Goal: Task Accomplishment & Management: Use online tool/utility

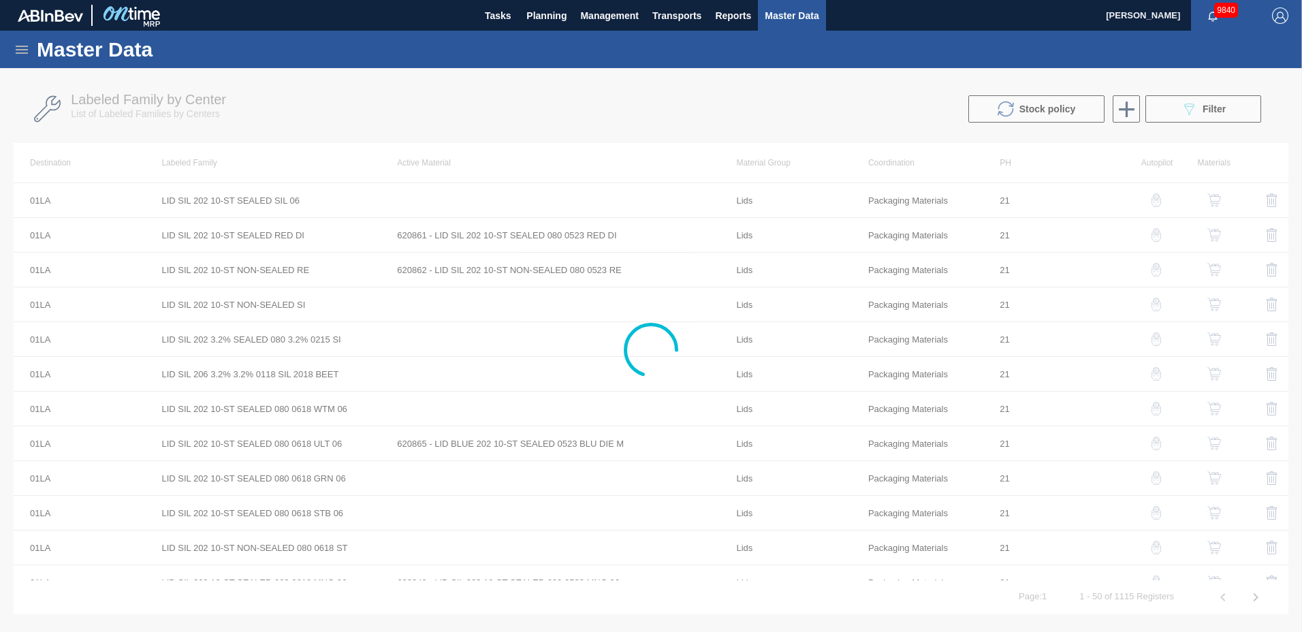
scroll to position [1339, 0]
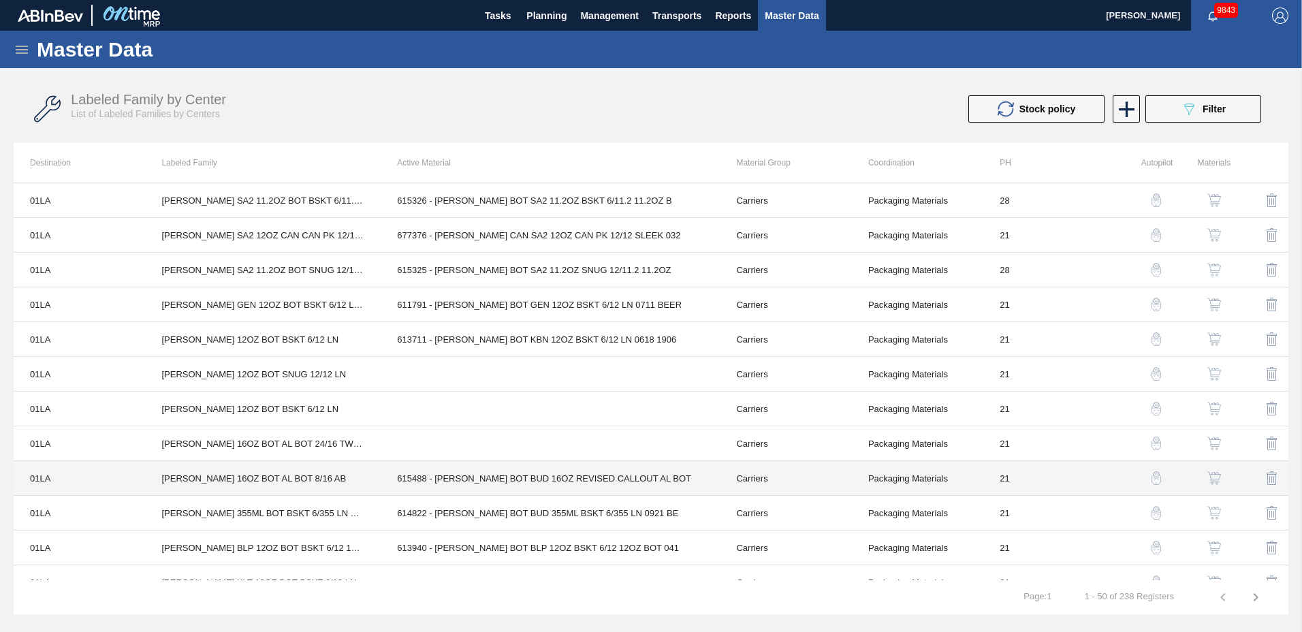
scroll to position [1339, 0]
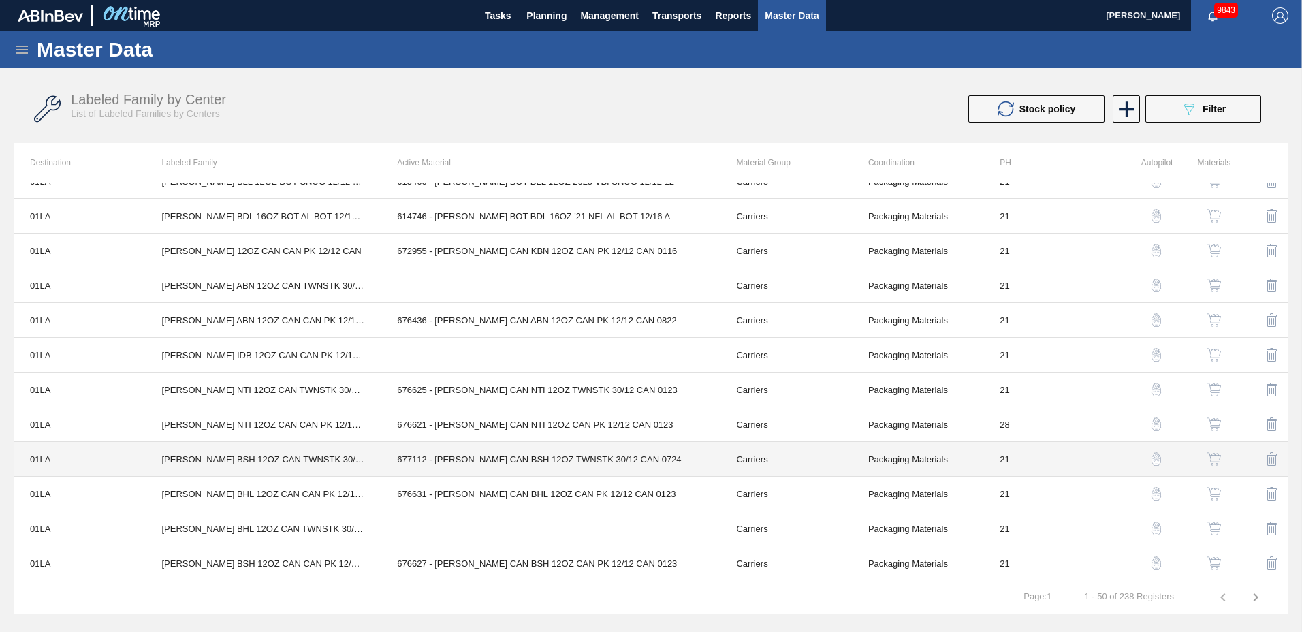
click at [521, 458] on td "677112 - [PERSON_NAME] CAN BSH 12OZ TWNSTK 30/12 CAN 0724" at bounding box center [550, 459] width 339 height 35
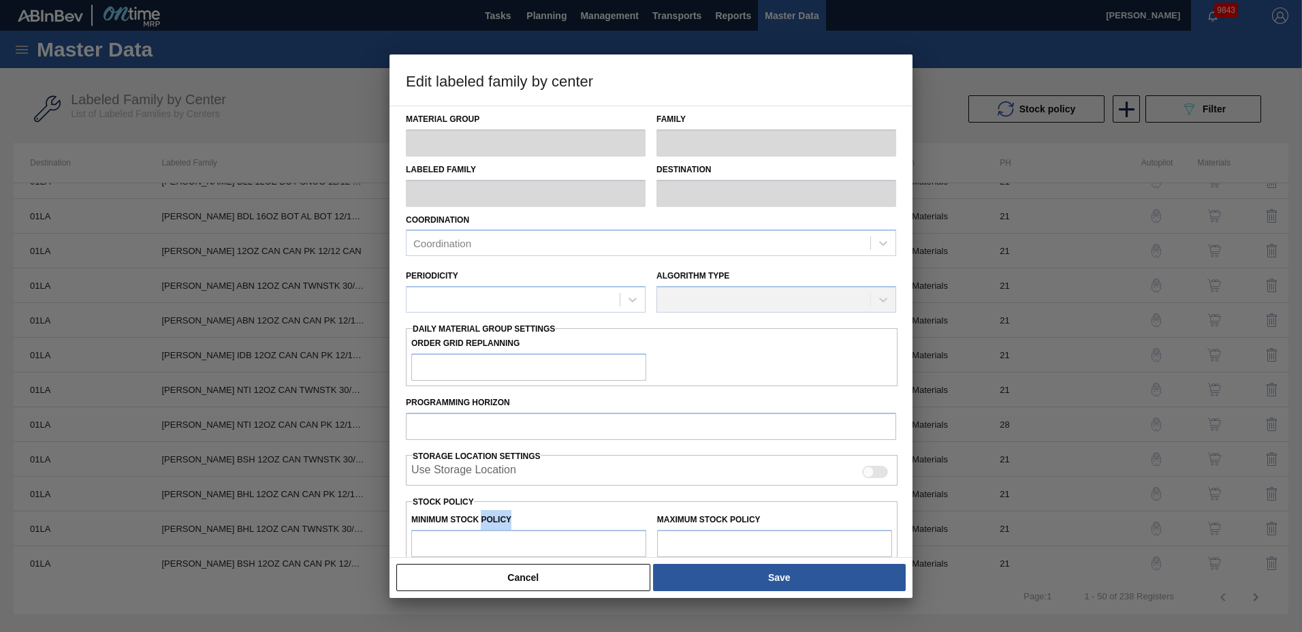
type input "Carriers"
type input "Can Carriers"
type input "[PERSON_NAME] BSH 12OZ CAN TWNSTK 30/12 CAN"
type input "01LA - Los Angeles Brewery"
type input "21"
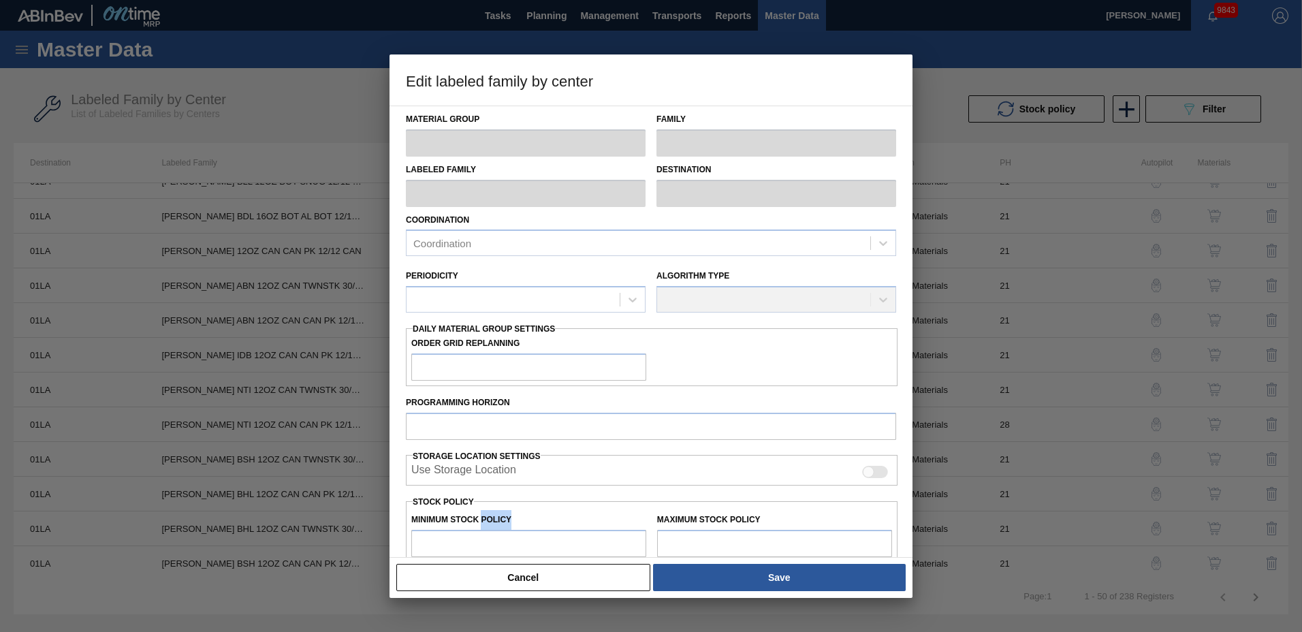
type input "3,200"
type input "15,293"
type input "0"
type input "3,200"
checkbox input "true"
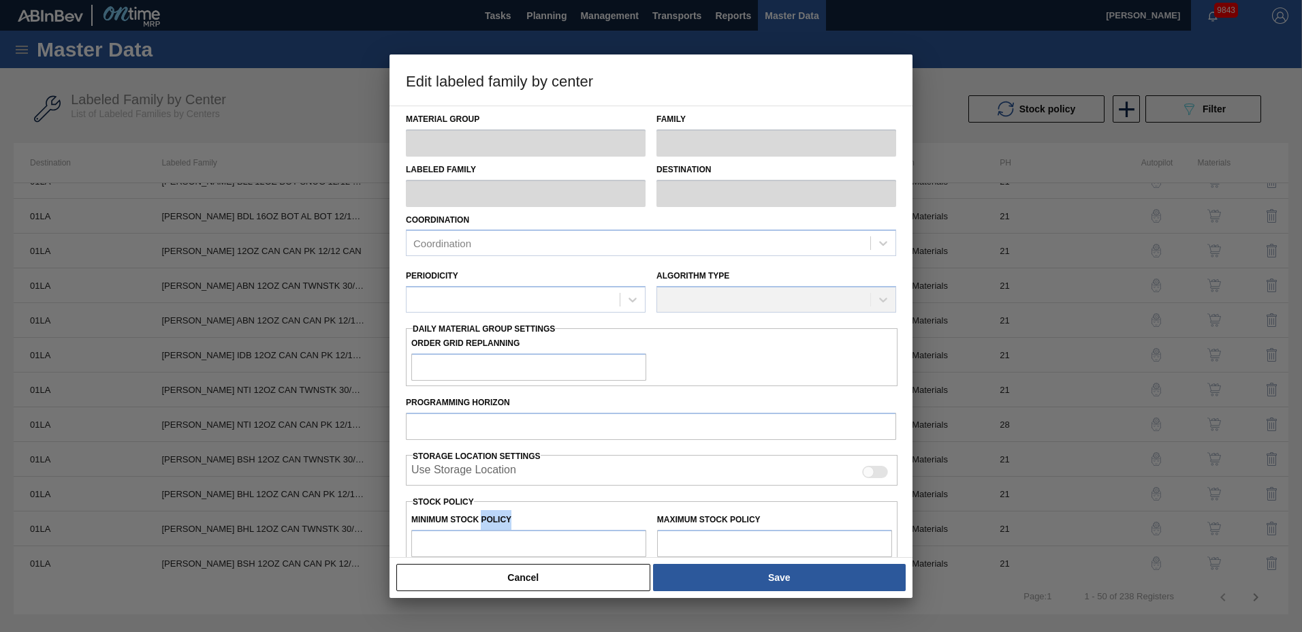
checkbox input "true"
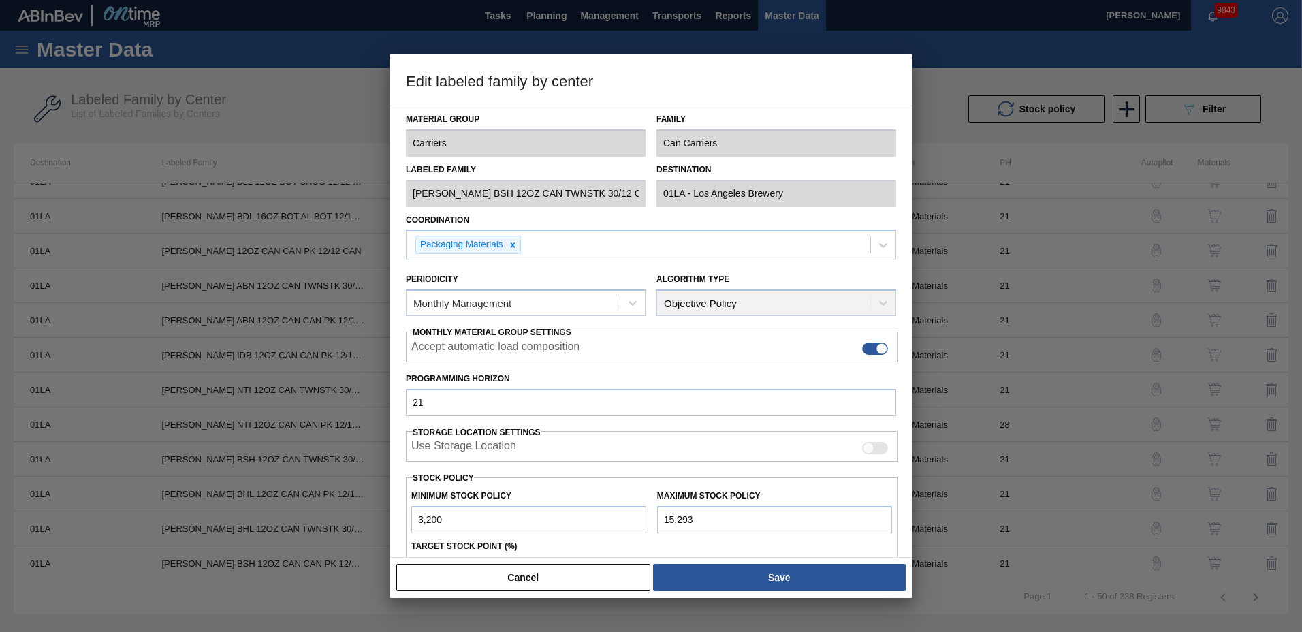
click at [732, 517] on input "15,293" at bounding box center [774, 519] width 235 height 27
click at [518, 509] on input "3,200" at bounding box center [528, 519] width 235 height 27
drag, startPoint x: 754, startPoint y: 520, endPoint x: 564, endPoint y: 507, distance: 190.5
click at [567, 509] on div "Minimum Stock Policy 3,200 Maximum Stock Policy 15,293" at bounding box center [652, 508] width 492 height 50
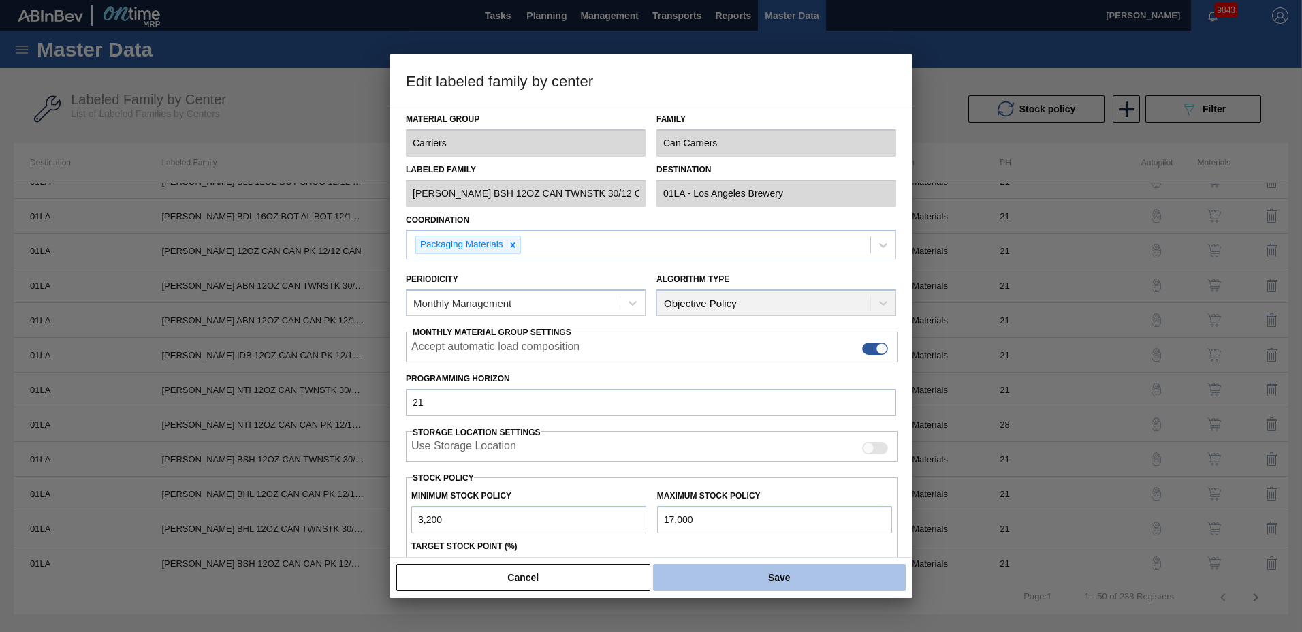
type input "17,000"
click at [710, 567] on button "Save" at bounding box center [779, 577] width 253 height 27
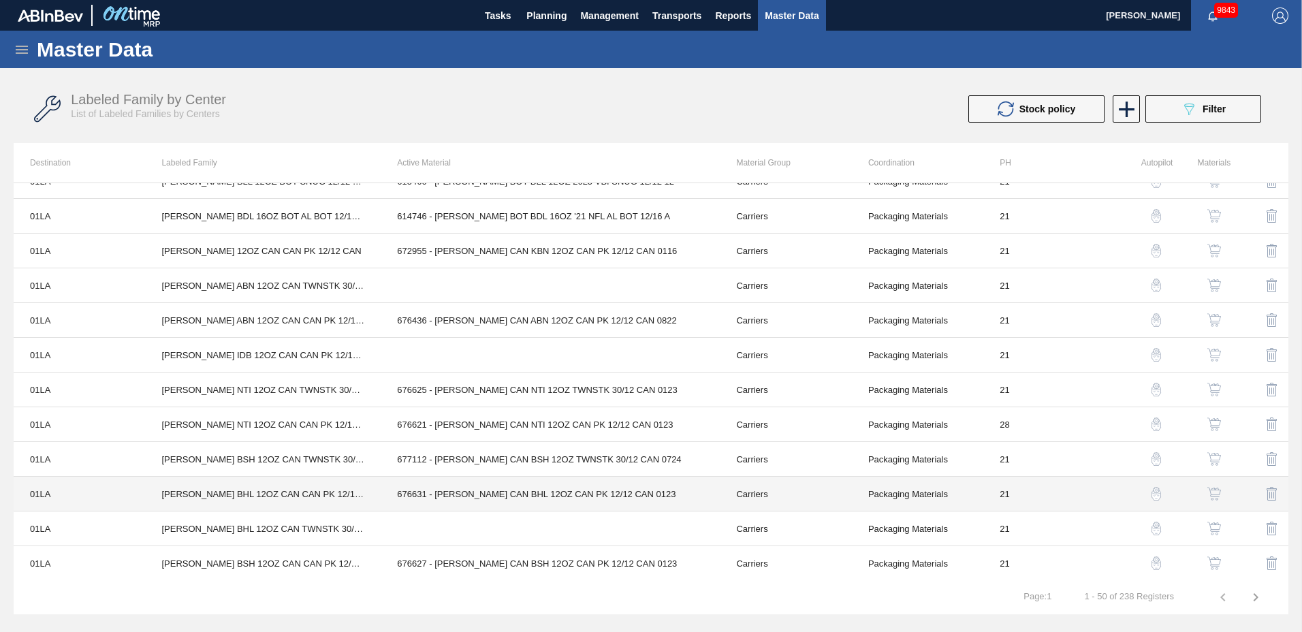
click at [475, 490] on td "676631 - [PERSON_NAME] CAN BHL 12OZ CAN PK 12/12 CAN 0123" at bounding box center [550, 494] width 339 height 35
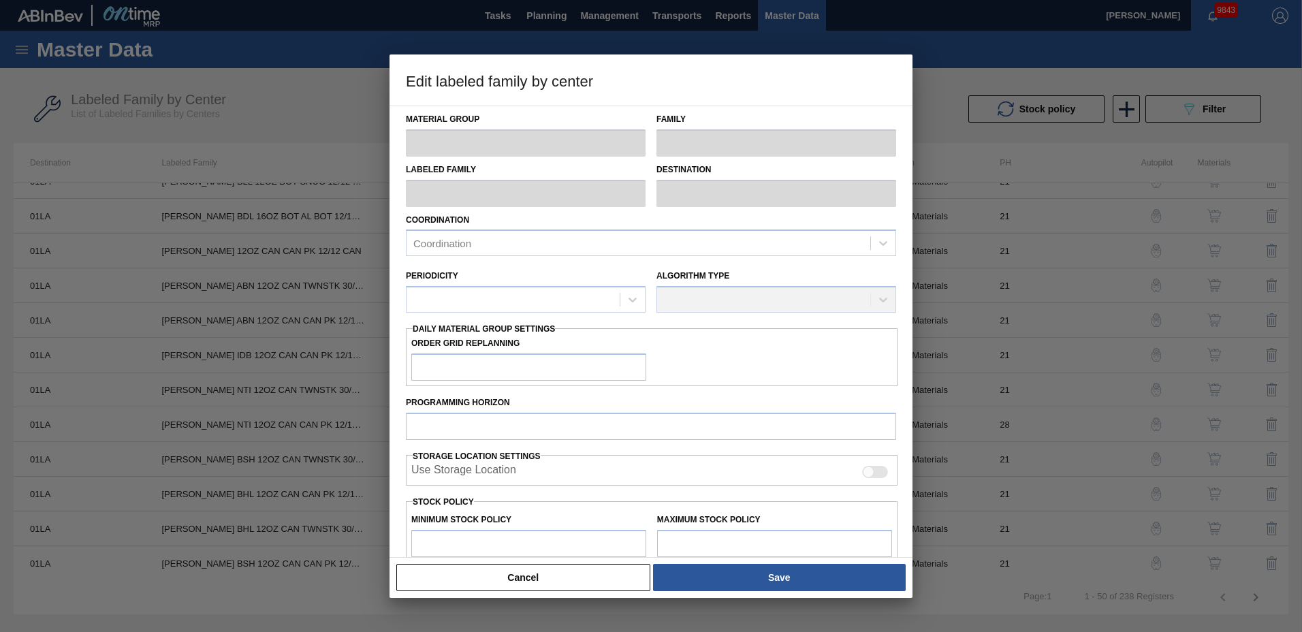
type input "Carriers"
type input "Can Carriers"
type input "[PERSON_NAME] BHL 12OZ CAN CAN PK 12/12 CAN"
type input "01LA - Los Angeles Brewery"
type input "21"
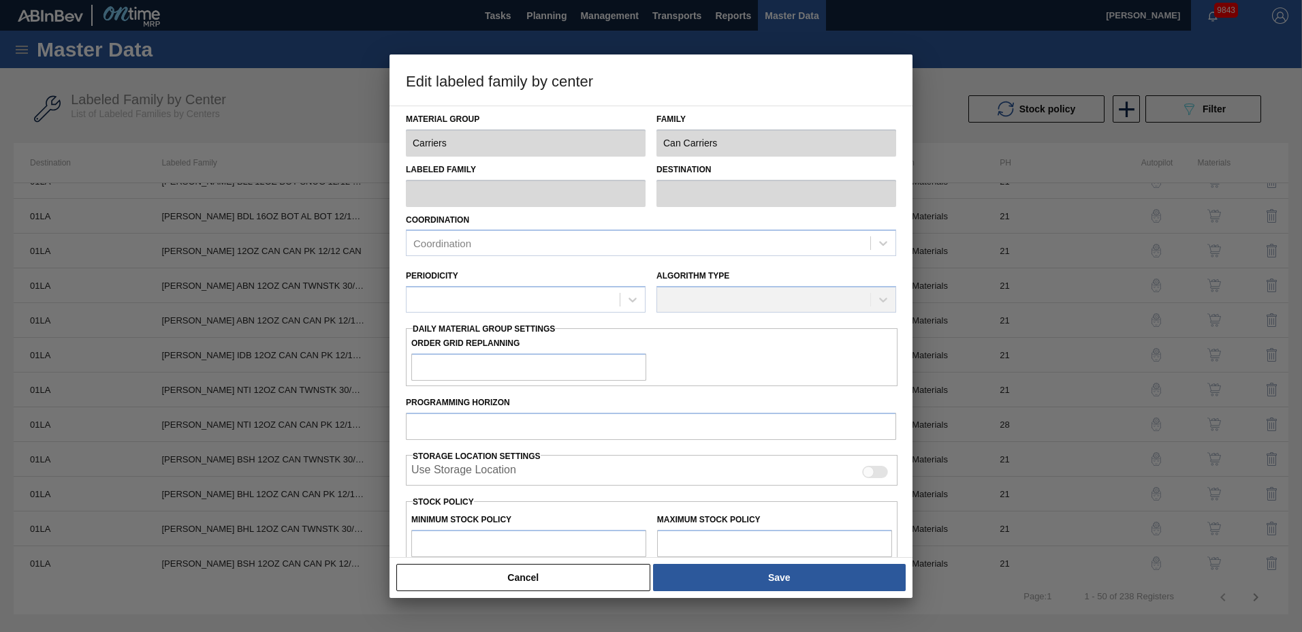
type input "6,660"
type input "40,632"
type input "0"
type input "6,660"
checkbox input "true"
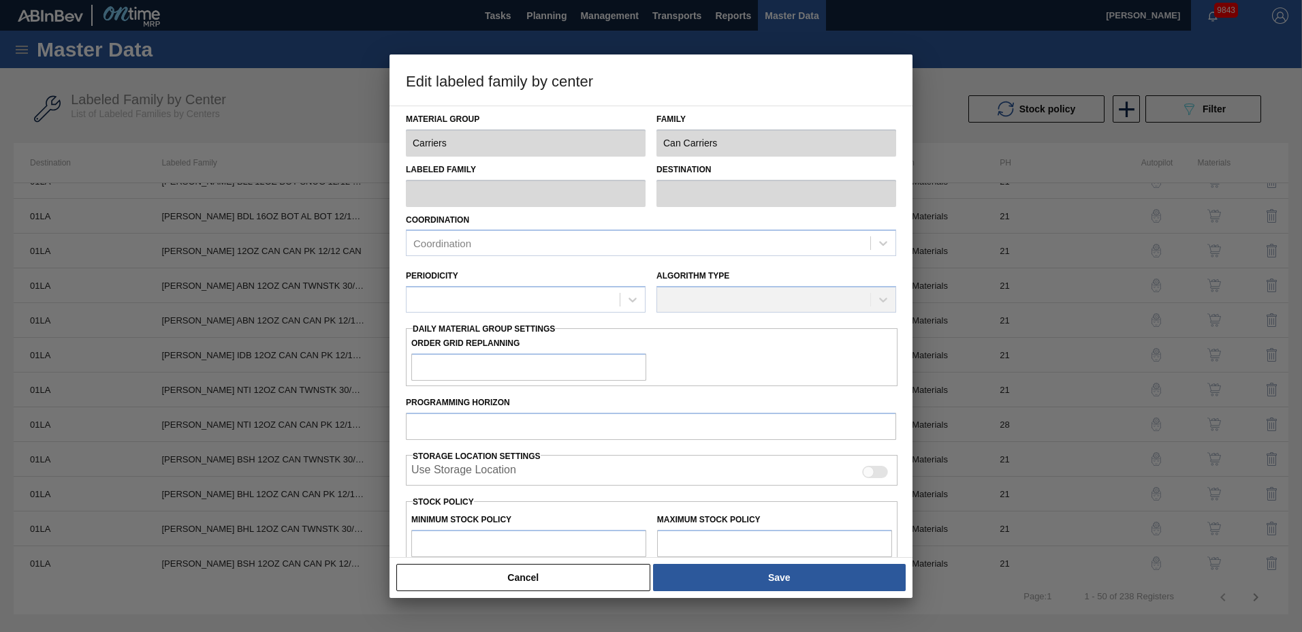
checkbox input "true"
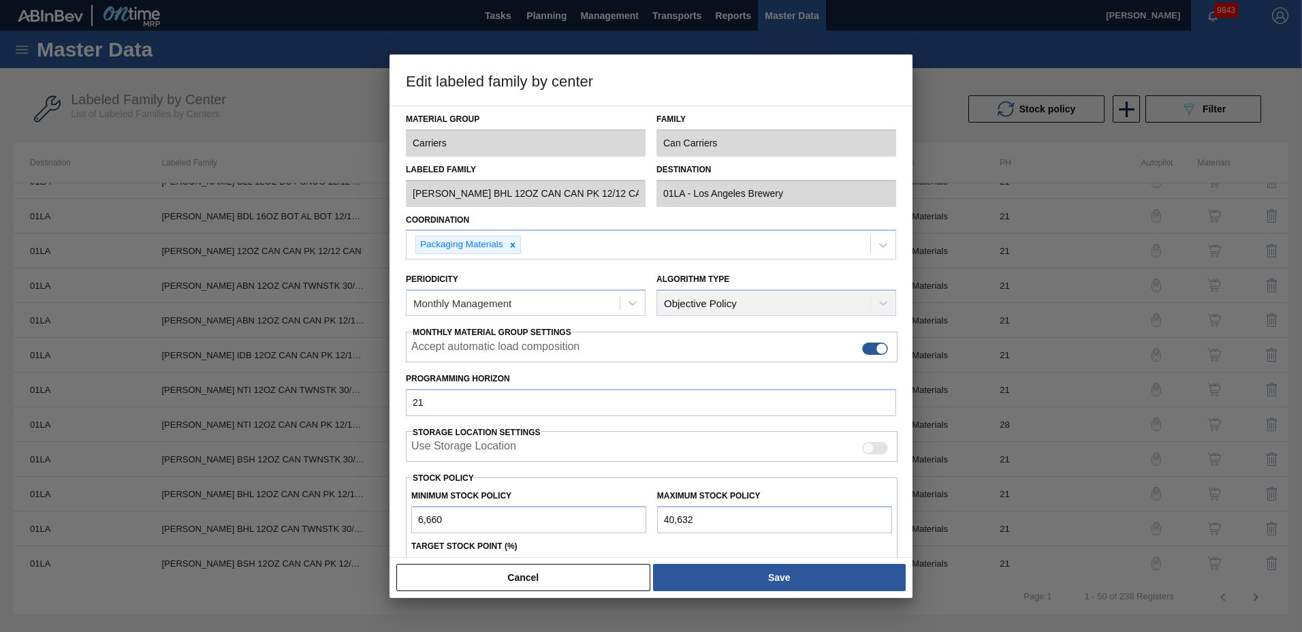
drag, startPoint x: 696, startPoint y: 525, endPoint x: 637, endPoint y: 518, distance: 59.7
click at [637, 518] on div "Minimum Stock Policy 6,660 Maximum Stock Policy 40,632" at bounding box center [652, 508] width 492 height 50
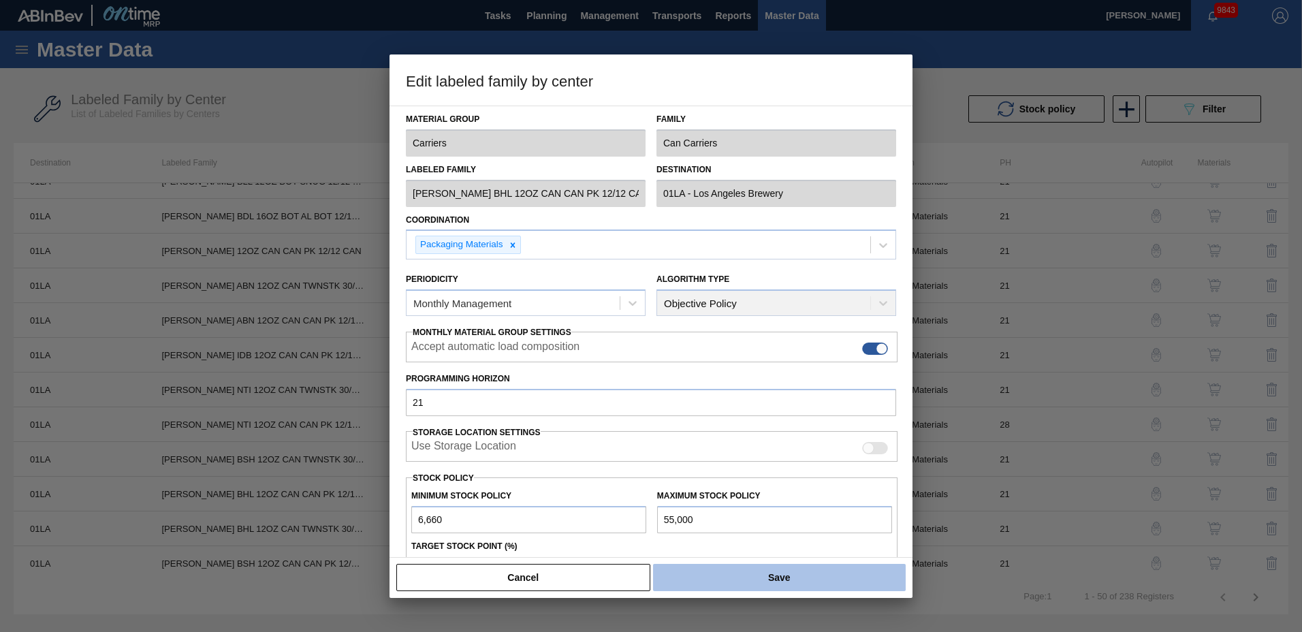
type input "55,000"
click at [789, 574] on button "Save" at bounding box center [779, 577] width 253 height 27
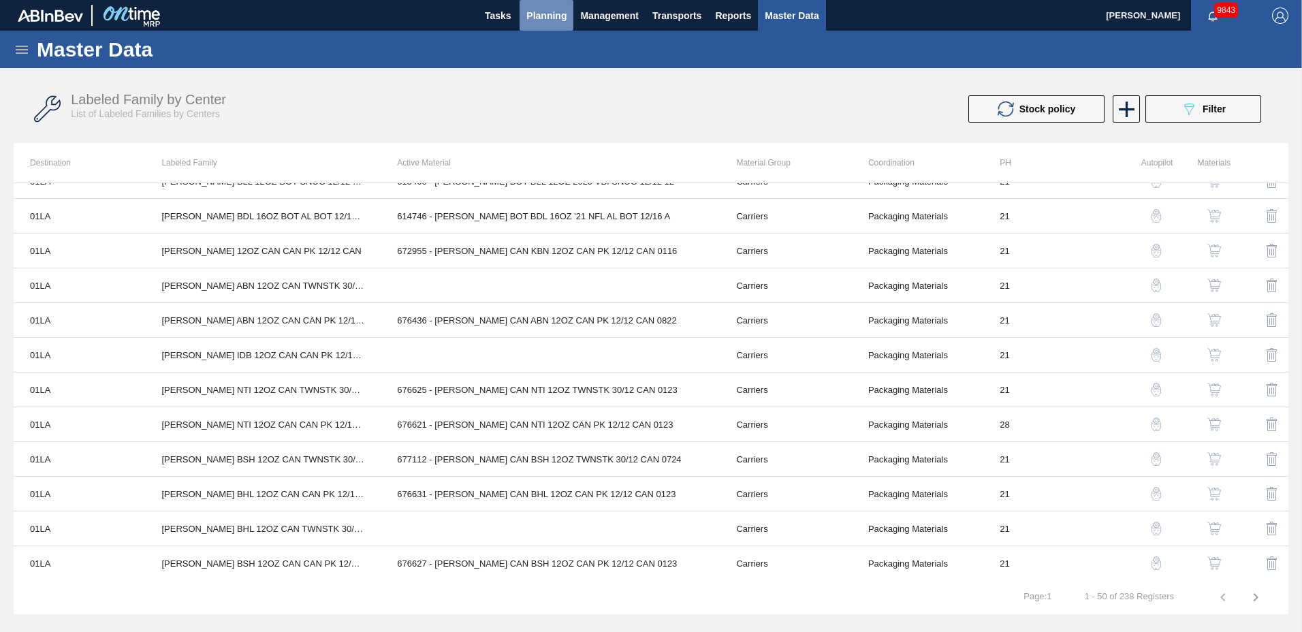
click at [554, 16] on span "Planning" at bounding box center [546, 15] width 40 height 16
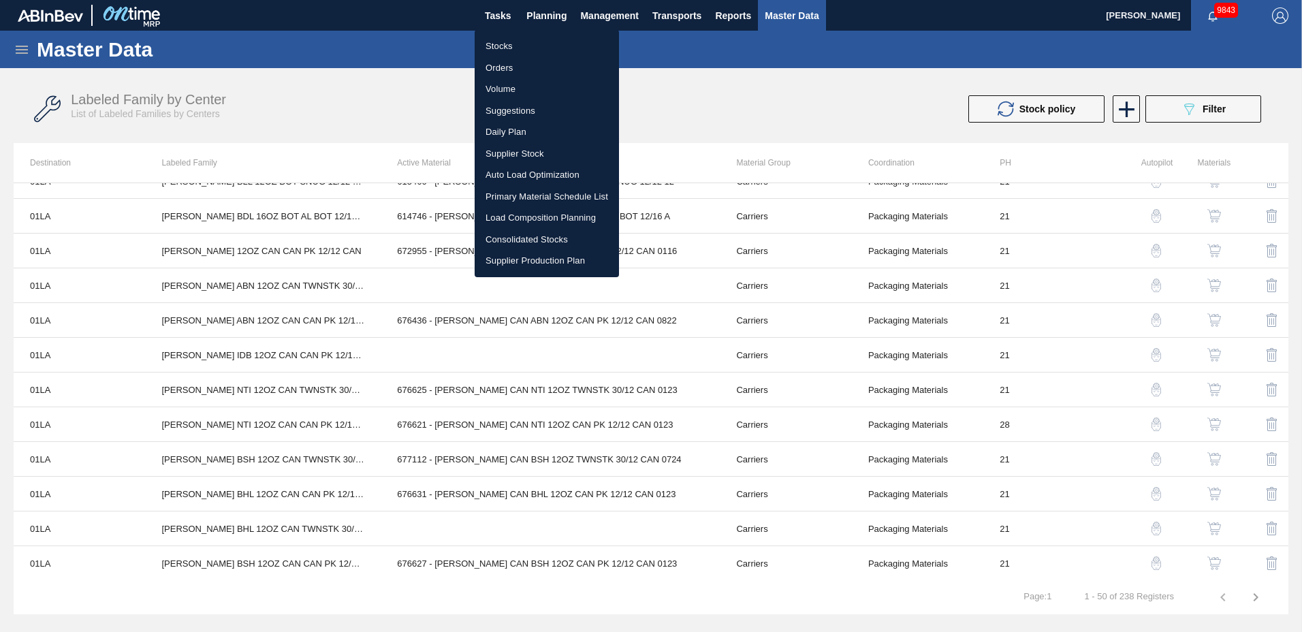
click at [547, 106] on li "Suggestions" at bounding box center [547, 111] width 144 height 22
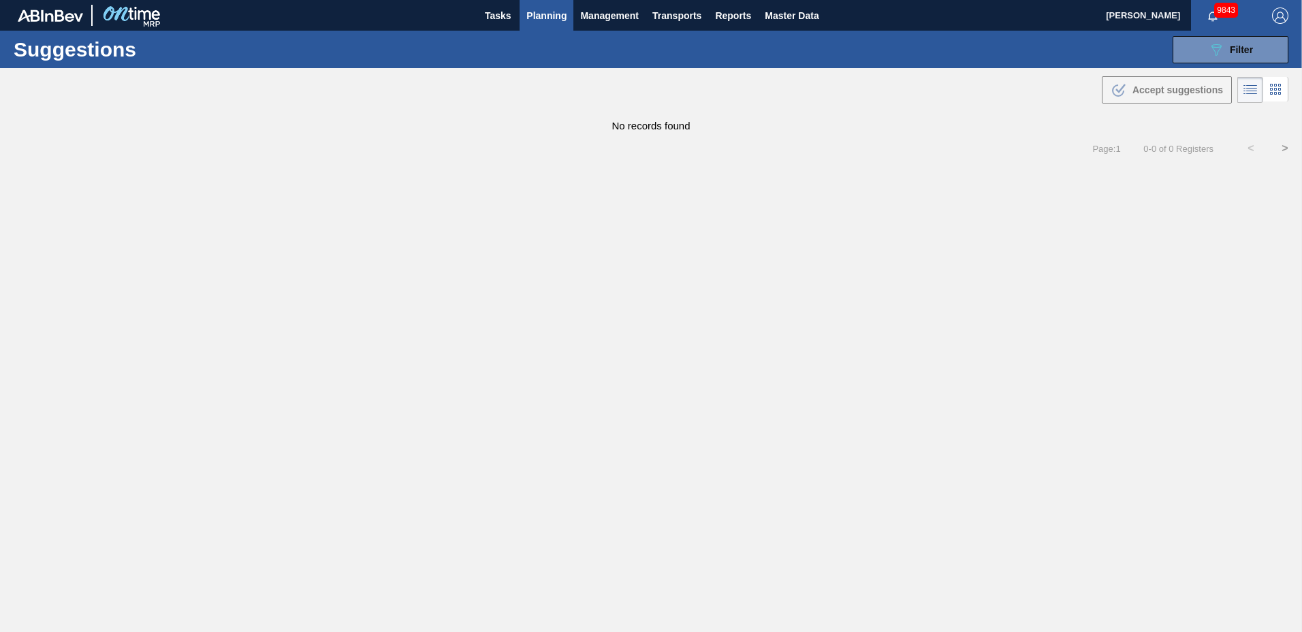
click at [559, 16] on span "Planning" at bounding box center [546, 15] width 40 height 16
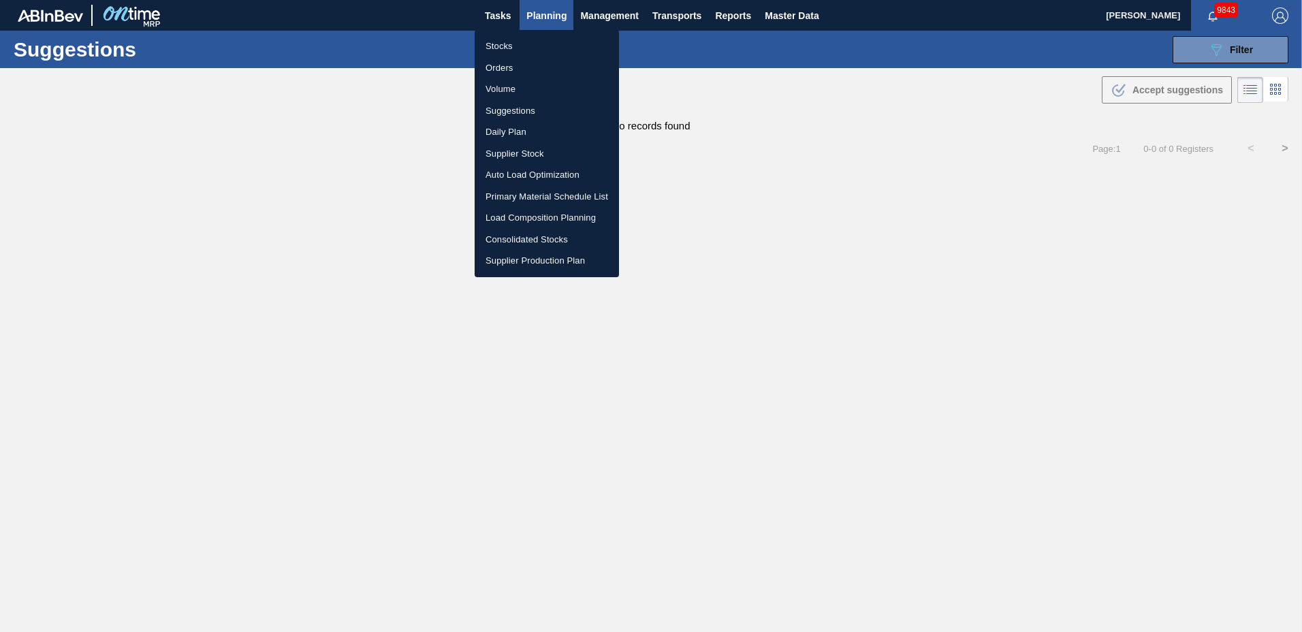
click at [559, 16] on div at bounding box center [651, 316] width 1302 height 632
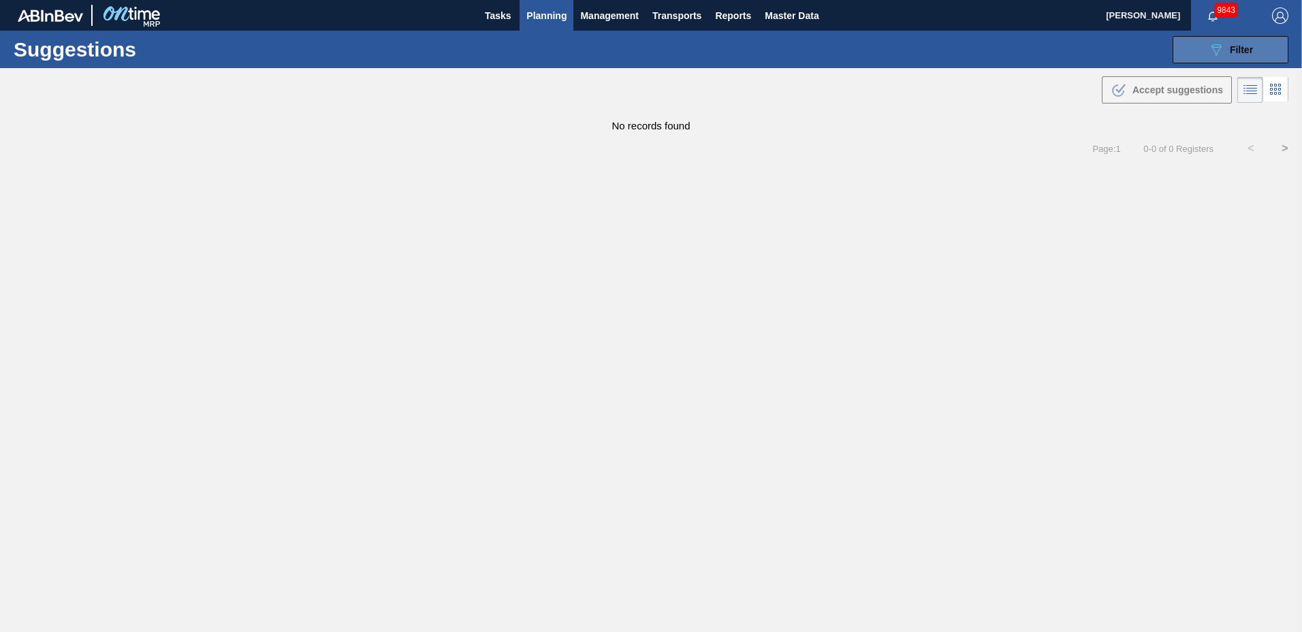
click at [1224, 51] on div "089F7B8B-B2A5-4AFE-B5C0-19BA573D28AC Filter" at bounding box center [1230, 50] width 45 height 16
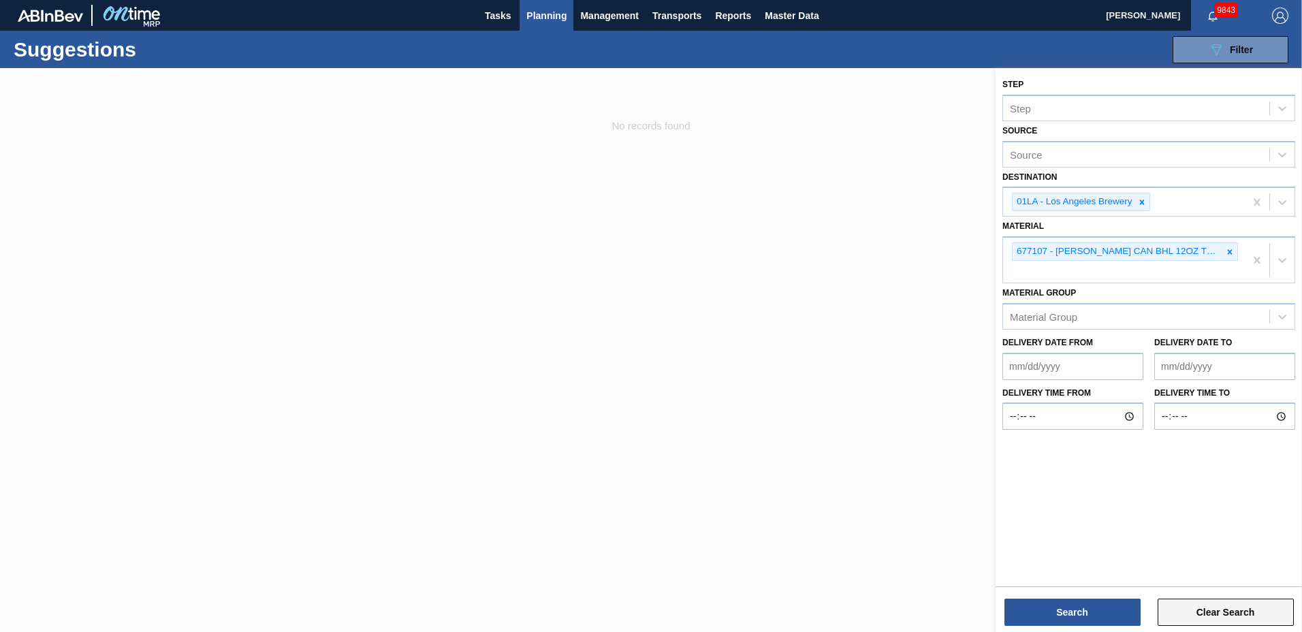
click at [1233, 609] on button "Clear Search" at bounding box center [1226, 612] width 136 height 27
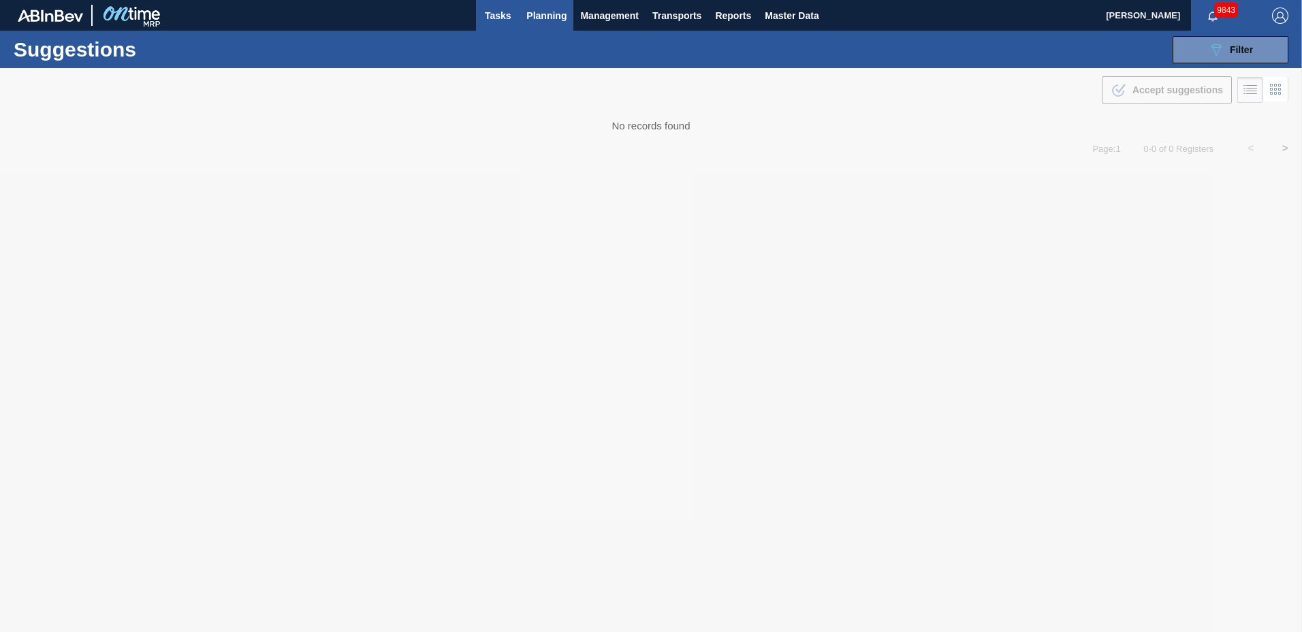
click at [487, 18] on span "Tasks" at bounding box center [498, 15] width 30 height 16
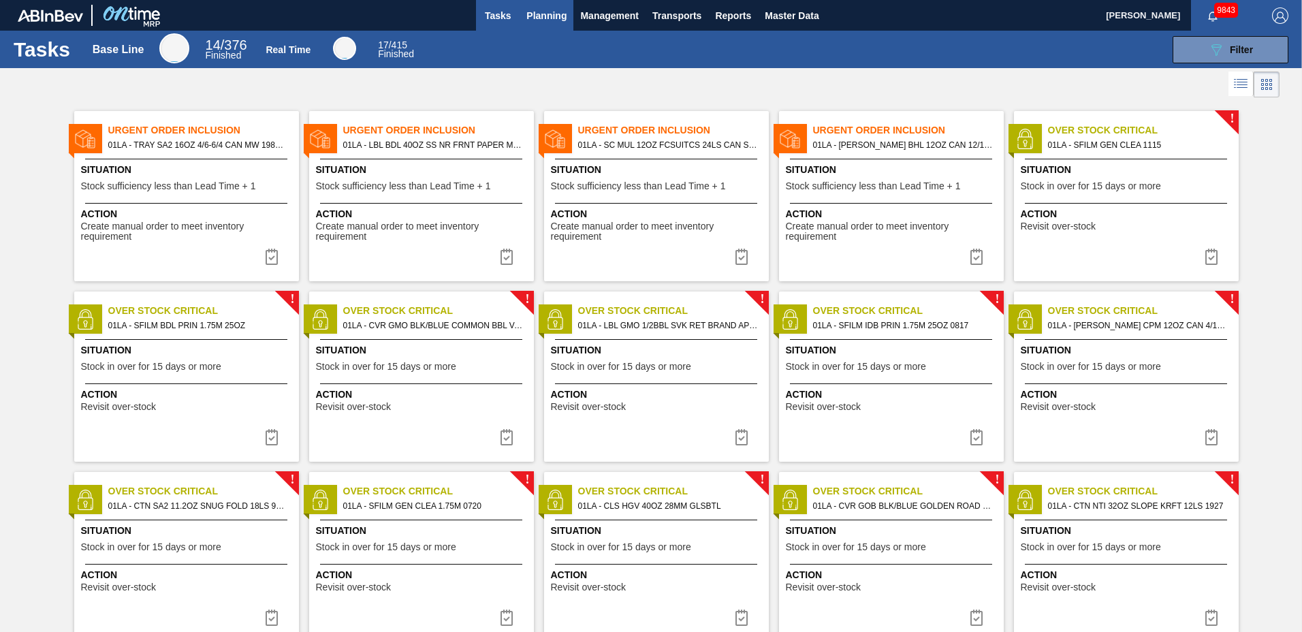
click at [543, 12] on span "Planning" at bounding box center [546, 15] width 40 height 16
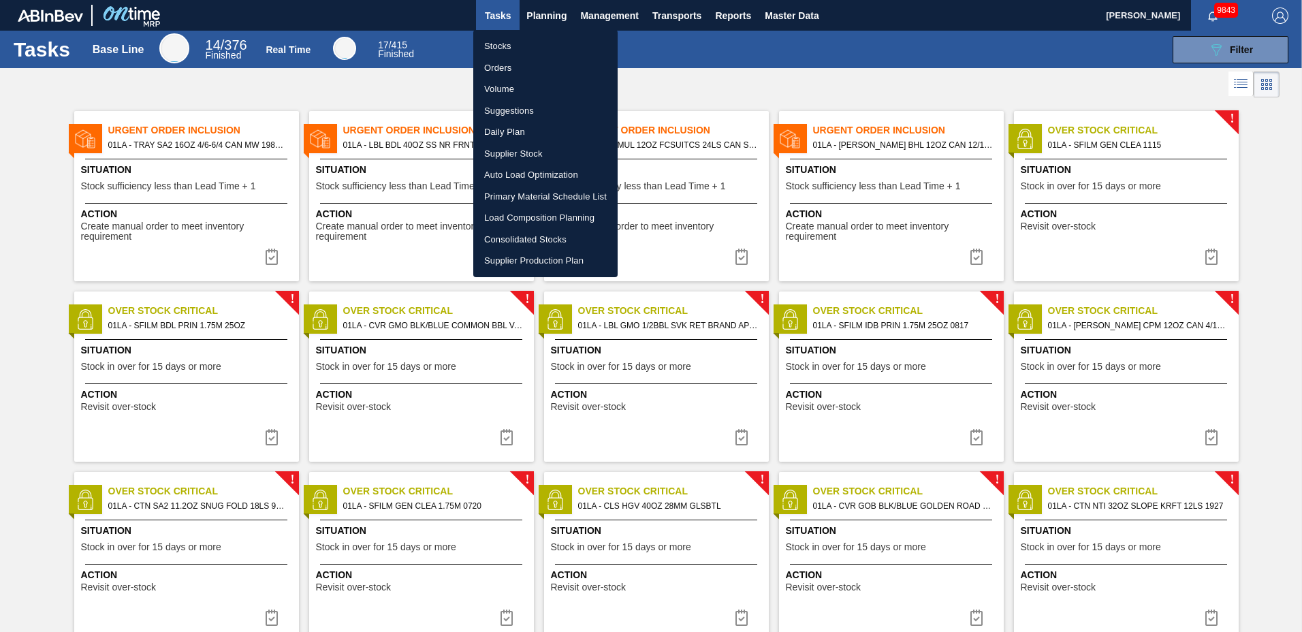
click at [520, 116] on li "Suggestions" at bounding box center [545, 111] width 144 height 22
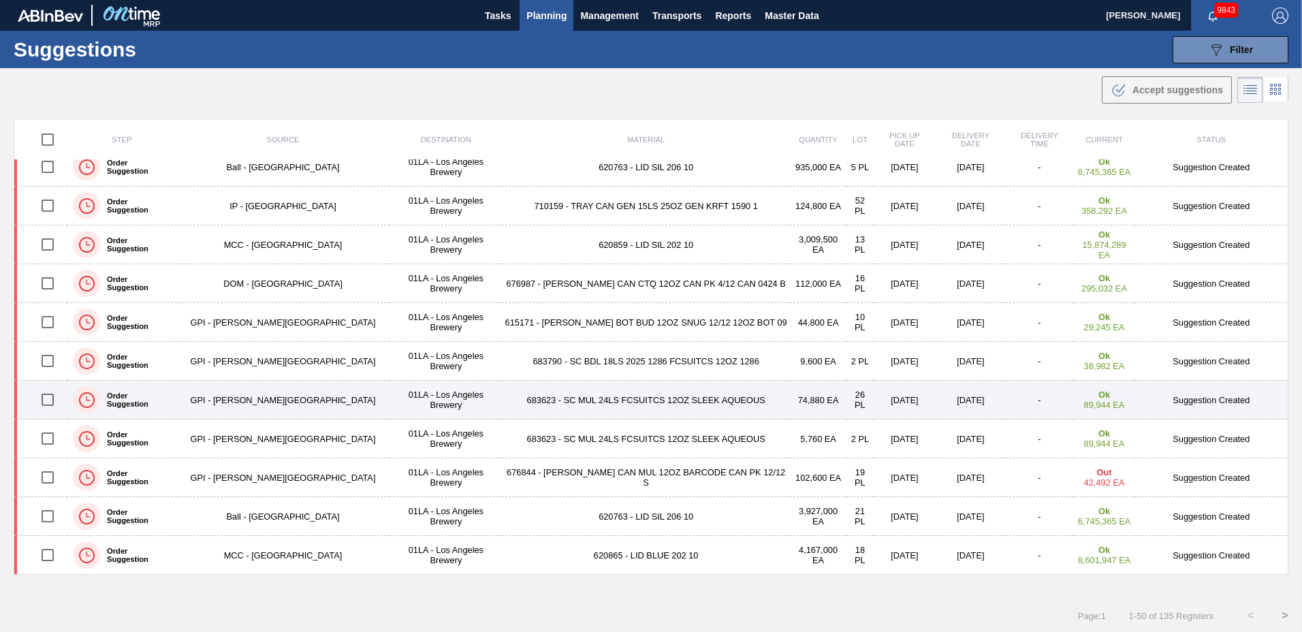
scroll to position [1, 0]
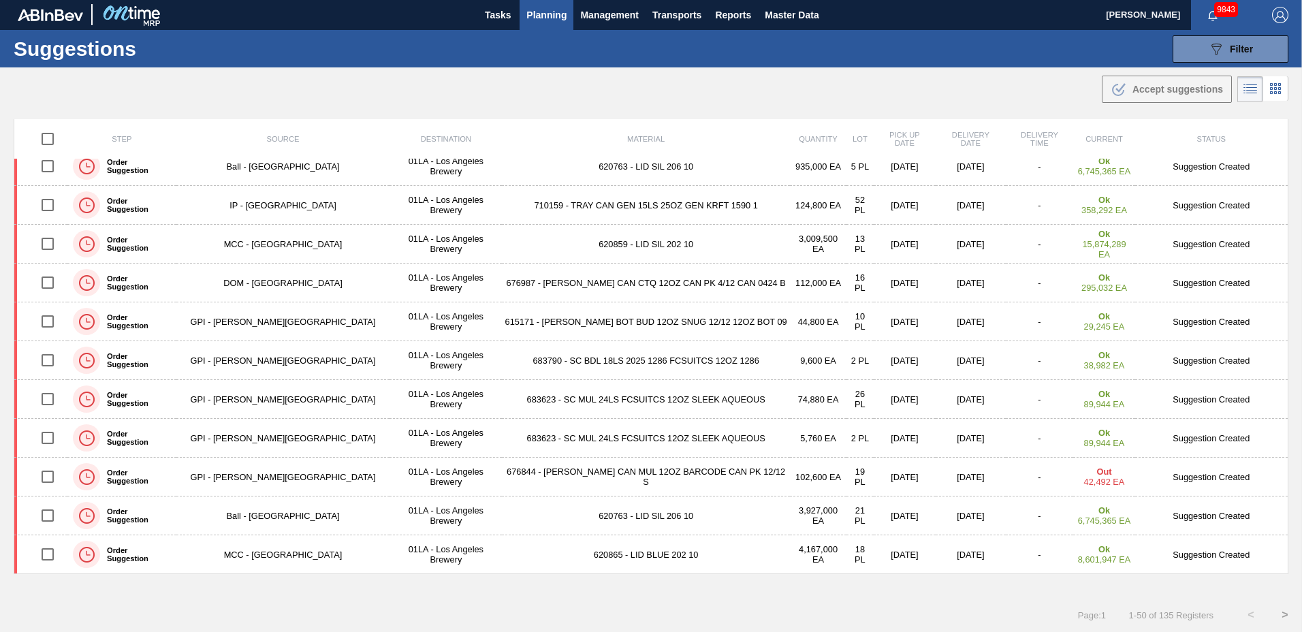
click at [536, 11] on span "Planning" at bounding box center [546, 15] width 40 height 16
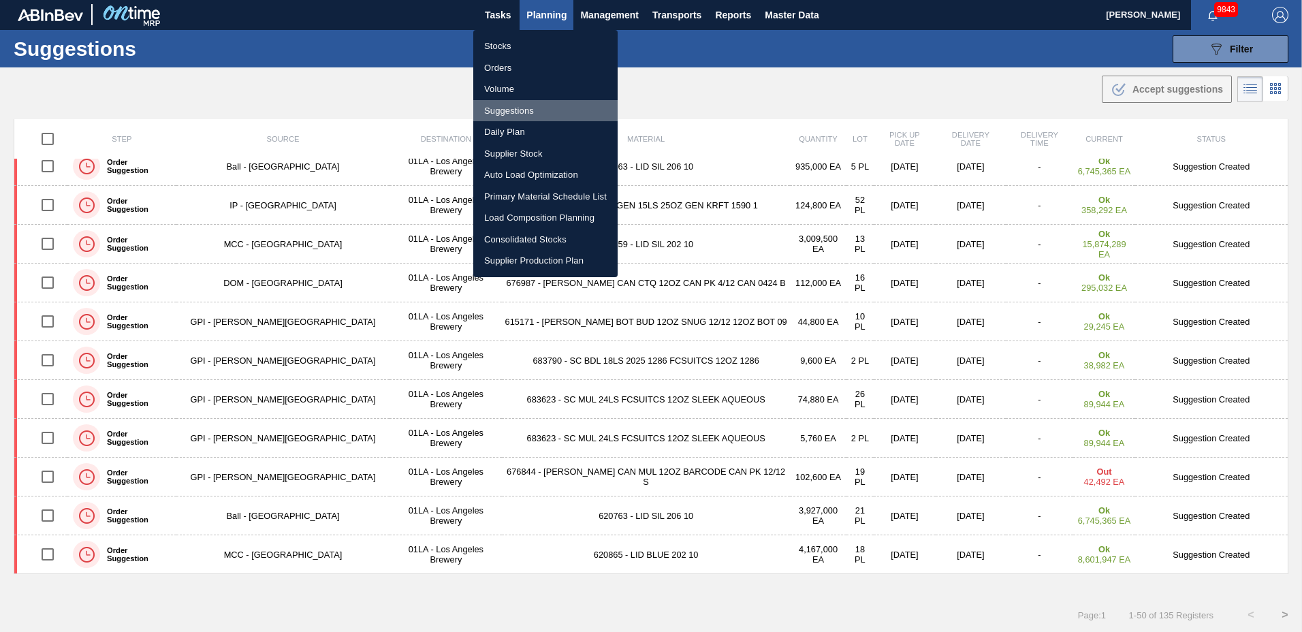
click at [513, 108] on li "Suggestions" at bounding box center [545, 111] width 144 height 22
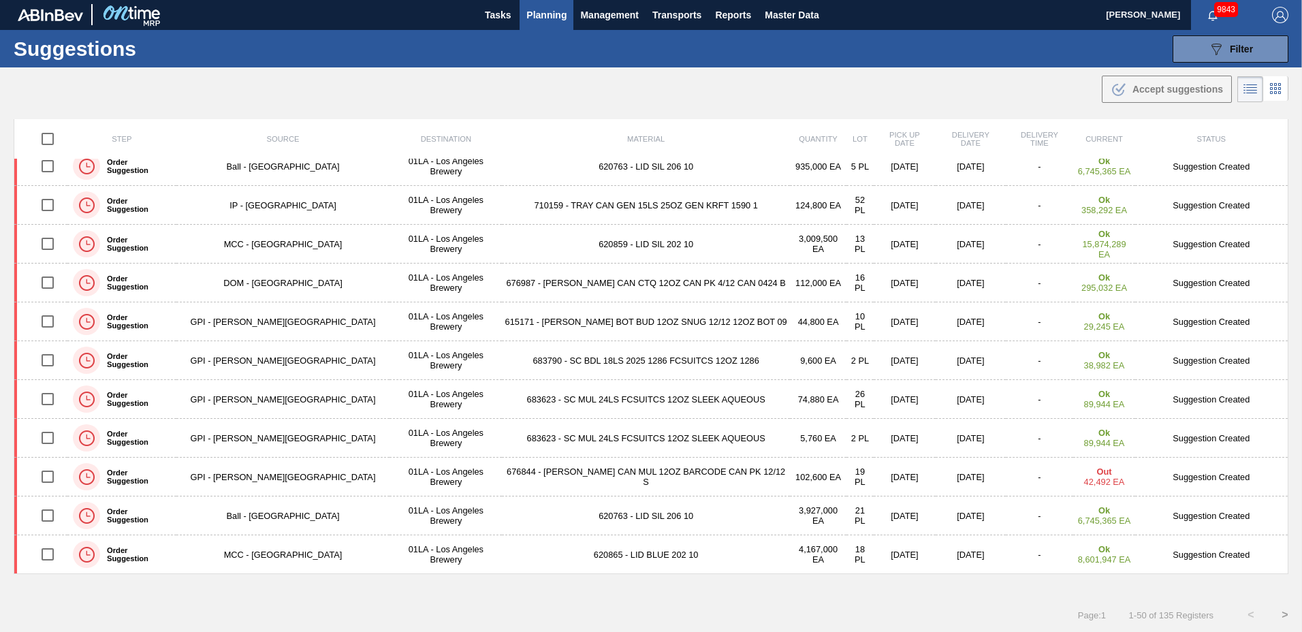
scroll to position [0, 0]
click at [1230, 54] on span "Filter" at bounding box center [1241, 49] width 23 height 11
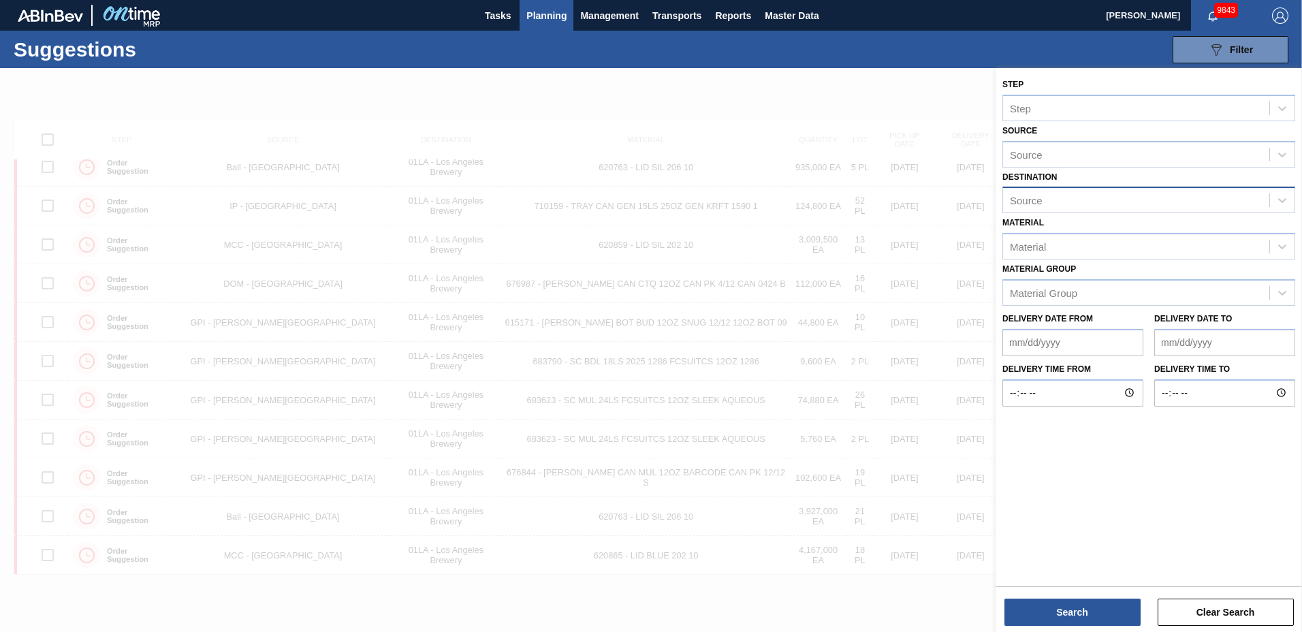
click at [1047, 191] on div "Source" at bounding box center [1136, 201] width 266 height 20
click at [1045, 230] on div "01LA - Los Angeles Brewery" at bounding box center [1148, 233] width 293 height 25
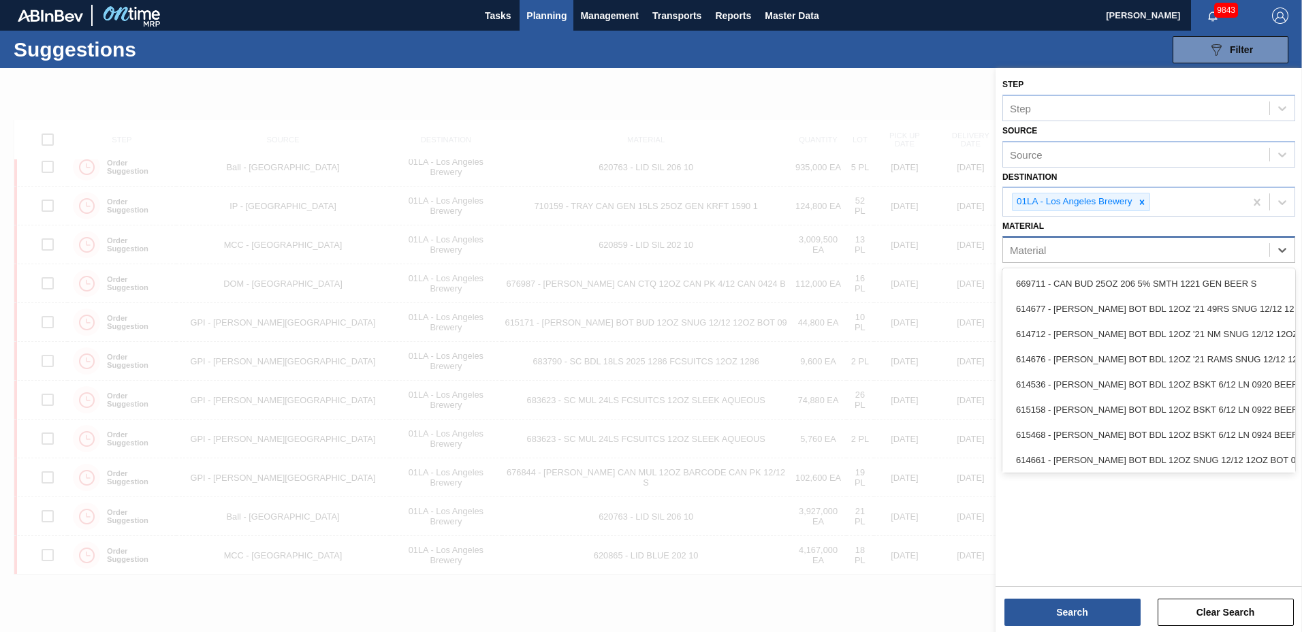
click at [1049, 250] on div "Material" at bounding box center [1136, 250] width 266 height 20
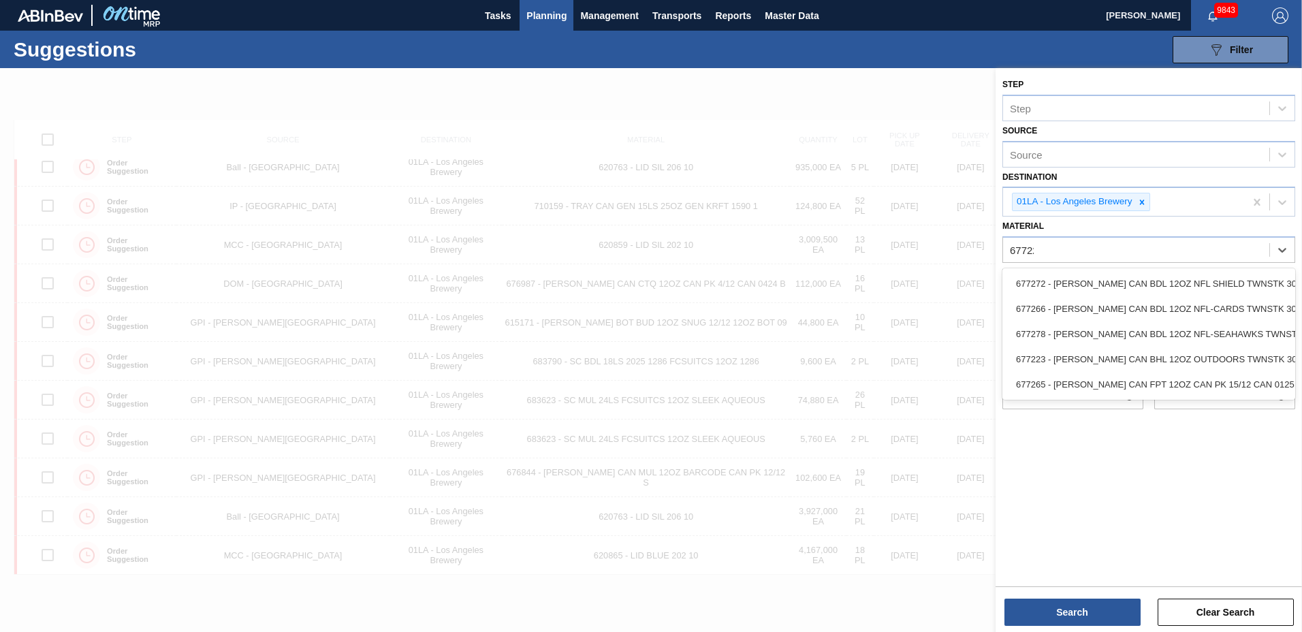
type input "677223"
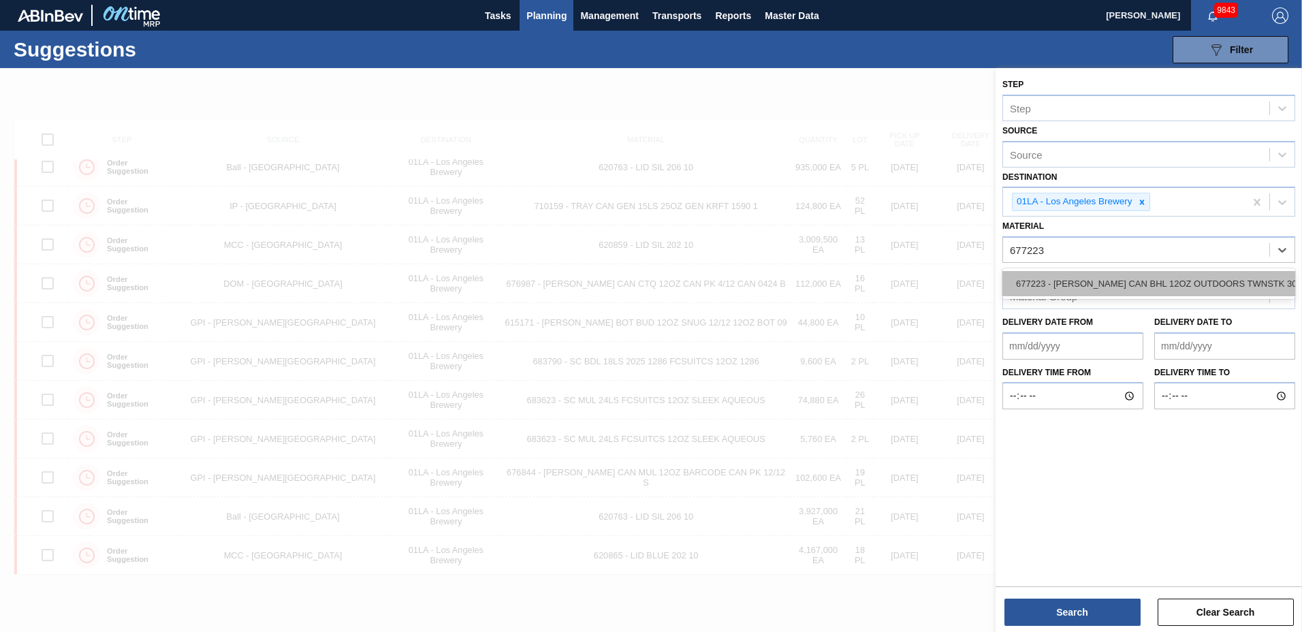
click at [1041, 275] on div "677223 - [PERSON_NAME] CAN BHL 12OZ OUTDOORS TWNSTK 30/12" at bounding box center [1148, 283] width 293 height 25
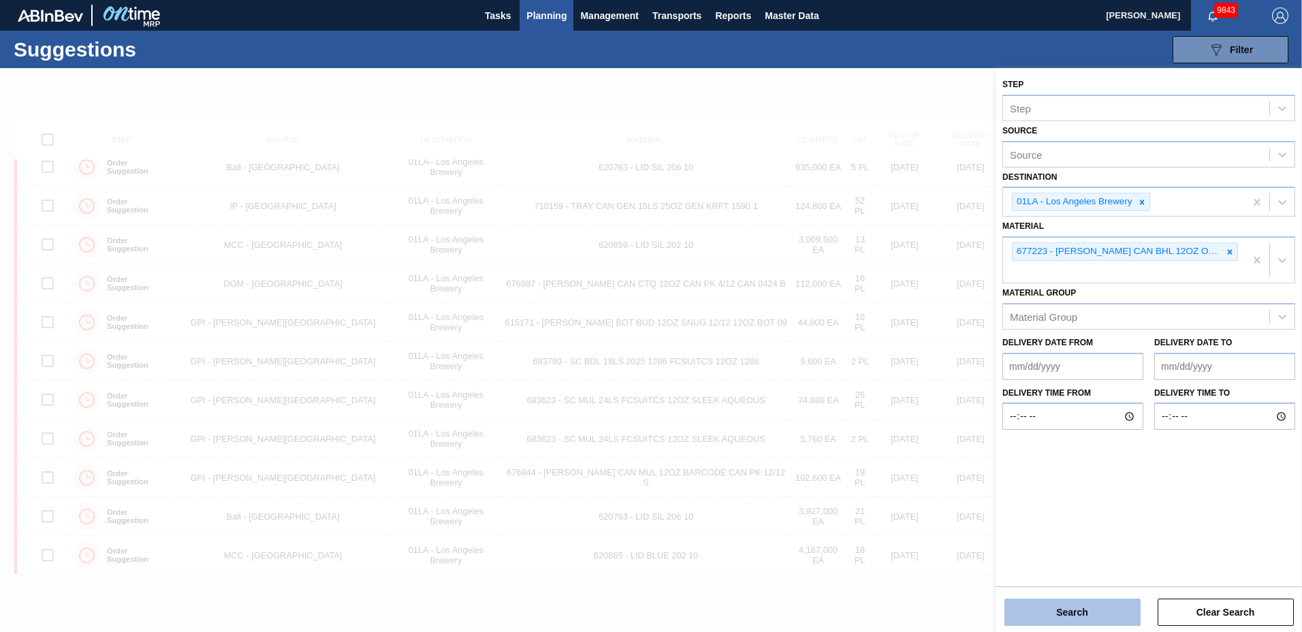
click at [1046, 605] on button "Search" at bounding box center [1072, 612] width 136 height 27
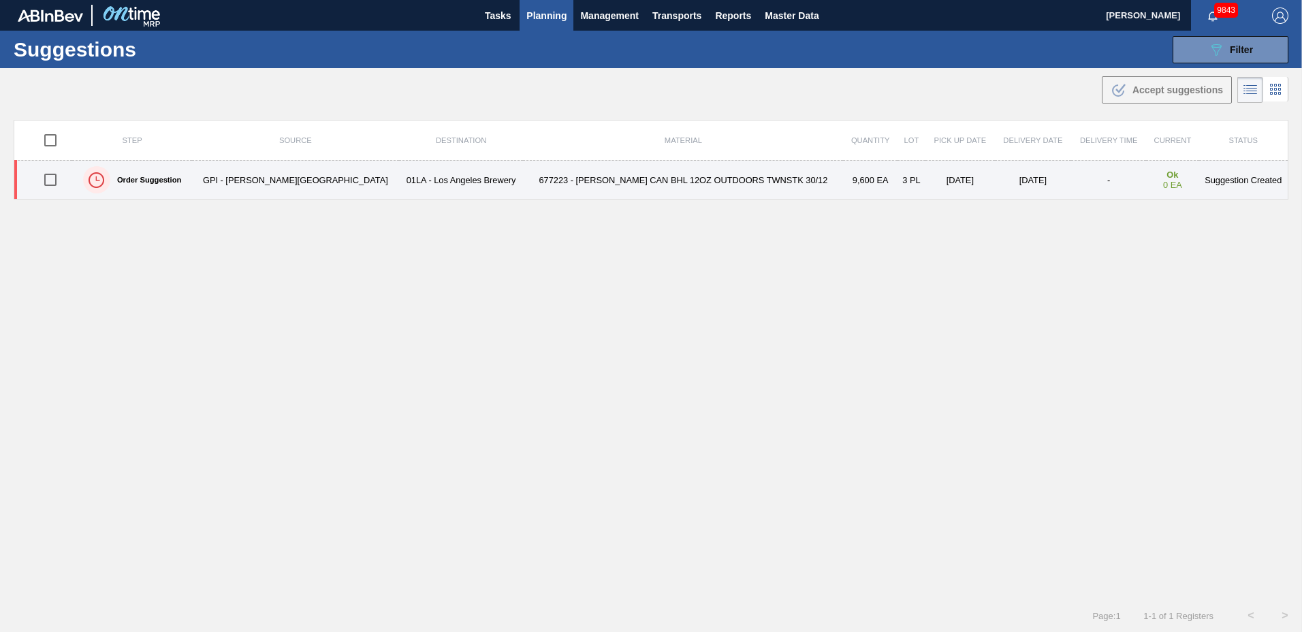
click at [598, 175] on td "677223 - [PERSON_NAME] CAN BHL 12OZ OUTDOORS TWNSTK 30/12" at bounding box center [683, 180] width 320 height 39
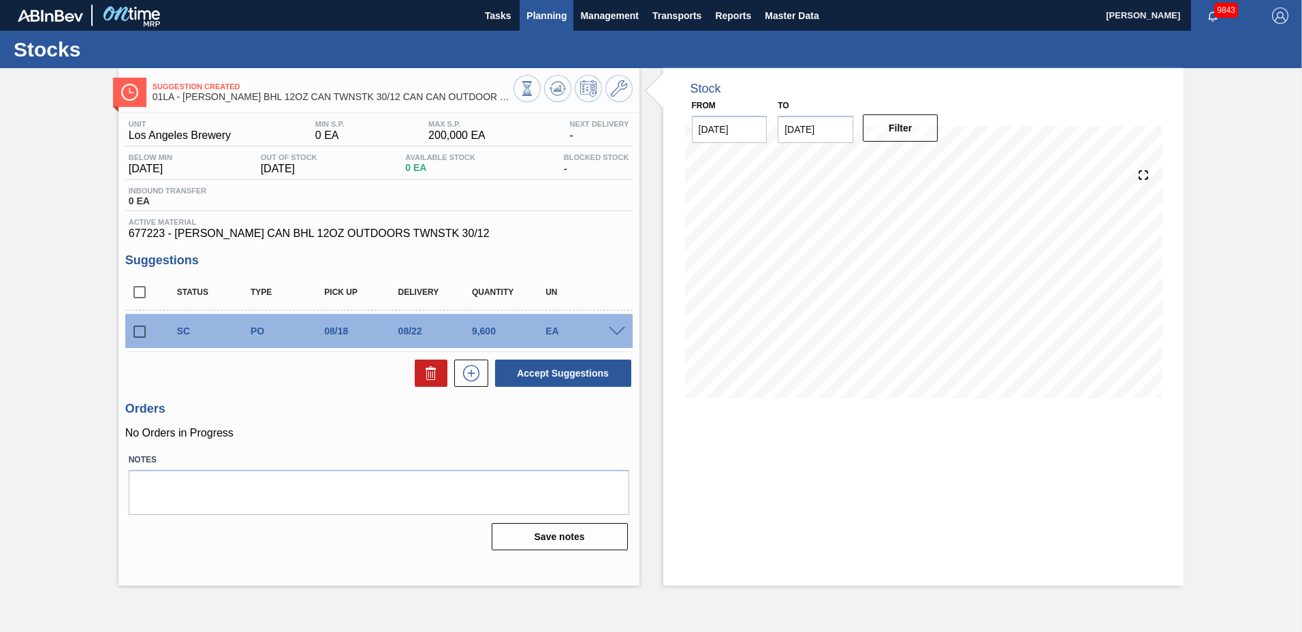
click at [554, 13] on span "Planning" at bounding box center [546, 15] width 40 height 16
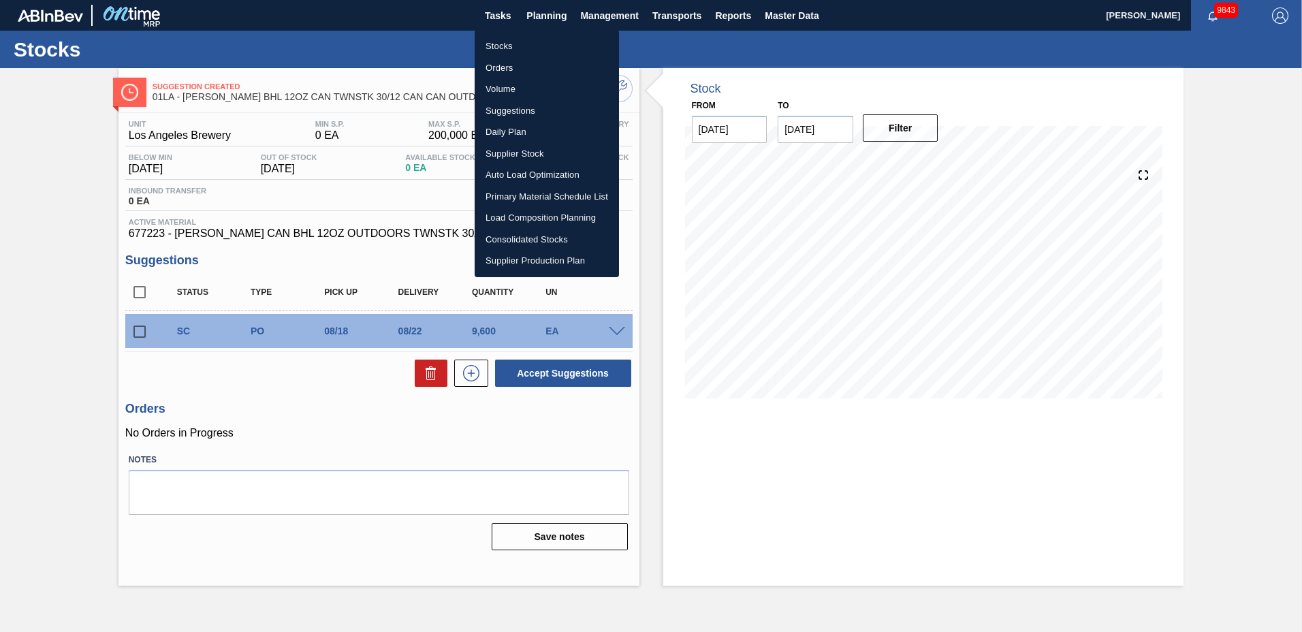
click at [534, 110] on li "Suggestions" at bounding box center [547, 111] width 144 height 22
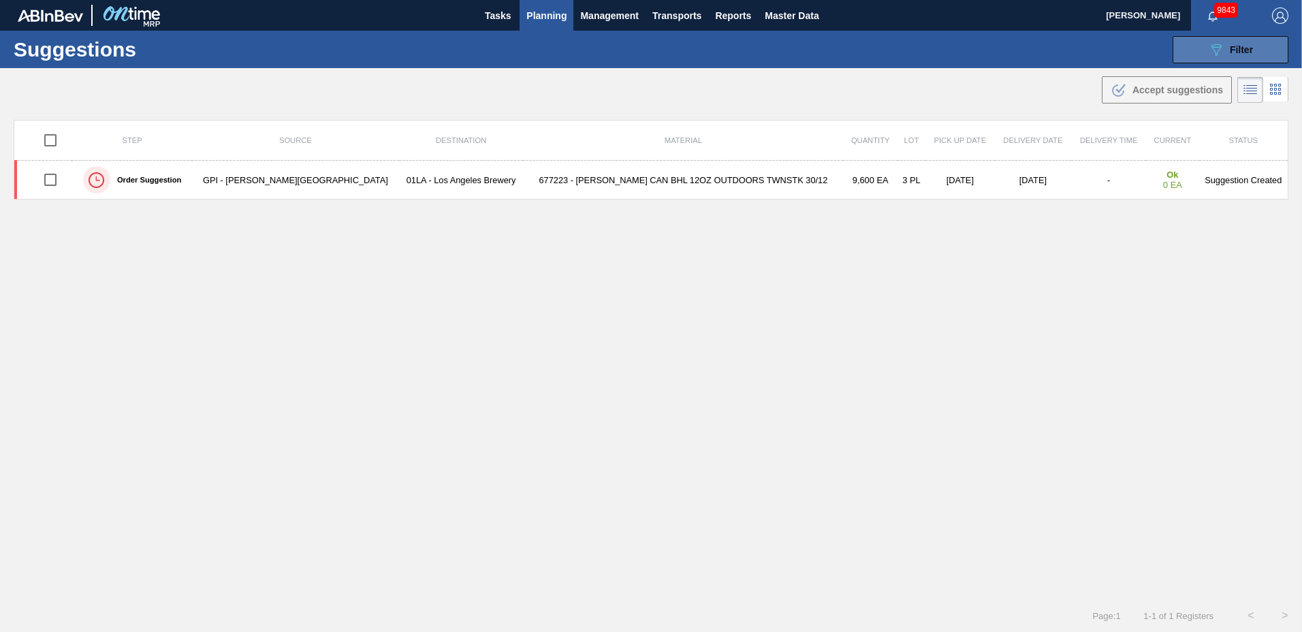
click at [1233, 43] on div "089F7B8B-B2A5-4AFE-B5C0-19BA573D28AC Filter" at bounding box center [1230, 50] width 45 height 16
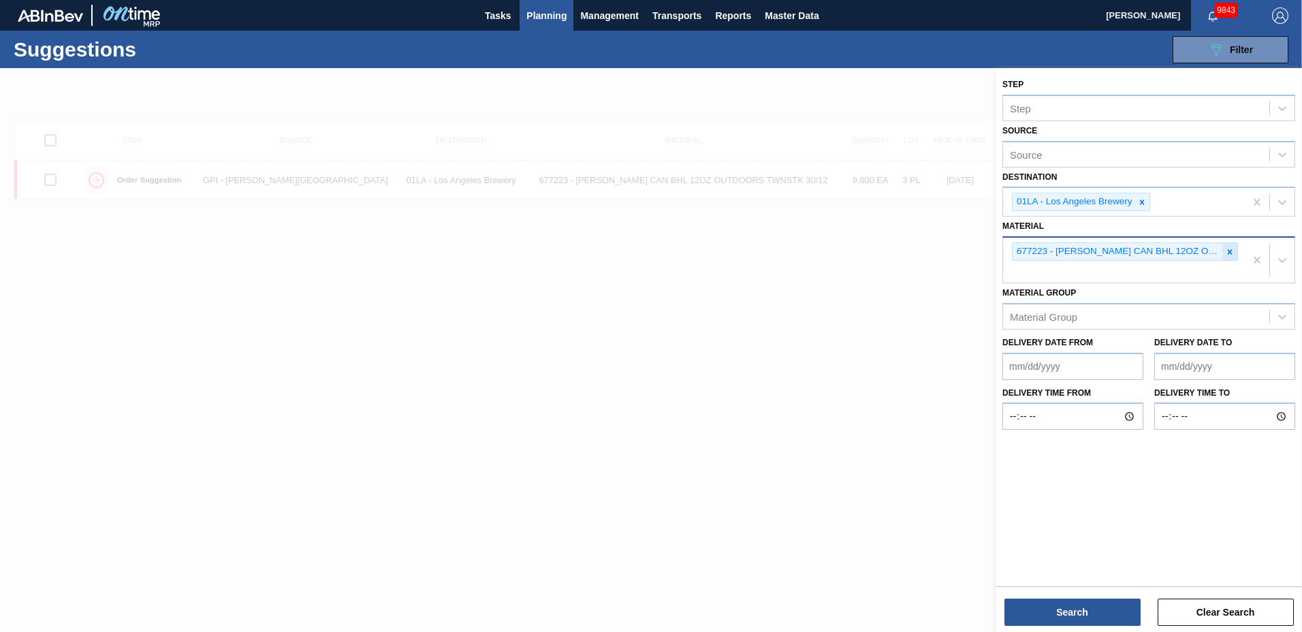
click at [1228, 249] on icon at bounding box center [1230, 252] width 10 height 10
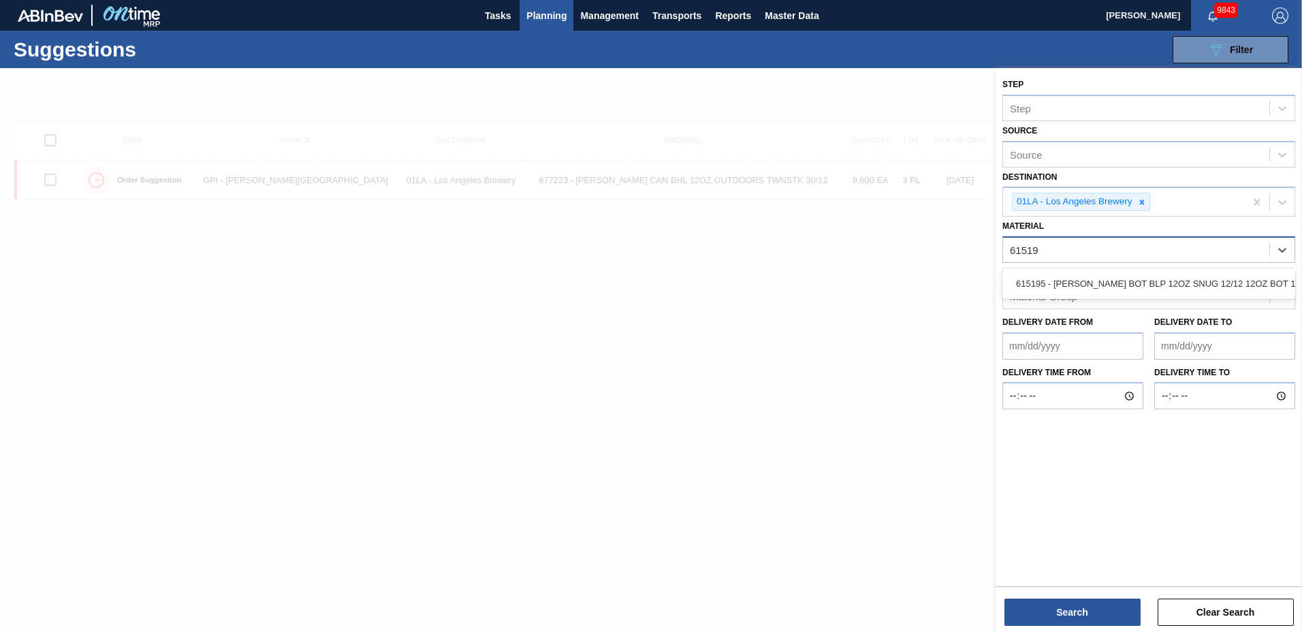
type input "615195"
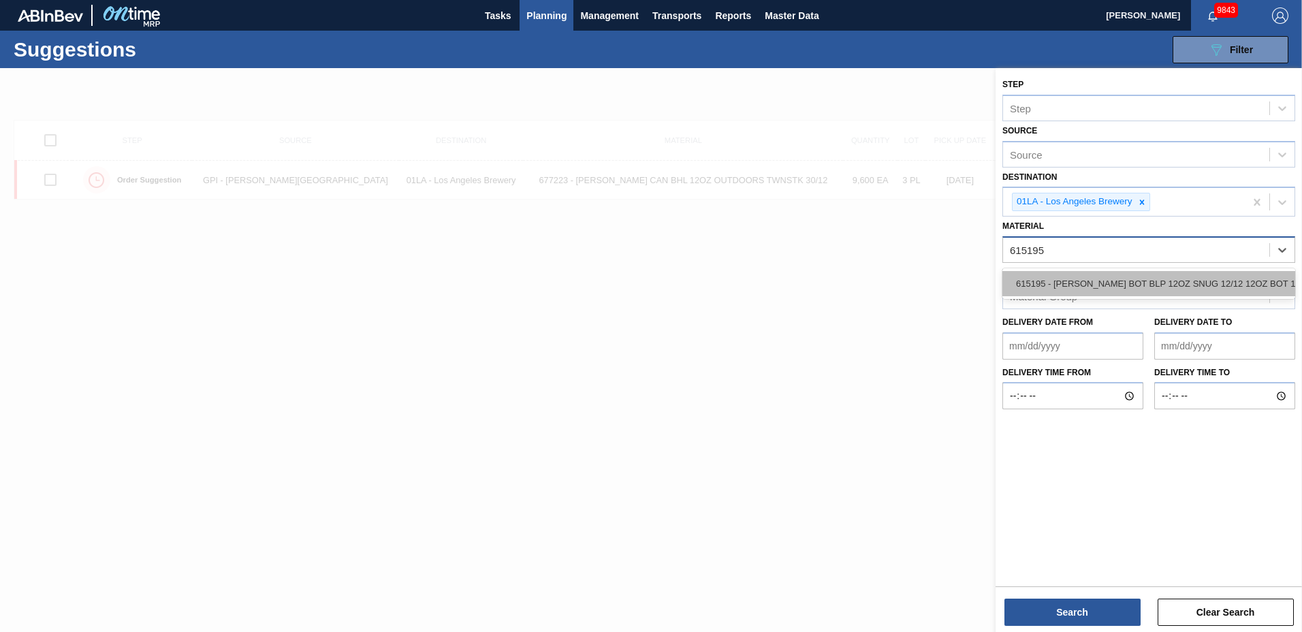
click at [1208, 283] on div "615195 - [PERSON_NAME] BOT BLP 12OZ SNUG 12/12 12OZ BOT 11" at bounding box center [1148, 283] width 293 height 25
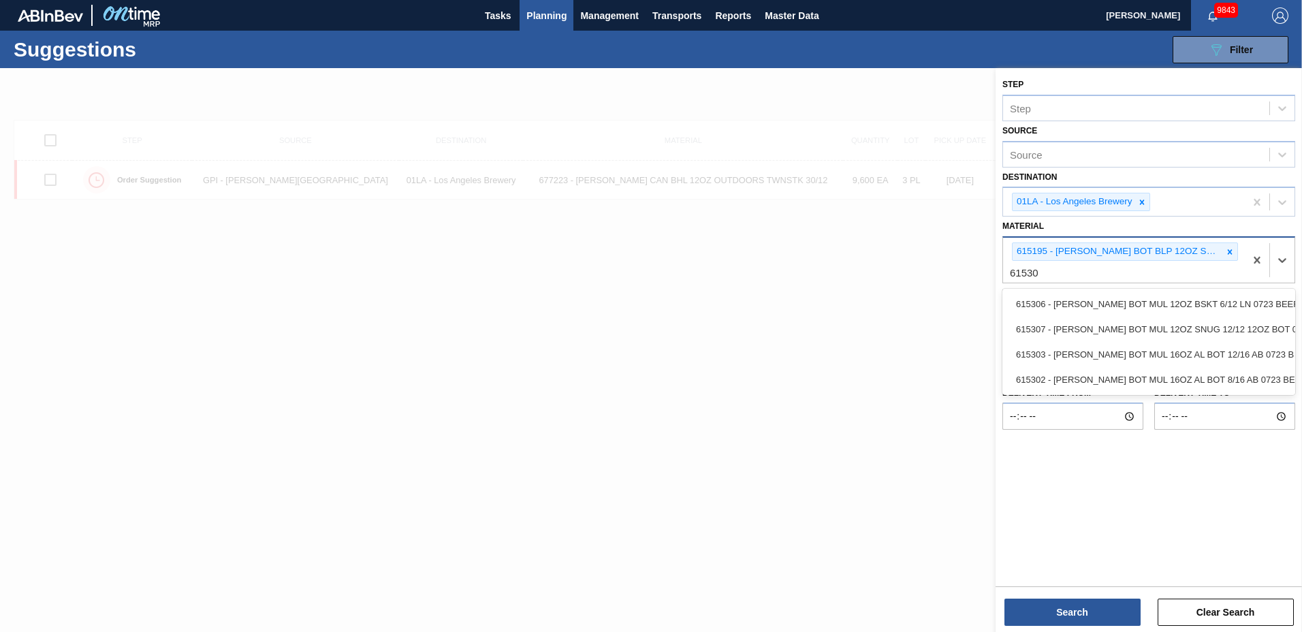
type input "615307"
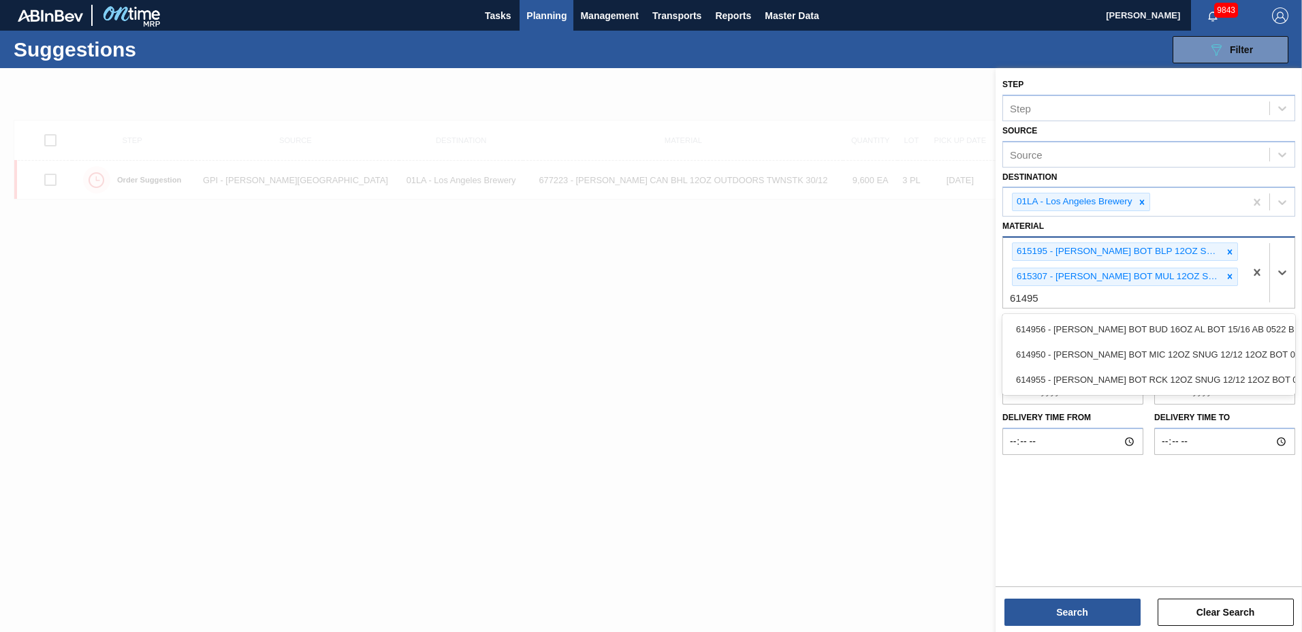
type input "614955"
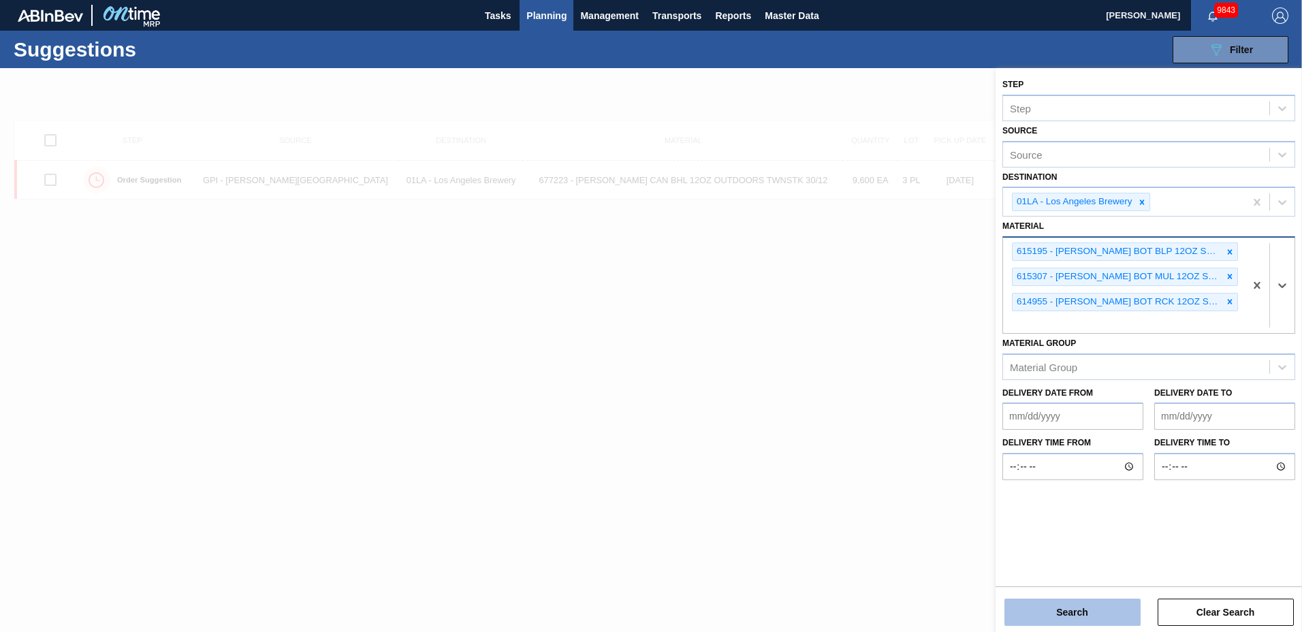
click at [1084, 614] on button "Search" at bounding box center [1072, 612] width 136 height 27
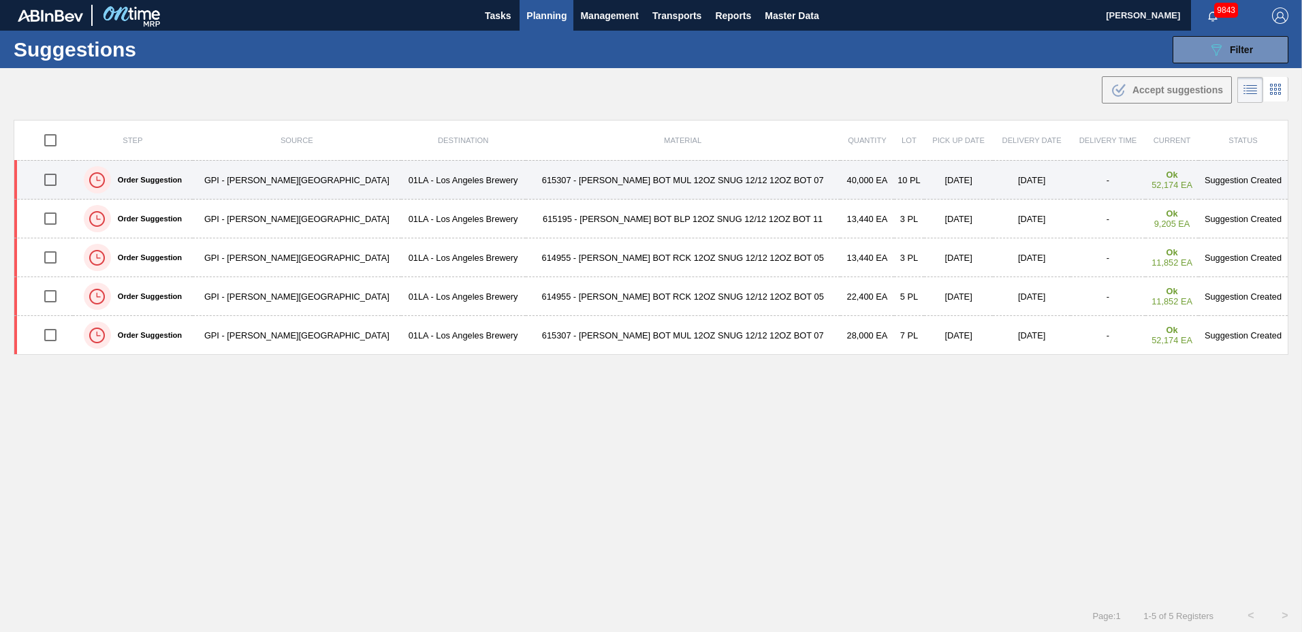
click at [54, 179] on input "checkbox" at bounding box center [50, 179] width 29 height 29
checkbox input "true"
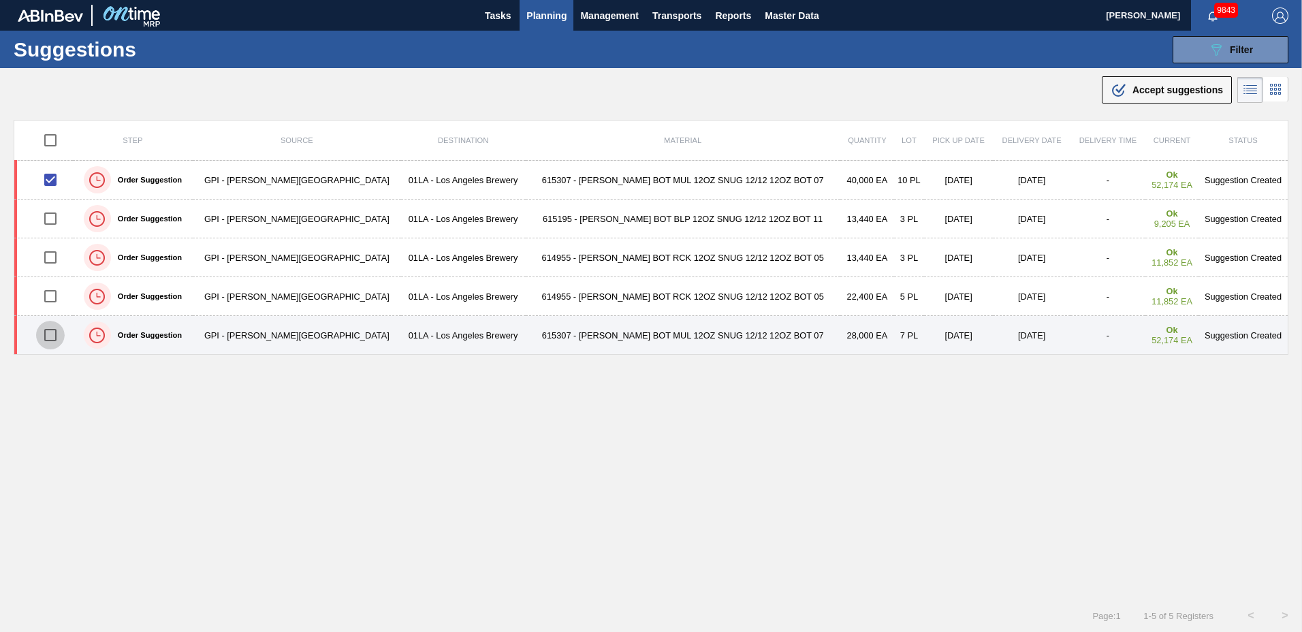
click at [54, 331] on input "checkbox" at bounding box center [50, 335] width 29 height 29
checkbox input "true"
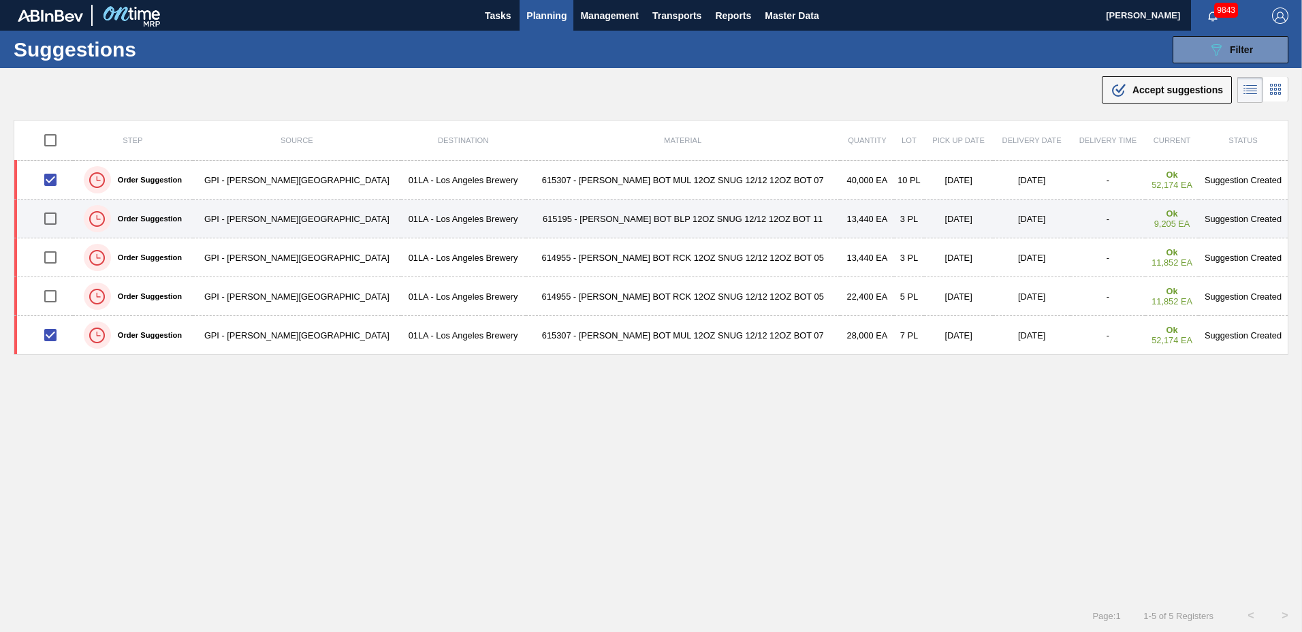
click at [57, 213] on input "checkbox" at bounding box center [50, 218] width 29 height 29
checkbox input "true"
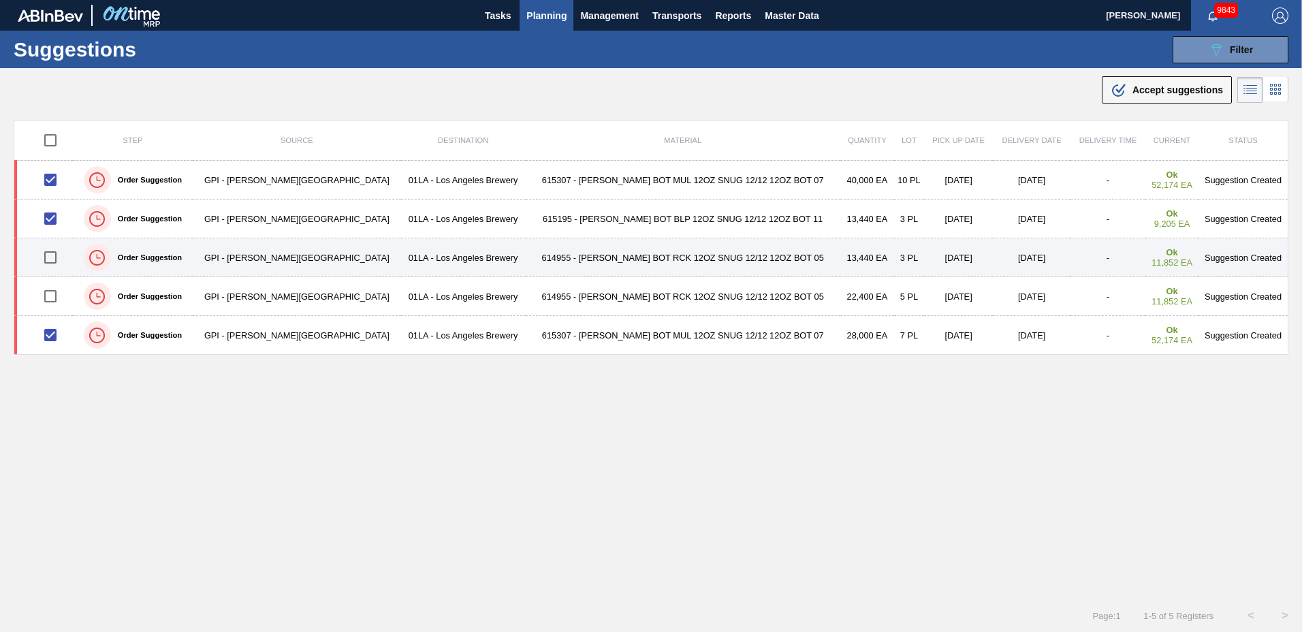
click at [58, 257] on input "checkbox" at bounding box center [50, 257] width 29 height 29
checkbox input "true"
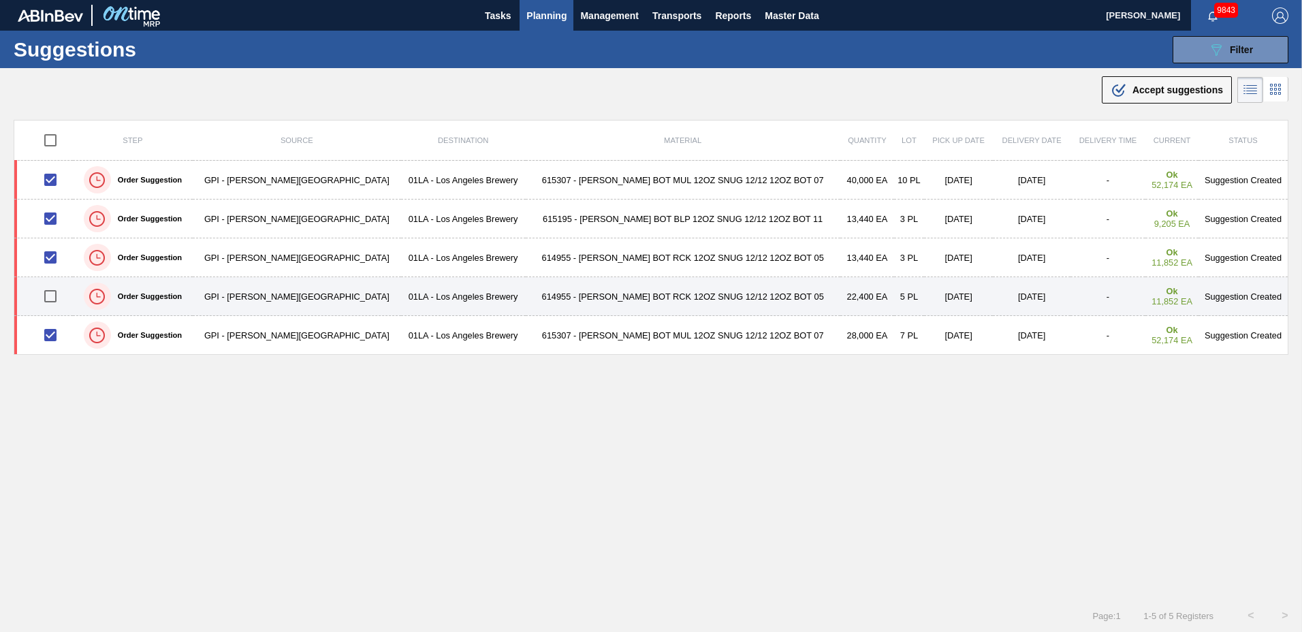
click at [58, 295] on input "checkbox" at bounding box center [50, 296] width 29 height 29
checkbox input "true"
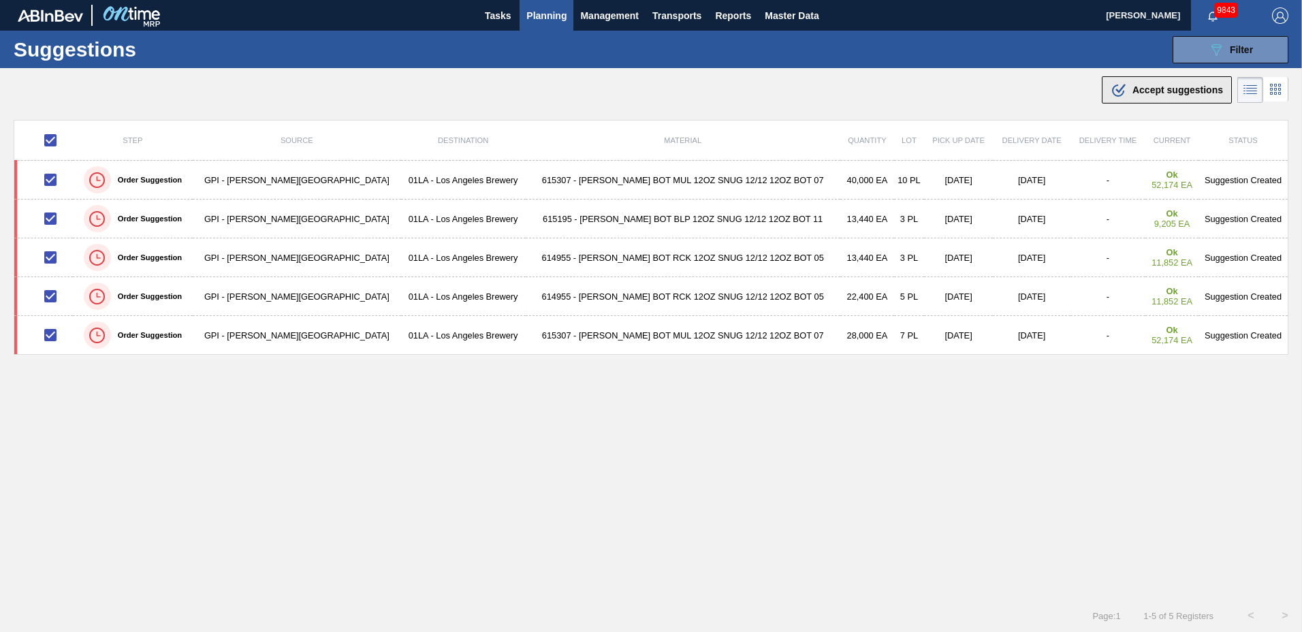
click at [1171, 91] on span "Accept suggestions" at bounding box center [1177, 89] width 91 height 11
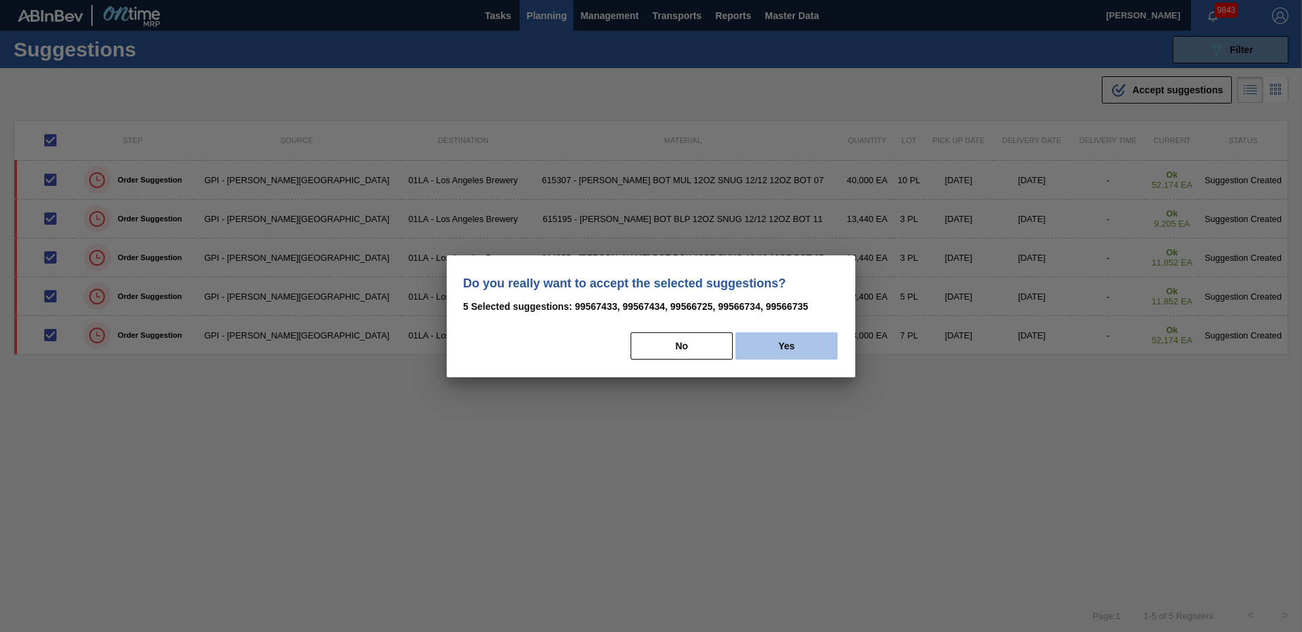
click at [774, 337] on button "Yes" at bounding box center [786, 345] width 102 height 27
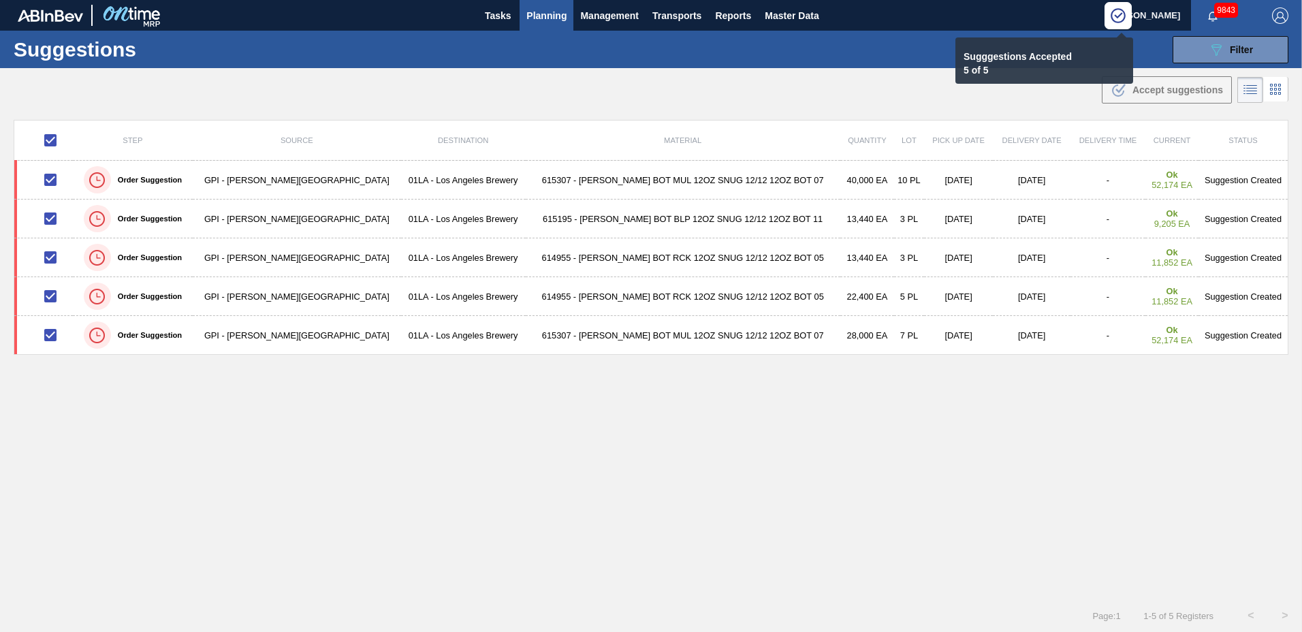
click at [548, 7] on span "Planning" at bounding box center [546, 15] width 40 height 16
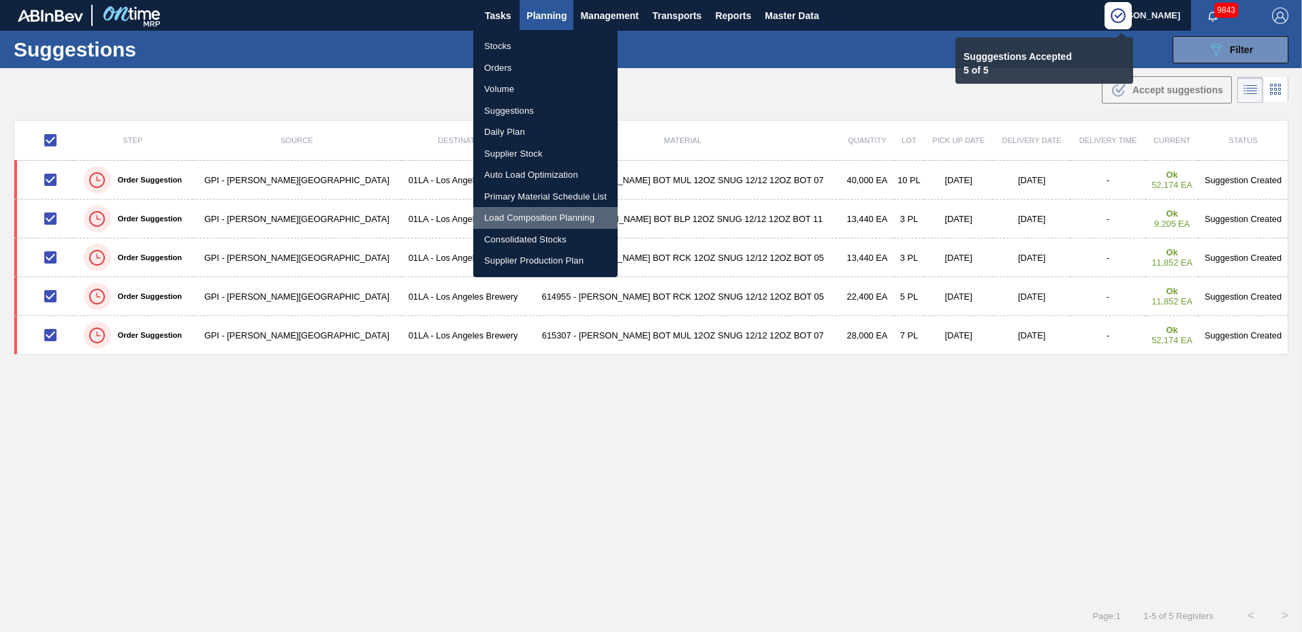
click at [537, 215] on li "Load Composition Planning" at bounding box center [545, 218] width 144 height 22
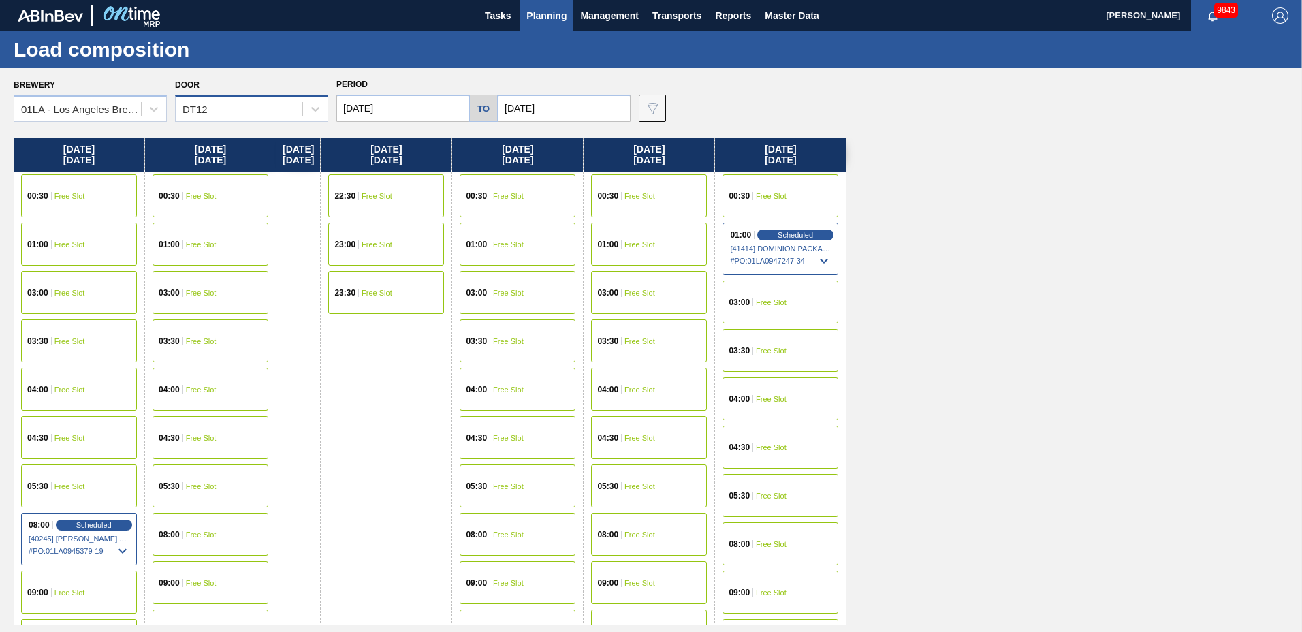
click at [227, 101] on div "DT12" at bounding box center [239, 109] width 127 height 20
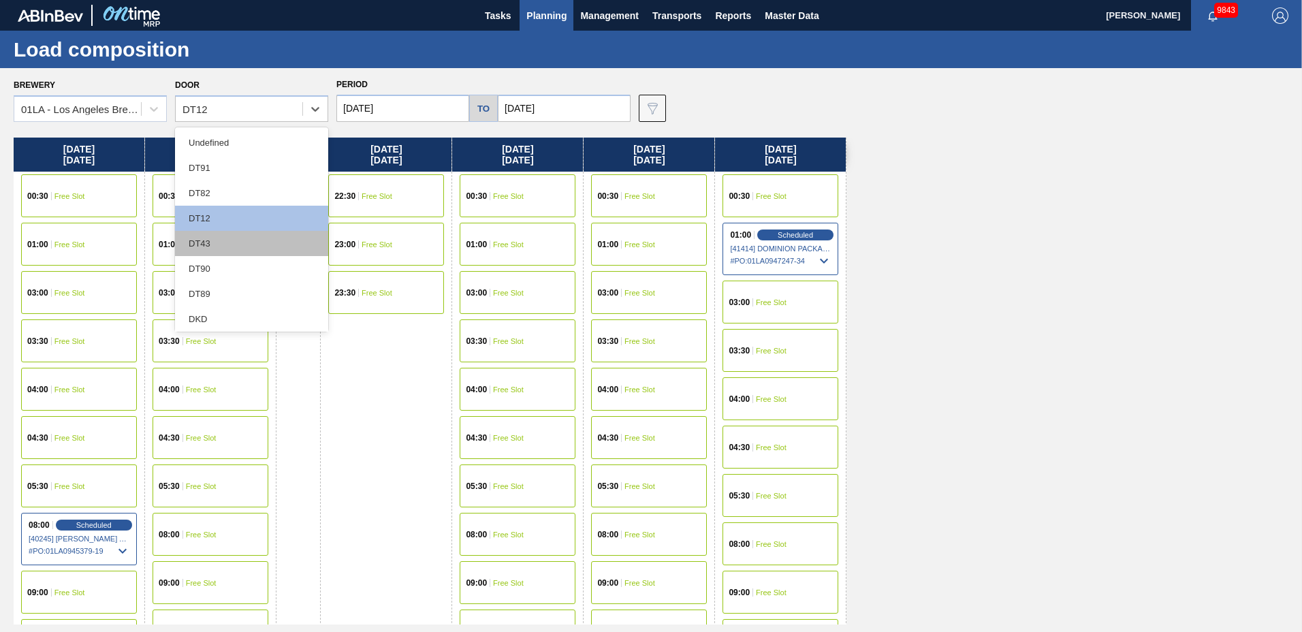
click at [231, 238] on div "DT43" at bounding box center [251, 243] width 153 height 25
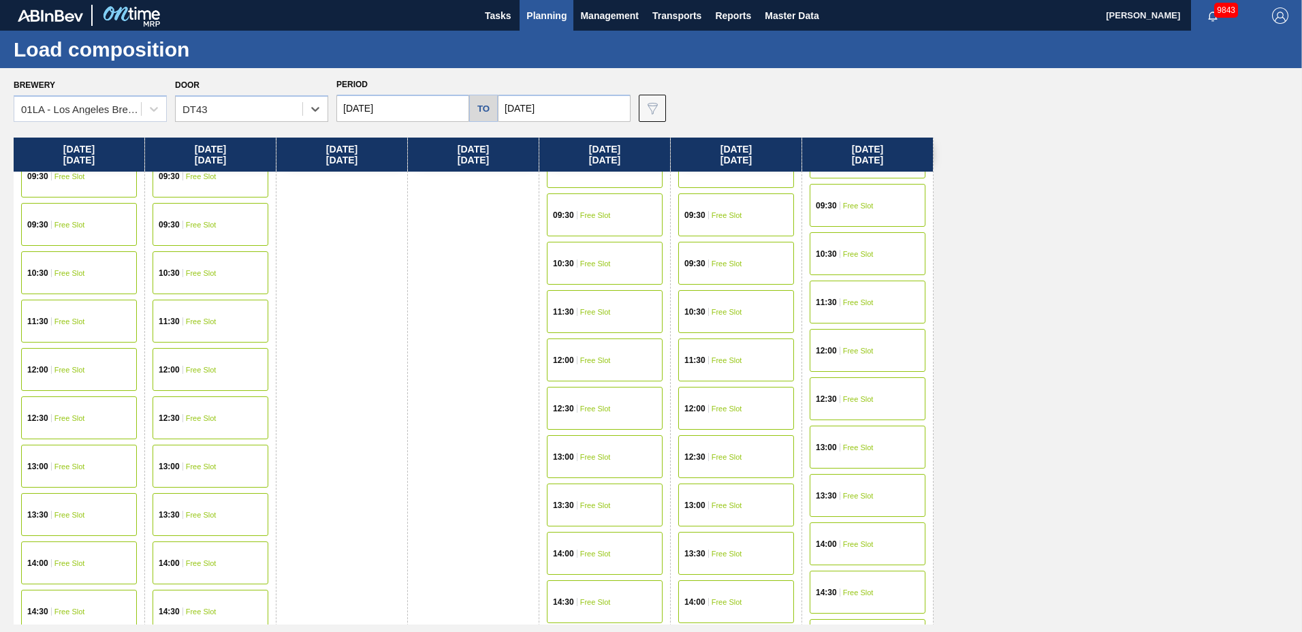
scroll to position [1044, 0]
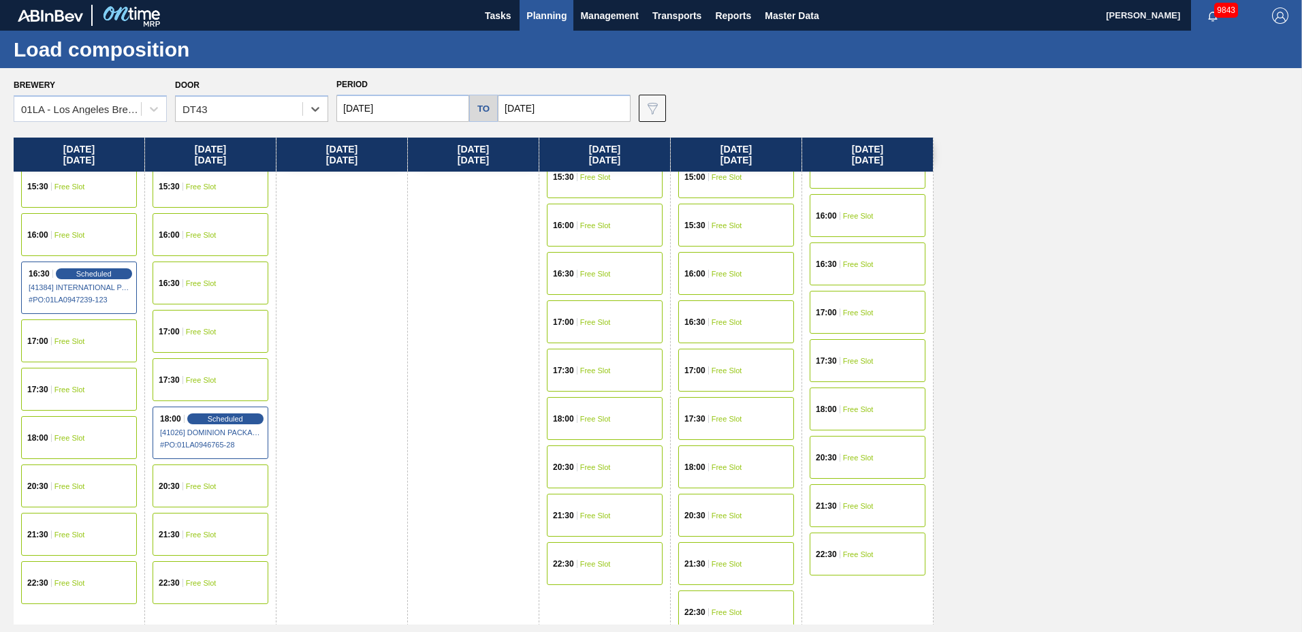
click at [225, 193] on div "15:30 Free Slot" at bounding box center [211, 186] width 116 height 43
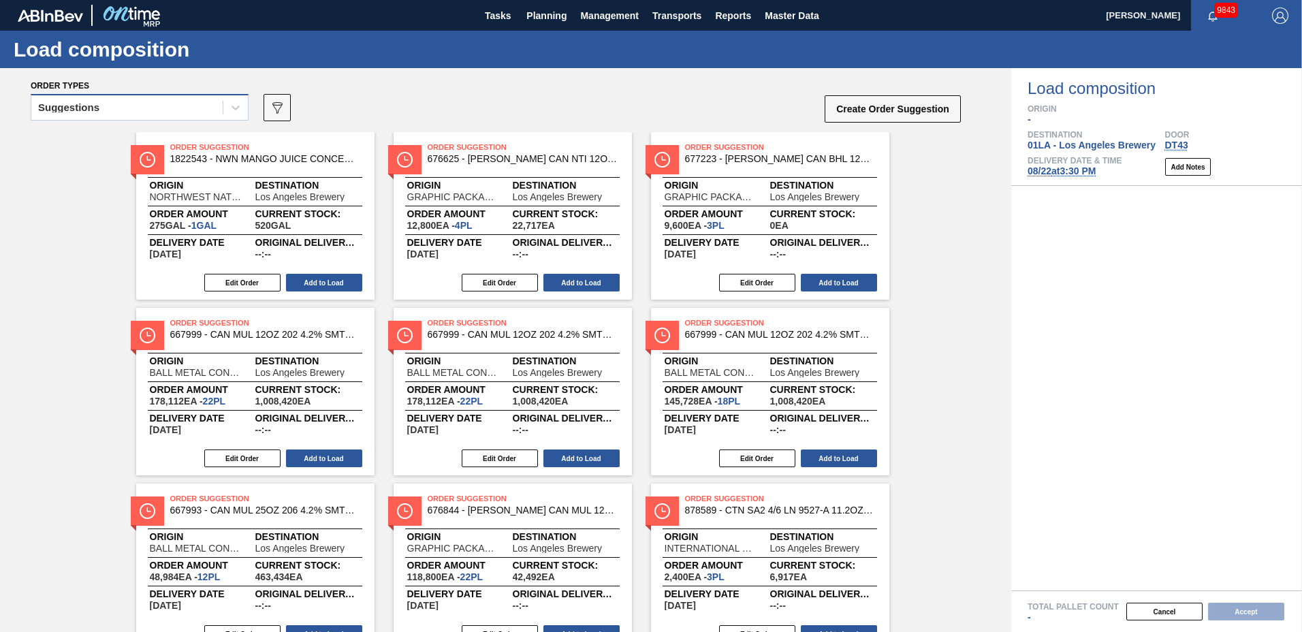
click at [139, 108] on div "Suggestions" at bounding box center [126, 108] width 191 height 20
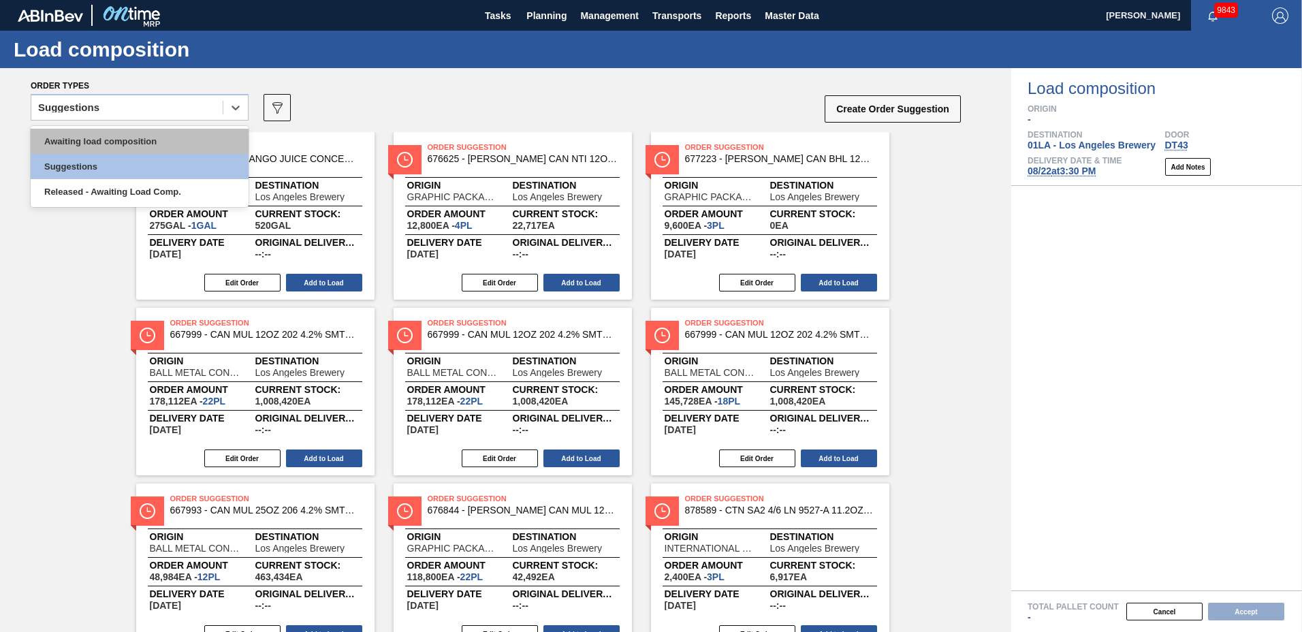
click at [137, 136] on div "Awaiting load composition" at bounding box center [140, 141] width 218 height 25
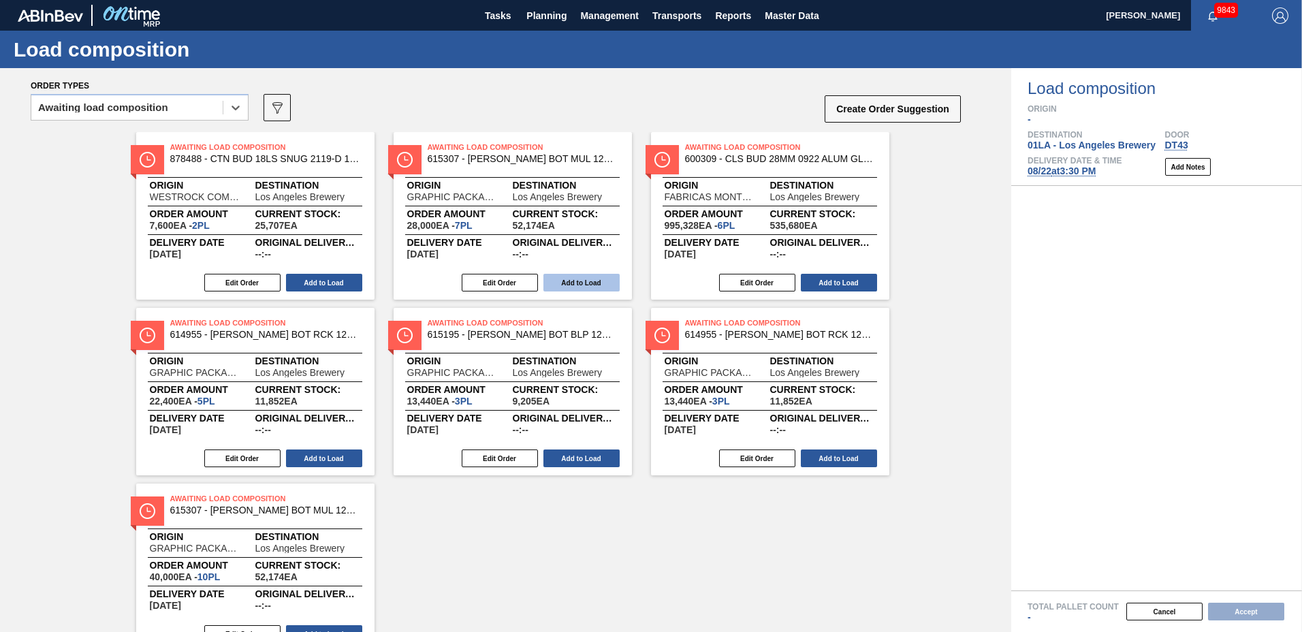
click at [593, 277] on button "Add to Load" at bounding box center [581, 283] width 76 height 18
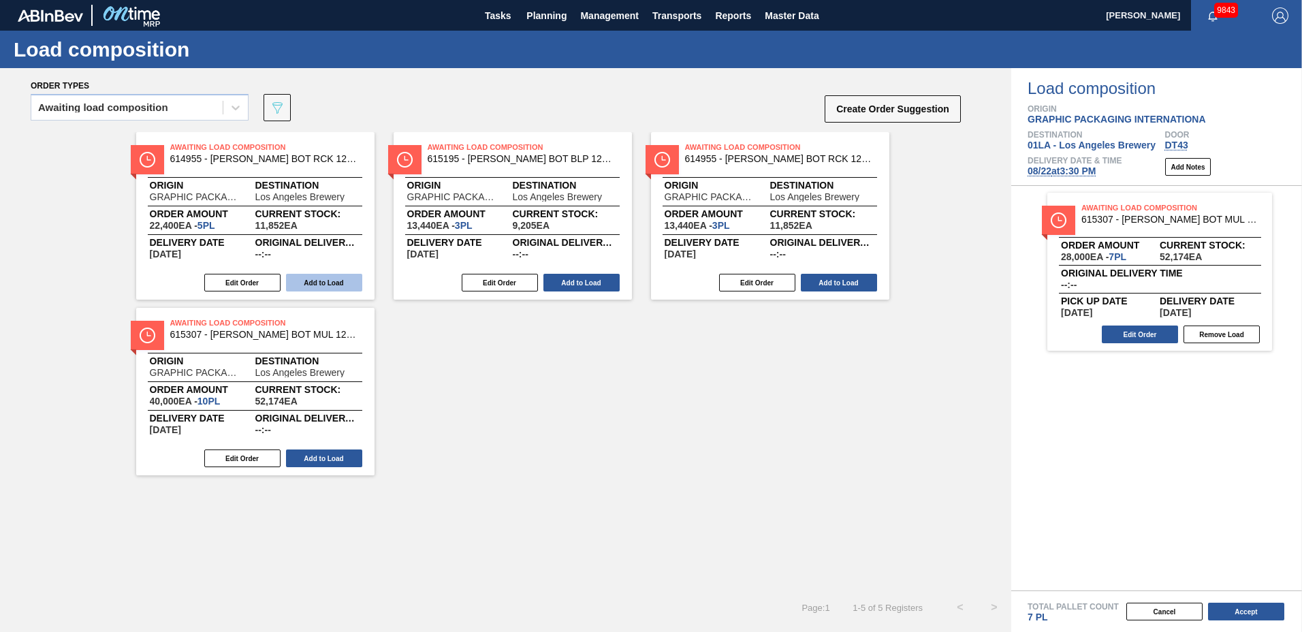
click at [350, 285] on button "Add to Load" at bounding box center [324, 283] width 76 height 18
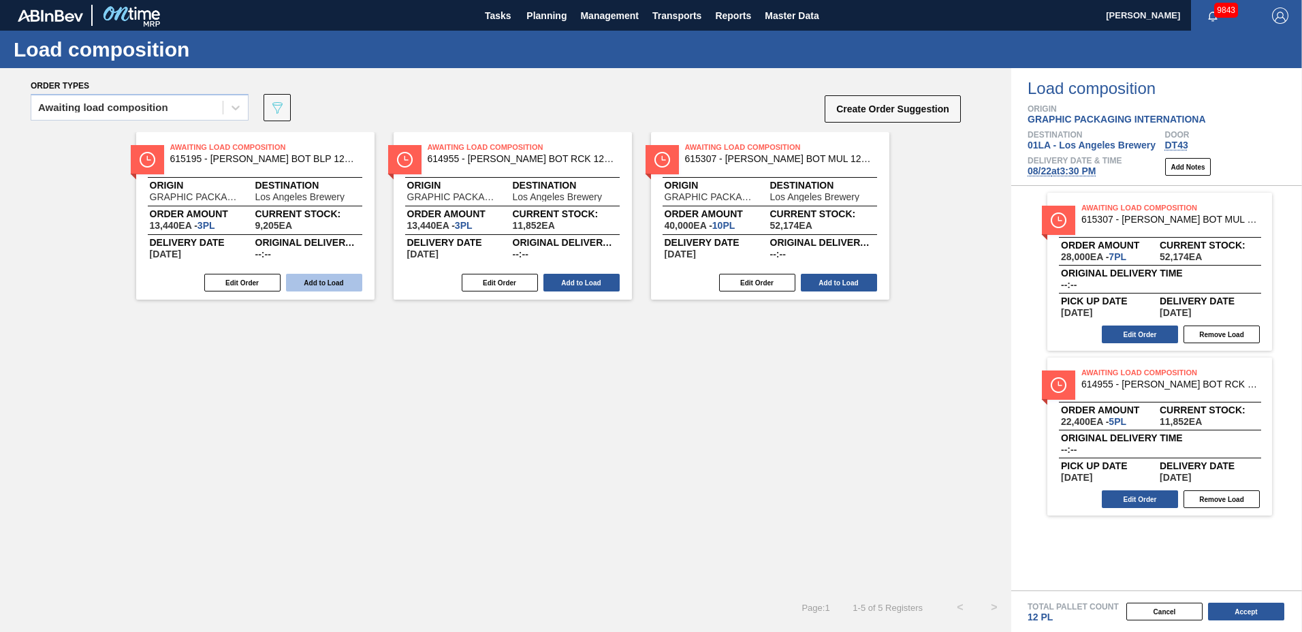
click at [349, 285] on button "Add to Load" at bounding box center [324, 283] width 76 height 18
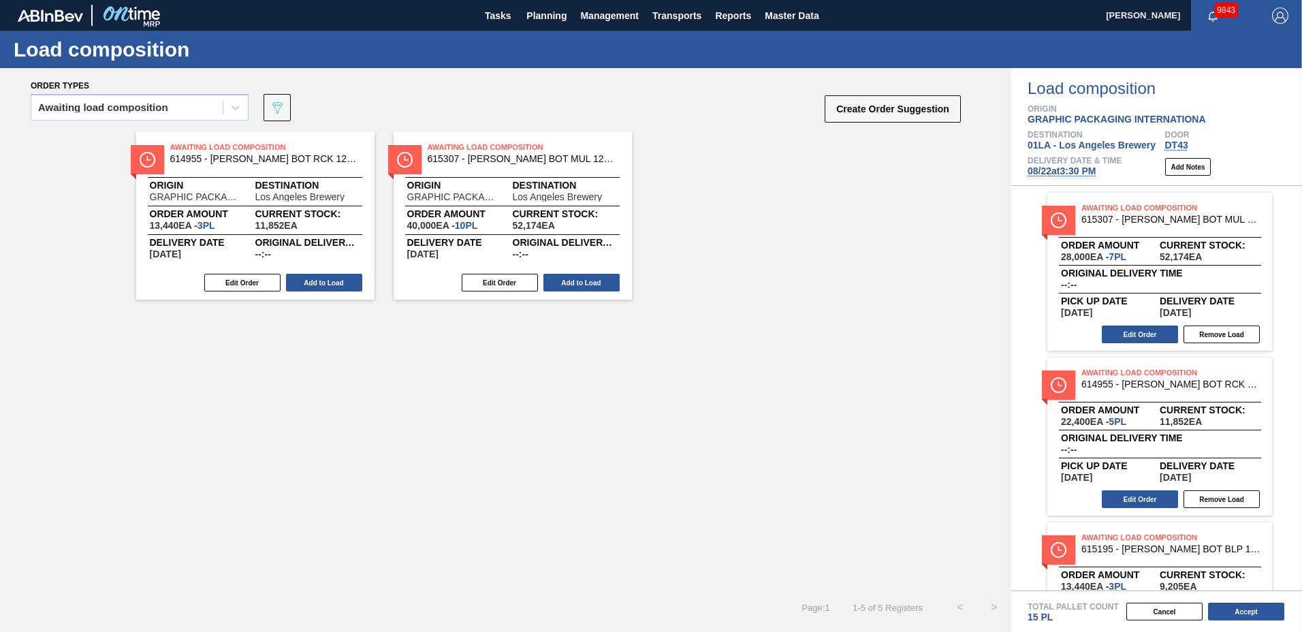
click at [349, 285] on button "Add to Load" at bounding box center [324, 283] width 76 height 18
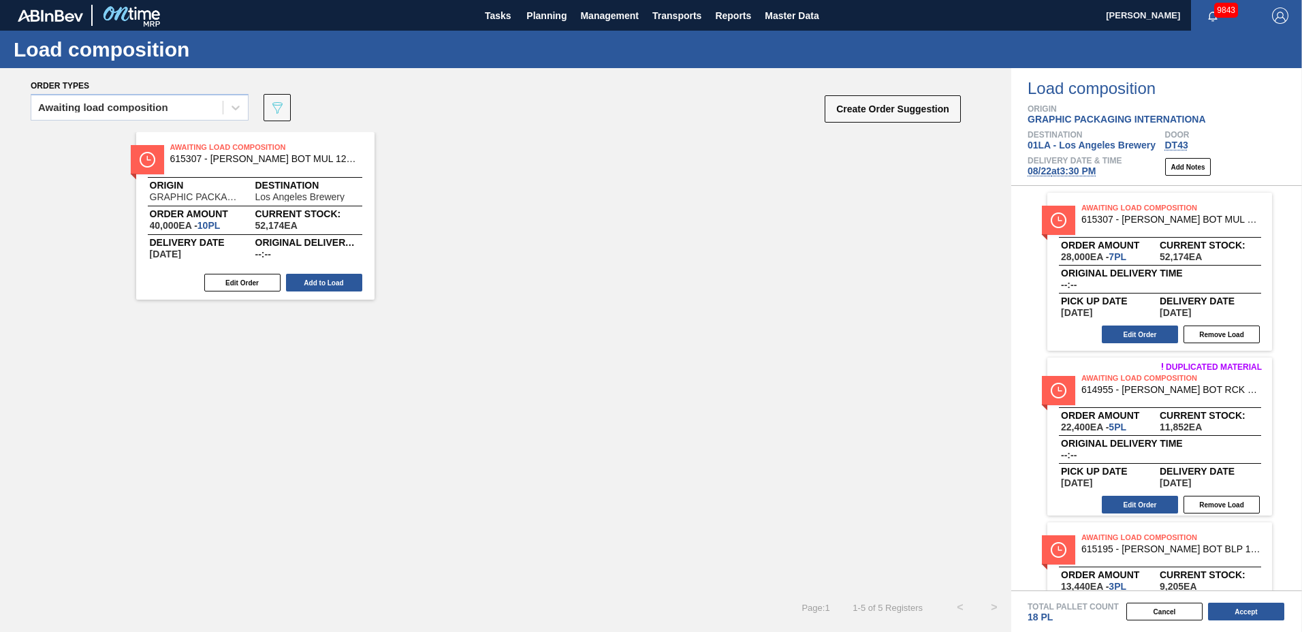
click at [349, 285] on button "Add to Load" at bounding box center [324, 283] width 76 height 18
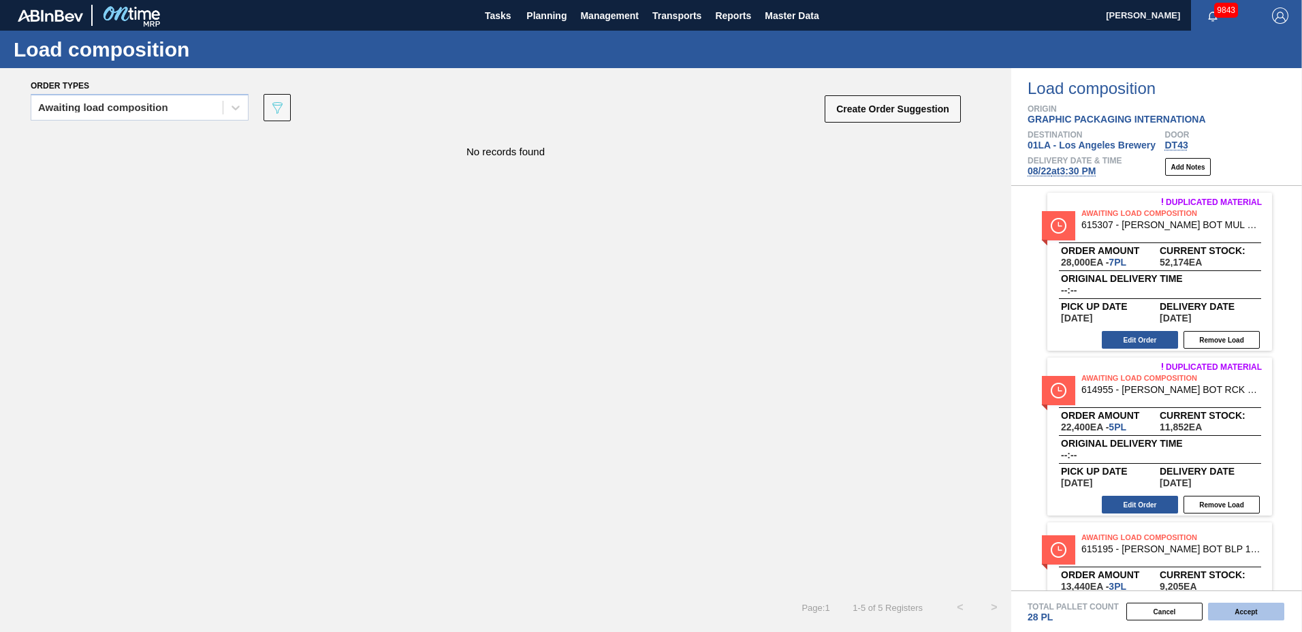
click at [1225, 609] on button "Accept" at bounding box center [1246, 612] width 76 height 18
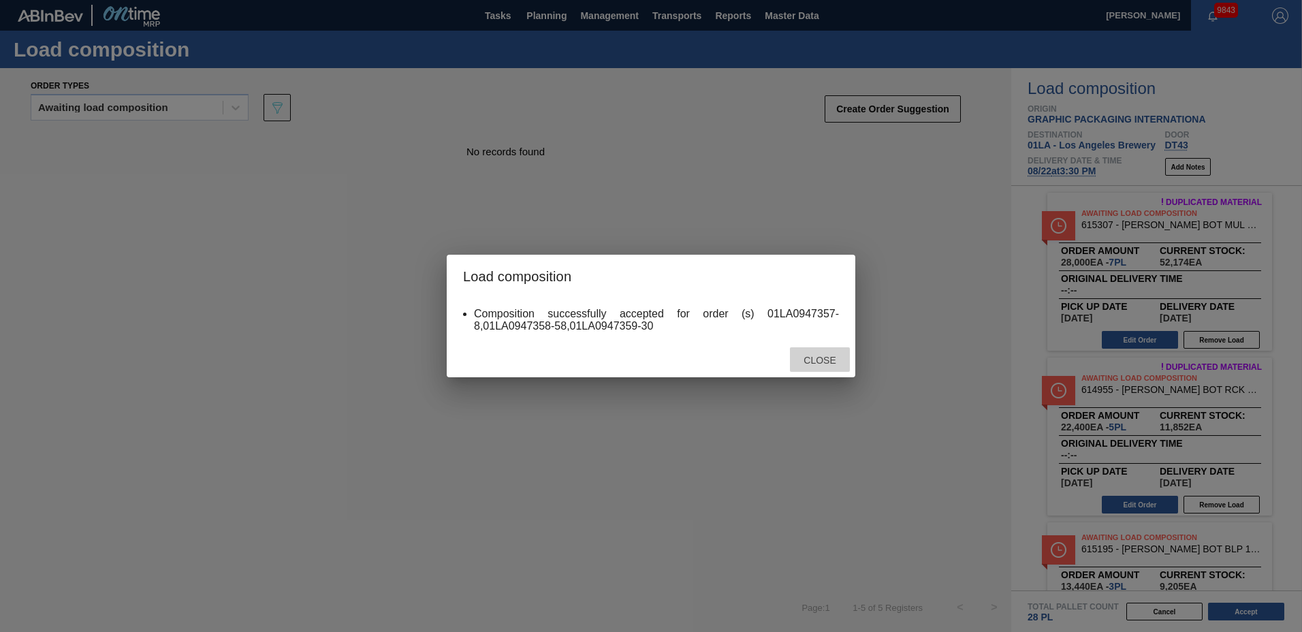
click at [827, 351] on div "Close" at bounding box center [820, 359] width 60 height 25
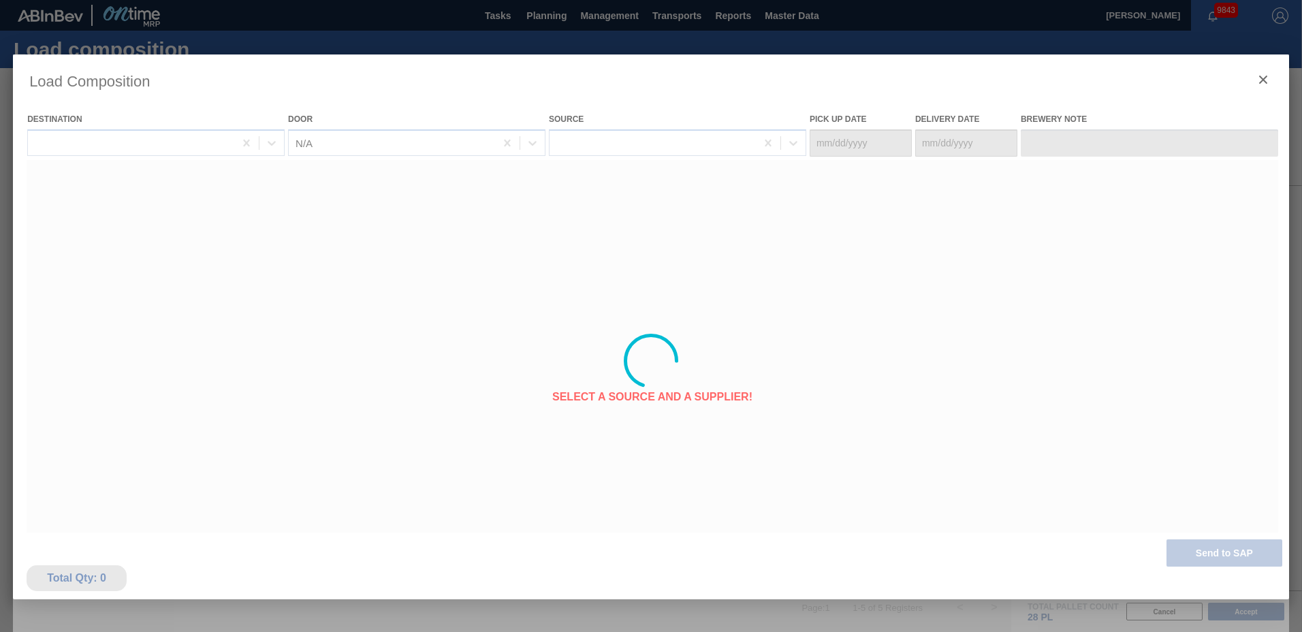
type Date "[DATE]"
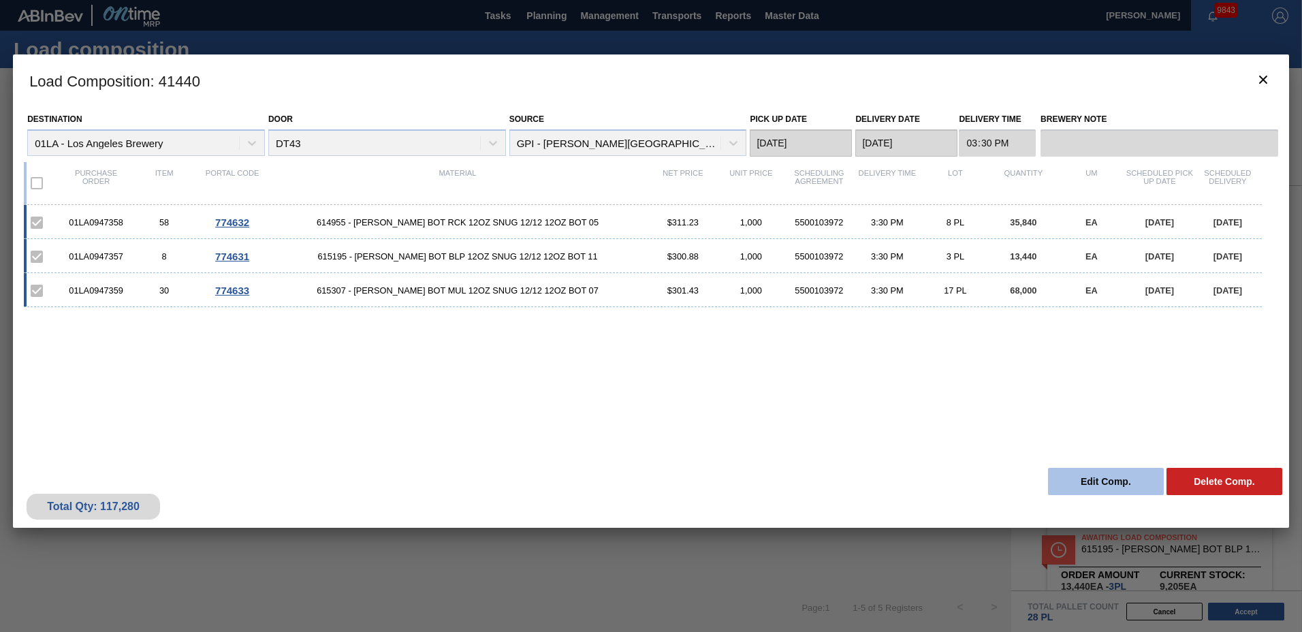
click at [1077, 473] on button "Edit Comp." at bounding box center [1106, 481] width 116 height 27
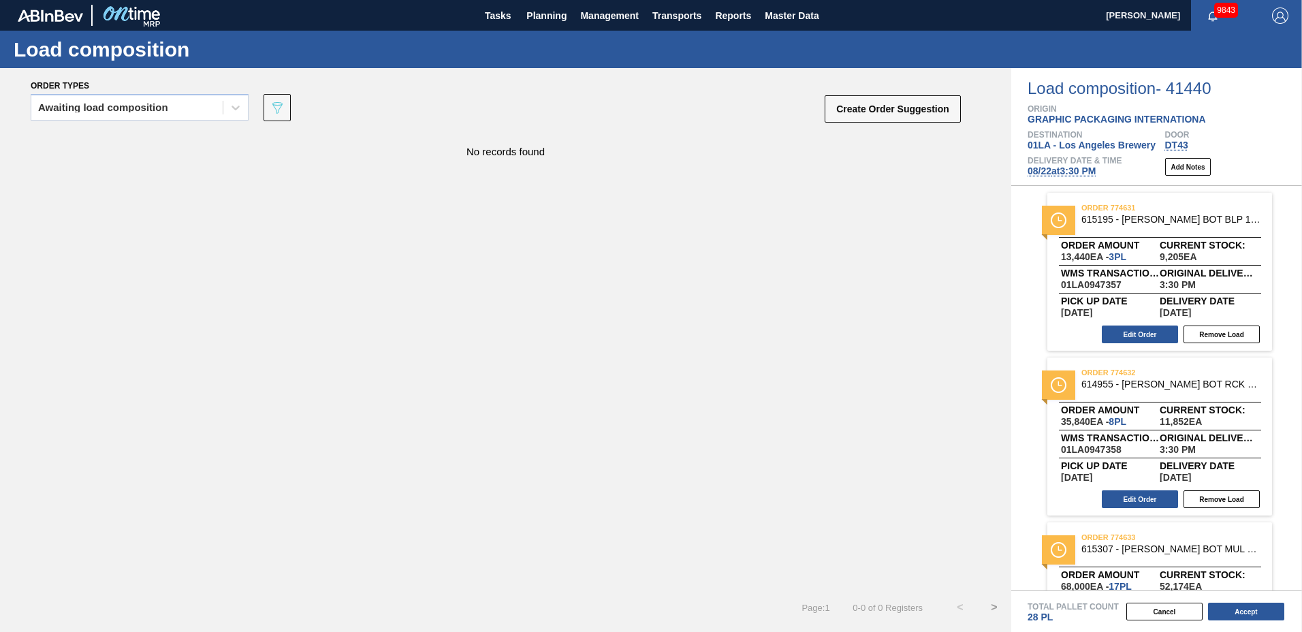
scroll to position [97, 0]
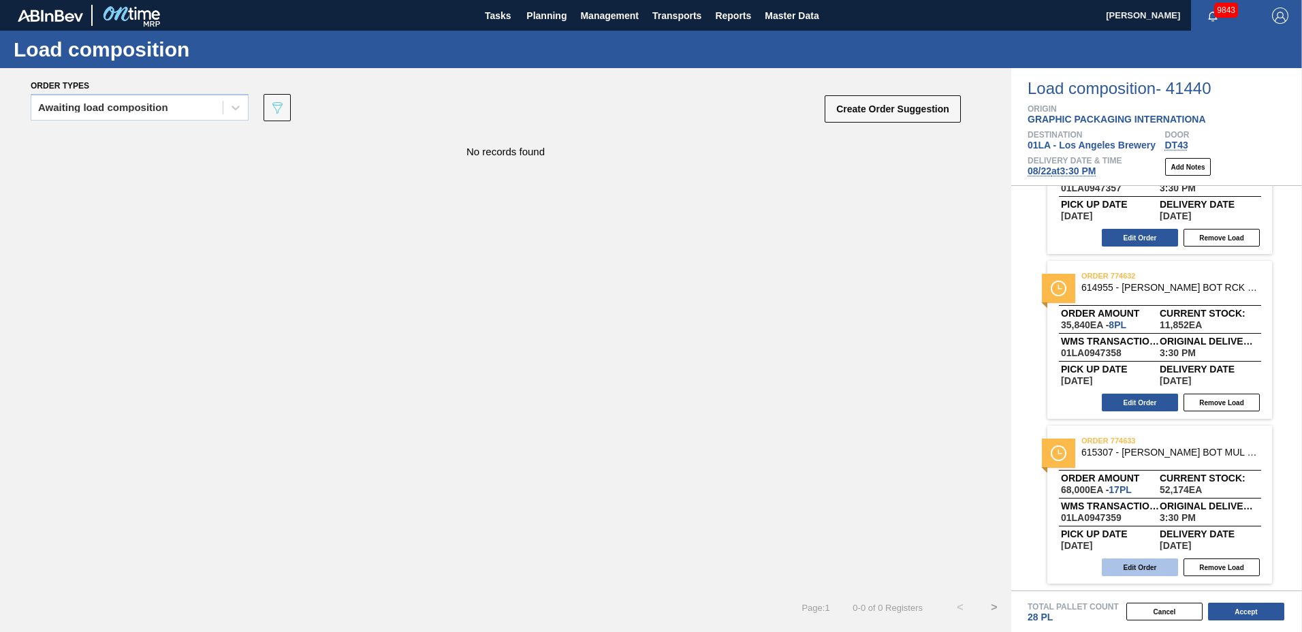
click at [1140, 570] on button "Edit Order" at bounding box center [1140, 567] width 76 height 18
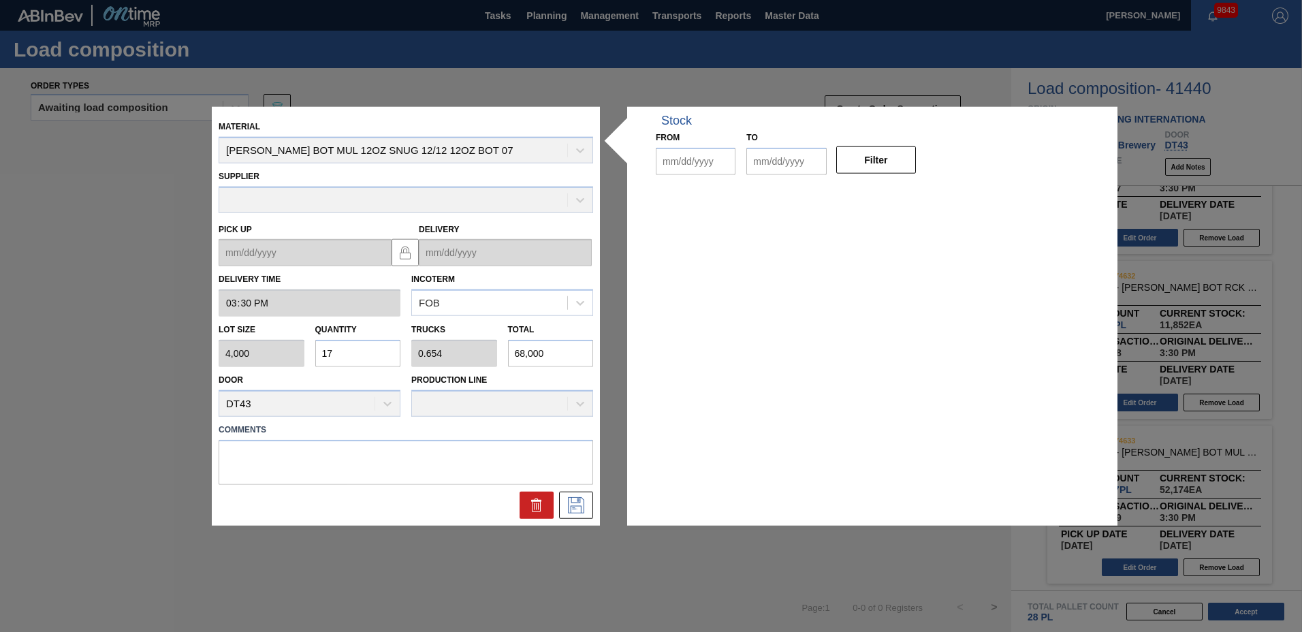
type input "15:30:00"
type input "4,000"
type input "17"
type input "0.654"
type input "68,000"
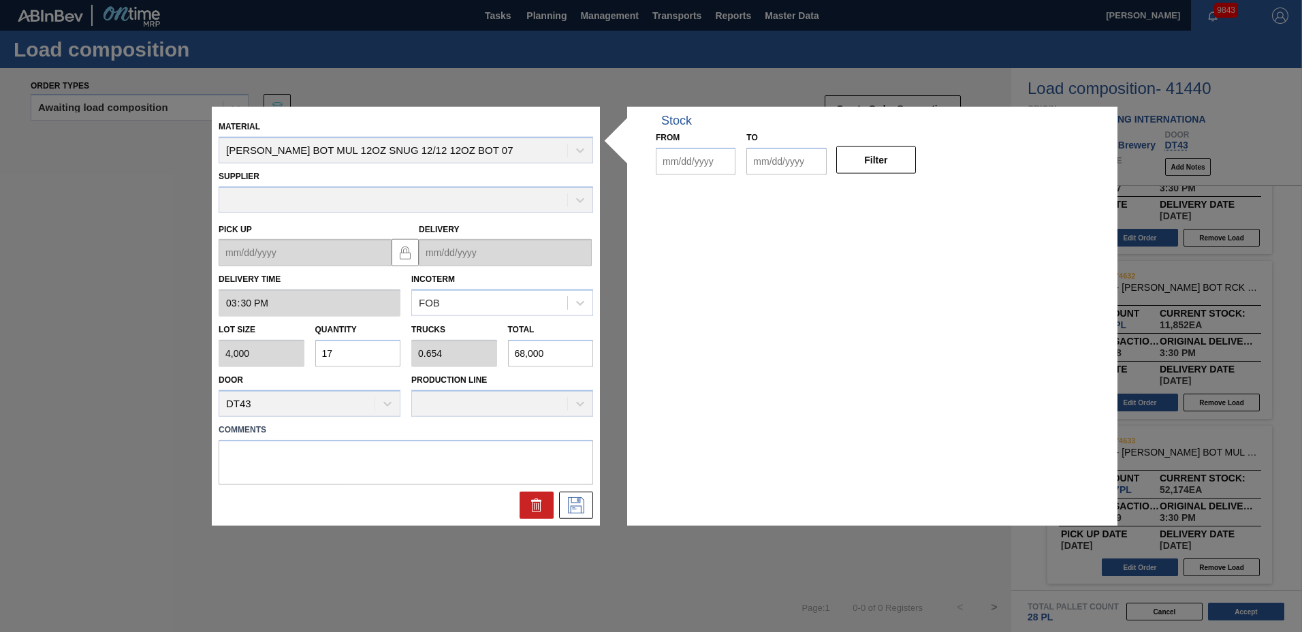
type up "[DATE]"
type input "[DATE]"
click at [343, 355] on input "17" at bounding box center [358, 353] width 86 height 27
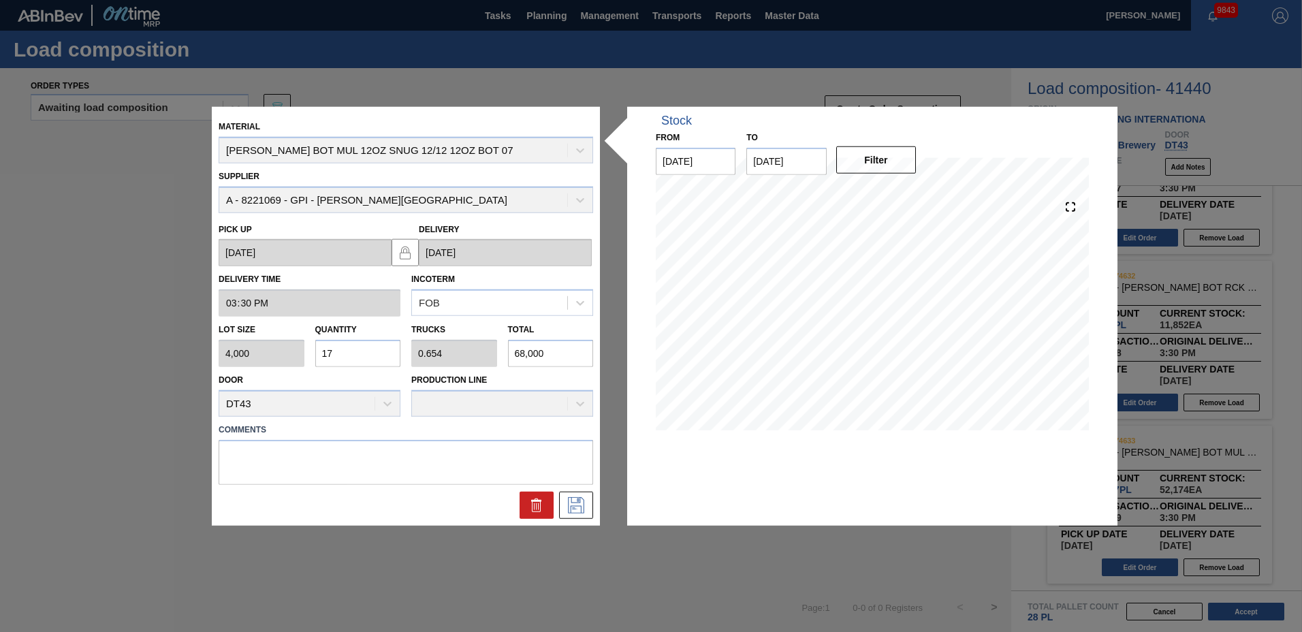
type input "1"
type input "0.038"
type input "4,000"
type input "13"
type input "0.5"
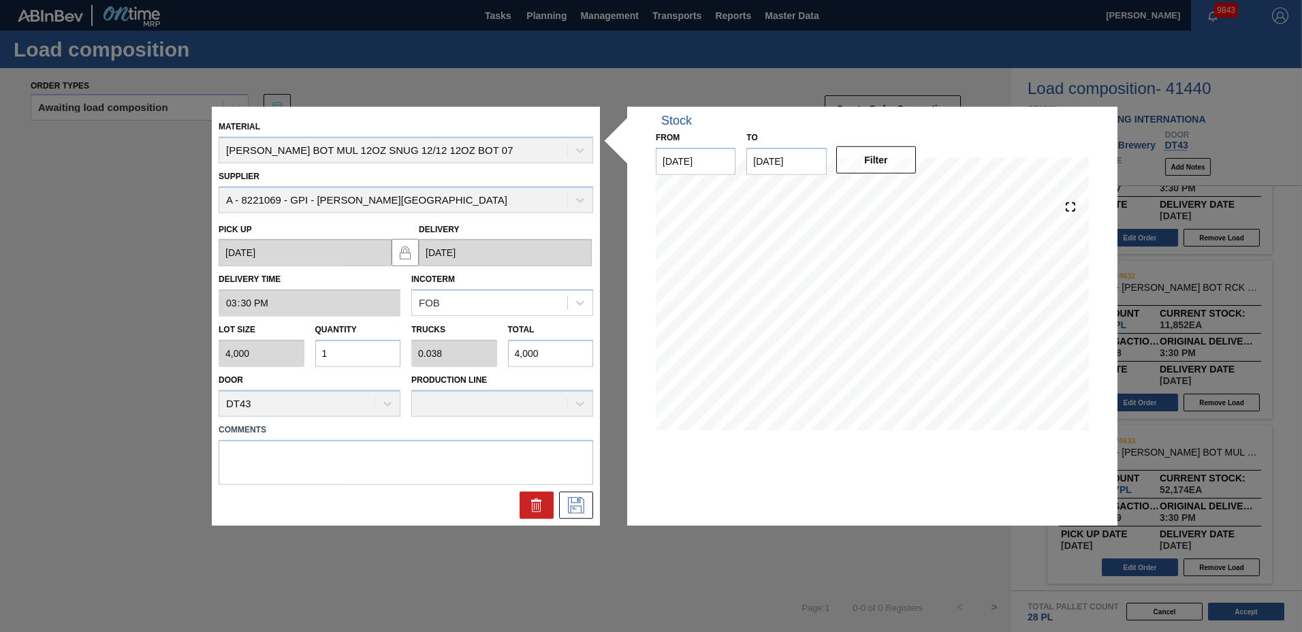
type input "52,000"
type input "13"
click at [575, 504] on icon at bounding box center [576, 504] width 22 height 16
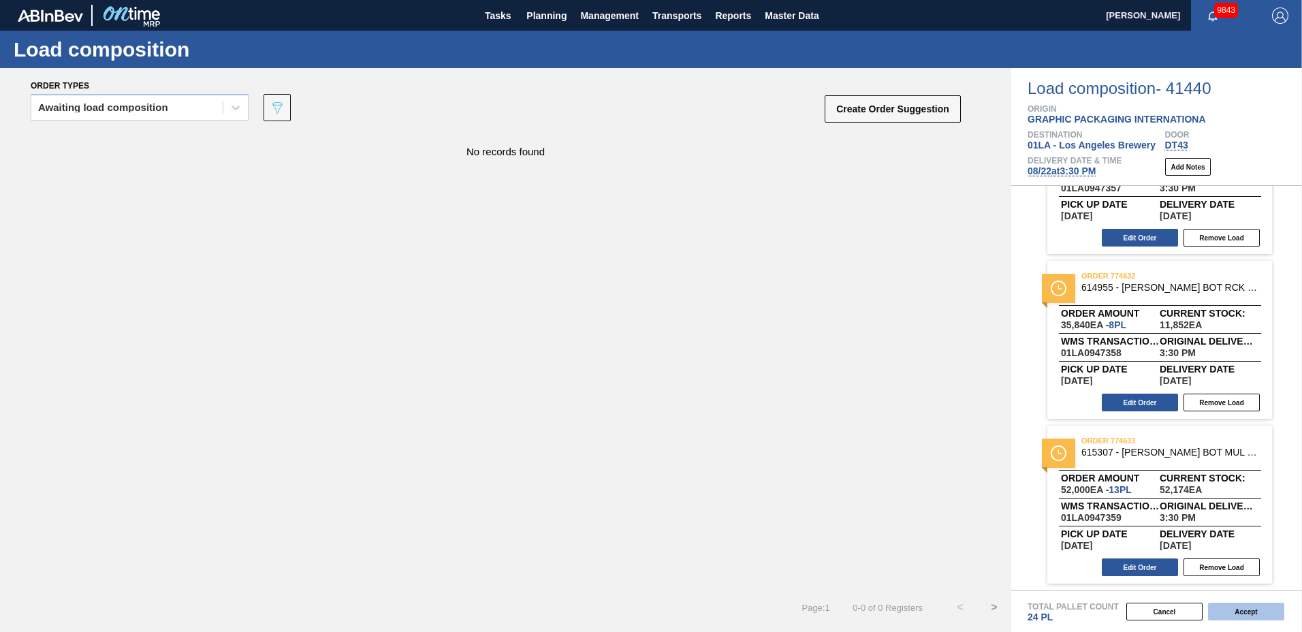
click at [1251, 604] on button "Accept" at bounding box center [1246, 612] width 76 height 18
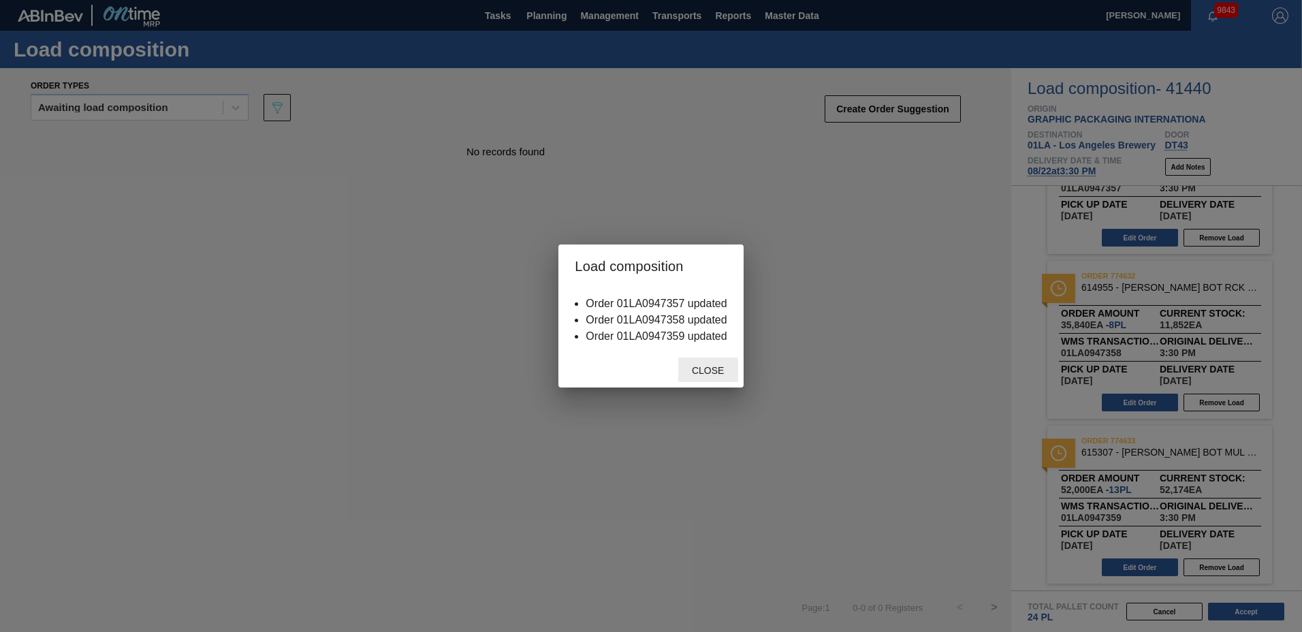
click at [706, 362] on div "Close" at bounding box center [708, 369] width 60 height 25
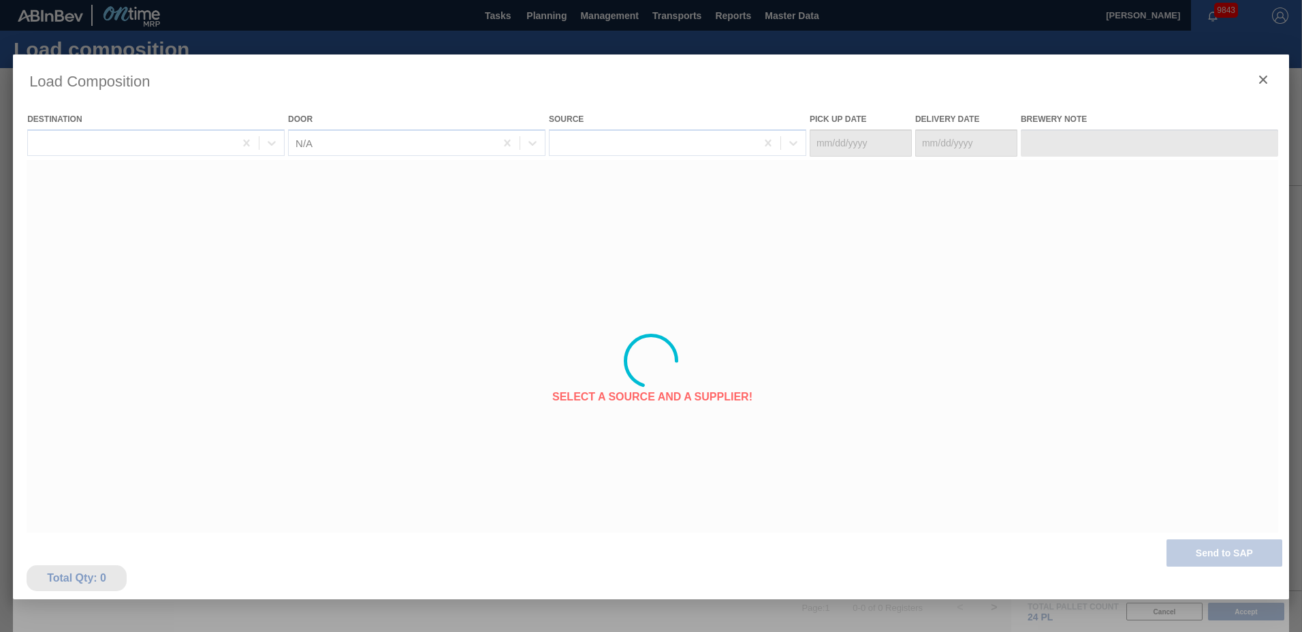
type Date "[DATE]"
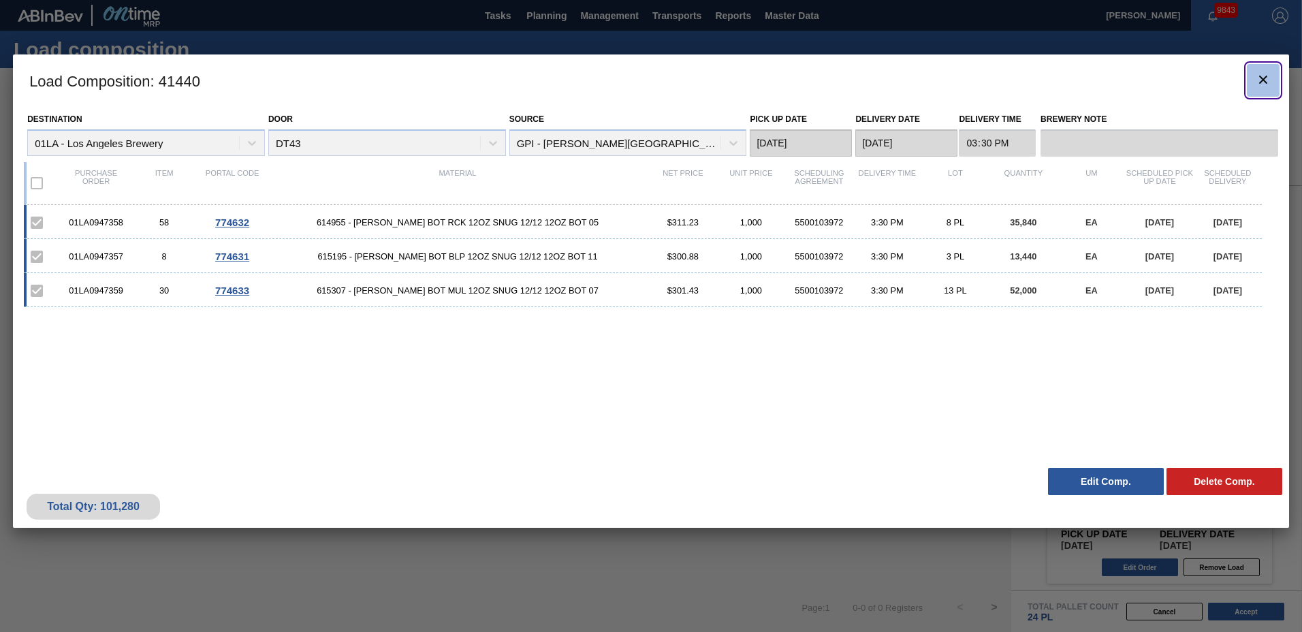
click at [1260, 85] on icon "botão de ícone" at bounding box center [1263, 79] width 16 height 16
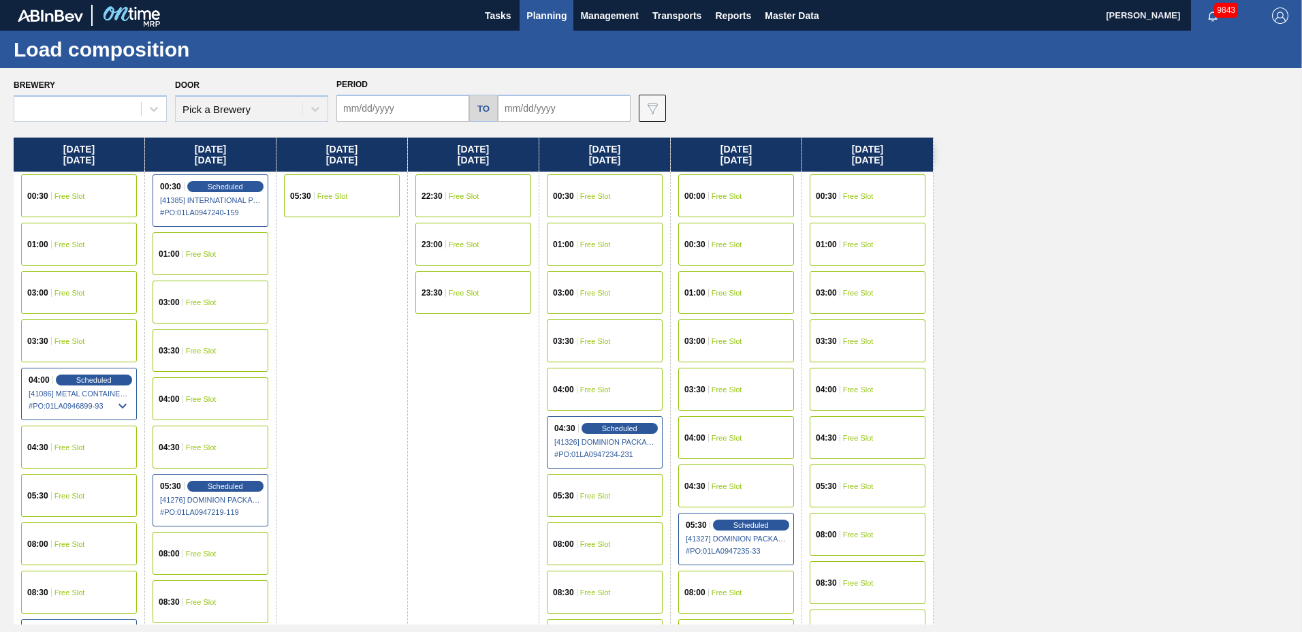
type input "[DATE]"
click at [564, 11] on span "Planning" at bounding box center [546, 15] width 40 height 16
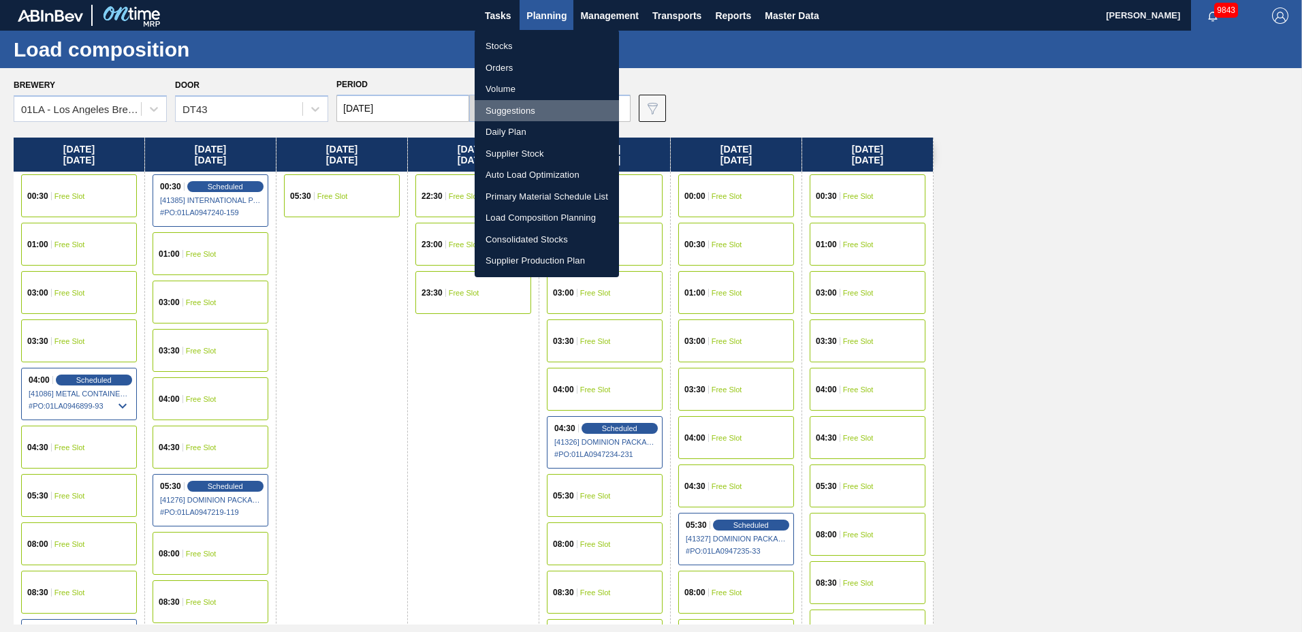
click at [536, 112] on li "Suggestions" at bounding box center [547, 111] width 144 height 22
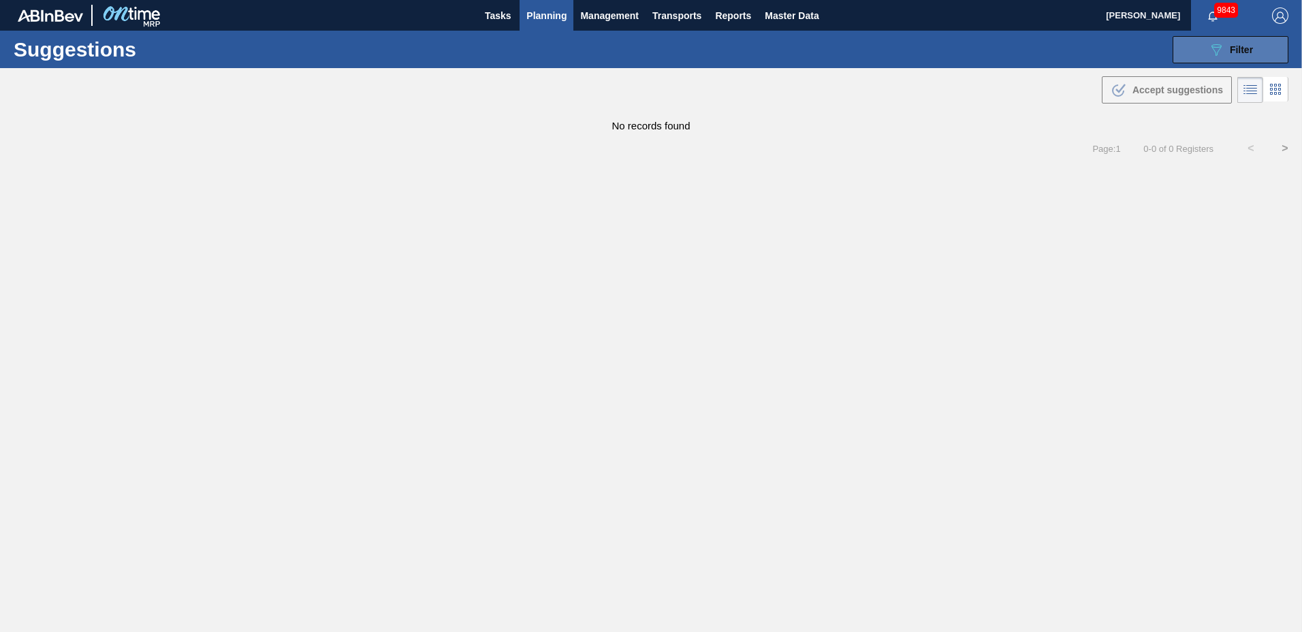
click at [1243, 45] on span "Filter" at bounding box center [1241, 49] width 23 height 11
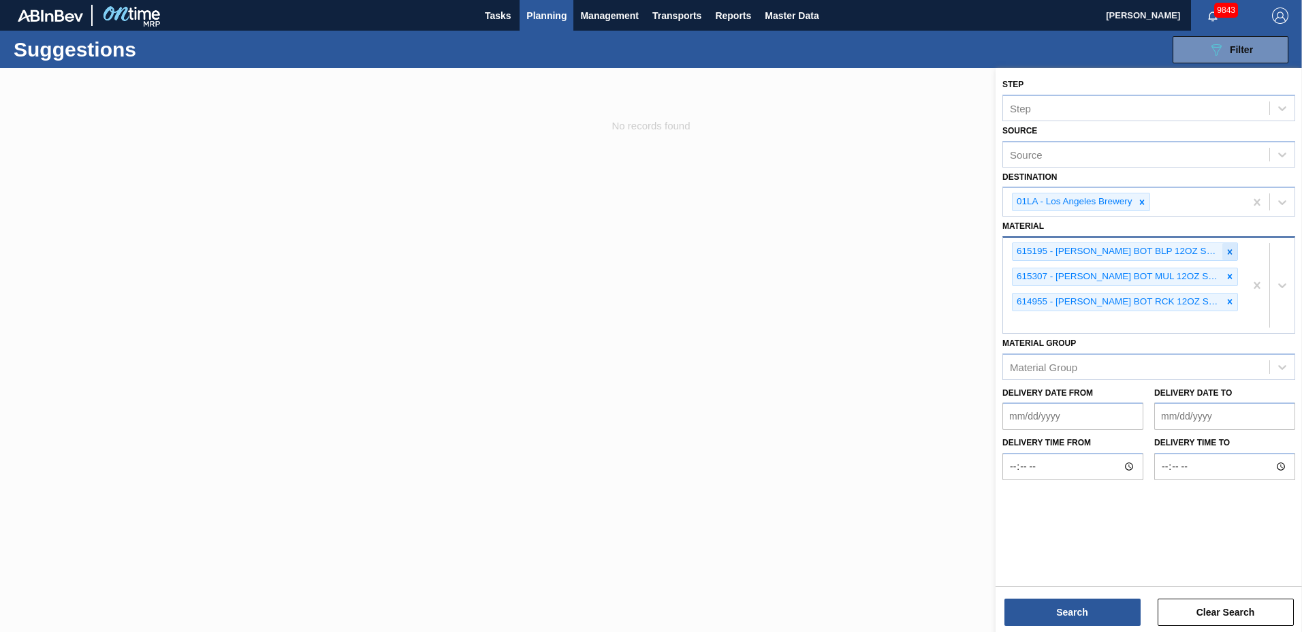
click at [1227, 250] on icon at bounding box center [1230, 252] width 10 height 10
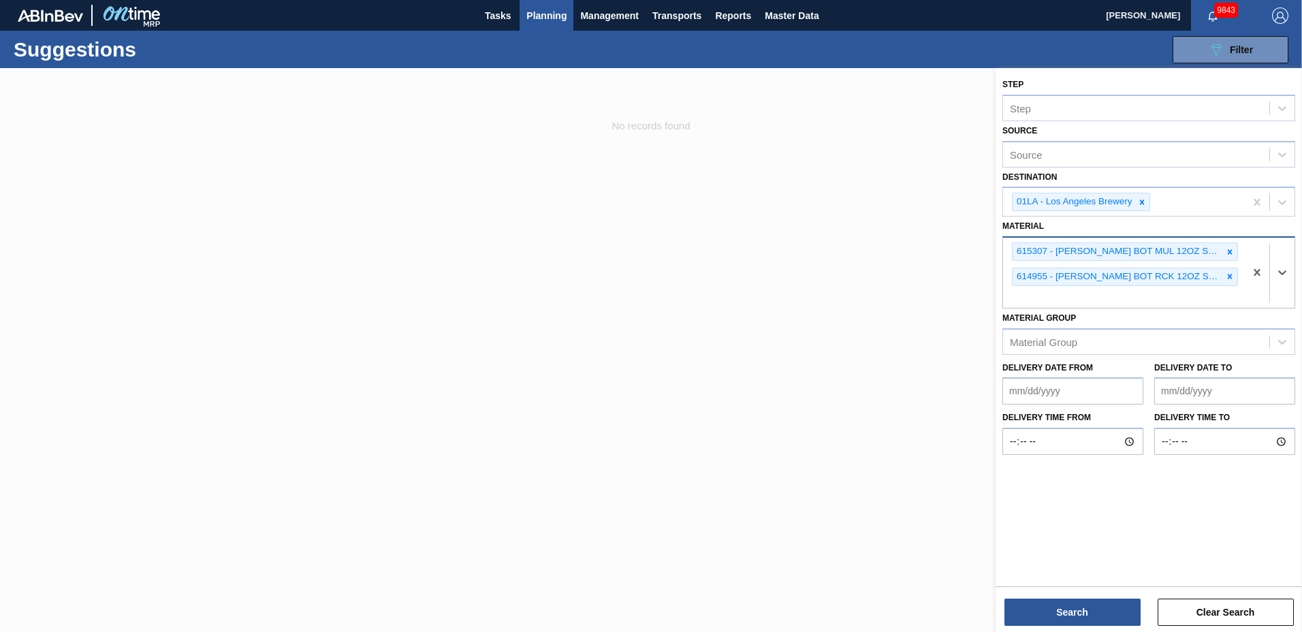
click at [1227, 250] on icon at bounding box center [1230, 252] width 10 height 10
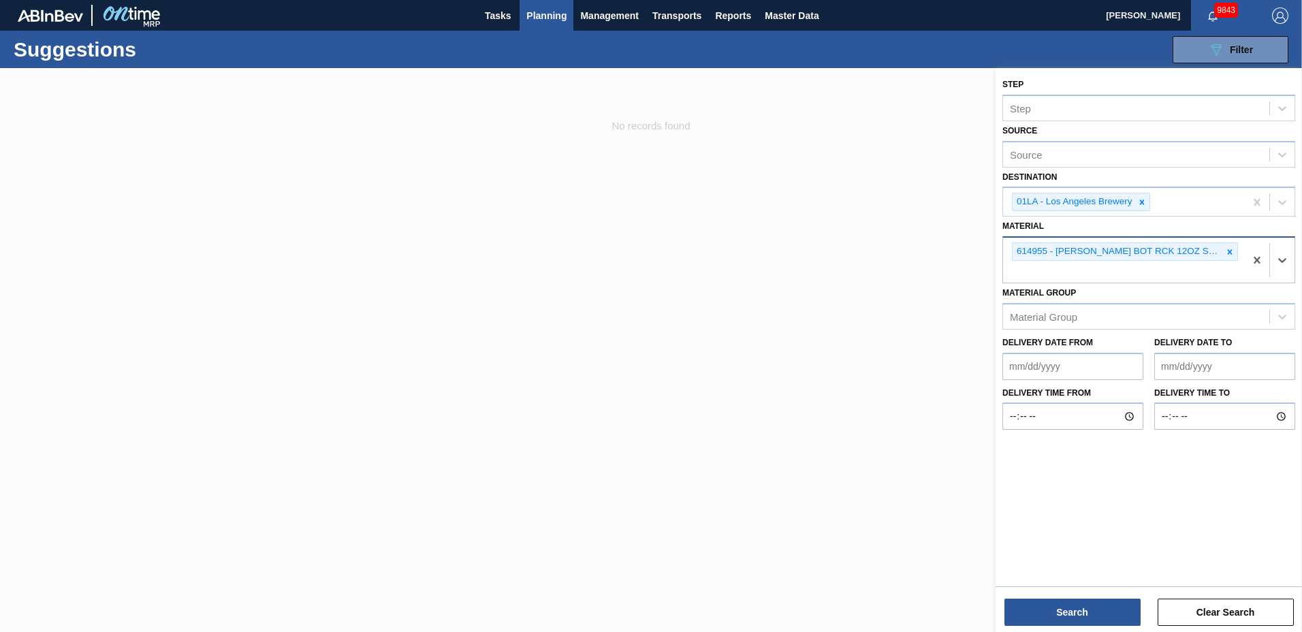
click at [1227, 250] on icon at bounding box center [1230, 252] width 10 height 10
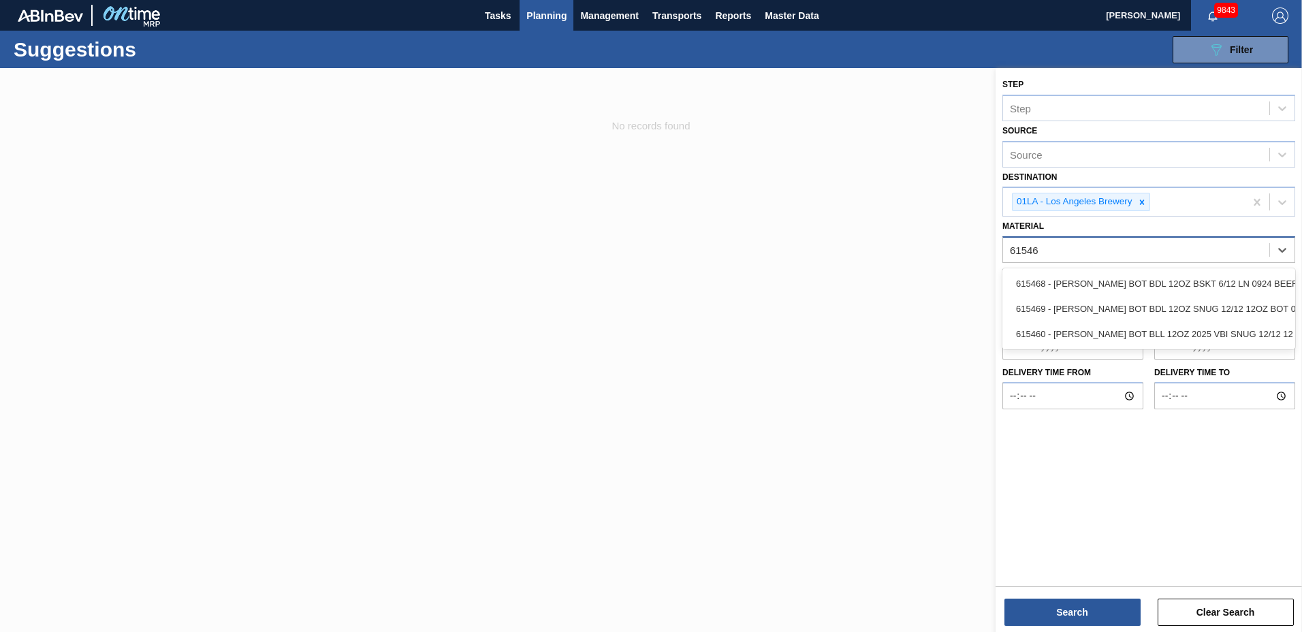
type input "615469"
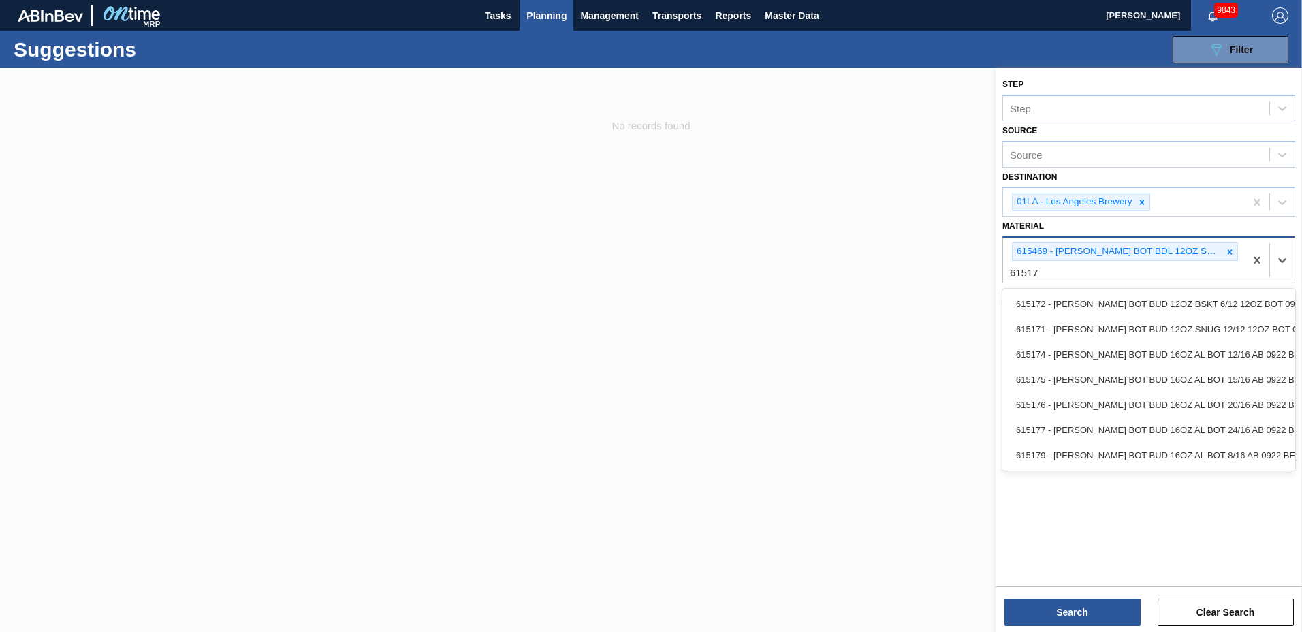
type input "615171"
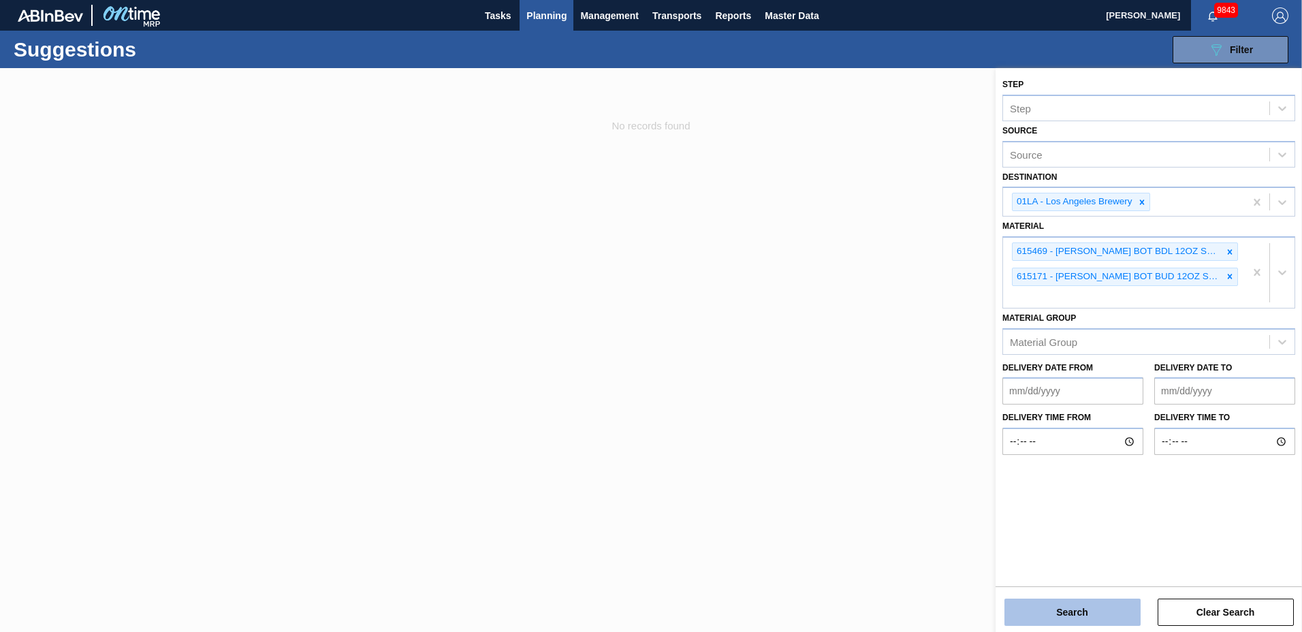
click at [1039, 608] on button "Search" at bounding box center [1072, 612] width 136 height 27
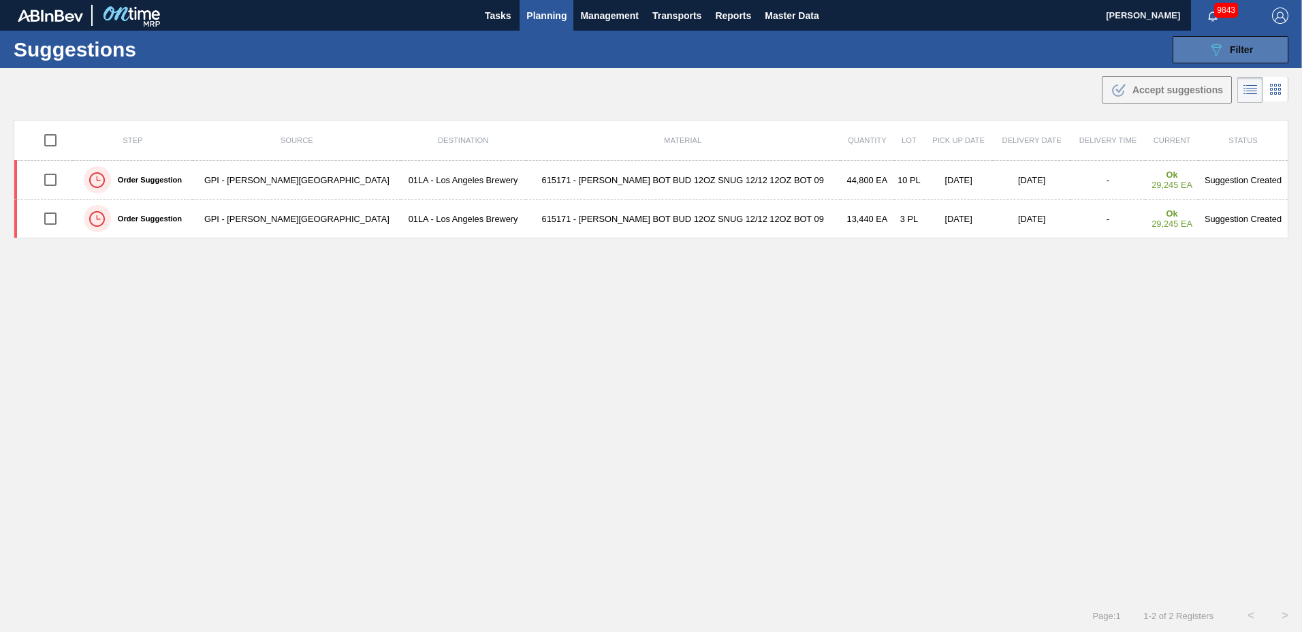
click at [1232, 52] on span "Filter" at bounding box center [1241, 49] width 23 height 11
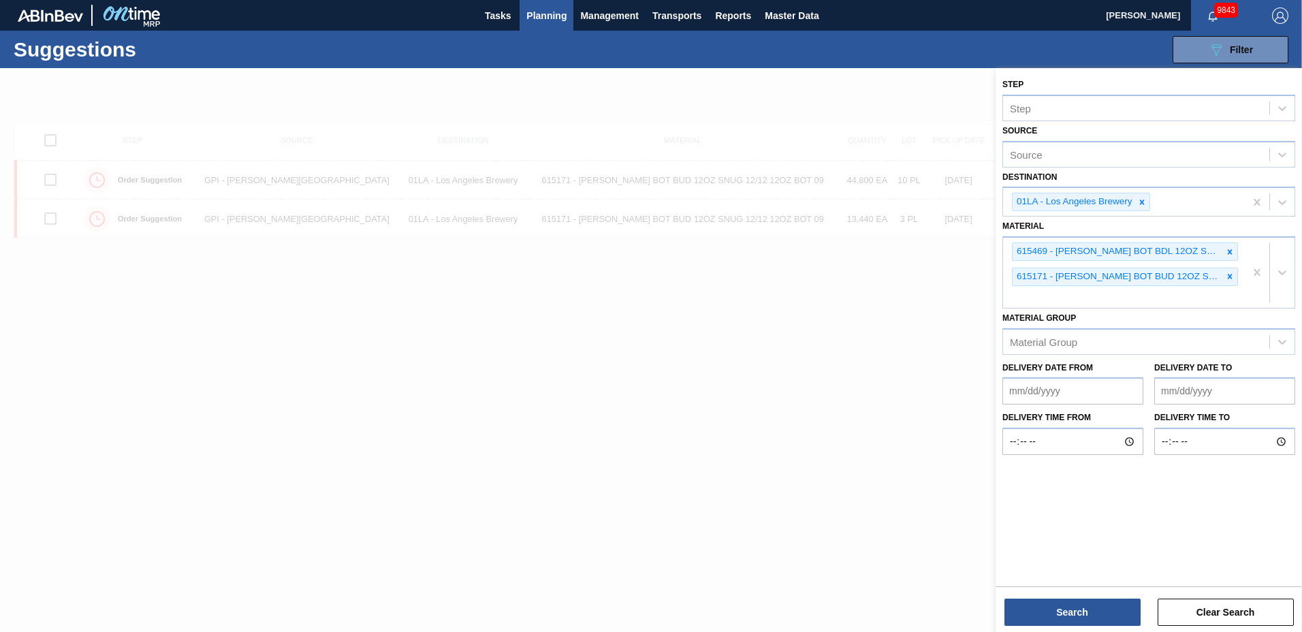
click at [1232, 392] on to "Delivery Date to" at bounding box center [1224, 390] width 141 height 27
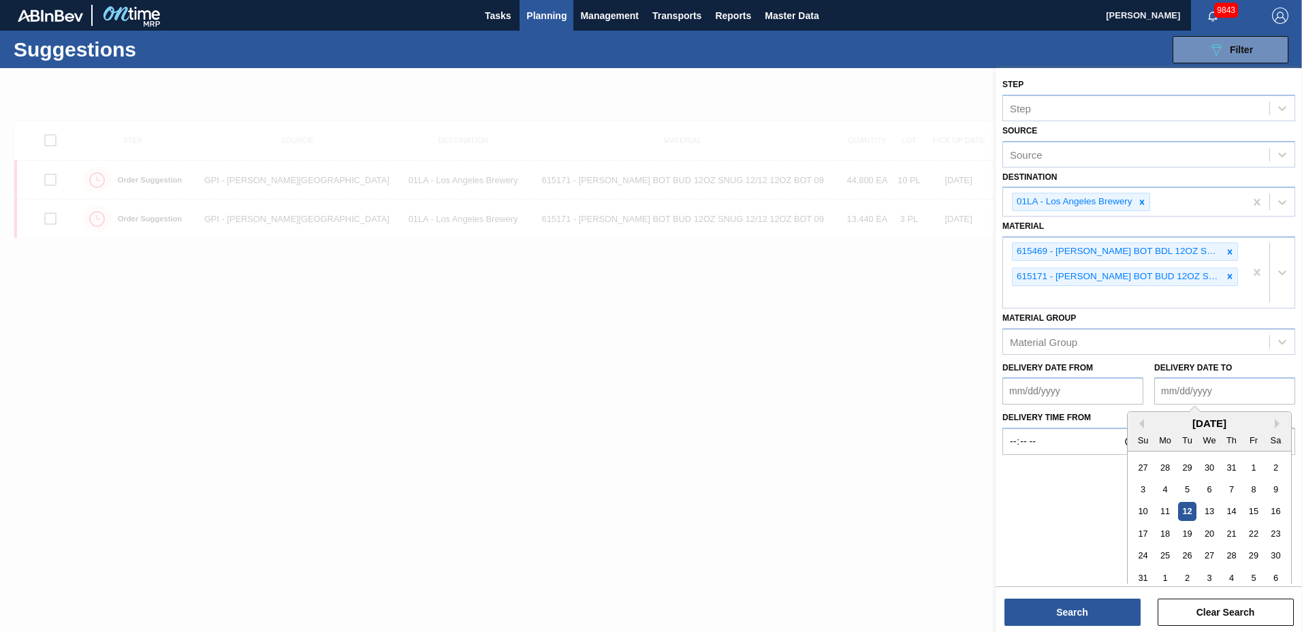
type to "[DATE]"
click at [1069, 609] on button "Search" at bounding box center [1072, 612] width 136 height 27
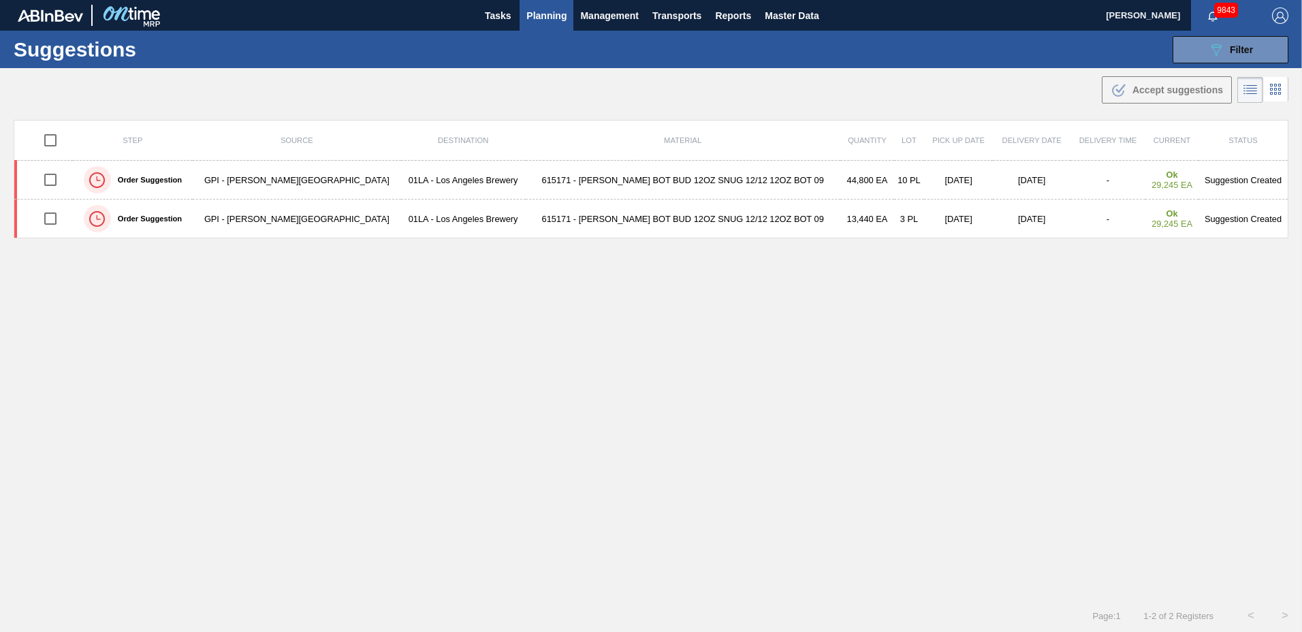
click at [57, 142] on input "checkbox" at bounding box center [50, 140] width 29 height 29
checkbox input "true"
drag, startPoint x: 1186, startPoint y: 95, endPoint x: 1104, endPoint y: 95, distance: 81.7
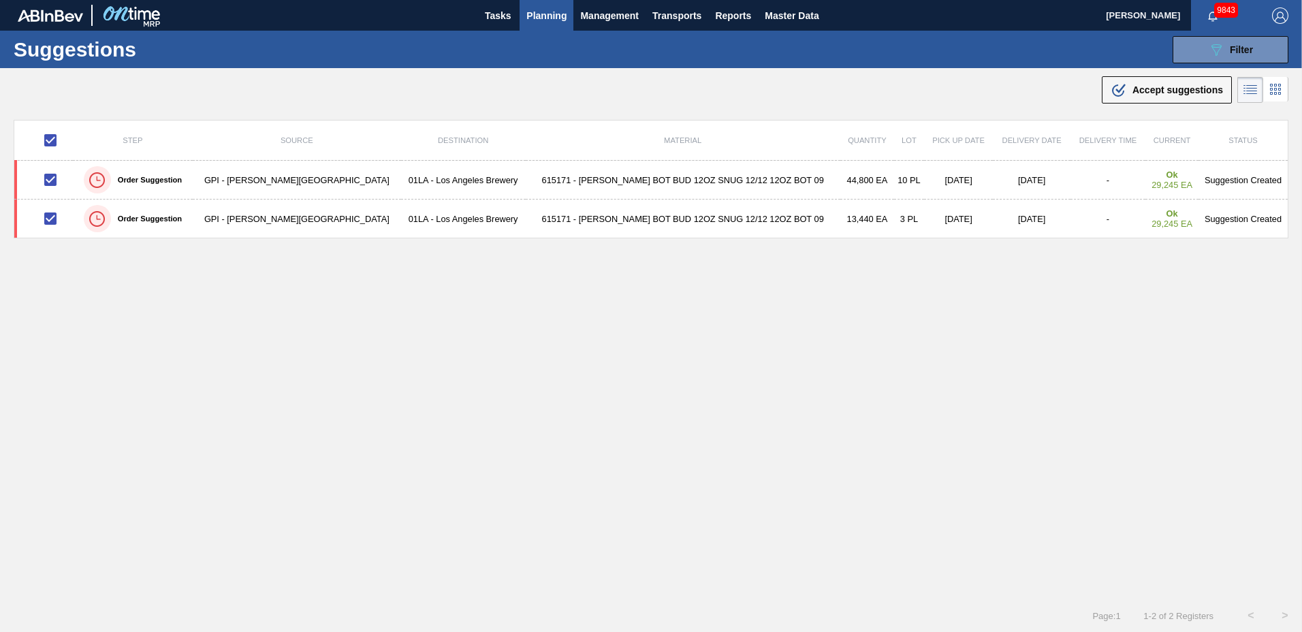
click at [1185, 95] on span "Accept suggestions" at bounding box center [1177, 89] width 91 height 11
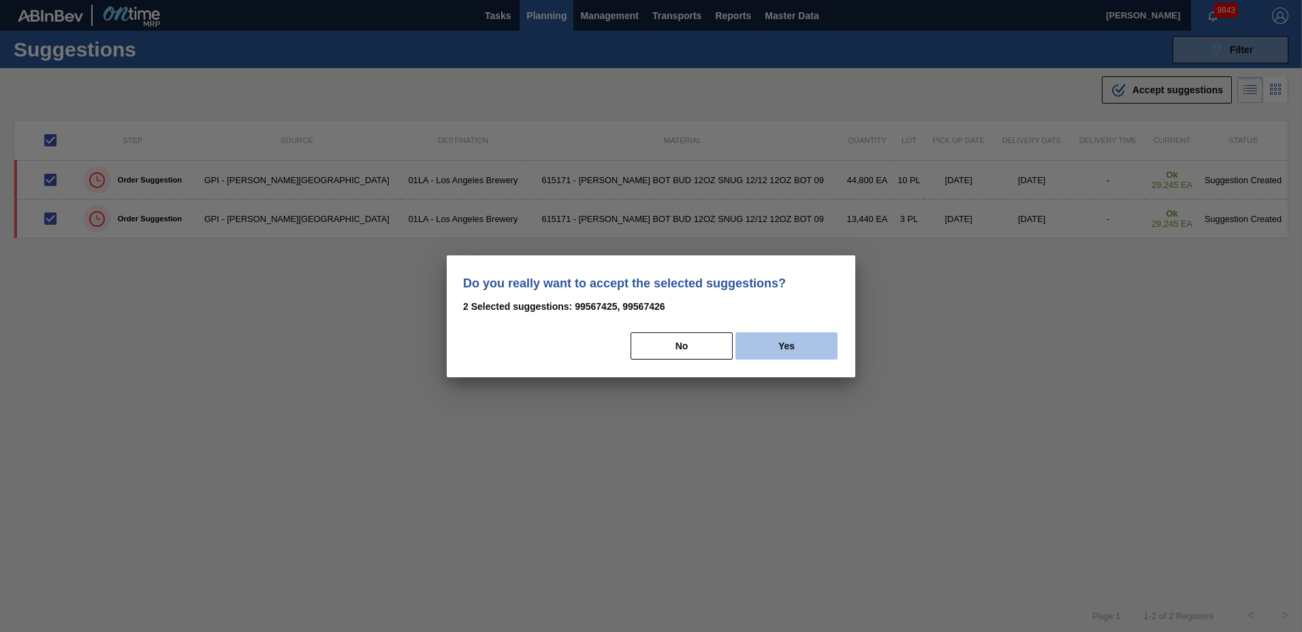
click at [765, 347] on button "Yes" at bounding box center [786, 345] width 102 height 27
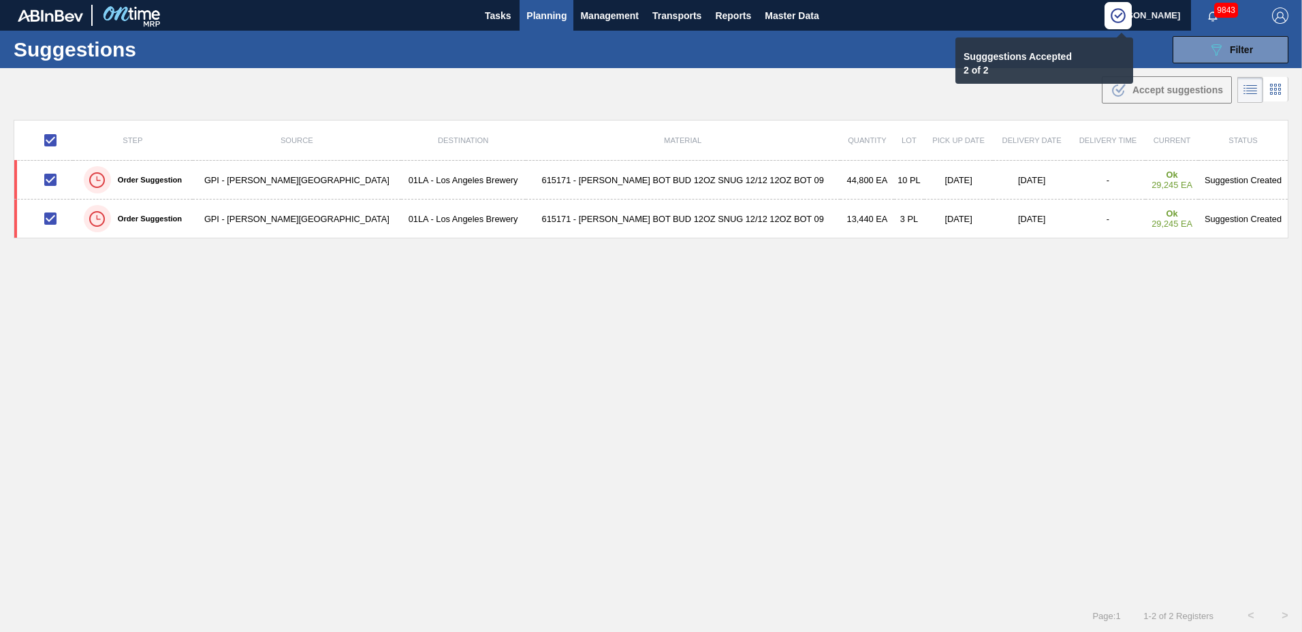
click at [552, 17] on span "Planning" at bounding box center [546, 15] width 40 height 16
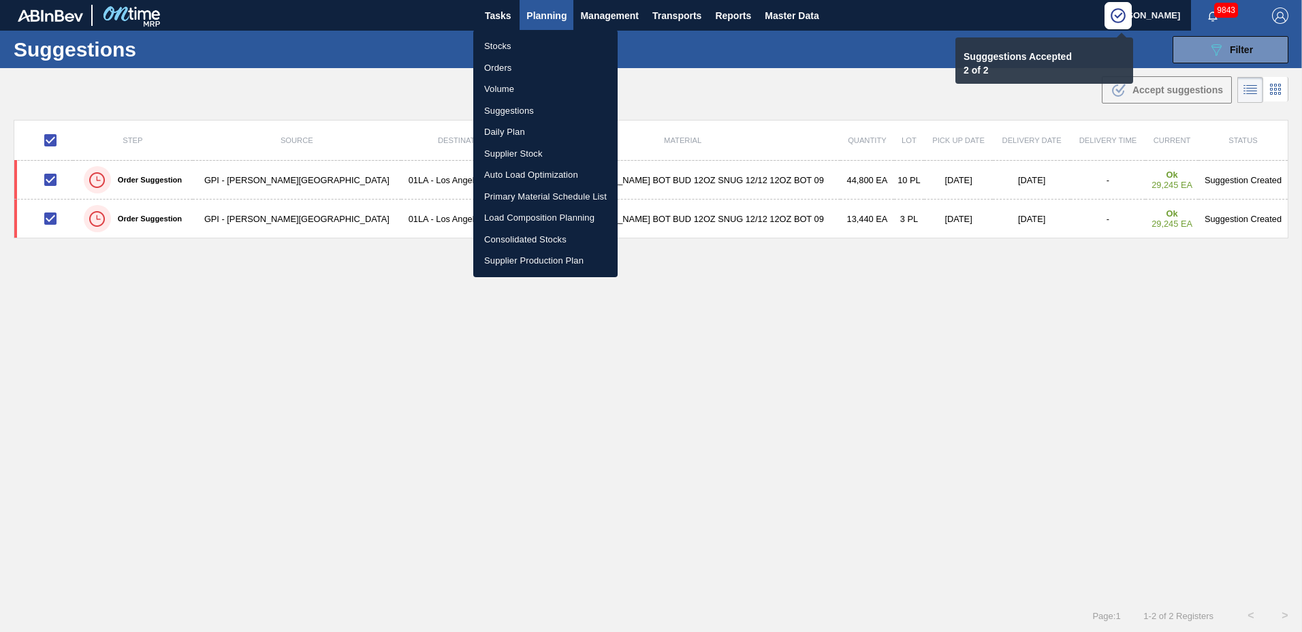
click at [515, 211] on li "Load Composition Planning" at bounding box center [545, 218] width 144 height 22
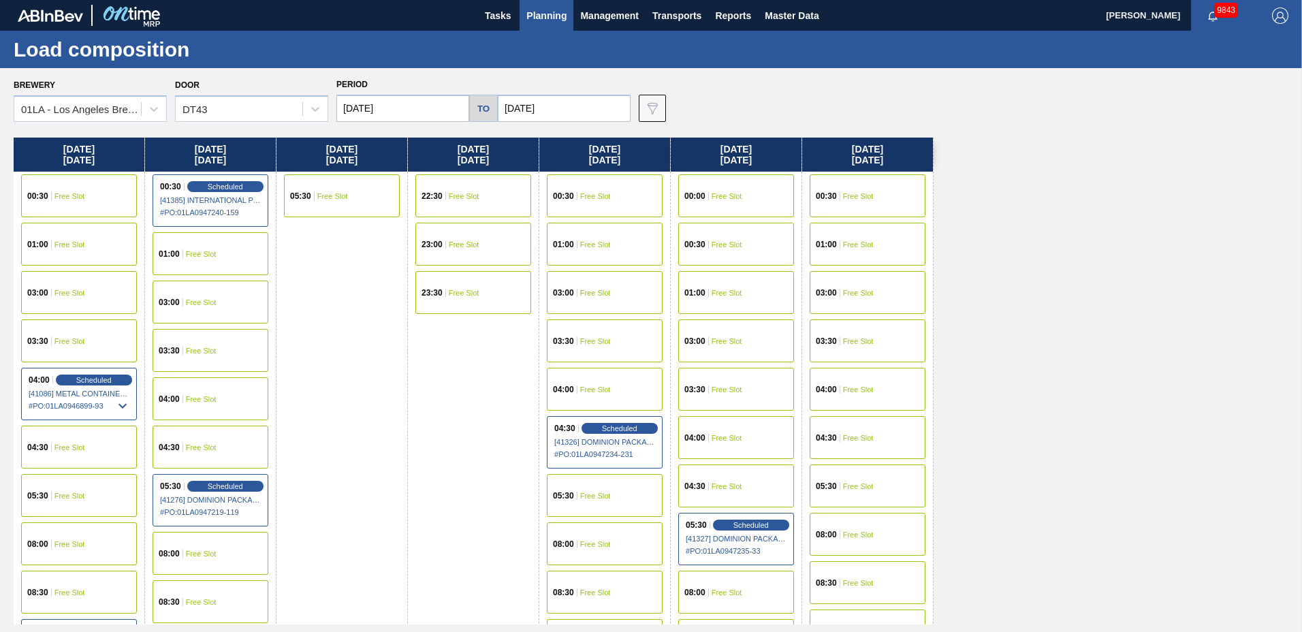
scroll to position [522, 0]
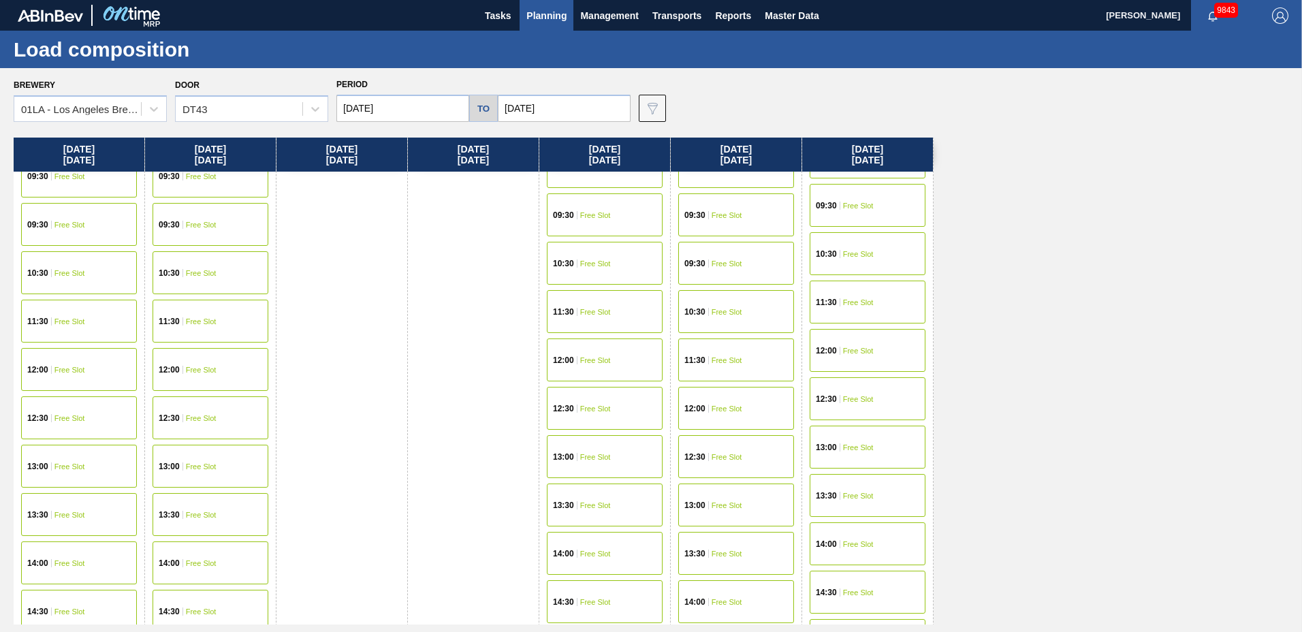
click at [730, 404] on span "Free Slot" at bounding box center [727, 408] width 31 height 8
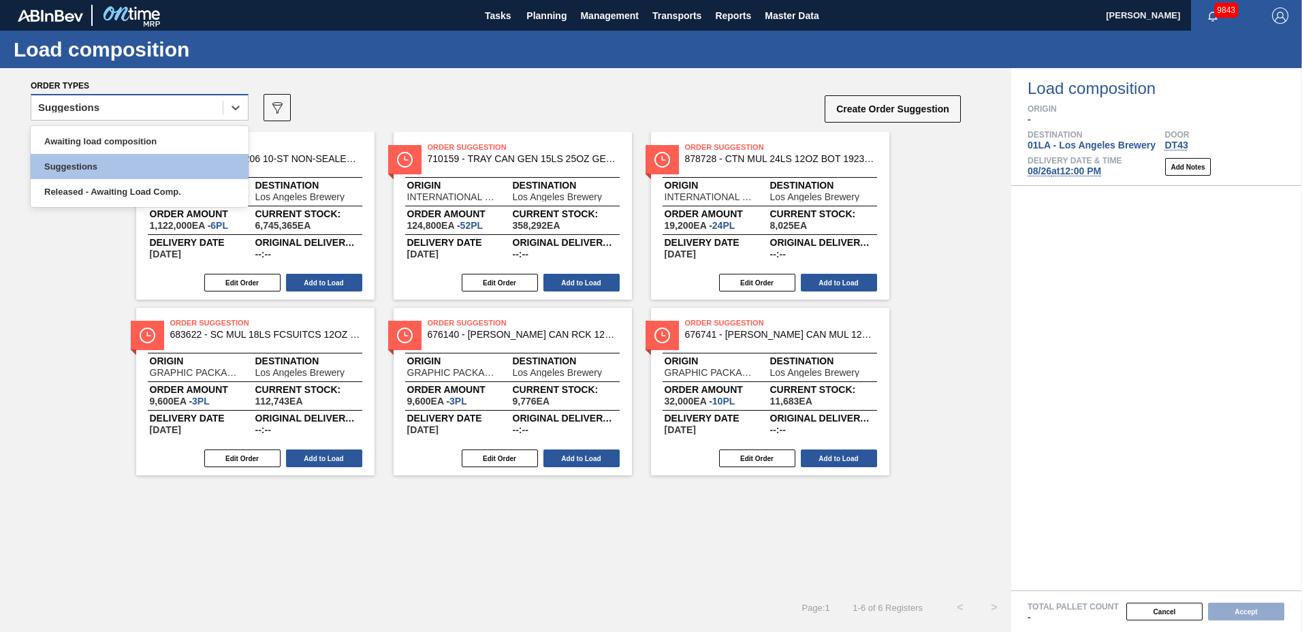
click at [116, 109] on div "Suggestions" at bounding box center [126, 108] width 191 height 20
click at [117, 144] on div "Awaiting load composition" at bounding box center [140, 141] width 218 height 25
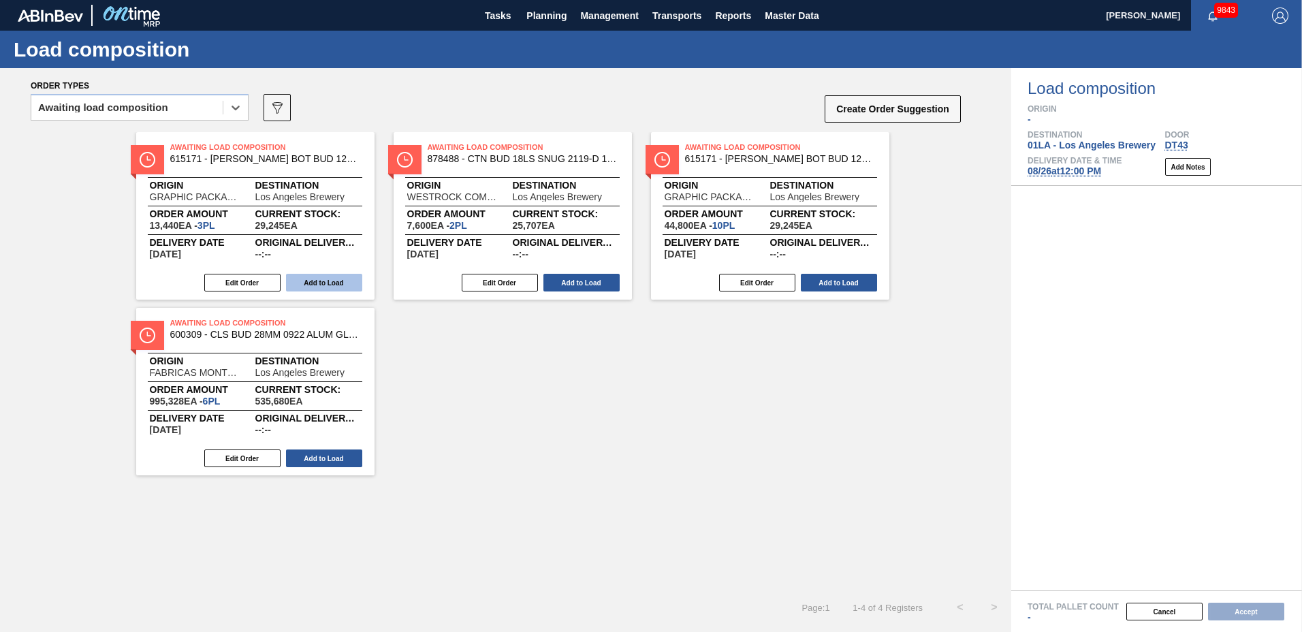
click at [323, 280] on button "Add to Load" at bounding box center [324, 283] width 76 height 18
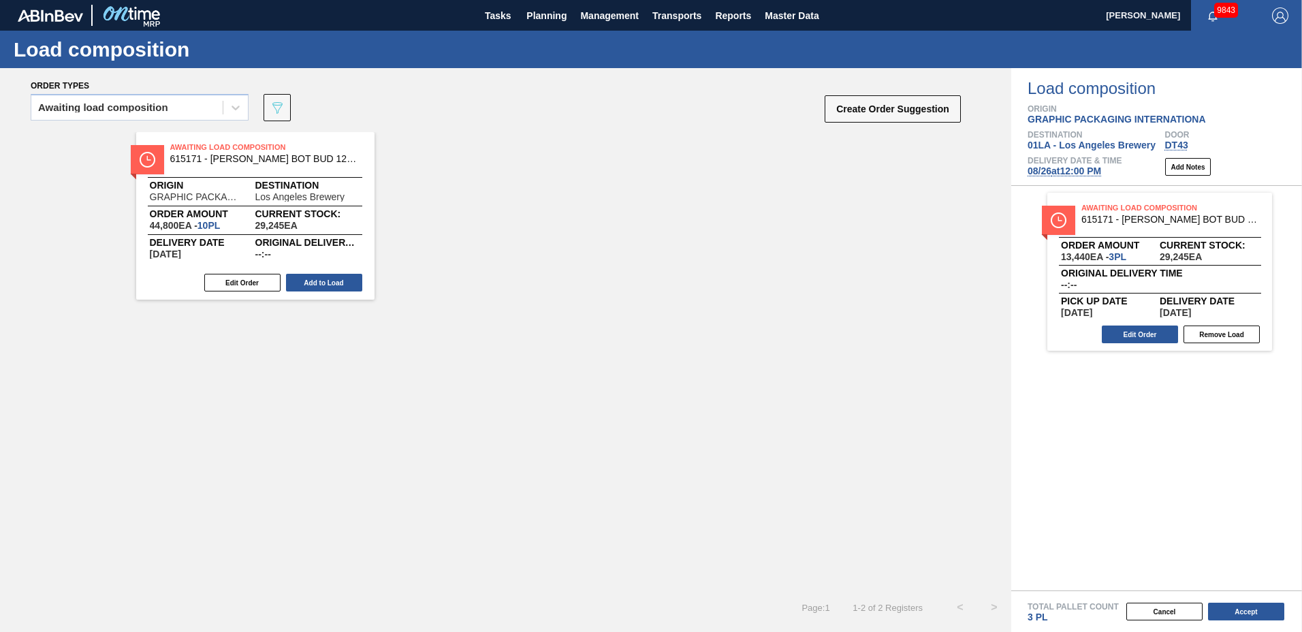
click at [337, 285] on button "Add to Load" at bounding box center [324, 283] width 76 height 18
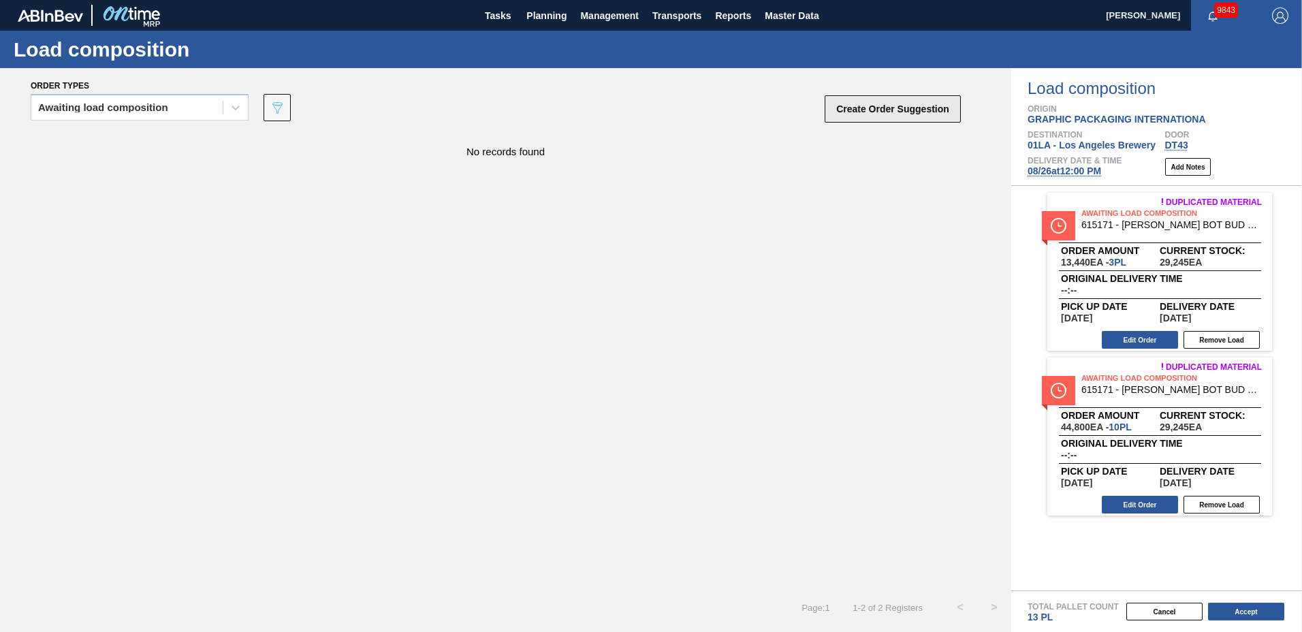
click at [891, 107] on button "Create Order Suggestion" at bounding box center [893, 108] width 136 height 27
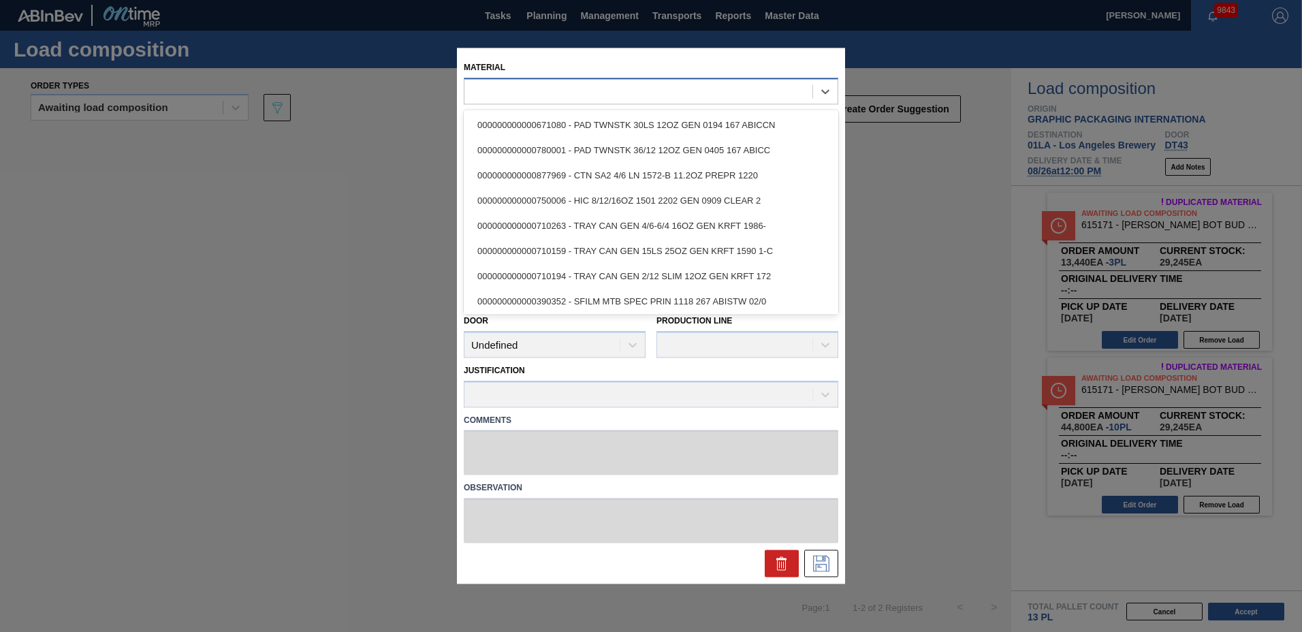
click at [539, 92] on div at bounding box center [638, 92] width 348 height 20
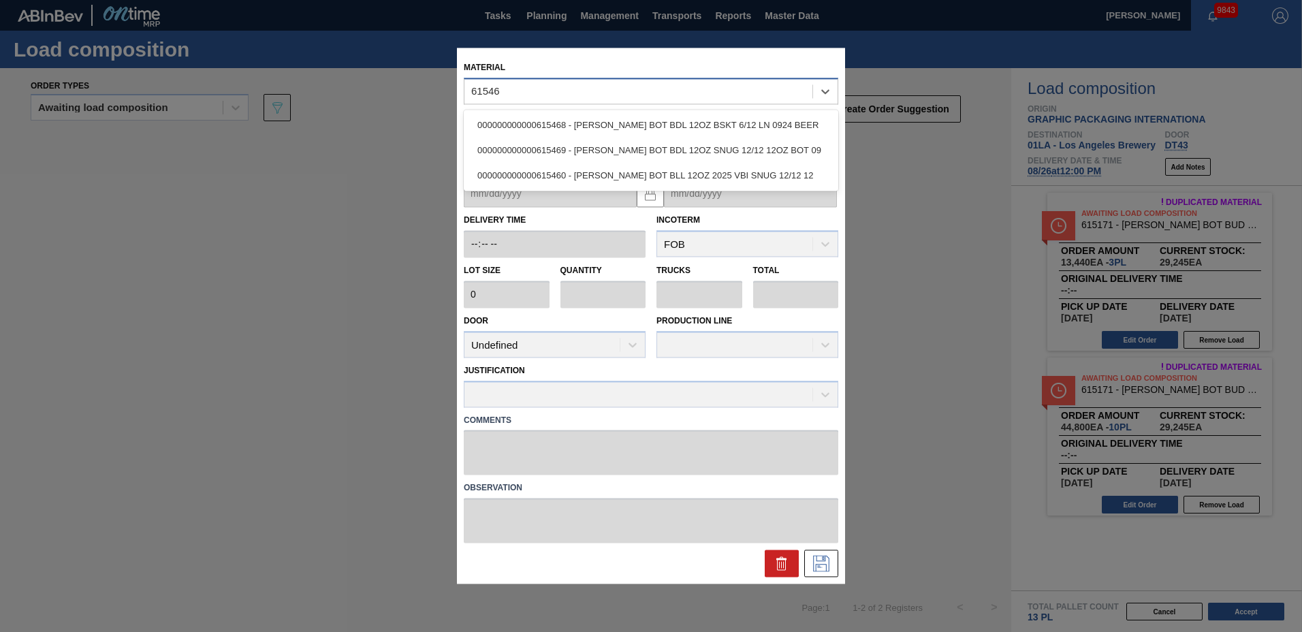
type input "615469"
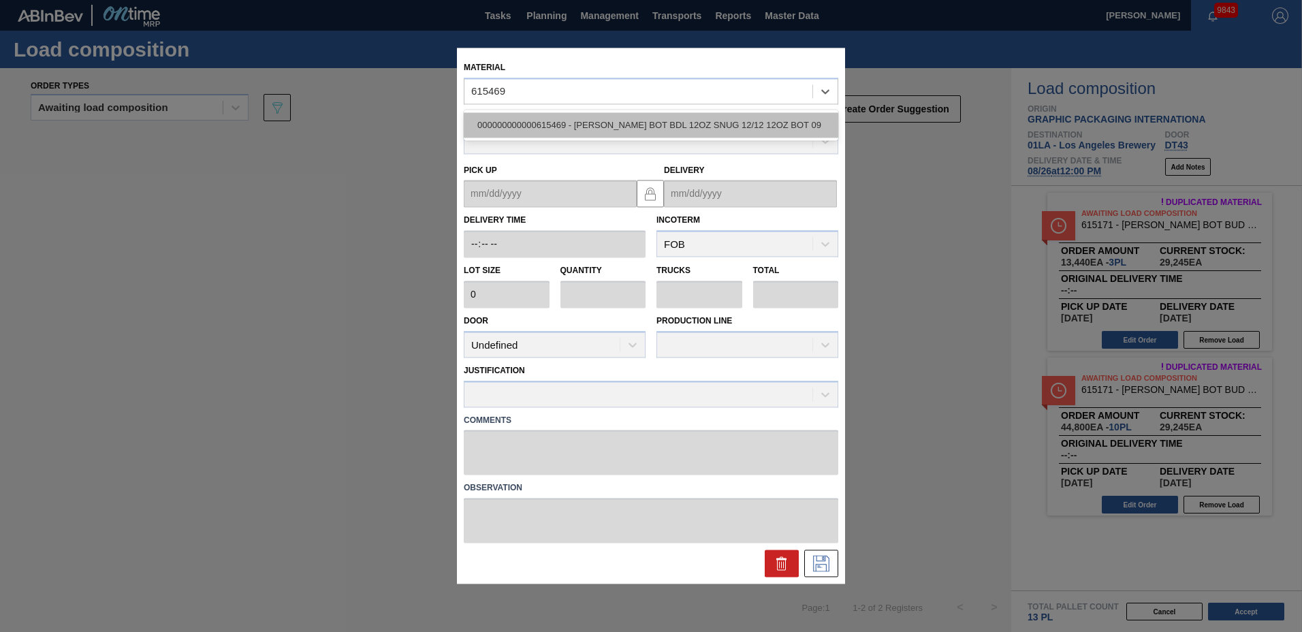
click at [559, 122] on div "000000000000615469 - [PERSON_NAME] BOT BDL 12OZ SNUG 12/12 12OZ BOT 09" at bounding box center [651, 124] width 375 height 25
type input "4,480"
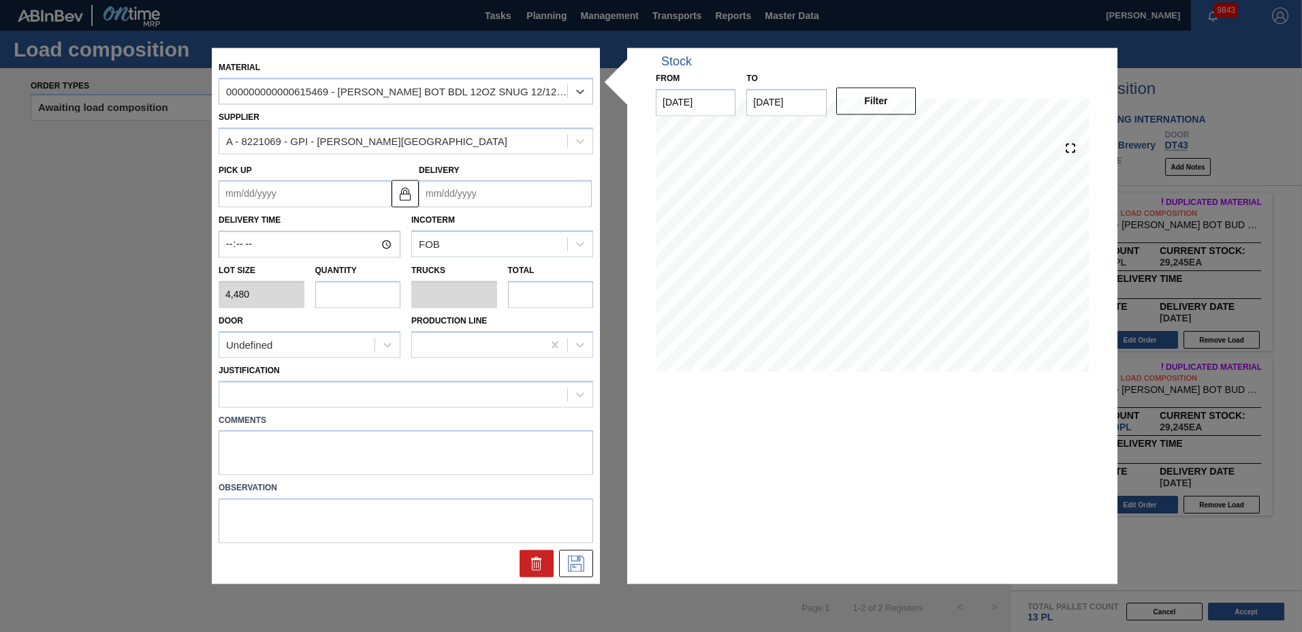
click at [477, 196] on input "Delivery" at bounding box center [505, 193] width 173 height 27
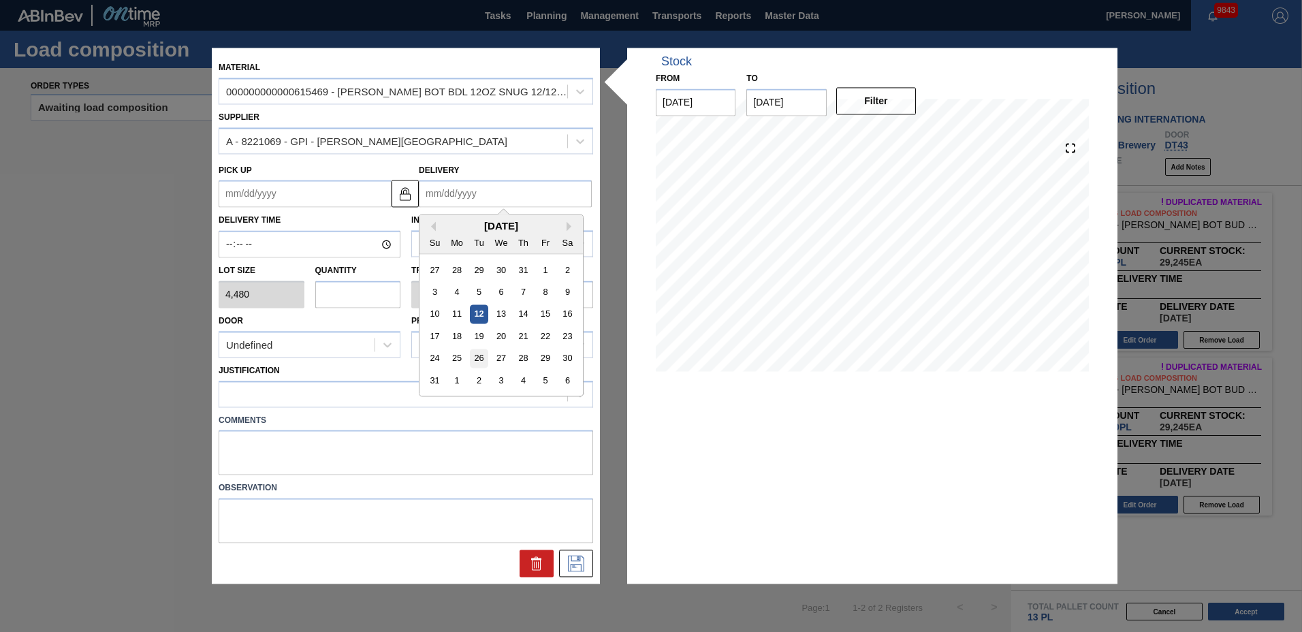
click at [481, 353] on div "26" at bounding box center [479, 358] width 18 height 18
type up "[DATE]"
type input "[DATE]"
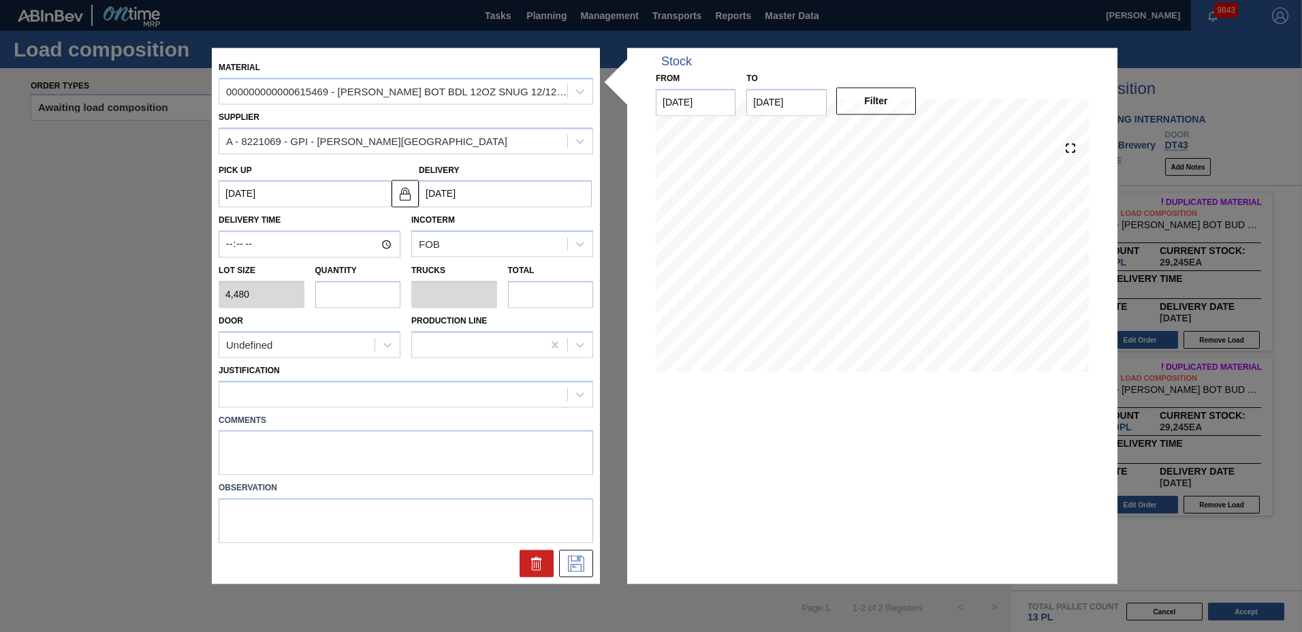
click at [327, 285] on input "text" at bounding box center [358, 294] width 86 height 27
type input "6"
type input "0.25"
type input "26,880"
type input "6"
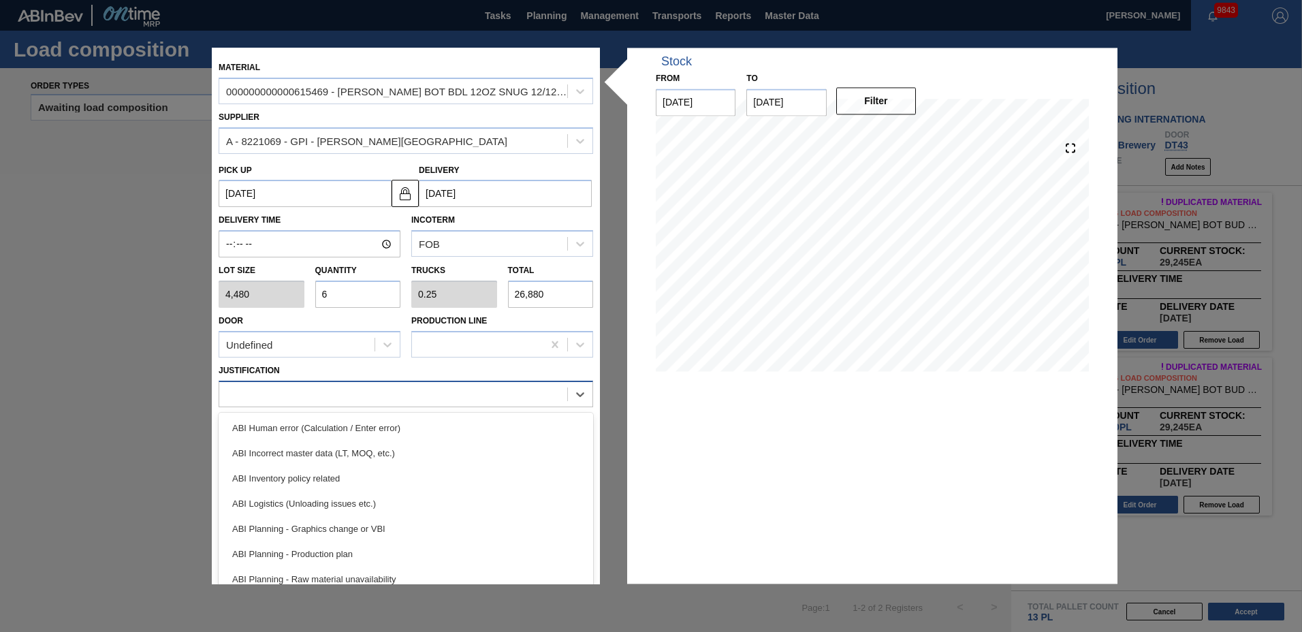
click at [272, 394] on div at bounding box center [393, 394] width 348 height 20
drag, startPoint x: 278, startPoint y: 475, endPoint x: 276, endPoint y: 468, distance: 7.3
click at [276, 468] on div "ABI Inventory policy related" at bounding box center [406, 478] width 375 height 25
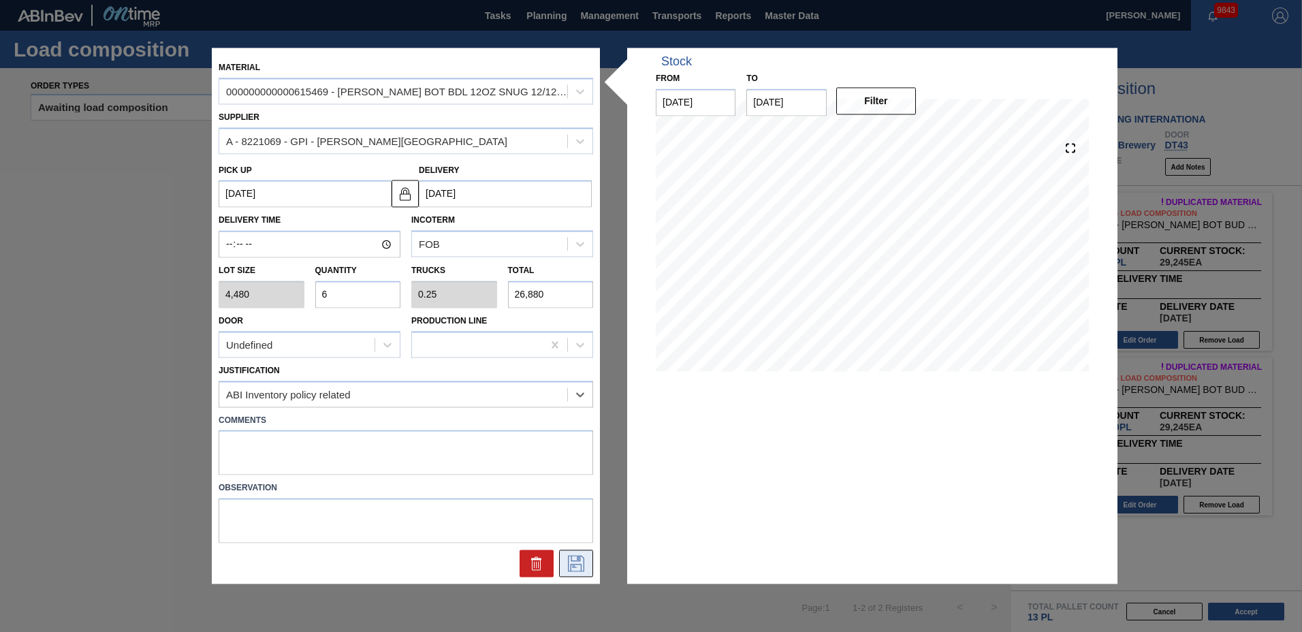
click at [578, 563] on icon at bounding box center [576, 564] width 22 height 16
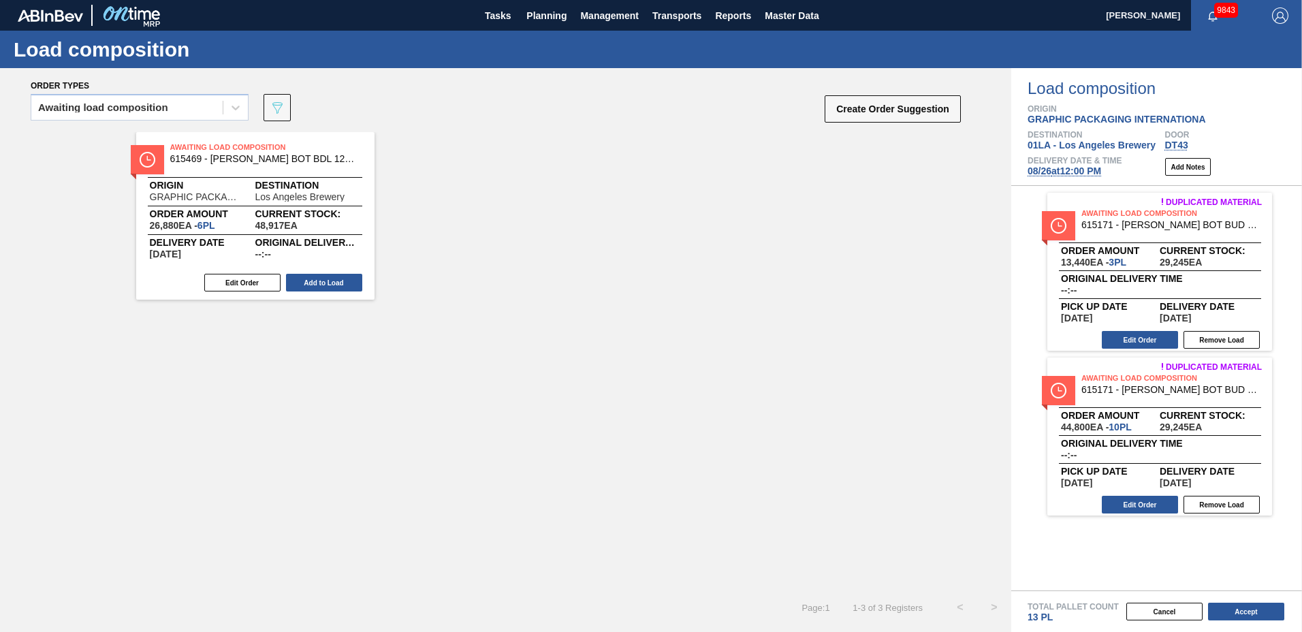
click at [324, 272] on div "Awaiting Load Composition 615469 - [PERSON_NAME] BOT BDL 12OZ SNUG 12/12 12OZ B…" at bounding box center [255, 216] width 238 height 168
click at [325, 277] on button "Add to Load" at bounding box center [324, 283] width 76 height 18
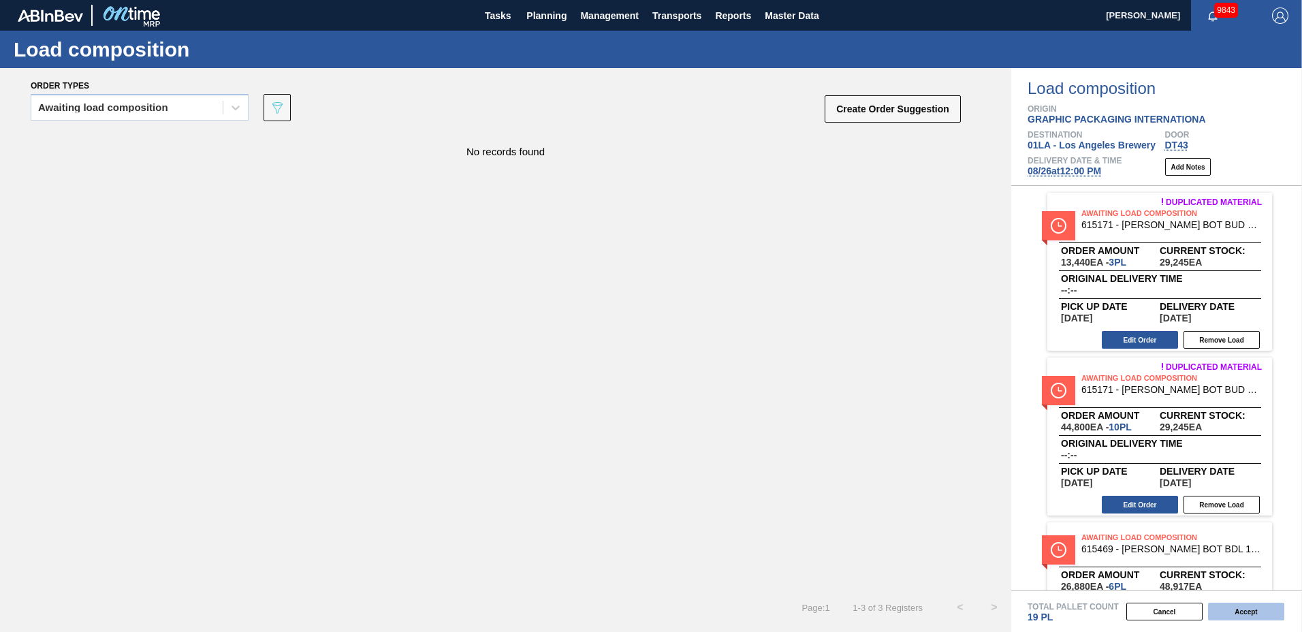
click at [1250, 610] on button "Accept" at bounding box center [1246, 612] width 76 height 18
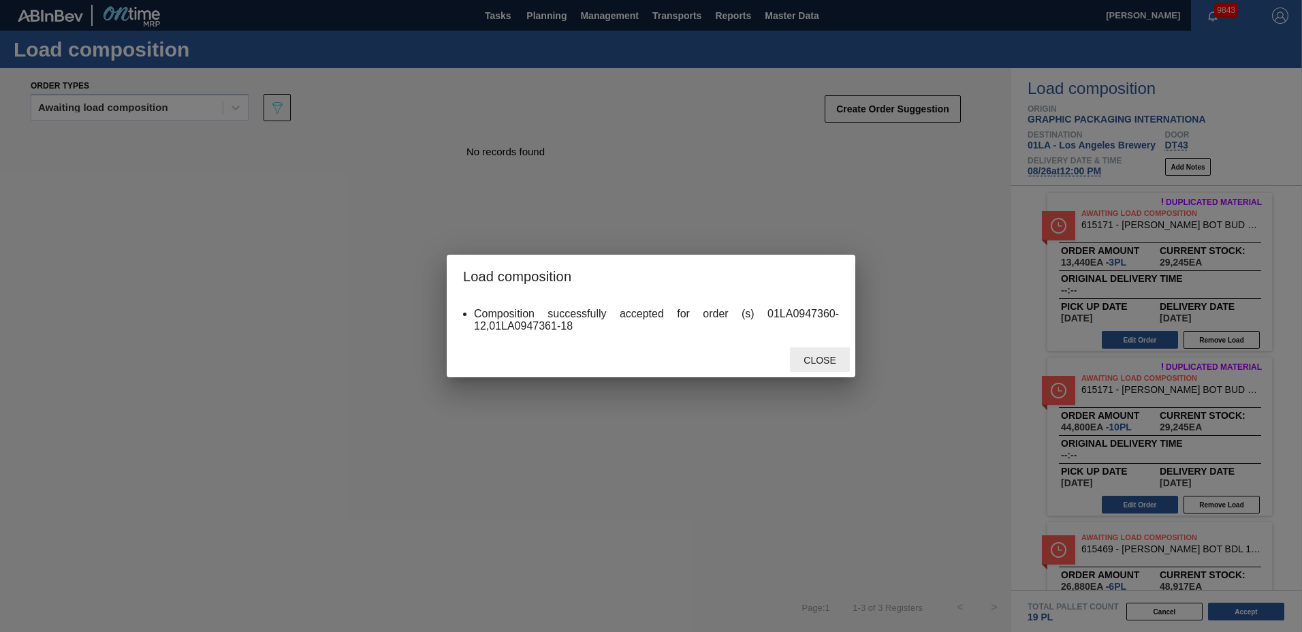
click at [808, 362] on span "Close" at bounding box center [820, 360] width 54 height 11
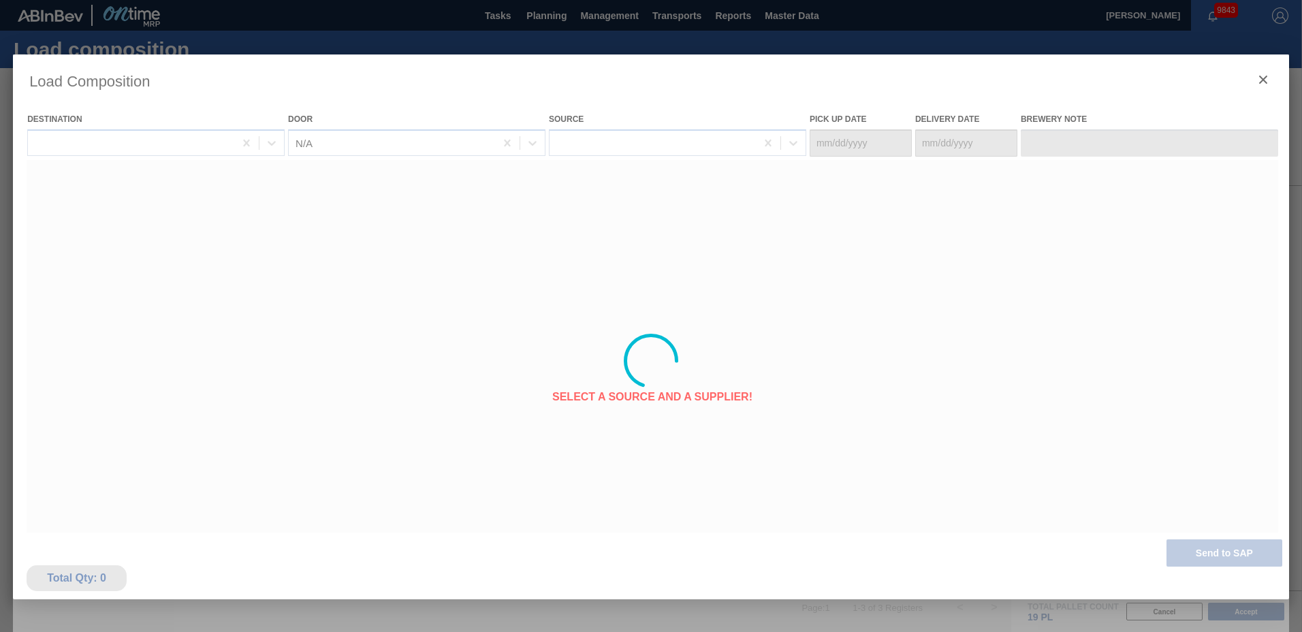
type Date "[DATE]"
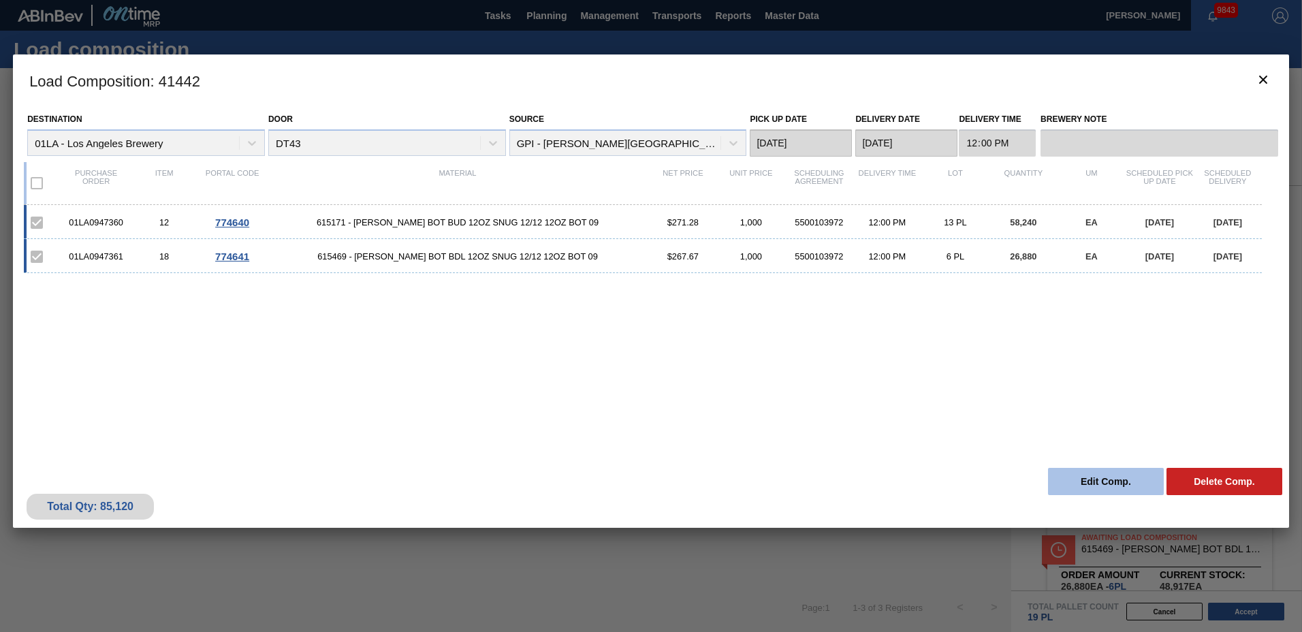
click at [1096, 489] on button "Edit Comp." at bounding box center [1106, 481] width 116 height 27
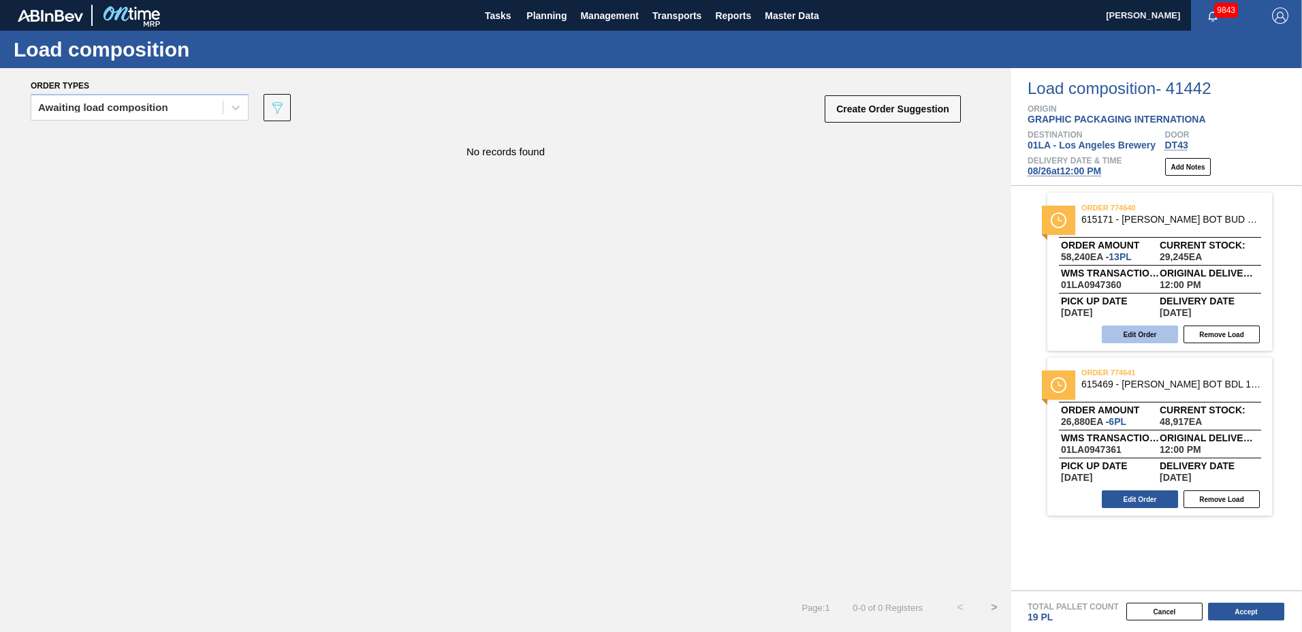
click at [1138, 329] on button "Edit Order" at bounding box center [1140, 334] width 76 height 18
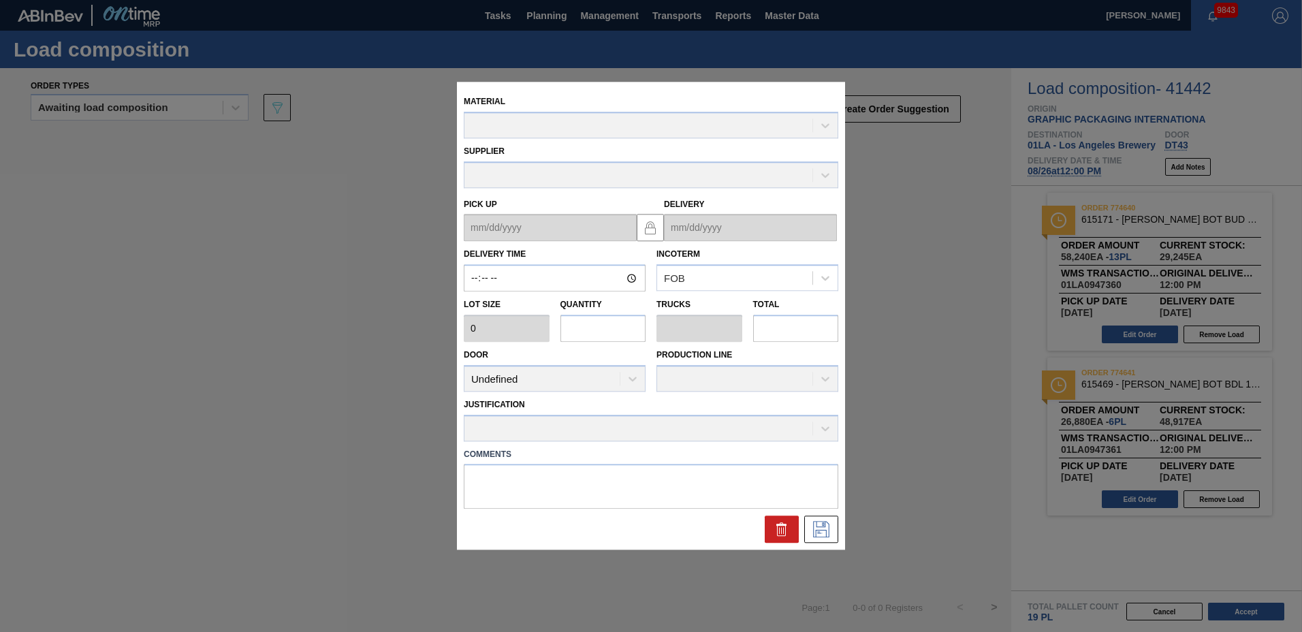
type input "12:00:00"
type input "4,480"
type input "13"
type input "0.542"
type input "58,240"
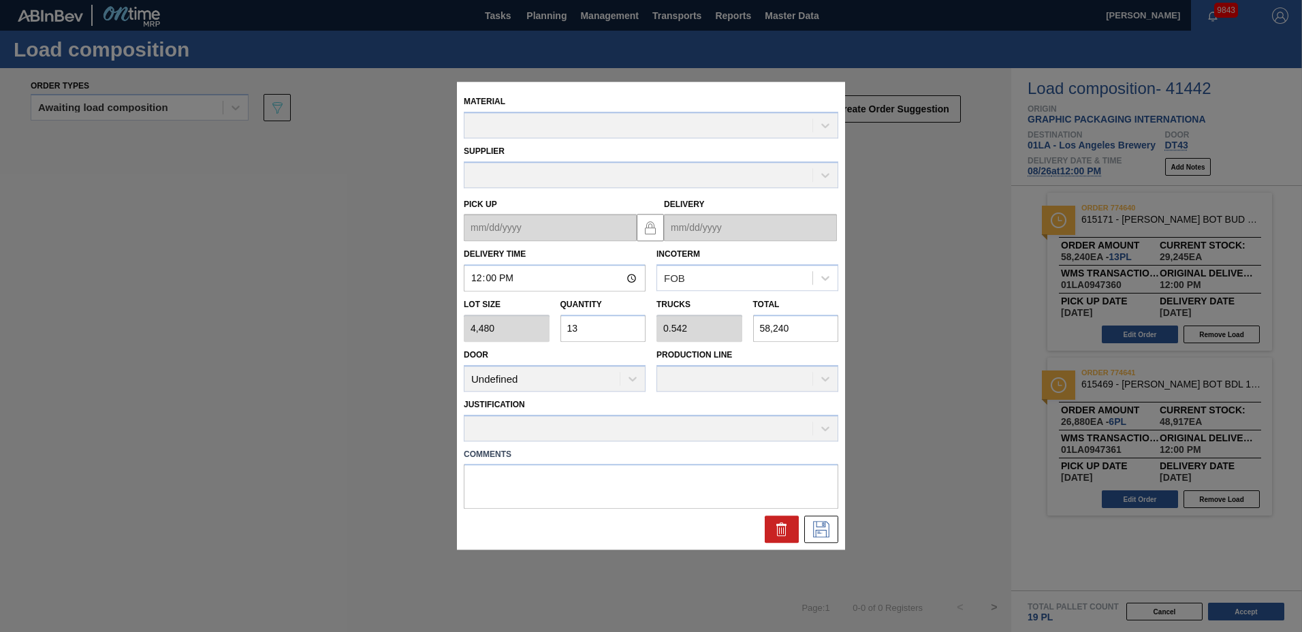
type up "[DATE]"
type input "[DATE]"
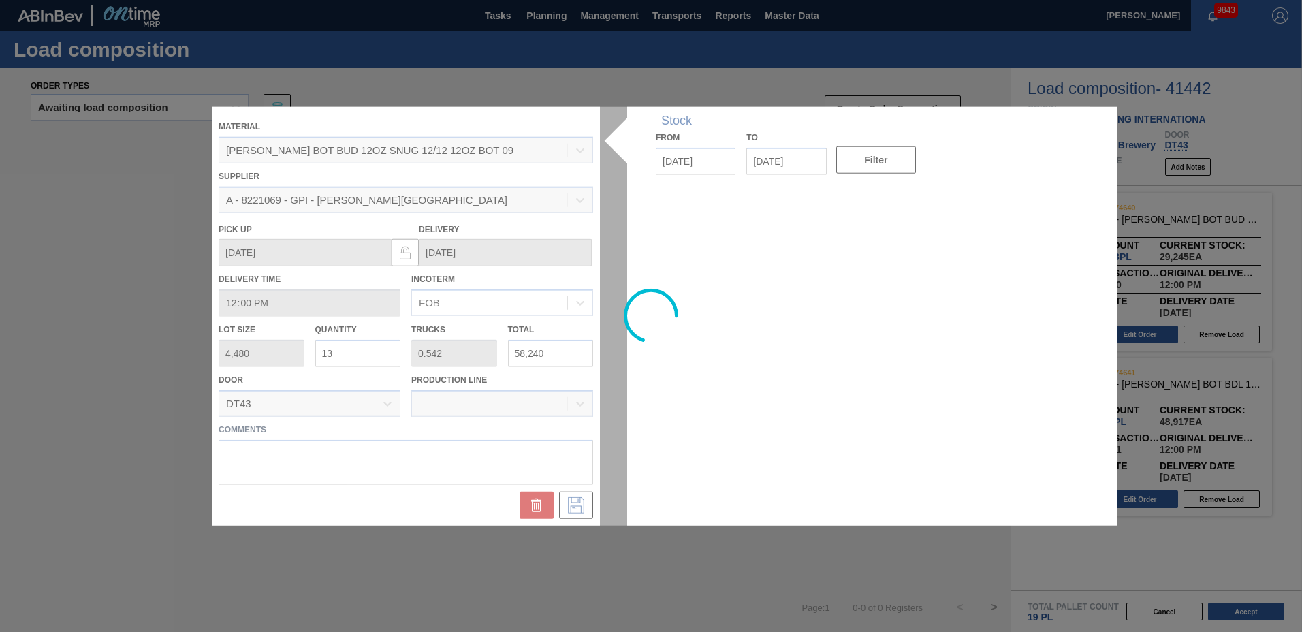
click at [390, 359] on div at bounding box center [651, 316] width 878 height 419
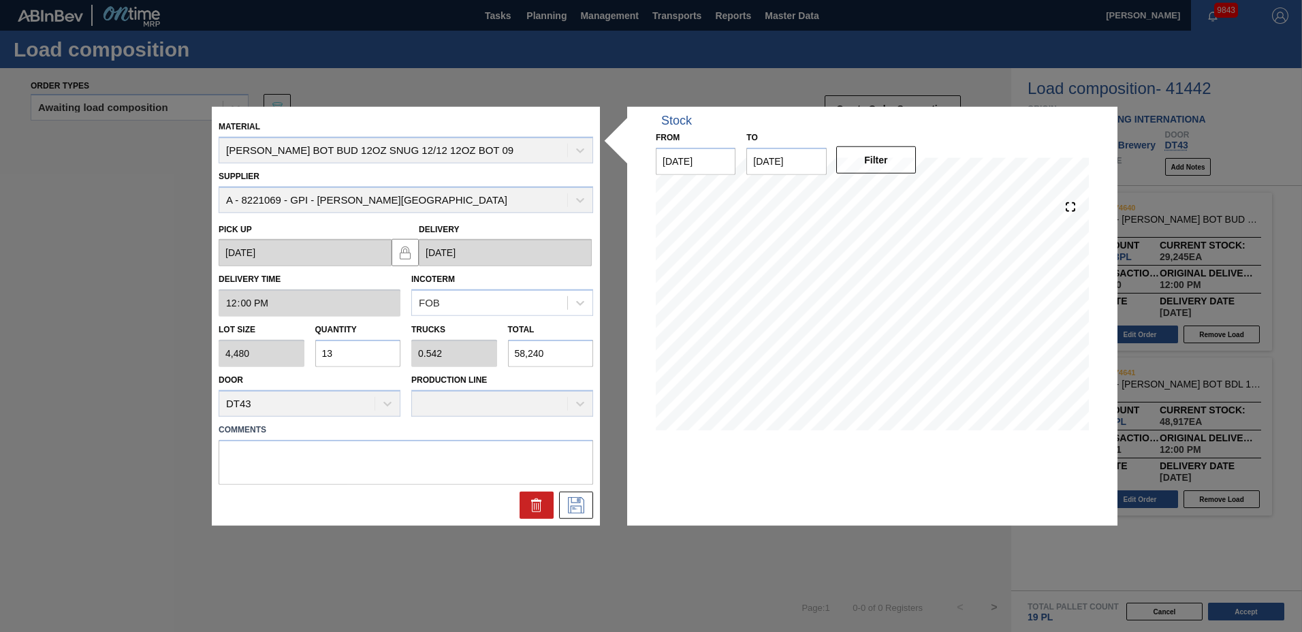
click at [343, 353] on input "13" at bounding box center [358, 353] width 86 height 27
type input "1"
type input "0.042"
type input "4,480"
type input "18"
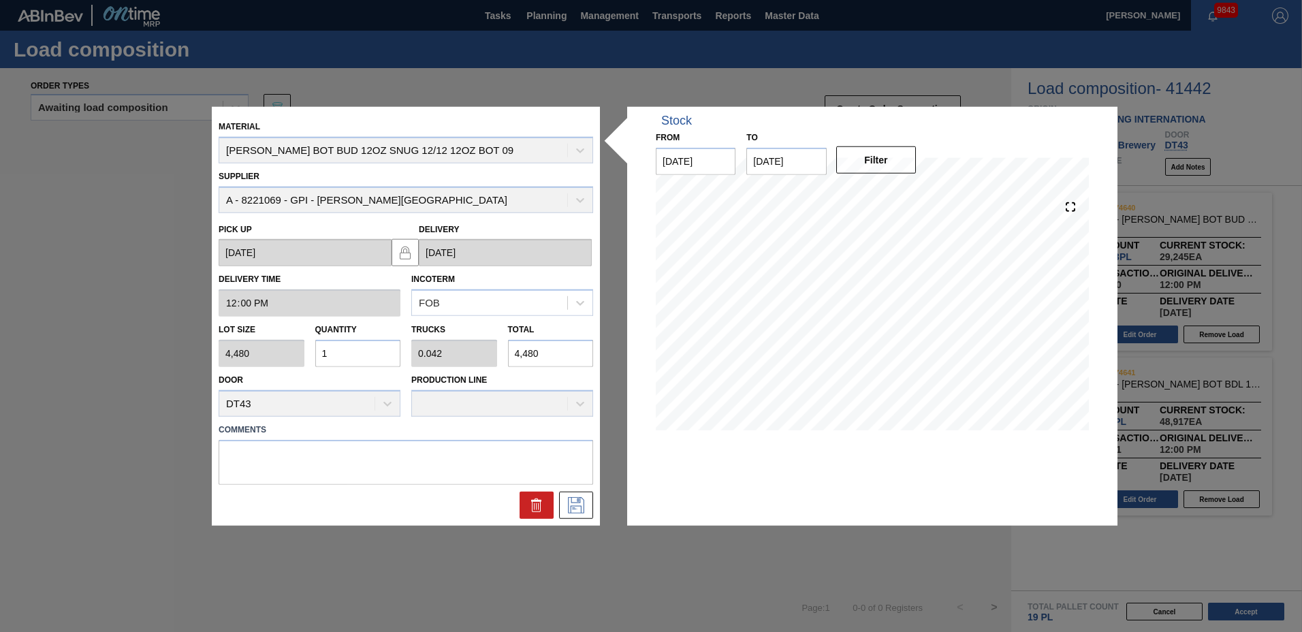
type input "0.75"
type input "80,640"
type input "18"
click at [572, 496] on button at bounding box center [576, 504] width 34 height 27
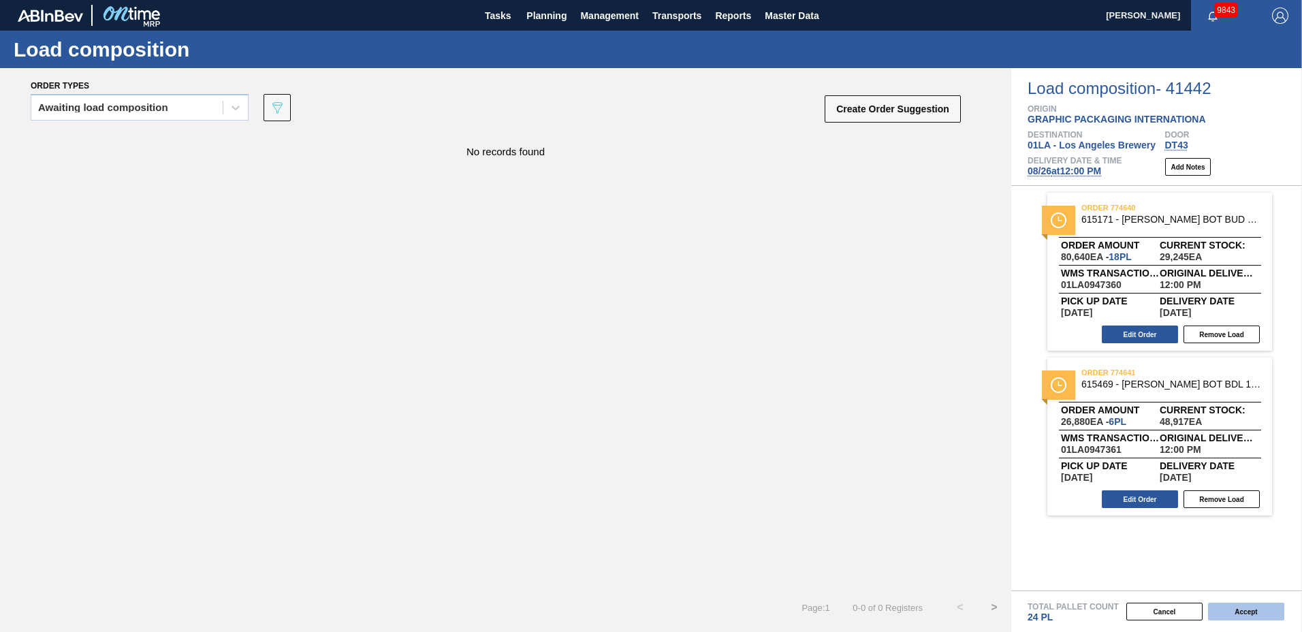
click at [1225, 614] on button "Accept" at bounding box center [1246, 612] width 76 height 18
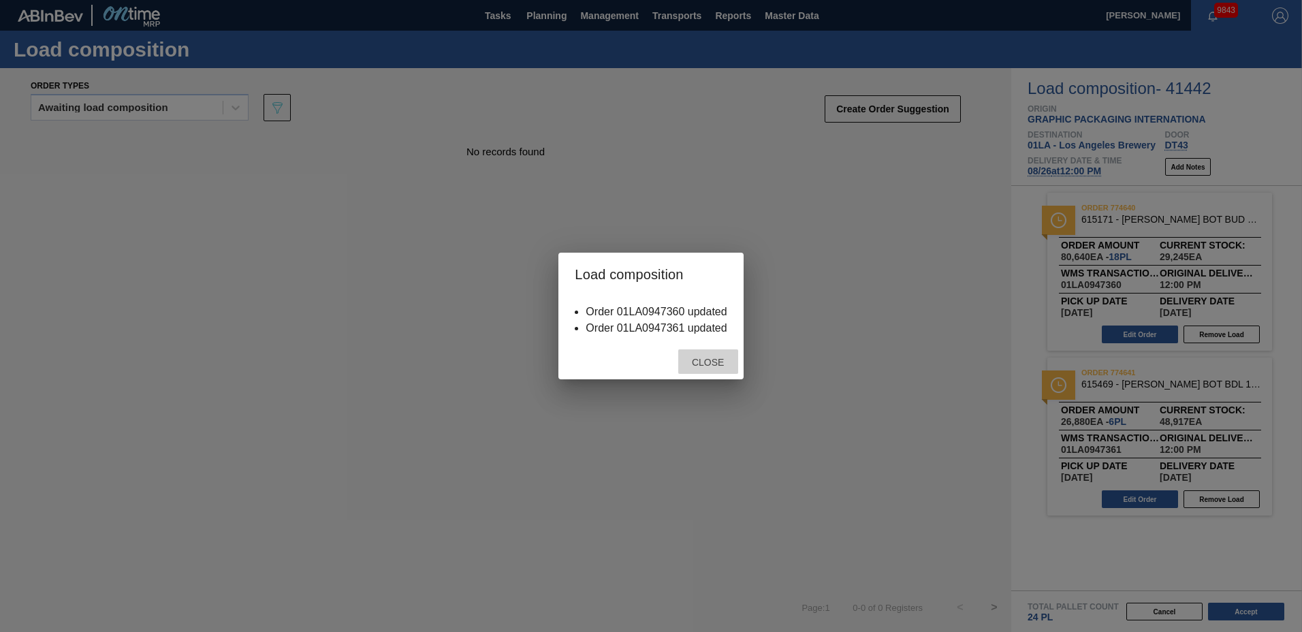
click at [706, 357] on span "Close" at bounding box center [708, 362] width 54 height 11
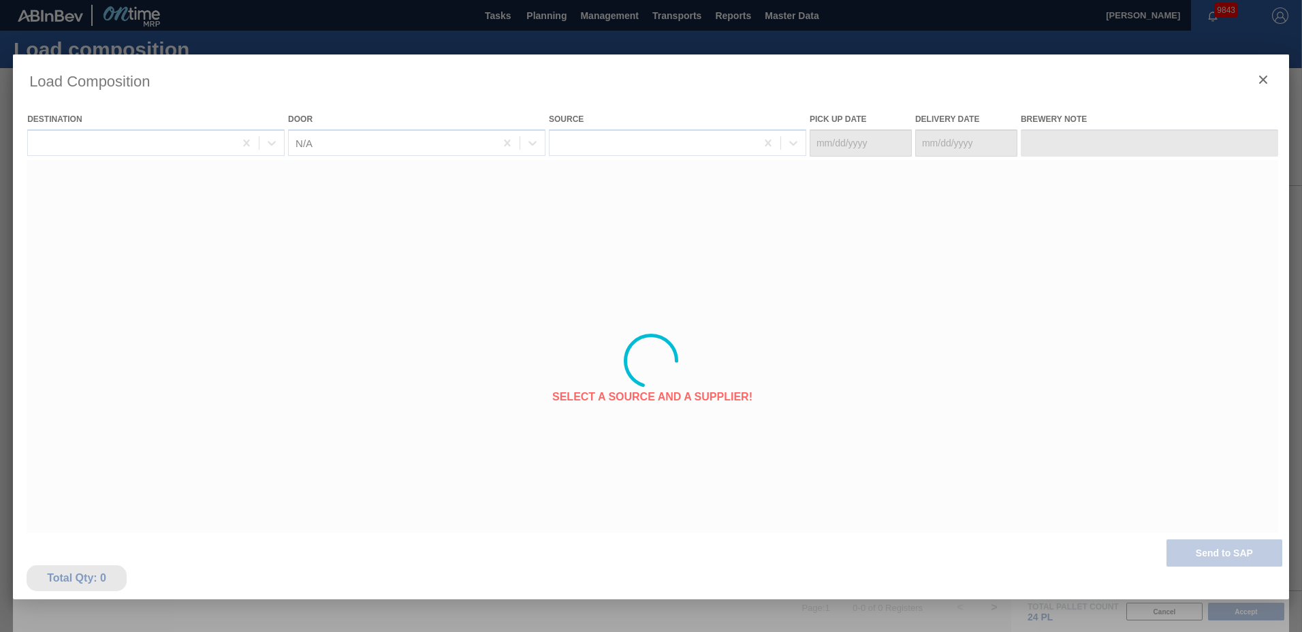
type Date "[DATE]"
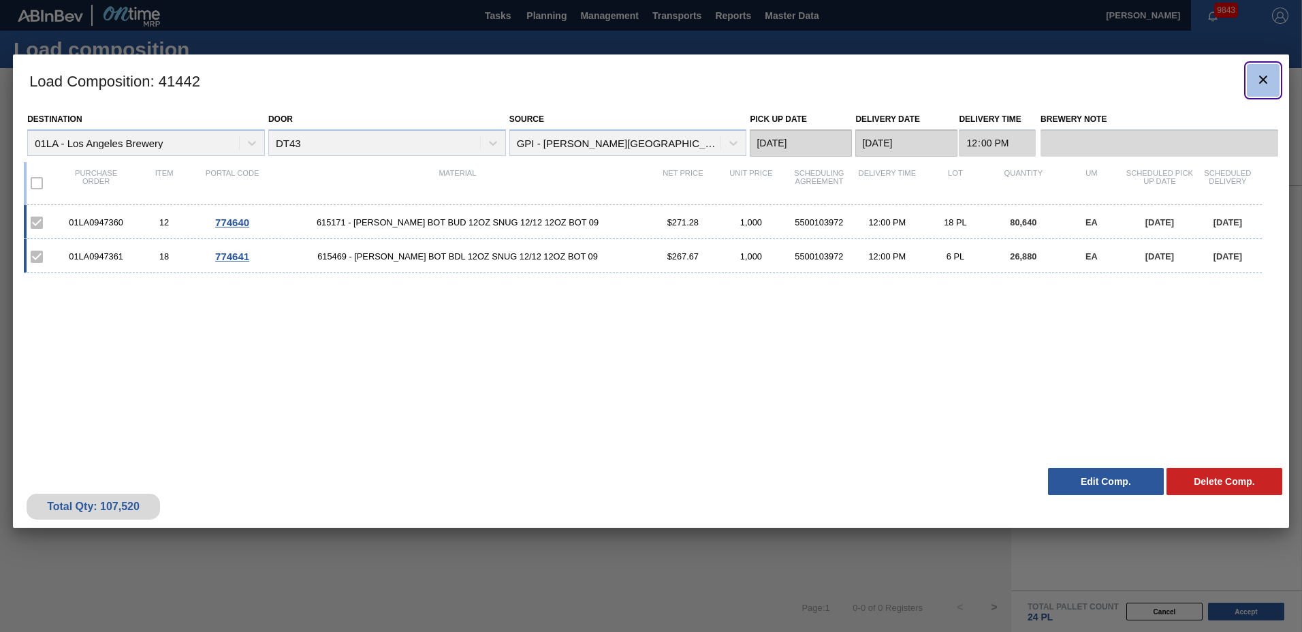
click at [1267, 75] on icon "botão de ícone" at bounding box center [1263, 79] width 16 height 16
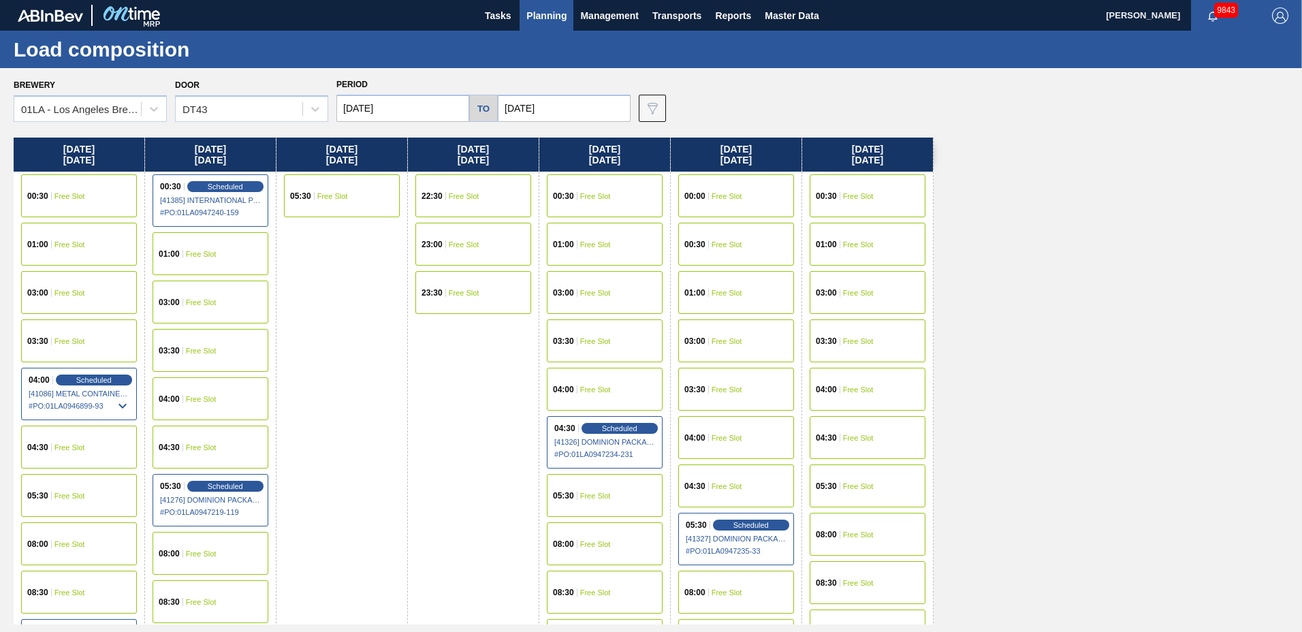
click at [559, 18] on span "Planning" at bounding box center [546, 15] width 40 height 16
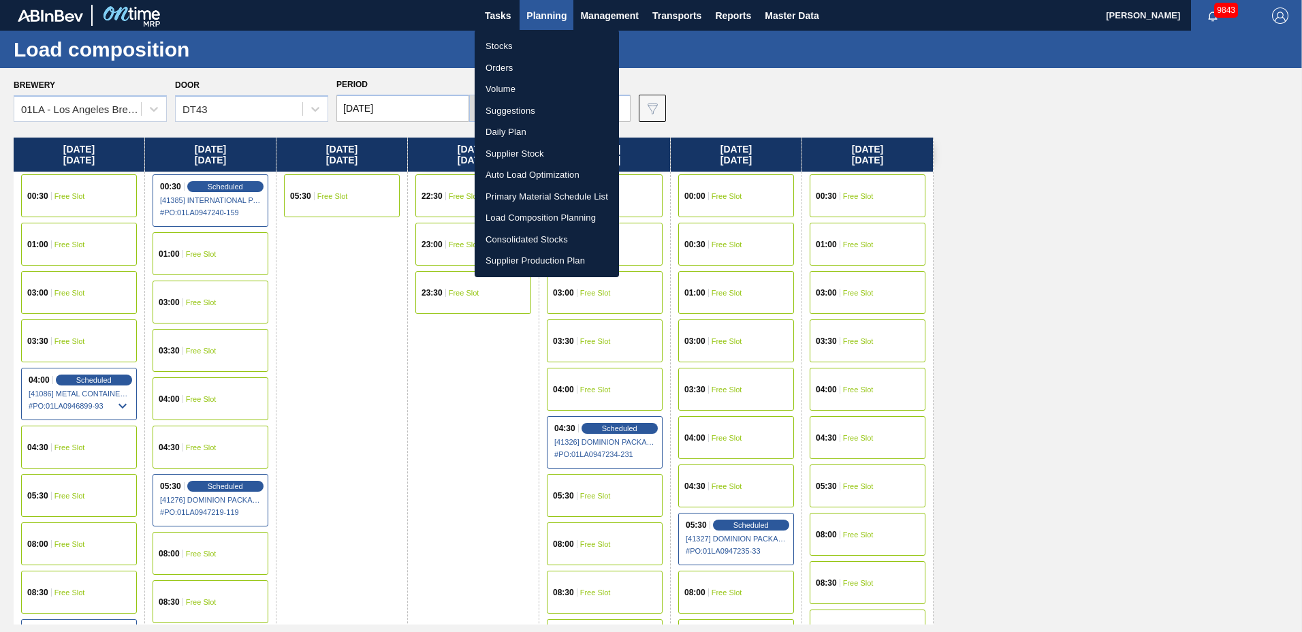
click at [550, 114] on li "Suggestions" at bounding box center [547, 111] width 144 height 22
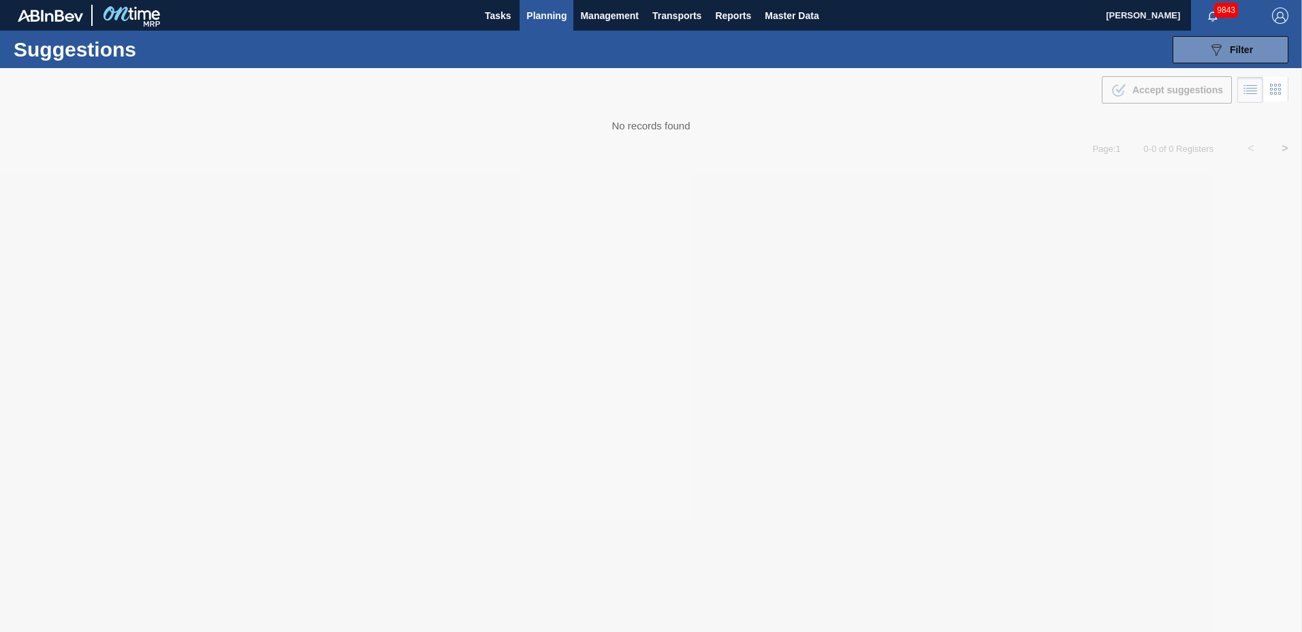
type to "[DATE]"
drag, startPoint x: 1224, startPoint y: 41, endPoint x: 1209, endPoint y: 84, distance: 45.7
click at [1224, 40] on button "089F7B8B-B2A5-4AFE-B5C0-19BA573D28AC Filter" at bounding box center [1231, 49] width 116 height 27
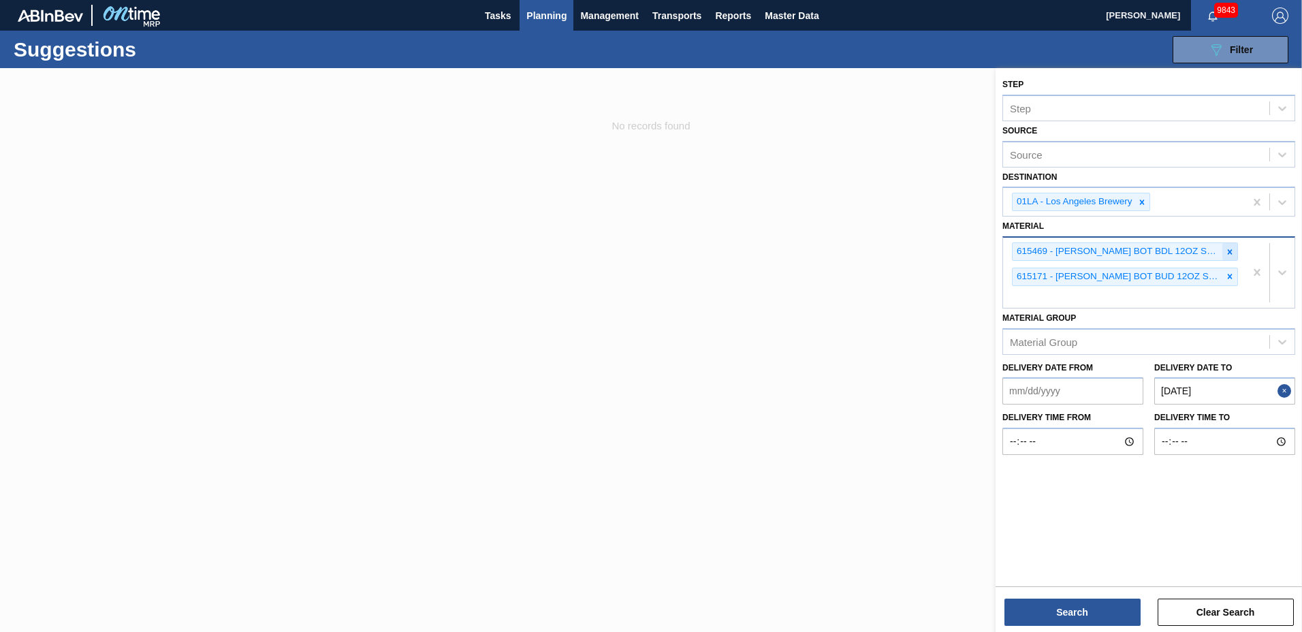
click at [1232, 249] on icon at bounding box center [1230, 252] width 10 height 10
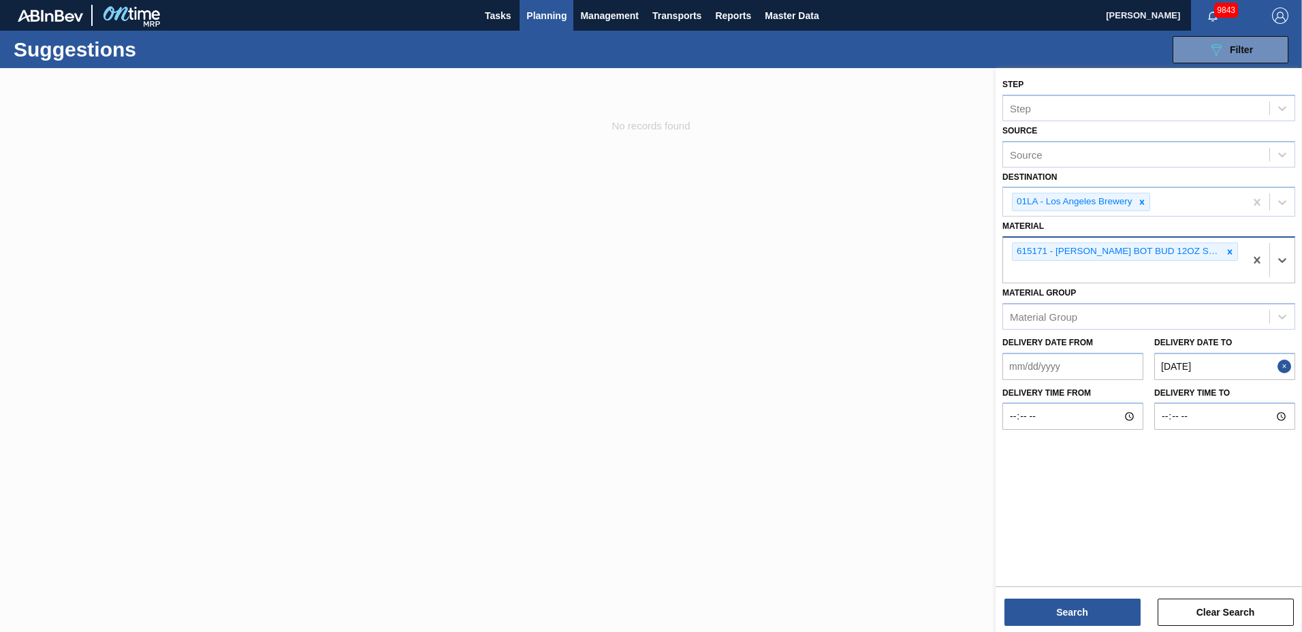
click at [1232, 249] on icon at bounding box center [1230, 252] width 10 height 10
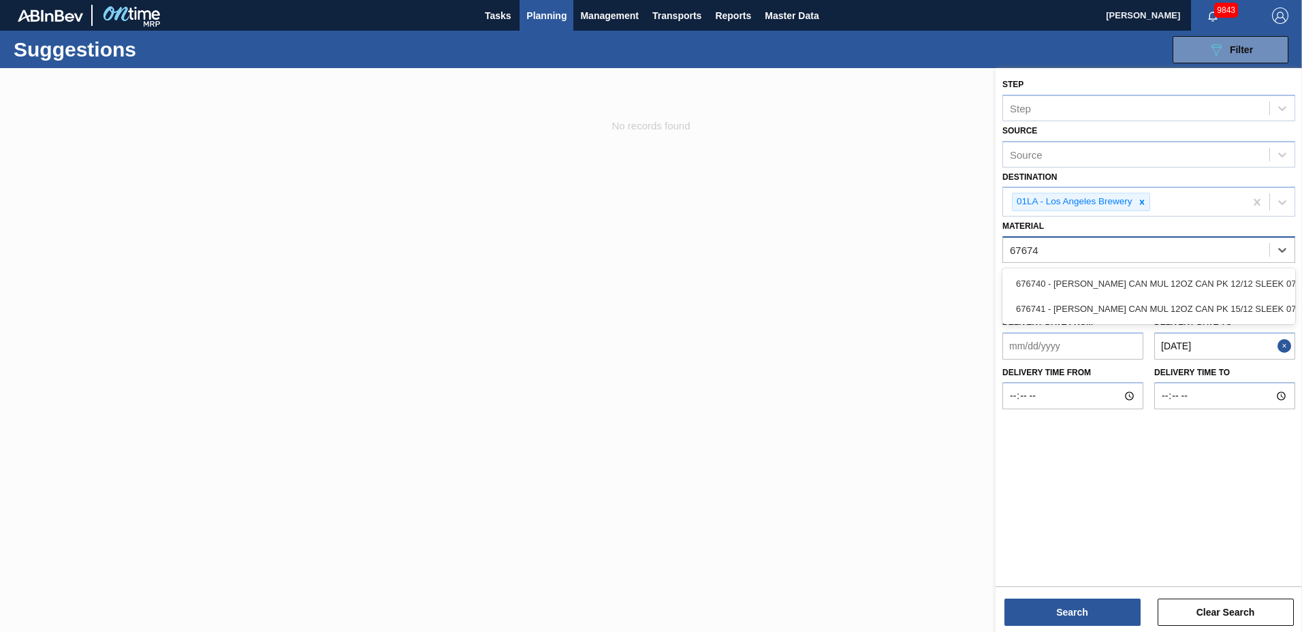
type input "676741"
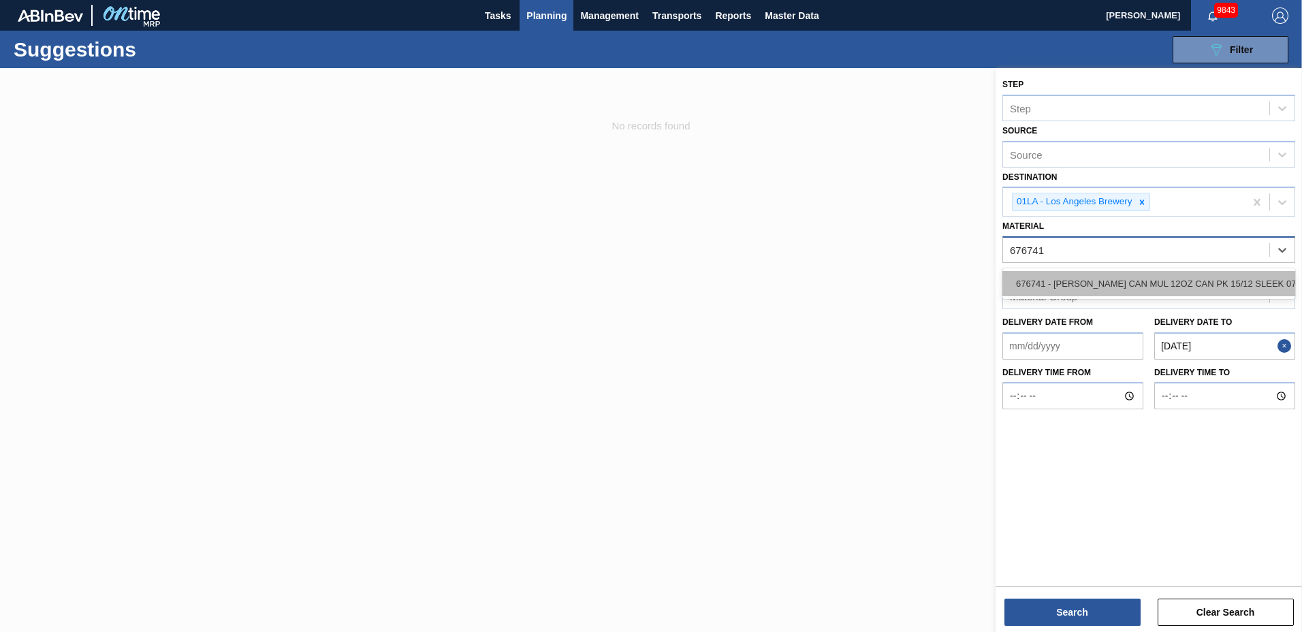
click at [1185, 287] on div "676741 - [PERSON_NAME] CAN MUL 12OZ CAN PK 15/12 SLEEK 072" at bounding box center [1148, 283] width 293 height 25
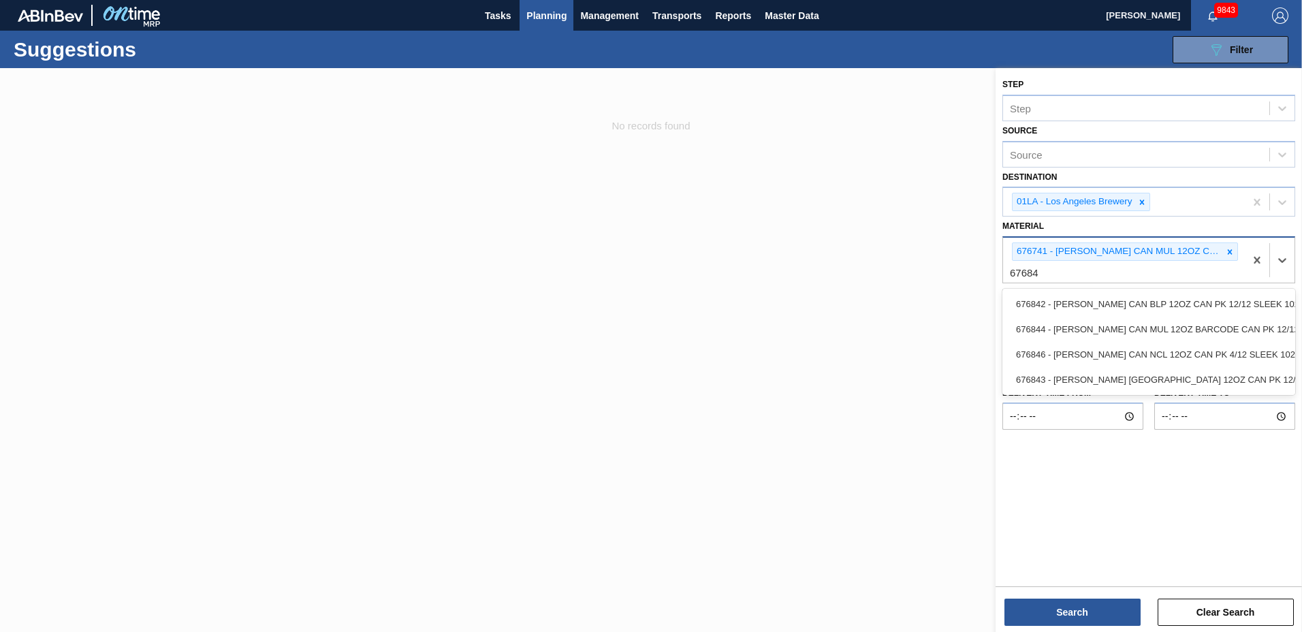
type input "676844"
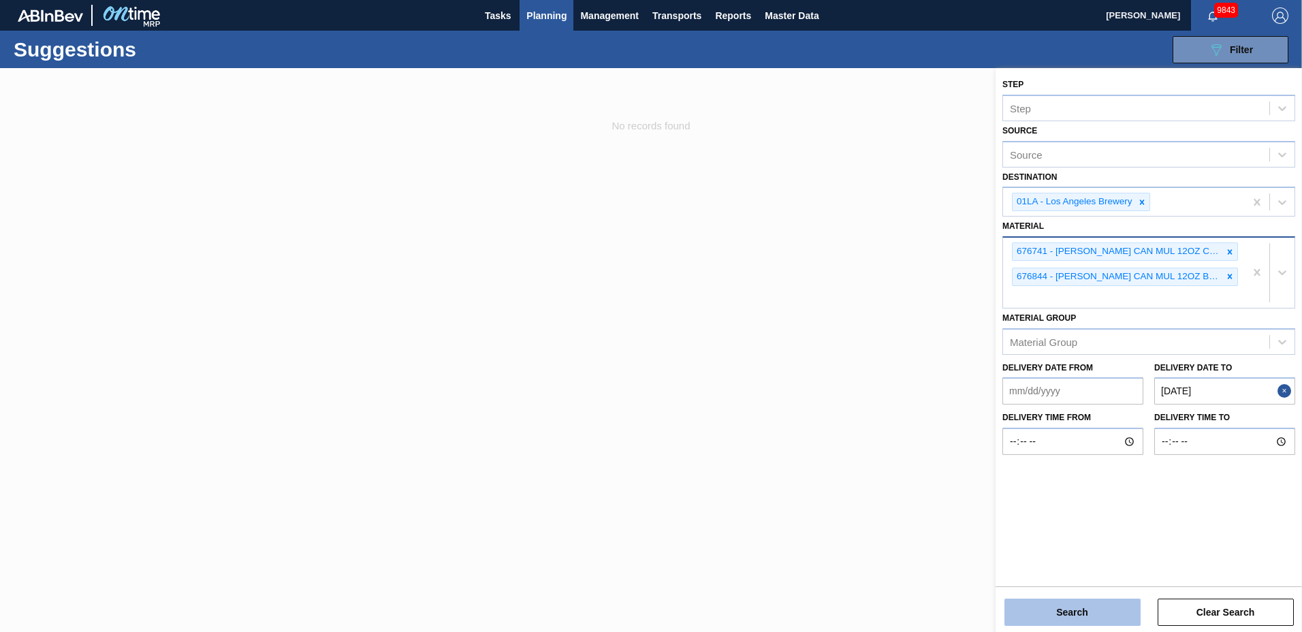
click at [1100, 622] on button "Search" at bounding box center [1072, 612] width 136 height 27
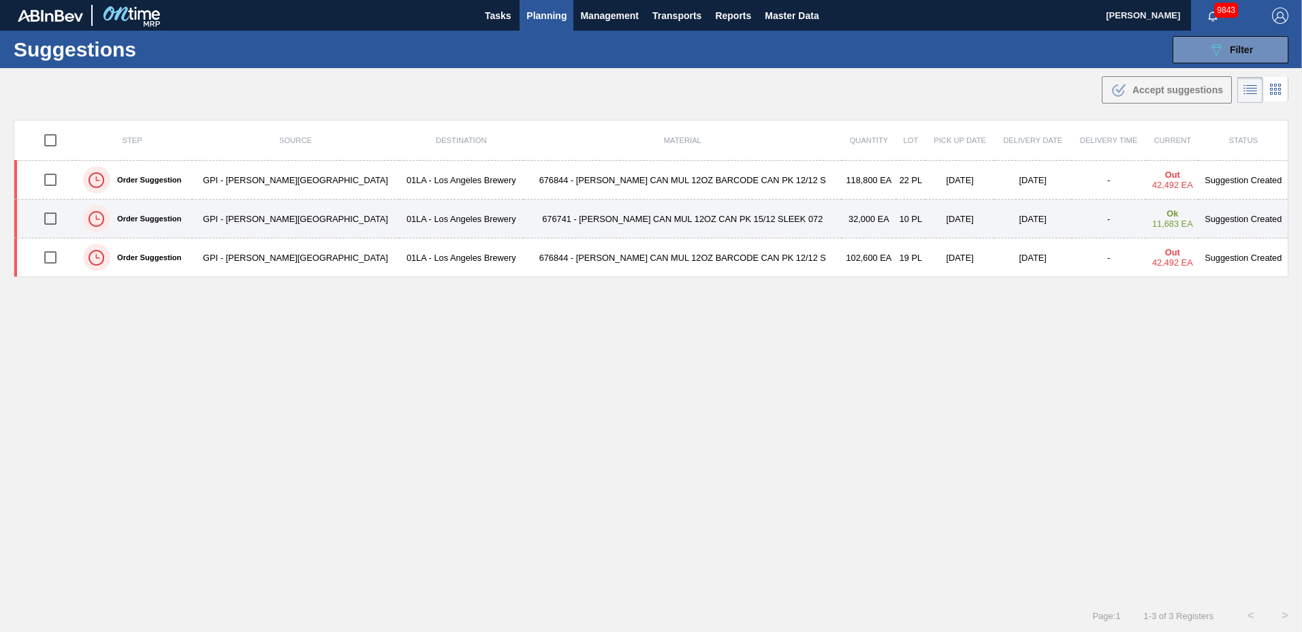
click at [55, 221] on input "checkbox" at bounding box center [50, 218] width 29 height 29
checkbox input "true"
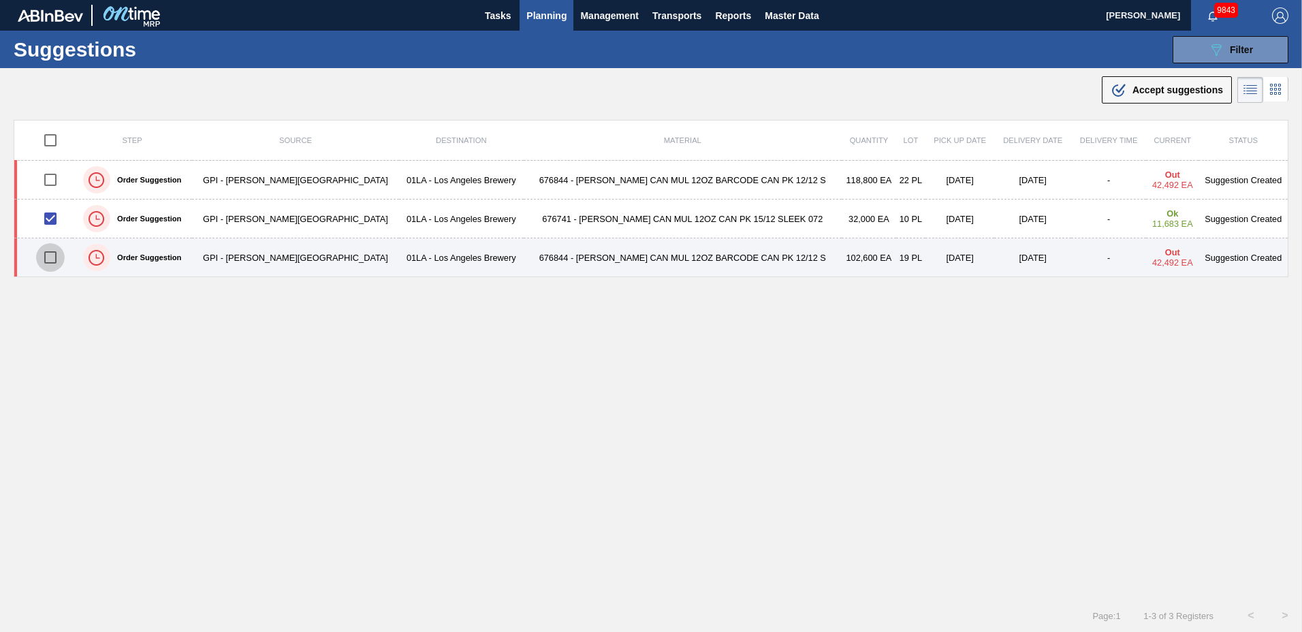
click at [59, 262] on input "checkbox" at bounding box center [50, 257] width 29 height 29
checkbox input "true"
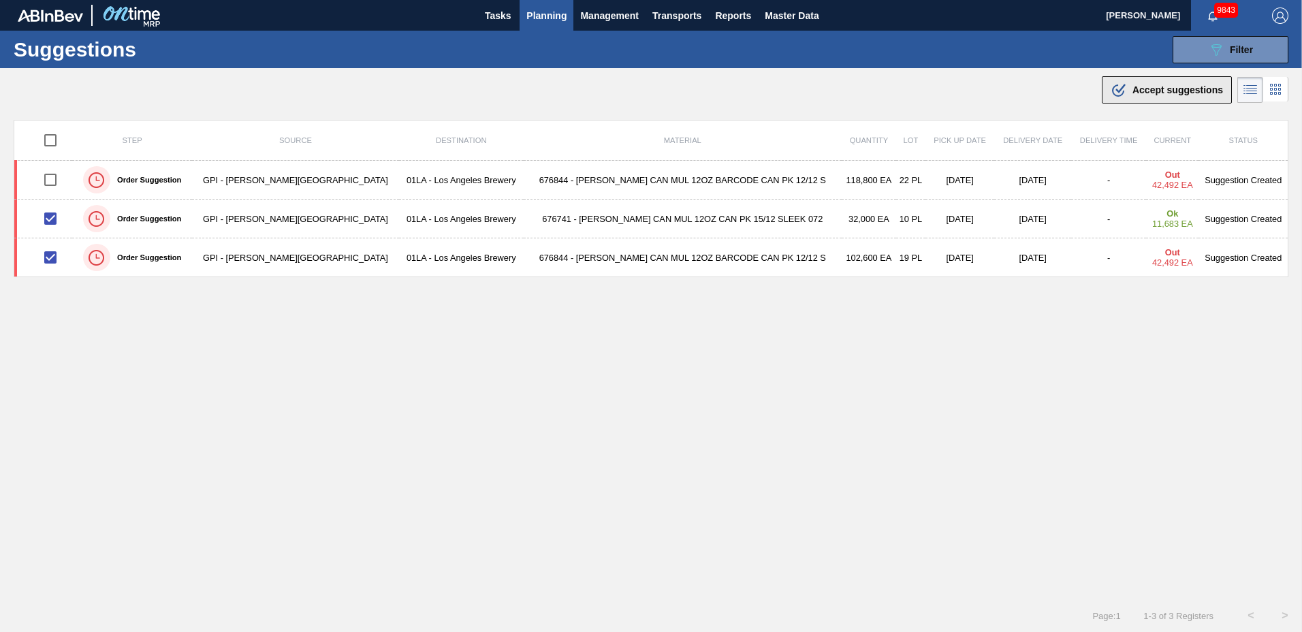
click at [1127, 91] on div ".b{fill:var(--color-action-default)} Accept suggestions" at bounding box center [1167, 90] width 112 height 16
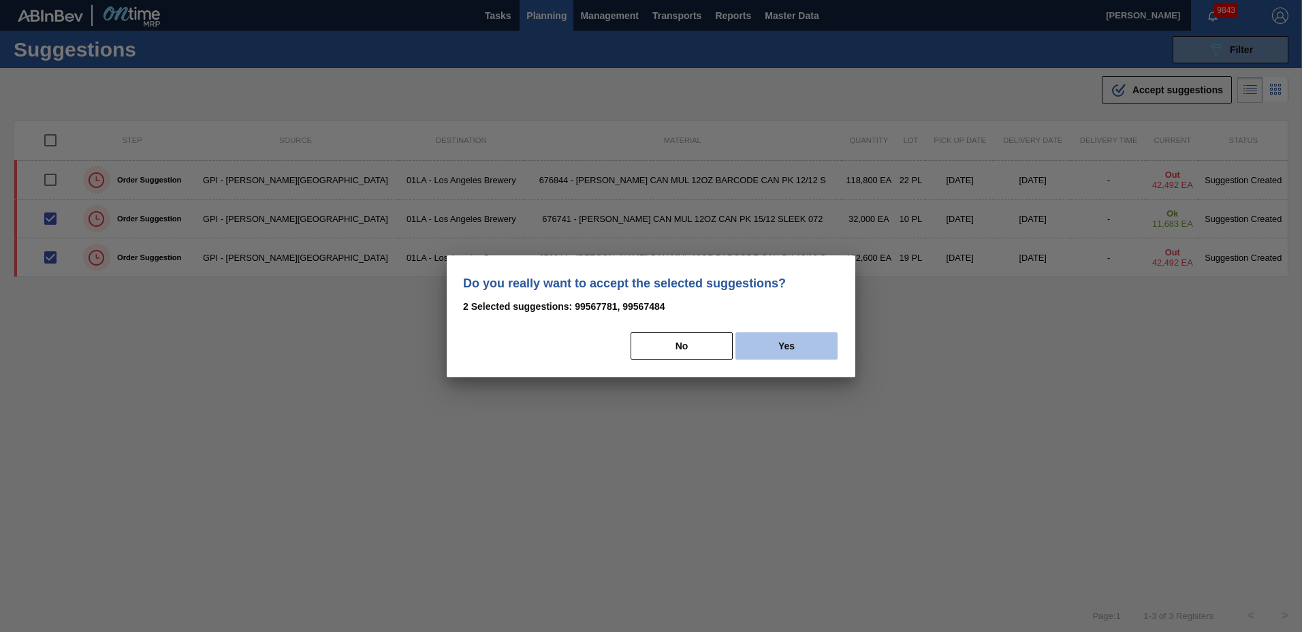
click at [799, 351] on button "Yes" at bounding box center [786, 345] width 102 height 27
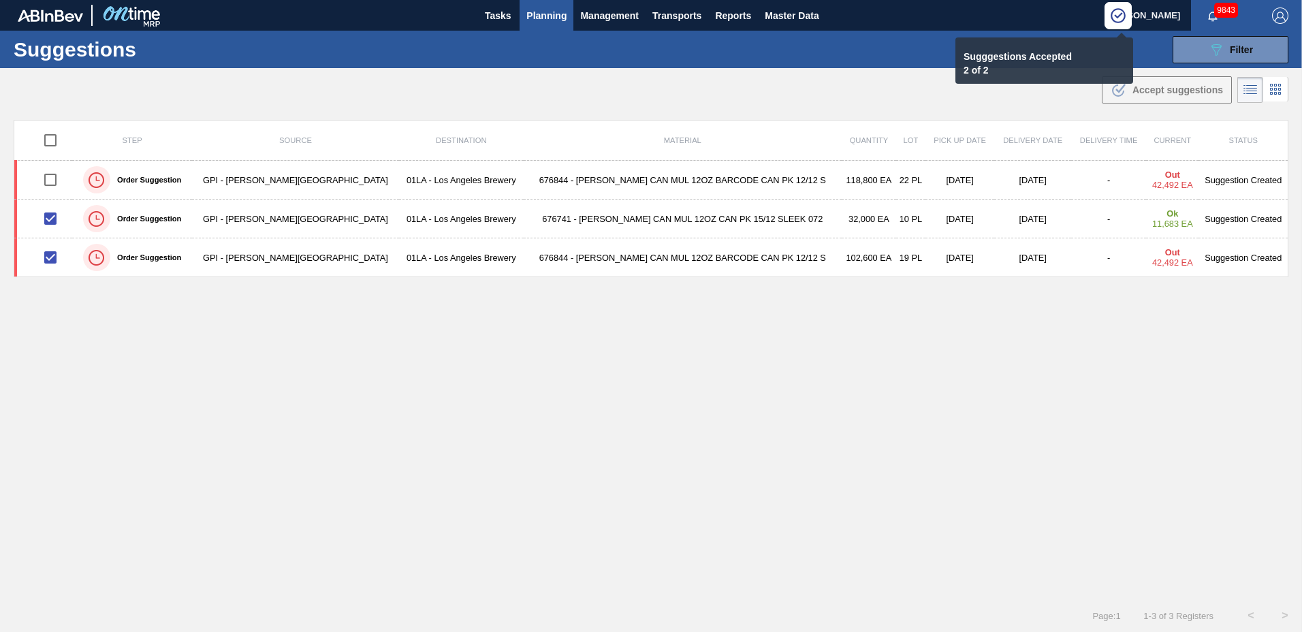
click at [550, 14] on span "Planning" at bounding box center [546, 15] width 40 height 16
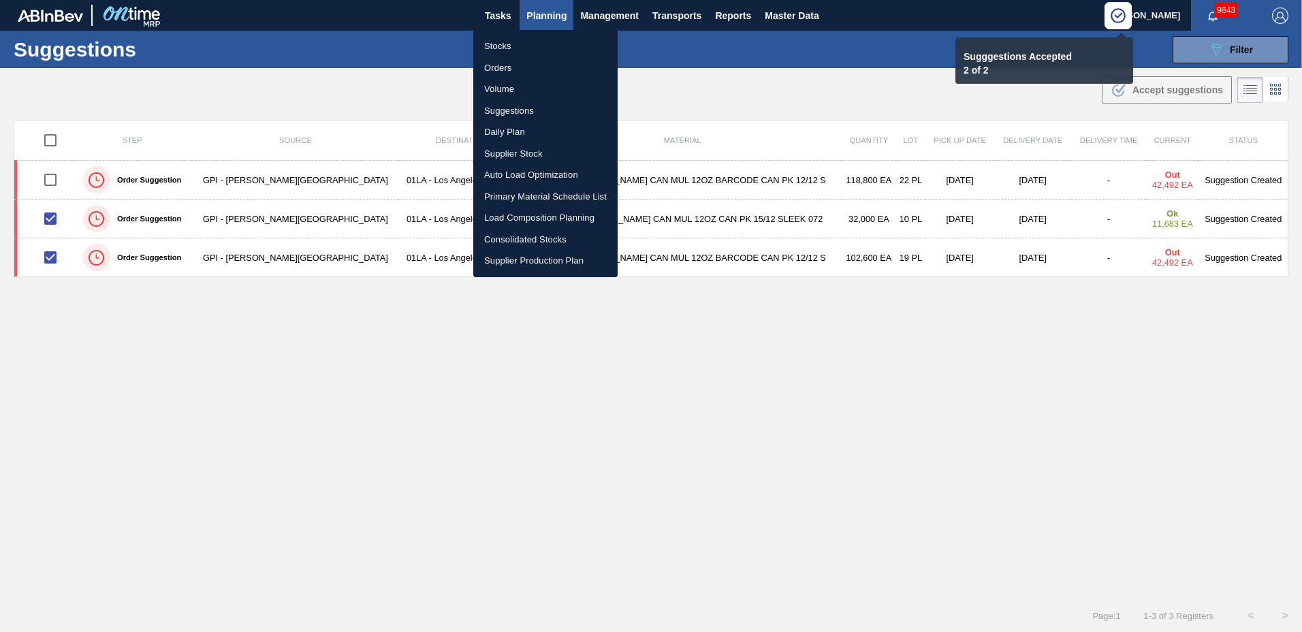
click at [533, 214] on li "Load Composition Planning" at bounding box center [545, 218] width 144 height 22
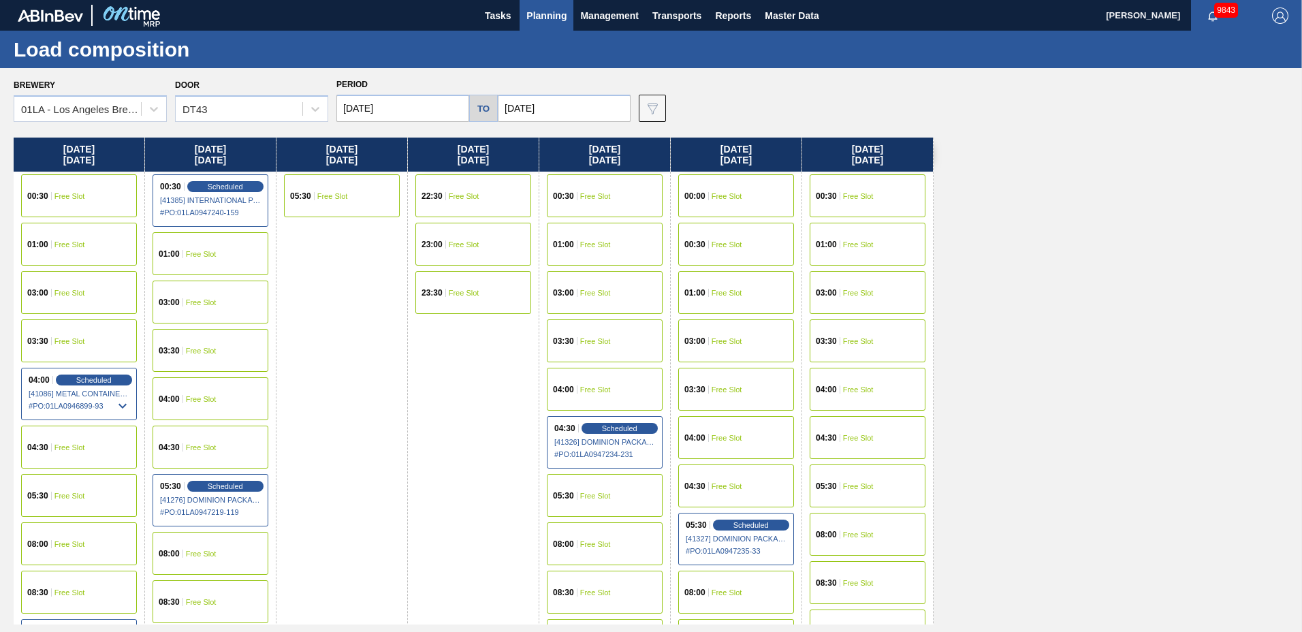
scroll to position [522, 0]
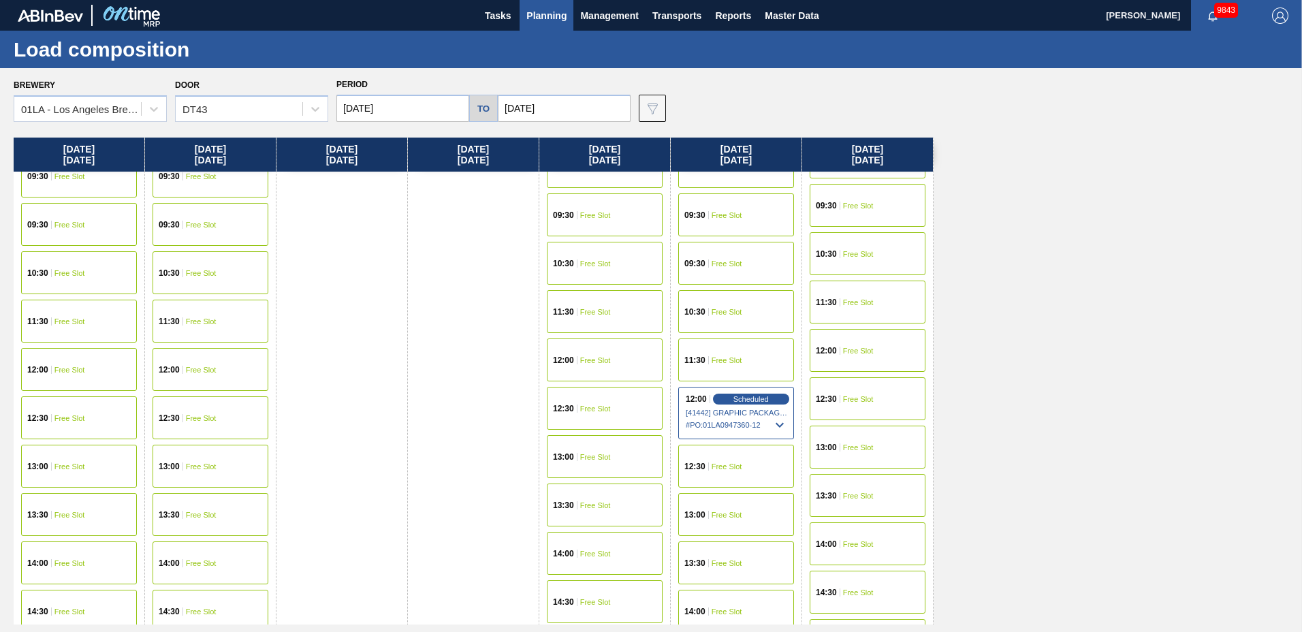
click at [196, 370] on span "Free Slot" at bounding box center [201, 370] width 31 height 8
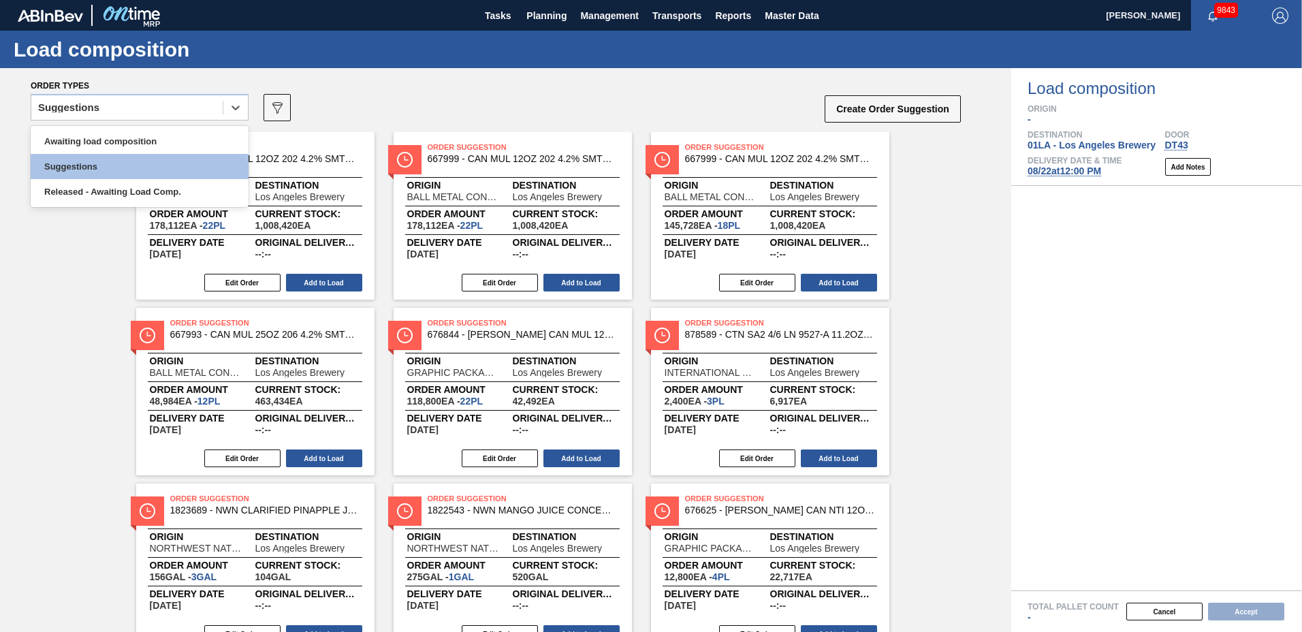
click at [140, 105] on div "Suggestions" at bounding box center [126, 108] width 191 height 20
click at [139, 106] on div "Suggestions" at bounding box center [126, 108] width 191 height 20
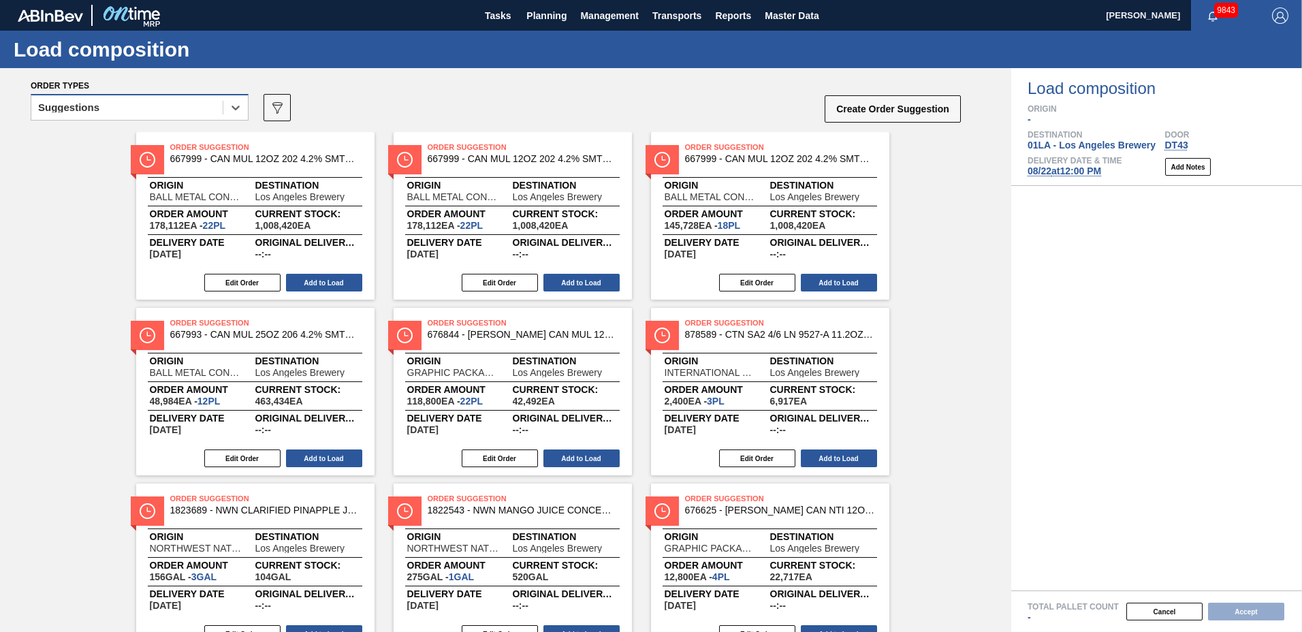
click at [133, 113] on div "Suggestions" at bounding box center [126, 108] width 191 height 20
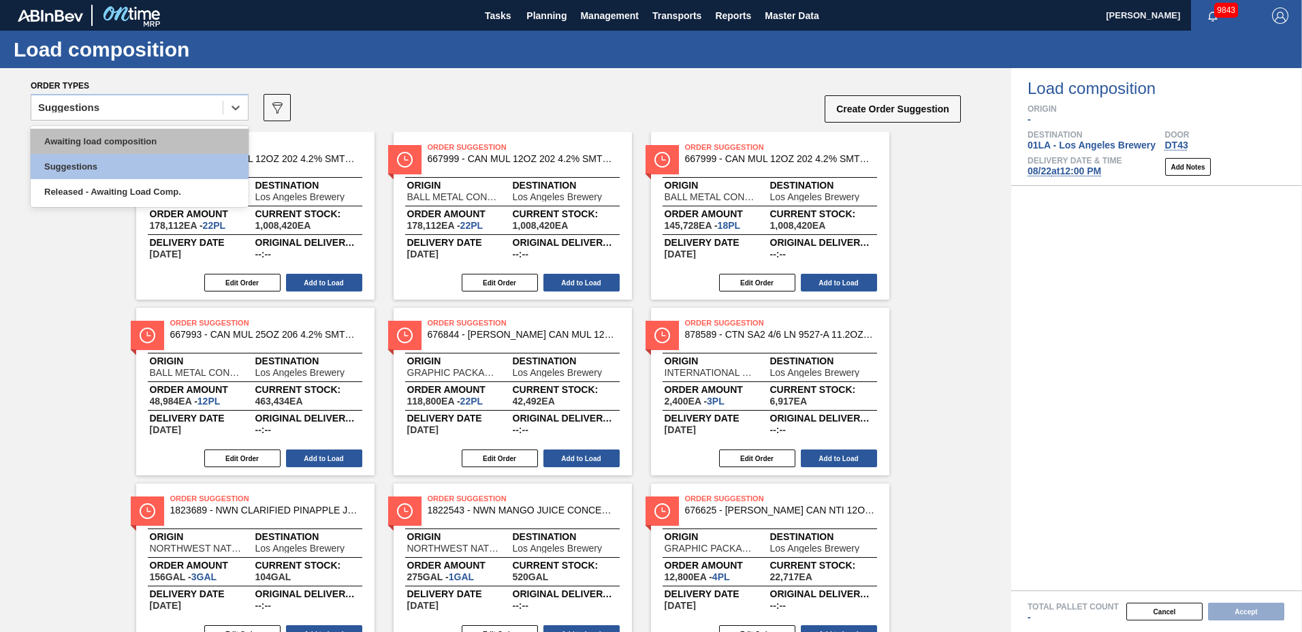
click at [129, 141] on div "Awaiting load composition" at bounding box center [140, 141] width 218 height 25
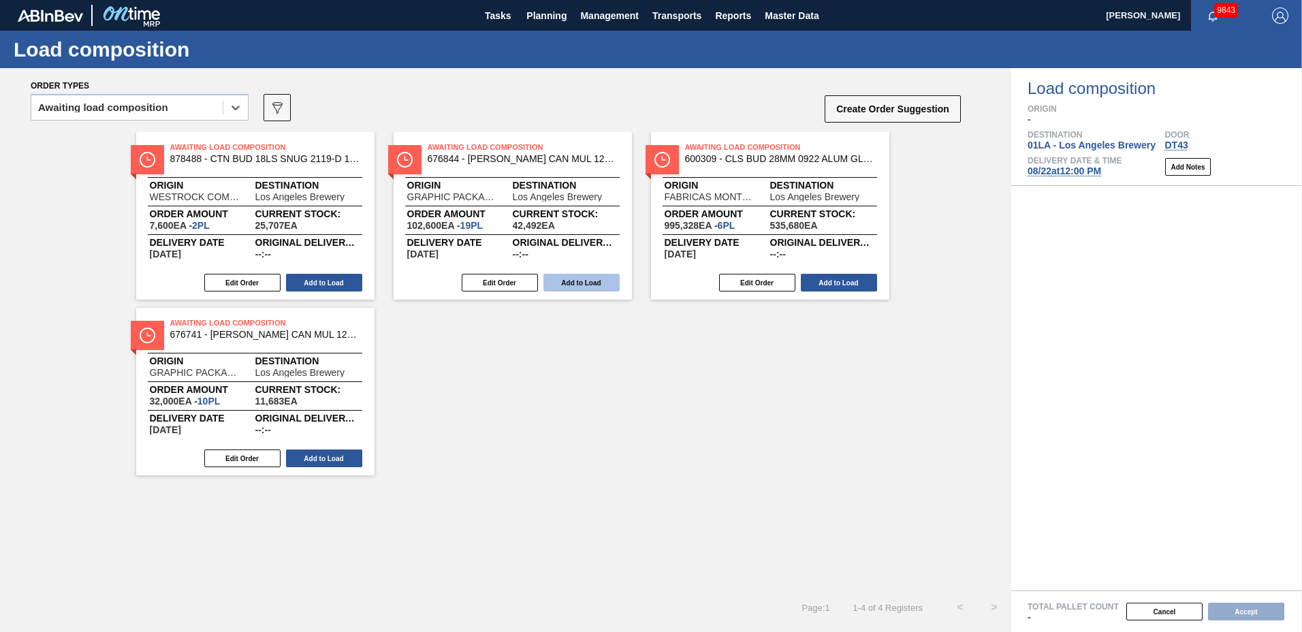
click at [570, 288] on button "Add to Load" at bounding box center [581, 283] width 76 height 18
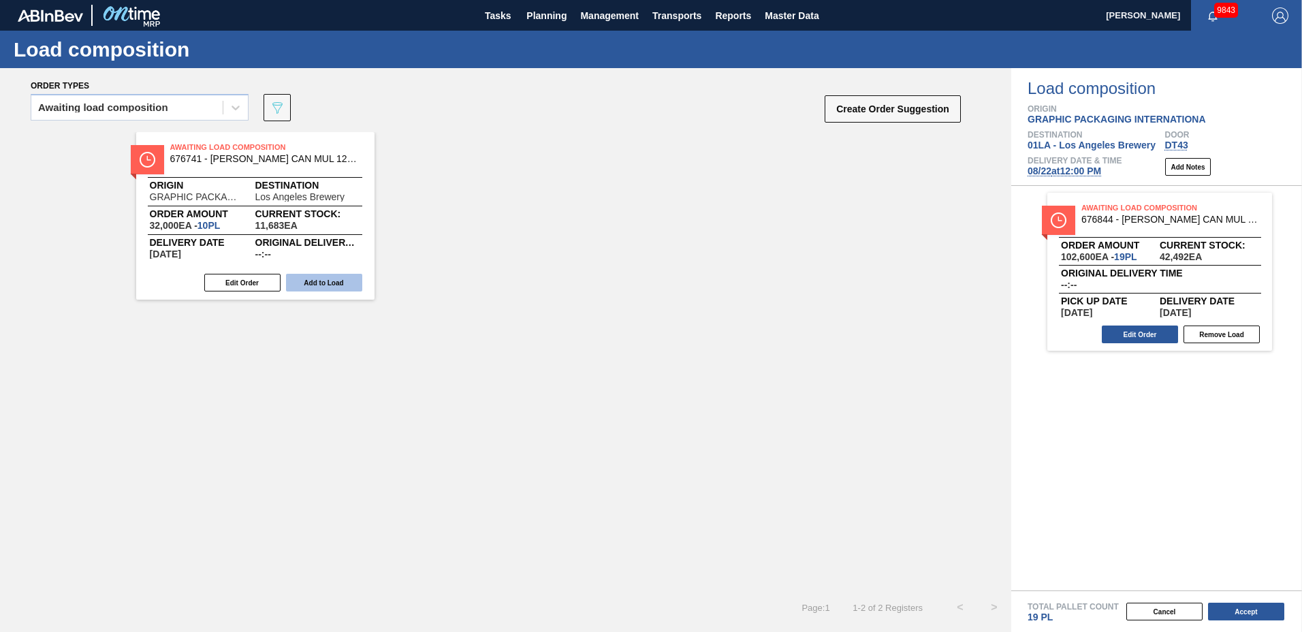
click at [323, 284] on button "Add to Load" at bounding box center [324, 283] width 76 height 18
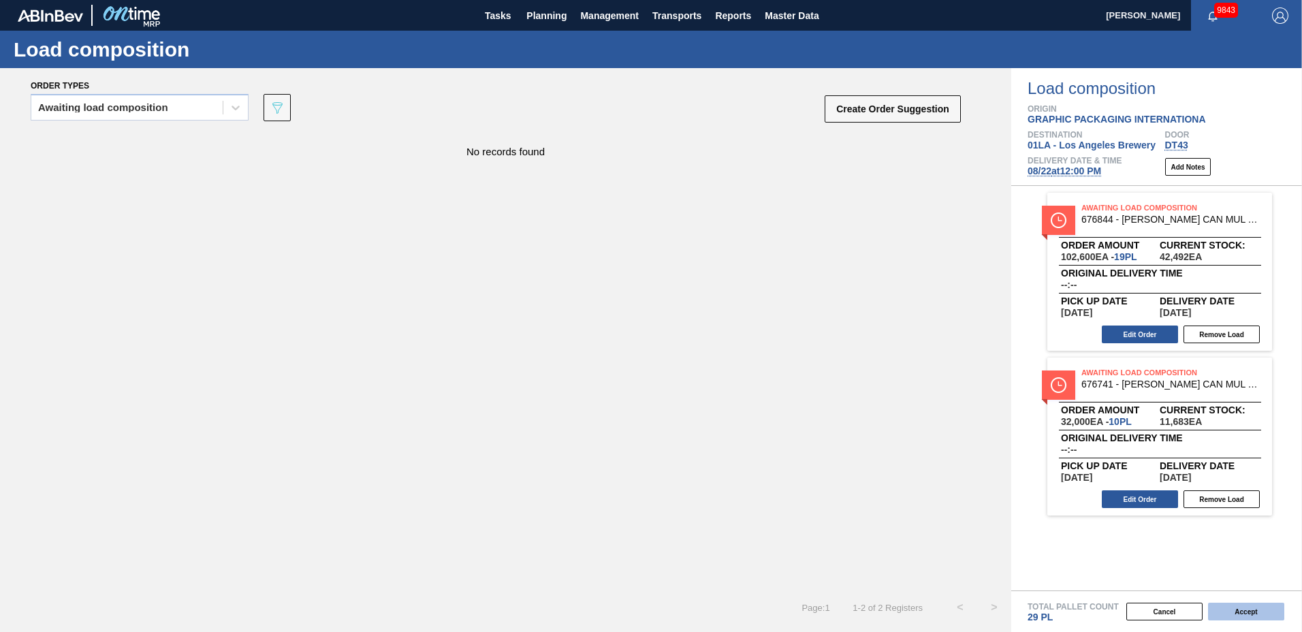
click at [1239, 611] on button "Accept" at bounding box center [1246, 612] width 76 height 18
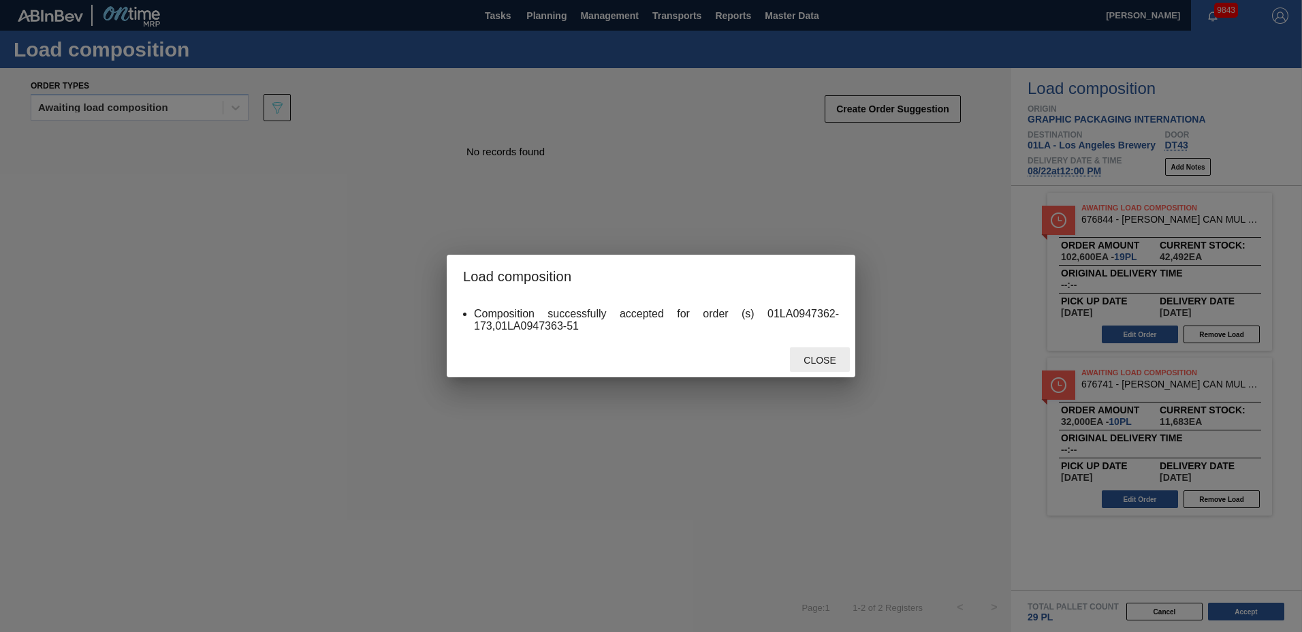
drag, startPoint x: 800, startPoint y: 360, endPoint x: 818, endPoint y: 371, distance: 21.7
click at [818, 371] on div "Close" at bounding box center [820, 359] width 60 height 25
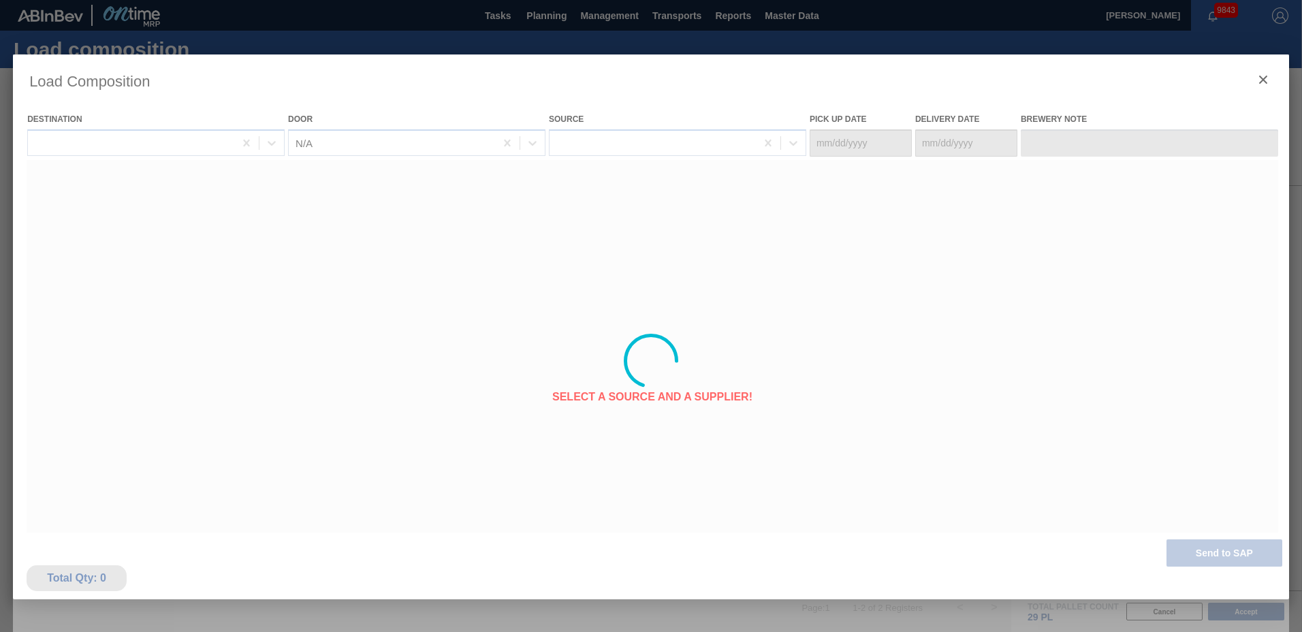
type Date "[DATE]"
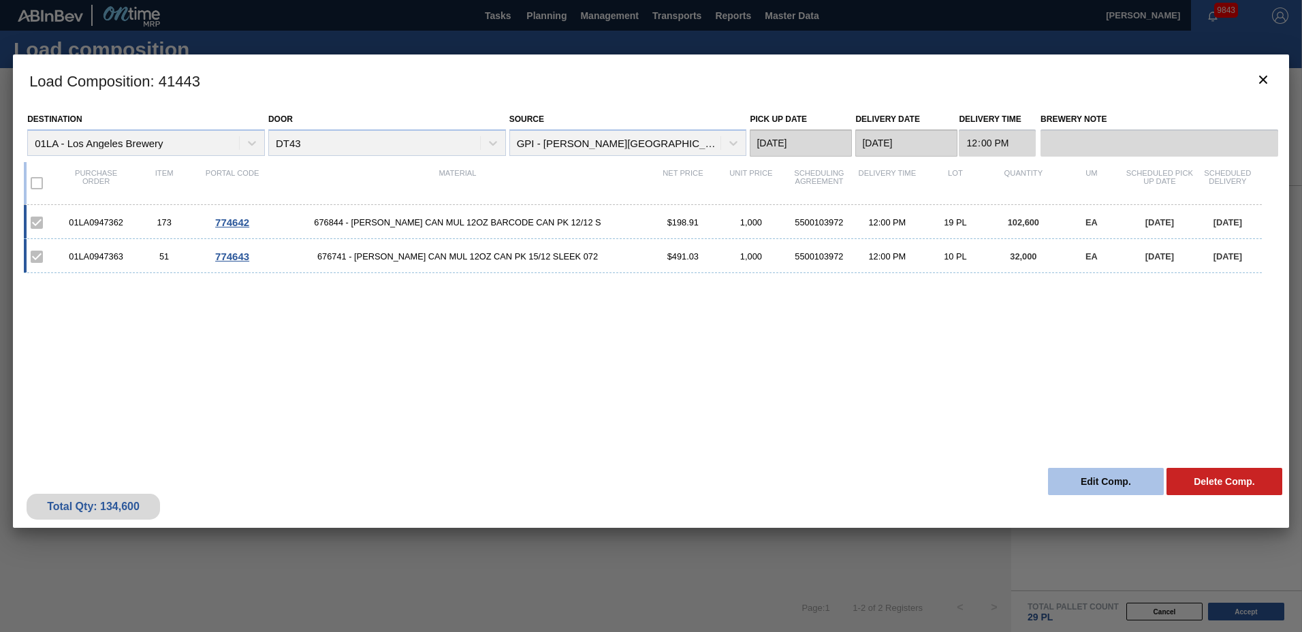
click at [1094, 472] on button "Edit Comp." at bounding box center [1106, 481] width 116 height 27
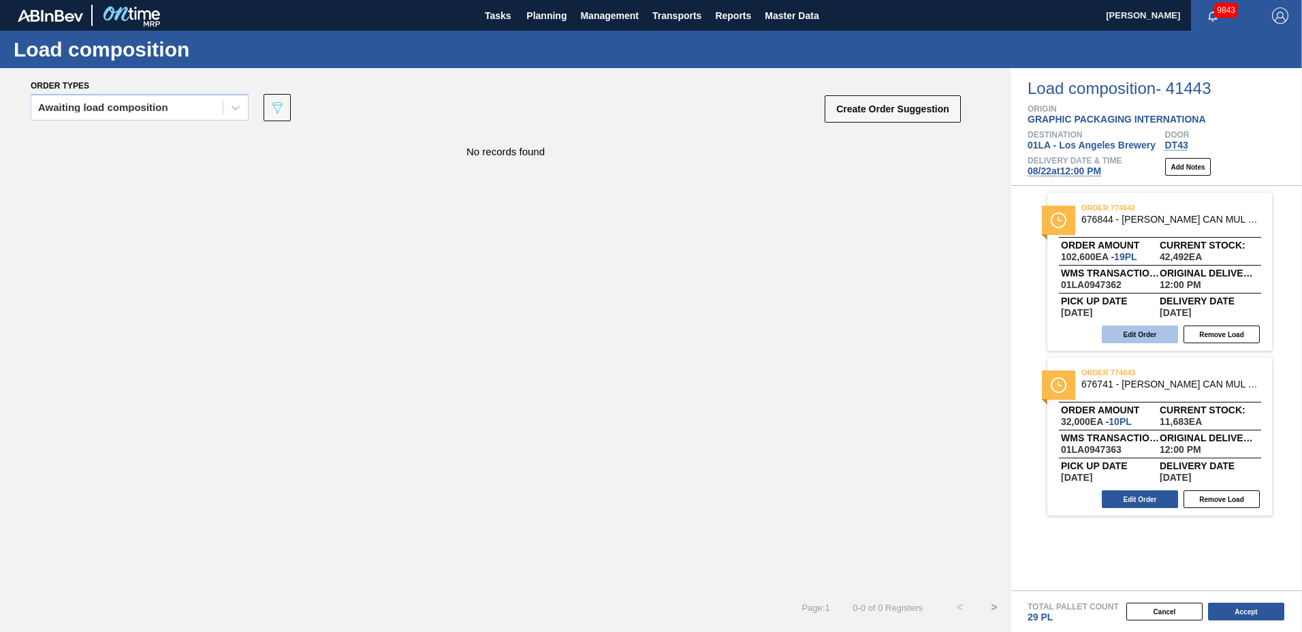
click at [1149, 334] on button "Edit Order" at bounding box center [1140, 334] width 76 height 18
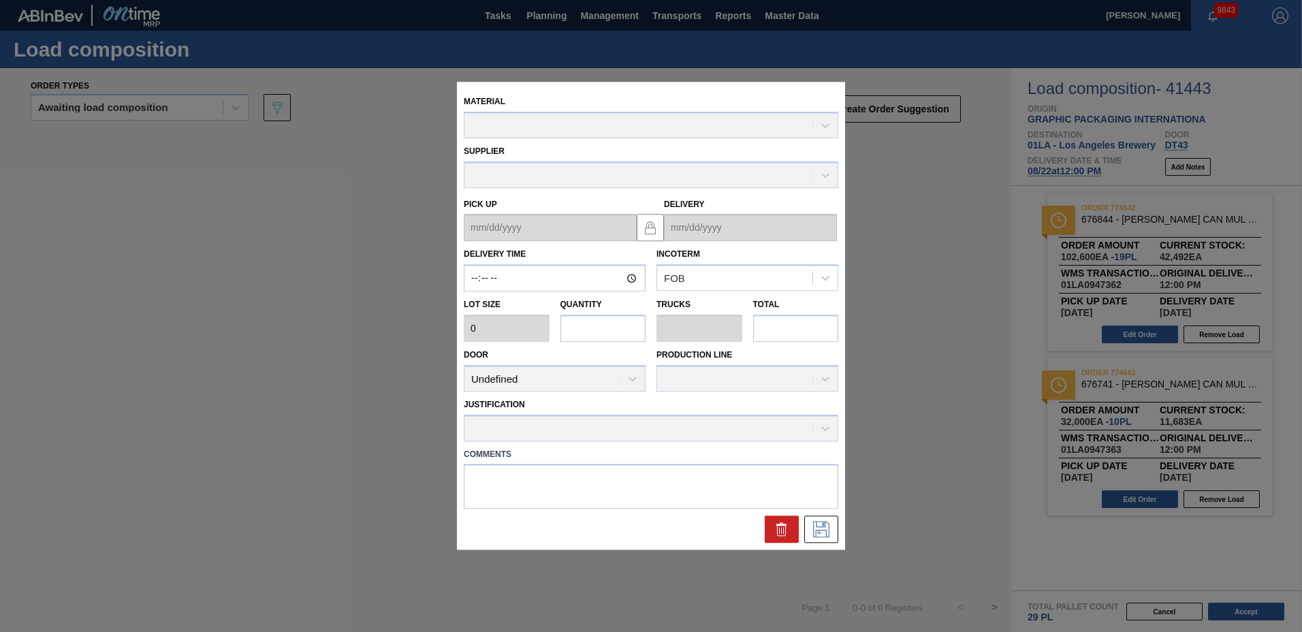
type input "12:00:00"
type input "5,400"
type input "19"
type input "0.731"
type input "102,600"
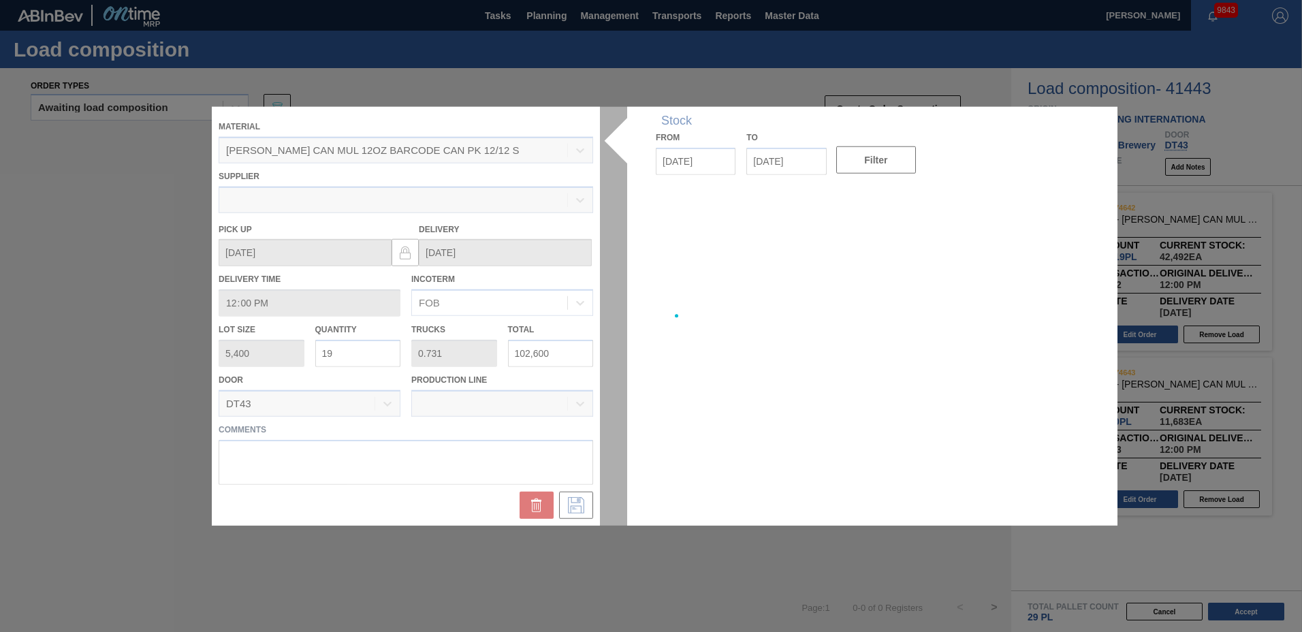
type up "[DATE]"
type input "[DATE]"
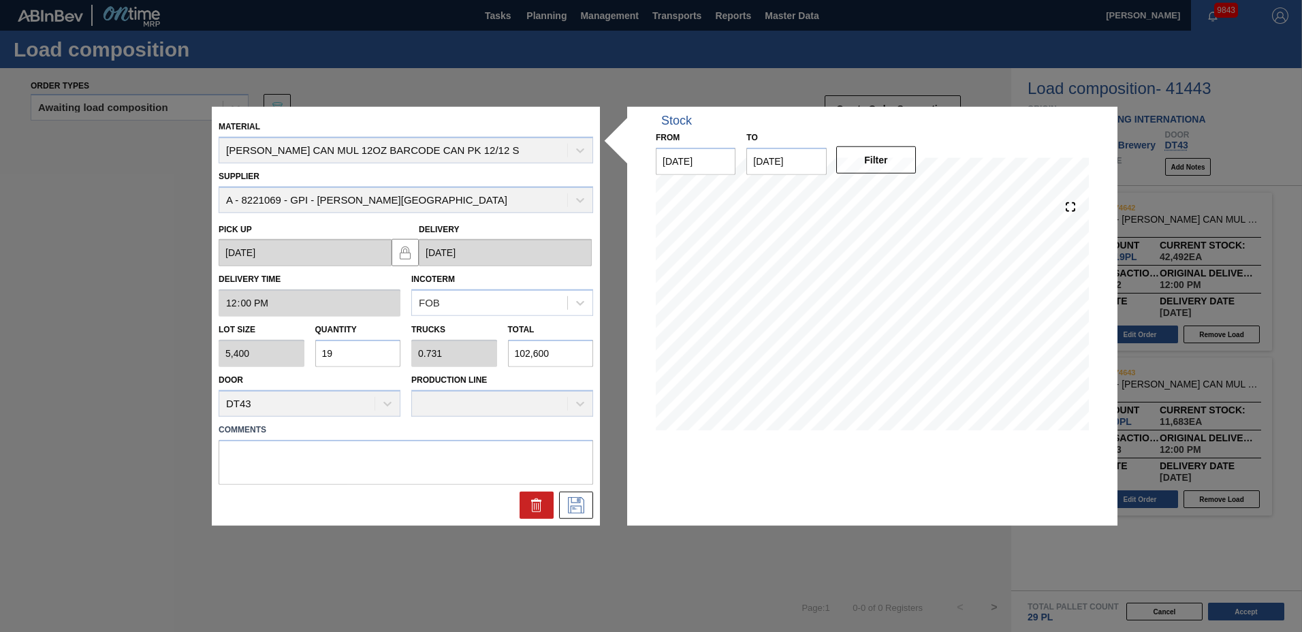
click at [355, 356] on input "19" at bounding box center [358, 353] width 86 height 27
type input "1"
type input "0.038"
type input "5,400"
type input "16"
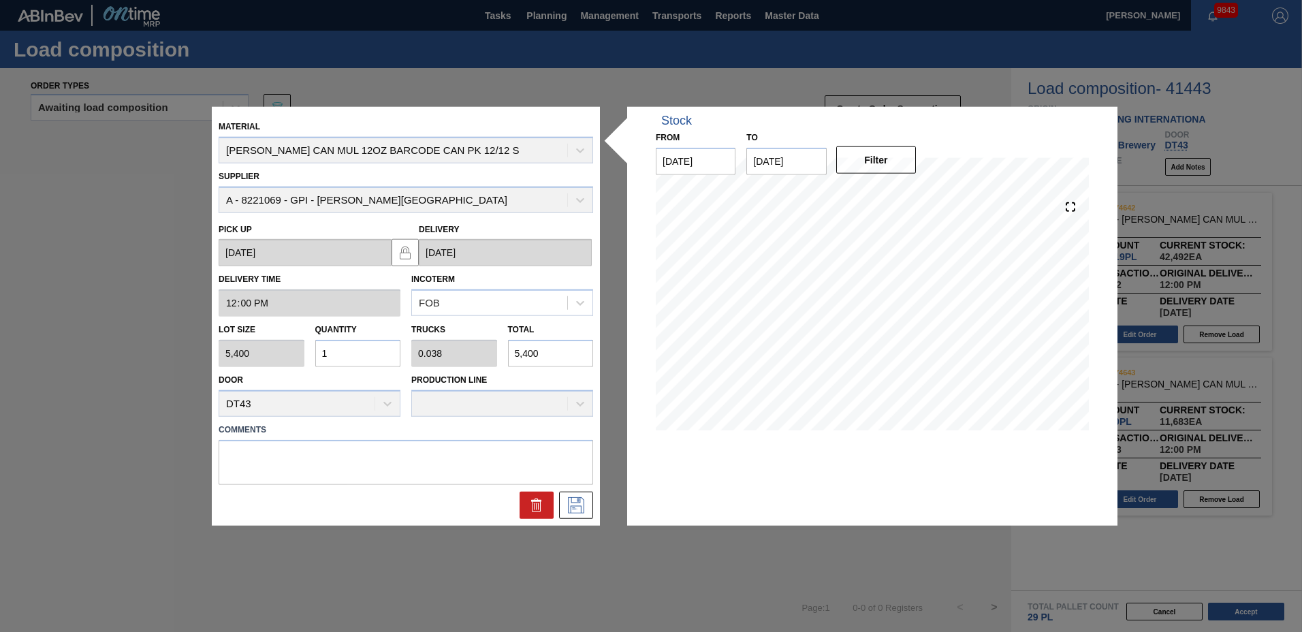
type input "0.615"
type input "86,400"
type input "16"
click at [556, 506] on div at bounding box center [405, 504] width 385 height 27
click at [569, 505] on icon at bounding box center [576, 504] width 22 height 16
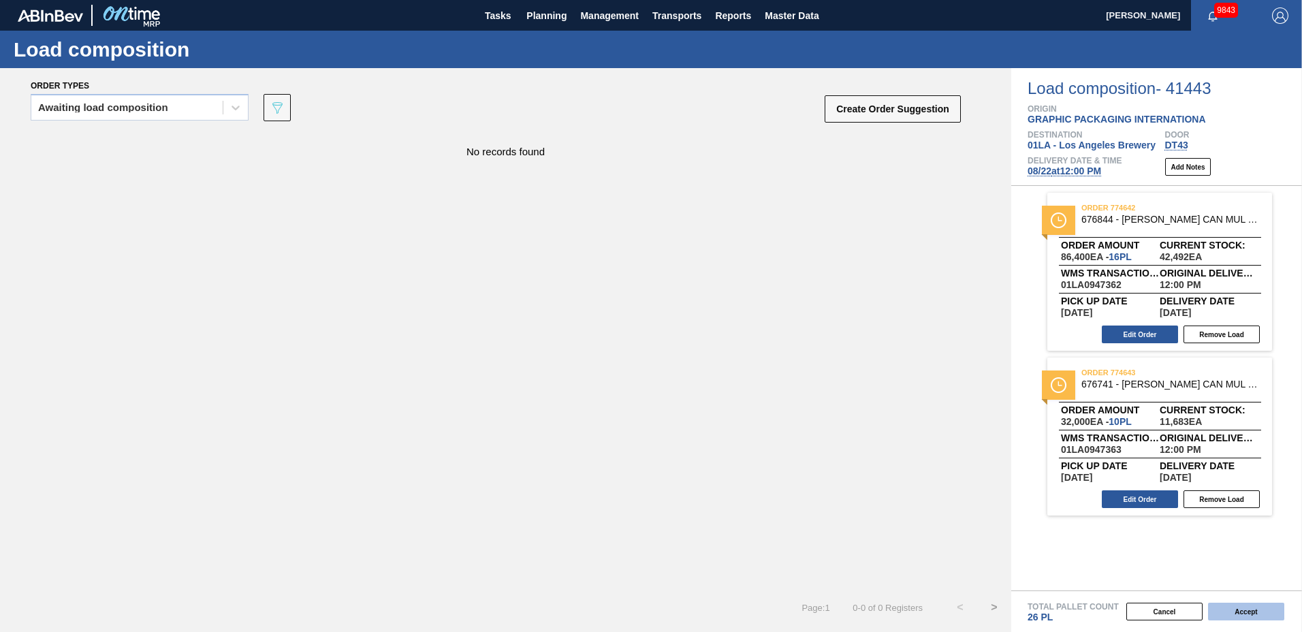
click at [1237, 608] on button "Accept" at bounding box center [1246, 612] width 76 height 18
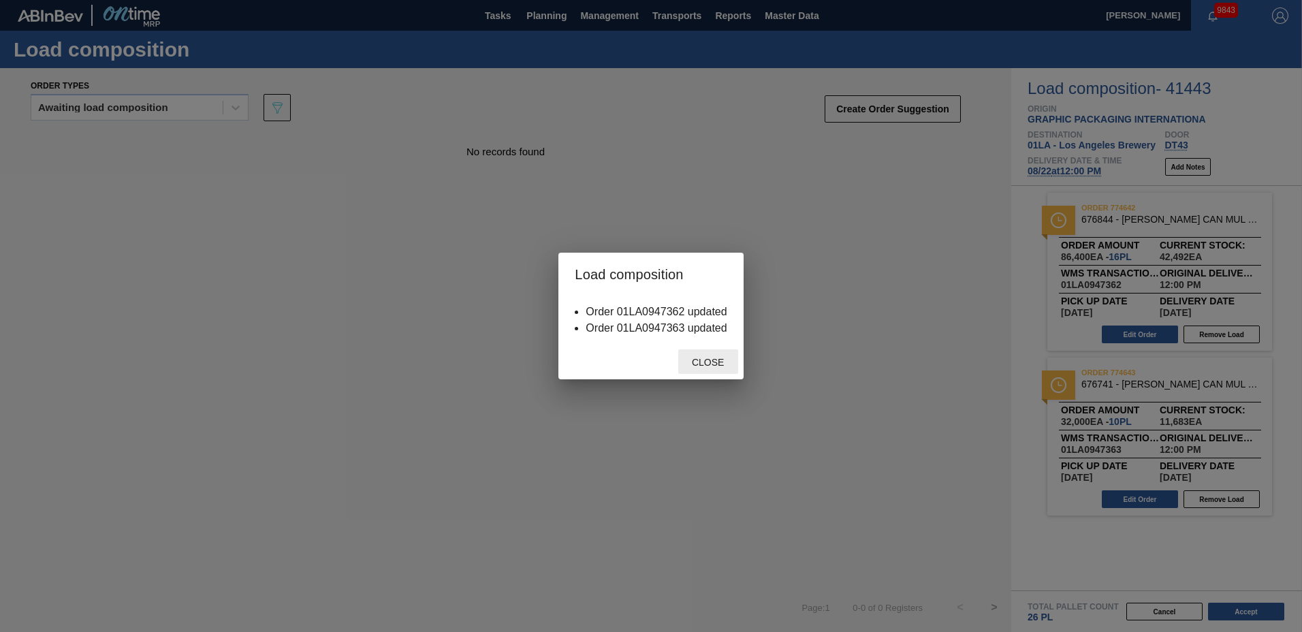
click at [727, 370] on div "Close" at bounding box center [708, 361] width 60 height 25
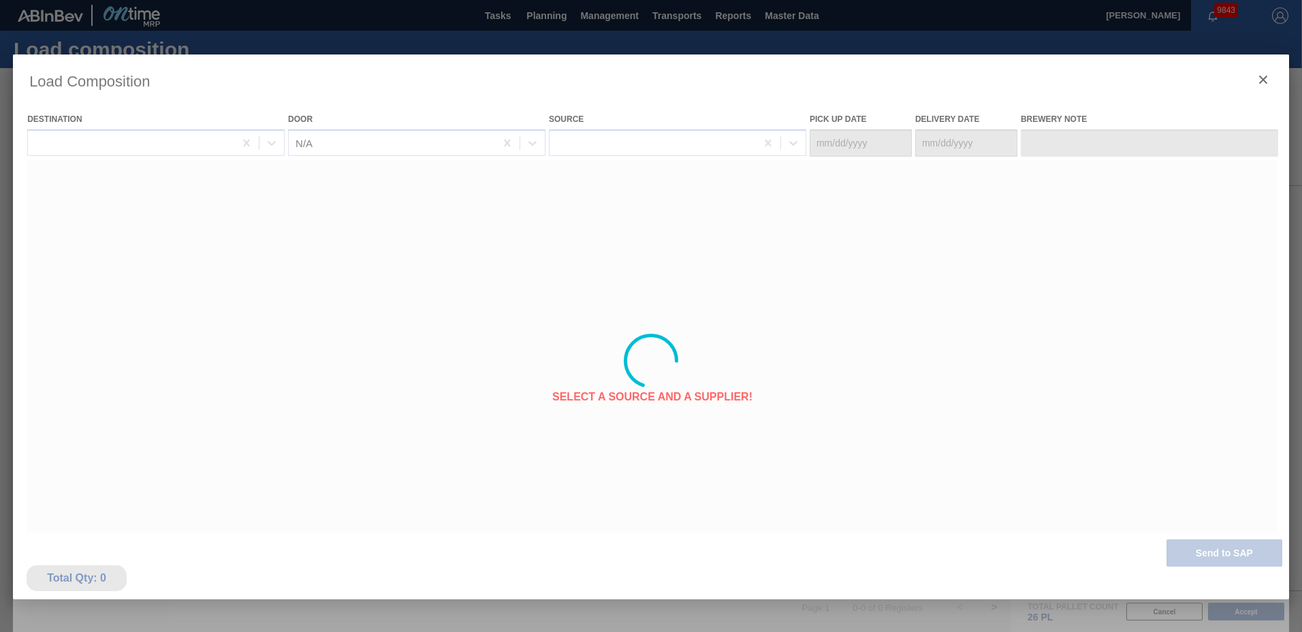
type Date "[DATE]"
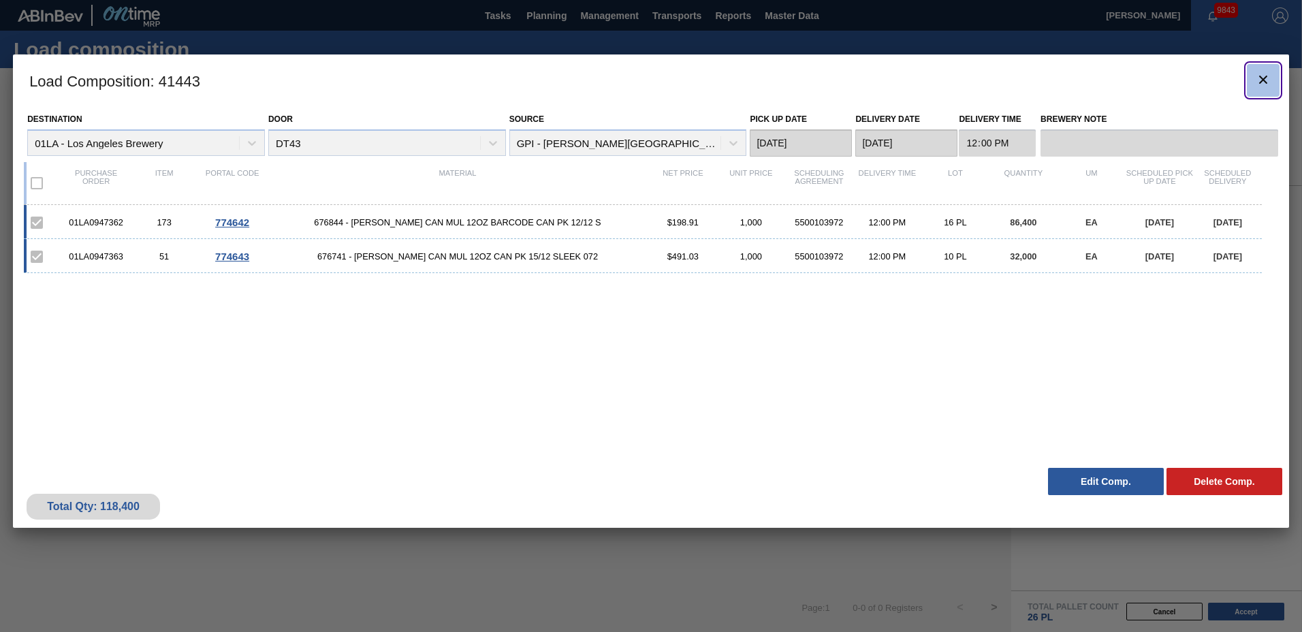
click at [1273, 80] on button "botão de ícone" at bounding box center [1263, 80] width 33 height 33
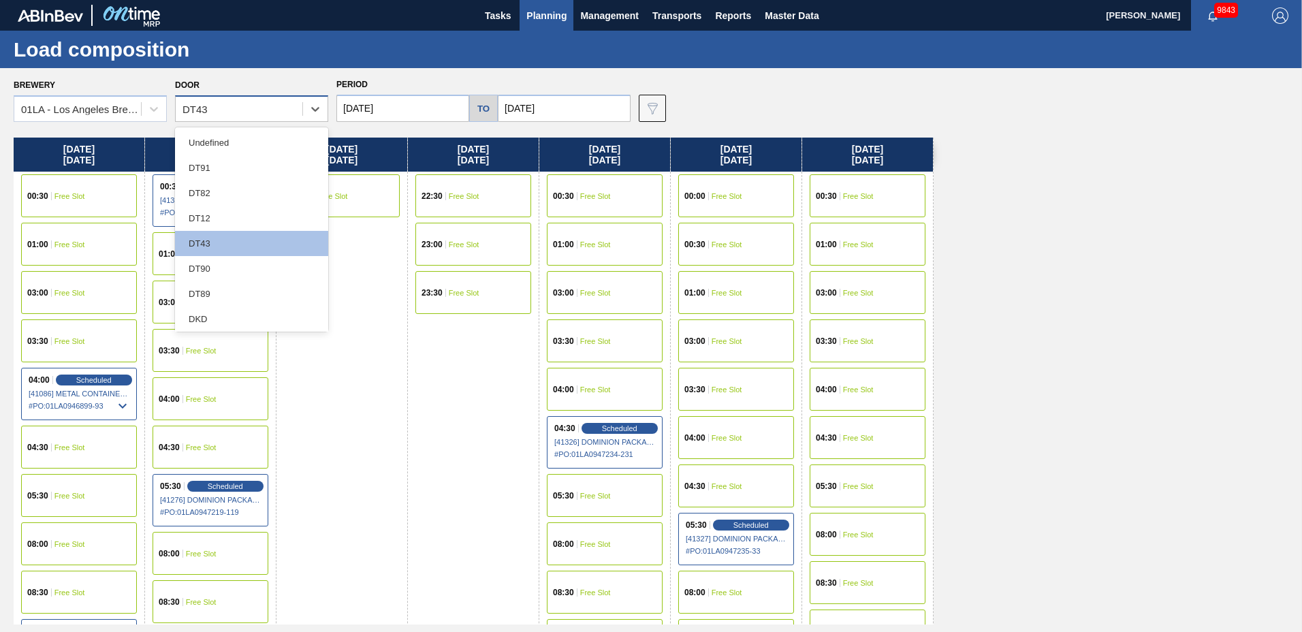
click at [268, 106] on div "DT43" at bounding box center [239, 109] width 127 height 20
click at [231, 210] on div "DT12" at bounding box center [251, 218] width 153 height 25
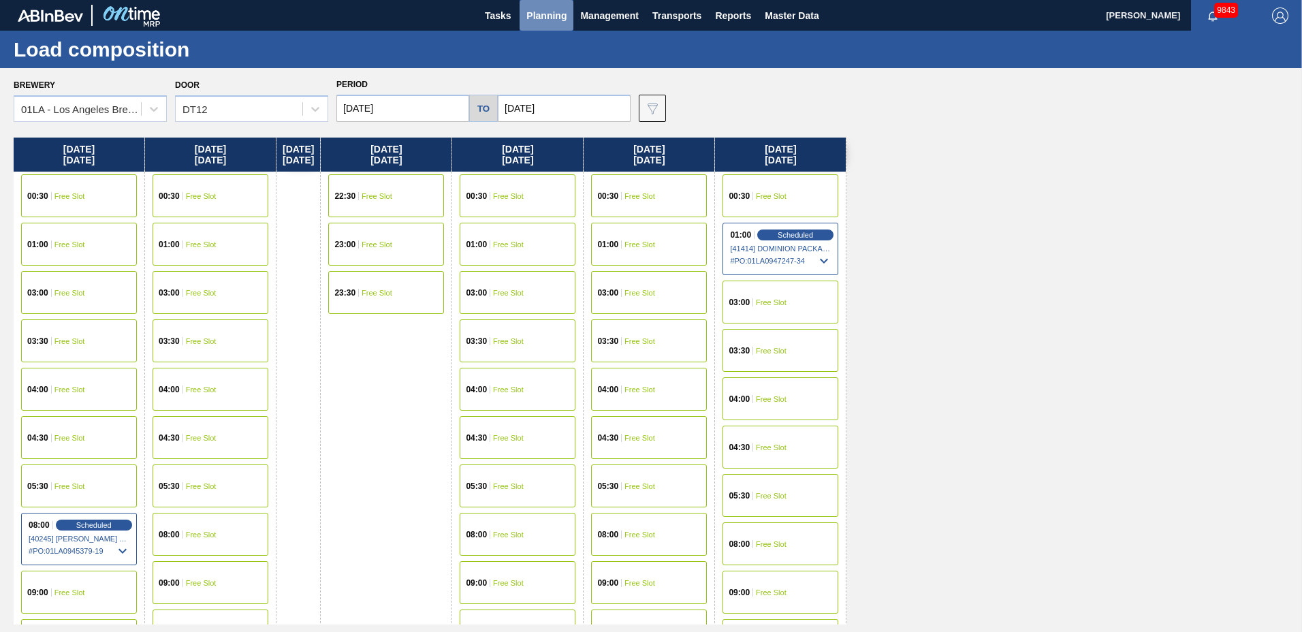
drag, startPoint x: 537, startPoint y: 15, endPoint x: 548, endPoint y: 65, distance: 51.6
click at [539, 16] on span "Planning" at bounding box center [546, 15] width 40 height 16
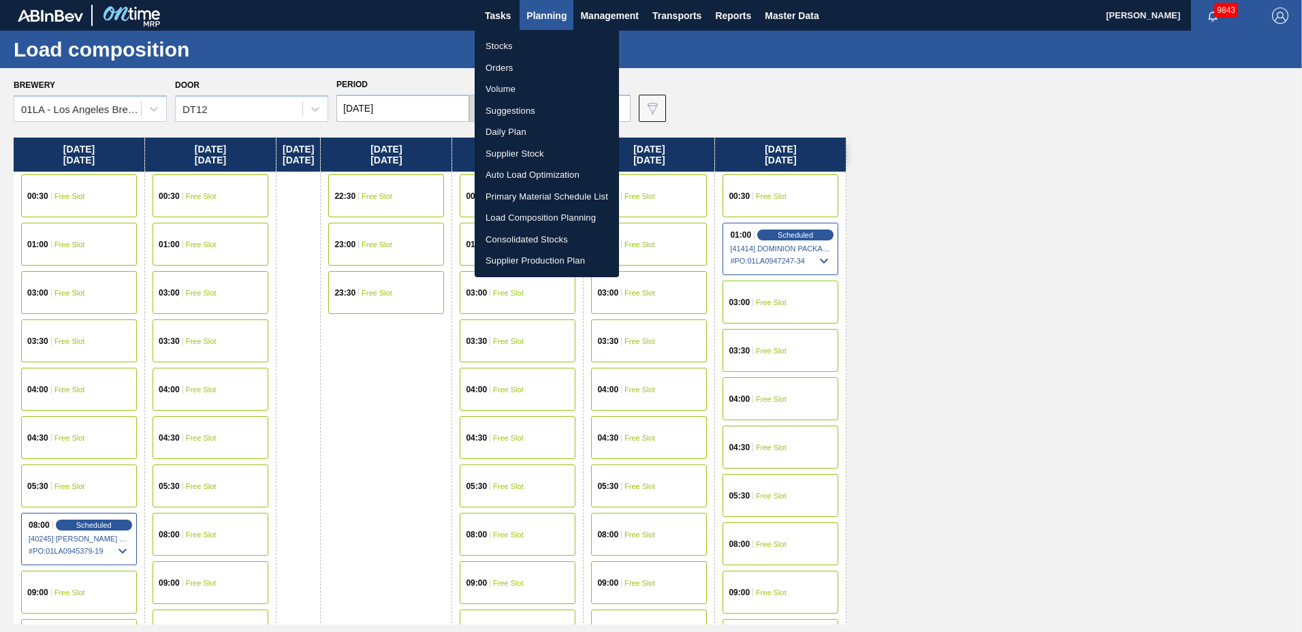
click at [548, 107] on li "Suggestions" at bounding box center [547, 111] width 144 height 22
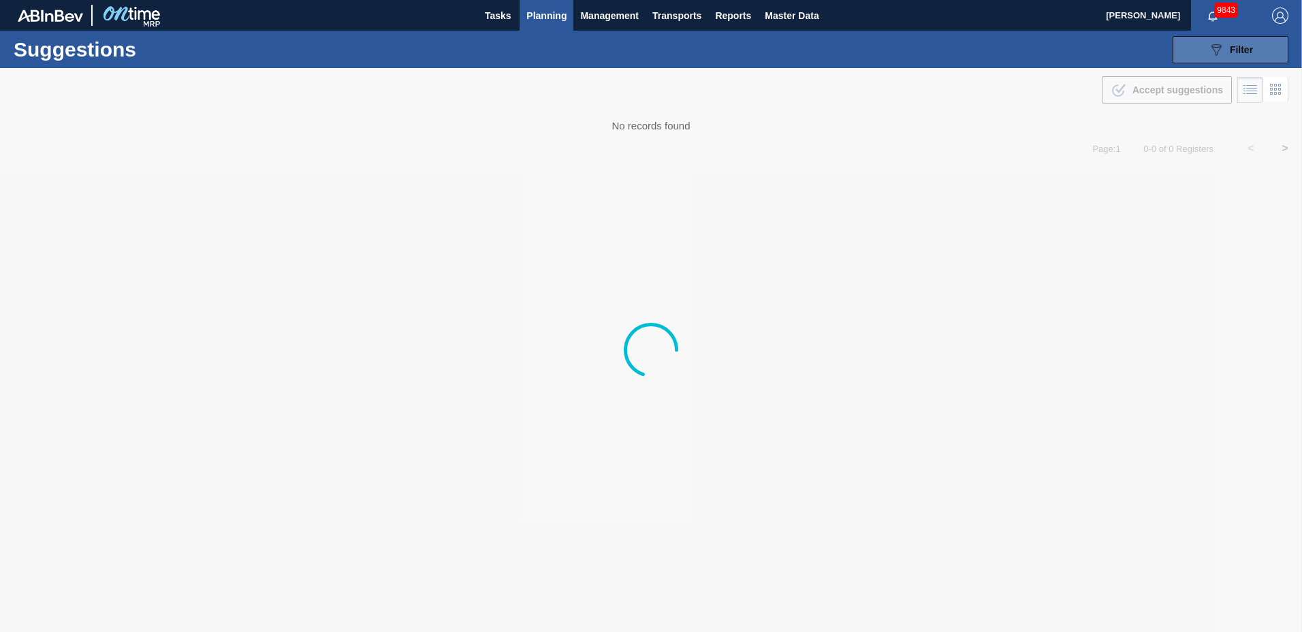
type to "[DATE]"
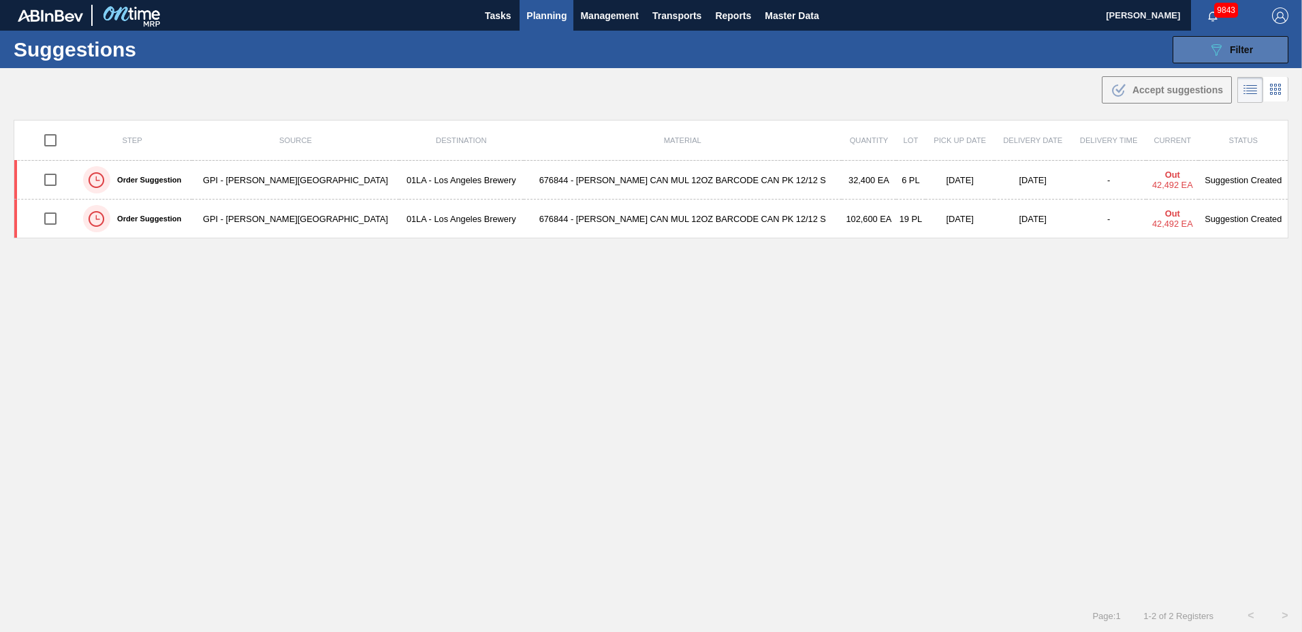
click at [1238, 47] on span "Filter" at bounding box center [1241, 49] width 23 height 11
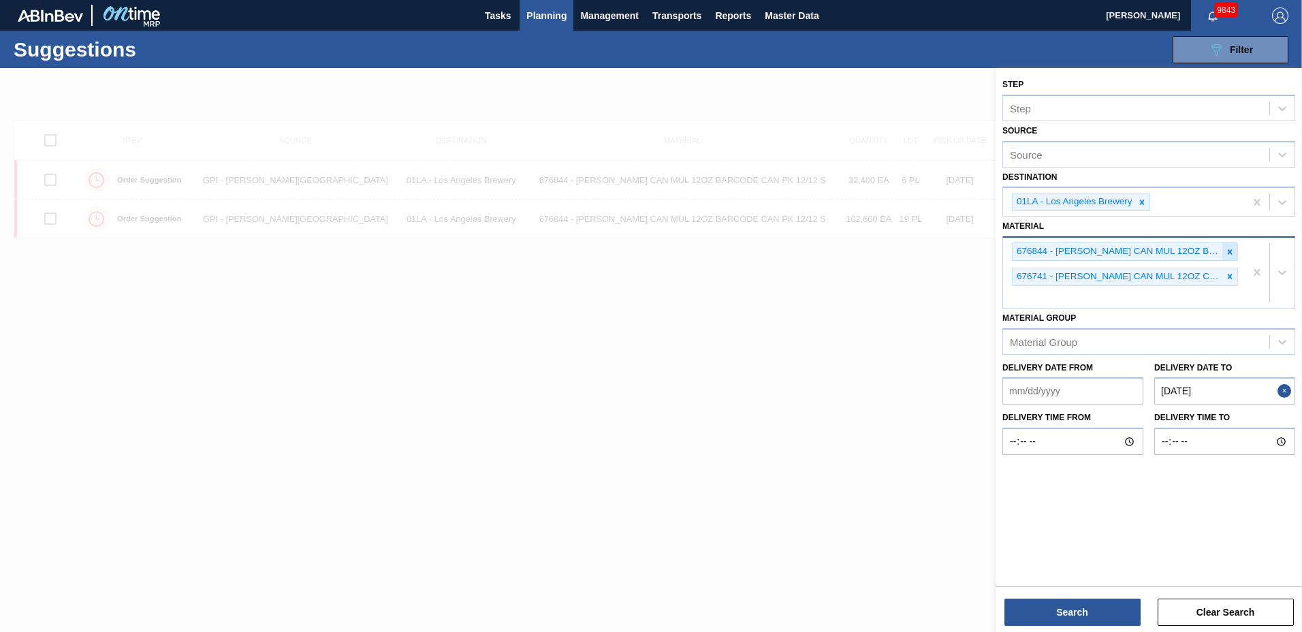
click at [1230, 253] on icon at bounding box center [1230, 251] width 5 height 5
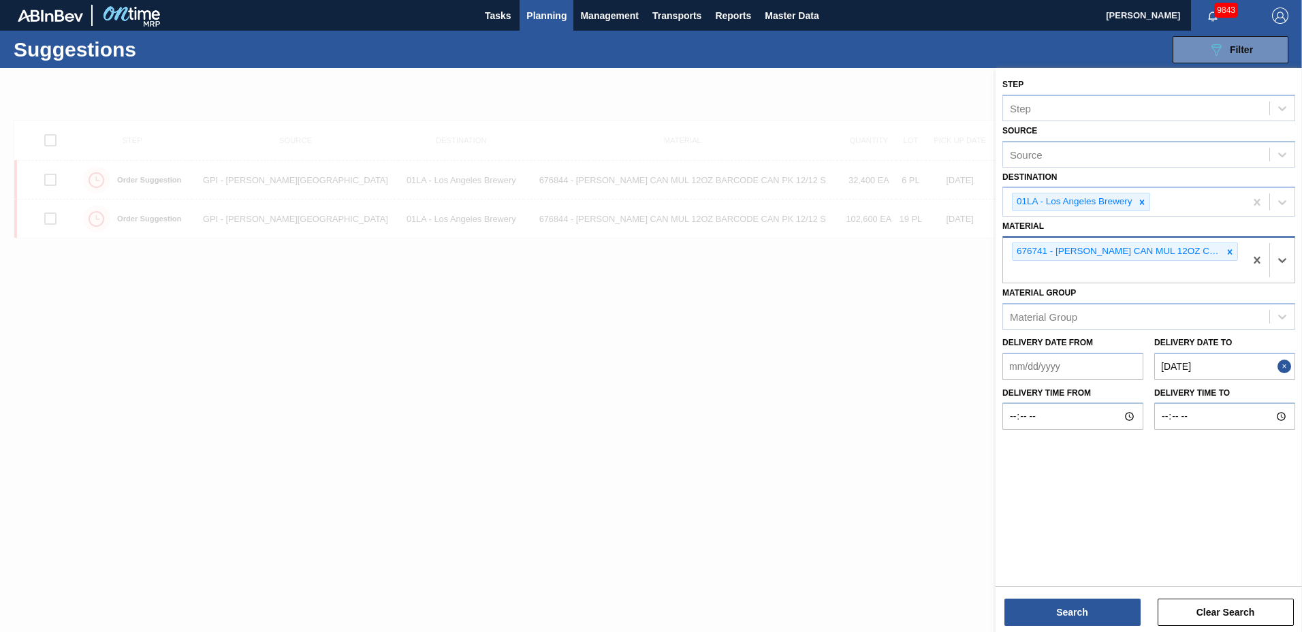
click at [1230, 253] on icon at bounding box center [1230, 251] width 5 height 5
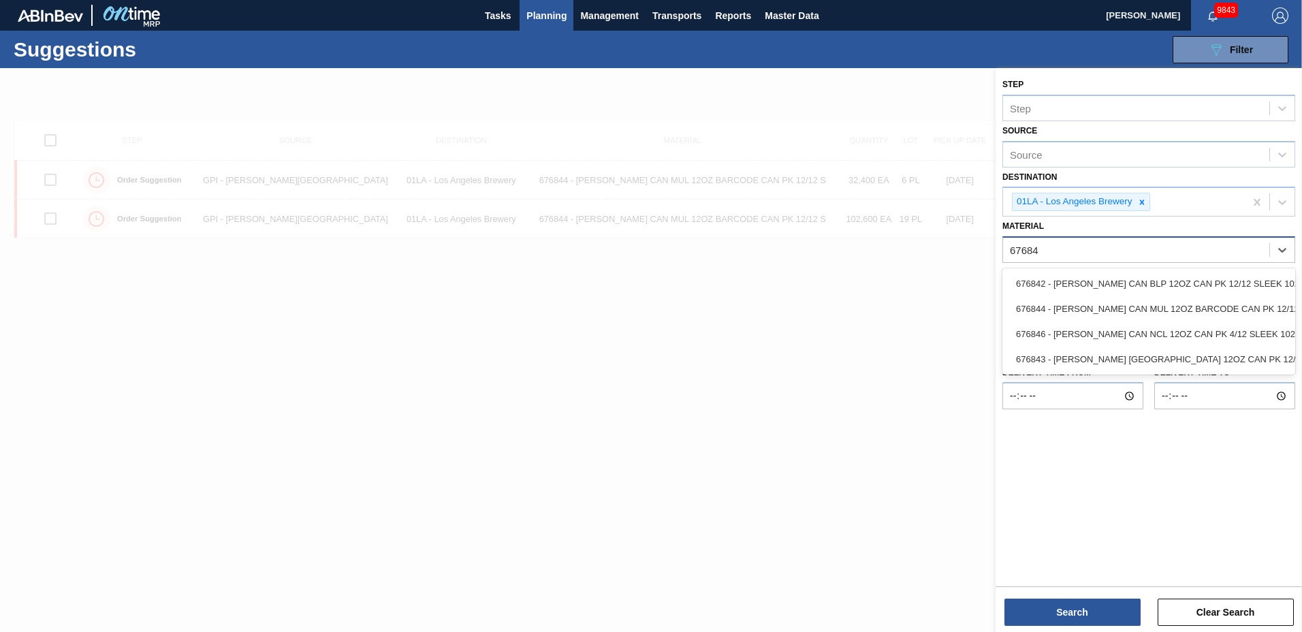
type input "676844"
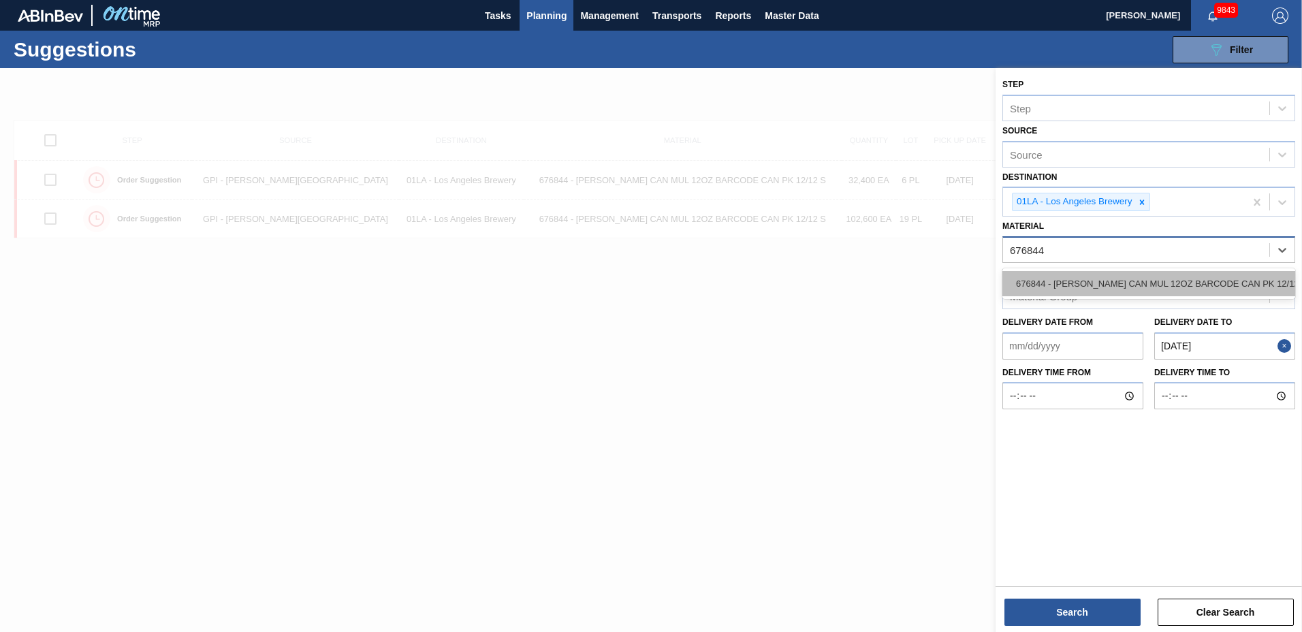
click at [1184, 284] on div "676844 - [PERSON_NAME] CAN MUL 12OZ BARCODE CAN PK 12/12 S" at bounding box center [1148, 283] width 293 height 25
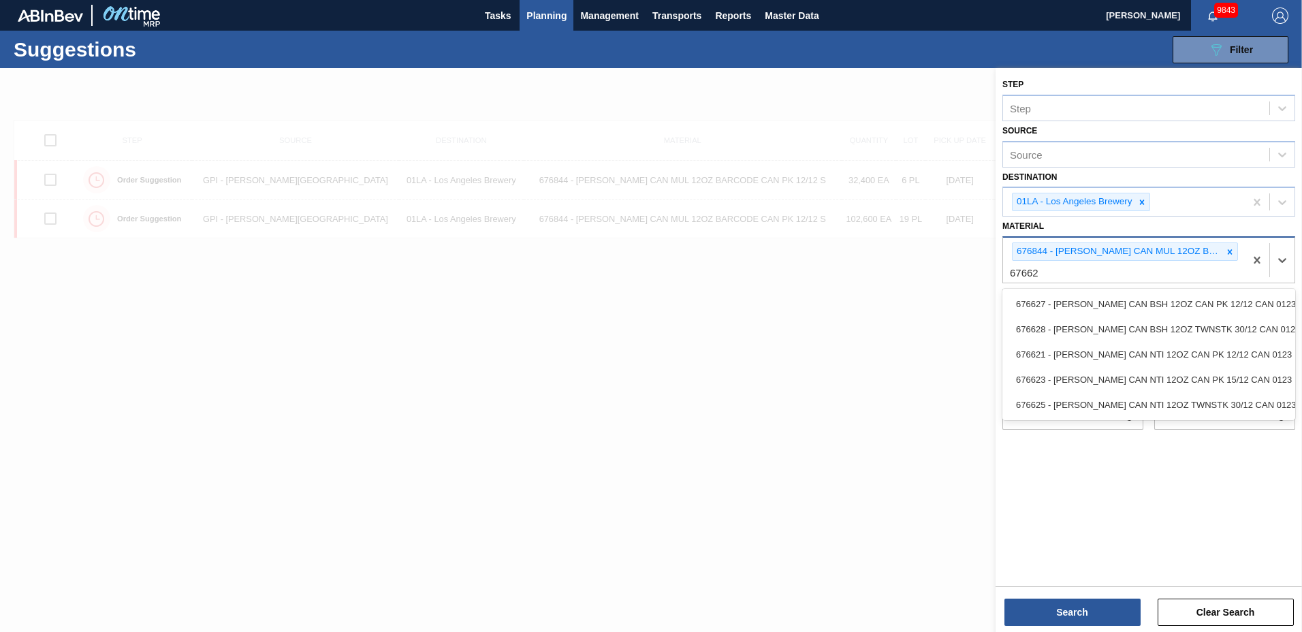
type input "676625"
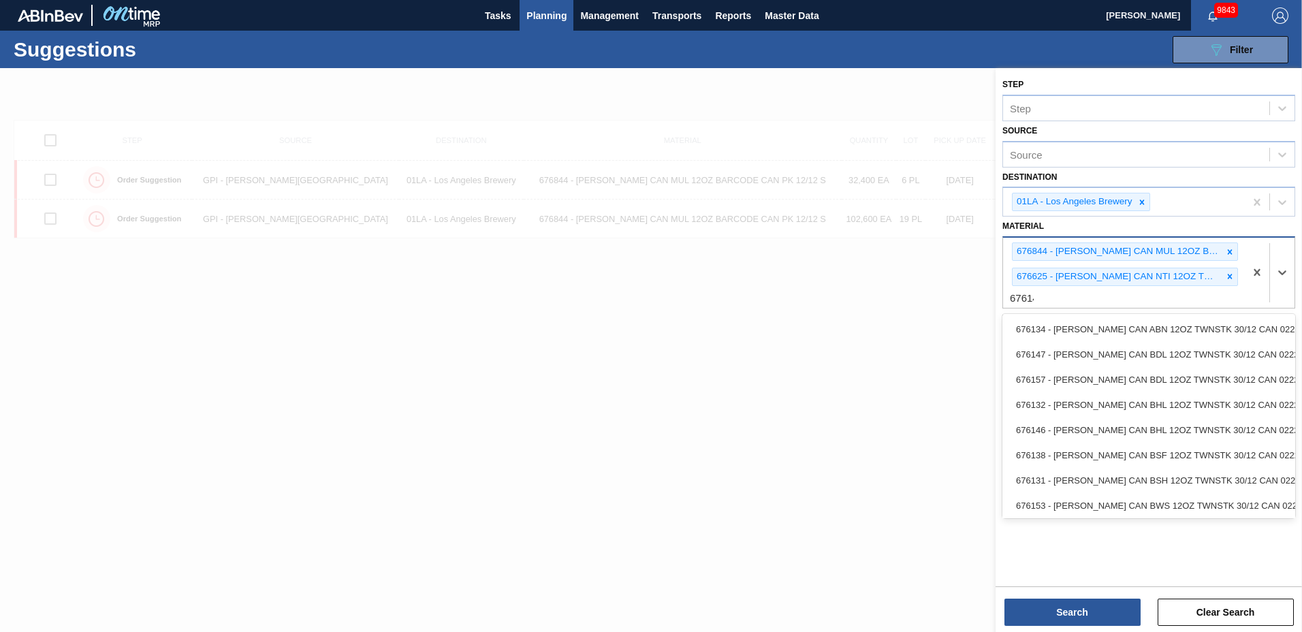
type input "676140"
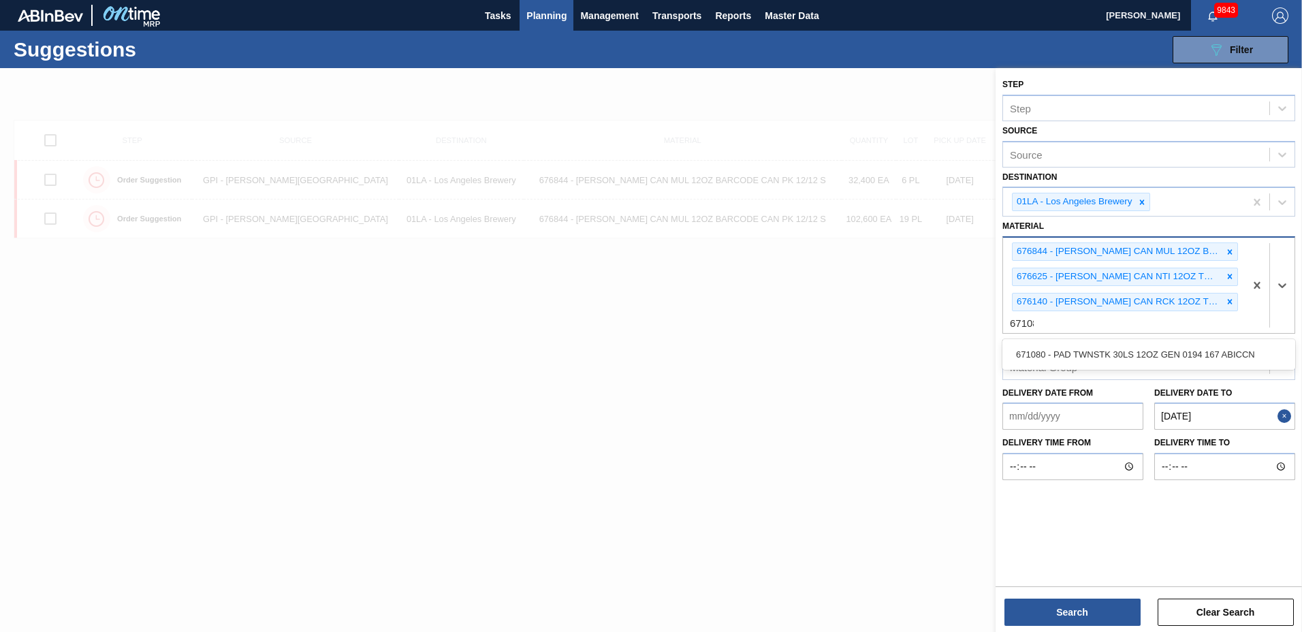
type input "671080"
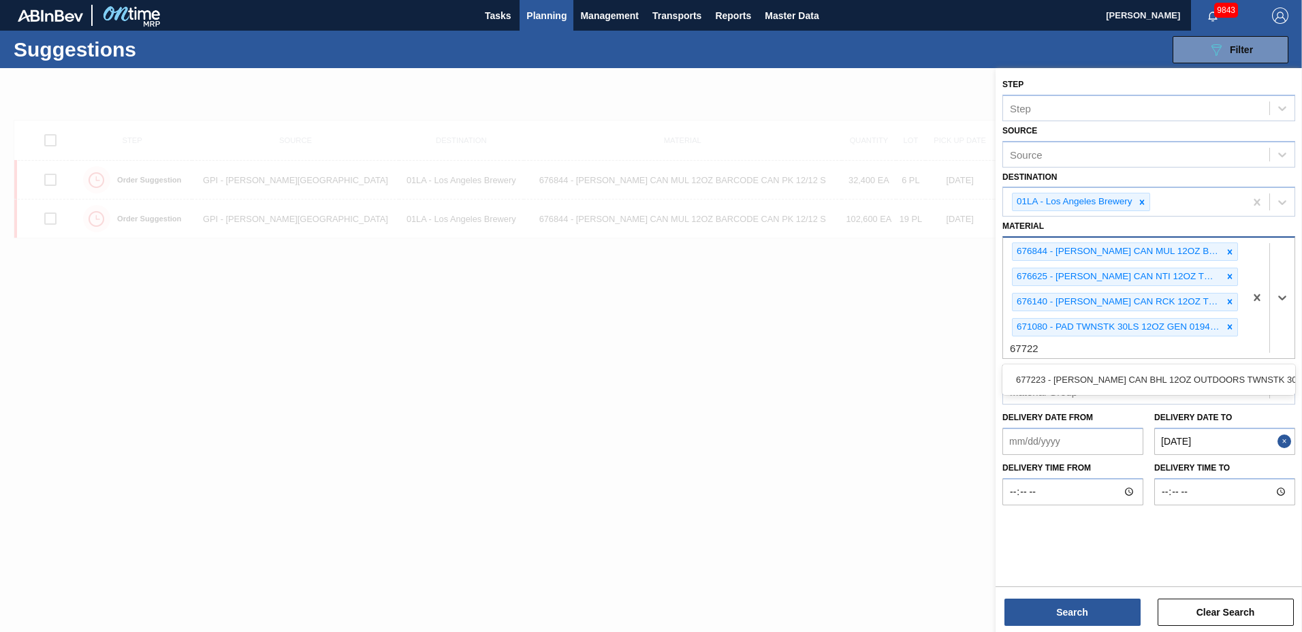
type input "677223"
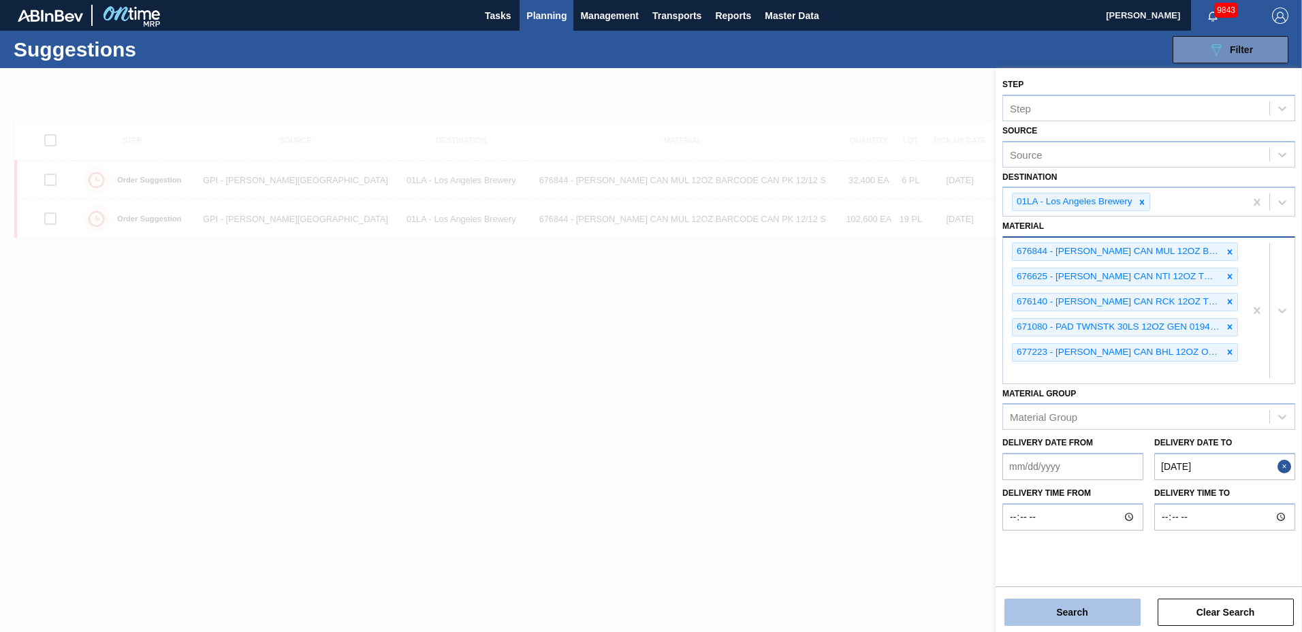
click at [1053, 611] on button "Search" at bounding box center [1072, 612] width 136 height 27
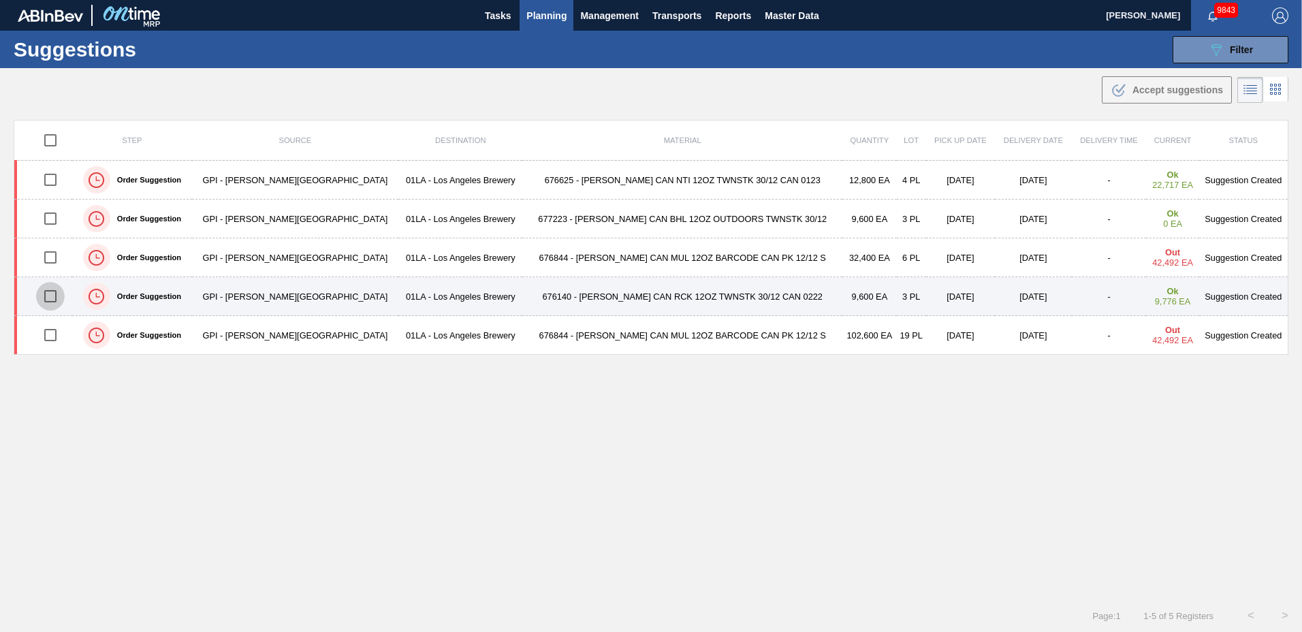
click at [58, 293] on input "checkbox" at bounding box center [50, 296] width 29 height 29
checkbox input "true"
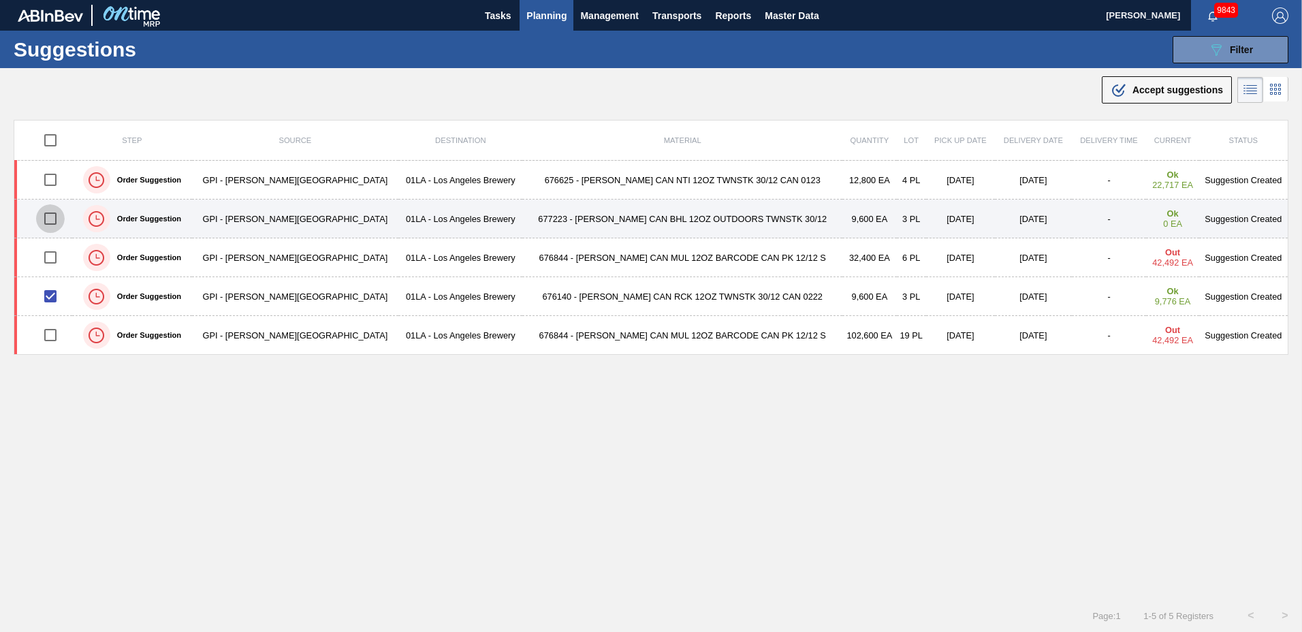
click at [54, 219] on input "checkbox" at bounding box center [50, 218] width 29 height 29
checkbox input "true"
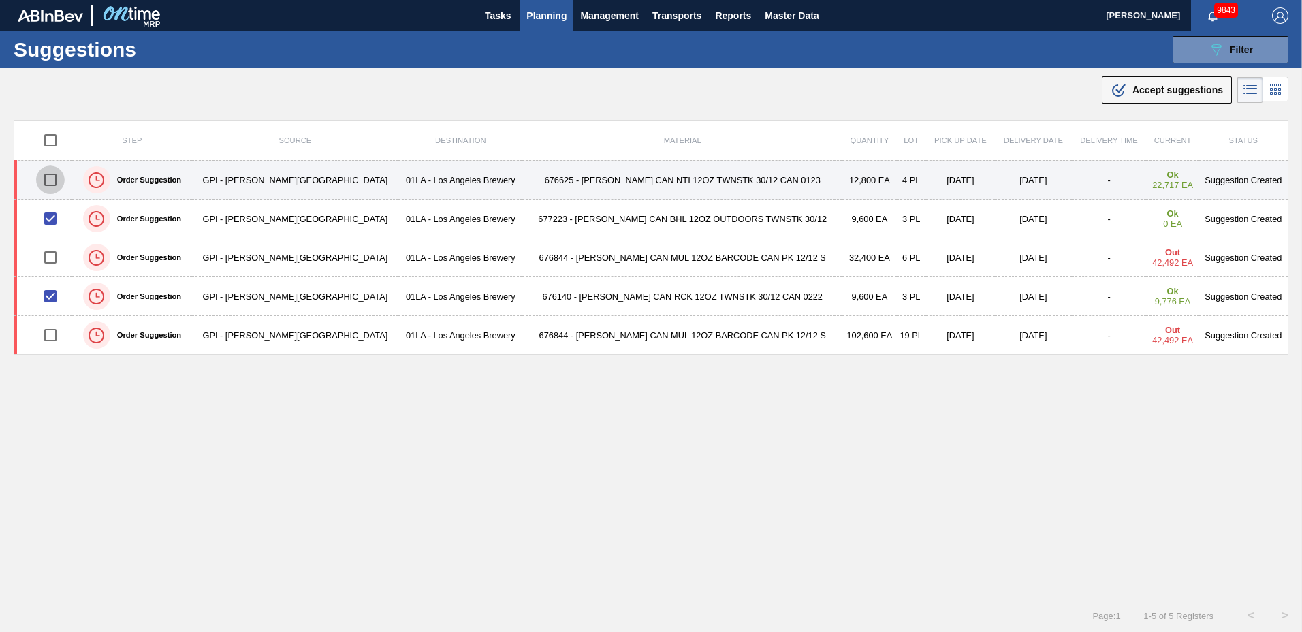
click at [56, 177] on input "checkbox" at bounding box center [50, 179] width 29 height 29
checkbox input "true"
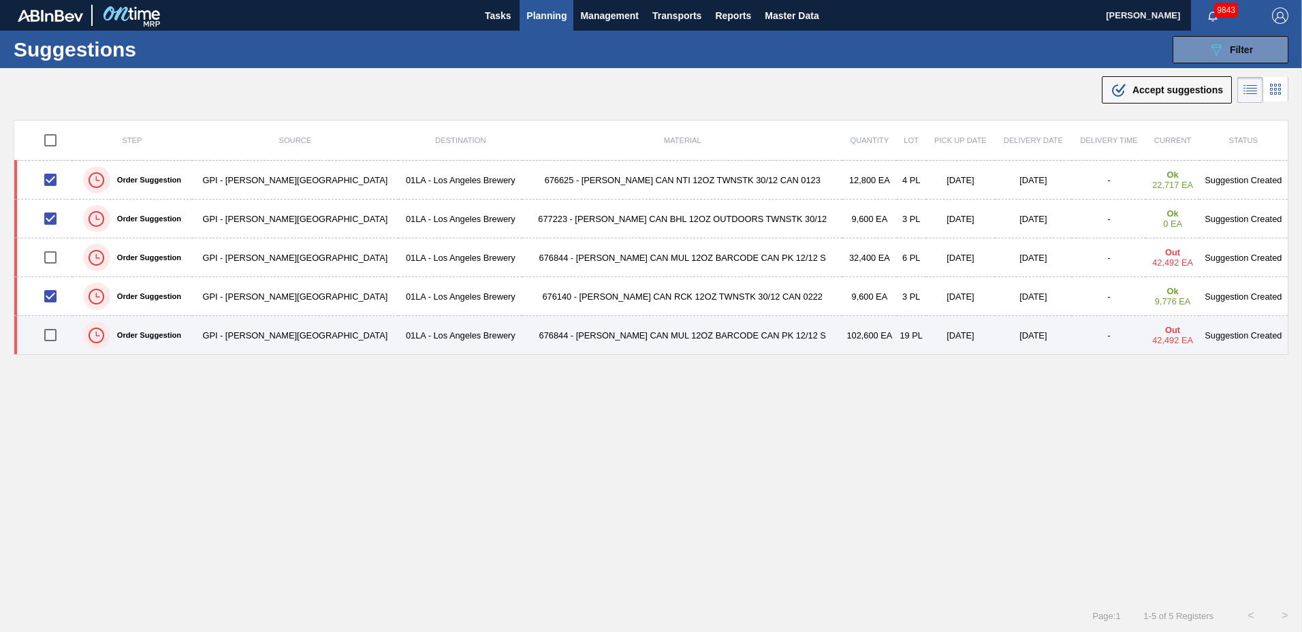
click at [51, 338] on input "checkbox" at bounding box center [50, 335] width 29 height 29
checkbox input "true"
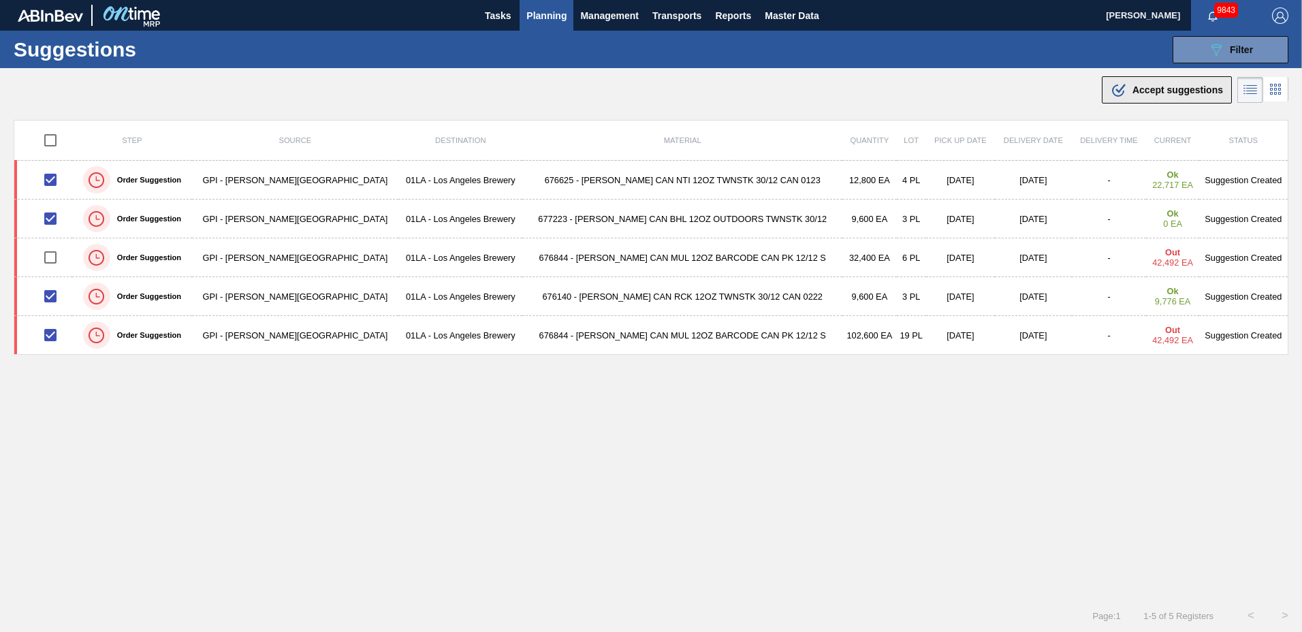
click at [1125, 94] on div ".b{fill:var(--color-action-default)} Accept suggestions" at bounding box center [1167, 90] width 112 height 16
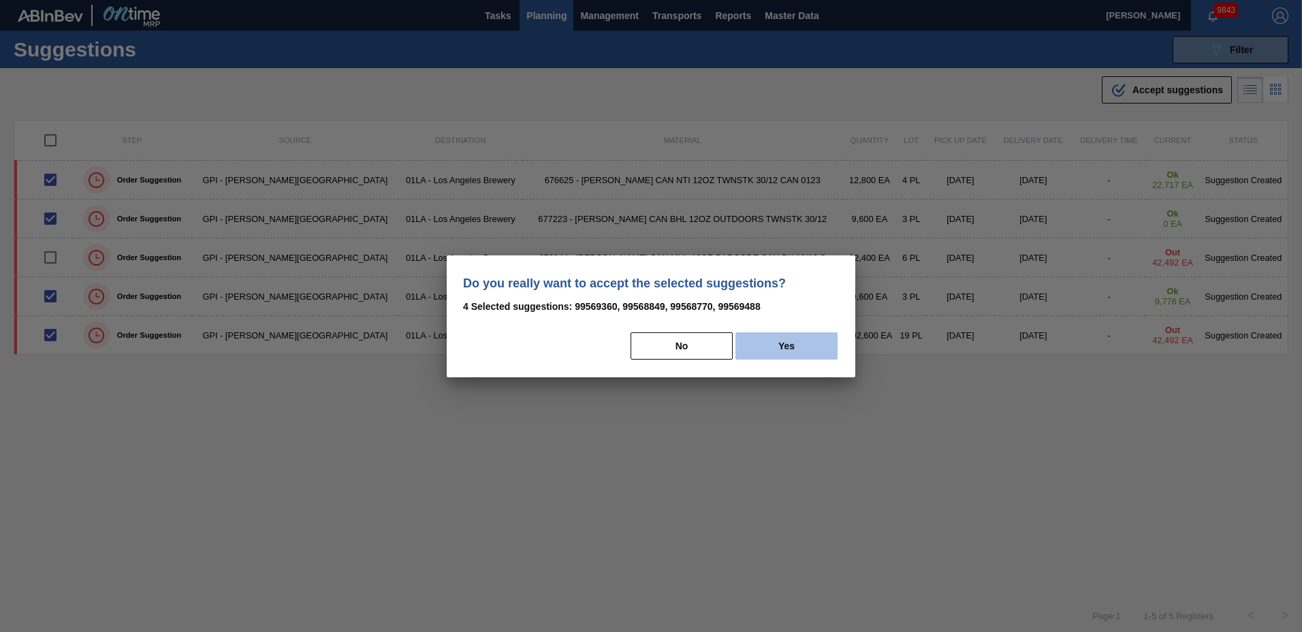
click at [818, 346] on button "Yes" at bounding box center [786, 345] width 102 height 27
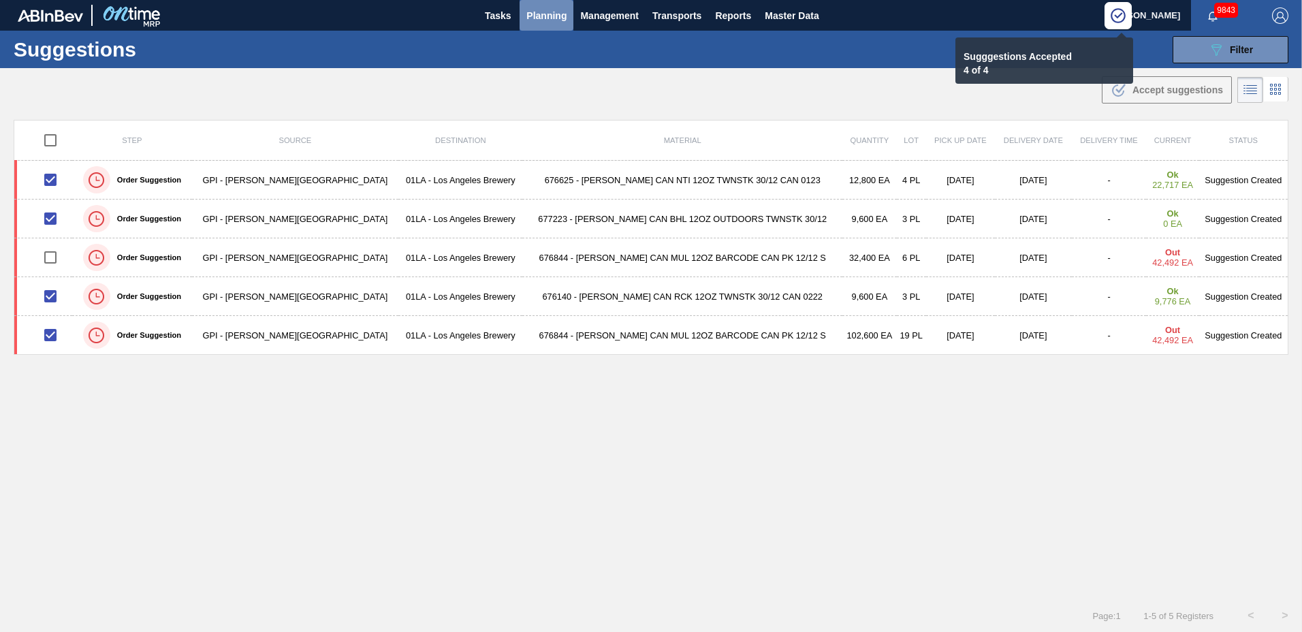
click at [542, 14] on span "Planning" at bounding box center [546, 15] width 40 height 16
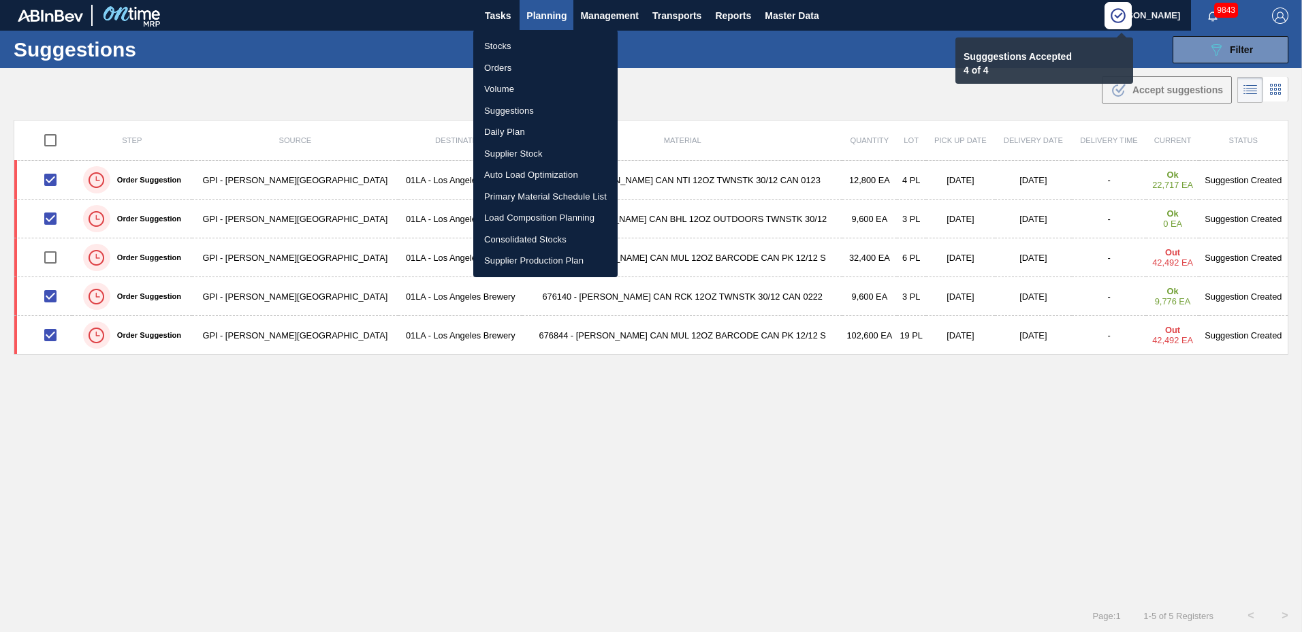
click at [568, 220] on li "Load Composition Planning" at bounding box center [545, 218] width 144 height 22
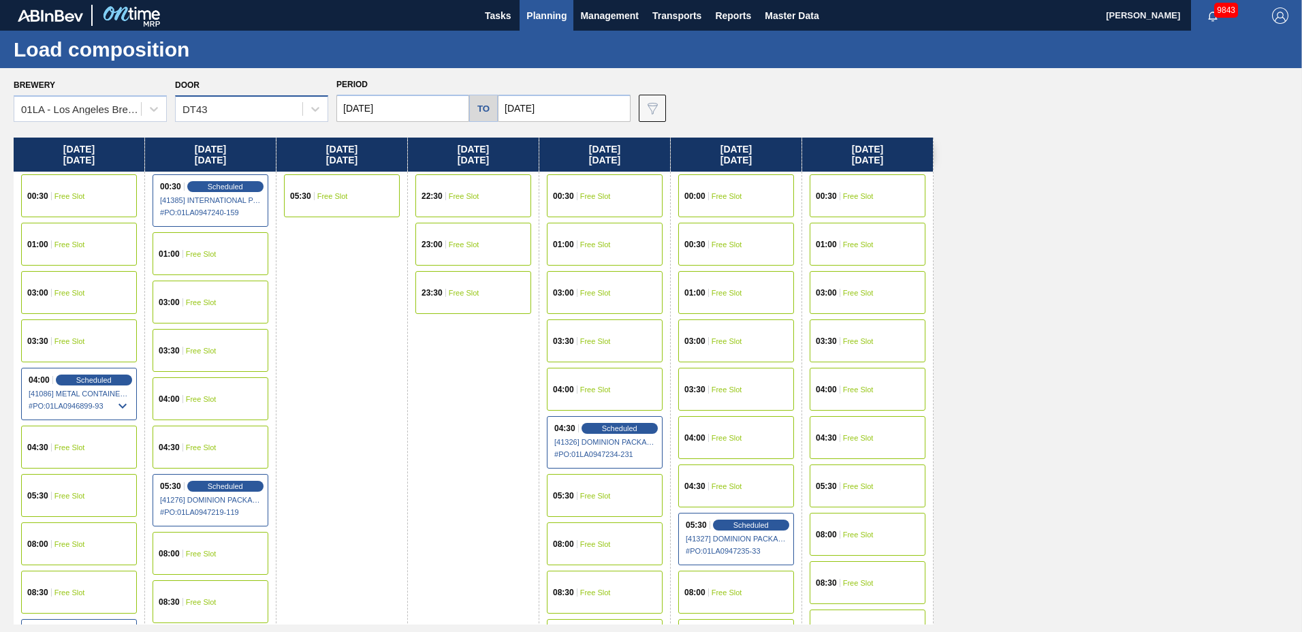
click at [220, 116] on div "DT43" at bounding box center [239, 109] width 127 height 20
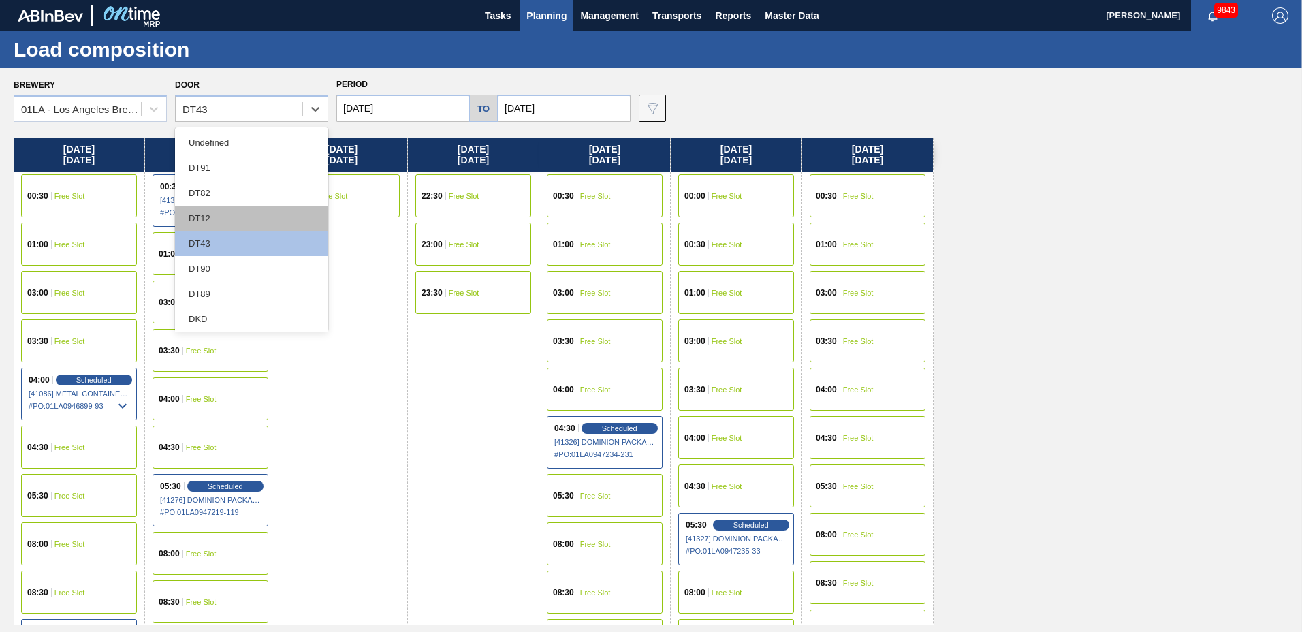
click at [217, 215] on div "DT12" at bounding box center [251, 218] width 153 height 25
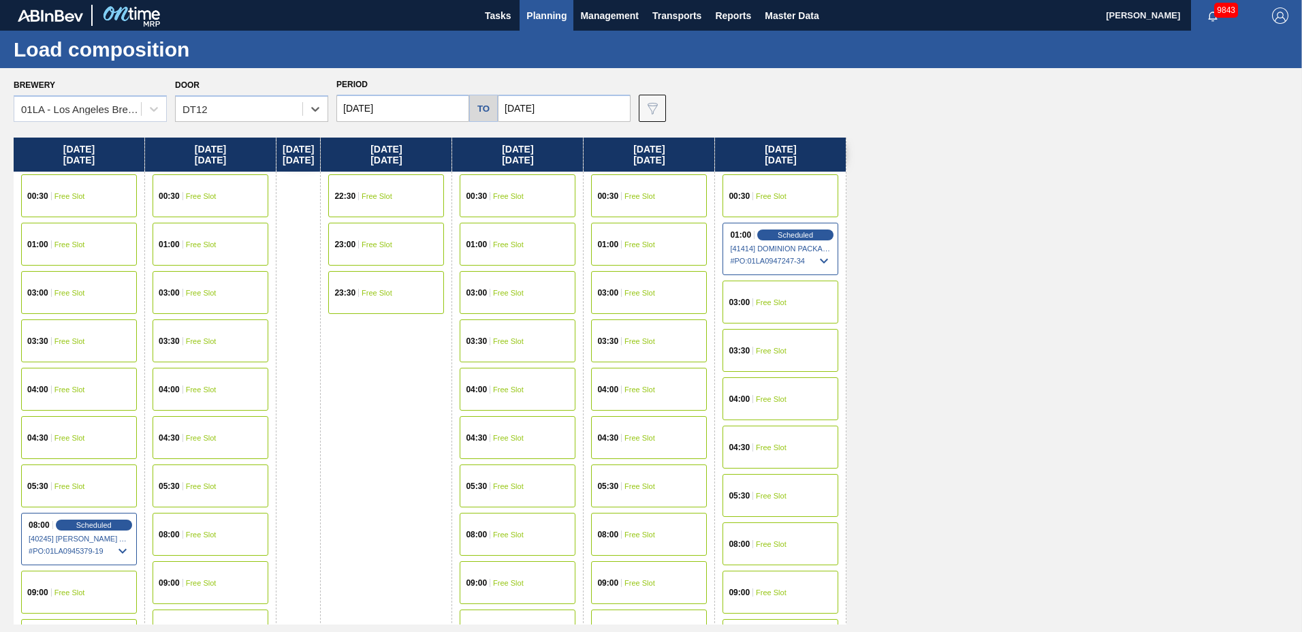
scroll to position [717, 0]
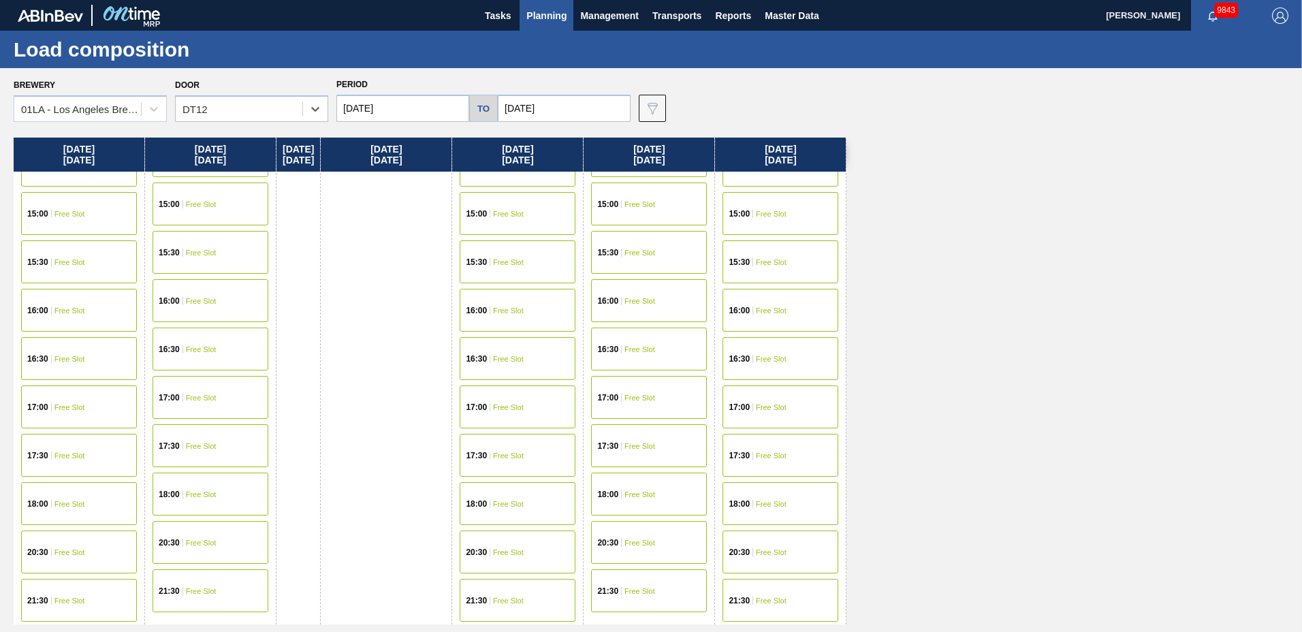
click at [490, 407] on div "17:00" at bounding box center [478, 407] width 25 height 8
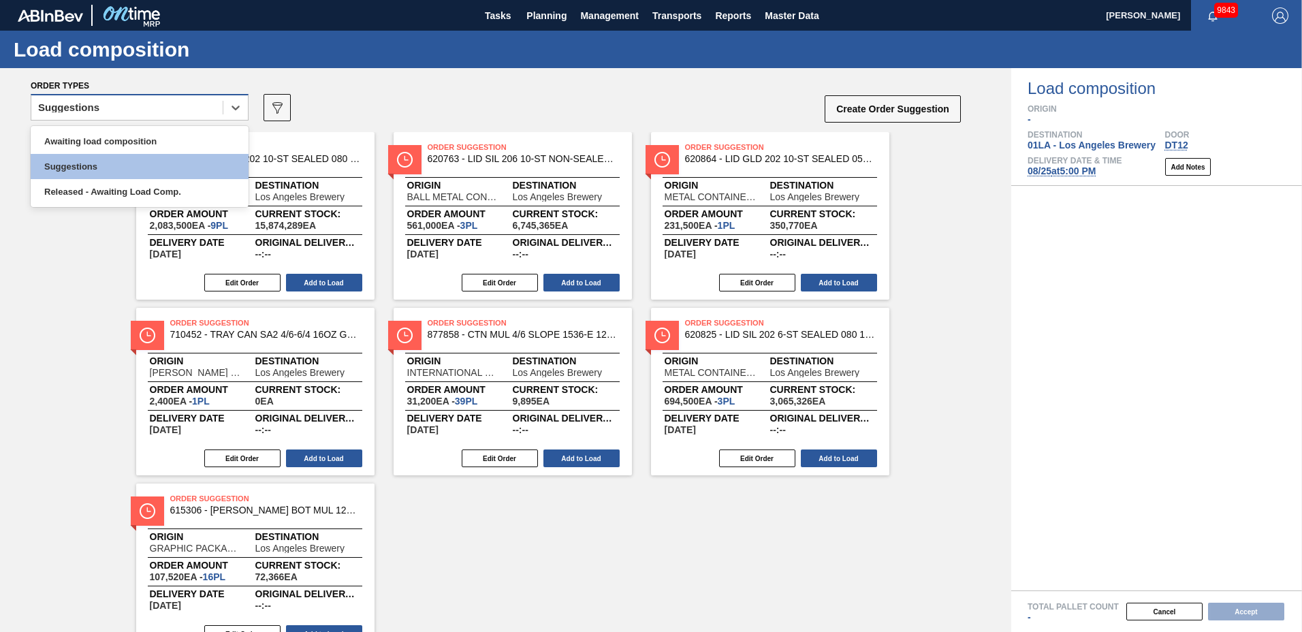
click at [114, 107] on div "Suggestions" at bounding box center [126, 108] width 191 height 20
click at [110, 145] on div "Awaiting load composition" at bounding box center [140, 141] width 218 height 25
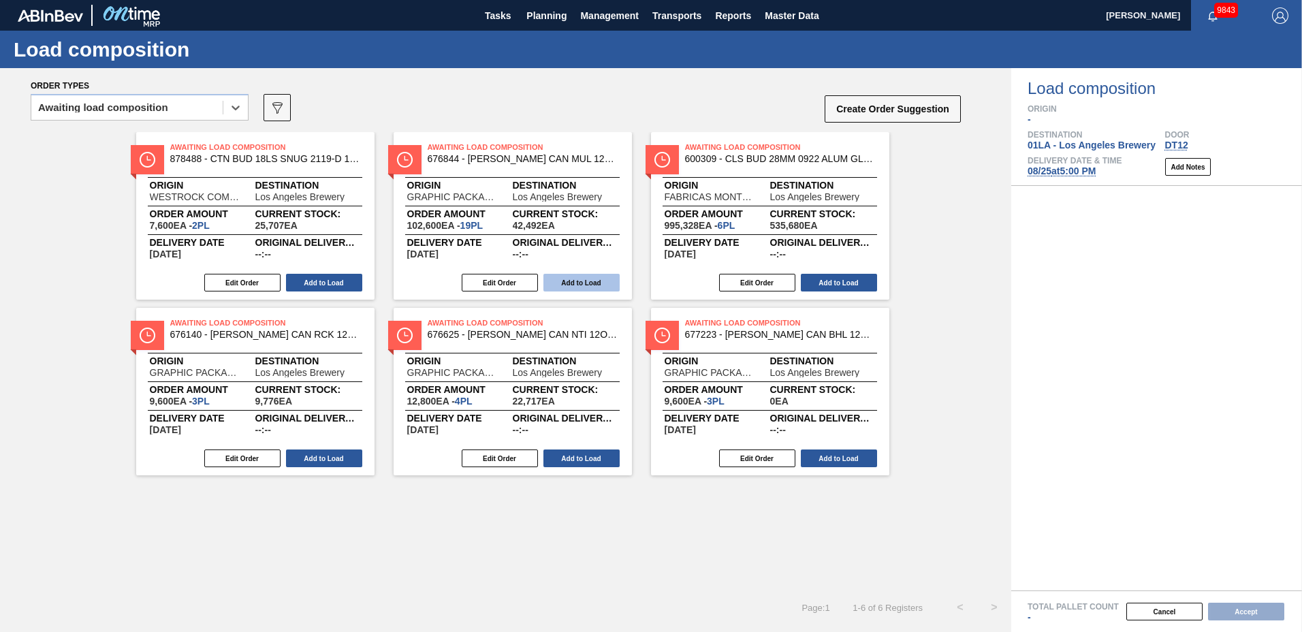
click at [606, 283] on button "Add to Load" at bounding box center [581, 283] width 76 height 18
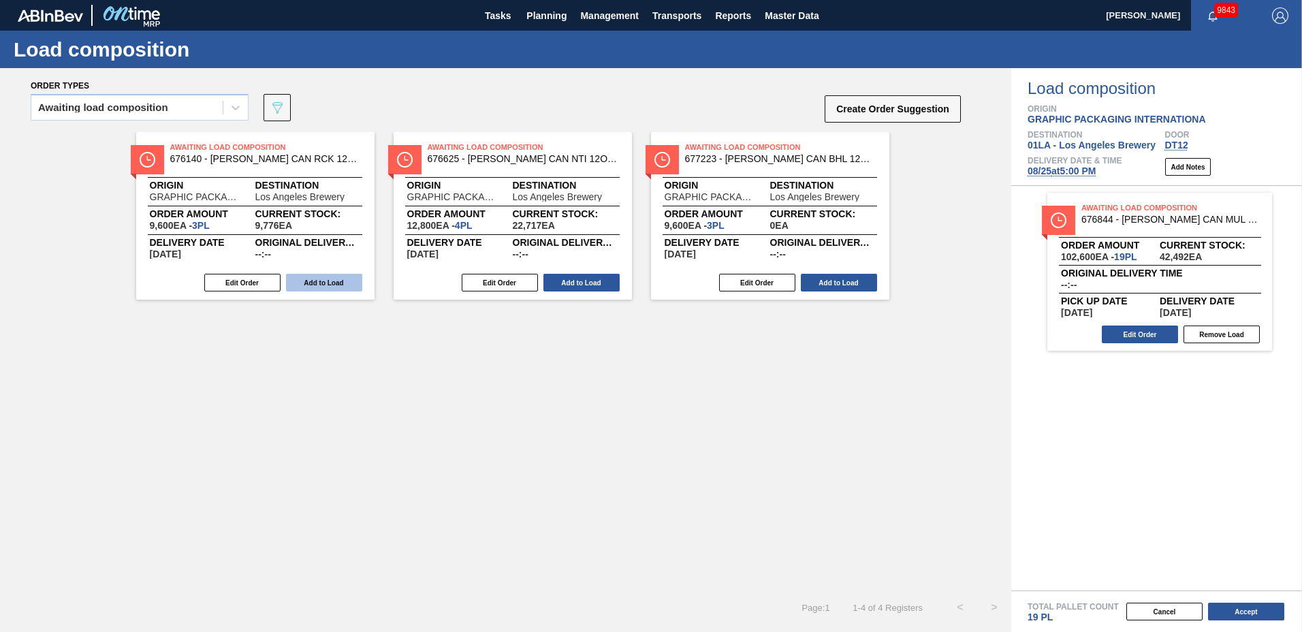
click at [326, 281] on button "Add to Load" at bounding box center [324, 283] width 76 height 18
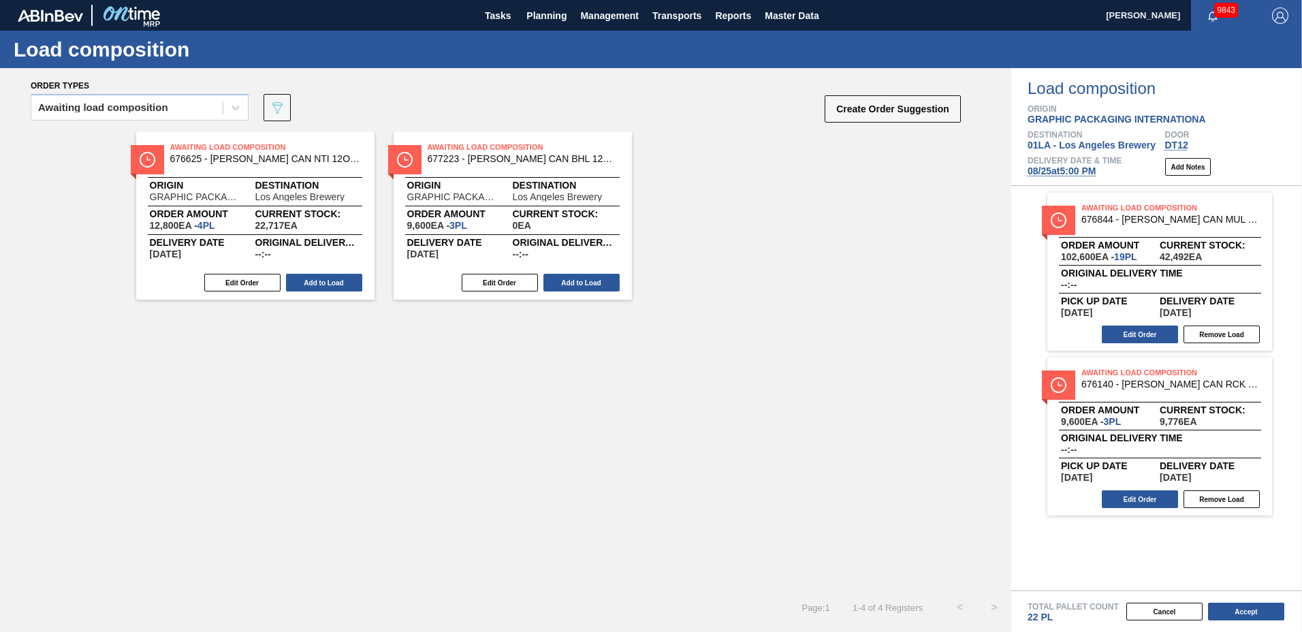
click at [326, 281] on button "Add to Load" at bounding box center [324, 283] width 76 height 18
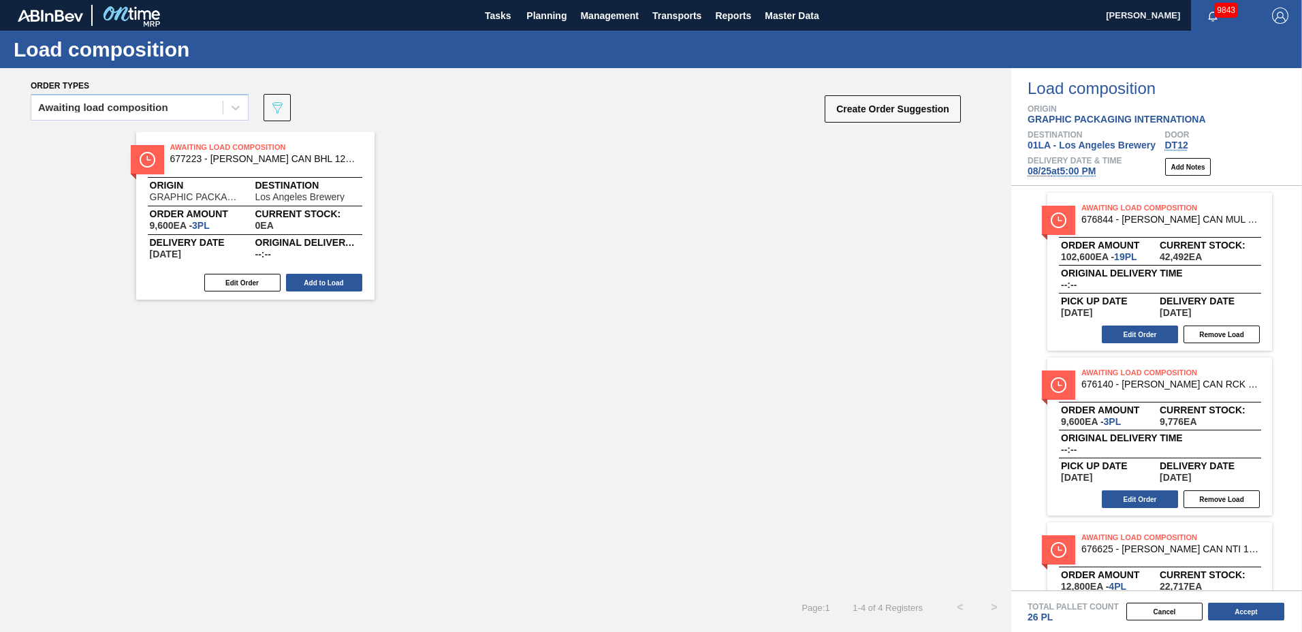
click at [326, 281] on button "Add to Load" at bounding box center [324, 283] width 76 height 18
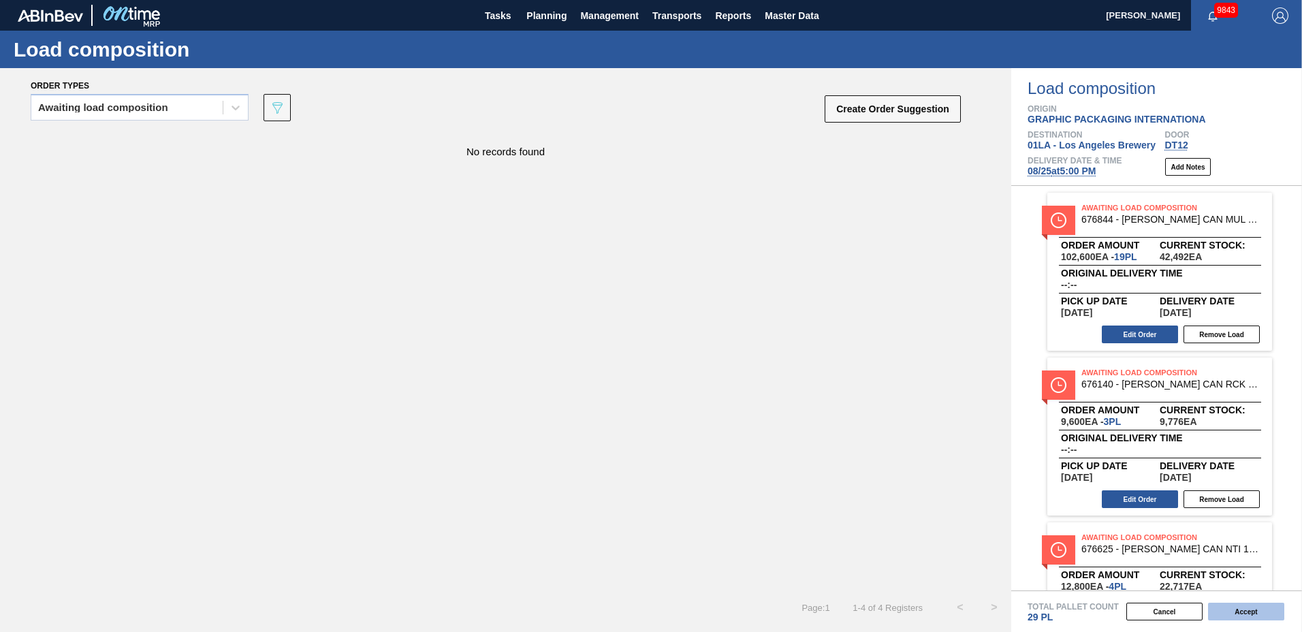
click at [1239, 613] on button "Accept" at bounding box center [1246, 612] width 76 height 18
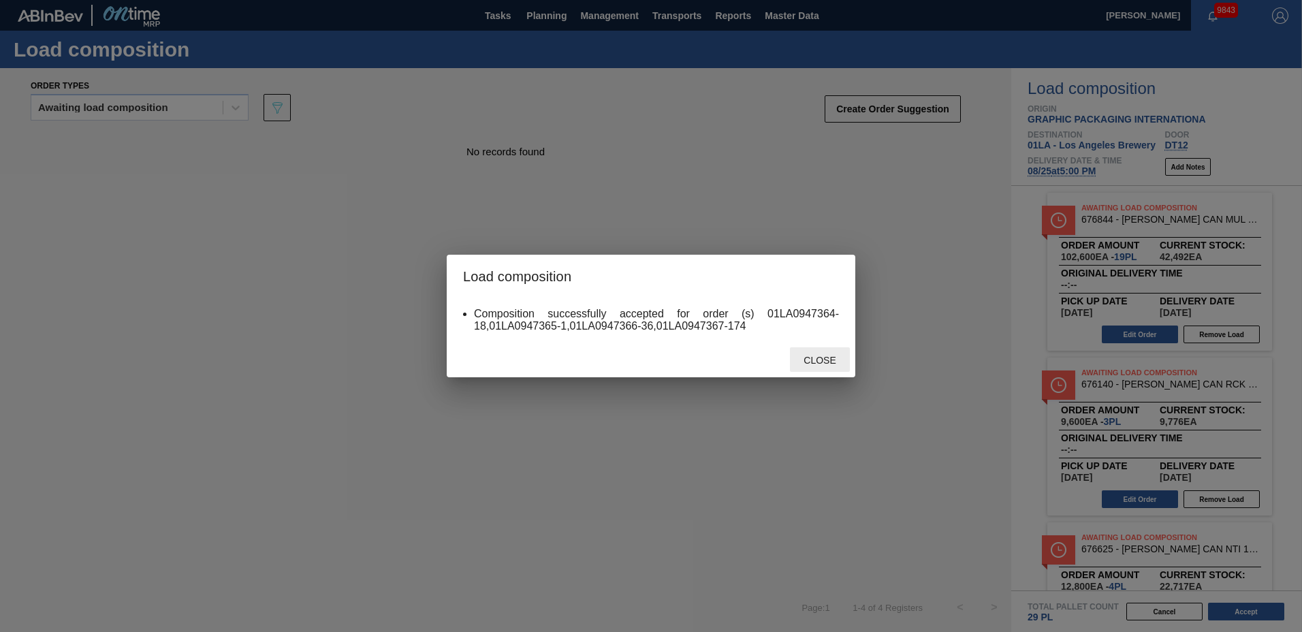
click at [816, 364] on span "Close" at bounding box center [820, 360] width 54 height 11
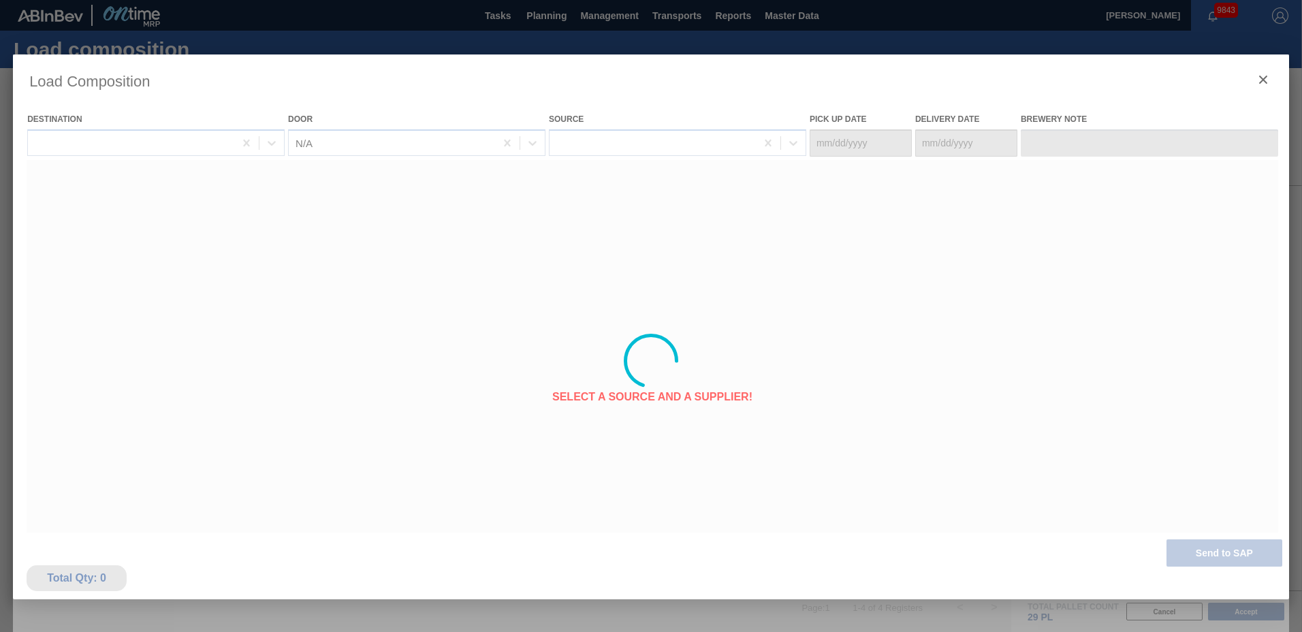
type Date "[DATE]"
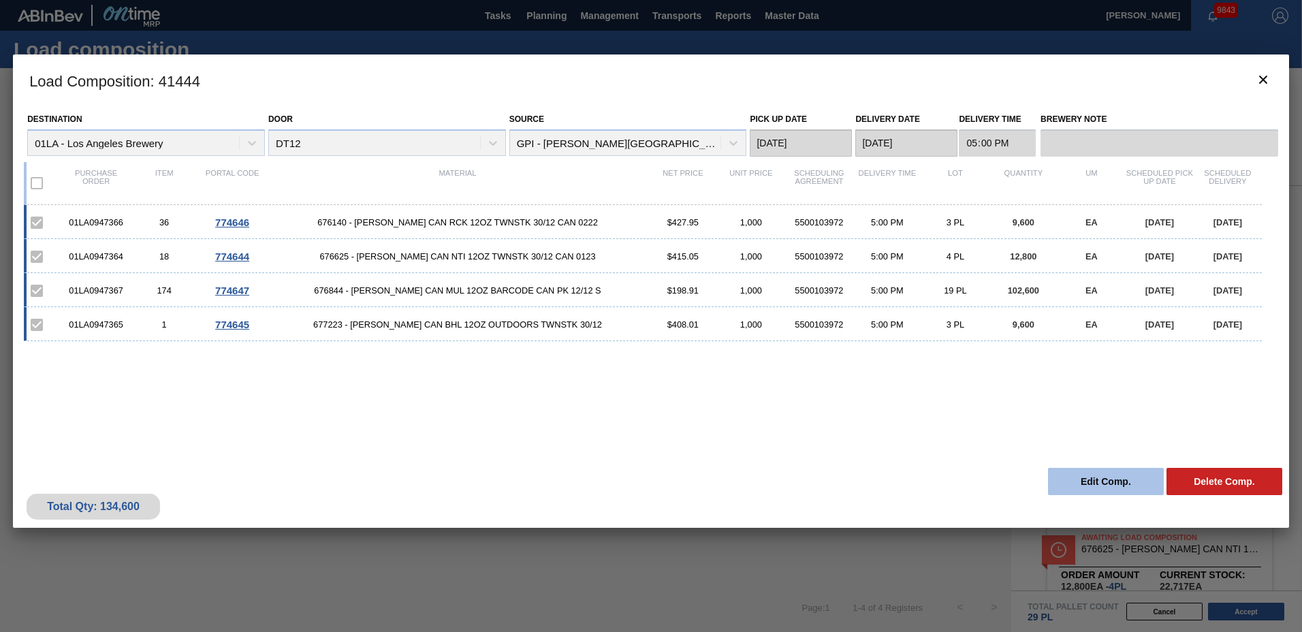
click at [1129, 484] on button "Edit Comp." at bounding box center [1106, 481] width 116 height 27
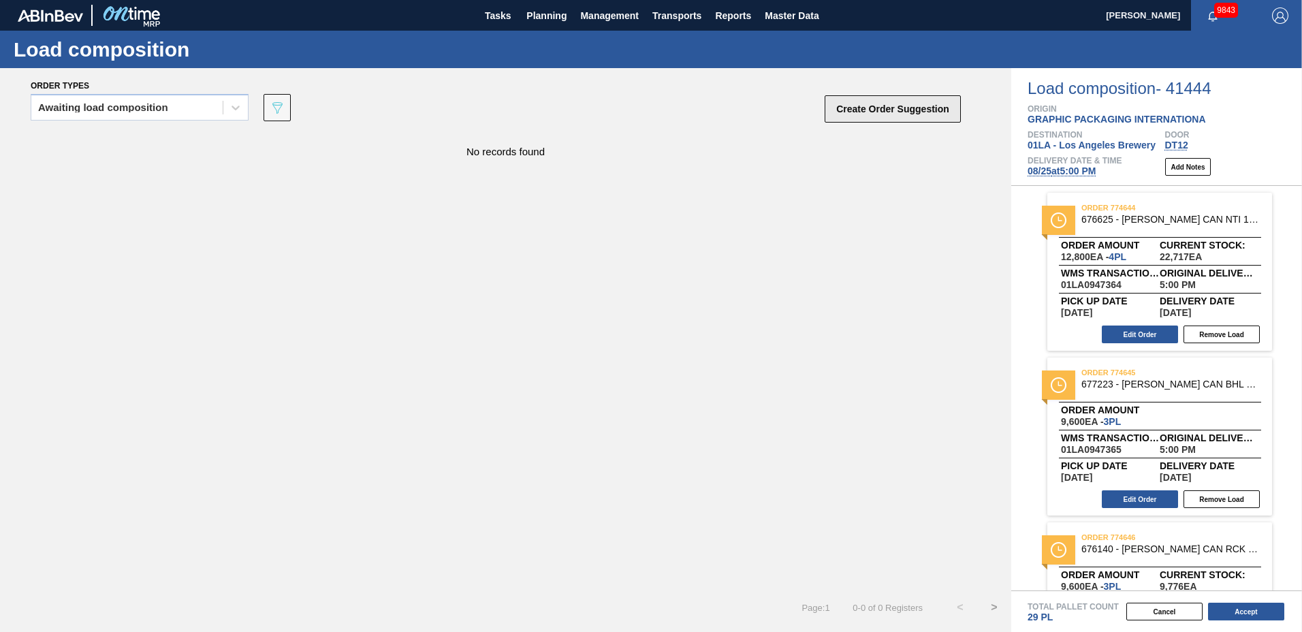
click at [886, 109] on button "Create Order Suggestion" at bounding box center [893, 108] width 136 height 27
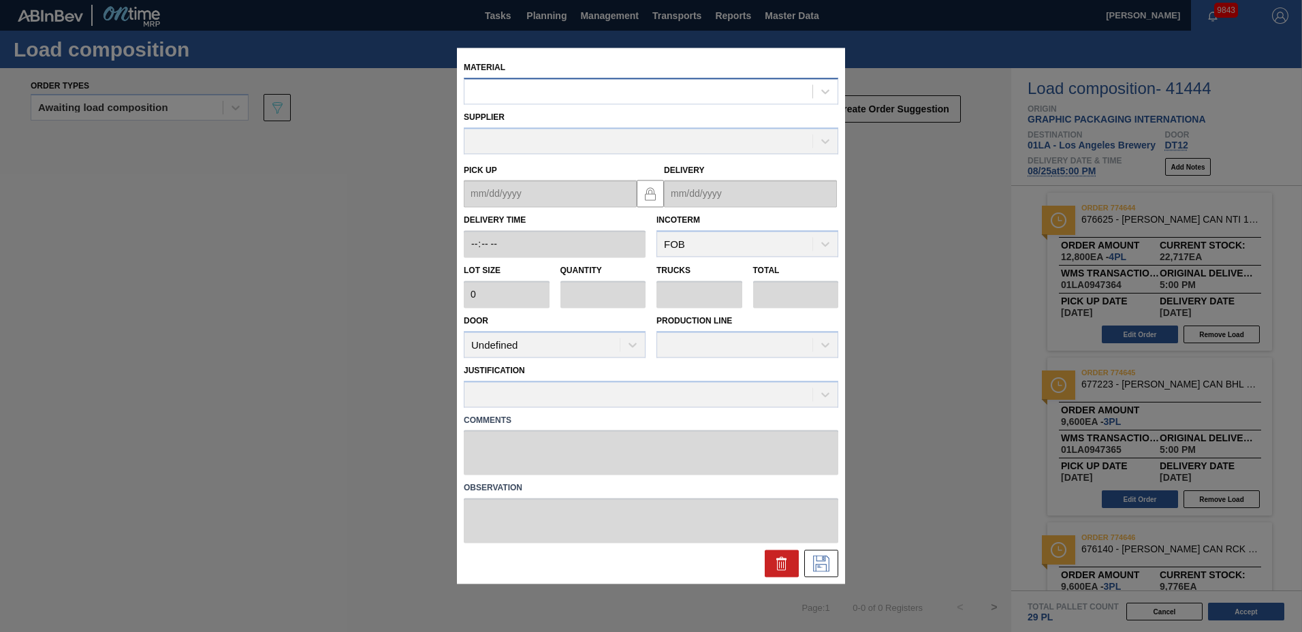
click at [497, 94] on div at bounding box center [638, 92] width 348 height 20
type input "671080"
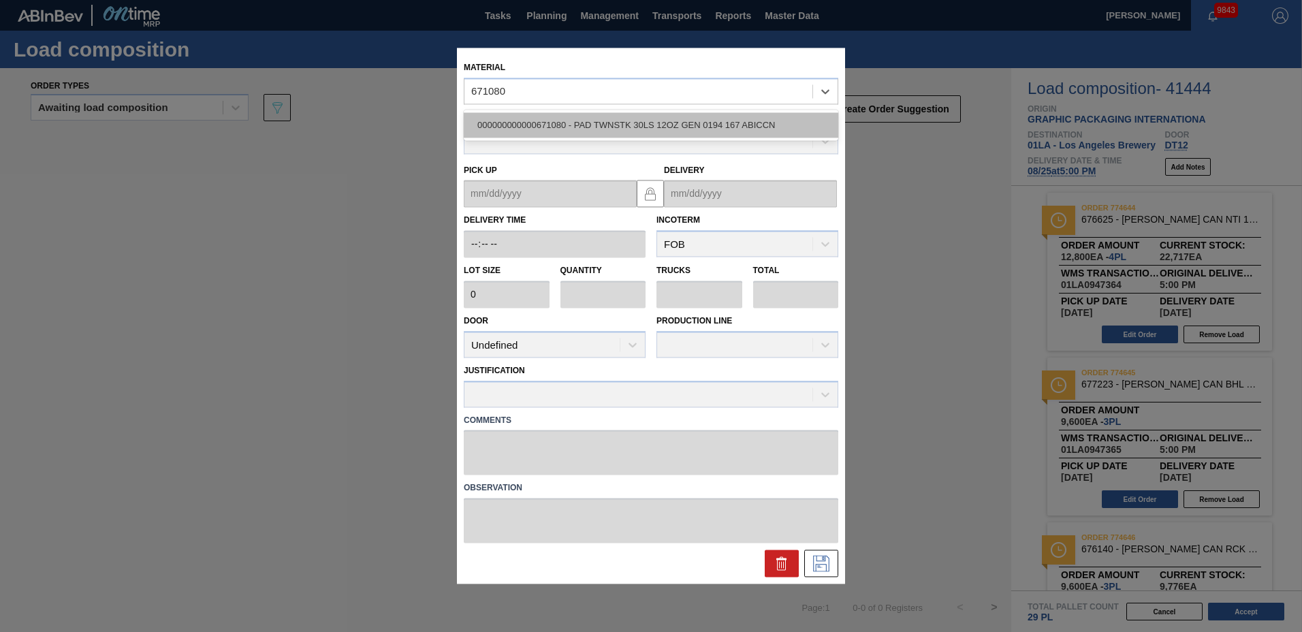
click at [526, 125] on div "000000000000671080 - PAD TWNSTK 30LS 12OZ GEN 0194 167 ABICCN" at bounding box center [651, 124] width 375 height 25
type input "36,000"
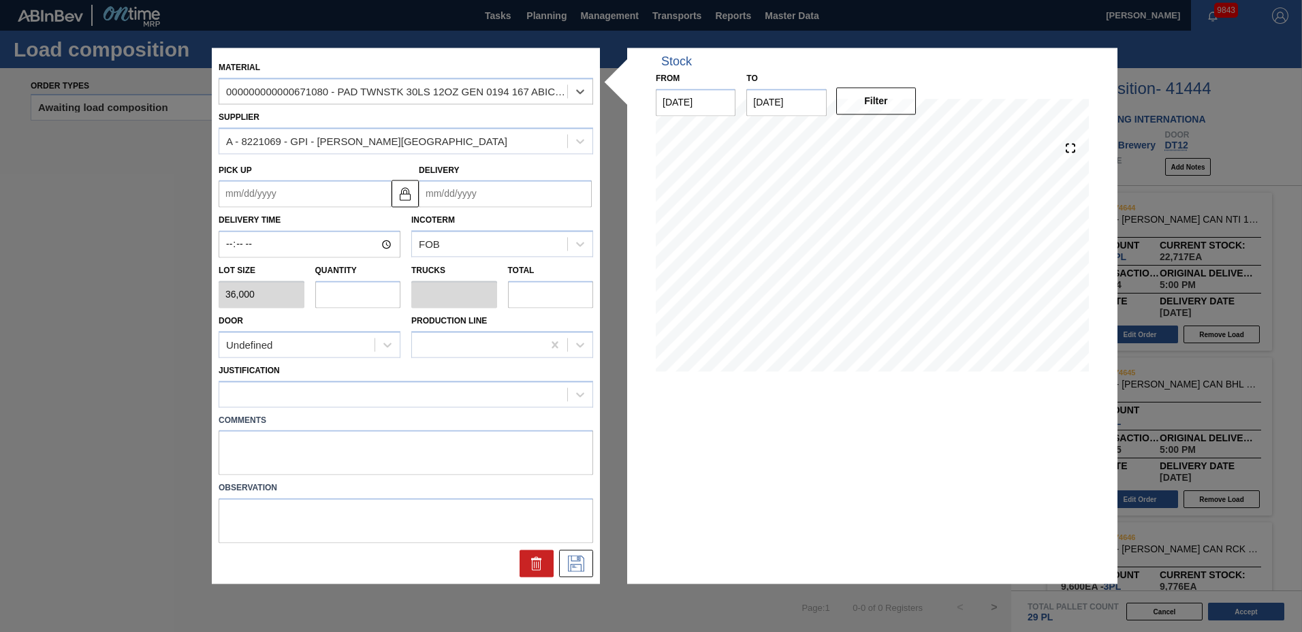
click at [500, 195] on input "Delivery" at bounding box center [505, 193] width 173 height 27
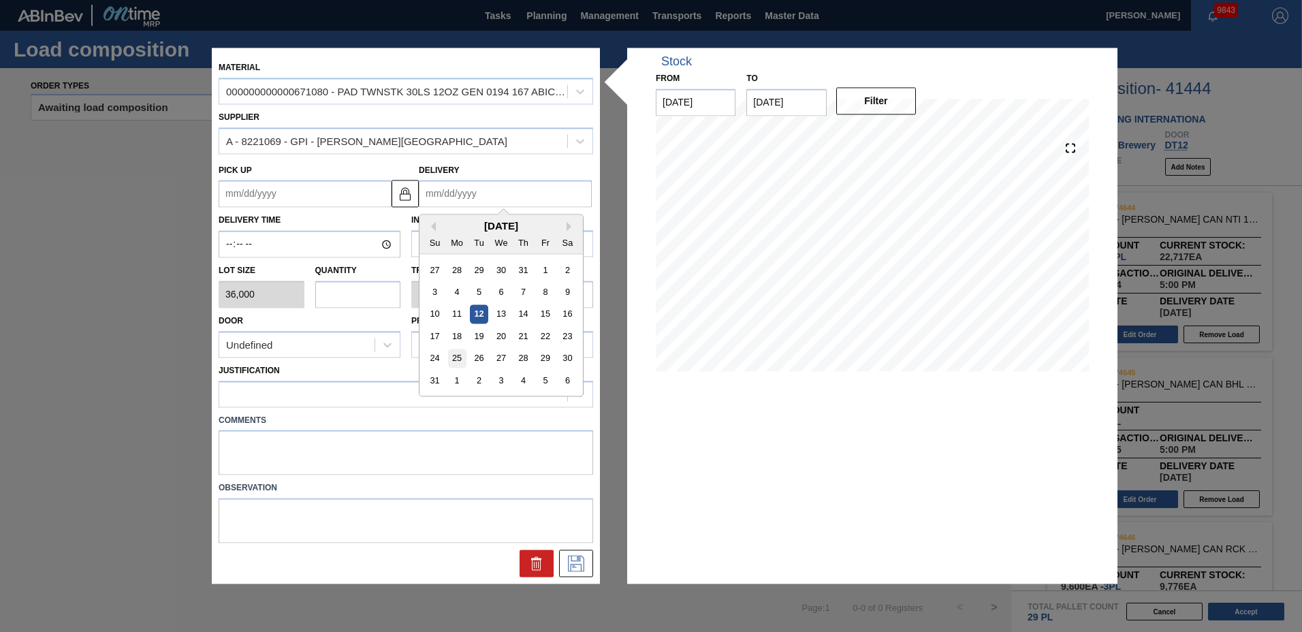
click at [456, 355] on div "25" at bounding box center [457, 358] width 18 height 18
type up "[DATE]"
type input "[DATE]"
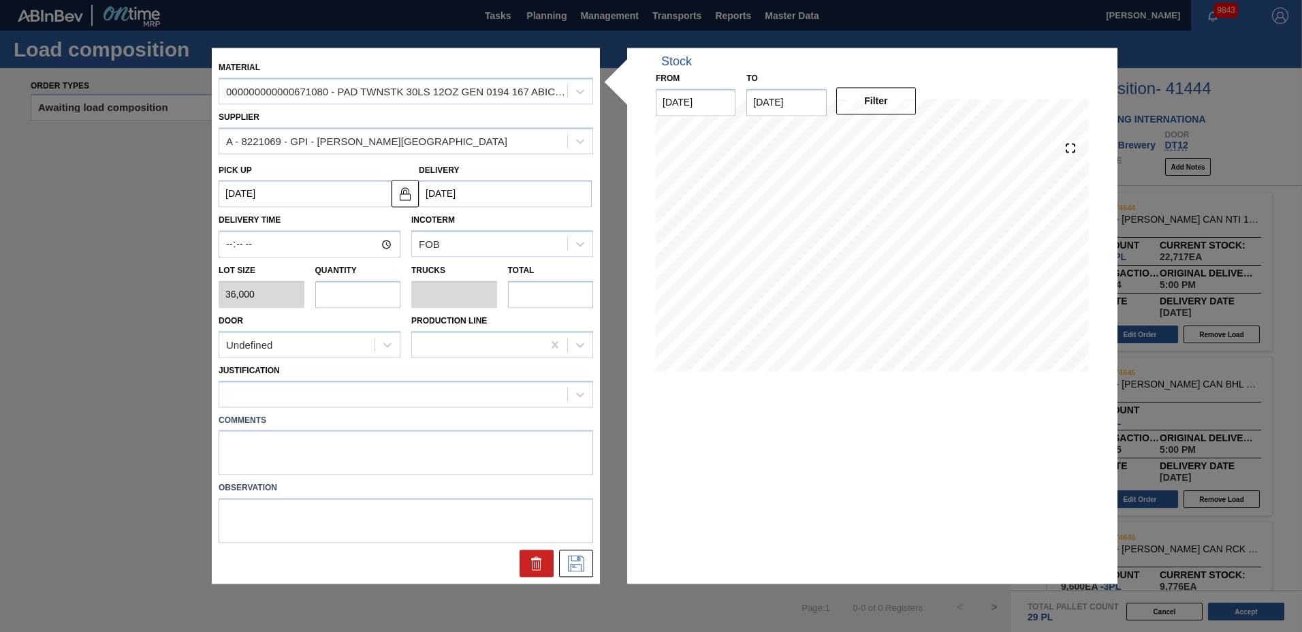
click at [372, 302] on input "text" at bounding box center [358, 294] width 86 height 27
type input "4"
type input "0.2"
type input "144,000"
type input "4"
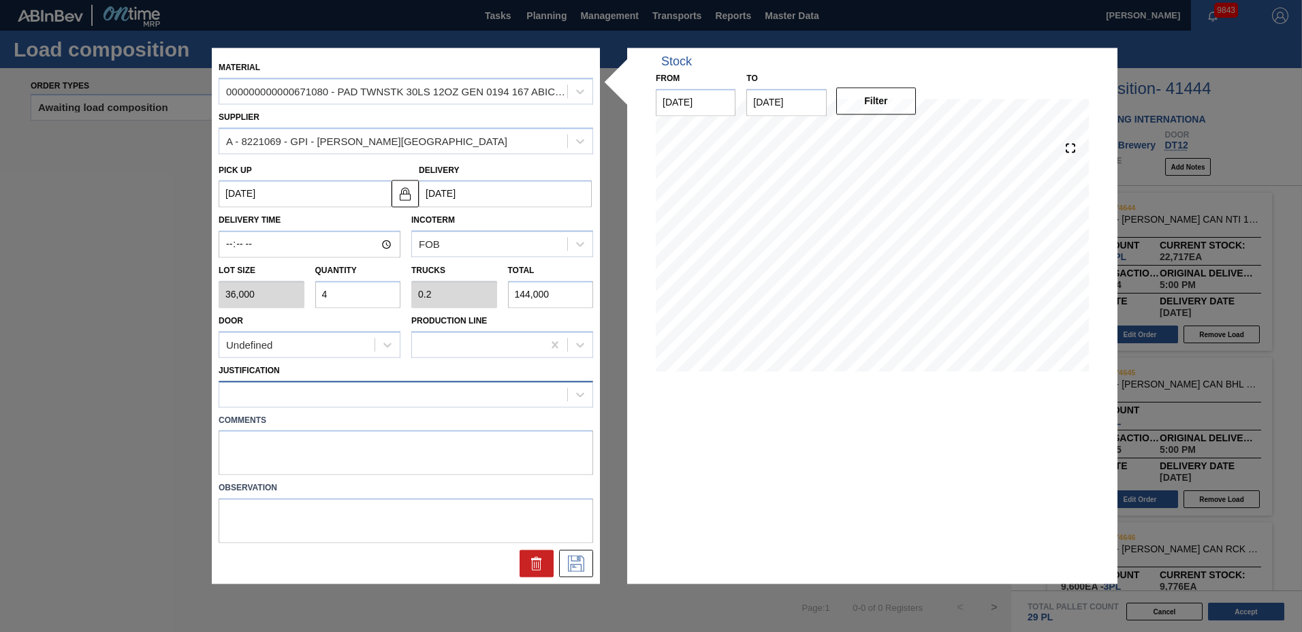
click at [249, 395] on div at bounding box center [393, 394] width 348 height 20
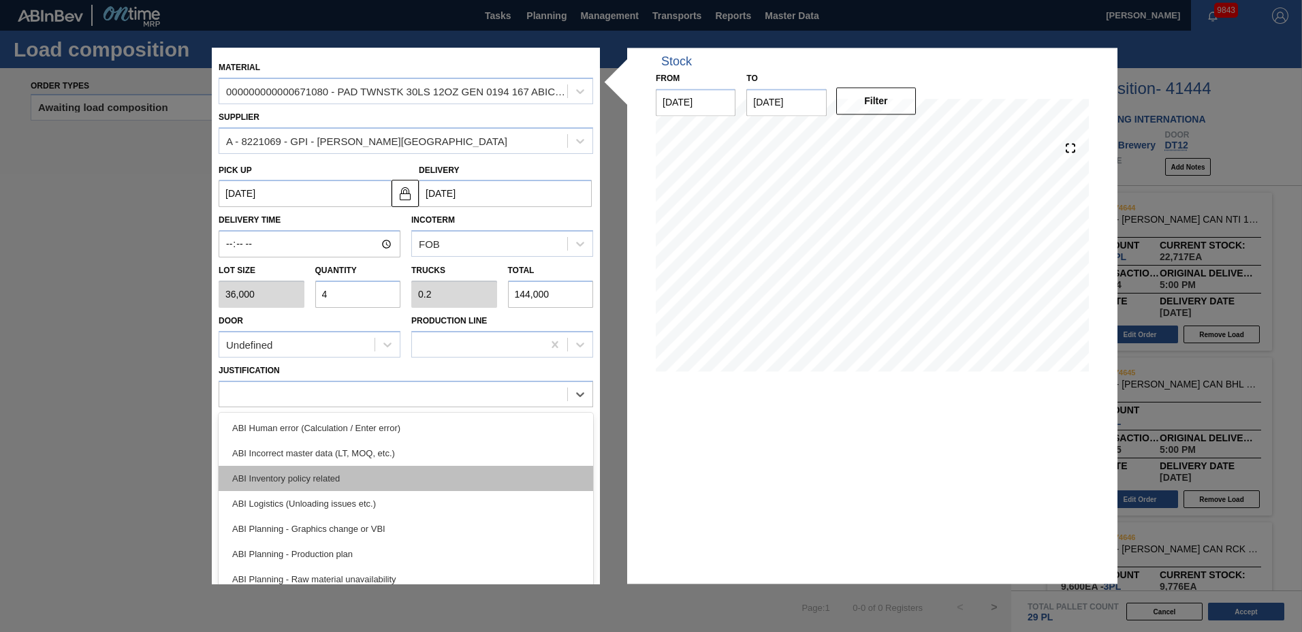
click at [270, 481] on div "ABI Inventory policy related" at bounding box center [406, 478] width 375 height 25
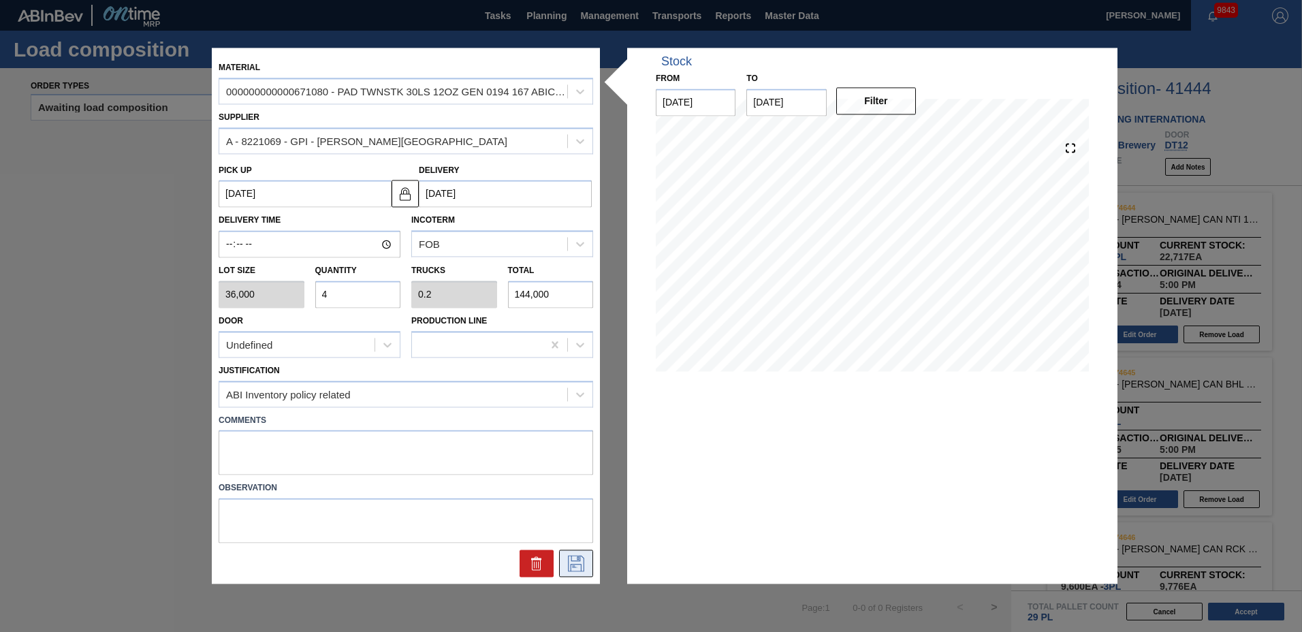
click at [588, 565] on button at bounding box center [576, 563] width 34 height 27
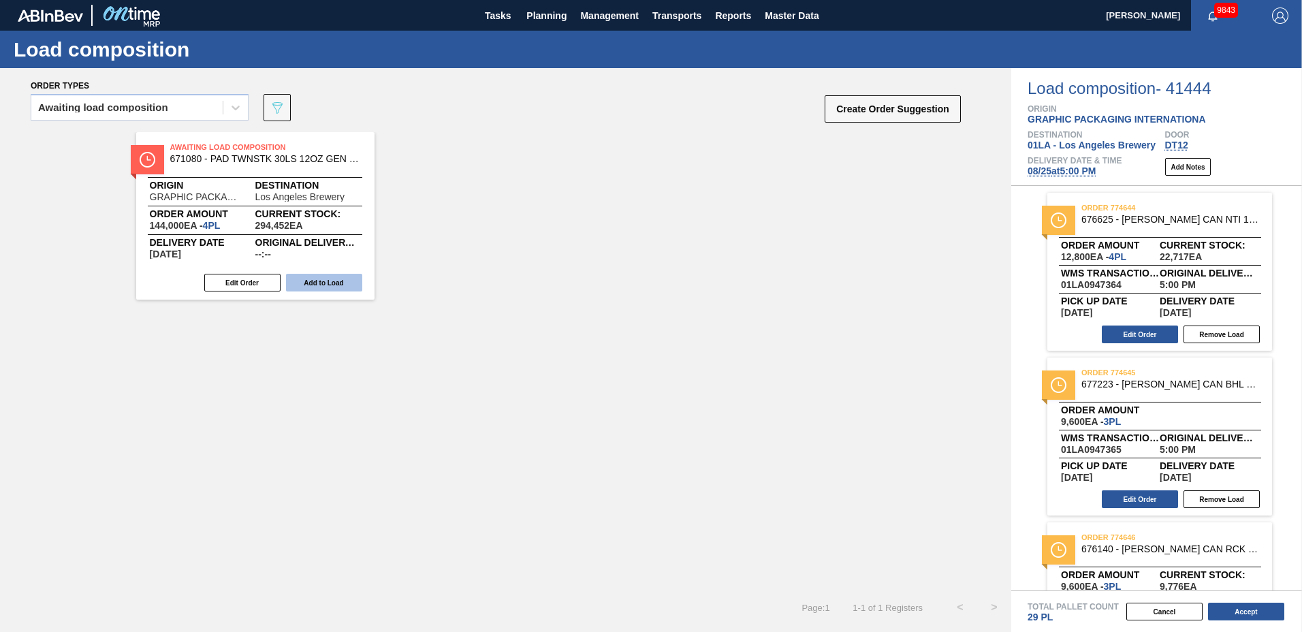
click at [313, 281] on button "Add to Load" at bounding box center [324, 283] width 76 height 18
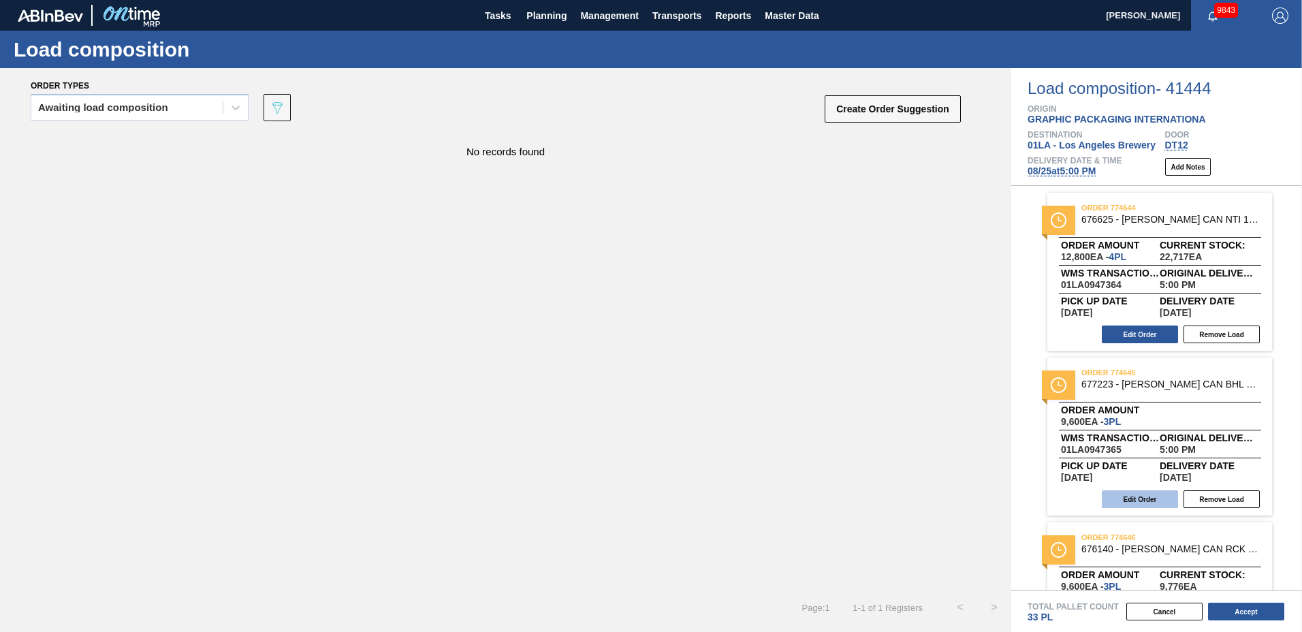
click at [1148, 499] on button "Edit Order" at bounding box center [1140, 499] width 76 height 18
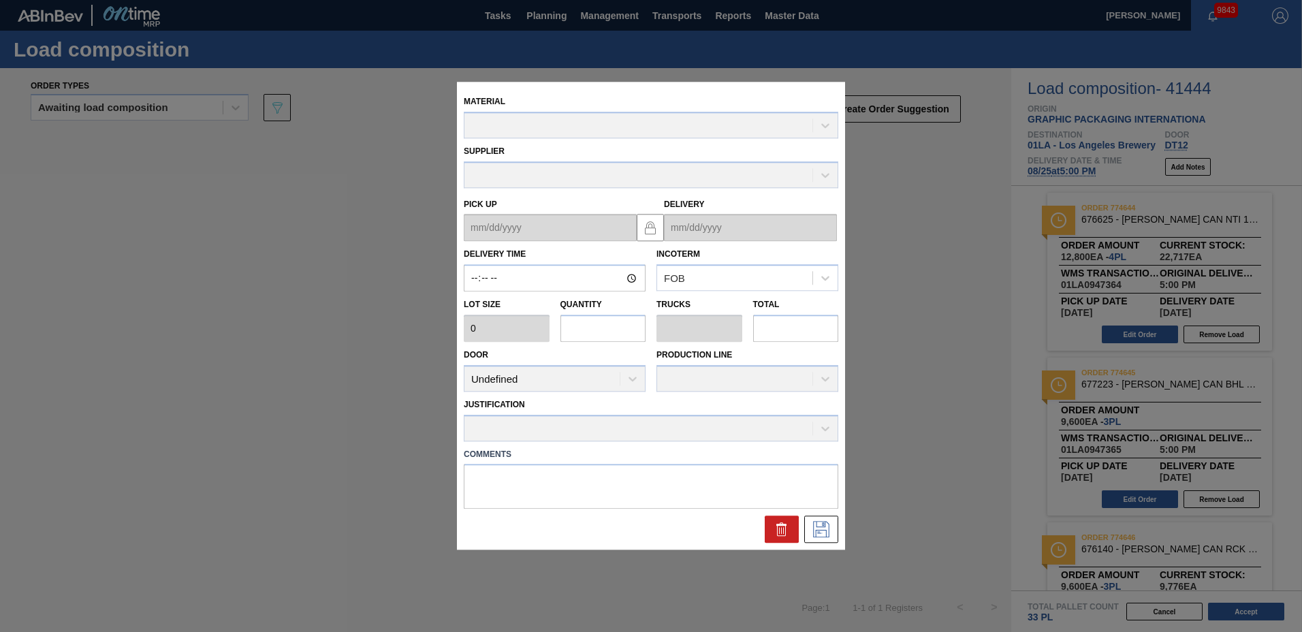
type input "17:00:00"
type input "3,200"
type input "3"
type input "0.115"
type input "9,600"
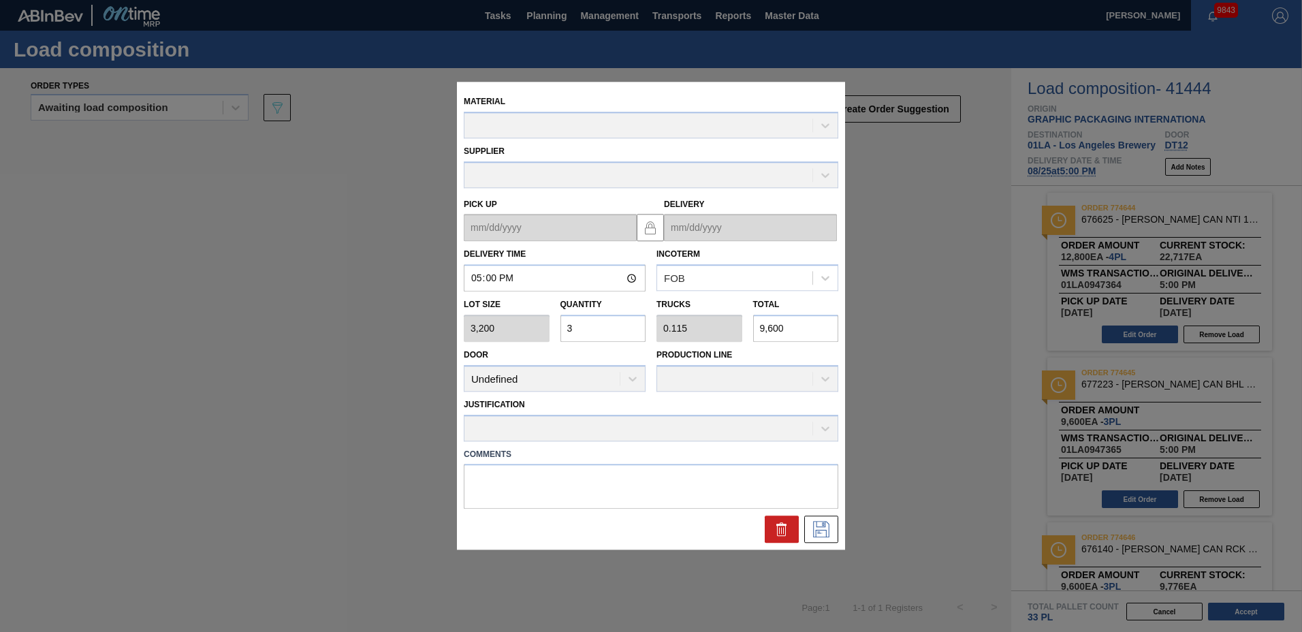
type up "[DATE]"
type input "[DATE]"
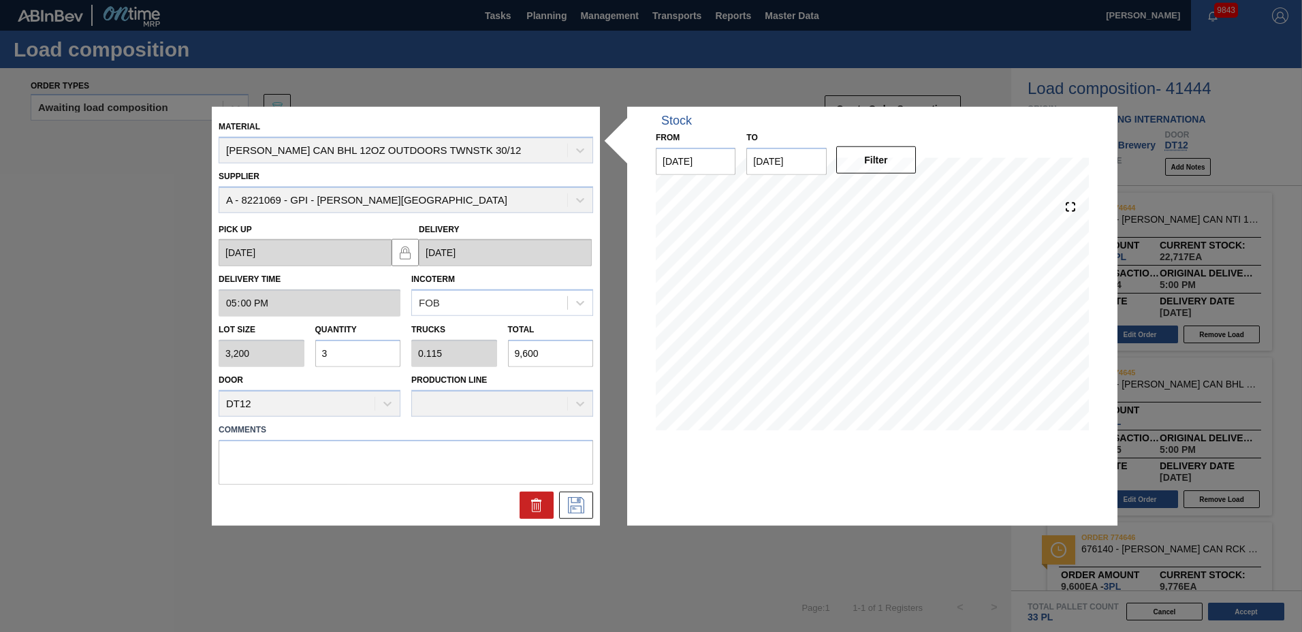
click at [362, 355] on input "3" at bounding box center [358, 353] width 86 height 27
type input "0"
type input "4"
type input "0.154"
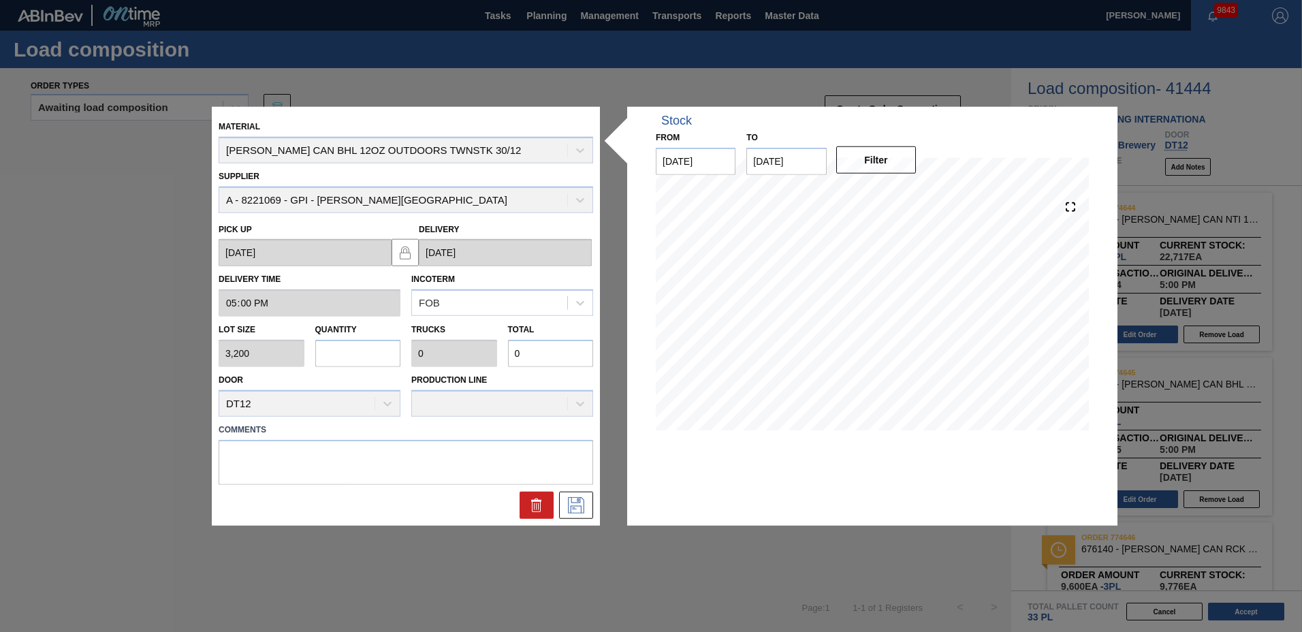
type input "12,800"
type input "4"
click at [583, 504] on icon at bounding box center [576, 504] width 22 height 16
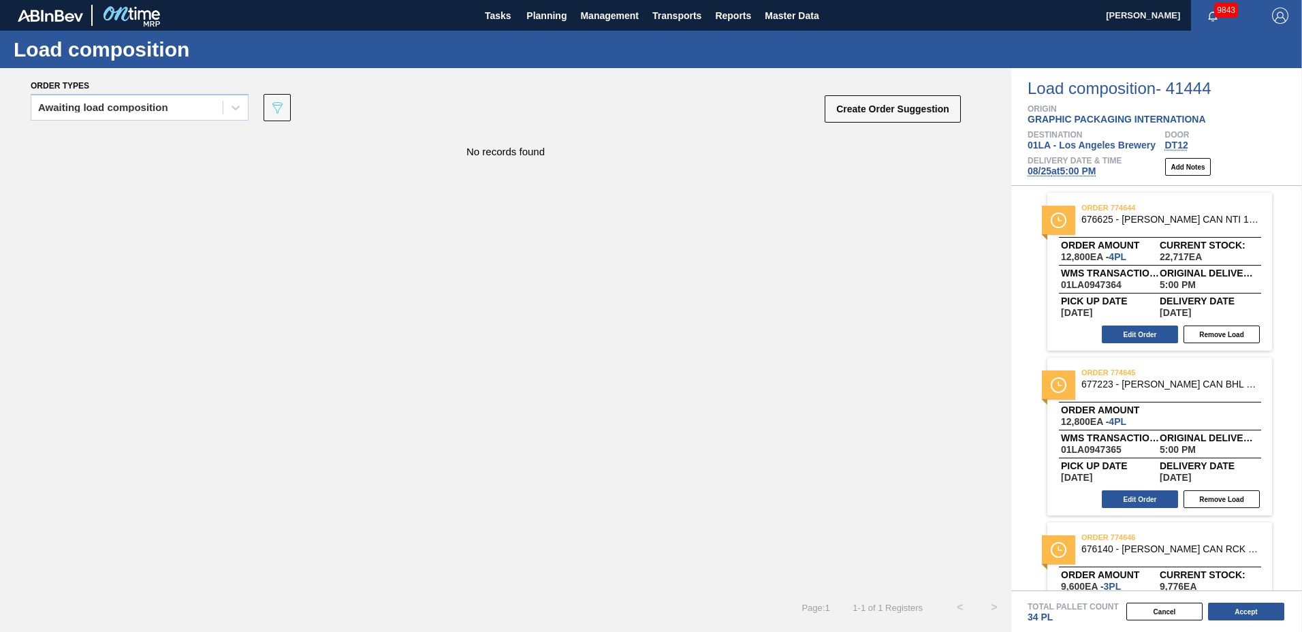
scroll to position [426, 0]
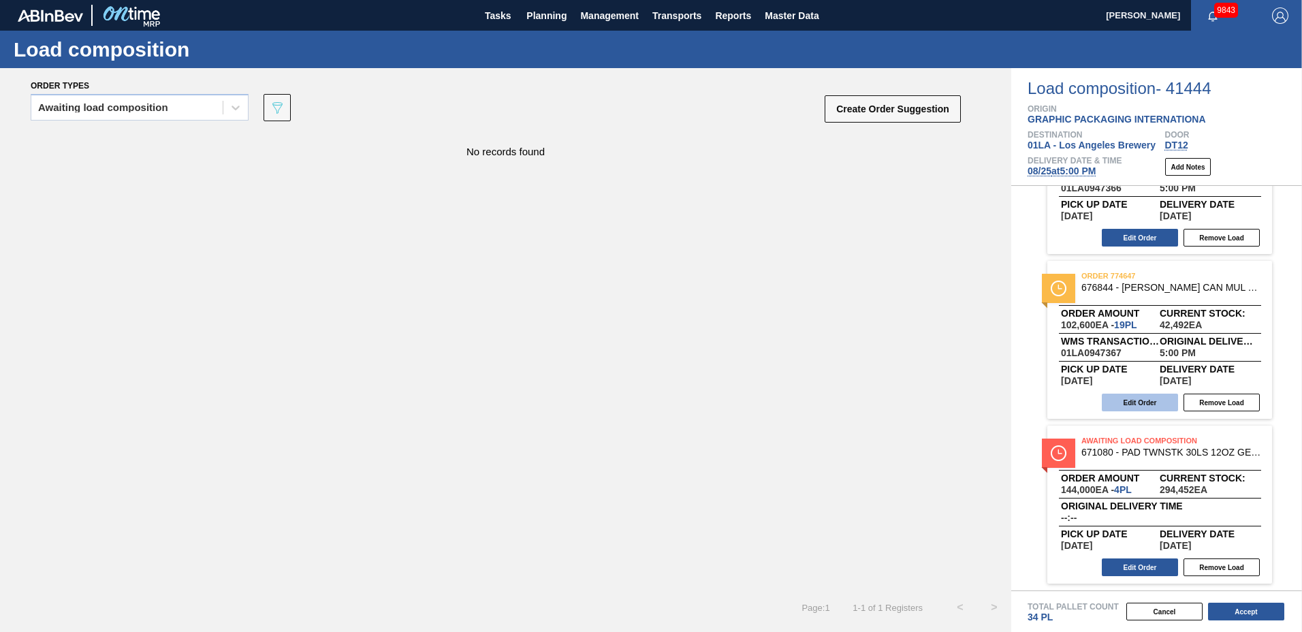
click at [1143, 399] on button "Edit Order" at bounding box center [1140, 403] width 76 height 18
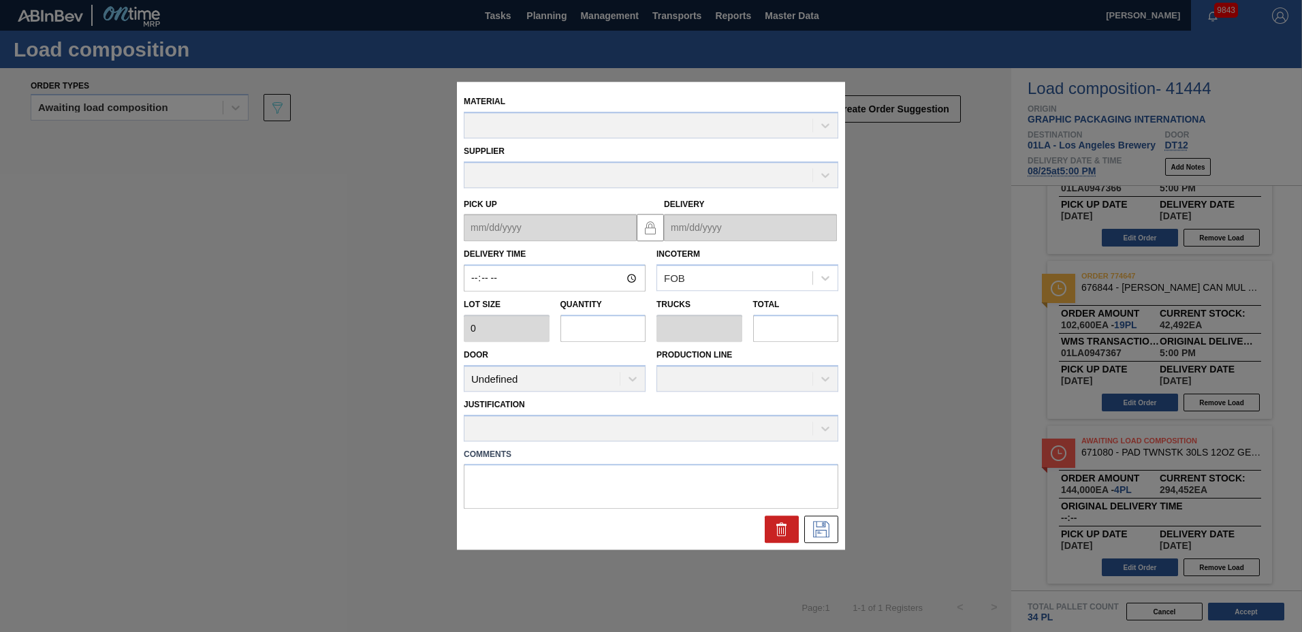
type input "17:00:00"
type input "5,400"
type input "19"
type input "0.731"
type input "102,600"
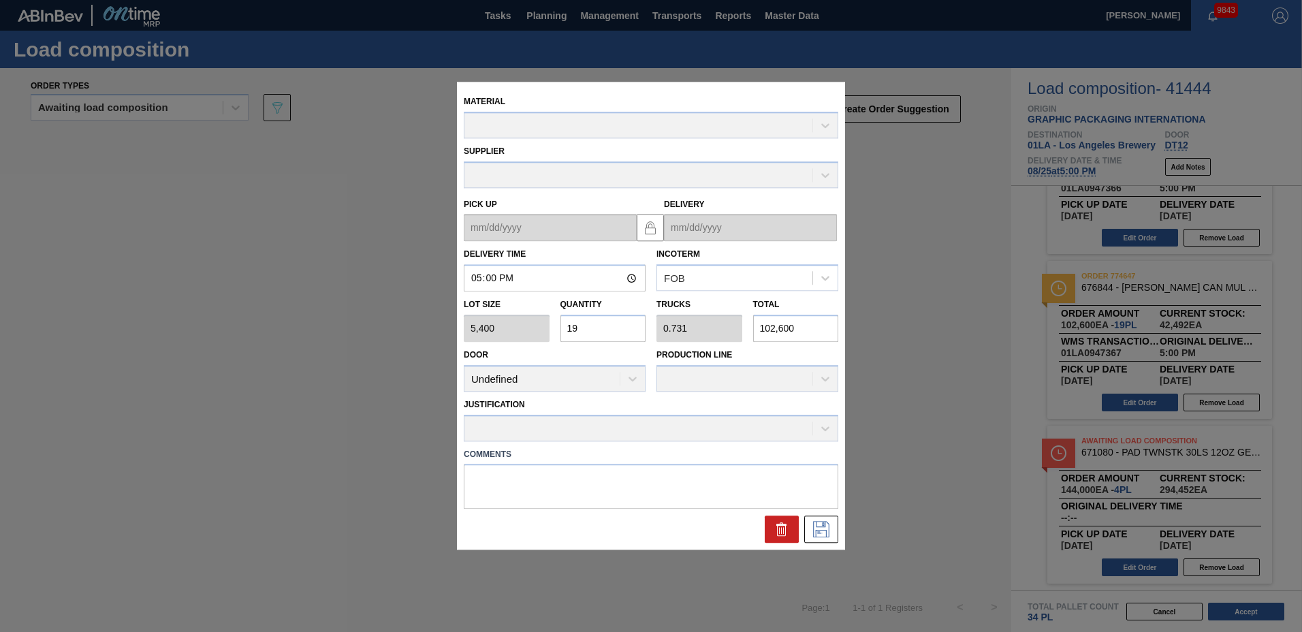
type up "[DATE]"
type input "[DATE]"
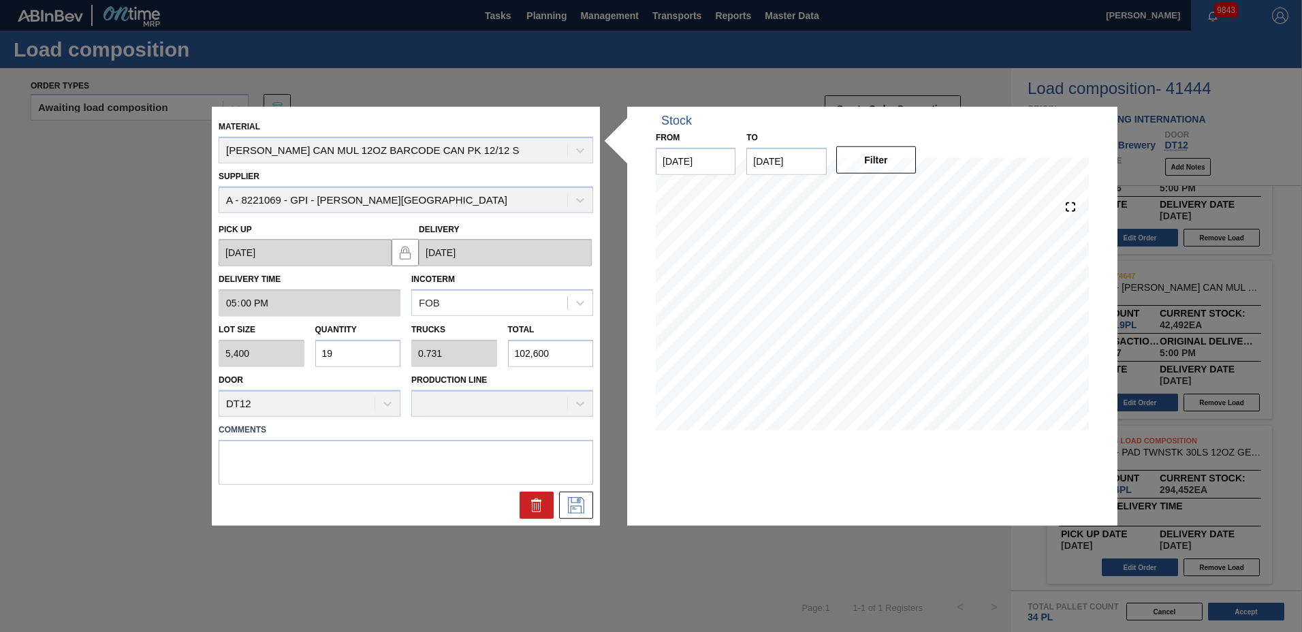
click at [384, 351] on input "19" at bounding box center [358, 353] width 86 height 27
type input "1"
type input "0.038"
type input "5,400"
type input "12"
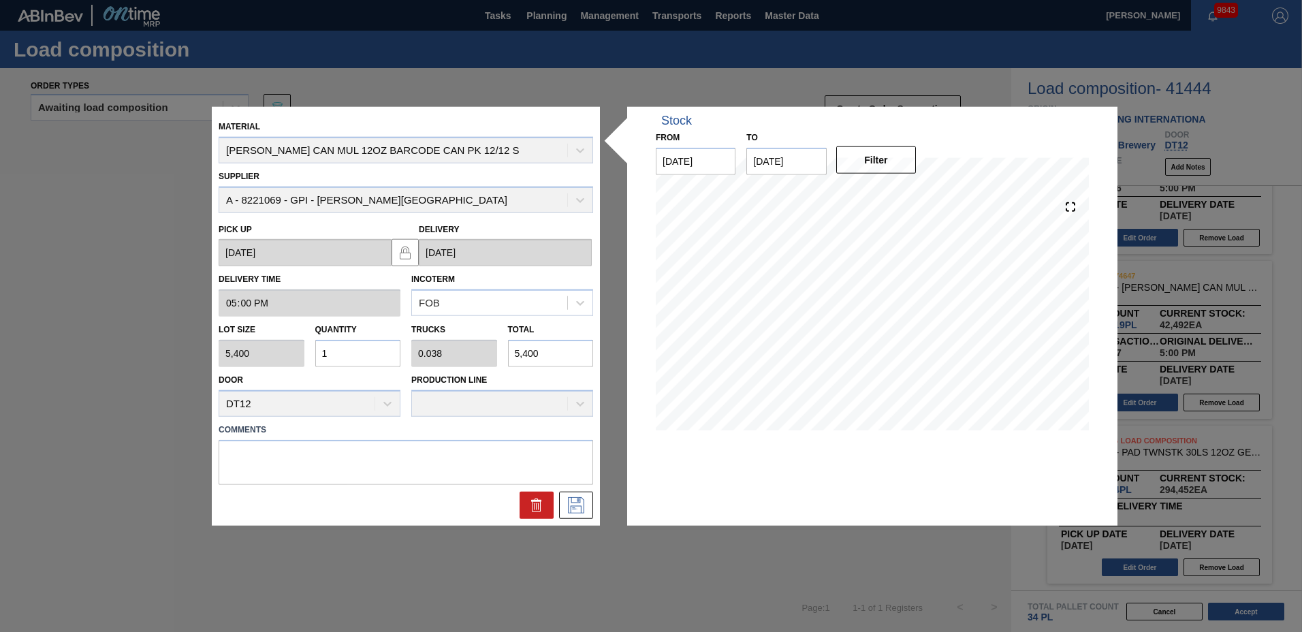
type input "0.462"
type input "64,800"
type input "12"
click at [574, 506] on icon at bounding box center [576, 504] width 16 height 16
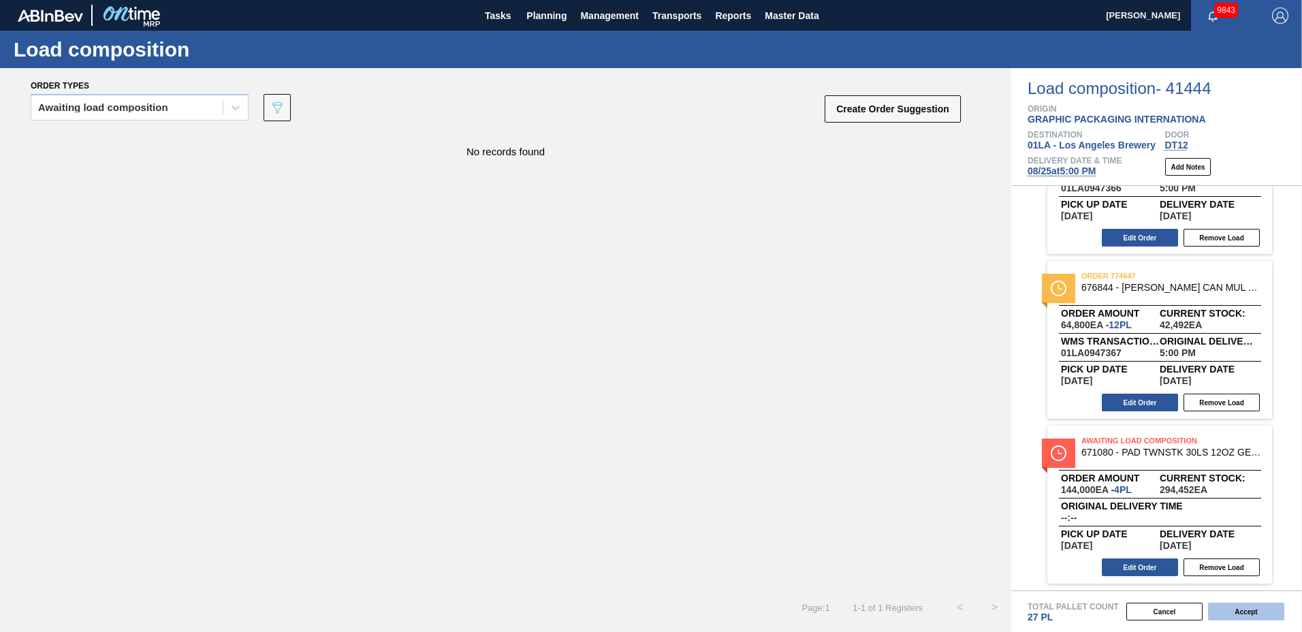
click at [1226, 613] on button "Accept" at bounding box center [1246, 612] width 76 height 18
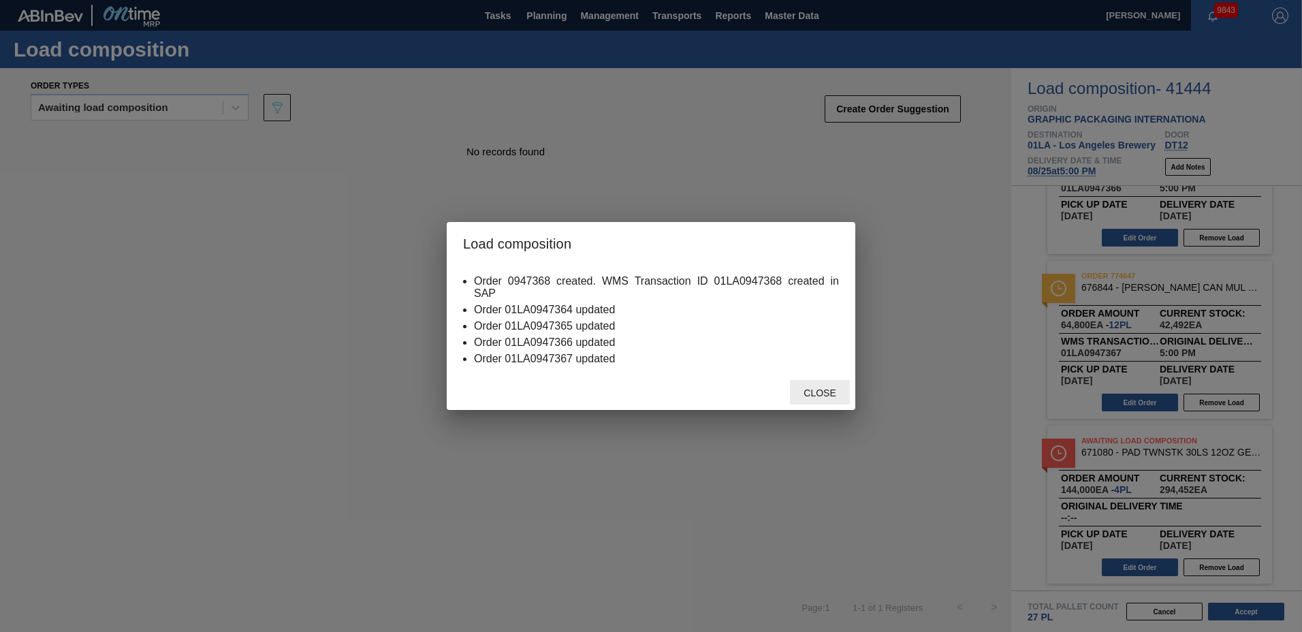
click at [838, 397] on span "Close" at bounding box center [820, 392] width 54 height 11
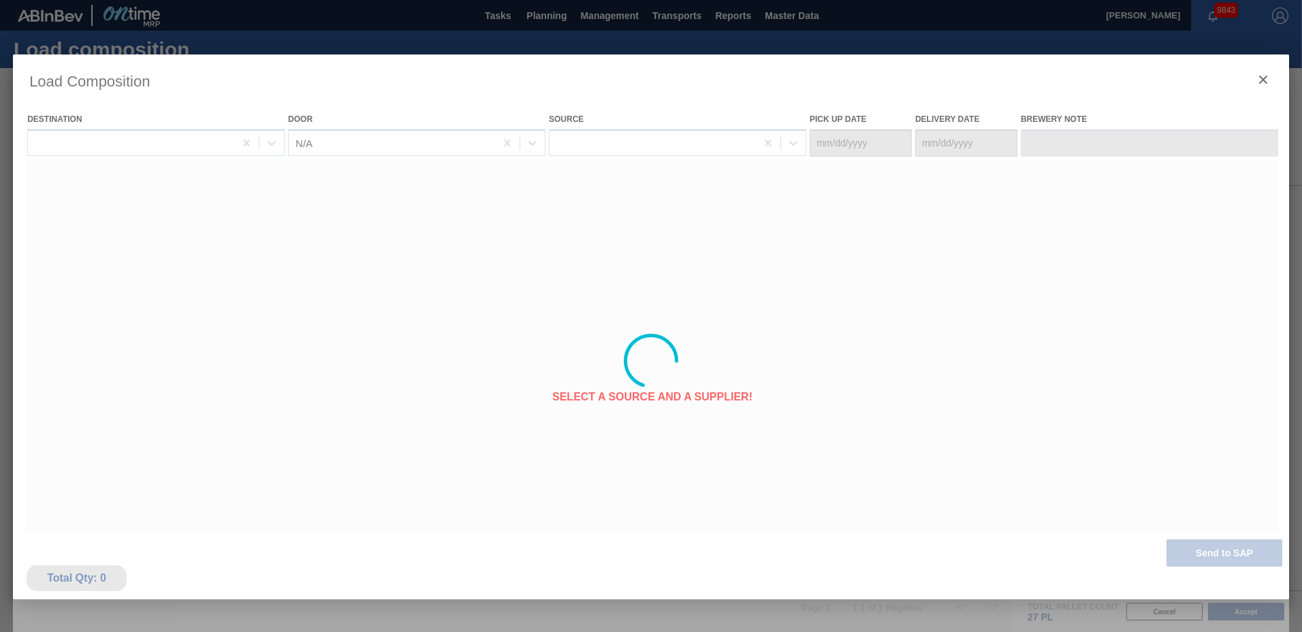
type Date "[DATE]"
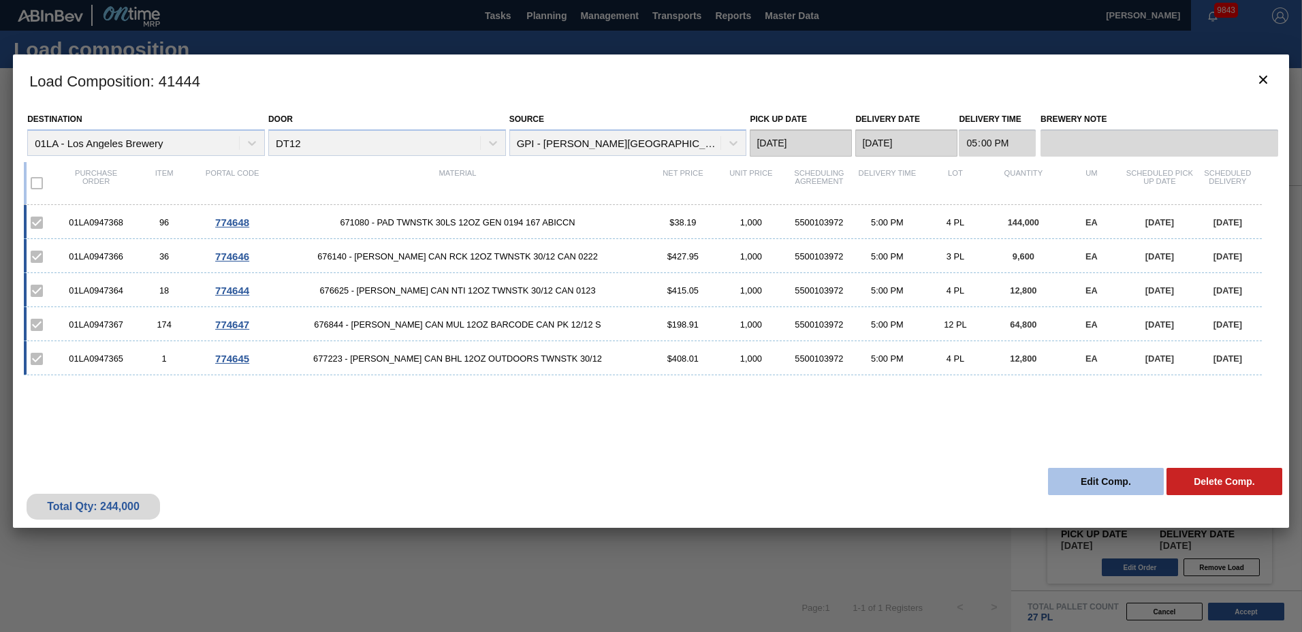
click at [1127, 469] on button "Edit Comp." at bounding box center [1106, 481] width 116 height 27
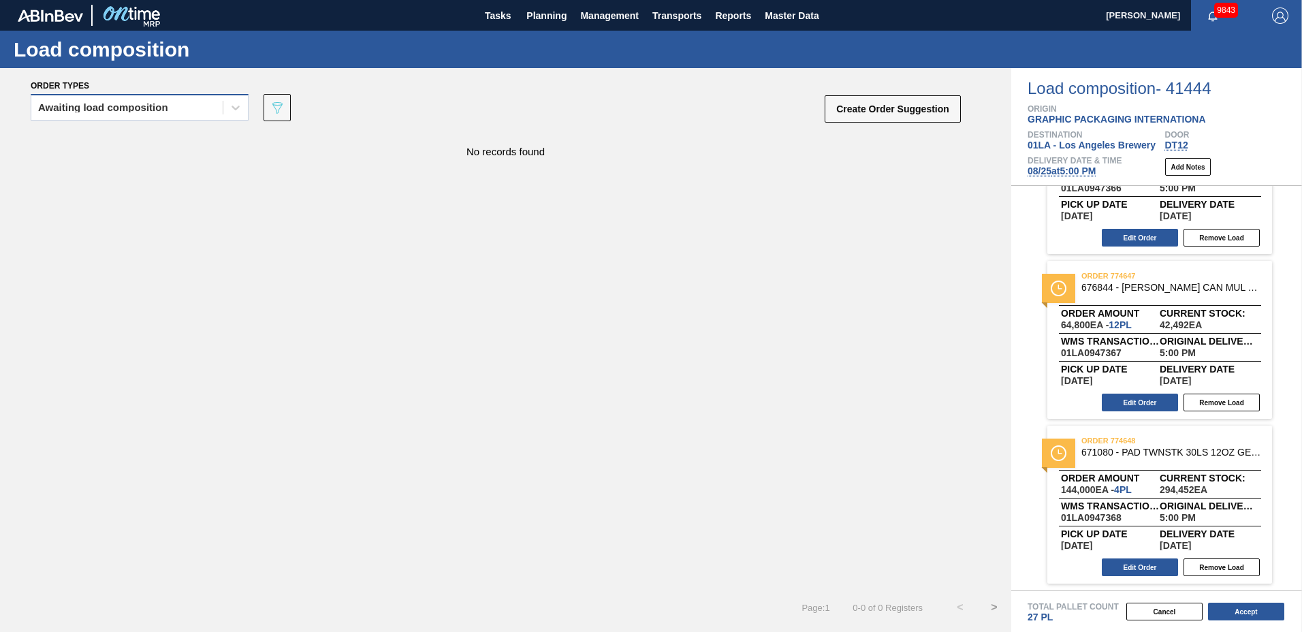
click at [163, 101] on div "Awaiting load composition" at bounding box center [126, 108] width 191 height 20
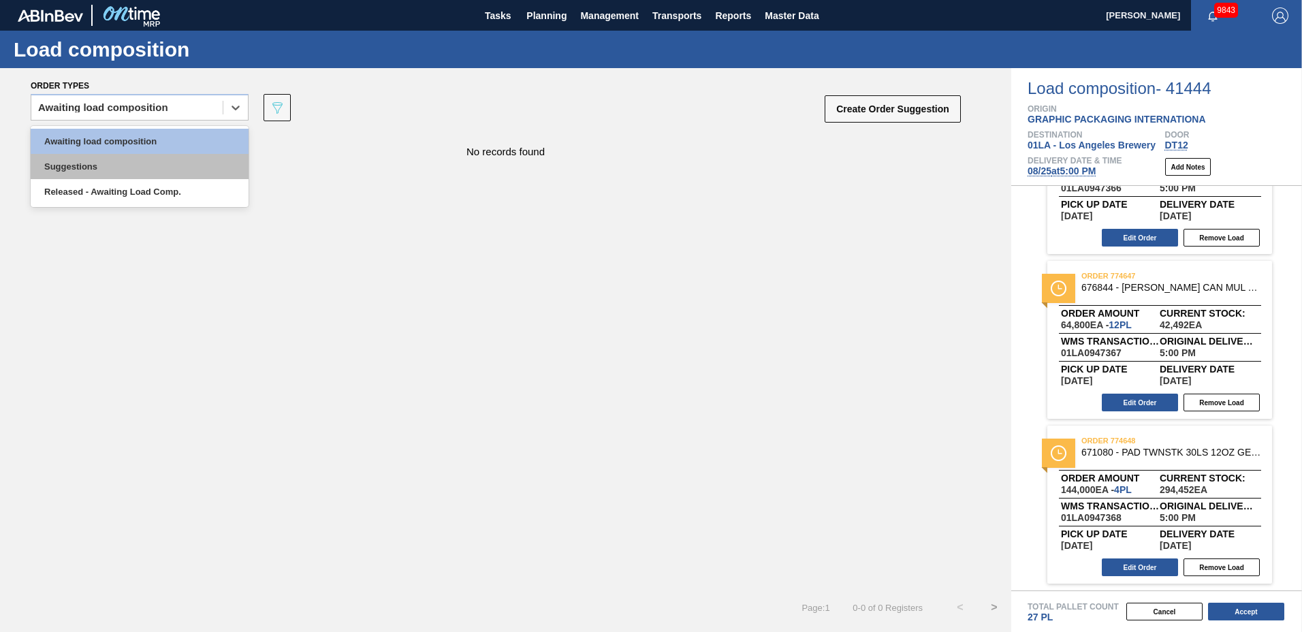
click at [143, 155] on div "Suggestions" at bounding box center [140, 166] width 218 height 25
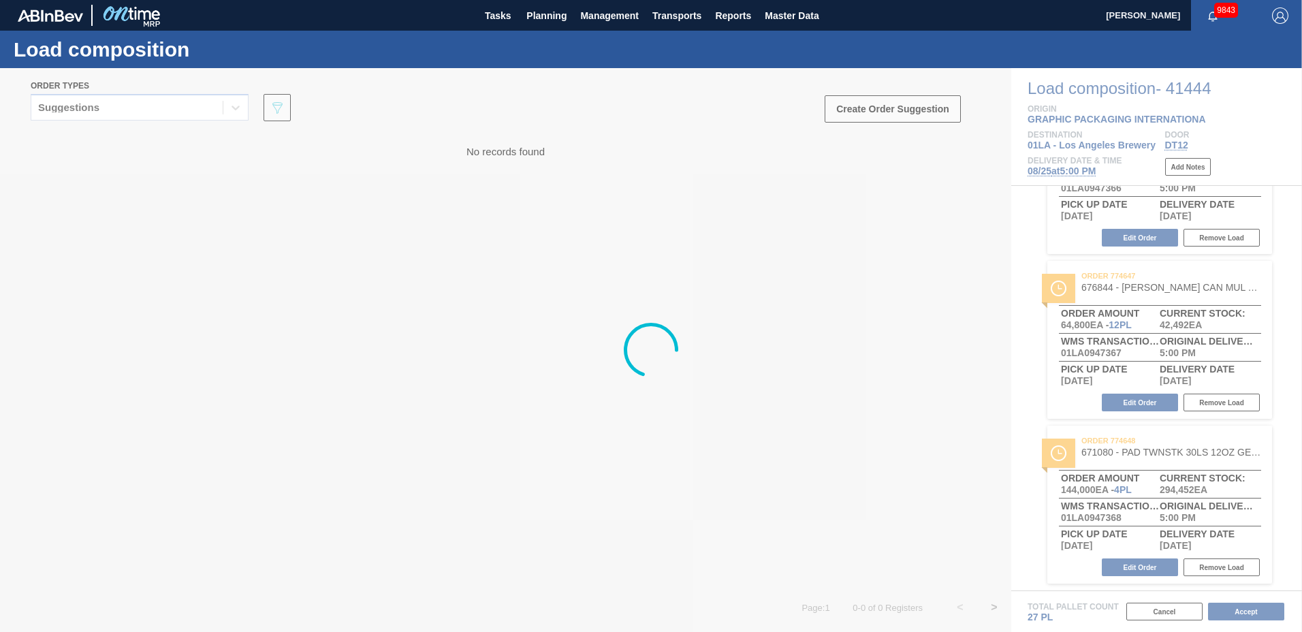
click at [139, 114] on div at bounding box center [651, 350] width 1302 height 564
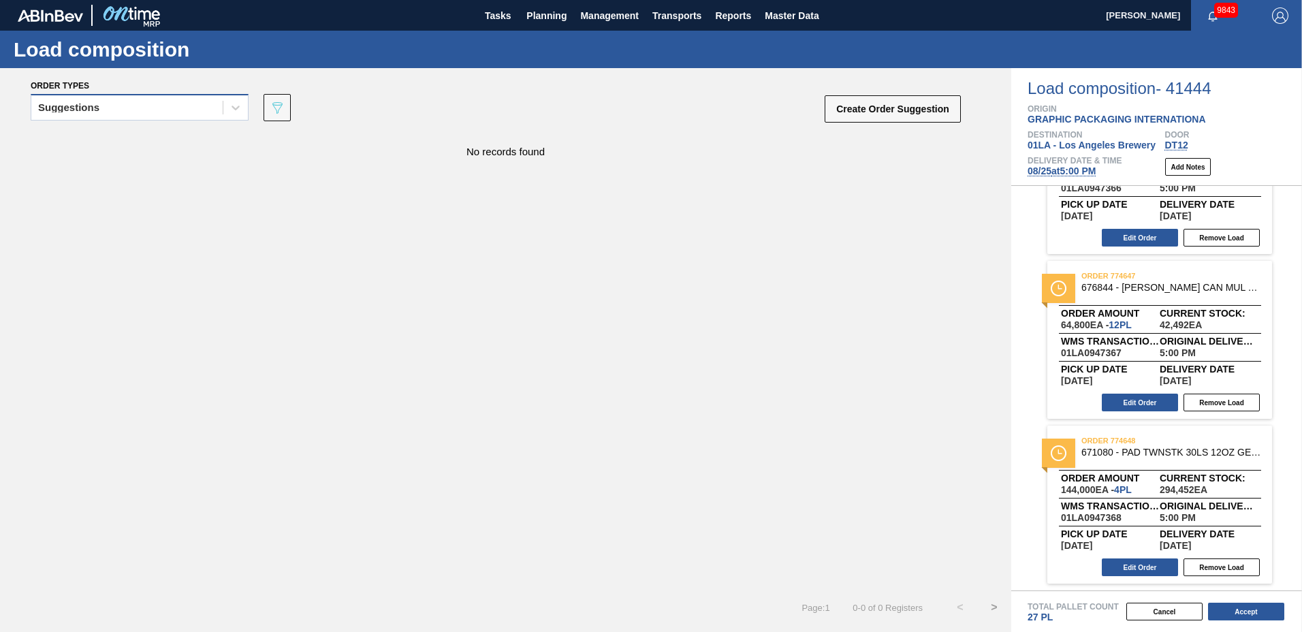
click at [135, 110] on div "Suggestions" at bounding box center [126, 108] width 191 height 20
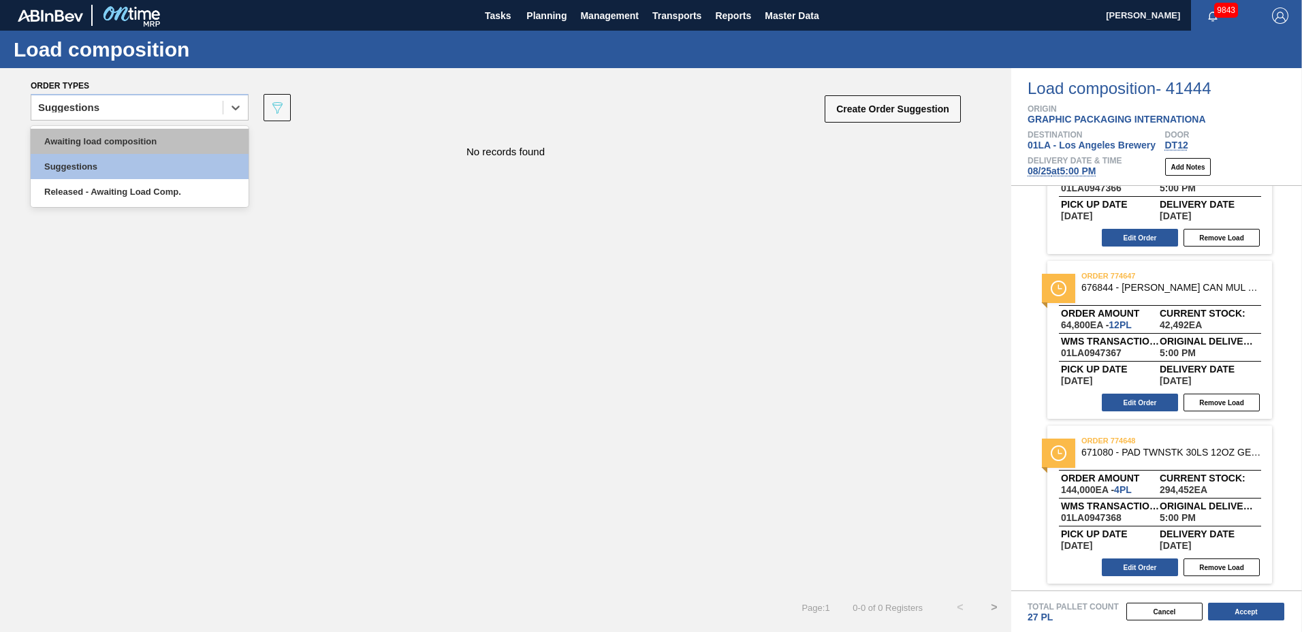
click at [130, 136] on div "Awaiting load composition" at bounding box center [140, 141] width 218 height 25
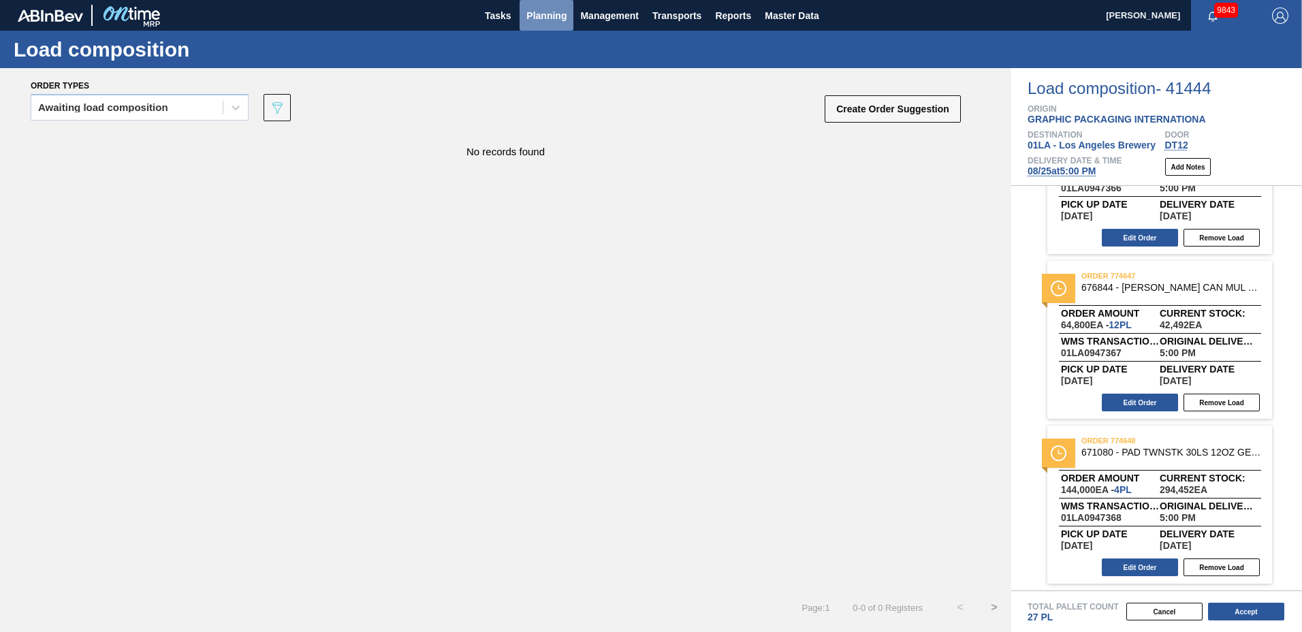
click at [549, 14] on span "Planning" at bounding box center [546, 15] width 40 height 16
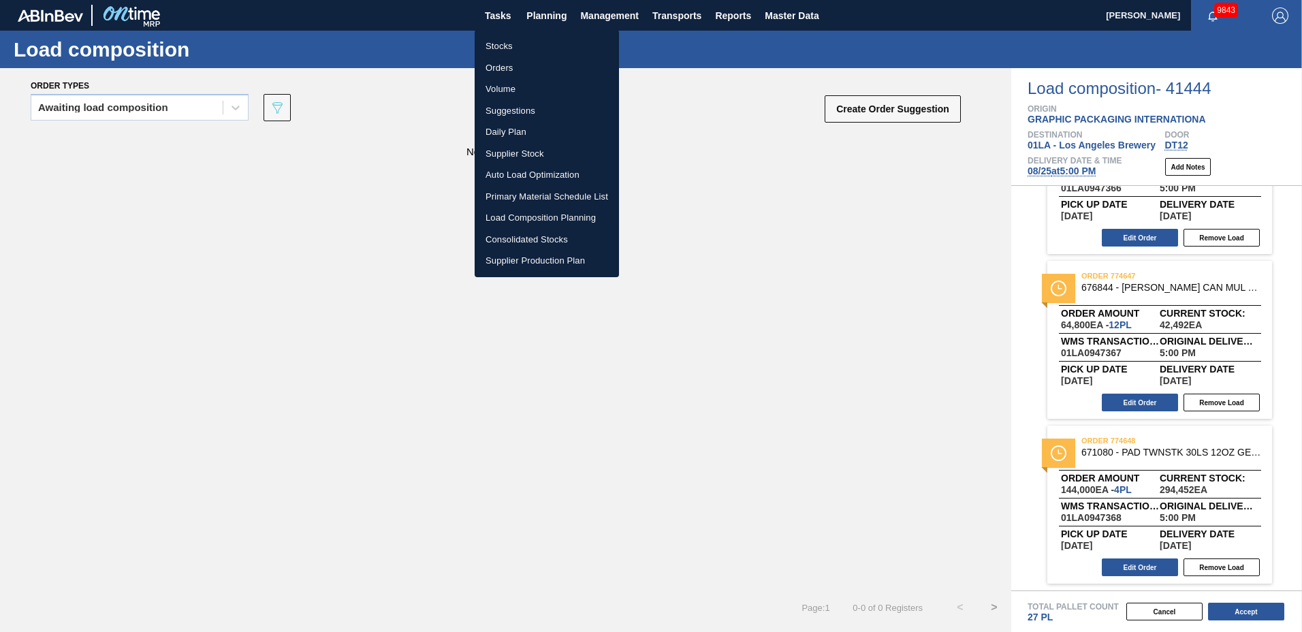
click at [693, 129] on div at bounding box center [651, 316] width 1302 height 632
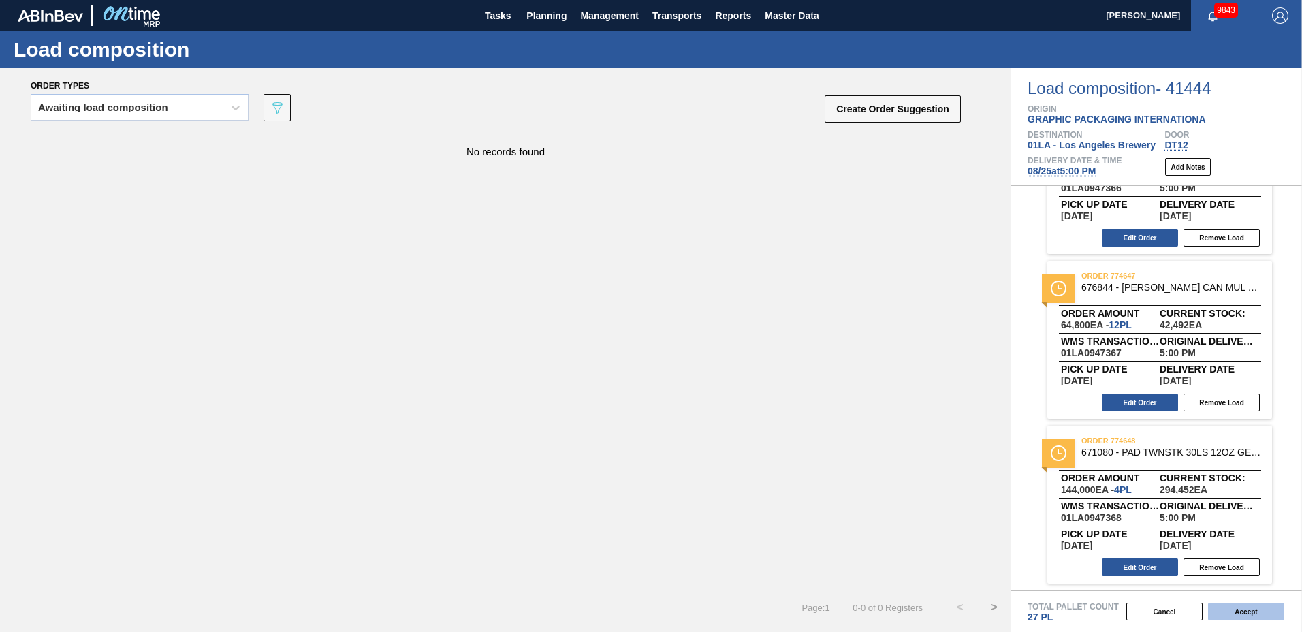
click at [1254, 616] on button "Accept" at bounding box center [1246, 612] width 76 height 18
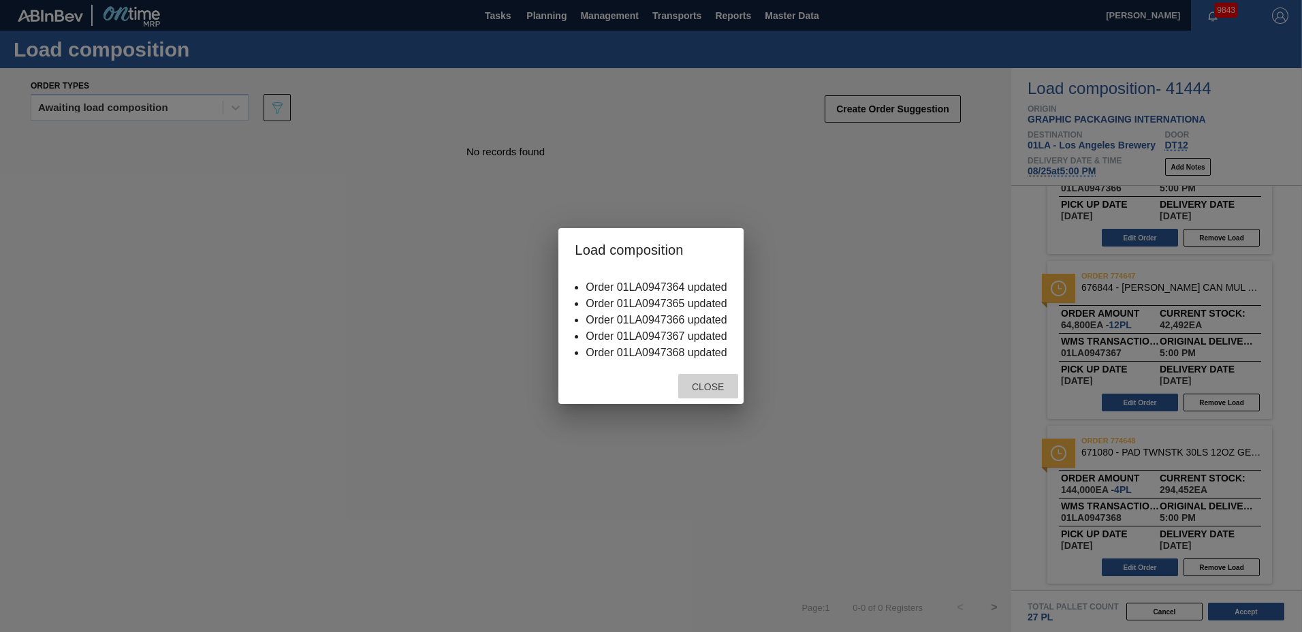
click at [729, 389] on span "Close" at bounding box center [708, 386] width 54 height 11
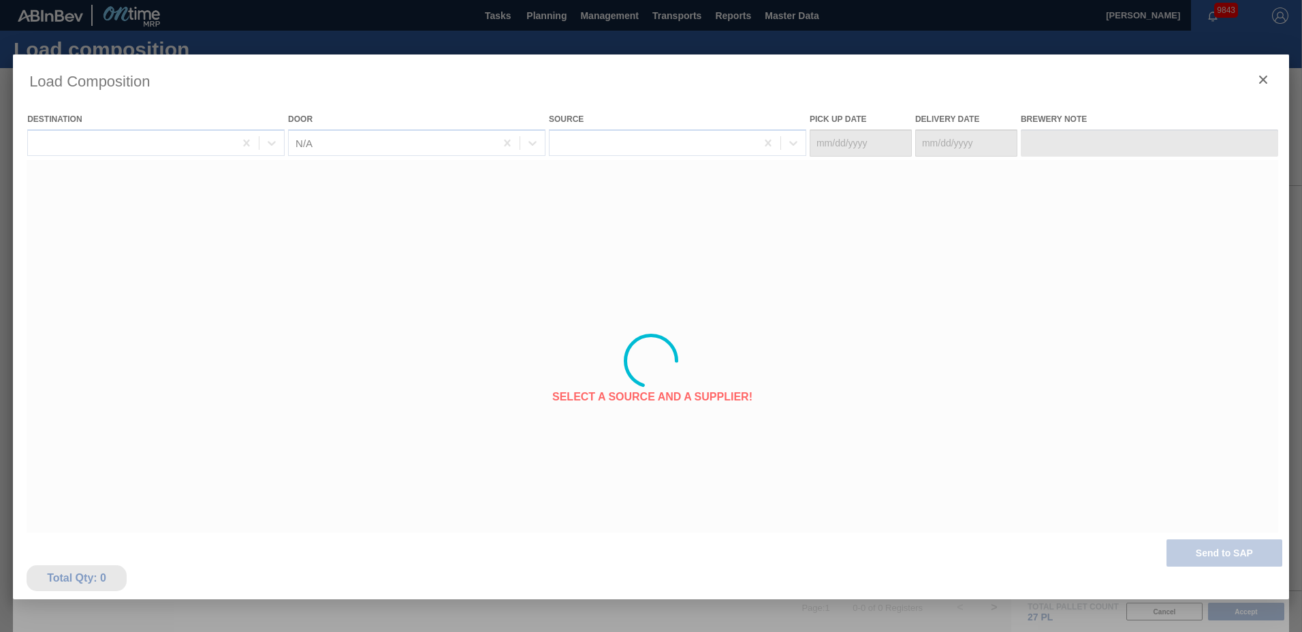
type Date "[DATE]"
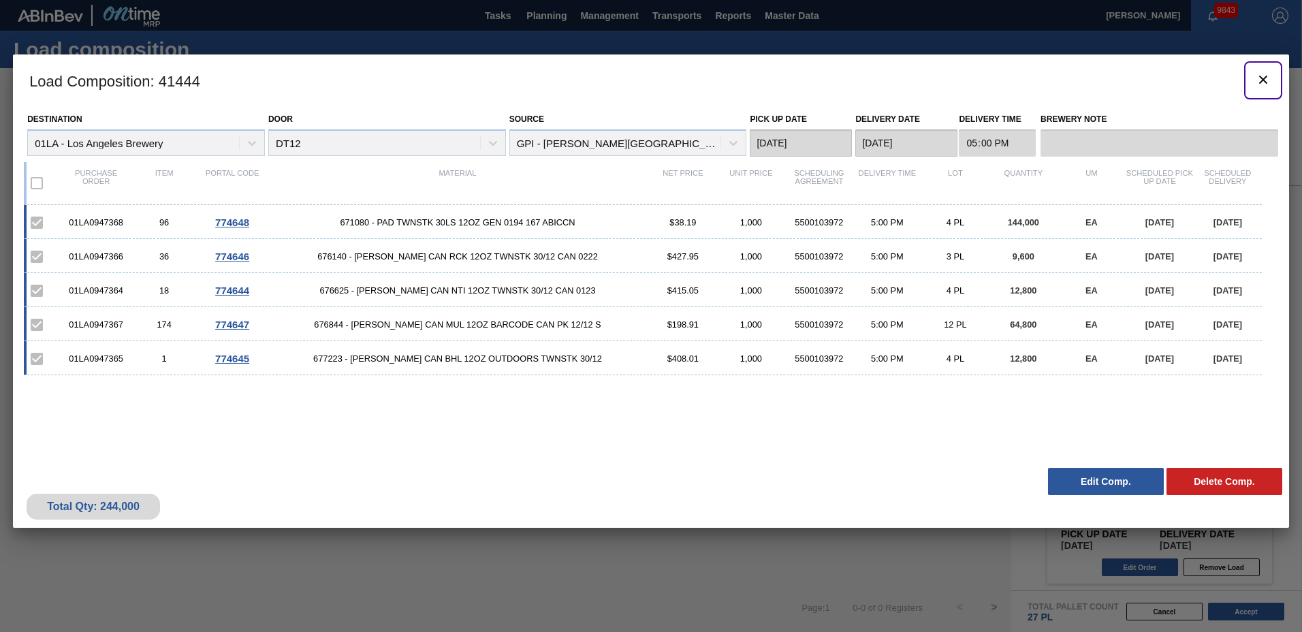
click at [1264, 80] on icon "botão de ícone" at bounding box center [1263, 80] width 8 height 8
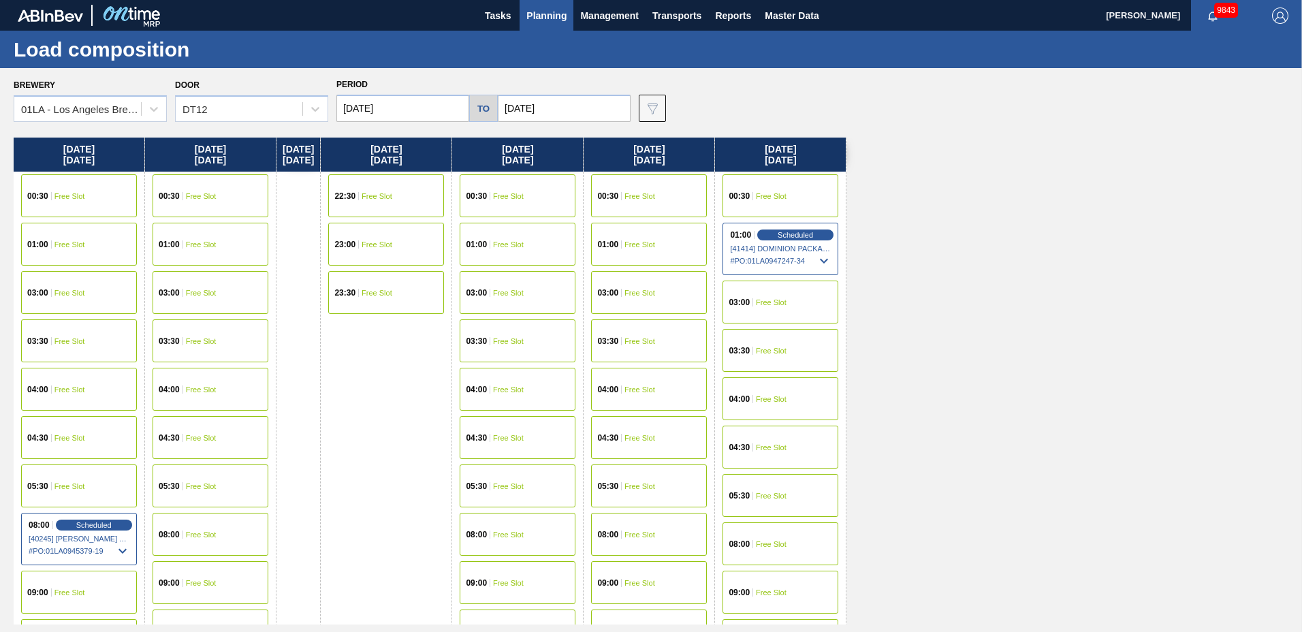
click at [543, 10] on span "Planning" at bounding box center [546, 15] width 40 height 16
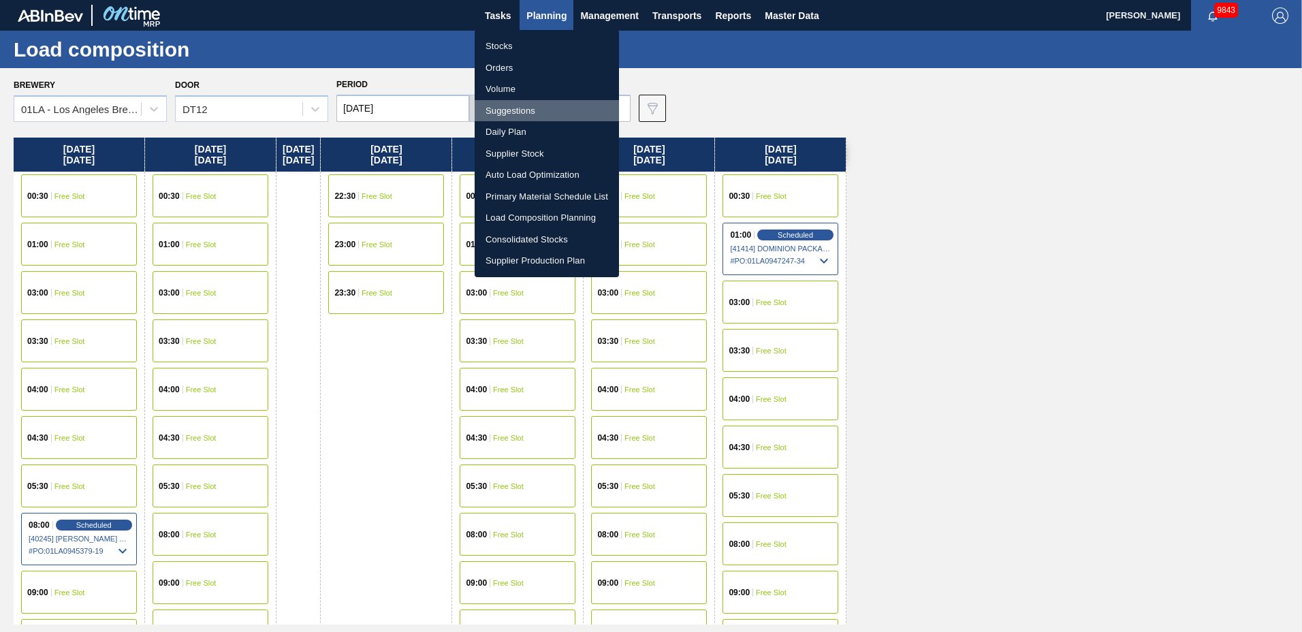
click at [510, 112] on li "Suggestions" at bounding box center [547, 111] width 144 height 22
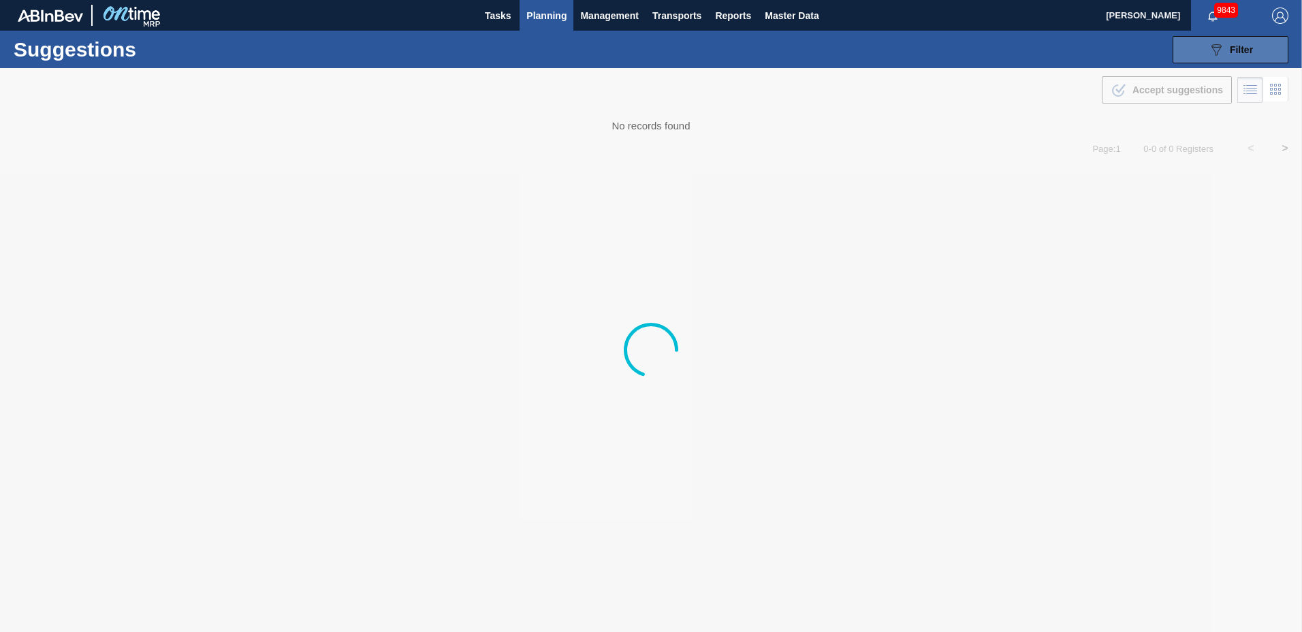
drag, startPoint x: 1236, startPoint y: 49, endPoint x: 1205, endPoint y: 60, distance: 33.2
click at [1235, 49] on span "Filter" at bounding box center [1241, 49] width 23 height 11
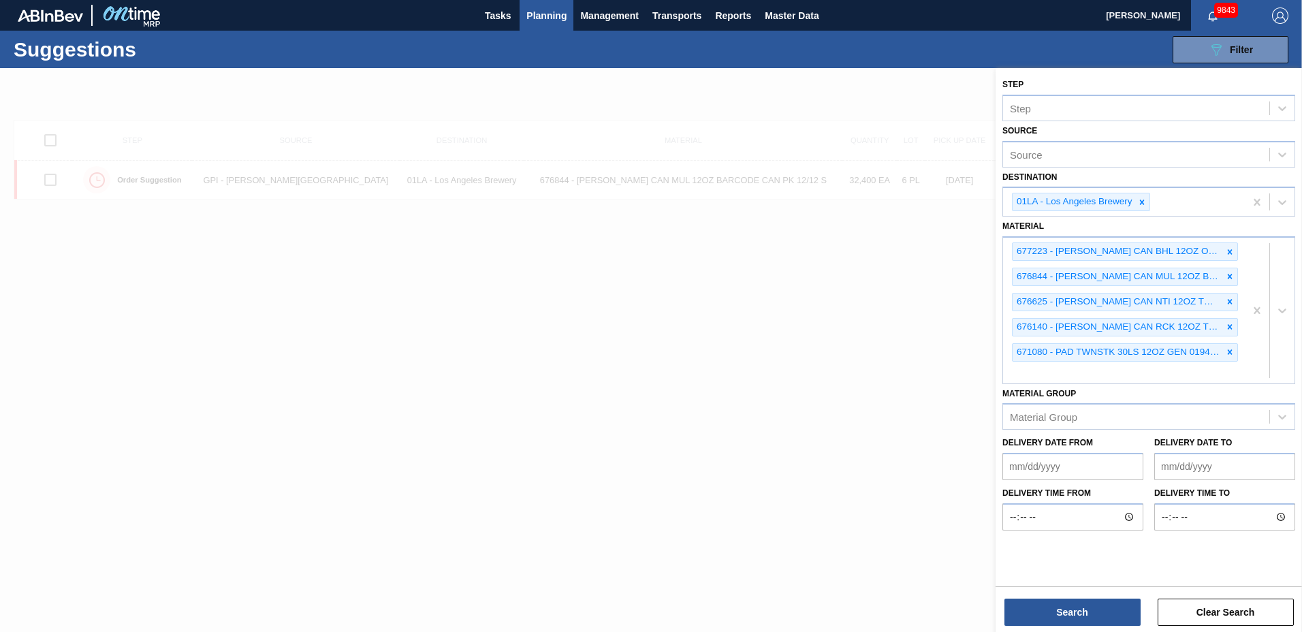
type to "[DATE]"
click at [1229, 251] on icon at bounding box center [1230, 251] width 5 height 5
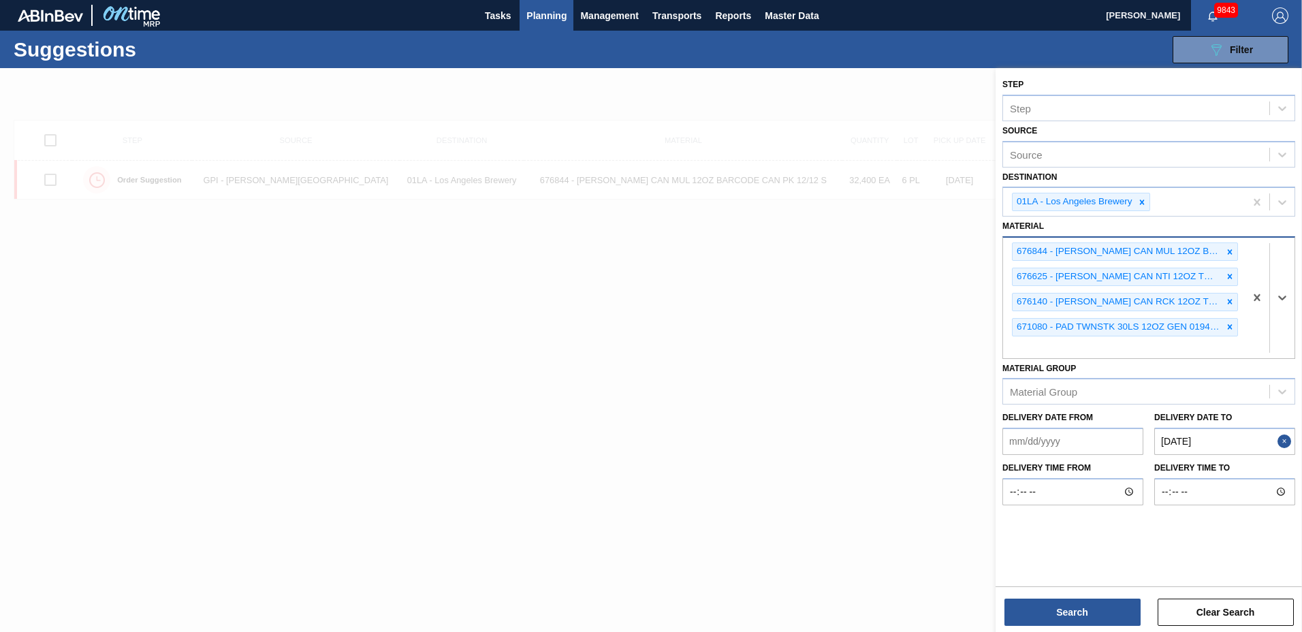
click at [1229, 251] on icon at bounding box center [1230, 251] width 5 height 5
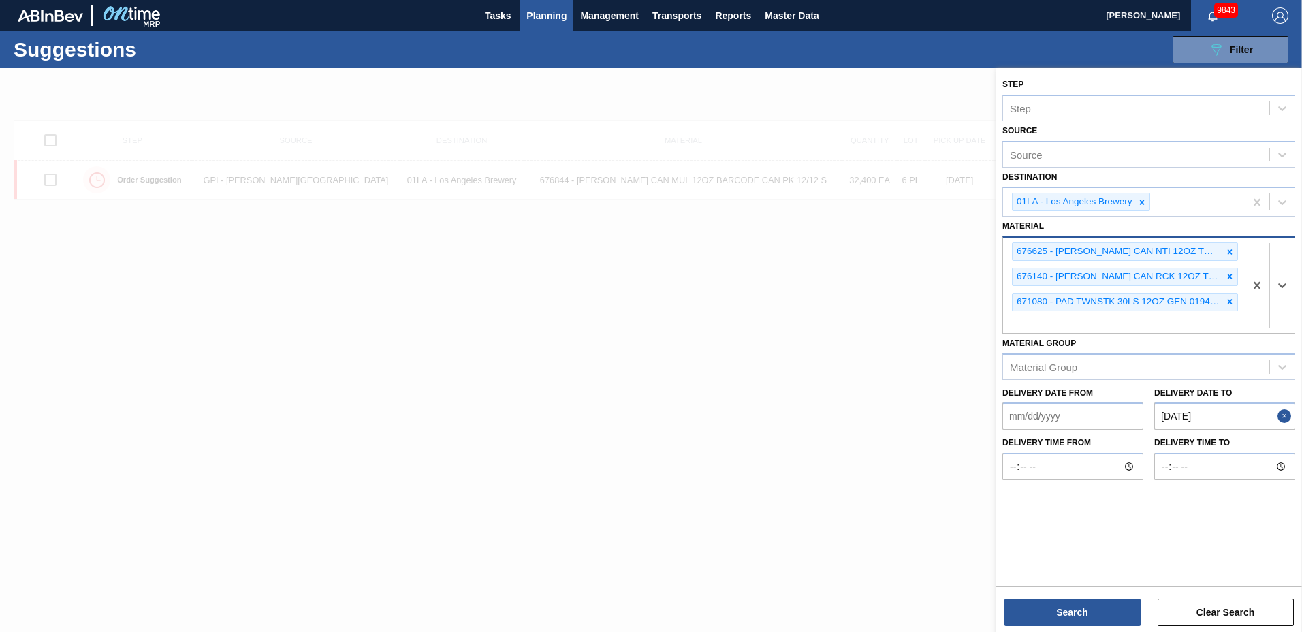
click at [1229, 251] on icon at bounding box center [1230, 251] width 5 height 5
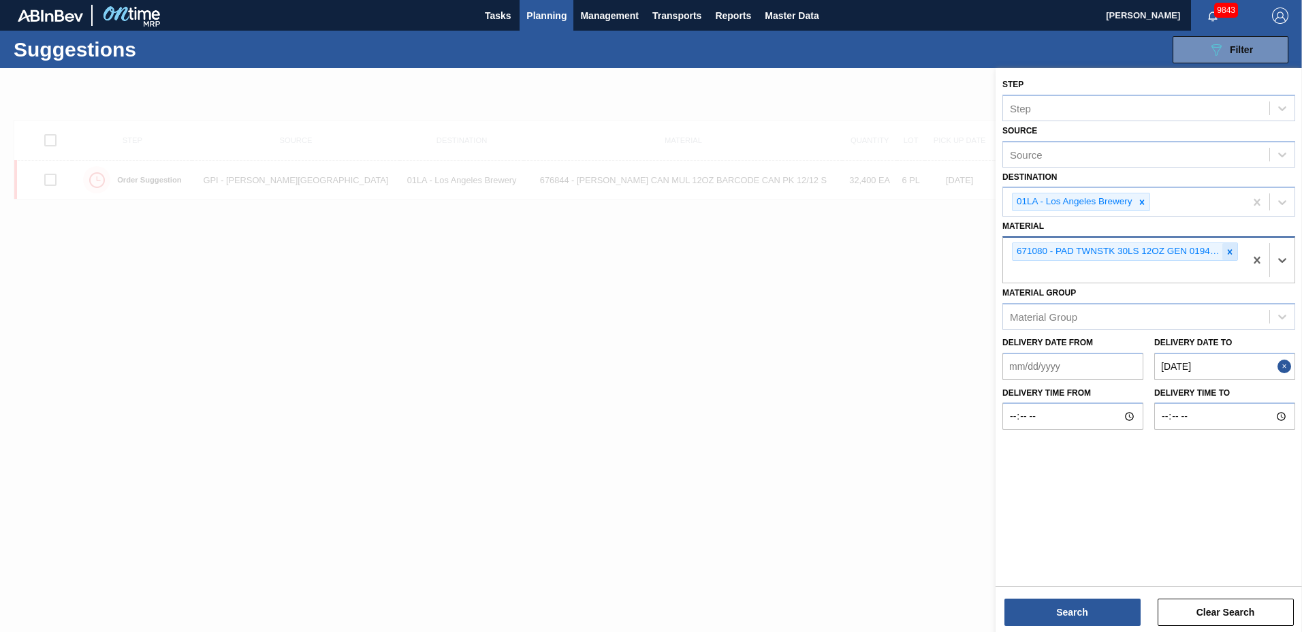
click at [1227, 251] on icon at bounding box center [1230, 252] width 10 height 10
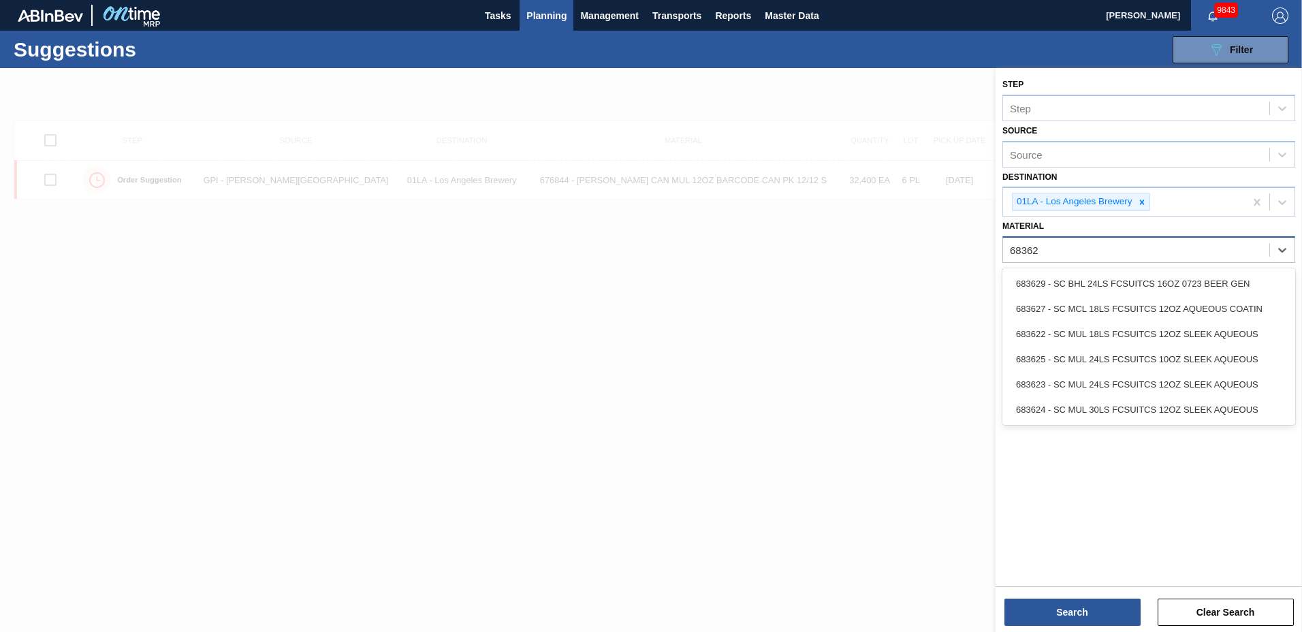
type input "683622"
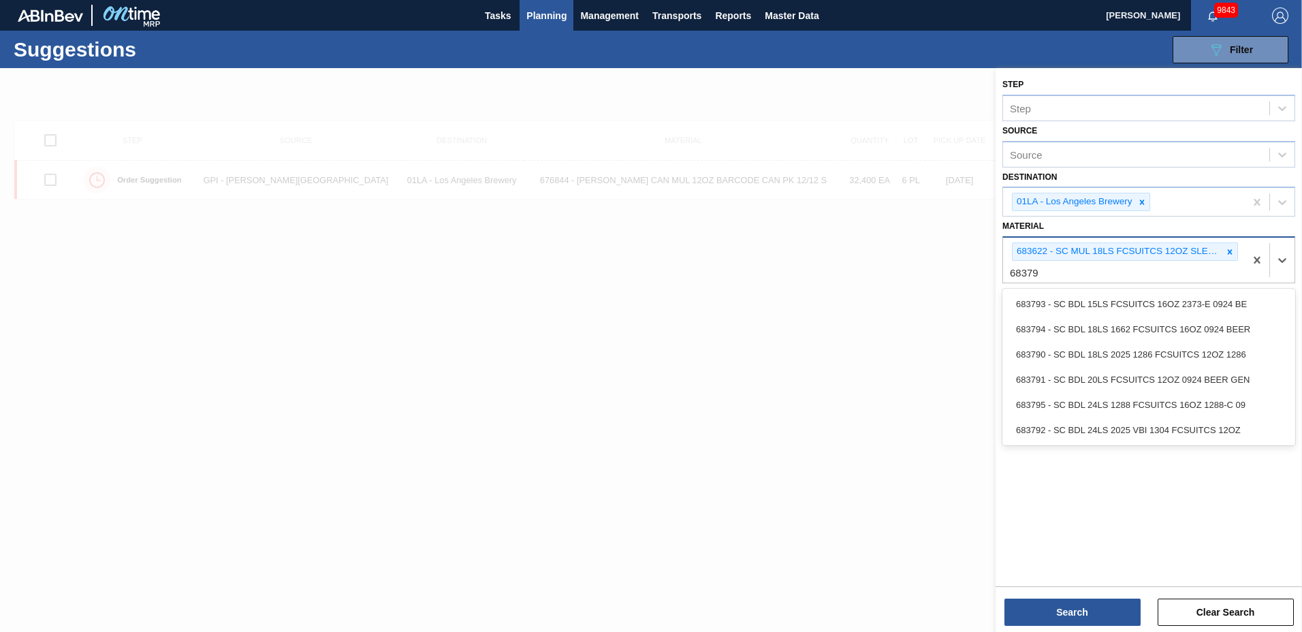
type input "683792"
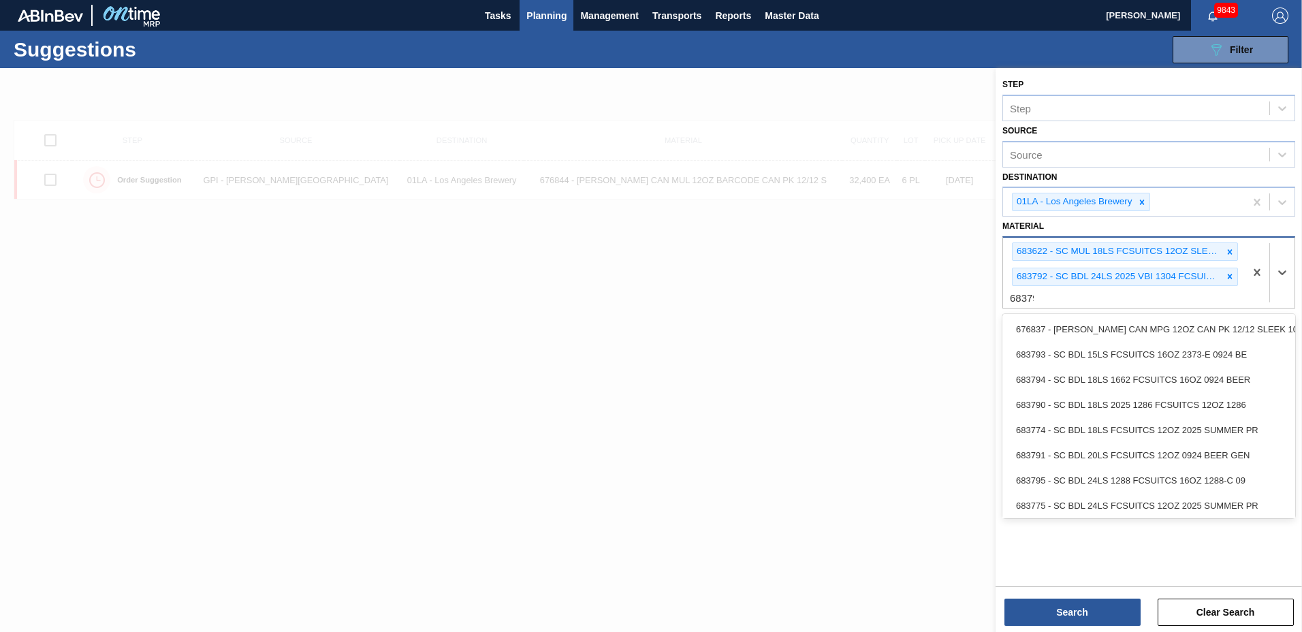
type input "683790"
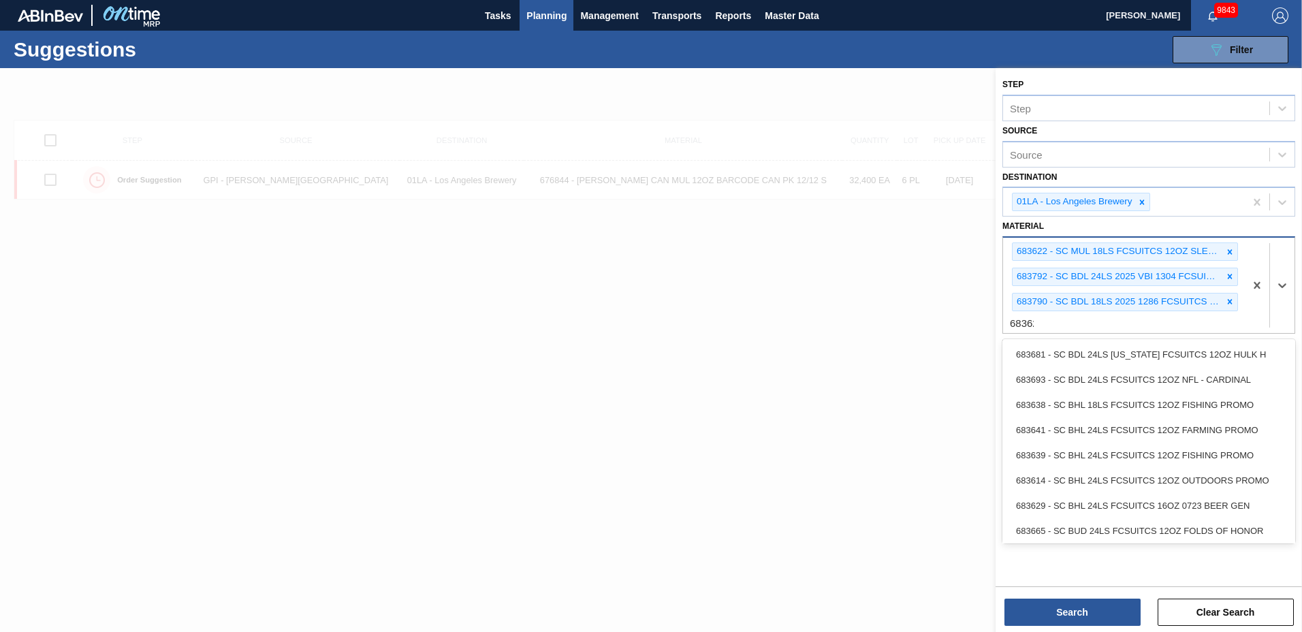
type input "683623"
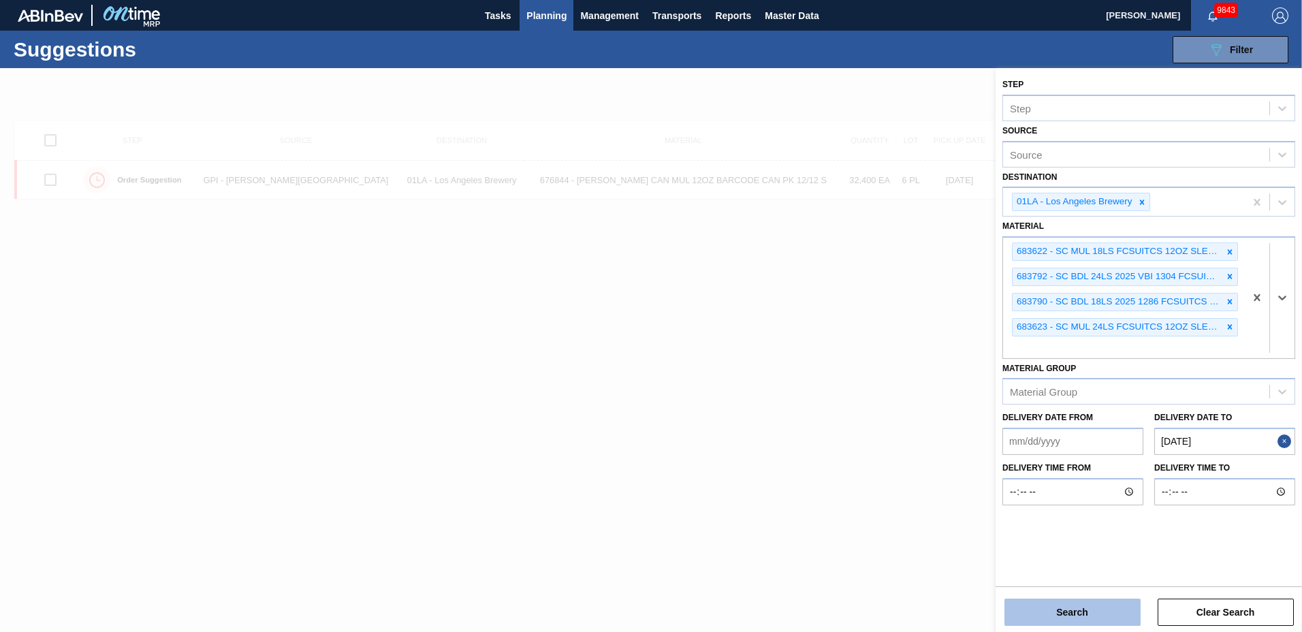
click at [1059, 620] on button "Search" at bounding box center [1072, 612] width 136 height 27
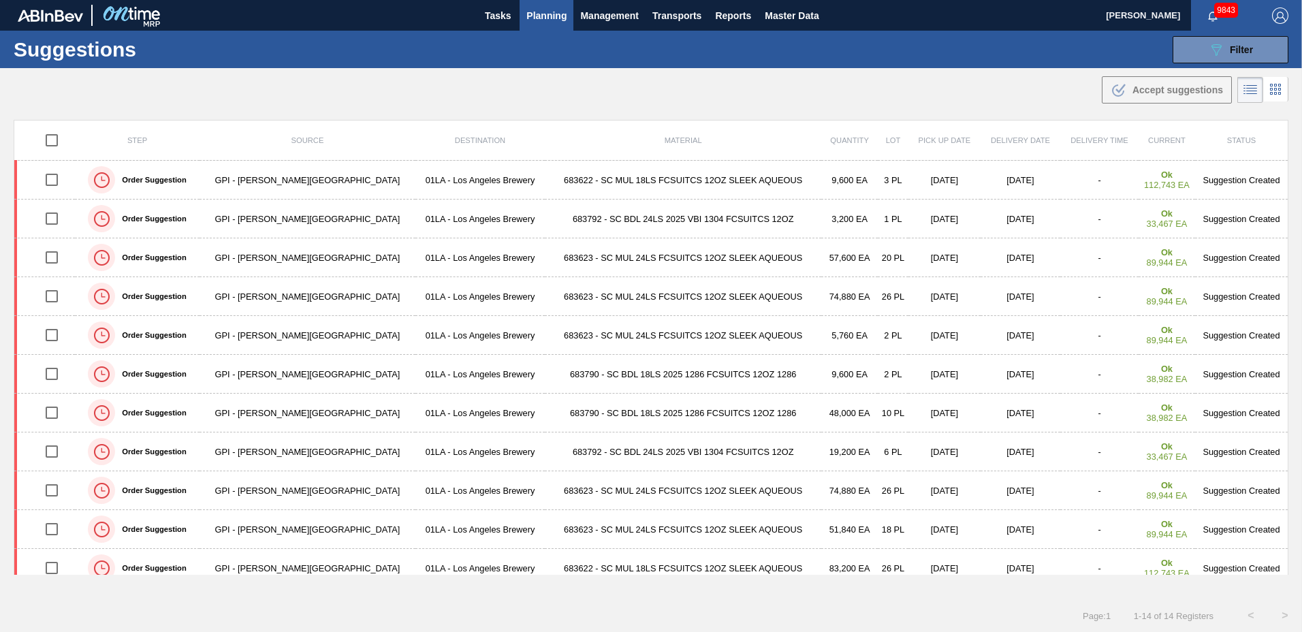
scroll to position [129, 0]
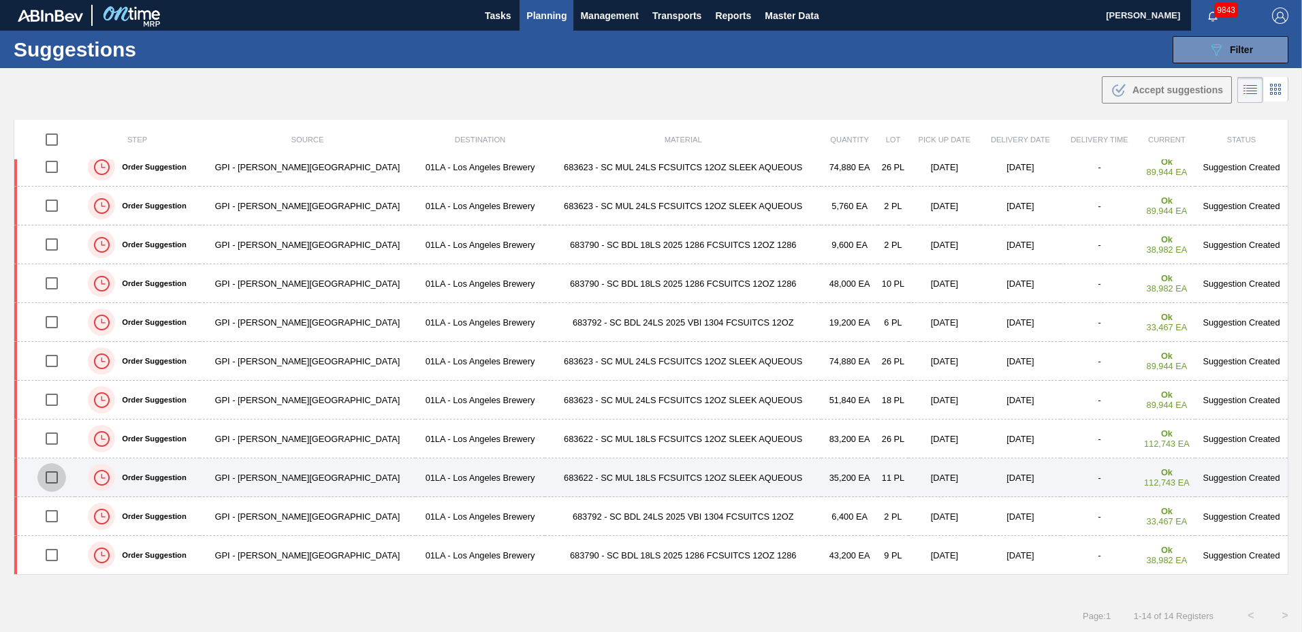
click at [51, 479] on input "checkbox" at bounding box center [51, 477] width 29 height 29
checkbox input "true"
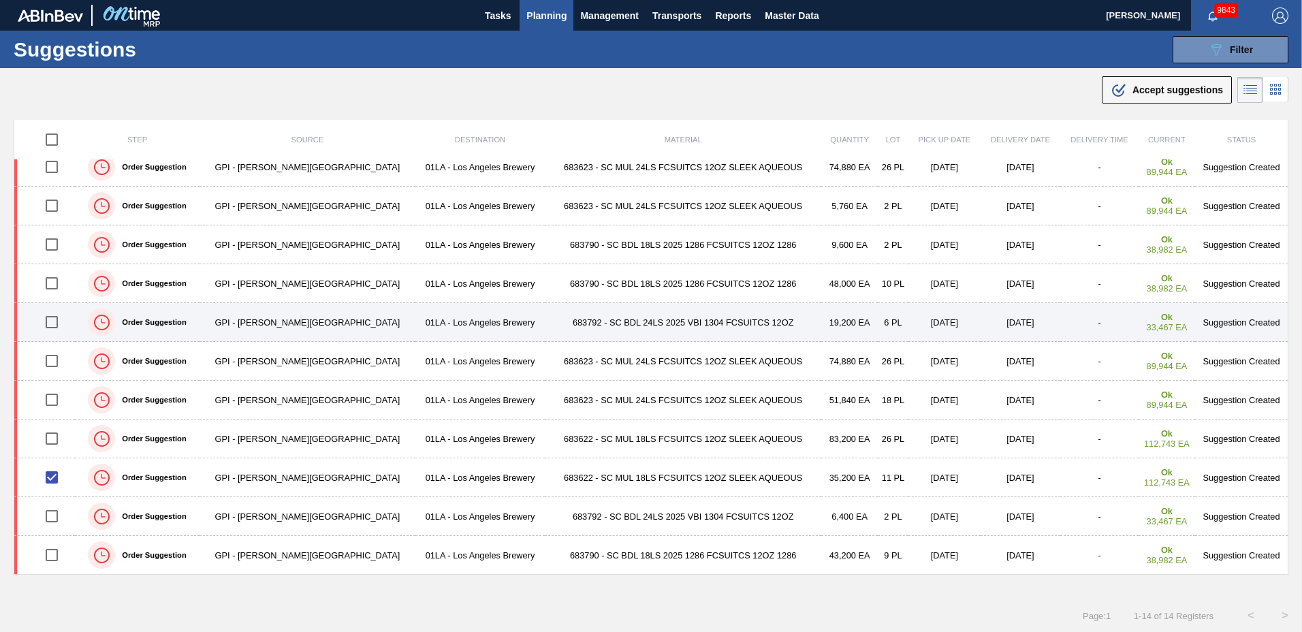
scroll to position [0, 0]
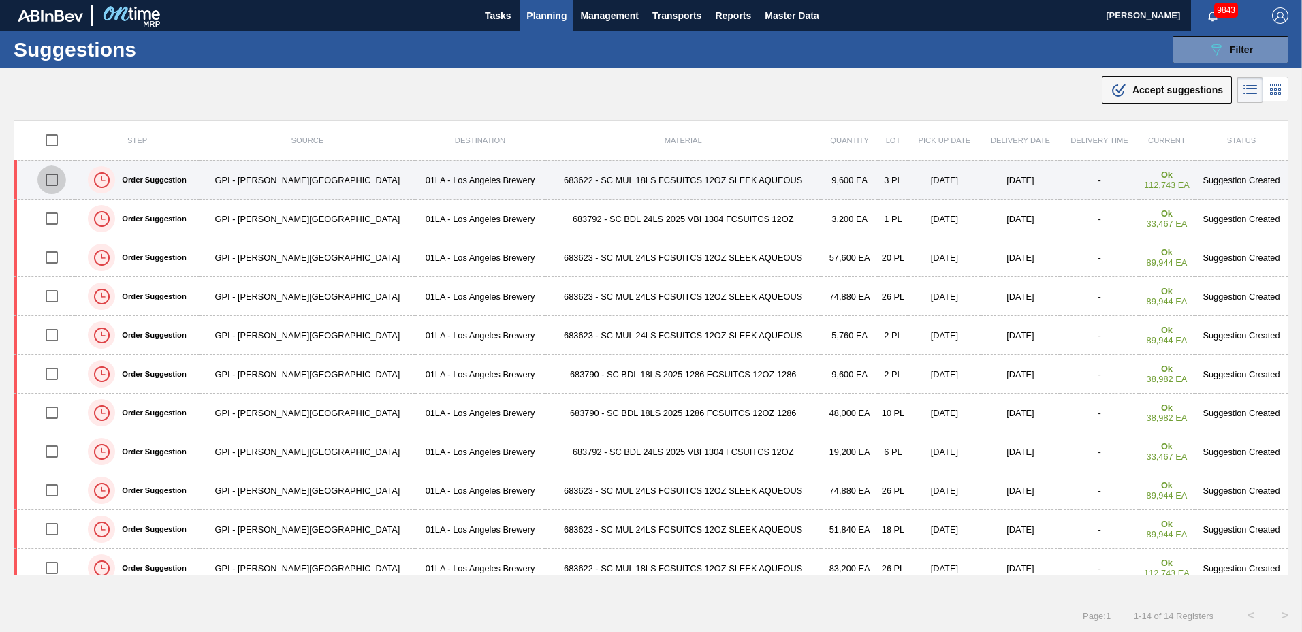
click at [57, 181] on input "checkbox" at bounding box center [51, 179] width 29 height 29
checkbox input "true"
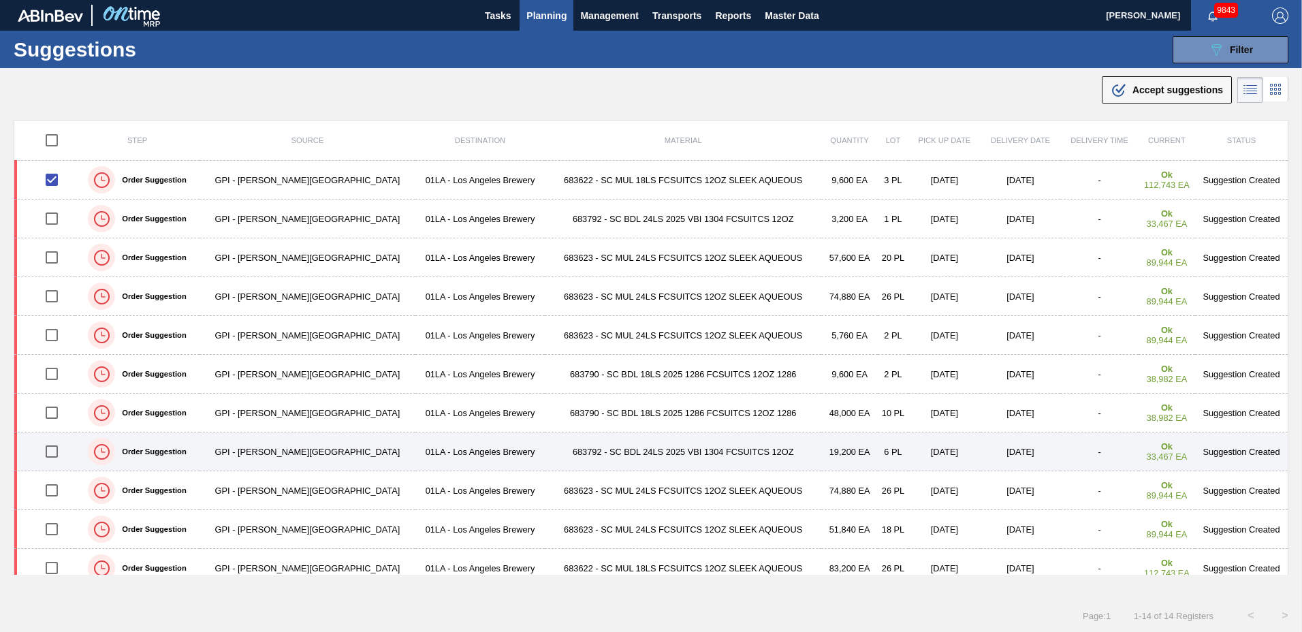
click at [53, 453] on input "checkbox" at bounding box center [51, 451] width 29 height 29
checkbox input "true"
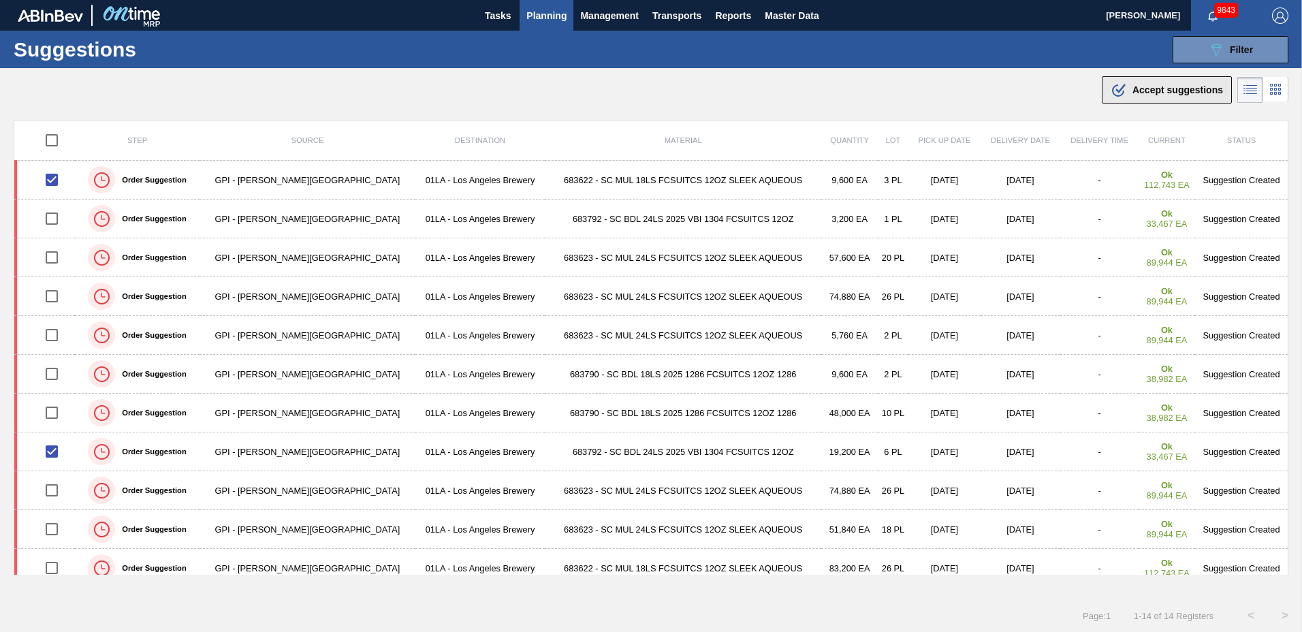
click at [1148, 83] on div ".b{fill:var(--color-action-default)} Accept suggestions" at bounding box center [1167, 90] width 112 height 16
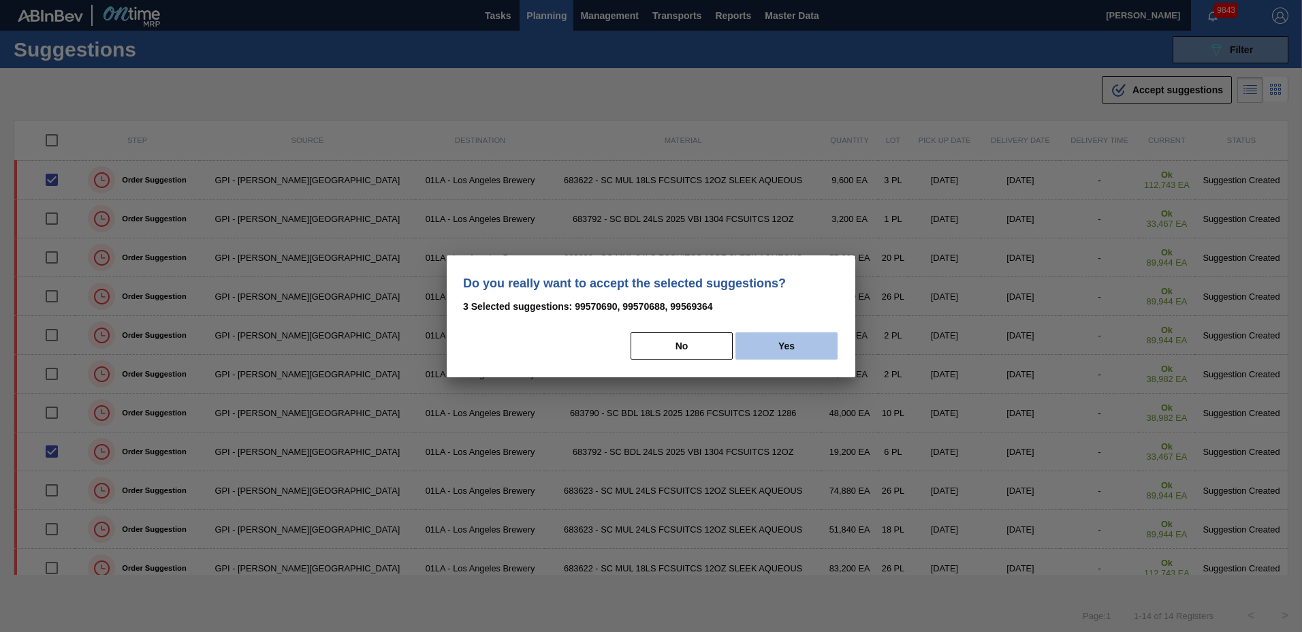
click at [813, 353] on button "Yes" at bounding box center [786, 345] width 102 height 27
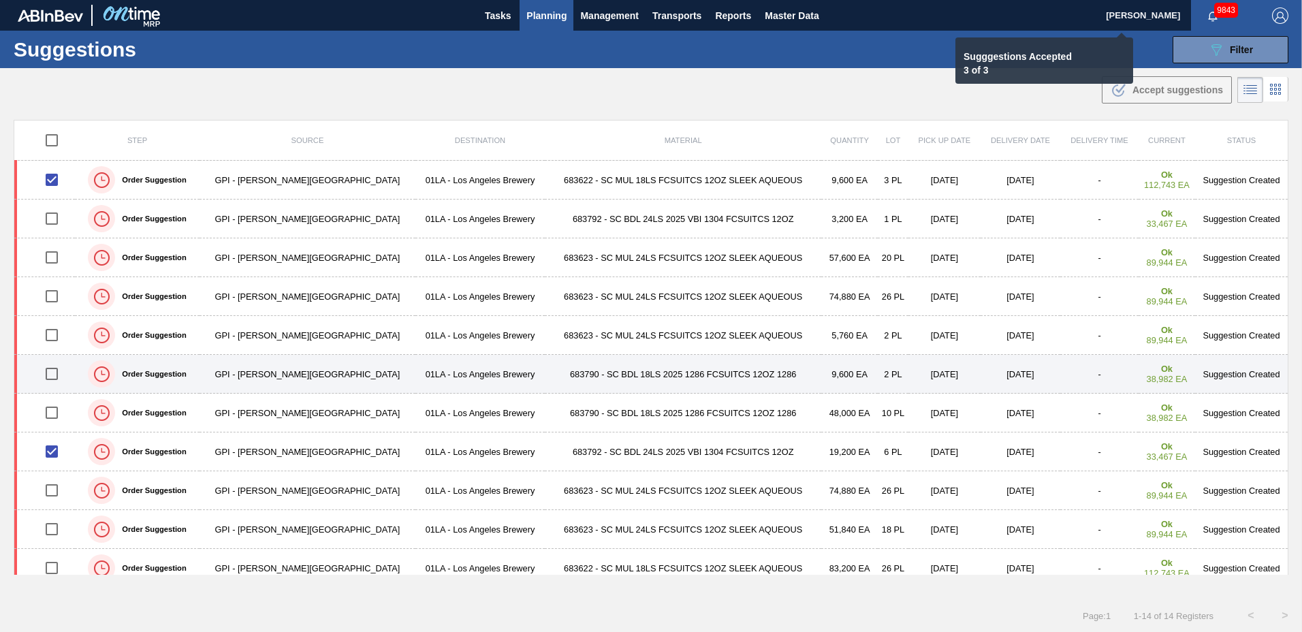
checkbox input "false"
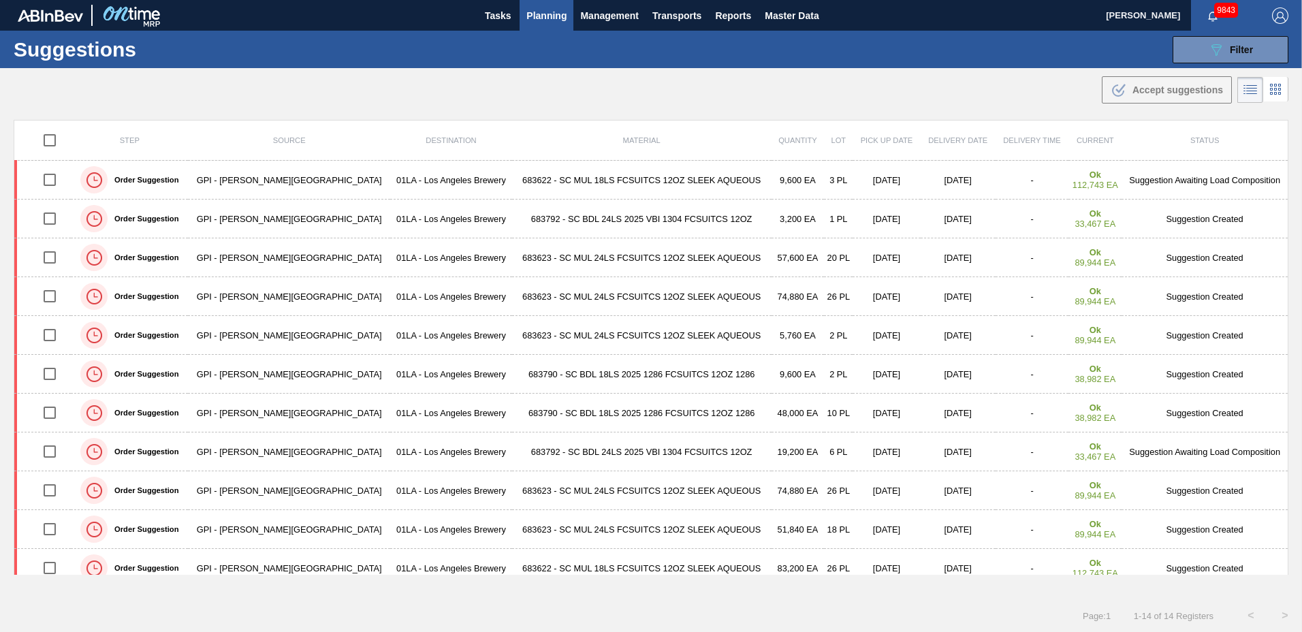
click at [542, 17] on span "Planning" at bounding box center [546, 15] width 40 height 16
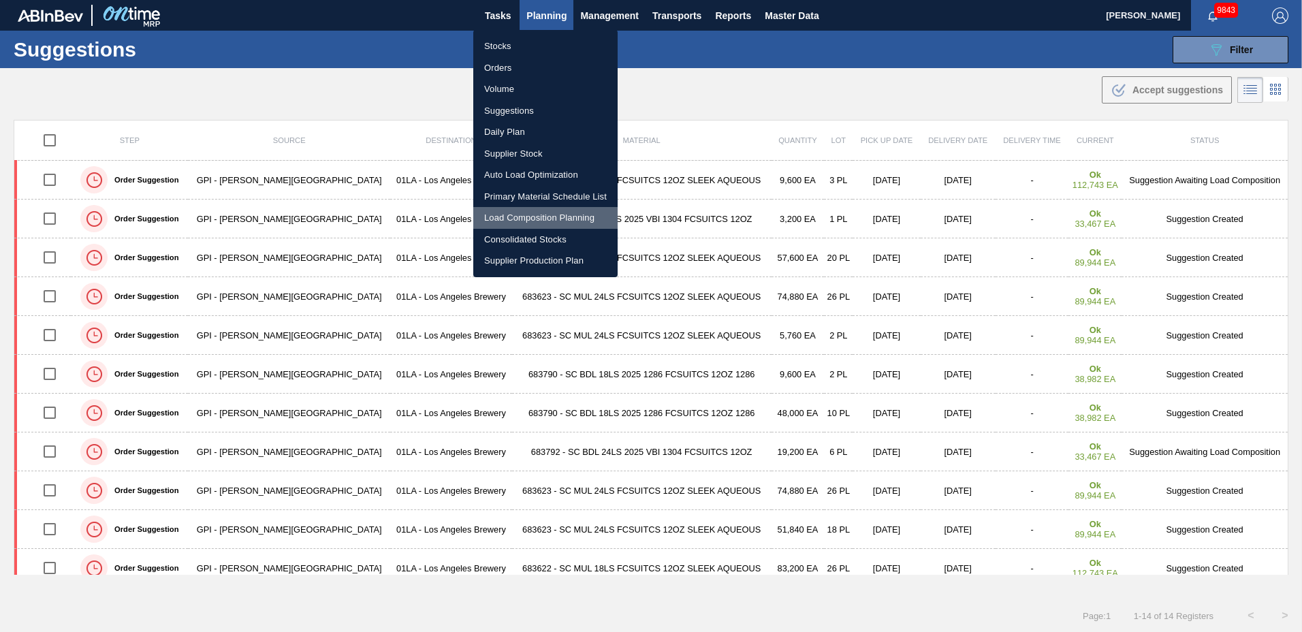
click at [522, 210] on li "Load Composition Planning" at bounding box center [545, 218] width 144 height 22
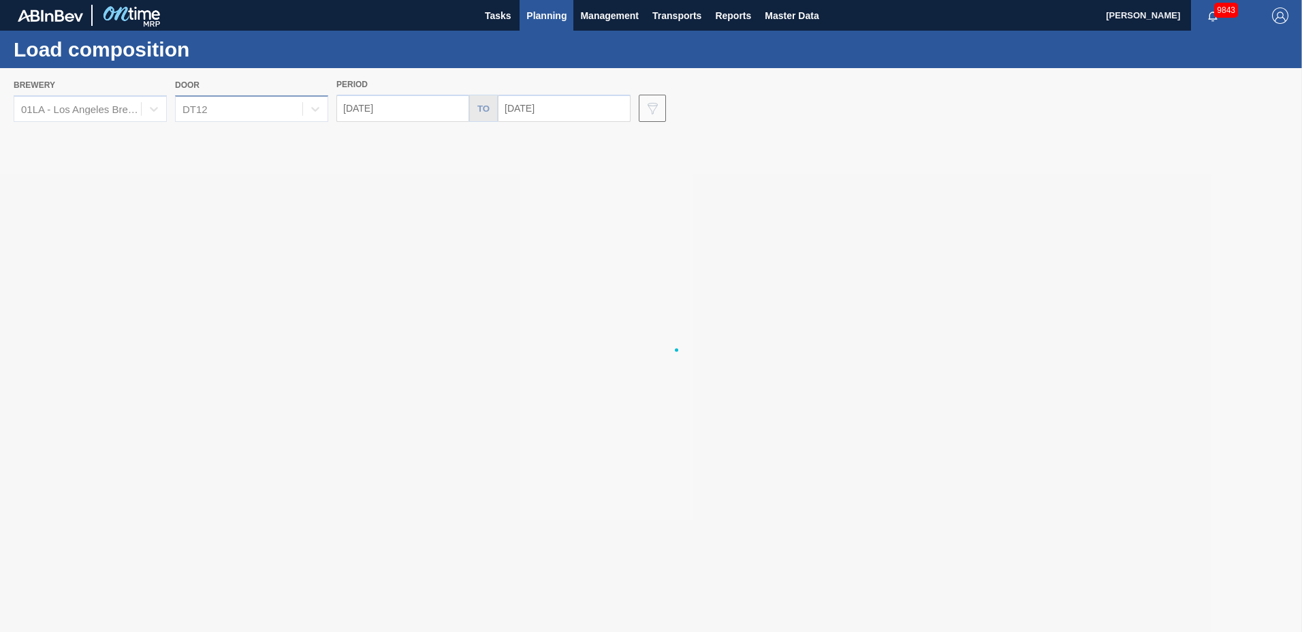
click at [246, 110] on div "DT12" at bounding box center [239, 109] width 127 height 20
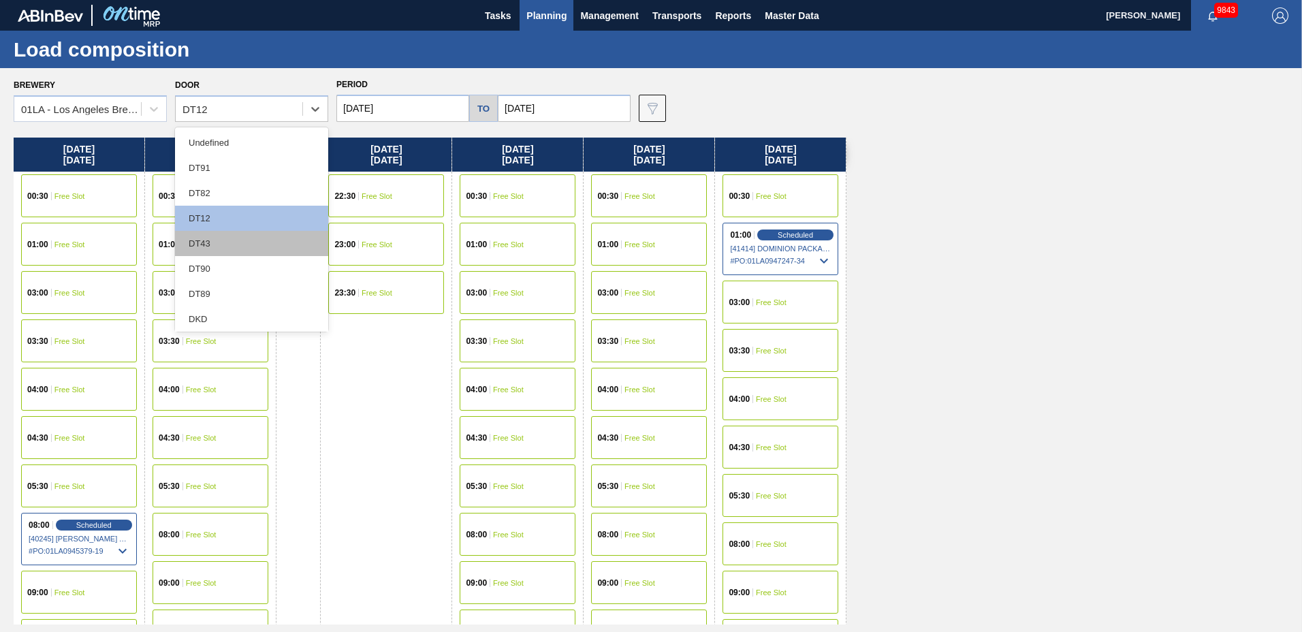
click at [236, 238] on div "DT43" at bounding box center [251, 243] width 153 height 25
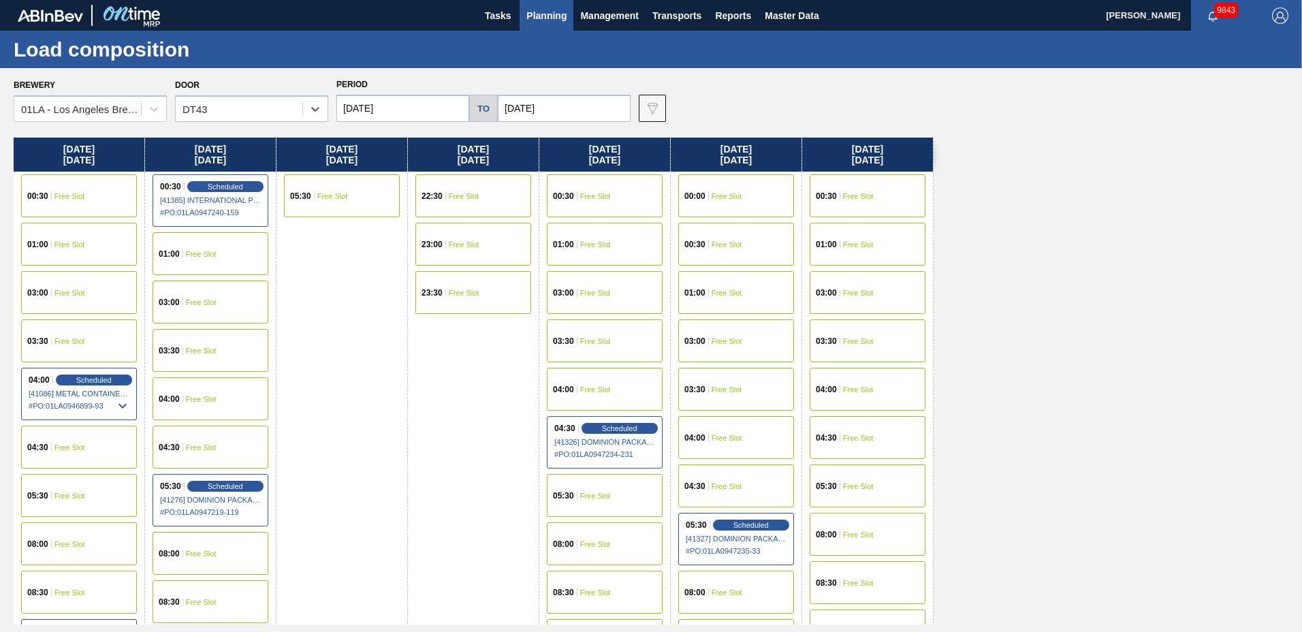
click at [609, 483] on div "05:30 Free Slot" at bounding box center [605, 495] width 116 height 43
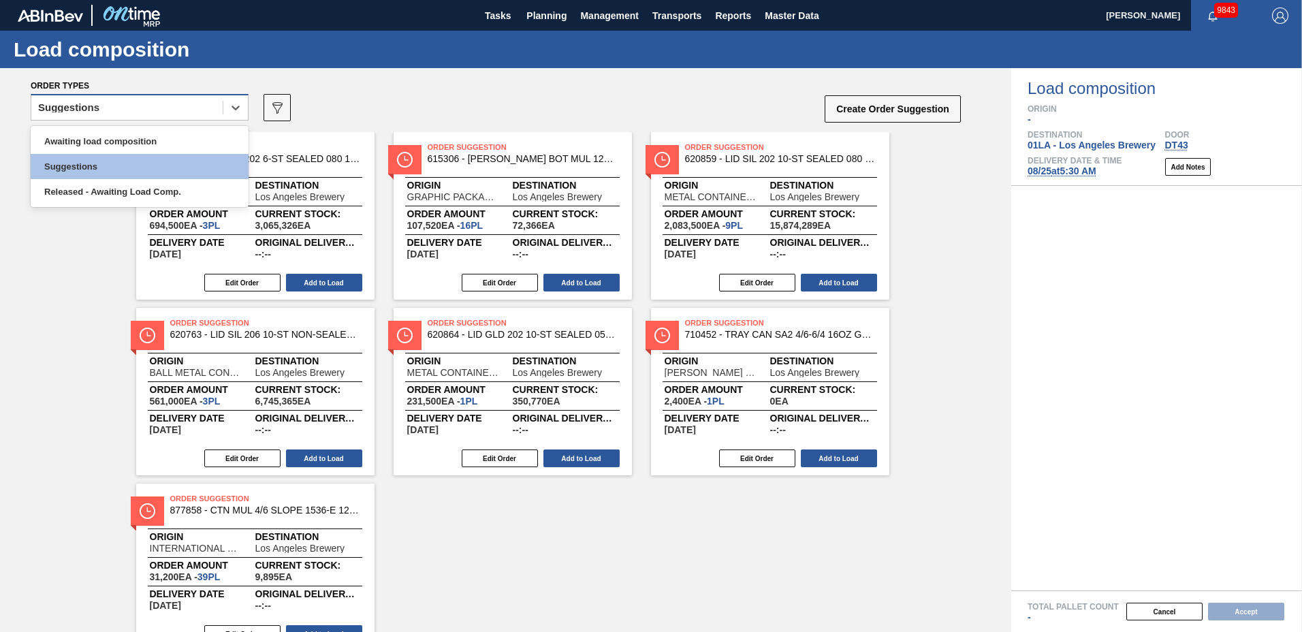
click at [136, 111] on div "Suggestions" at bounding box center [126, 108] width 191 height 20
click at [136, 138] on div "Awaiting load composition" at bounding box center [140, 141] width 218 height 25
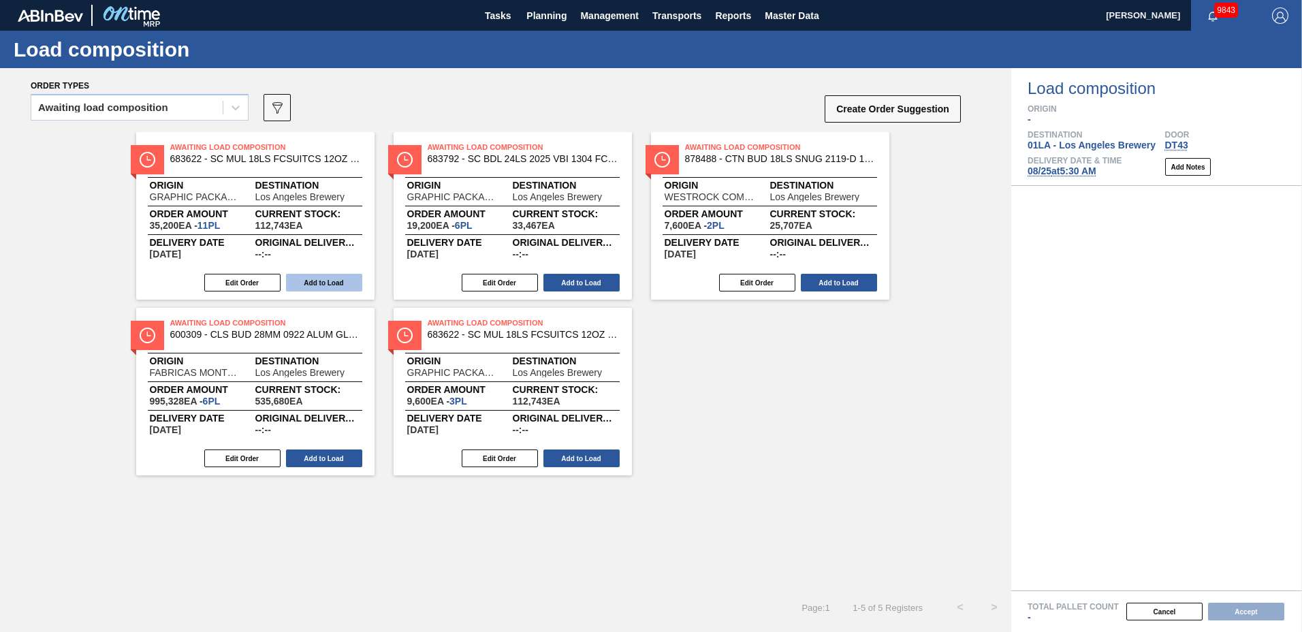
click at [313, 286] on button "Add to Load" at bounding box center [324, 283] width 76 height 18
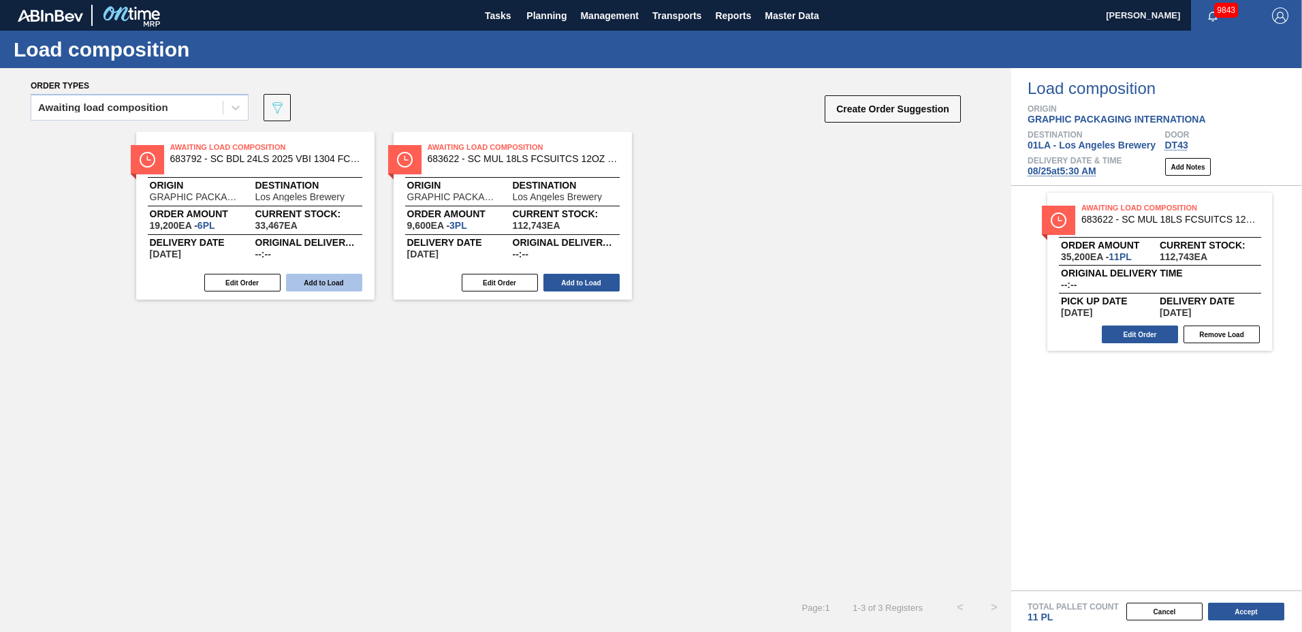
click at [313, 285] on button "Add to Load" at bounding box center [324, 283] width 76 height 18
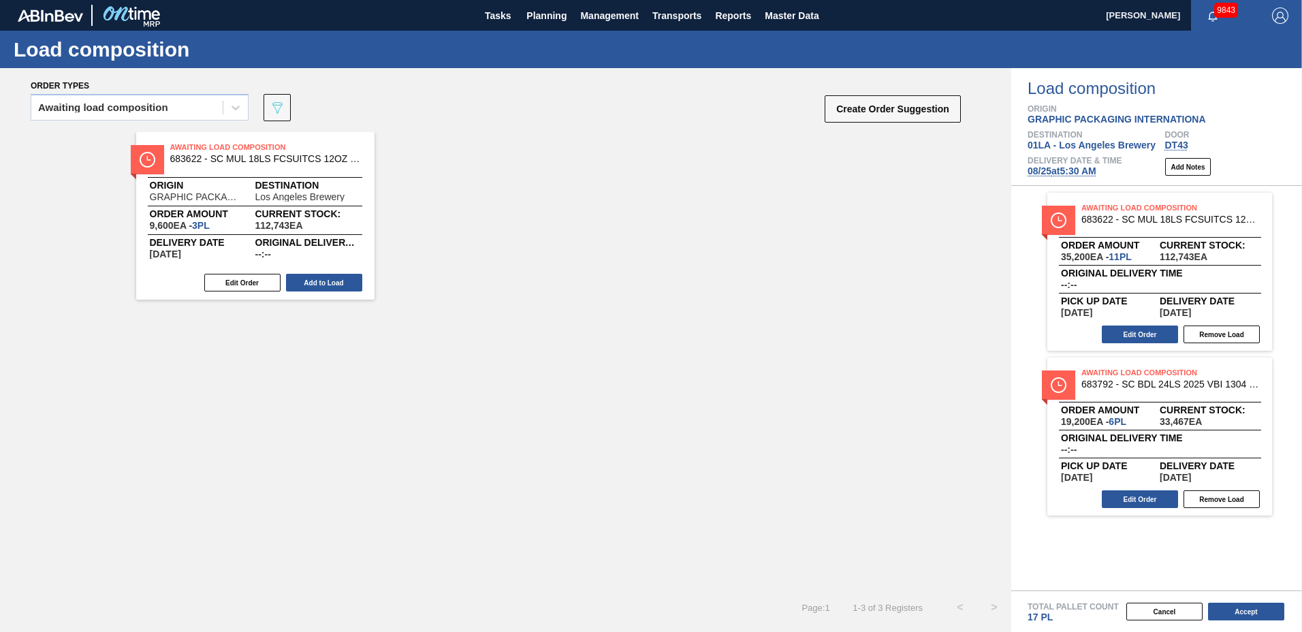
click at [313, 285] on button "Add to Load" at bounding box center [324, 283] width 76 height 18
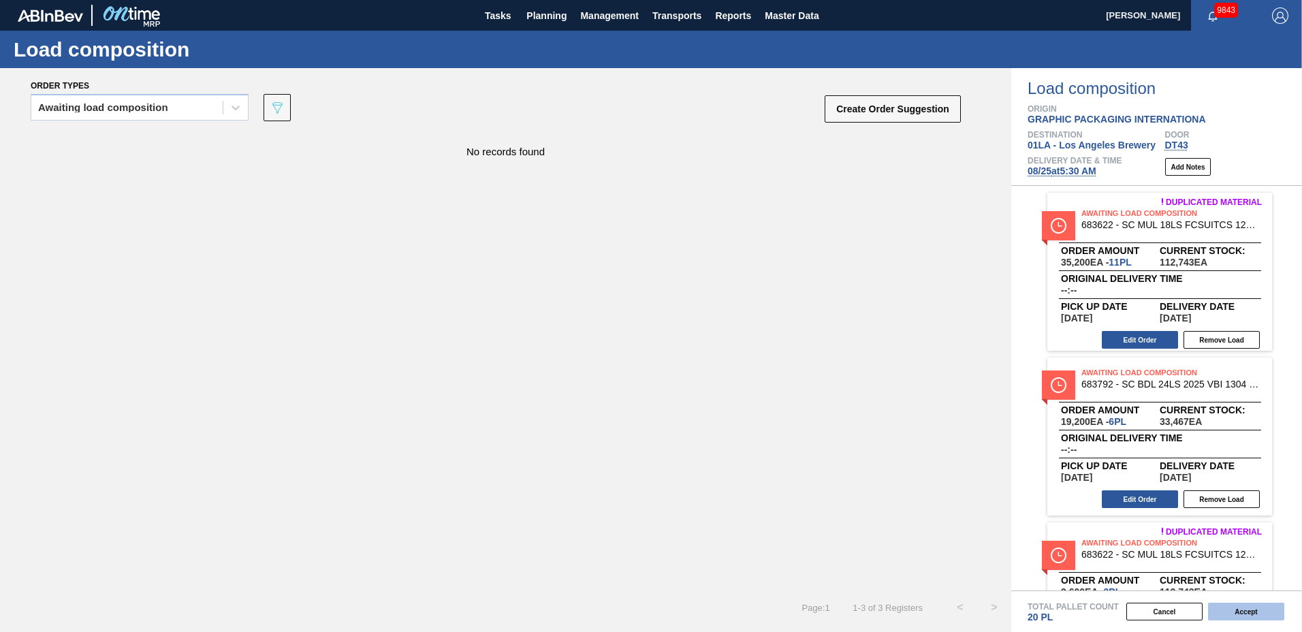
click at [1228, 611] on button "Accept" at bounding box center [1246, 612] width 76 height 18
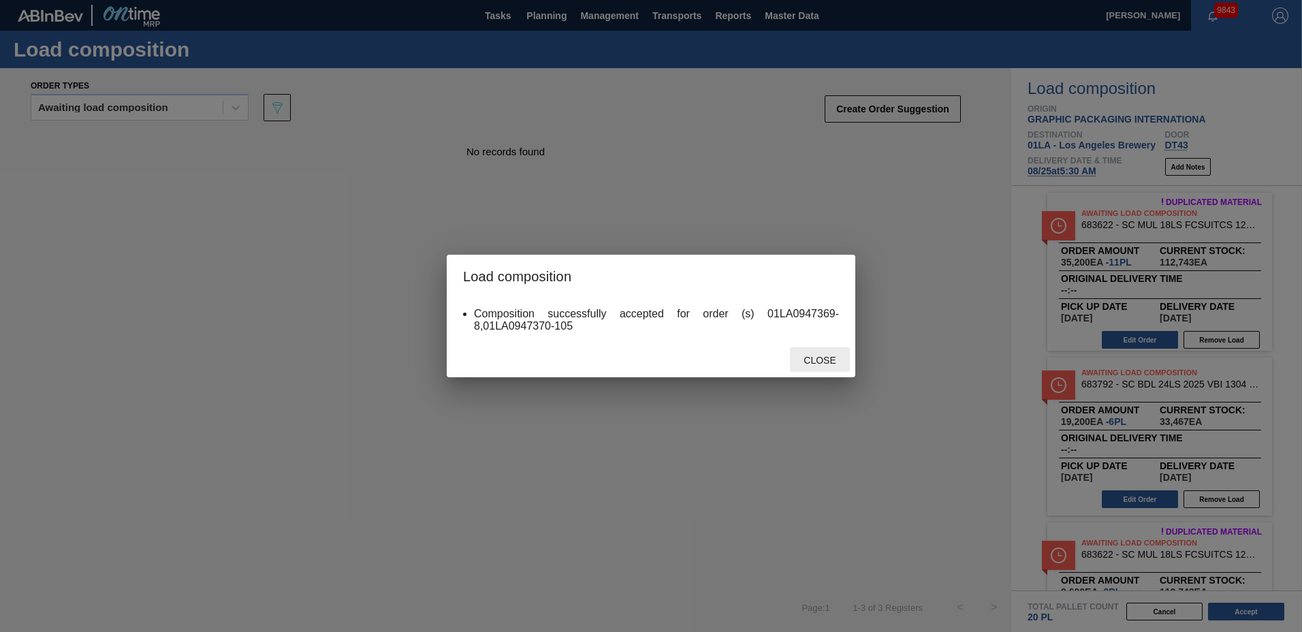
click at [818, 364] on span "Close" at bounding box center [820, 360] width 54 height 11
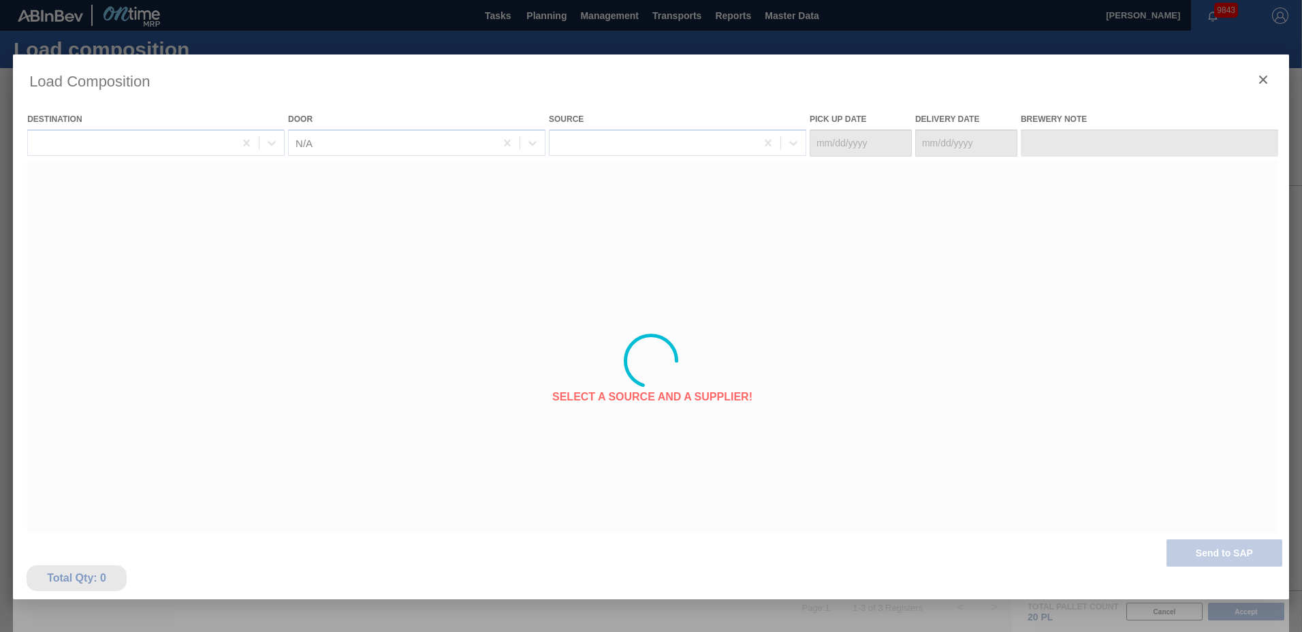
type Date "[DATE]"
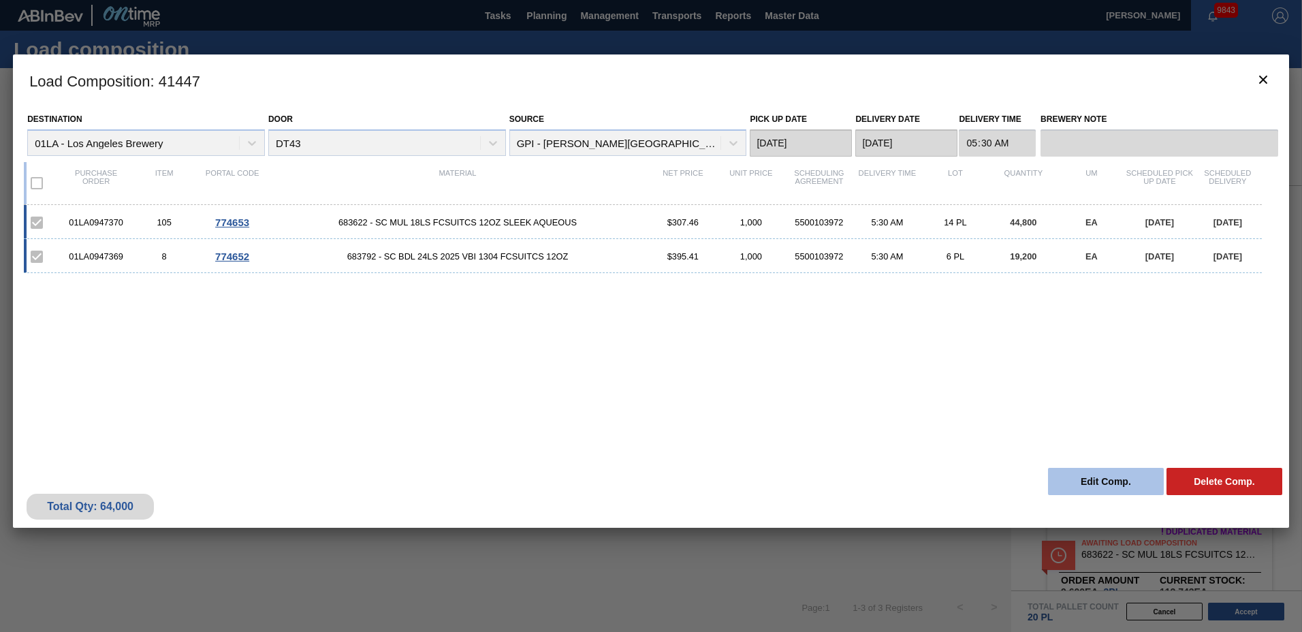
click at [1105, 483] on button "Edit Comp." at bounding box center [1106, 481] width 116 height 27
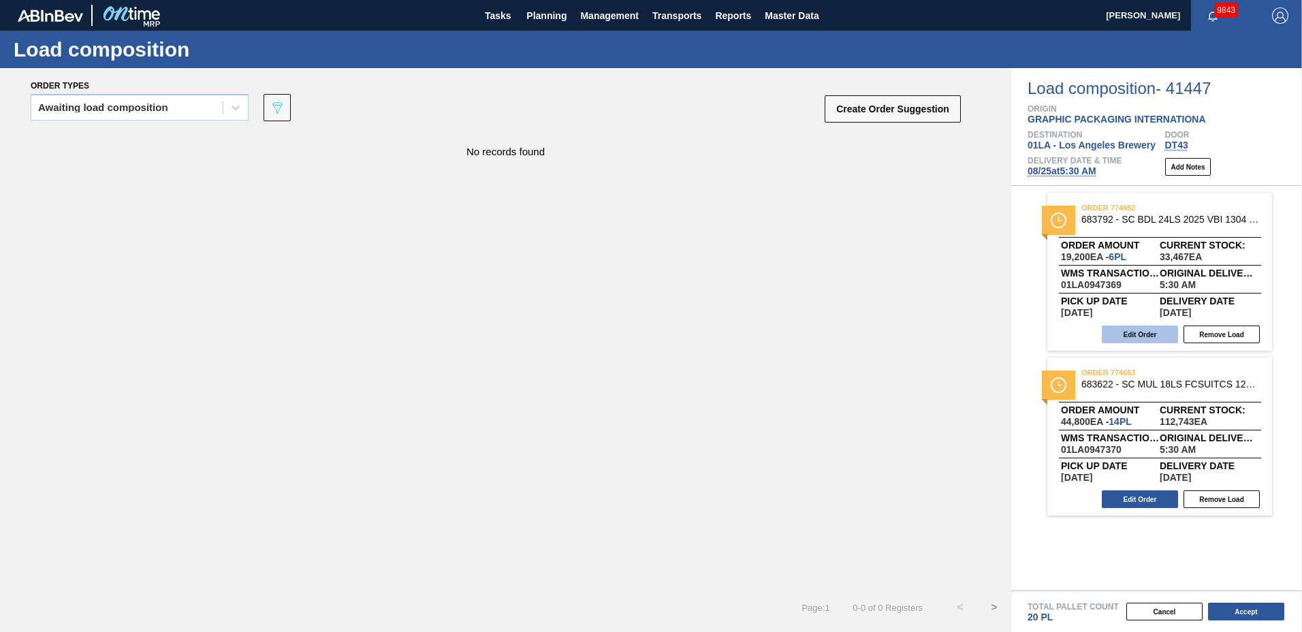
click at [1124, 337] on button "Edit Order" at bounding box center [1140, 334] width 76 height 18
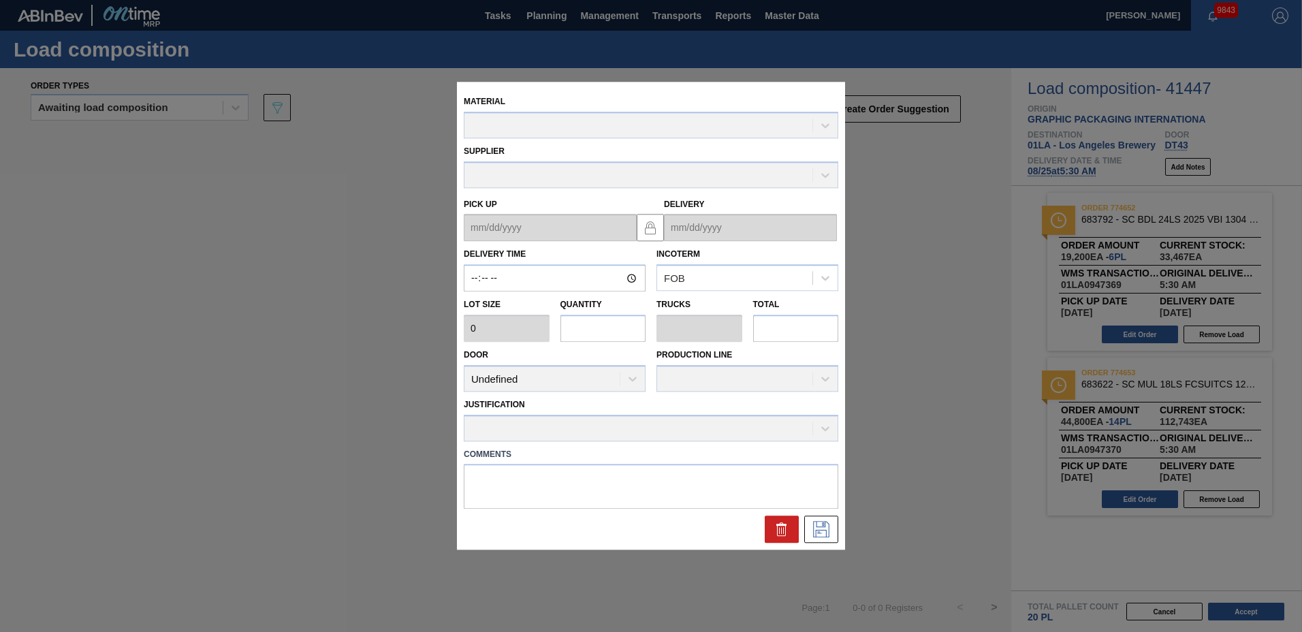
type input "05:30:00"
type input "3,200"
type input "6"
type input "0.202"
type input "19,200"
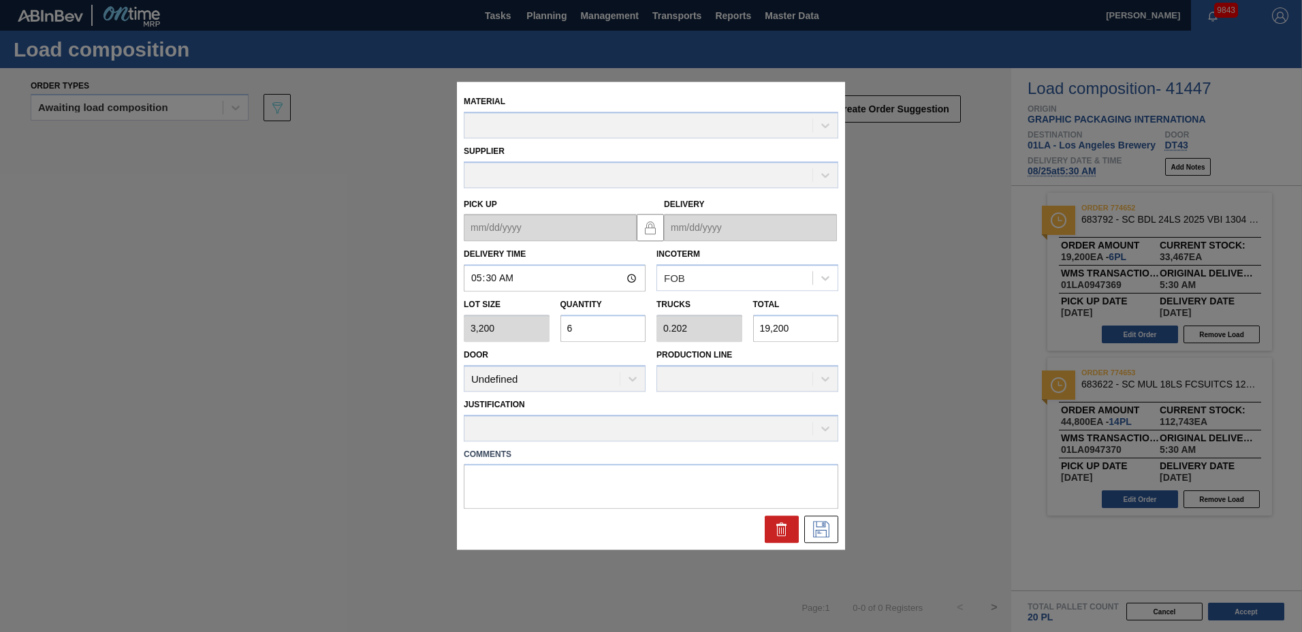
type up "[DATE]"
type input "[DATE]"
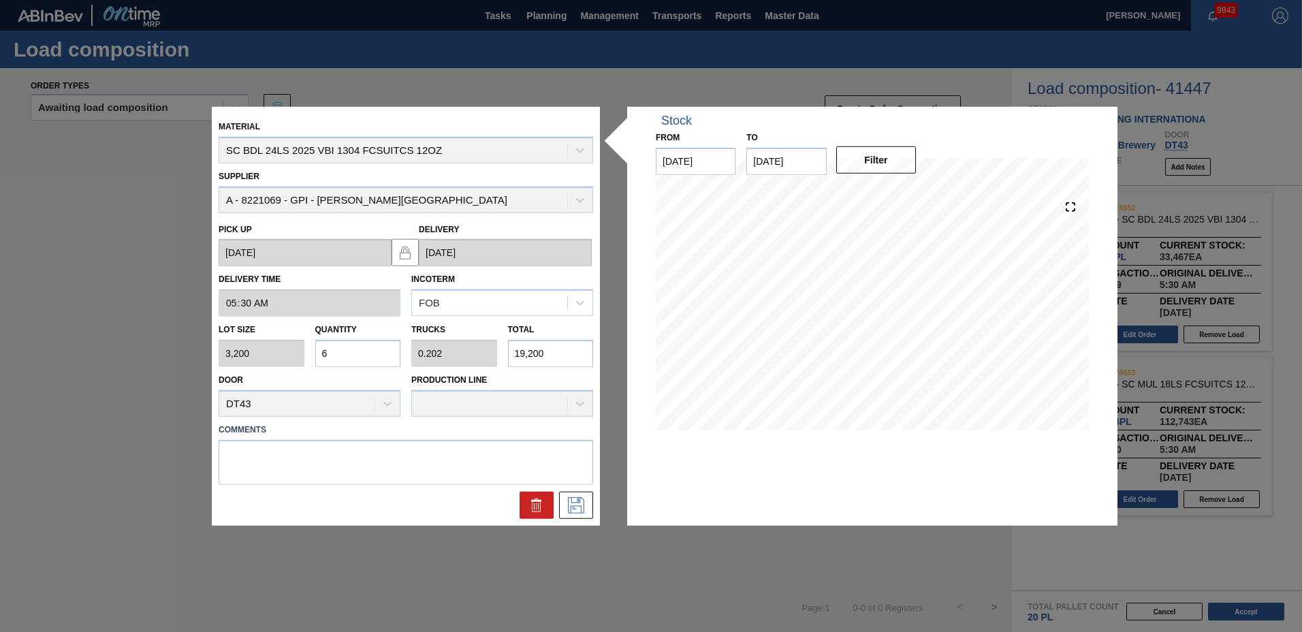
click at [387, 350] on input "6" at bounding box center [358, 353] width 86 height 27
type input "0"
type input "4"
type input "0.135"
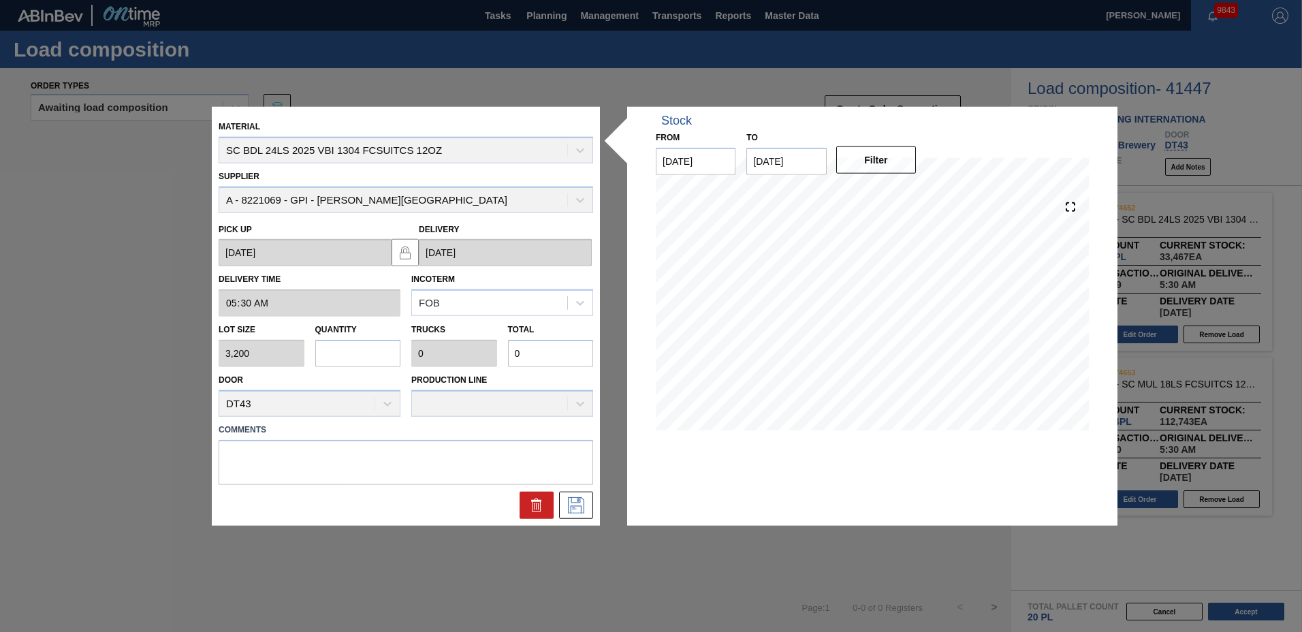
type input "12,800"
type input "4"
click at [562, 498] on button at bounding box center [576, 504] width 34 height 27
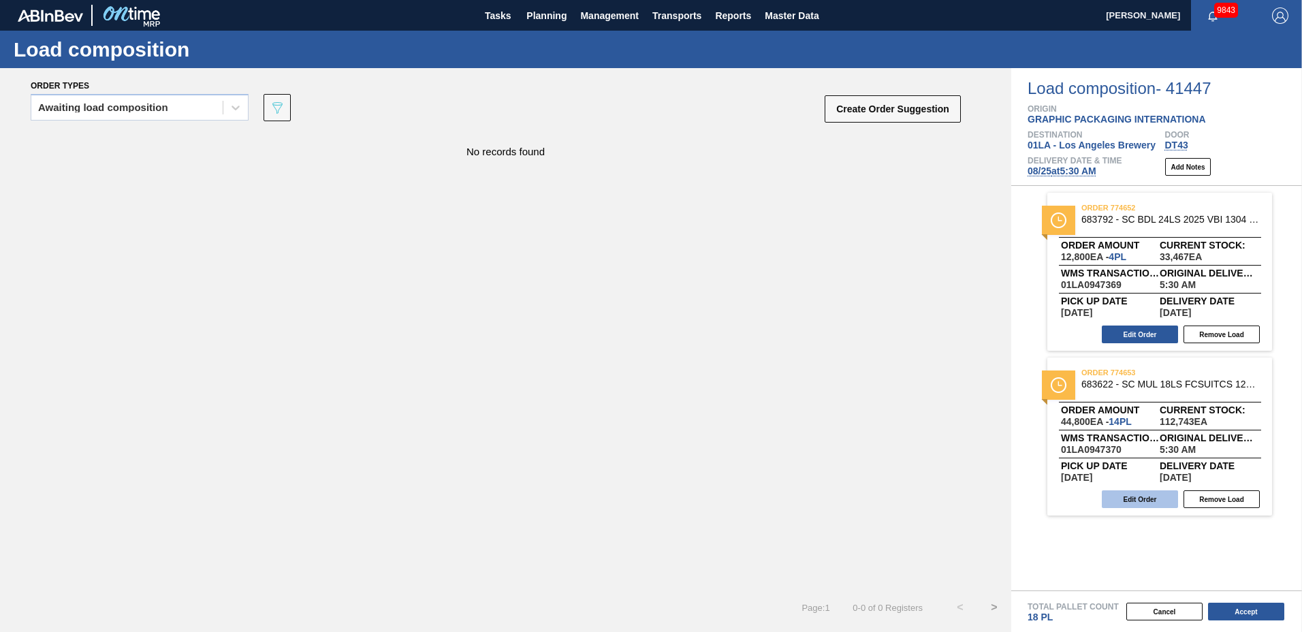
click at [1142, 503] on button "Edit Order" at bounding box center [1140, 499] width 76 height 18
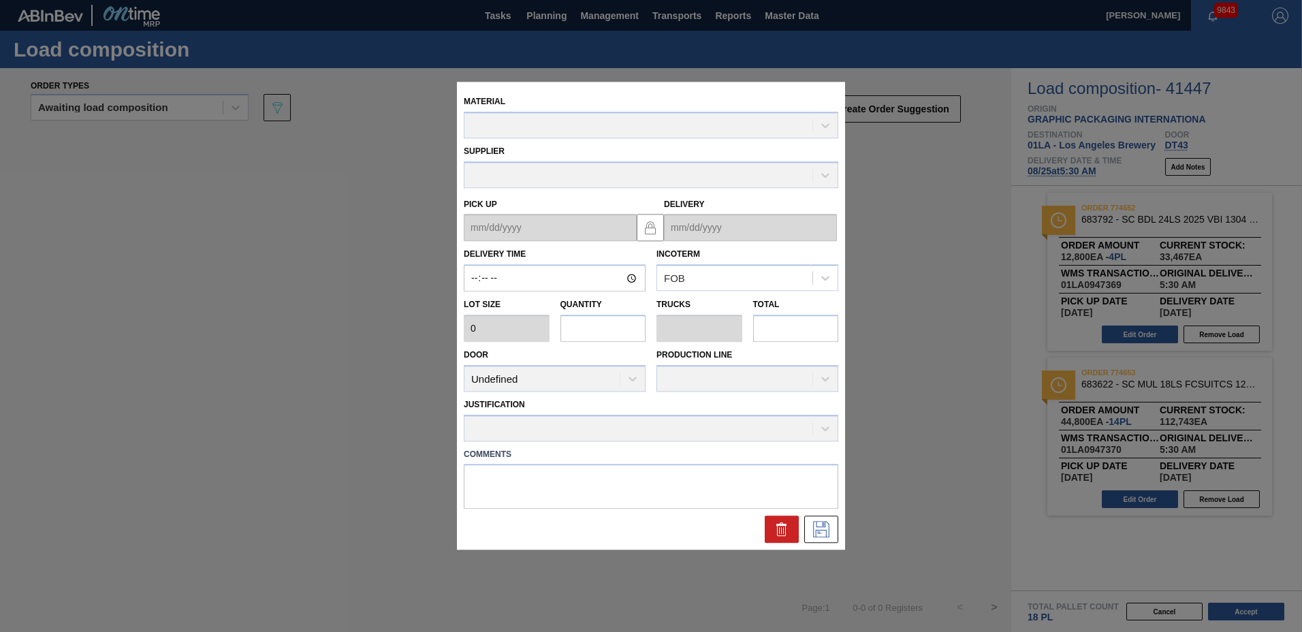
type input "05:30:00"
type input "3,200"
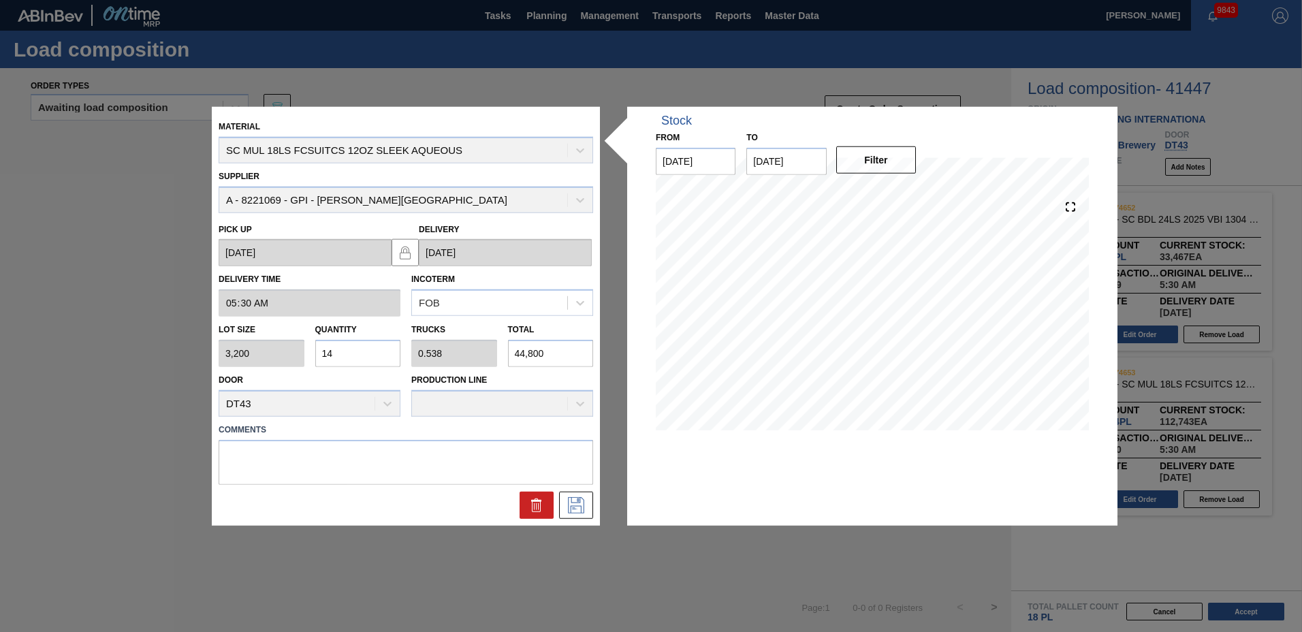
click at [358, 359] on input "14" at bounding box center [358, 353] width 86 height 27
click at [561, 505] on button at bounding box center [576, 504] width 34 height 27
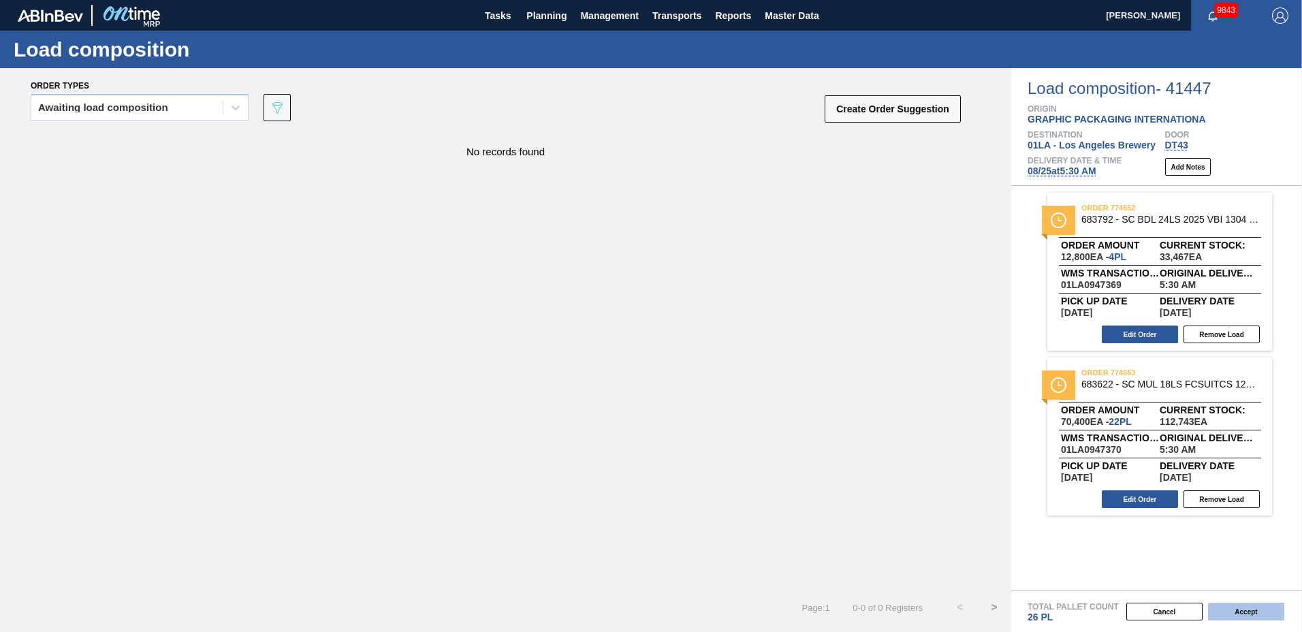
click at [1231, 606] on button "Accept" at bounding box center [1246, 612] width 76 height 18
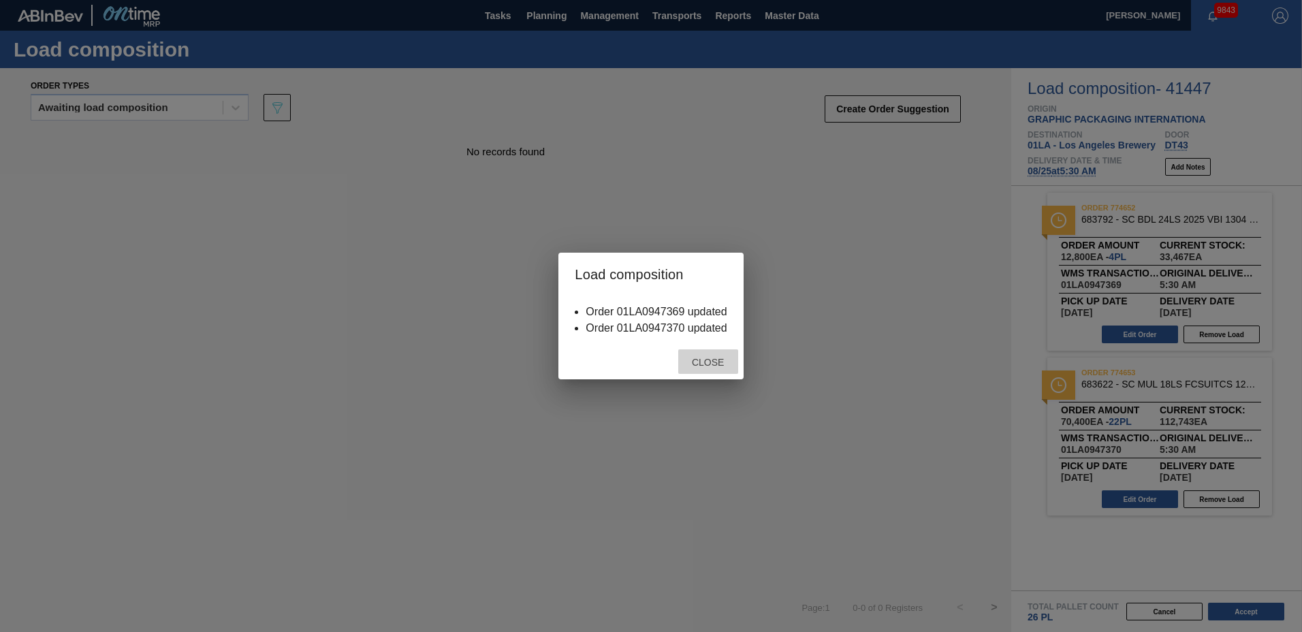
click at [710, 365] on span "Close" at bounding box center [708, 362] width 54 height 11
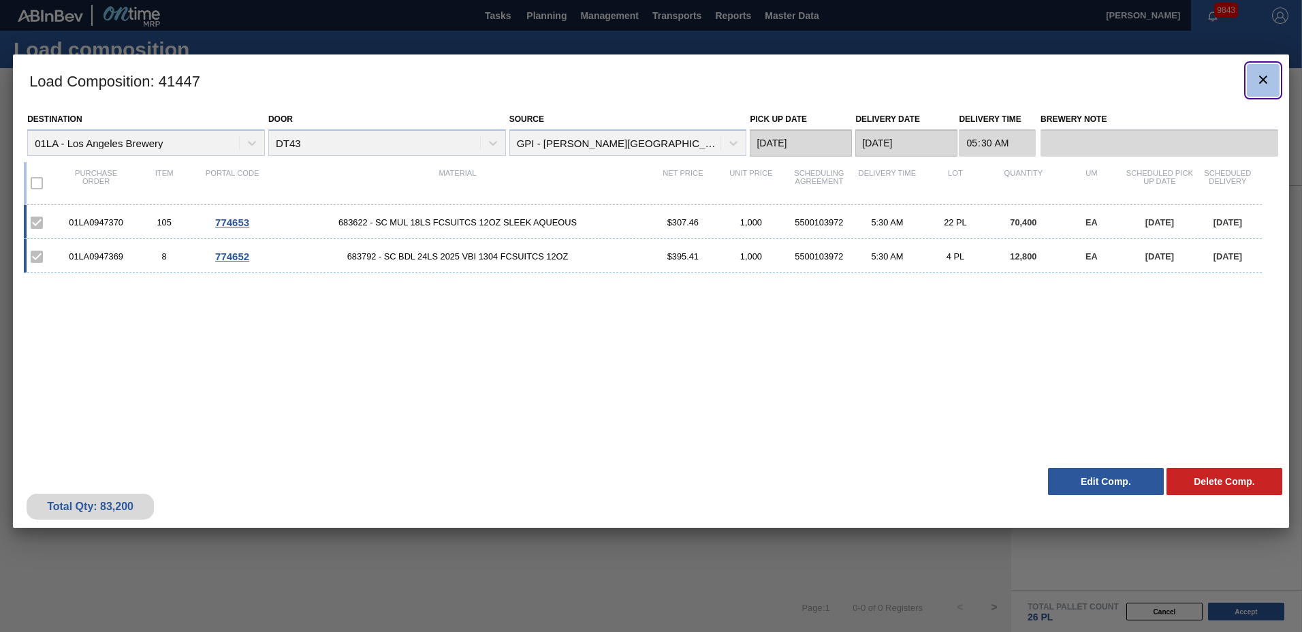
click at [1266, 80] on icon "botão de ícone" at bounding box center [1263, 79] width 16 height 16
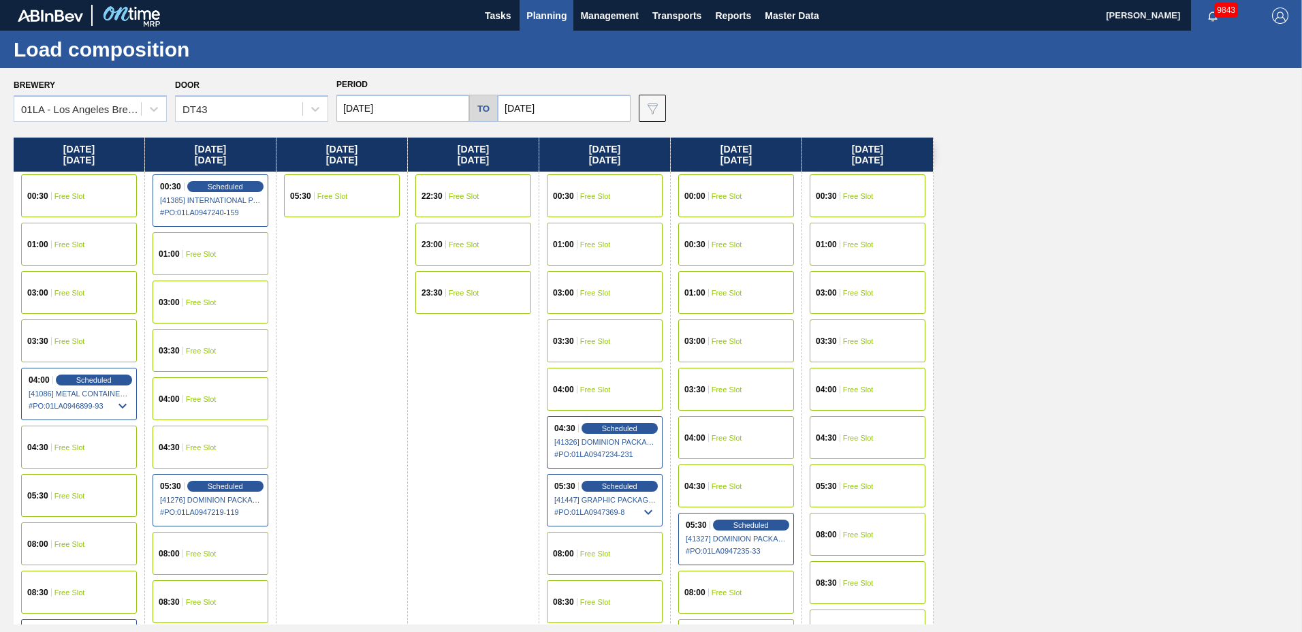
click at [548, 14] on span "Planning" at bounding box center [546, 15] width 40 height 16
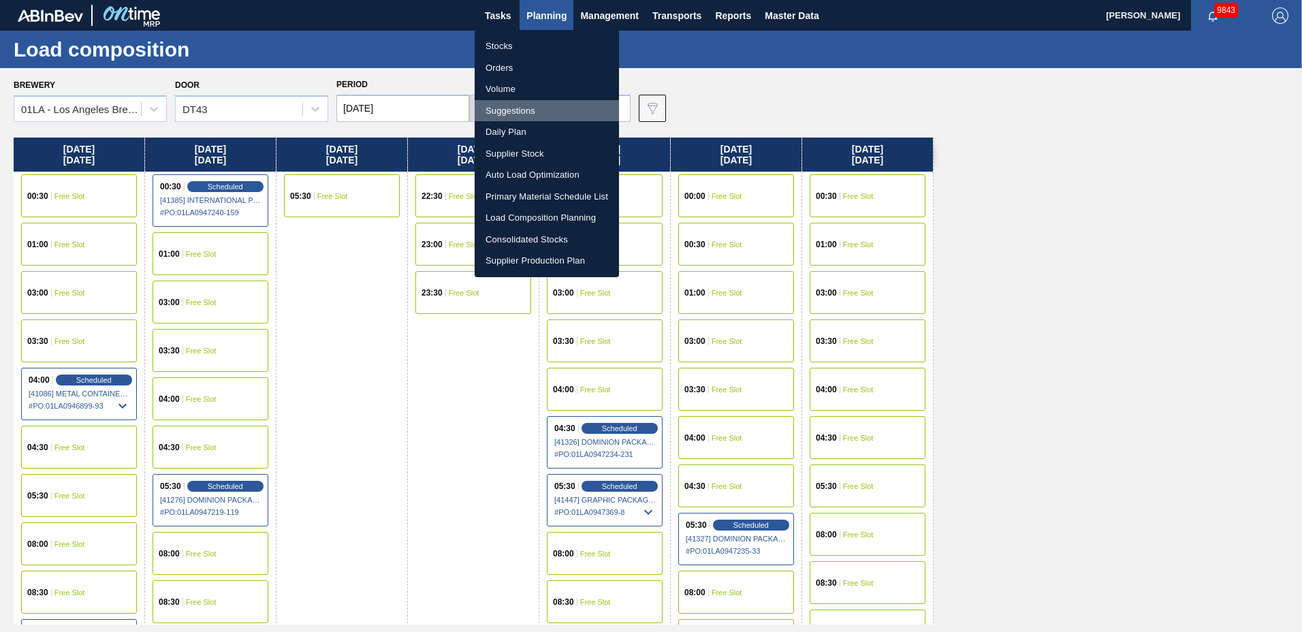
click at [527, 106] on li "Suggestions" at bounding box center [547, 111] width 144 height 22
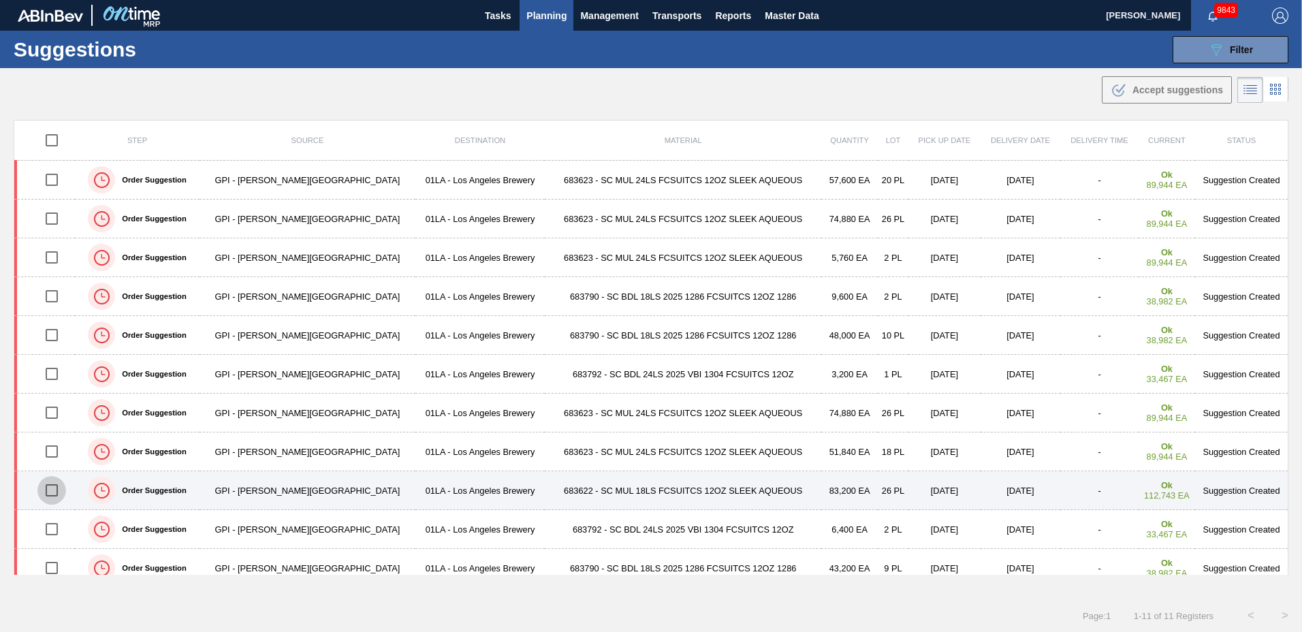
click at [49, 487] on input "checkbox" at bounding box center [51, 490] width 29 height 29
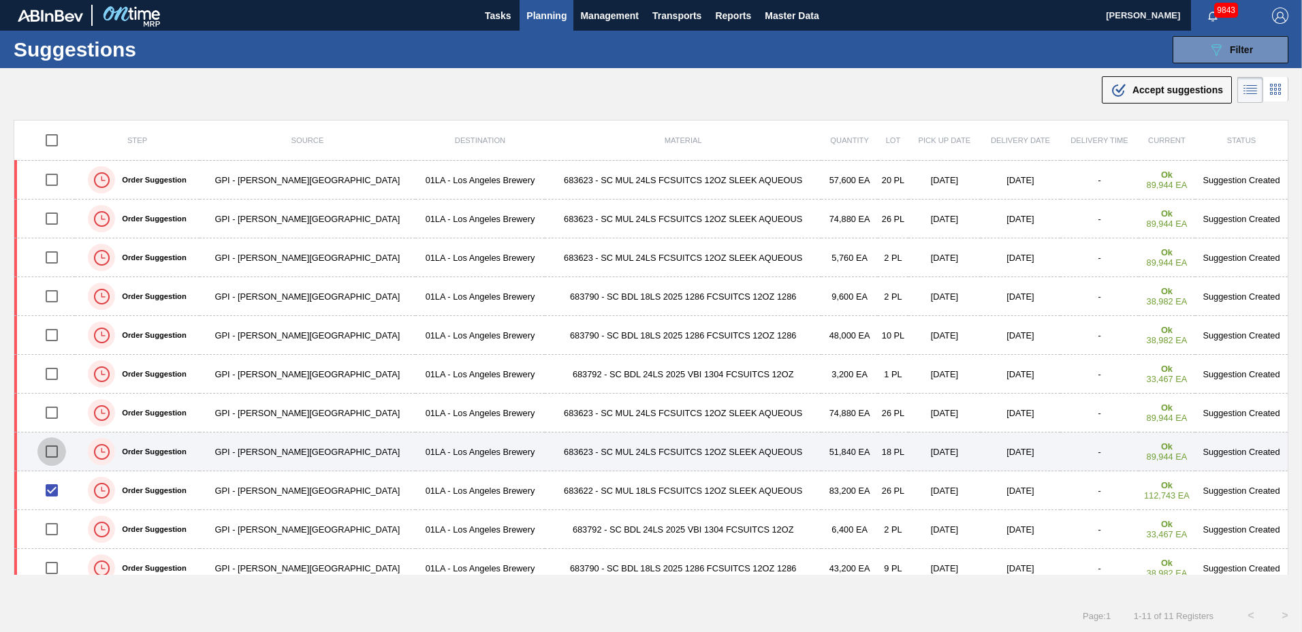
click at [56, 453] on input "checkbox" at bounding box center [51, 451] width 29 height 29
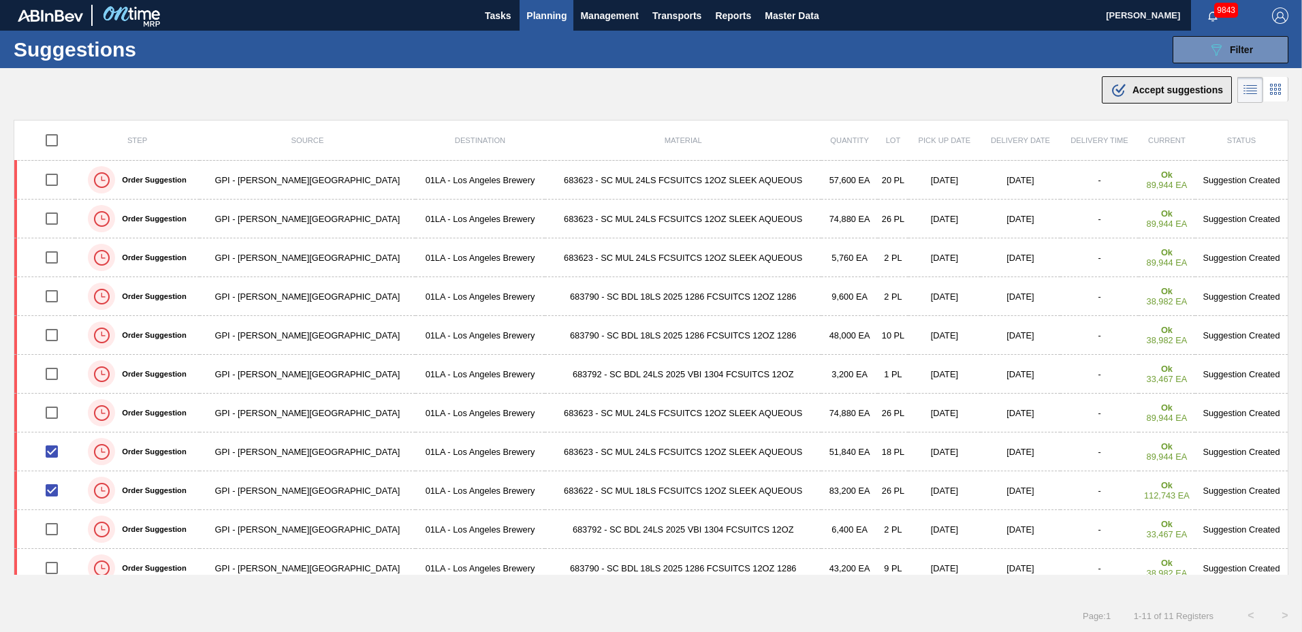
click at [1164, 89] on span "Accept suggestions" at bounding box center [1177, 89] width 91 height 11
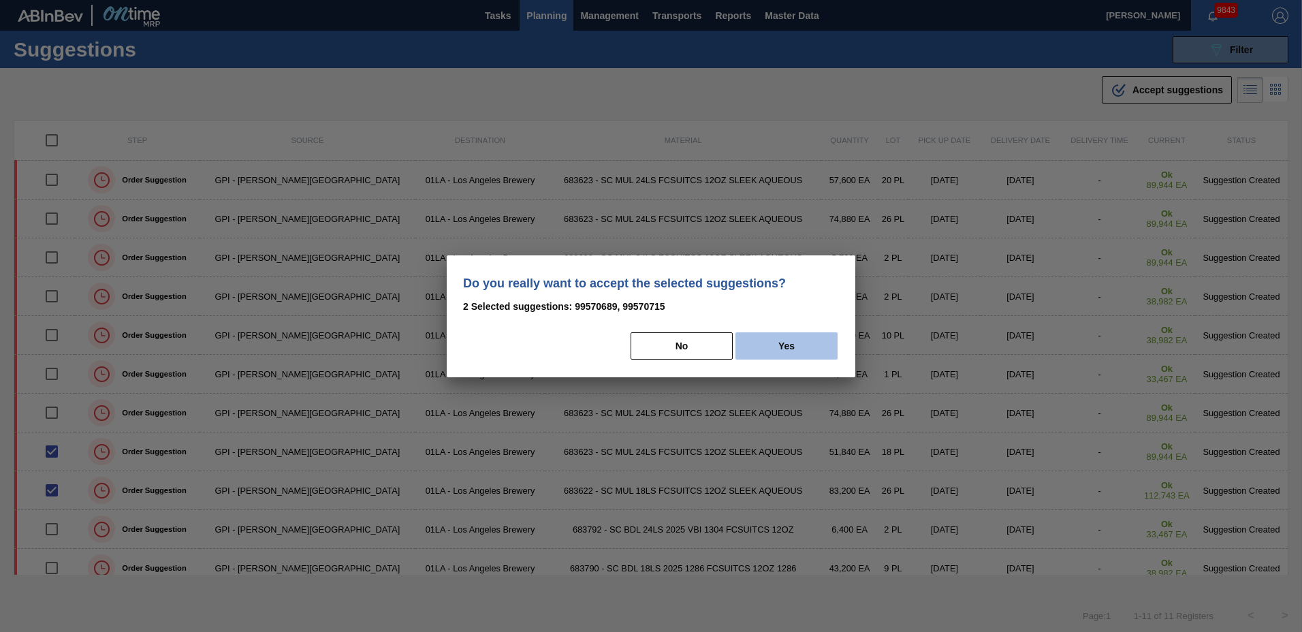
click at [744, 337] on button "Yes" at bounding box center [786, 345] width 102 height 27
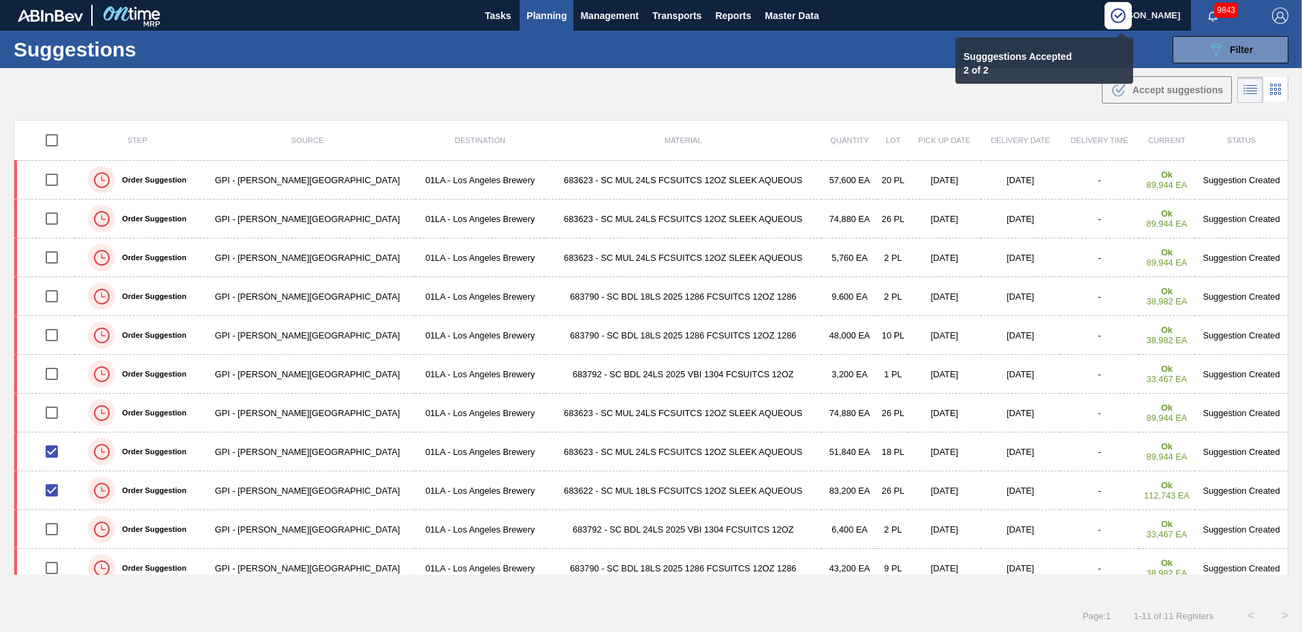
click at [543, 13] on span "Planning" at bounding box center [546, 15] width 40 height 16
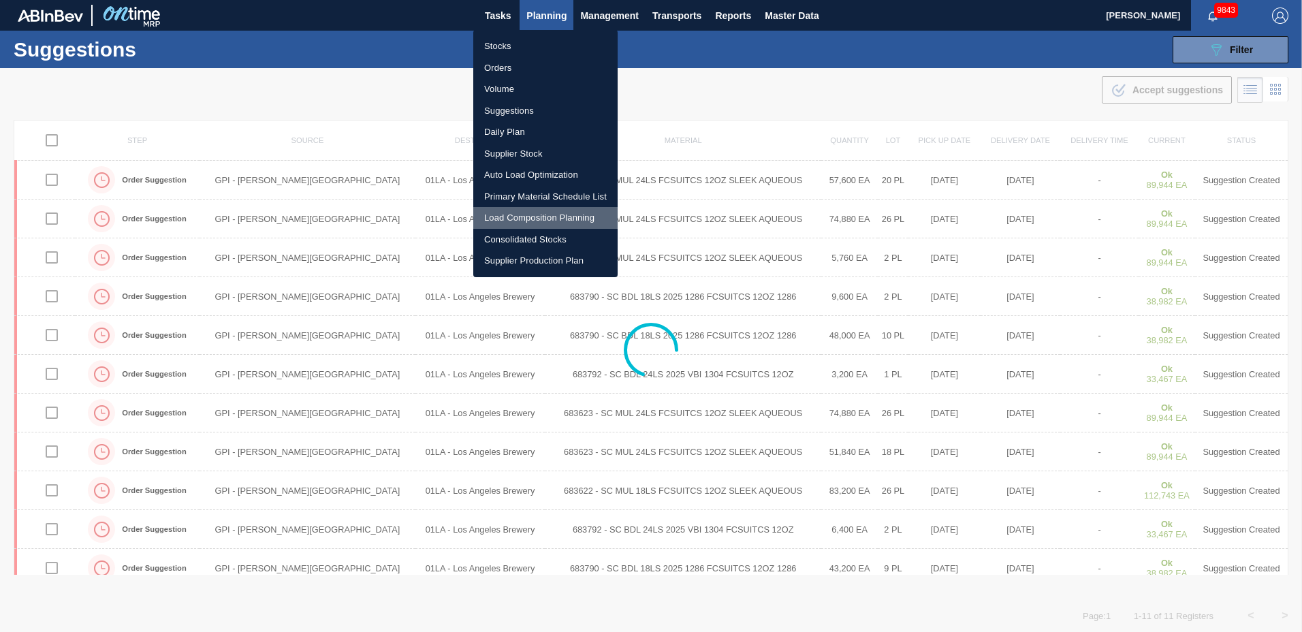
click at [522, 212] on li "Load Composition Planning" at bounding box center [545, 218] width 144 height 22
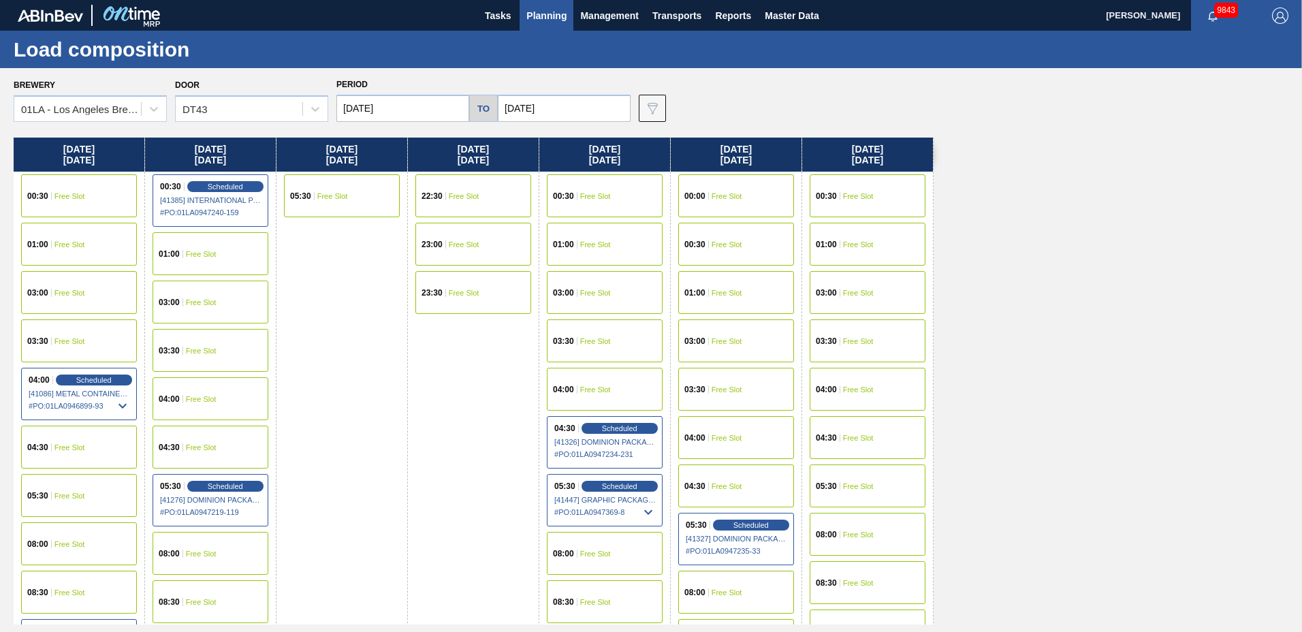
click at [730, 396] on div "03:30 Free Slot" at bounding box center [736, 389] width 116 height 43
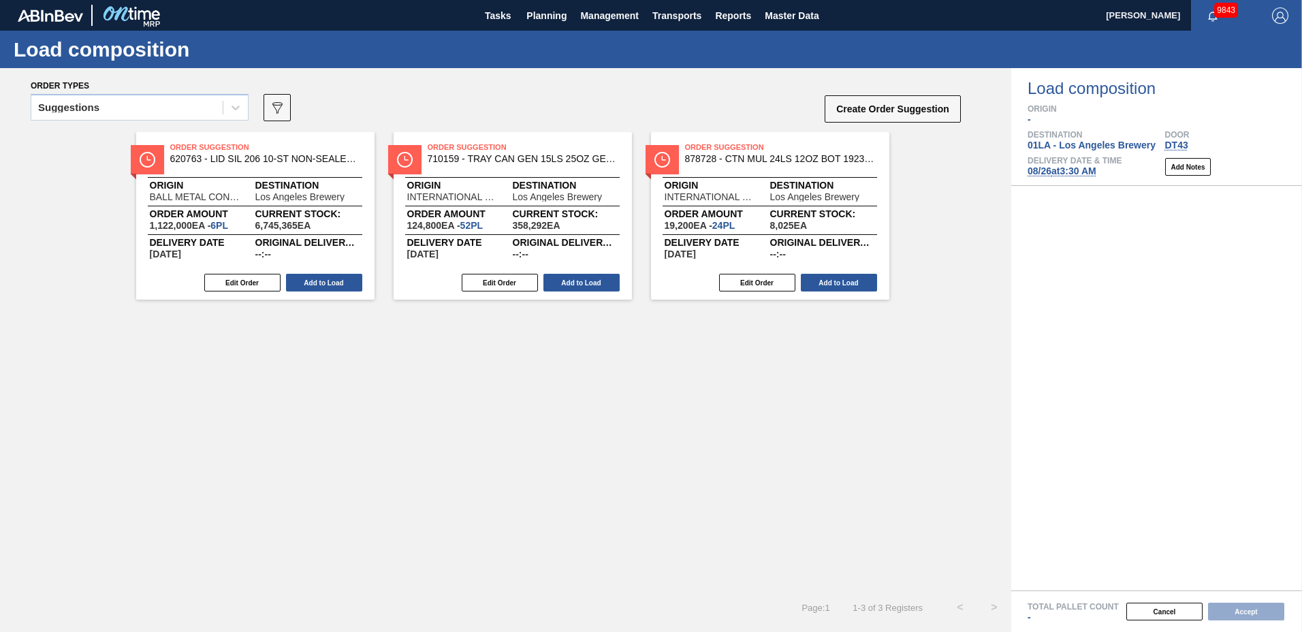
click at [96, 106] on div "Suggestions" at bounding box center [68, 108] width 61 height 10
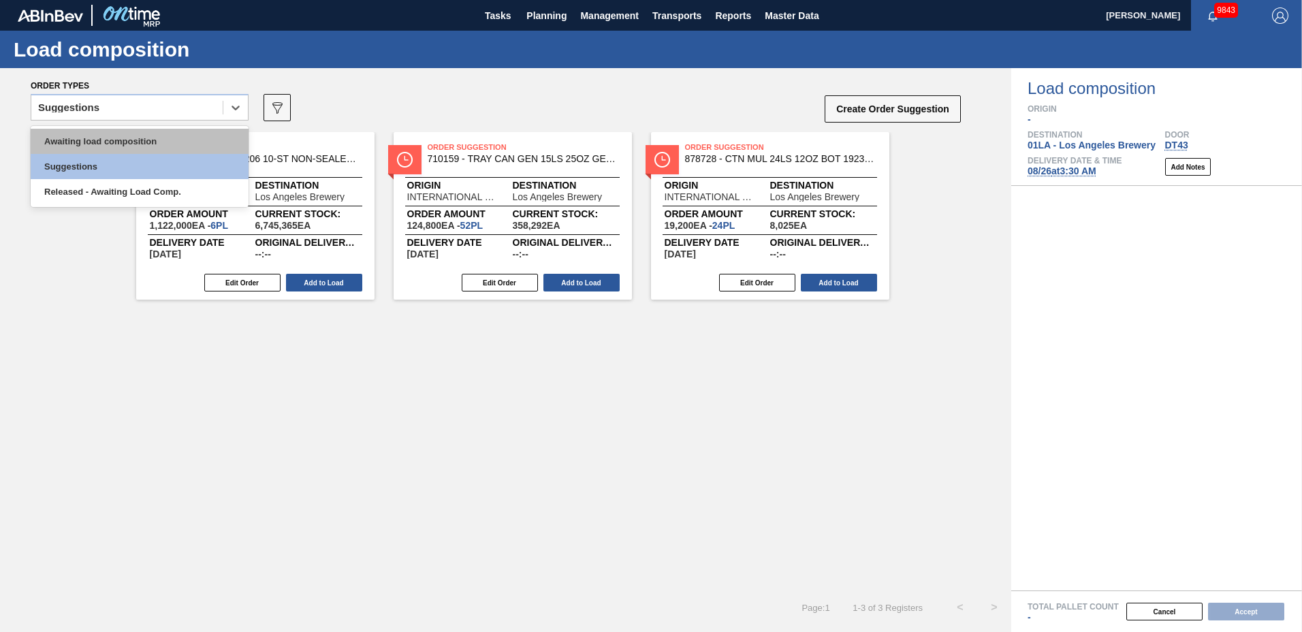
click at [97, 131] on div "Awaiting load composition" at bounding box center [140, 141] width 218 height 25
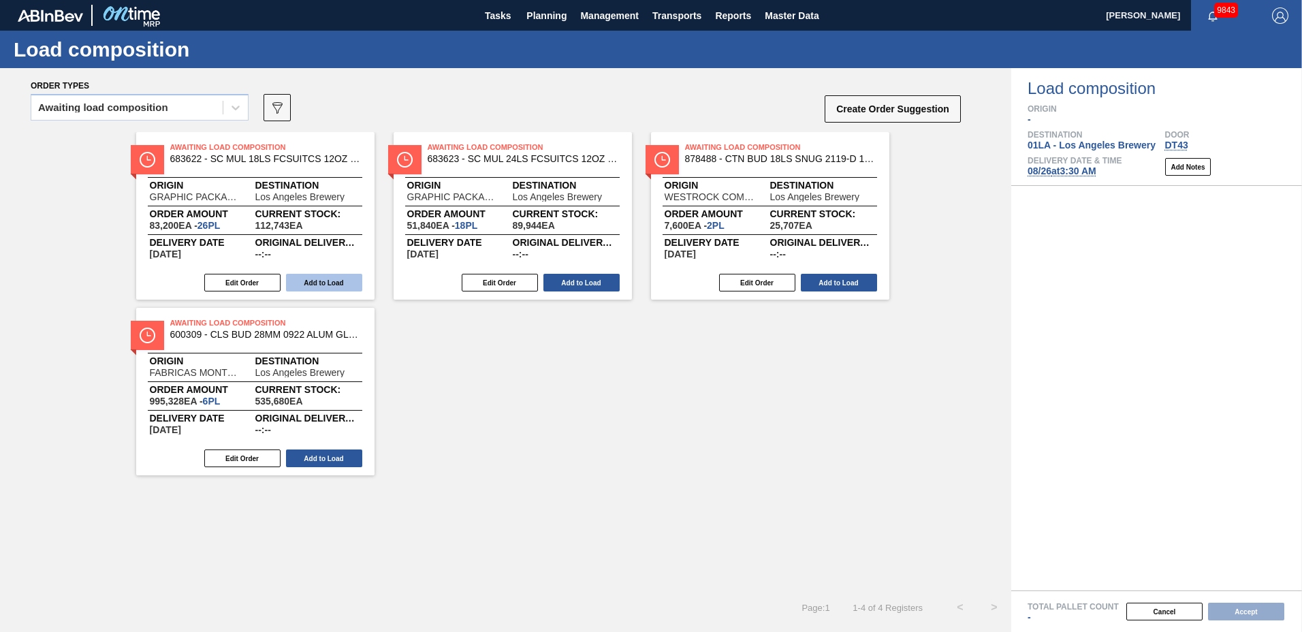
click at [347, 282] on button "Add to Load" at bounding box center [324, 283] width 76 height 18
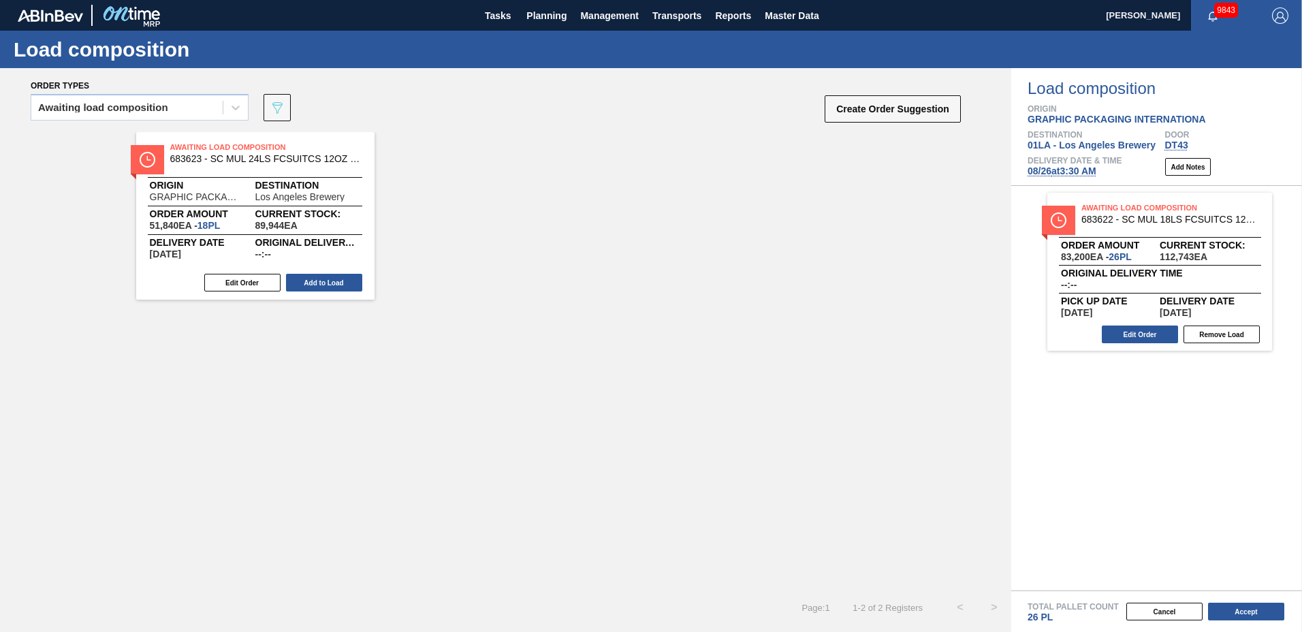
click at [347, 283] on button "Add to Load" at bounding box center [324, 283] width 76 height 18
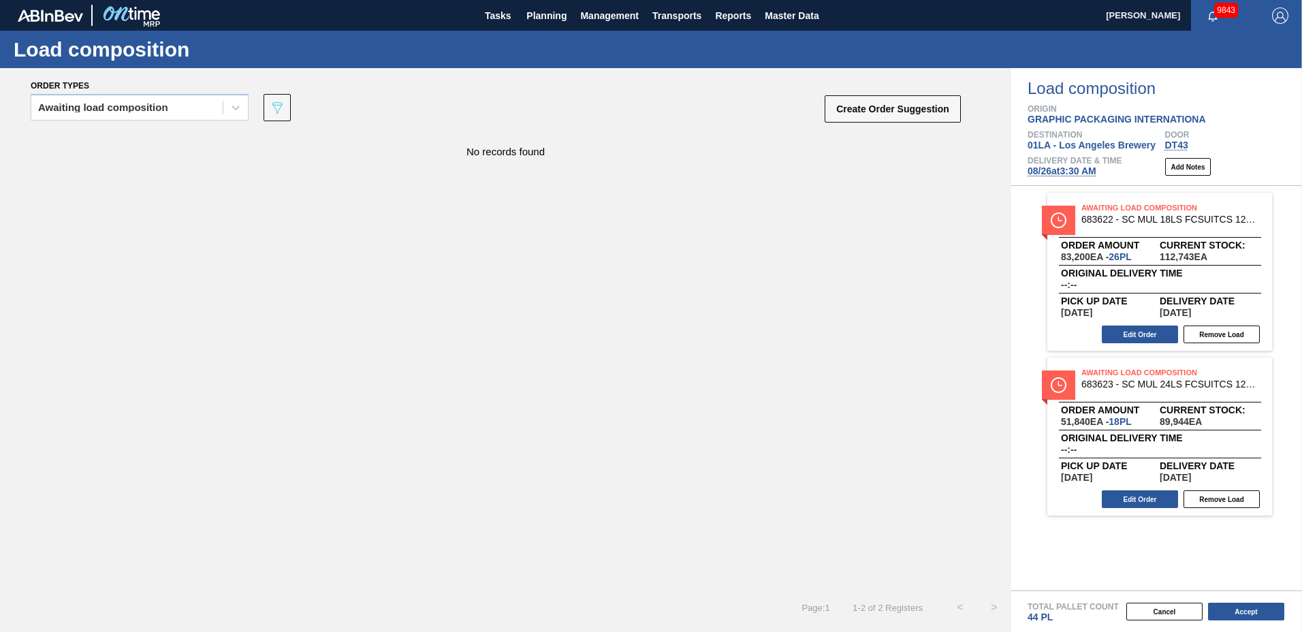
drag, startPoint x: 1251, startPoint y: 616, endPoint x: 976, endPoint y: 547, distance: 283.7
click at [1205, 605] on div "Cancel Accept" at bounding box center [1140, 611] width 291 height 20
click at [1258, 605] on button "Accept" at bounding box center [1246, 612] width 76 height 18
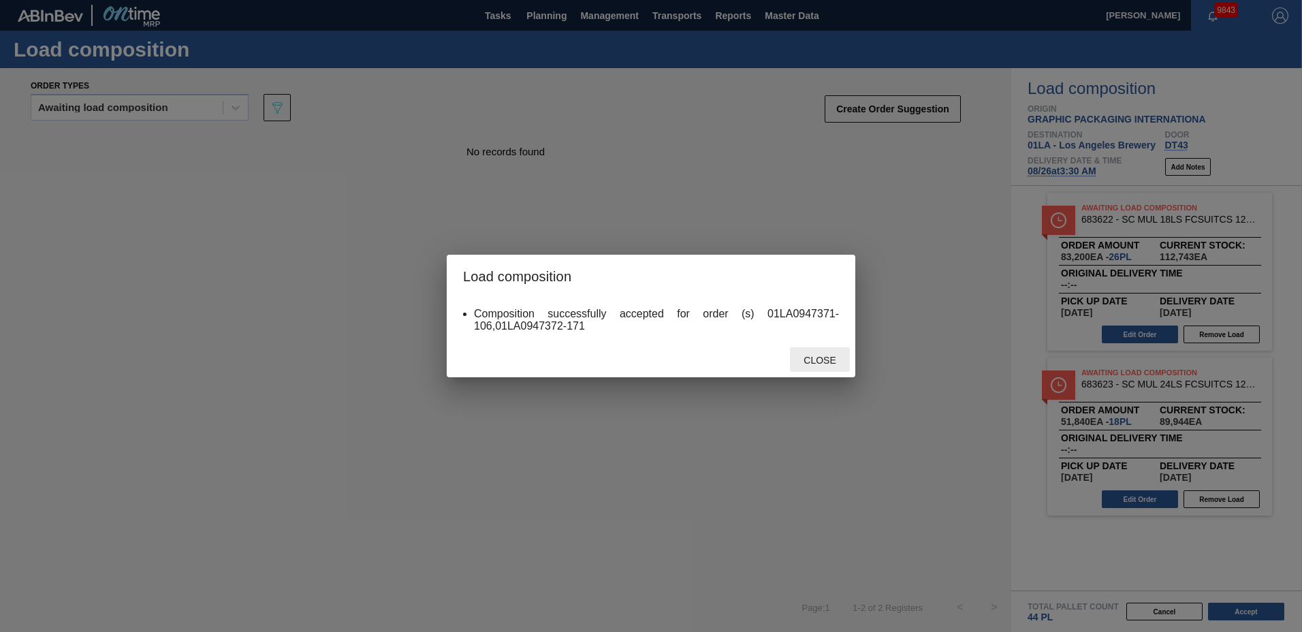
click at [815, 355] on span "Close" at bounding box center [820, 360] width 54 height 11
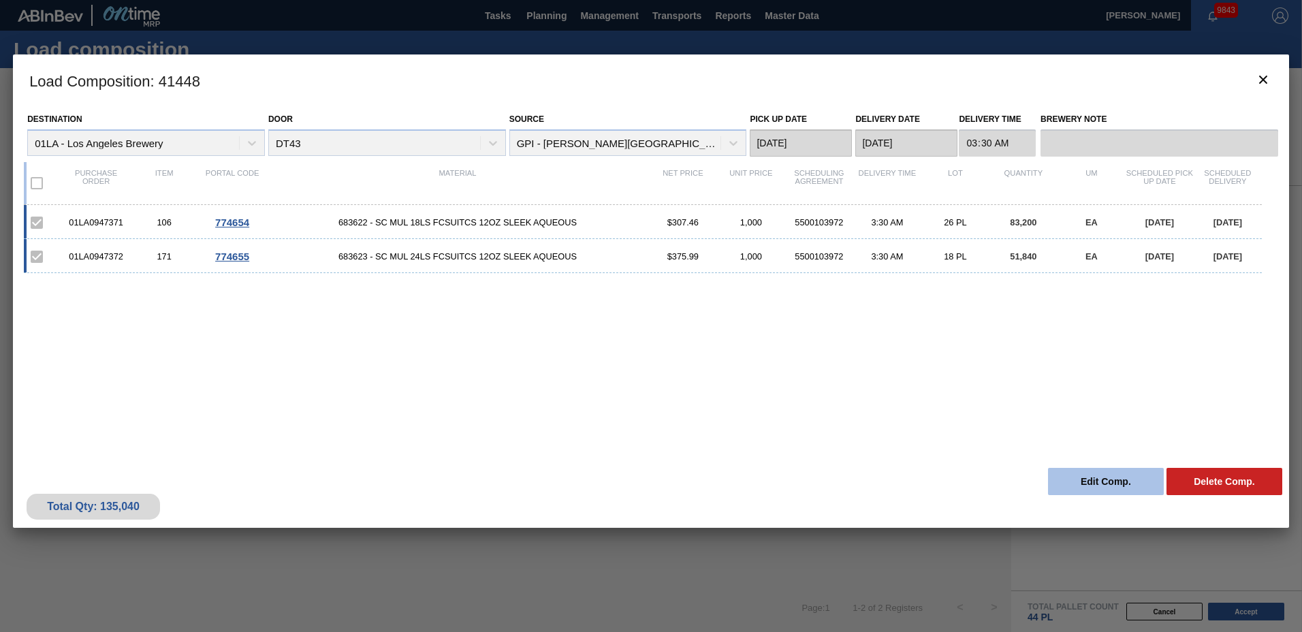
click at [1091, 479] on button "Edit Comp." at bounding box center [1106, 481] width 116 height 27
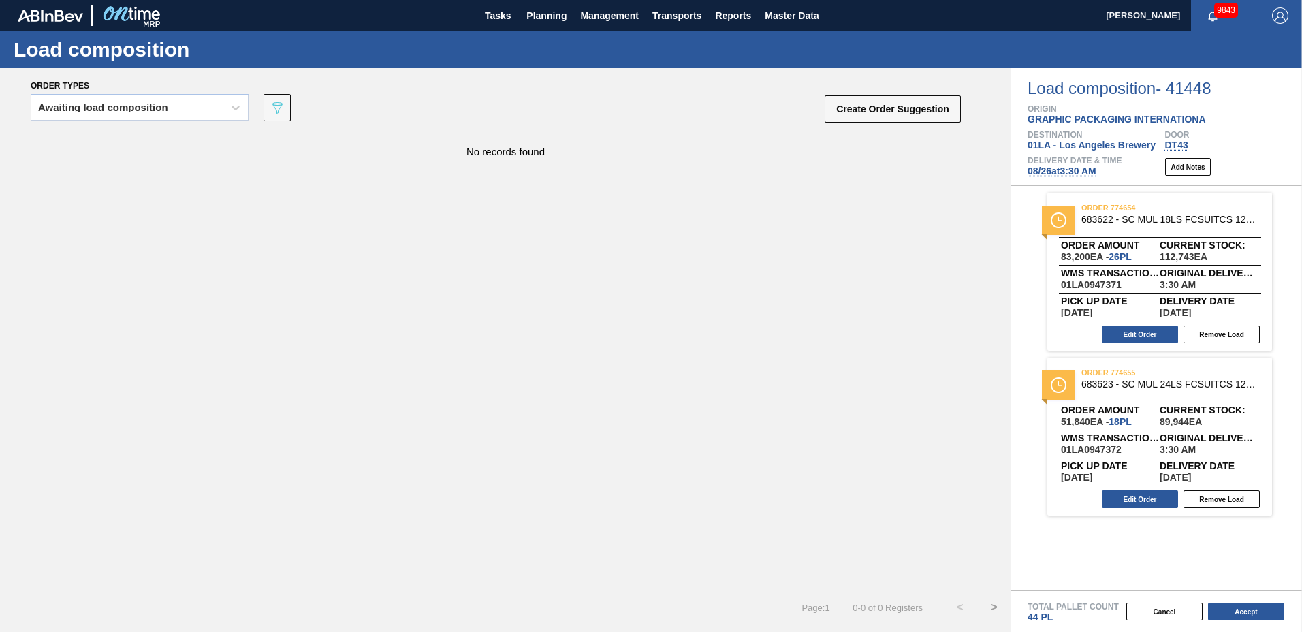
click at [1135, 325] on div "Edit Order Remove Load" at bounding box center [1154, 334] width 214 height 20
click at [1141, 337] on button "Edit Order" at bounding box center [1140, 334] width 76 height 18
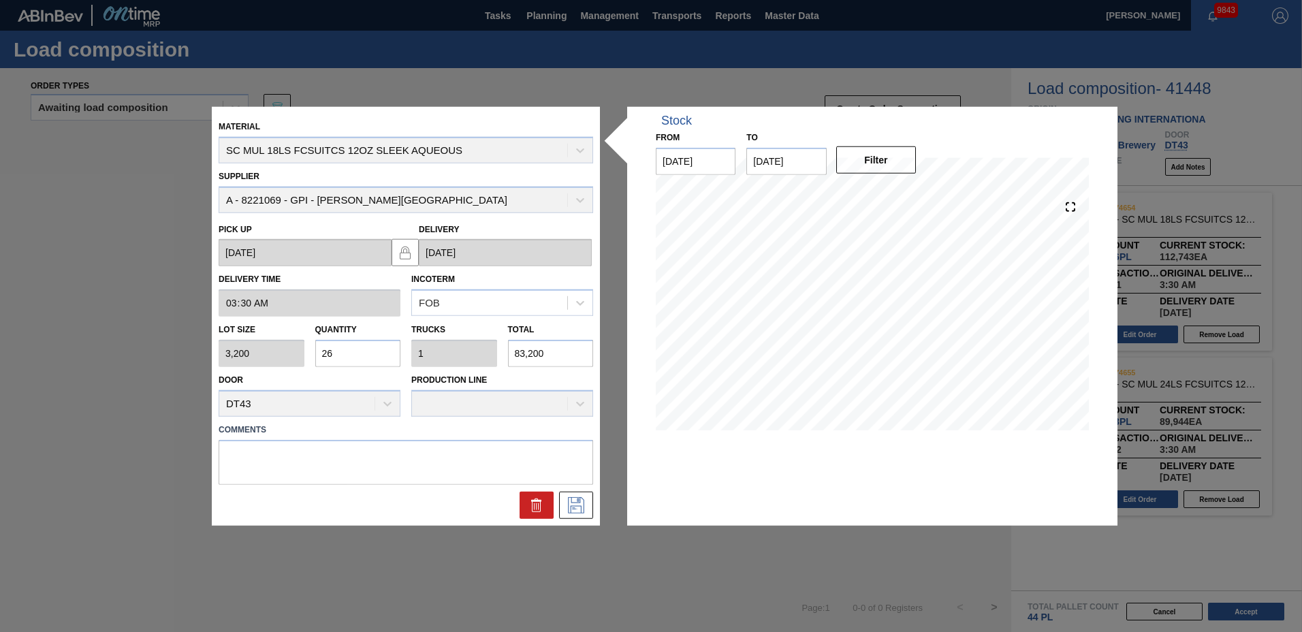
click at [372, 358] on input "26" at bounding box center [358, 353] width 86 height 27
click at [581, 510] on icon at bounding box center [576, 504] width 16 height 16
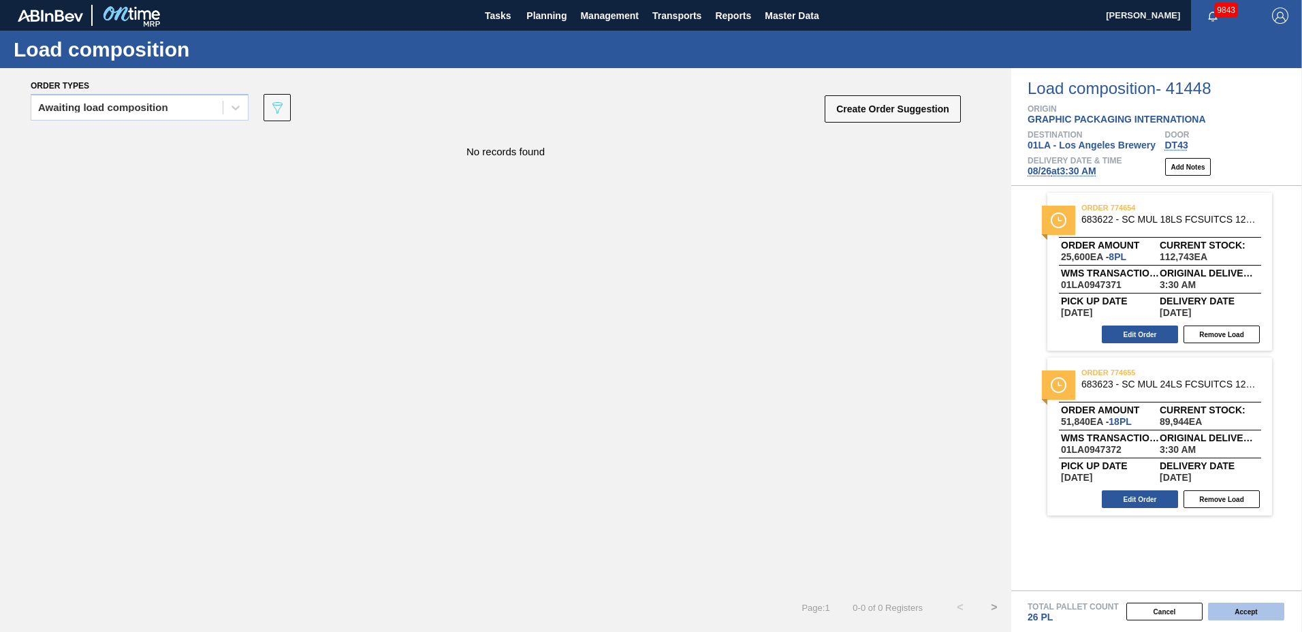
click at [1246, 611] on button "Accept" at bounding box center [1246, 612] width 76 height 18
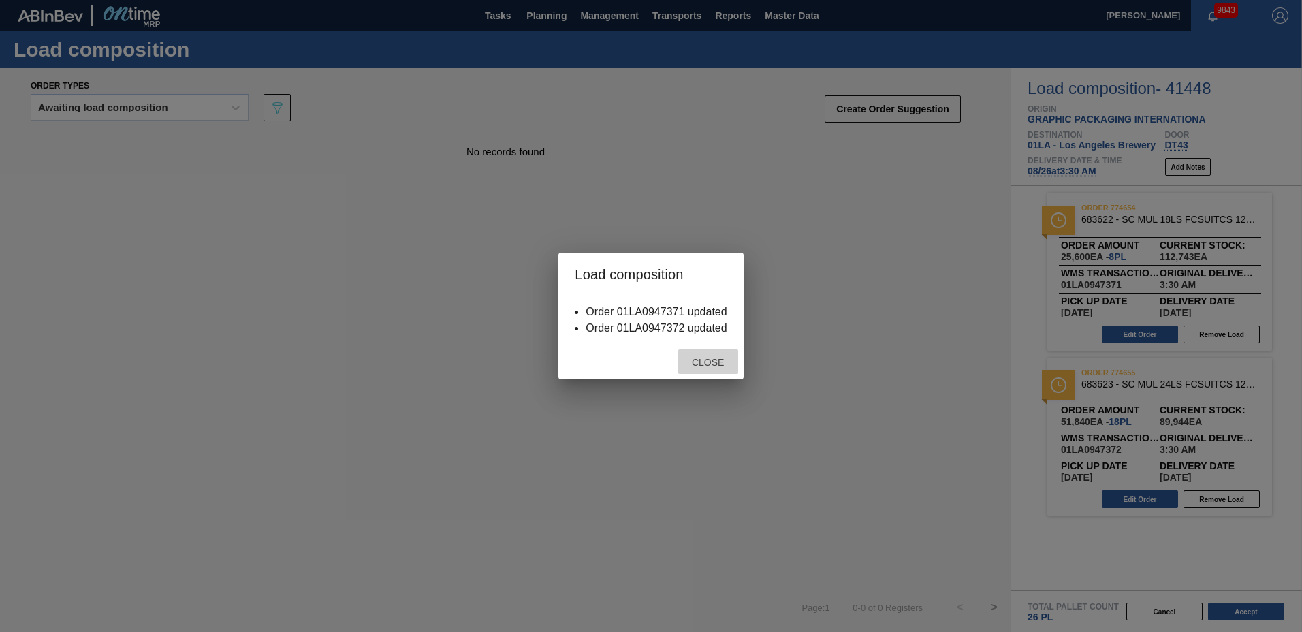
click at [709, 364] on span "Close" at bounding box center [708, 362] width 54 height 11
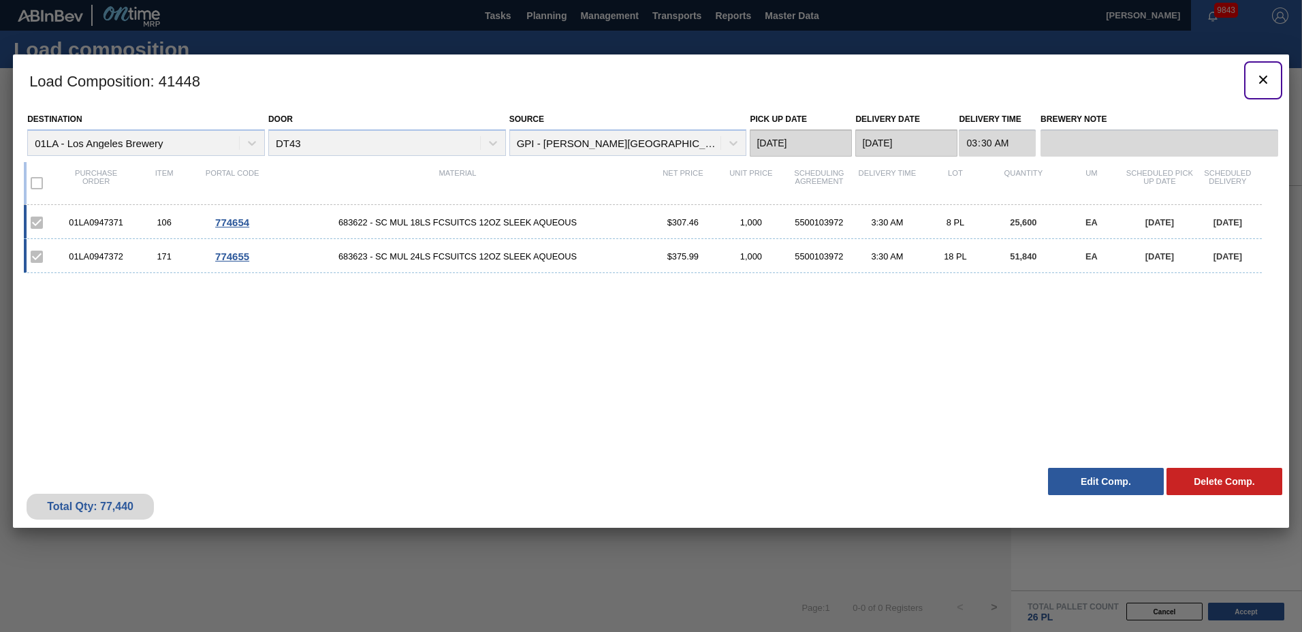
click at [1258, 77] on icon "botão de ícone" at bounding box center [1263, 79] width 16 height 16
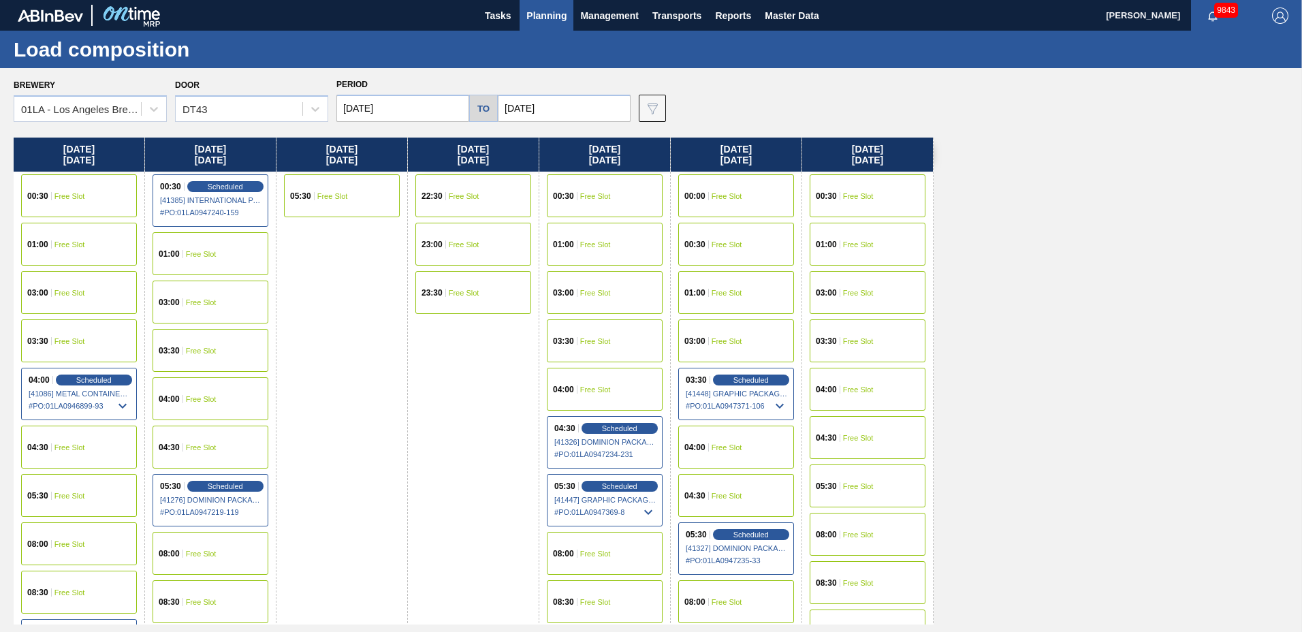
click at [547, 14] on span "Planning" at bounding box center [546, 15] width 40 height 16
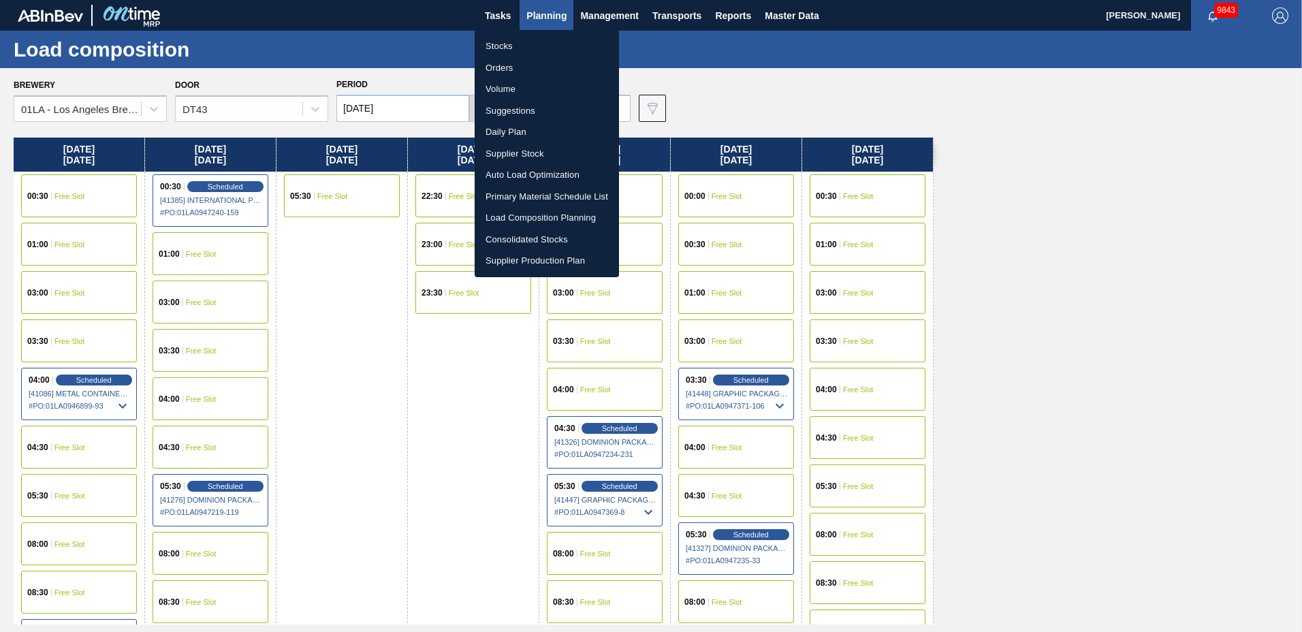
click at [546, 108] on li "Suggestions" at bounding box center [547, 111] width 144 height 22
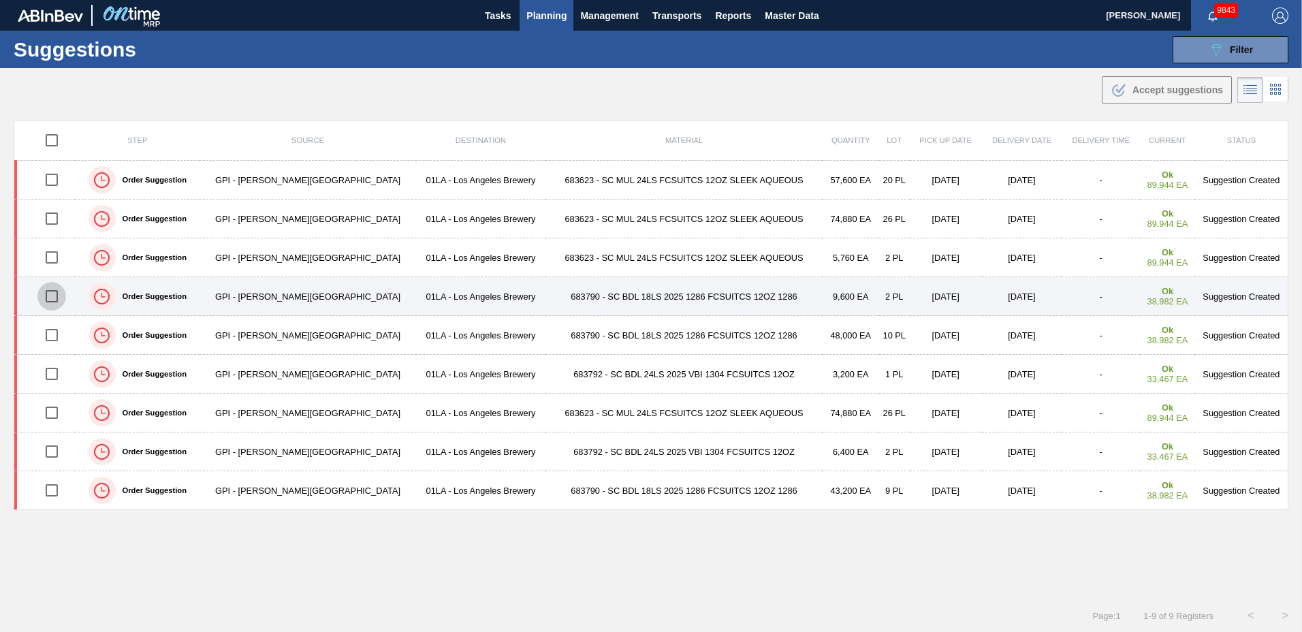
click at [57, 295] on input "checkbox" at bounding box center [51, 296] width 29 height 29
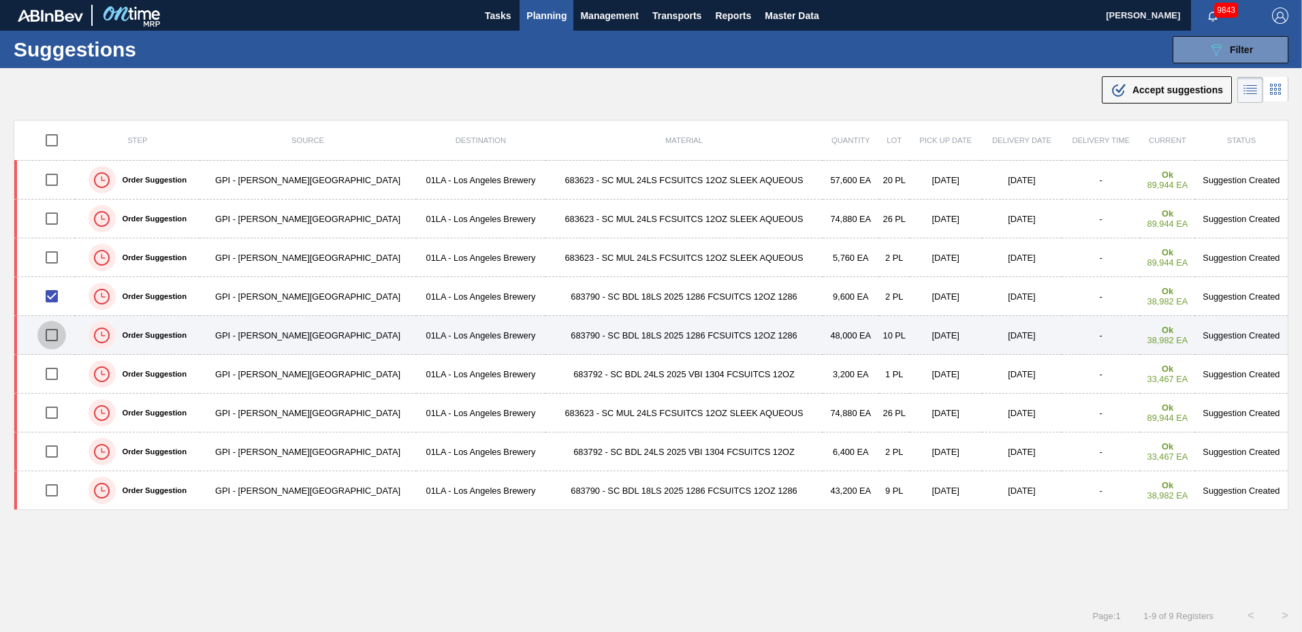
click at [52, 332] on input "checkbox" at bounding box center [51, 335] width 29 height 29
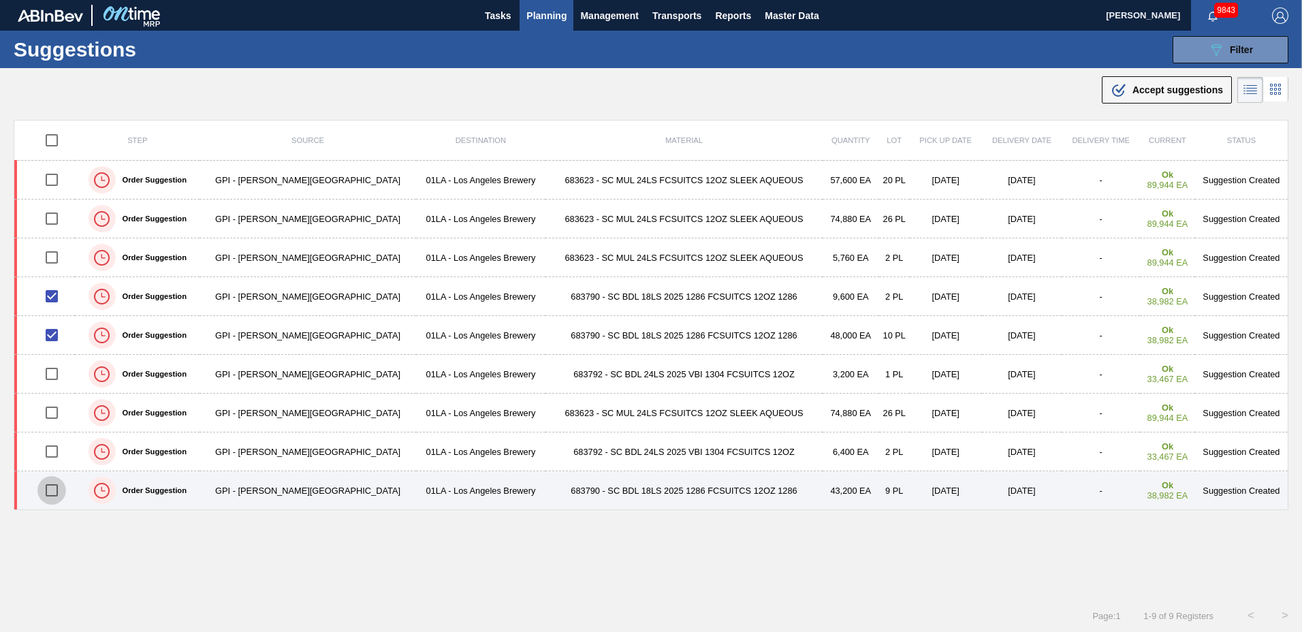
click at [52, 488] on input "checkbox" at bounding box center [51, 490] width 29 height 29
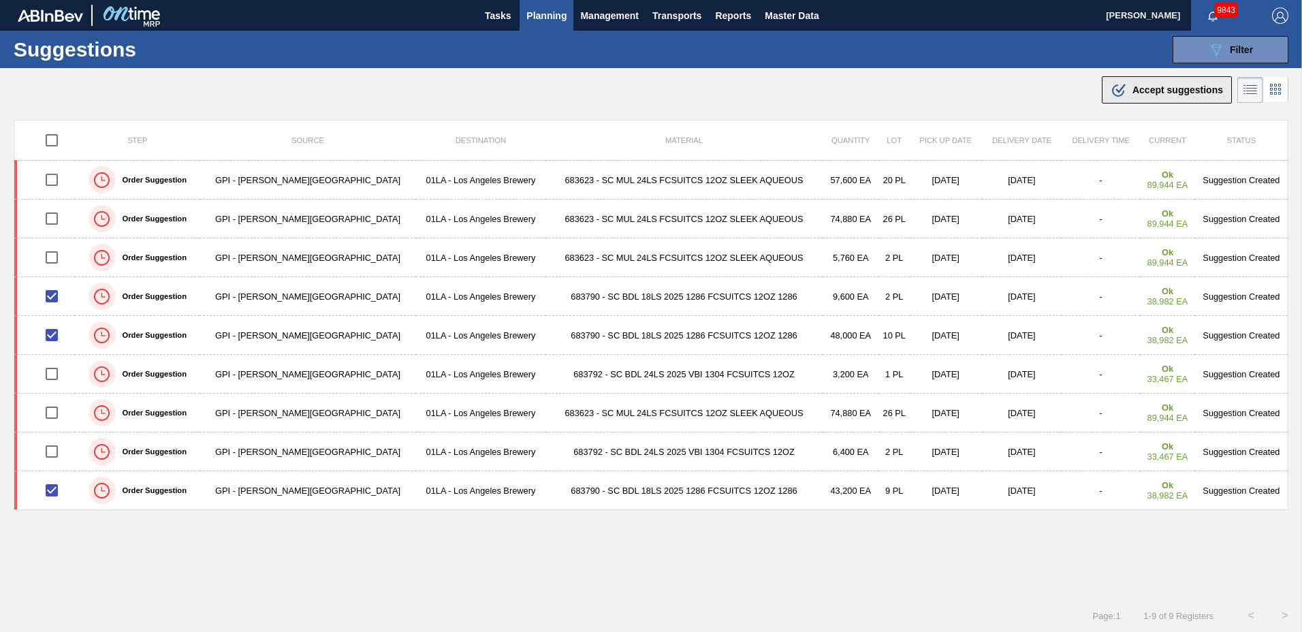
click at [1173, 87] on span "Accept suggestions" at bounding box center [1177, 89] width 91 height 11
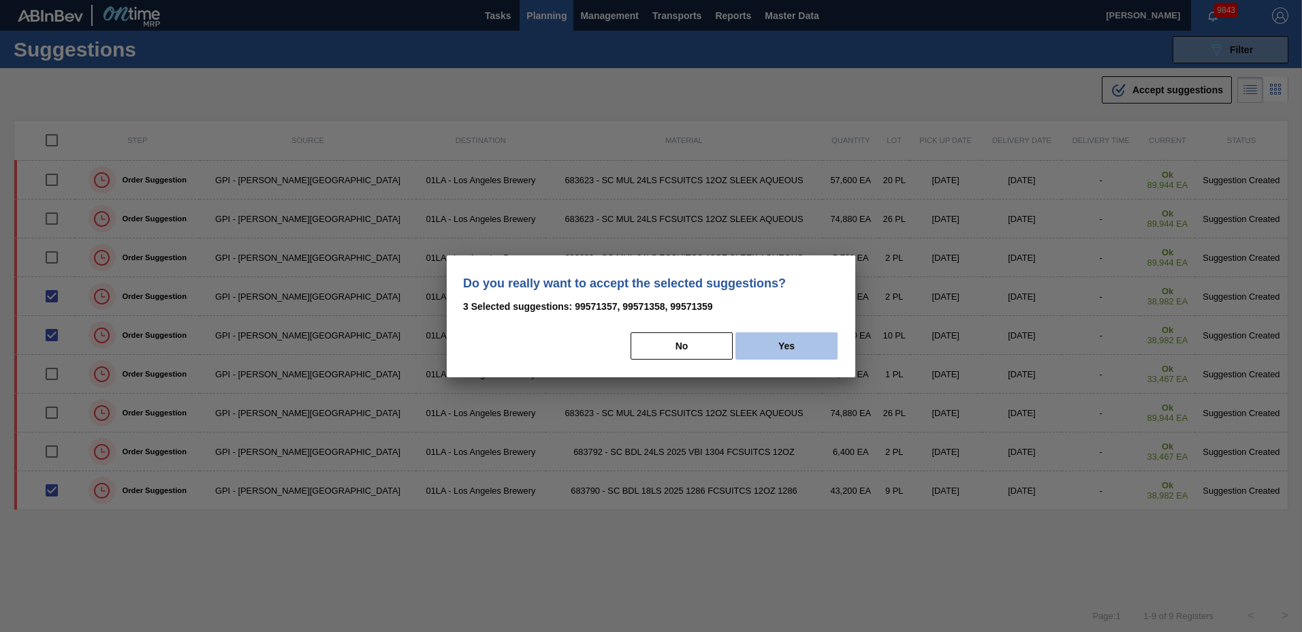
click at [764, 349] on button "Yes" at bounding box center [786, 345] width 102 height 27
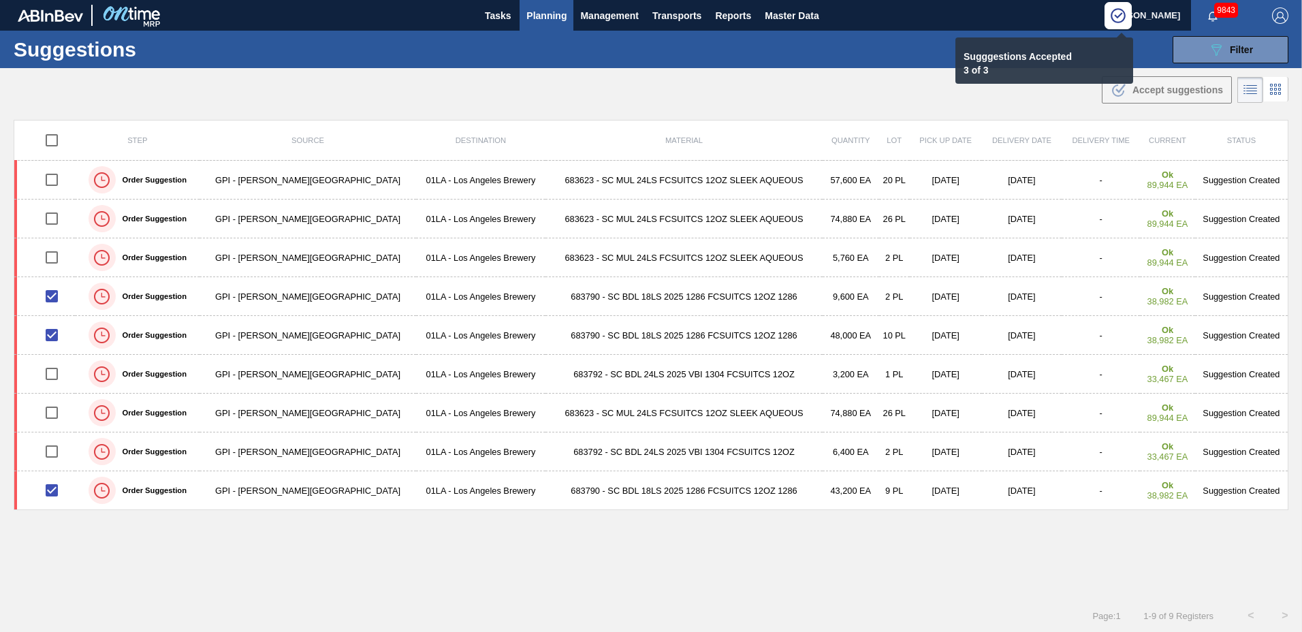
click at [548, 15] on span "Planning" at bounding box center [546, 15] width 40 height 16
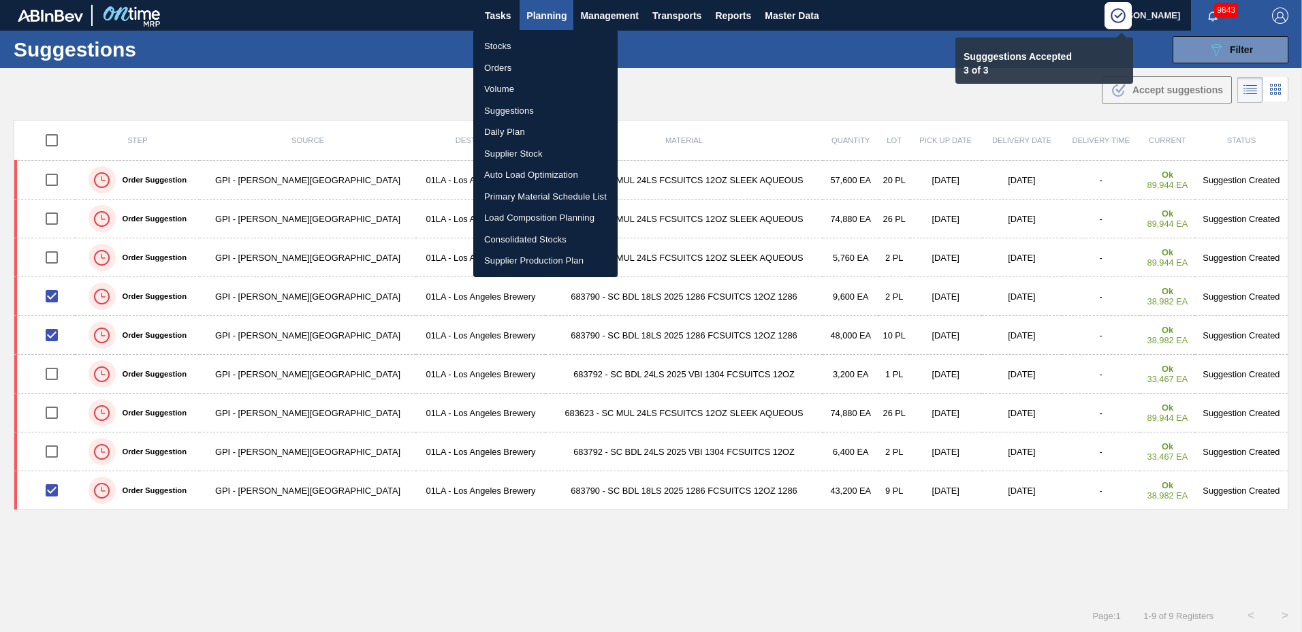
click at [543, 218] on li "Load Composition Planning" at bounding box center [545, 218] width 144 height 22
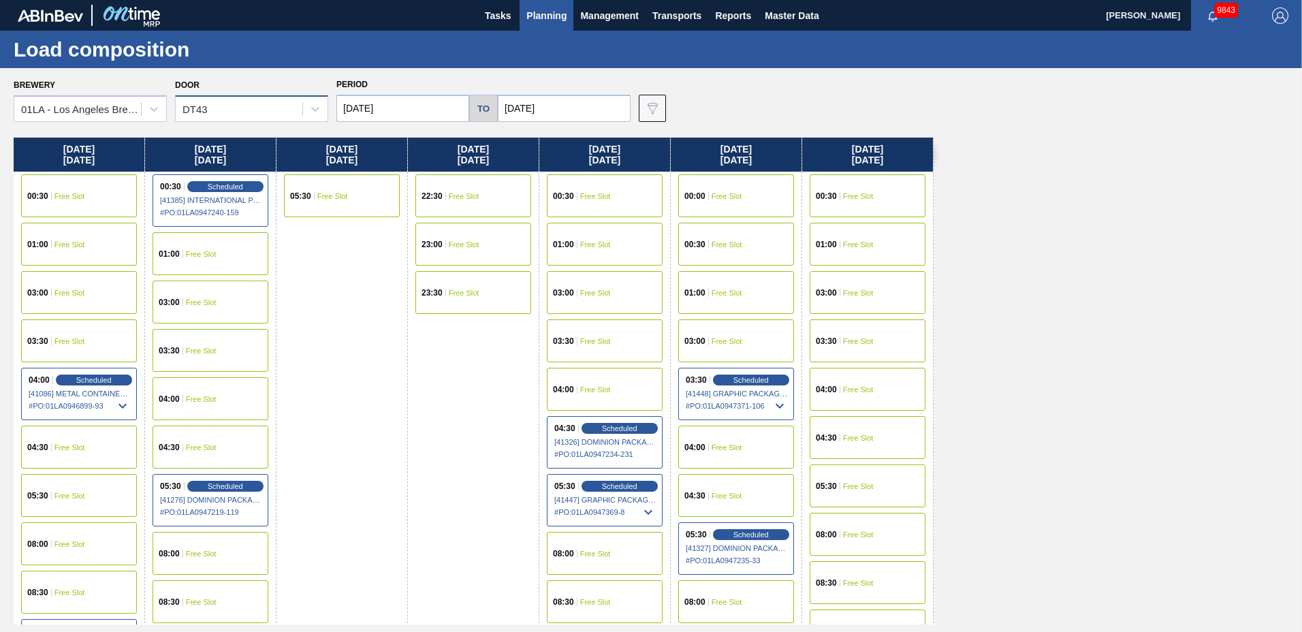
click at [202, 106] on div "DT43" at bounding box center [194, 110] width 25 height 12
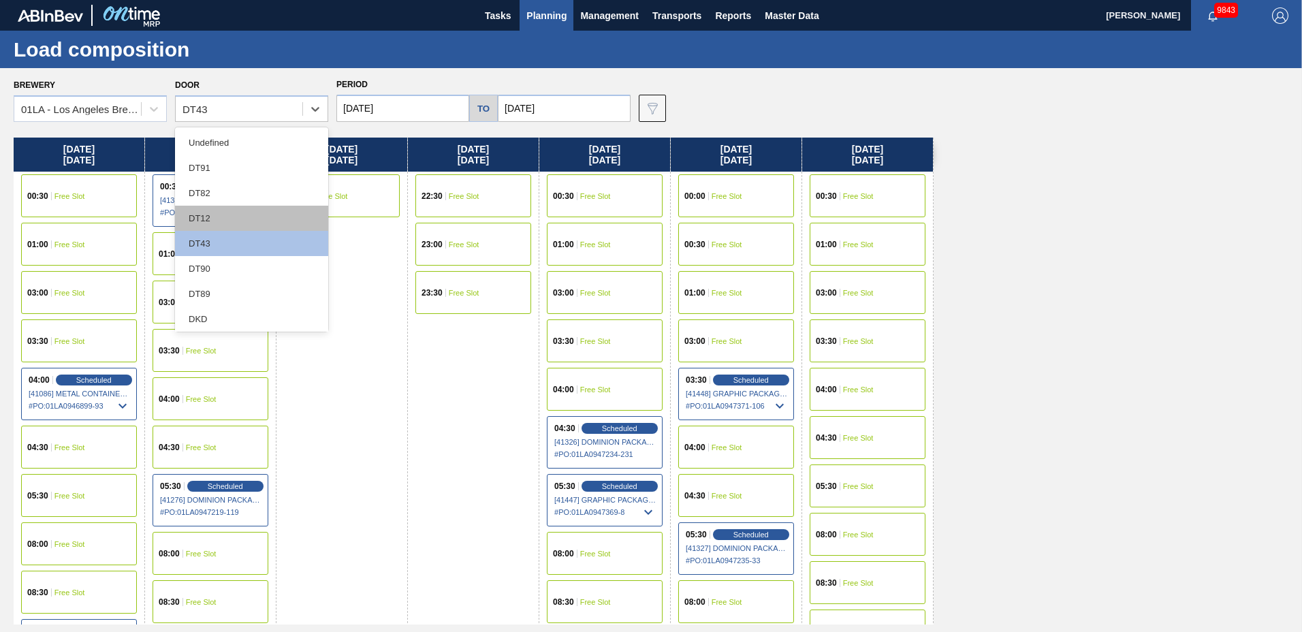
click at [221, 216] on div "DT12" at bounding box center [251, 218] width 153 height 25
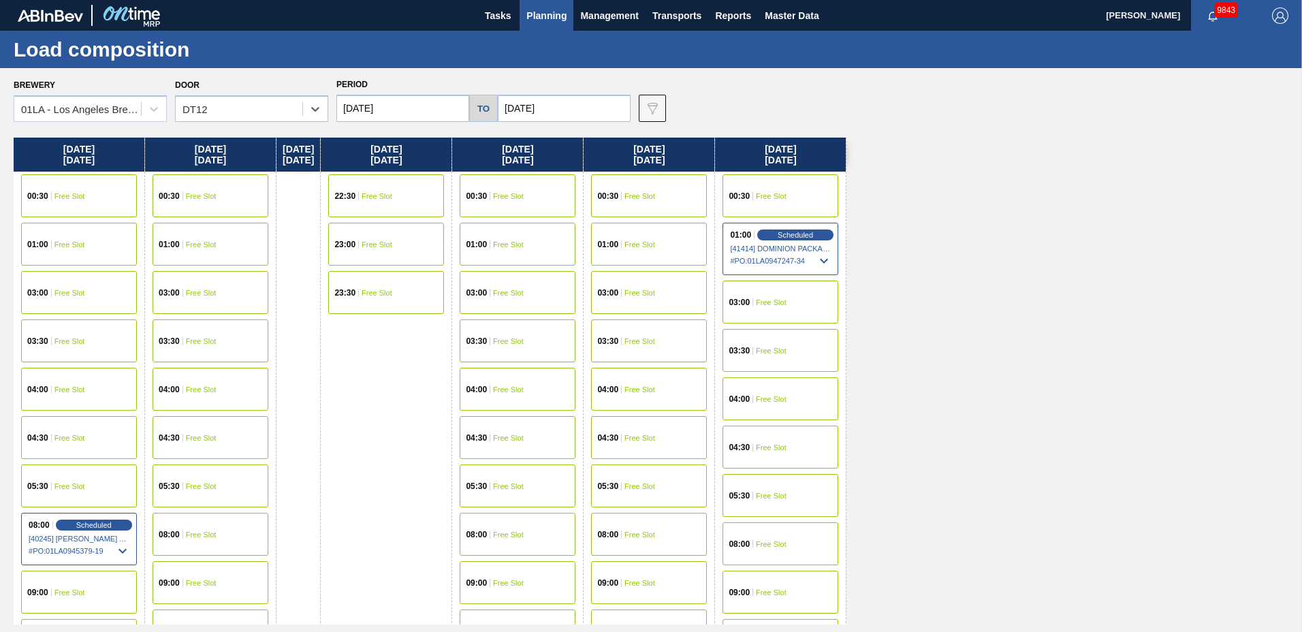
scroll to position [727, 0]
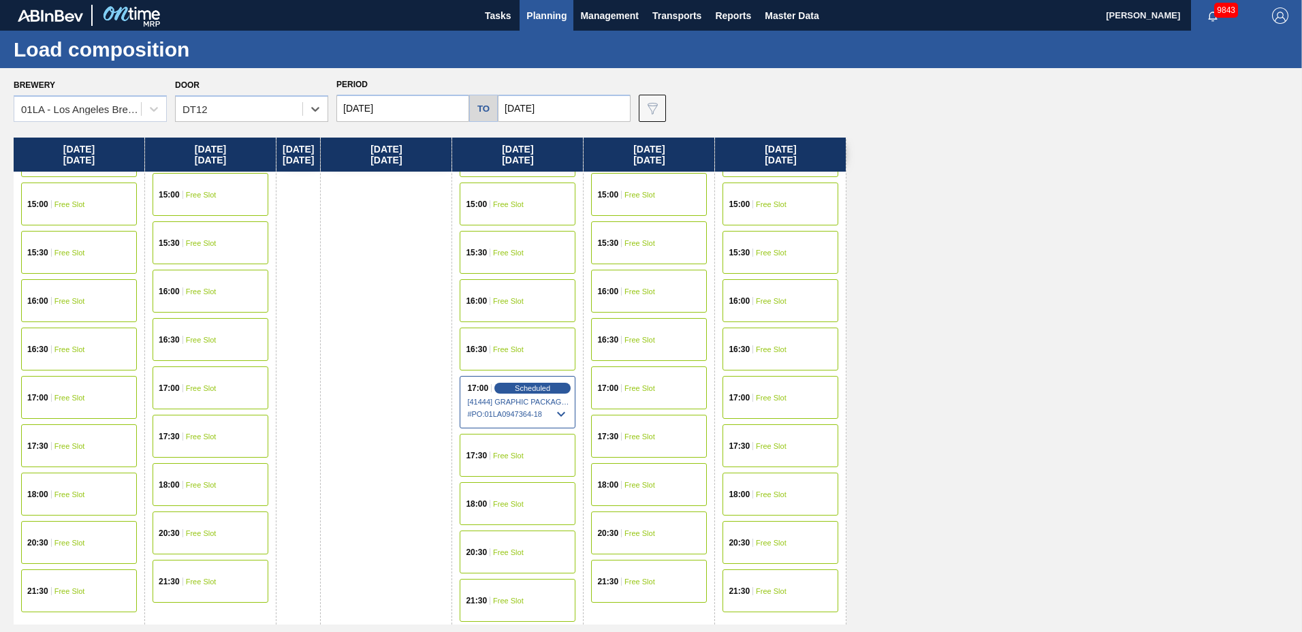
click at [622, 388] on div "17:00" at bounding box center [609, 388] width 25 height 8
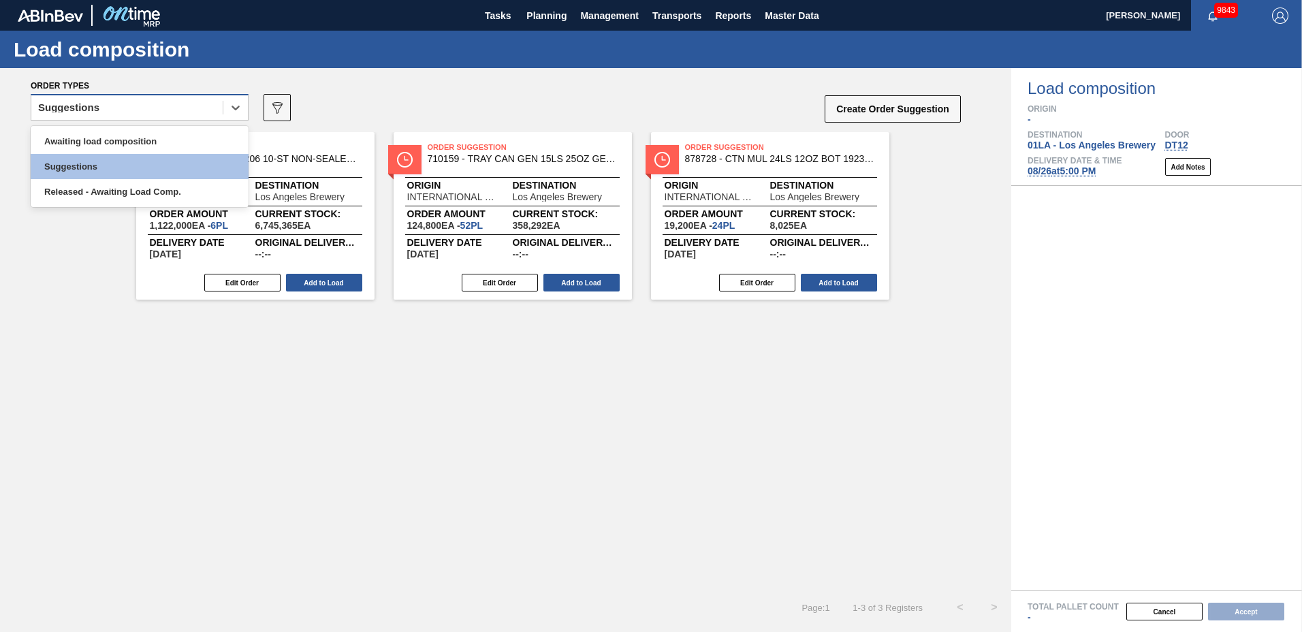
click at [133, 109] on div "Suggestions" at bounding box center [126, 108] width 191 height 20
click at [138, 138] on div "Awaiting load composition" at bounding box center [140, 141] width 218 height 25
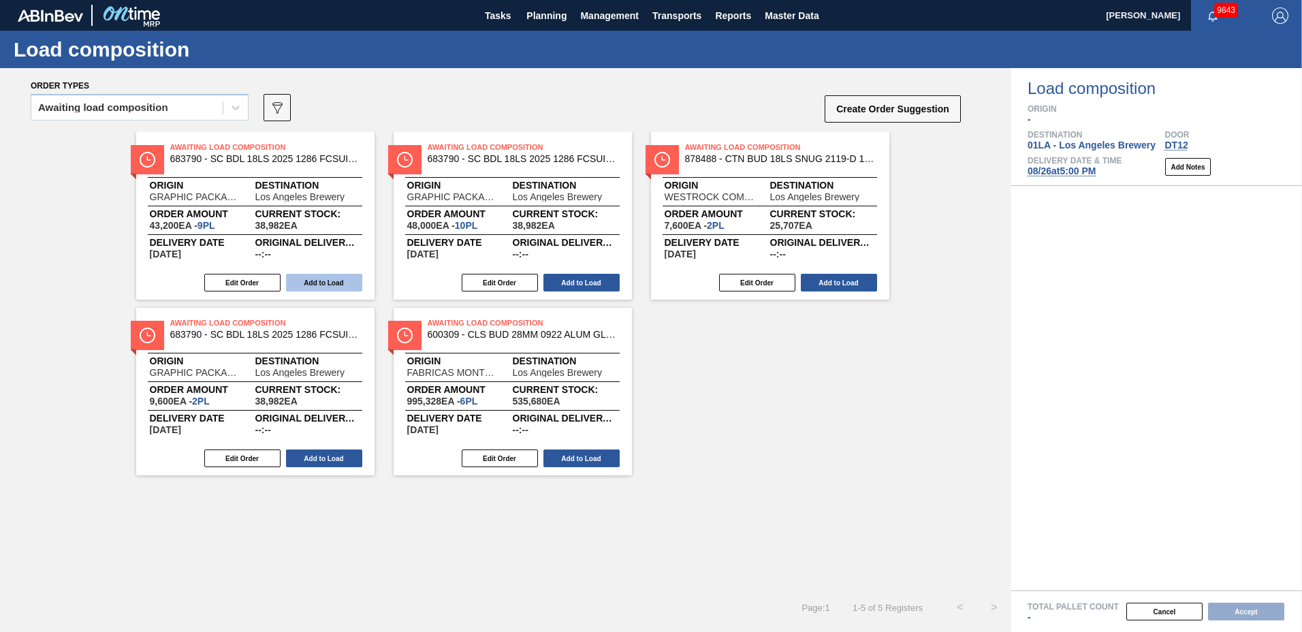
click at [327, 276] on button "Add to Load" at bounding box center [324, 283] width 76 height 18
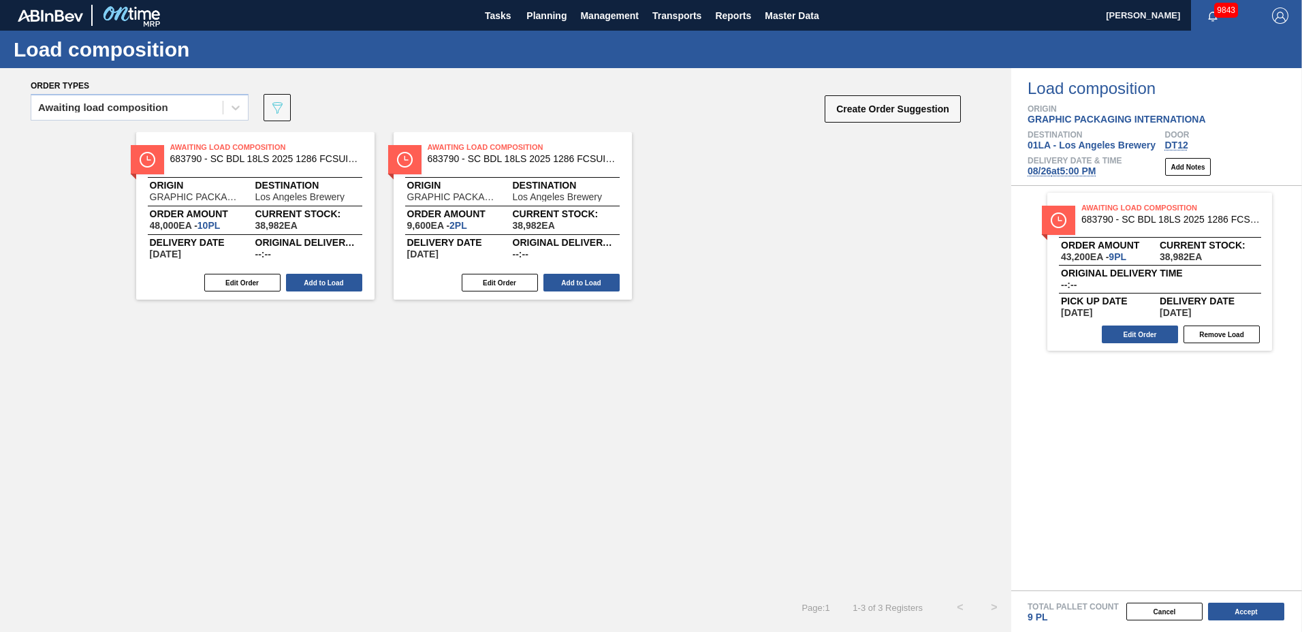
click at [327, 276] on button "Add to Load" at bounding box center [324, 283] width 76 height 18
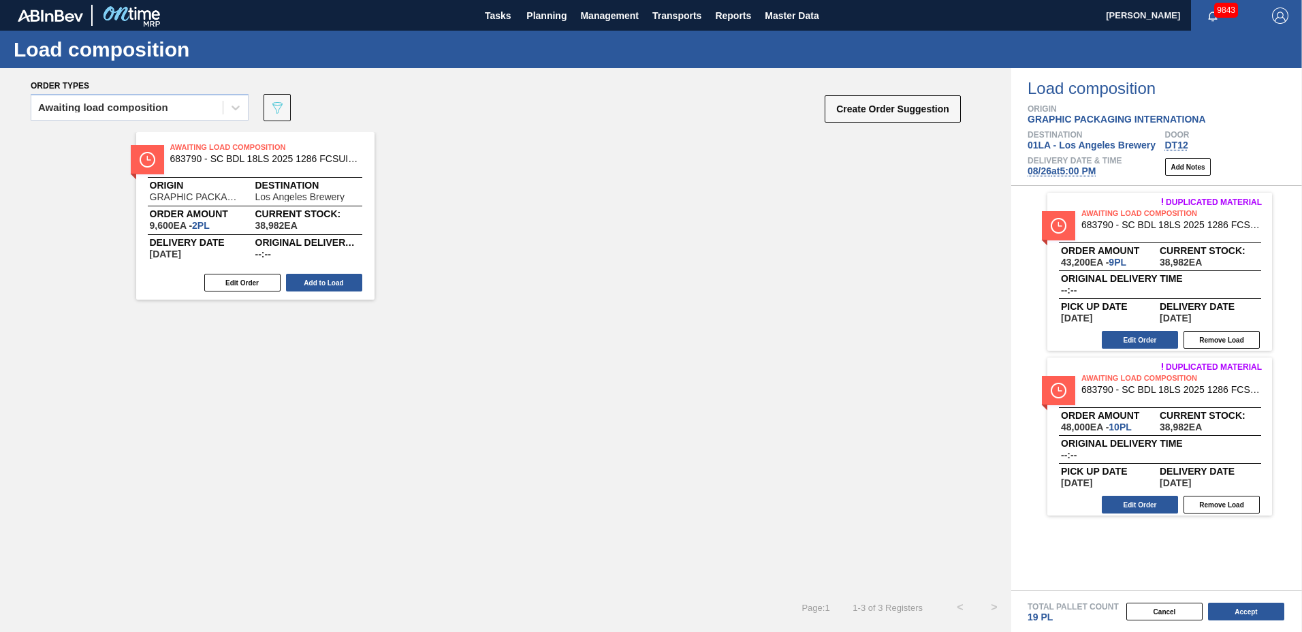
click at [327, 276] on button "Add to Load" at bounding box center [324, 283] width 76 height 18
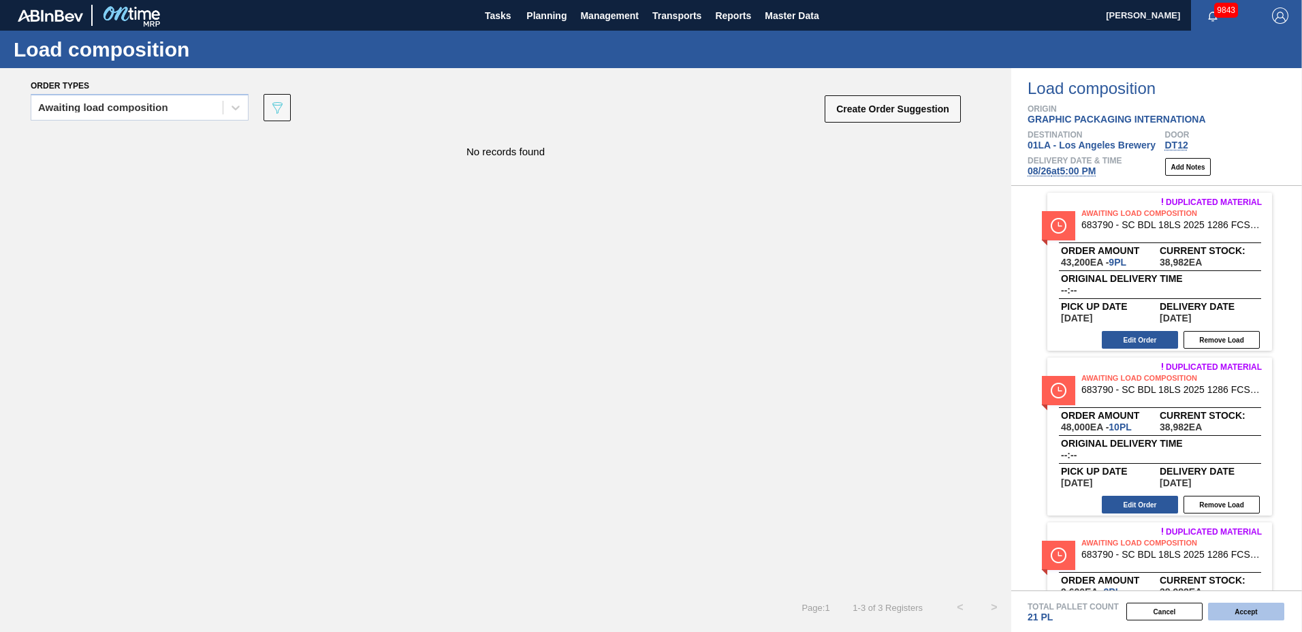
click at [1251, 605] on button "Accept" at bounding box center [1246, 612] width 76 height 18
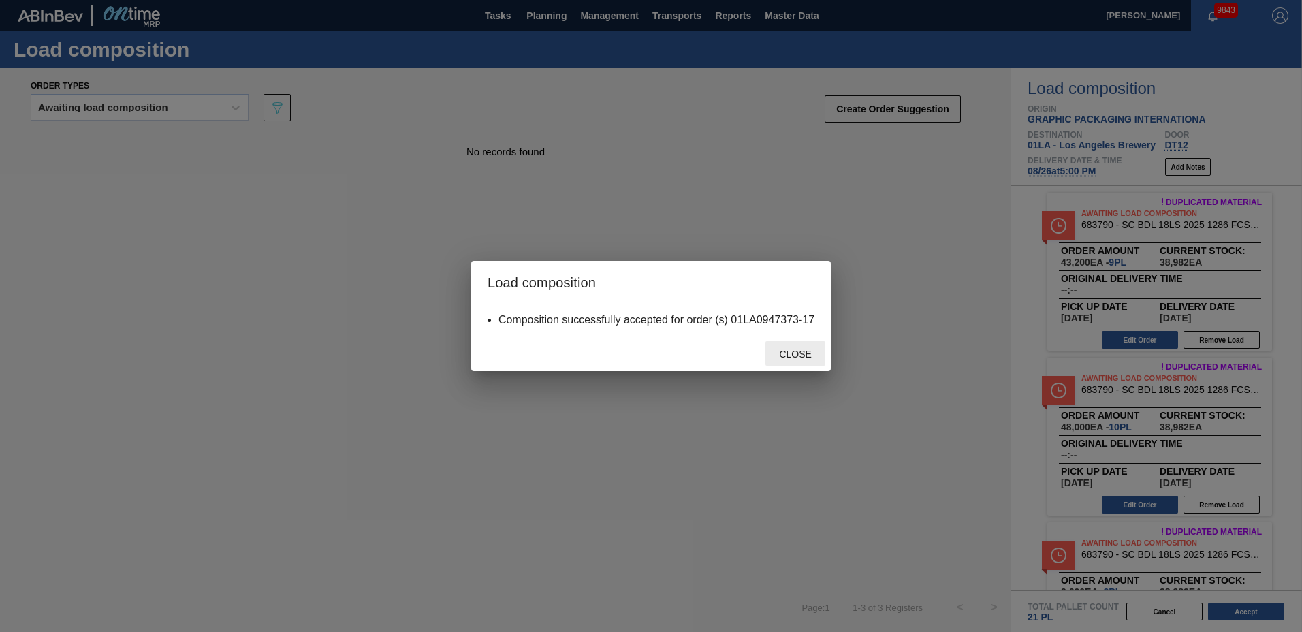
click at [783, 343] on div "Close" at bounding box center [795, 353] width 60 height 25
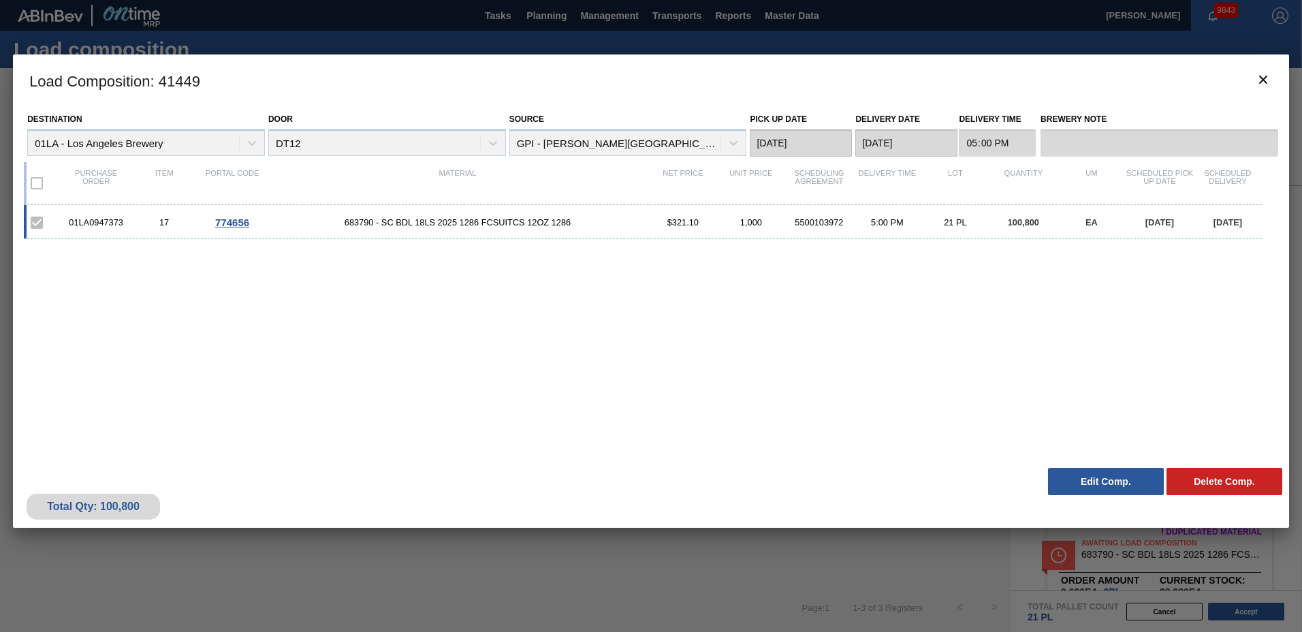
click at [1102, 486] on button "Edit Comp." at bounding box center [1106, 481] width 116 height 27
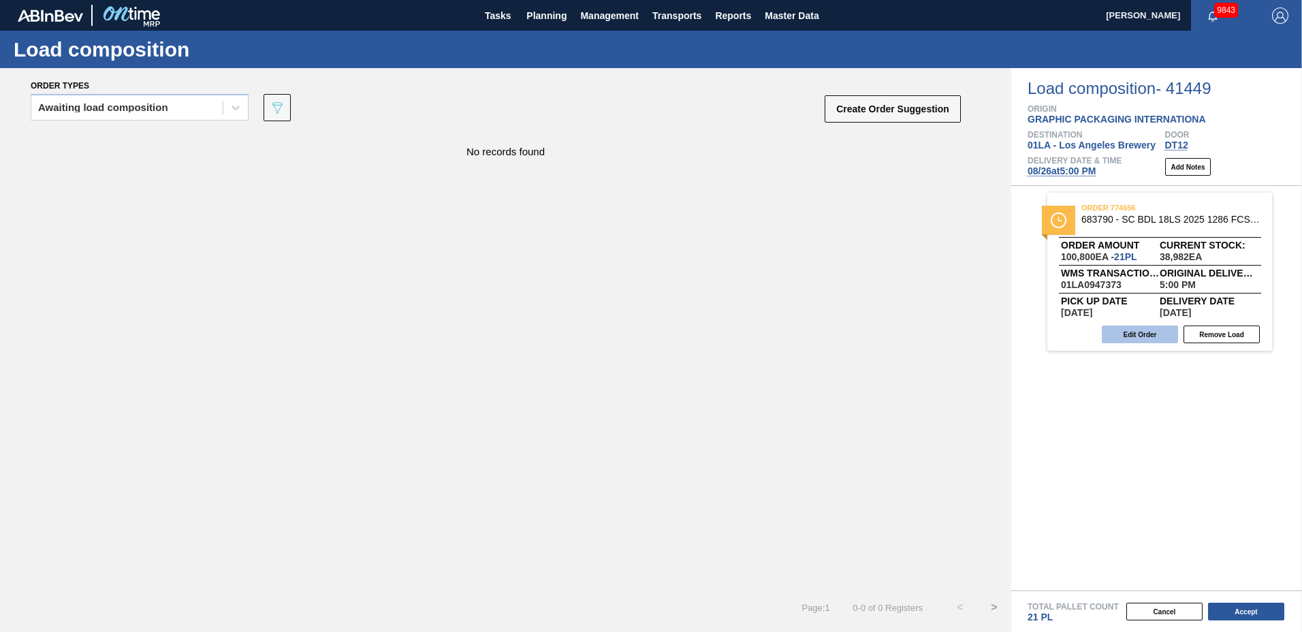
click at [1160, 336] on button "Edit Order" at bounding box center [1140, 334] width 76 height 18
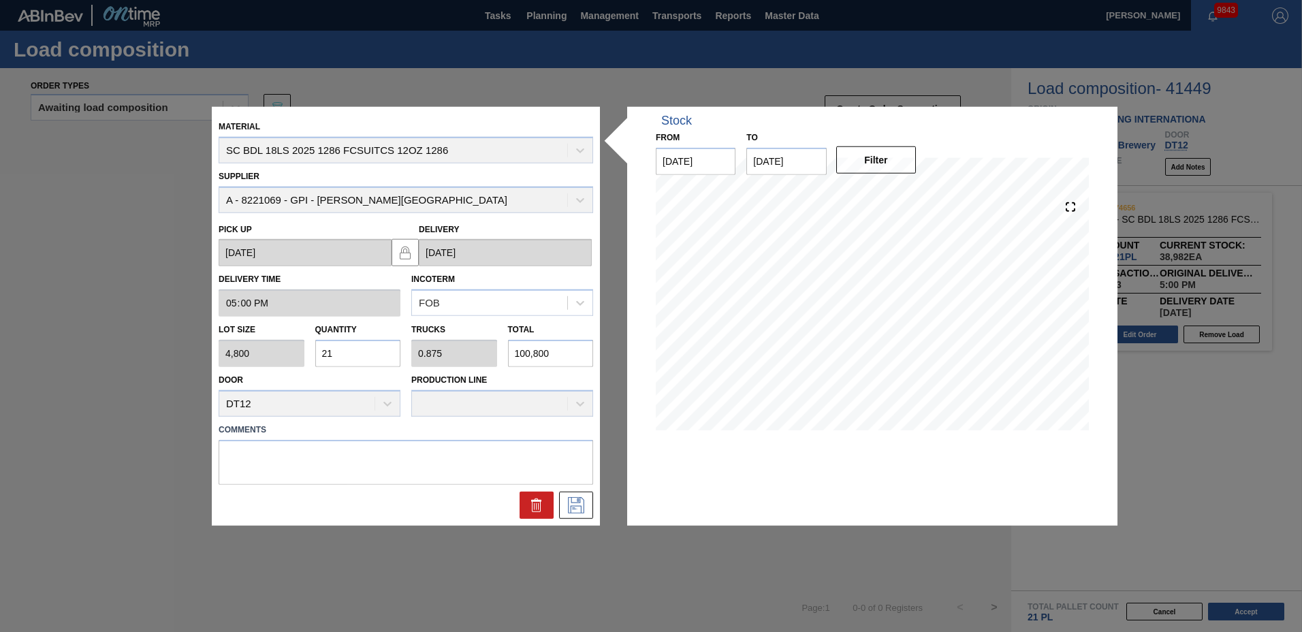
click at [340, 360] on input "21" at bounding box center [358, 353] width 86 height 27
click at [579, 503] on icon at bounding box center [576, 504] width 22 height 16
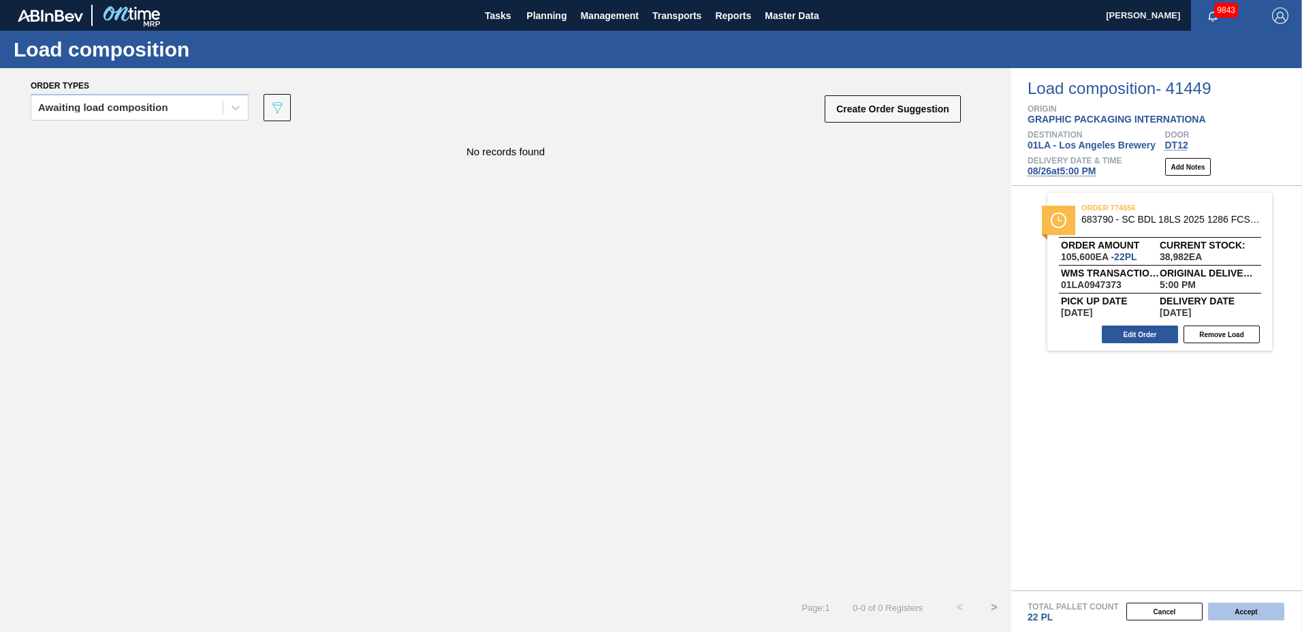
click at [1264, 605] on button "Accept" at bounding box center [1246, 612] width 76 height 18
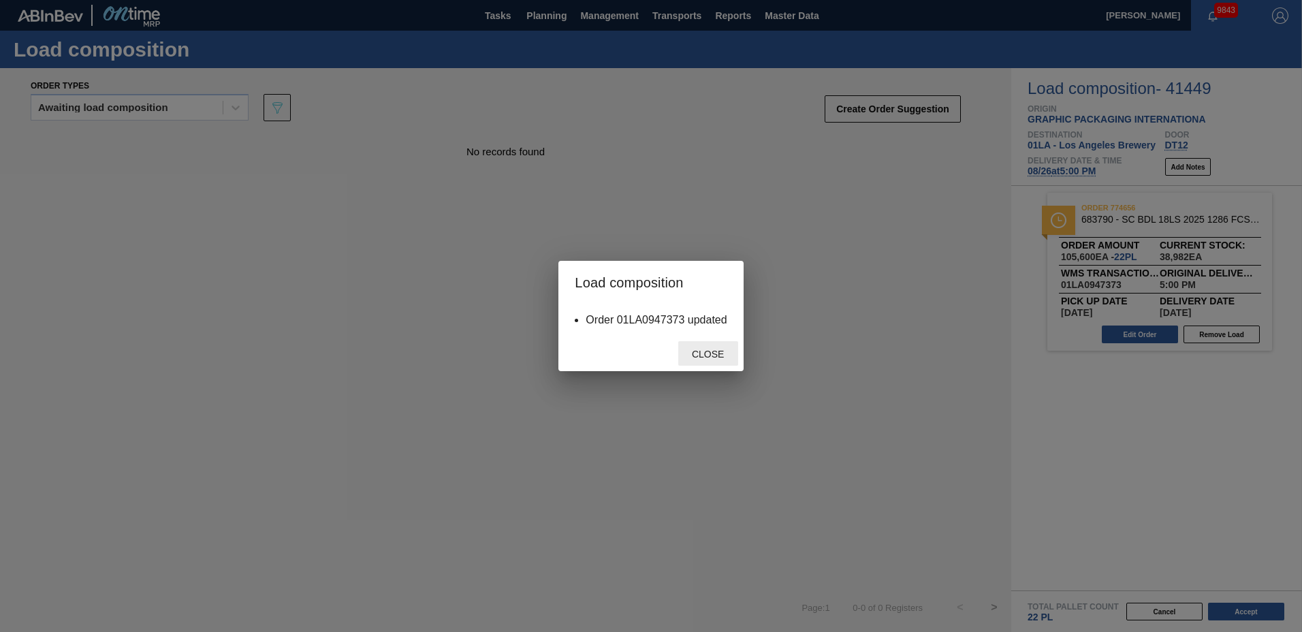
click at [703, 351] on span "Close" at bounding box center [708, 354] width 54 height 11
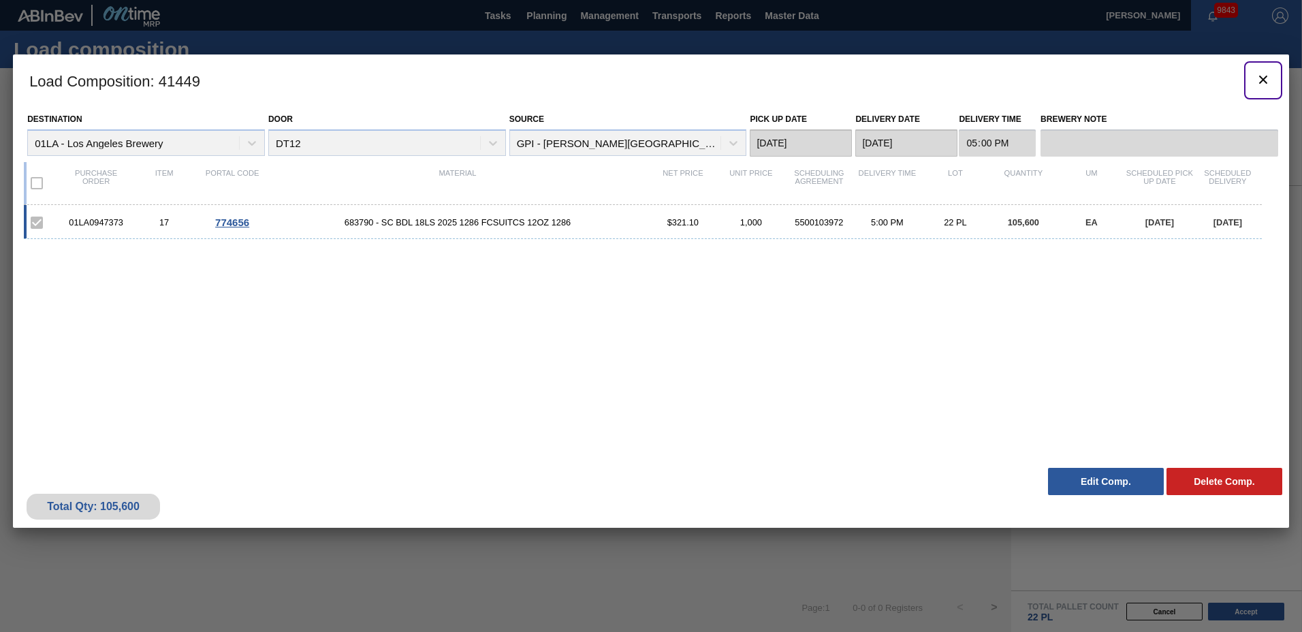
click at [1263, 74] on icon "botão de ícone" at bounding box center [1263, 79] width 16 height 16
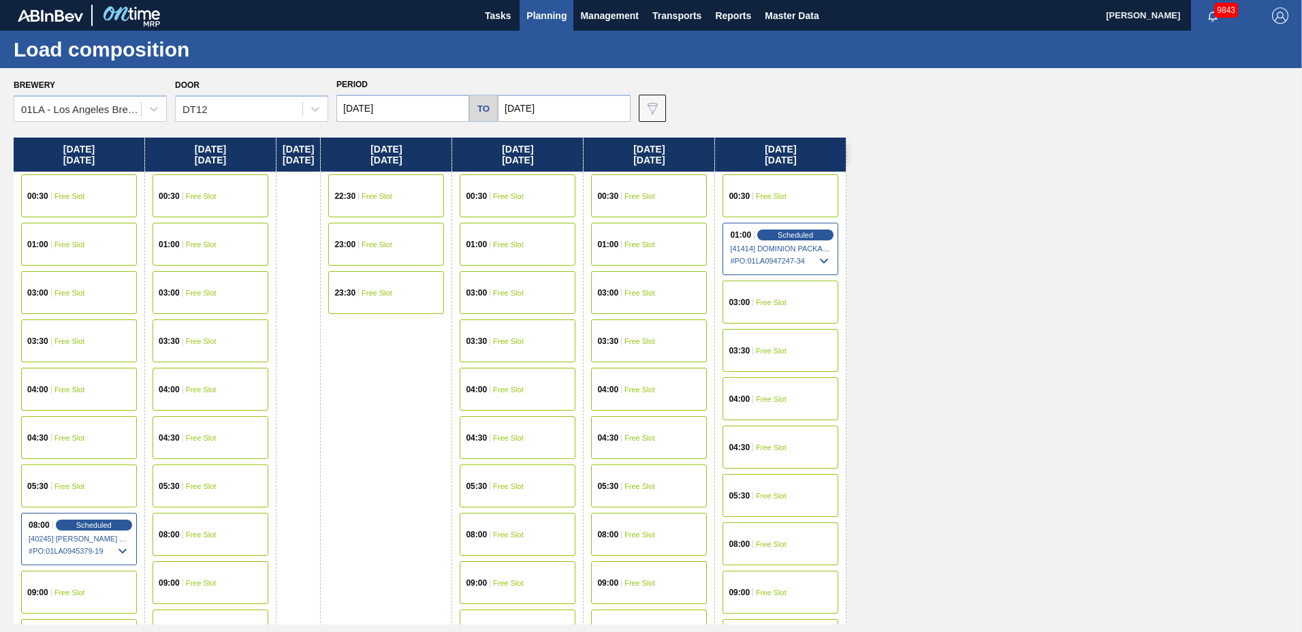
click at [532, 10] on span "Planning" at bounding box center [546, 15] width 40 height 16
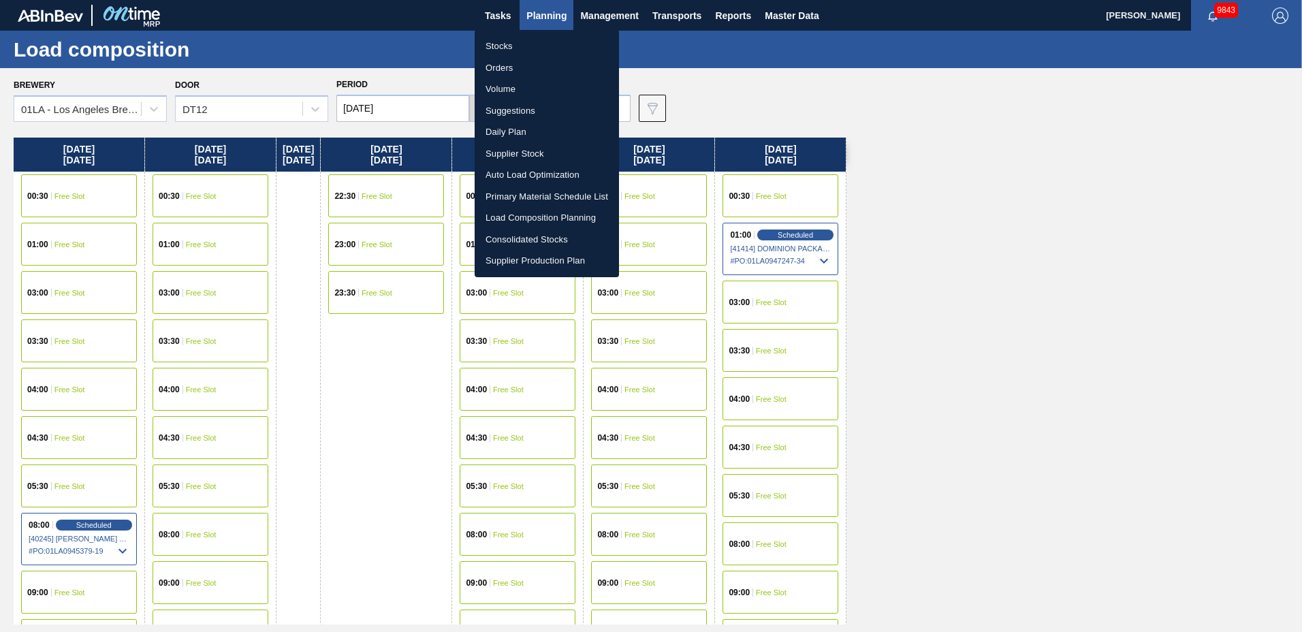
click at [538, 112] on li "Suggestions" at bounding box center [547, 111] width 144 height 22
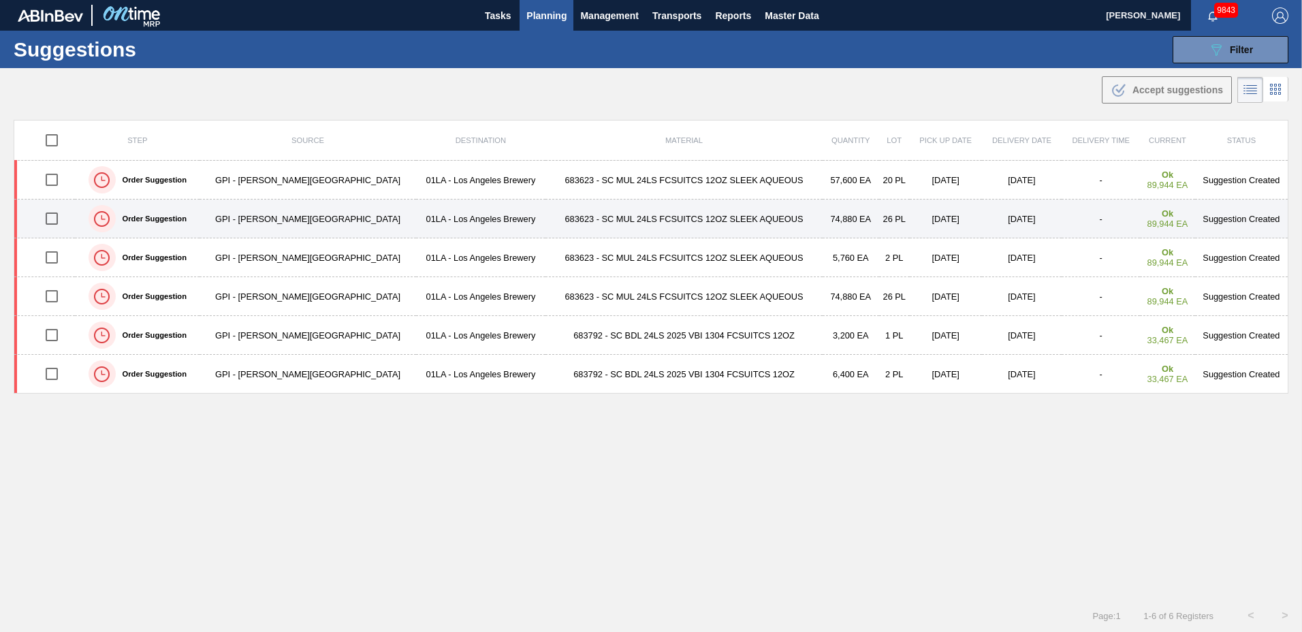
click at [54, 221] on input "checkbox" at bounding box center [51, 218] width 29 height 29
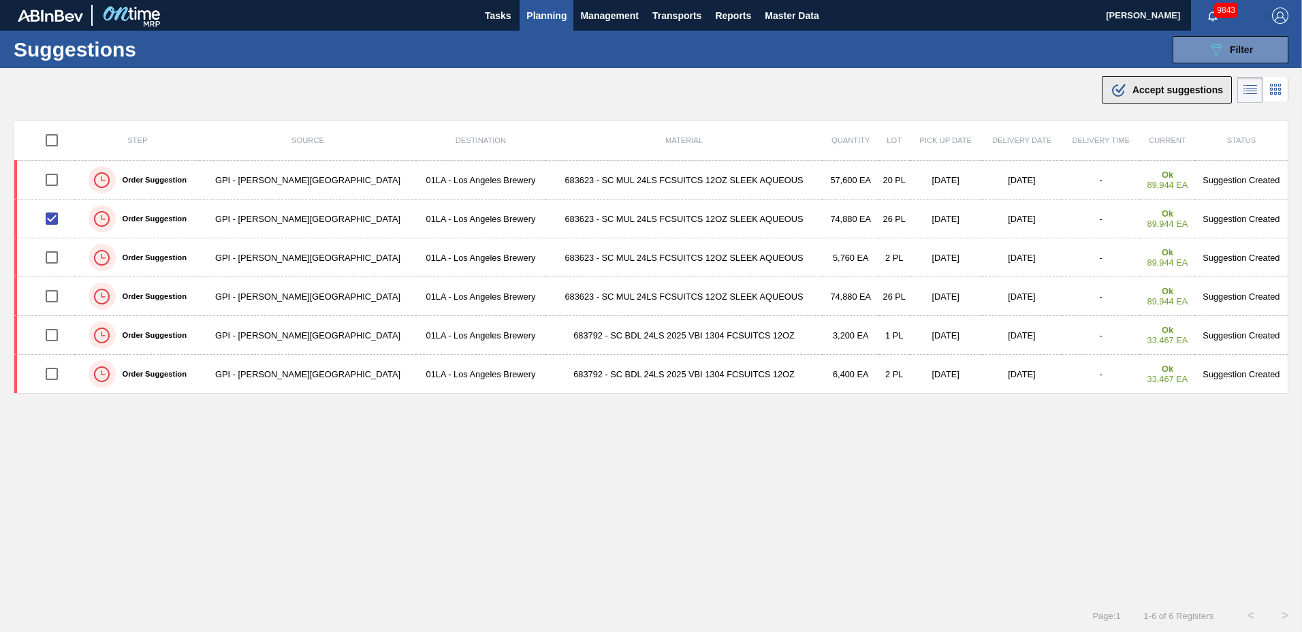
click at [1160, 89] on span "Accept suggestions" at bounding box center [1177, 89] width 91 height 11
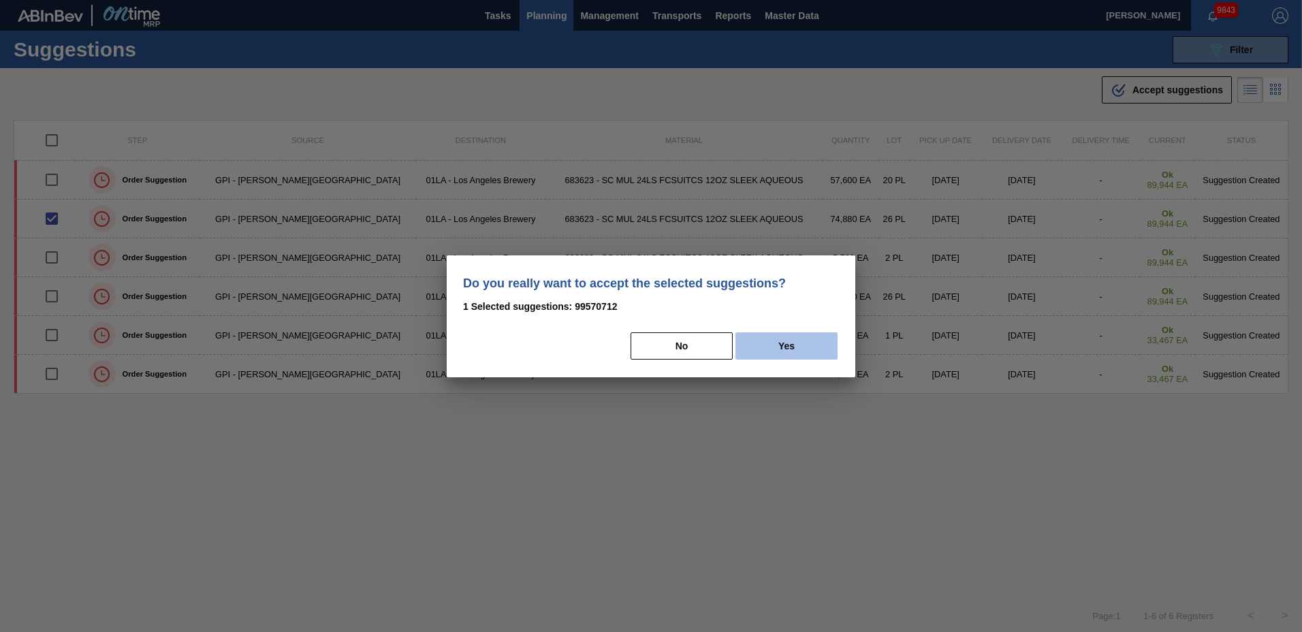
click at [788, 349] on button "Yes" at bounding box center [786, 345] width 102 height 27
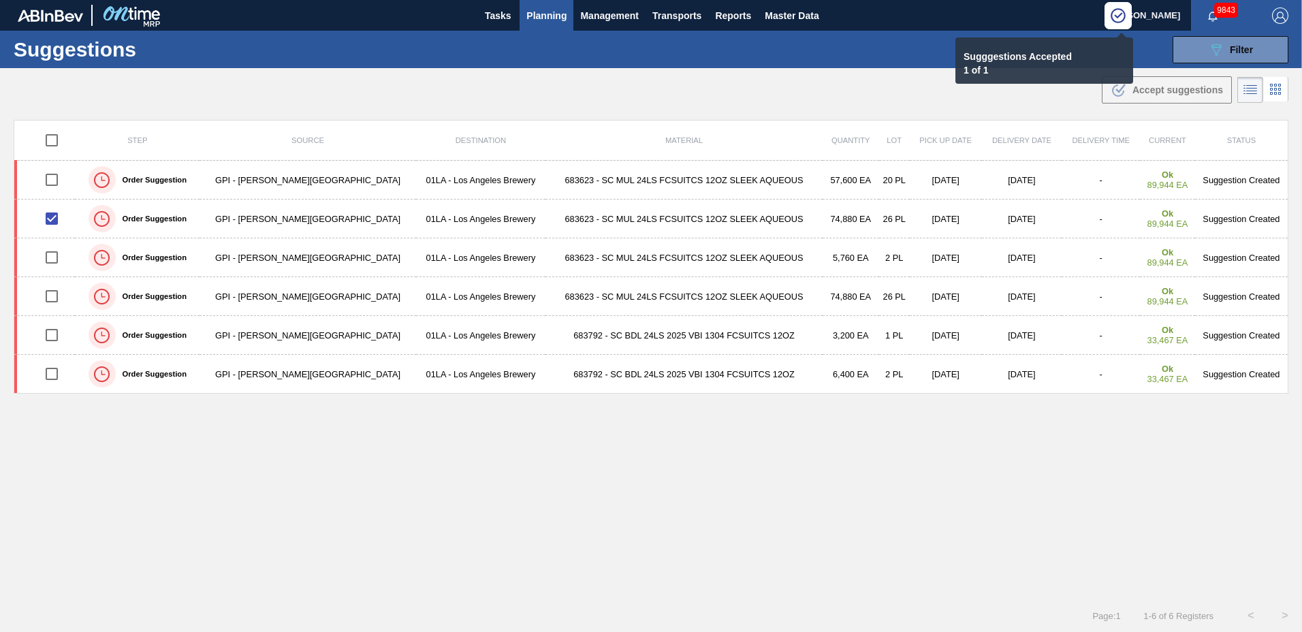
click at [536, 14] on span "Planning" at bounding box center [546, 15] width 40 height 16
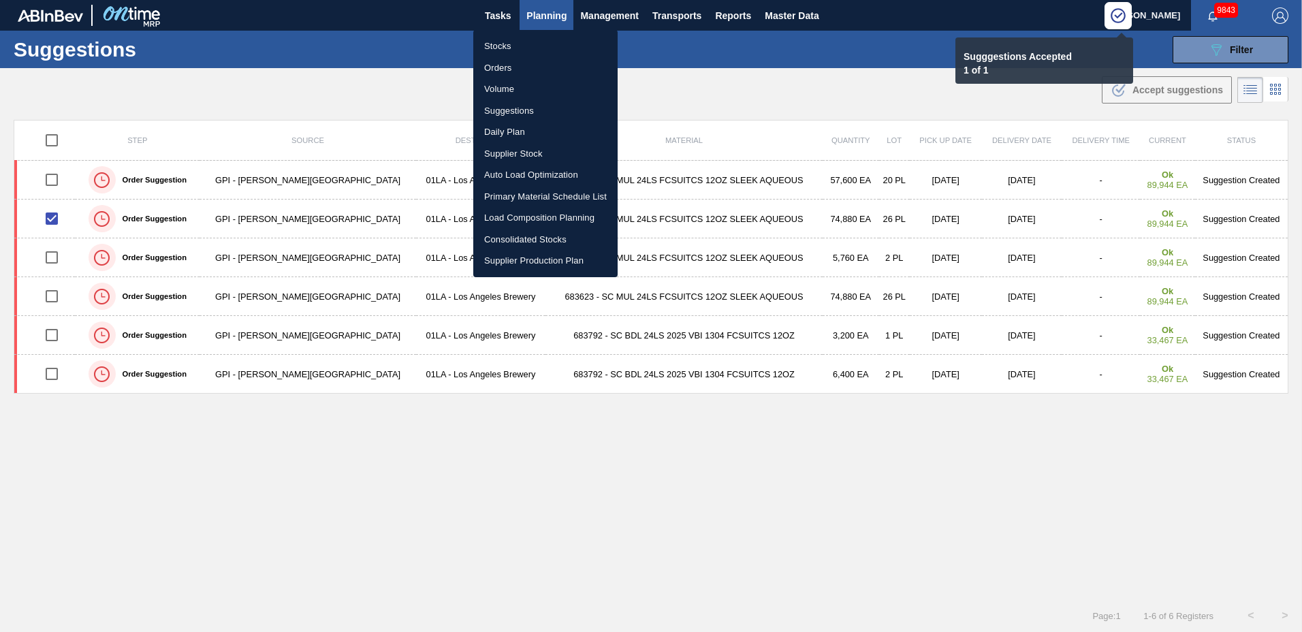
click at [486, 214] on li "Load Composition Planning" at bounding box center [545, 218] width 144 height 22
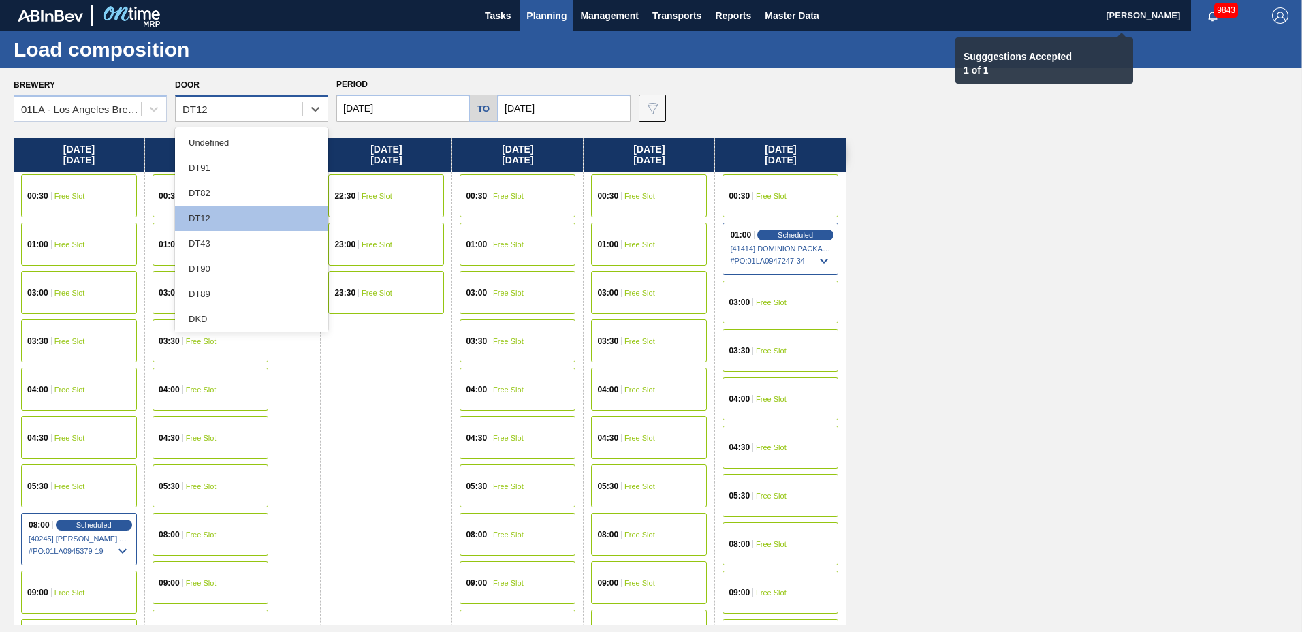
click at [245, 117] on div "DT12" at bounding box center [239, 109] width 127 height 20
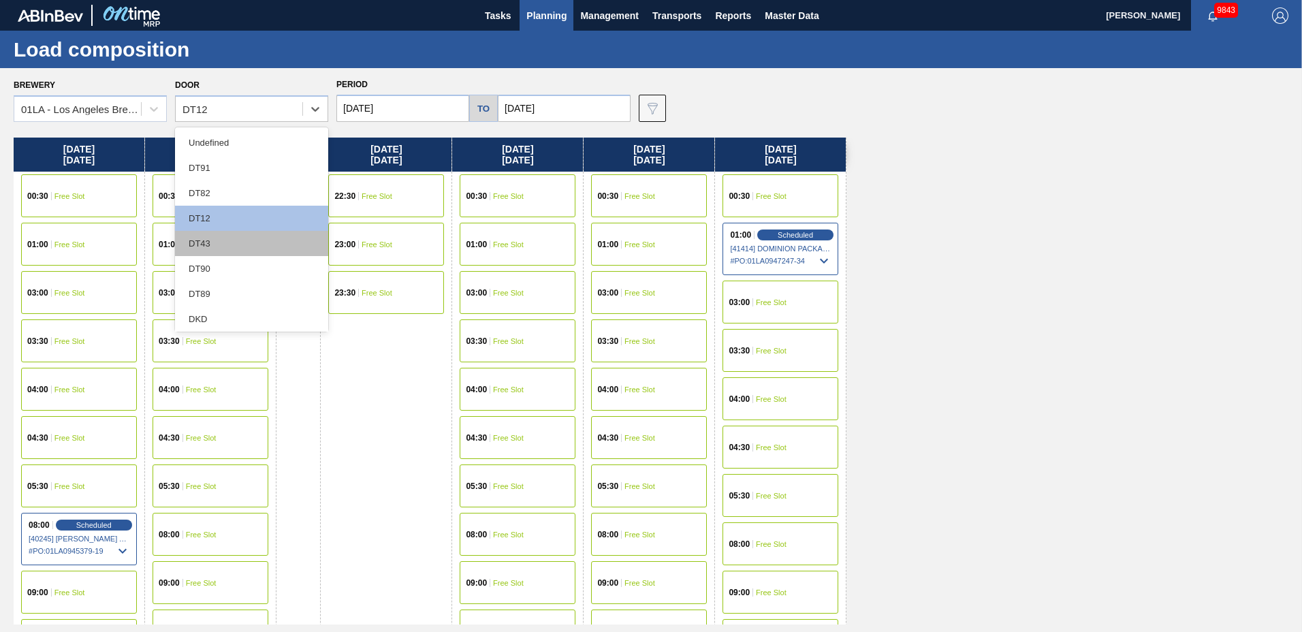
click at [224, 244] on div "DT43" at bounding box center [251, 243] width 153 height 25
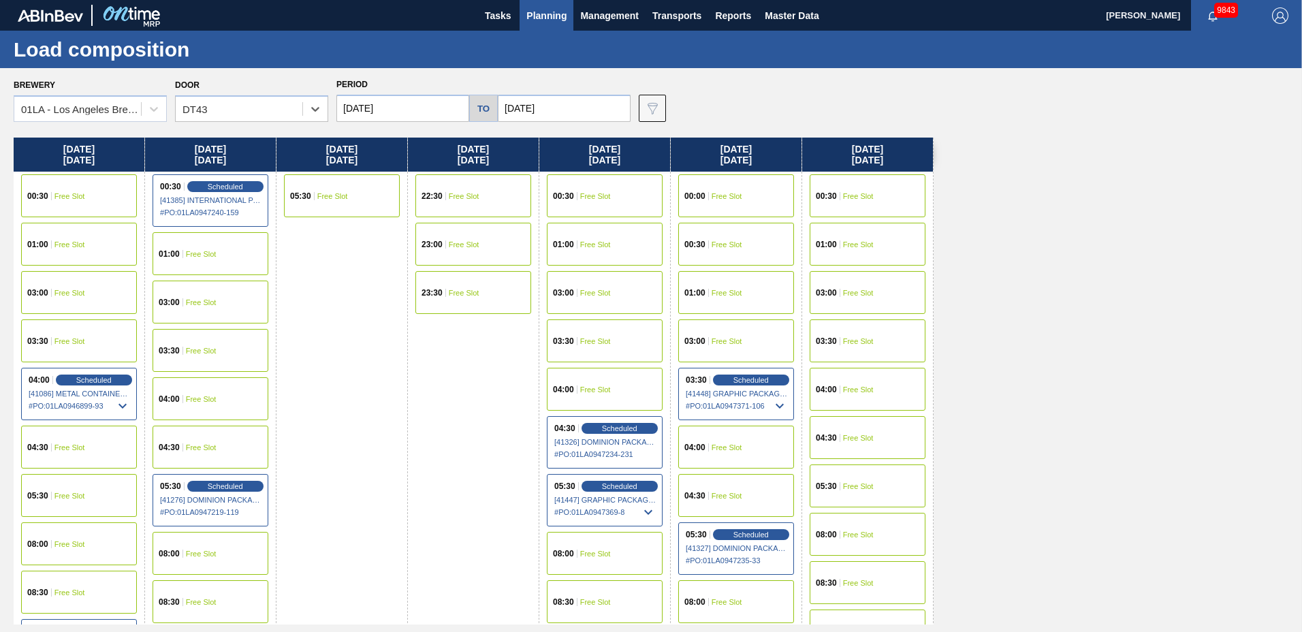
click at [853, 444] on div "04:30 Free Slot" at bounding box center [868, 437] width 116 height 43
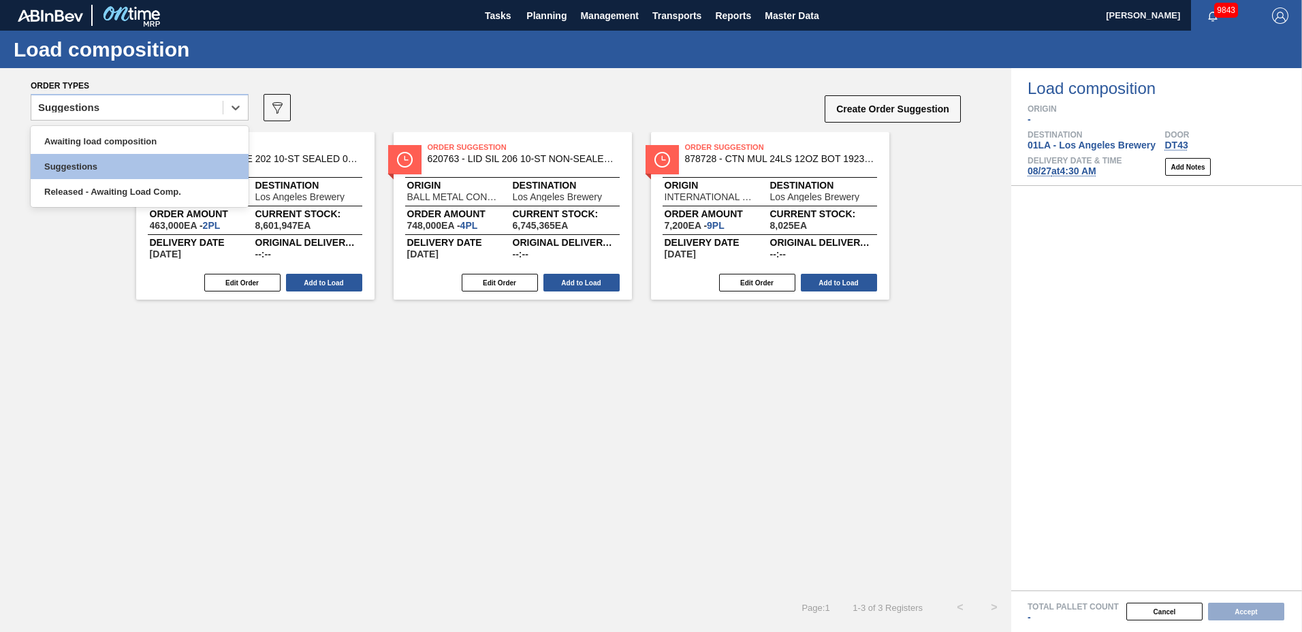
click at [144, 112] on div "Suggestions" at bounding box center [126, 108] width 191 height 20
click at [142, 136] on div "Awaiting load composition" at bounding box center [140, 141] width 218 height 25
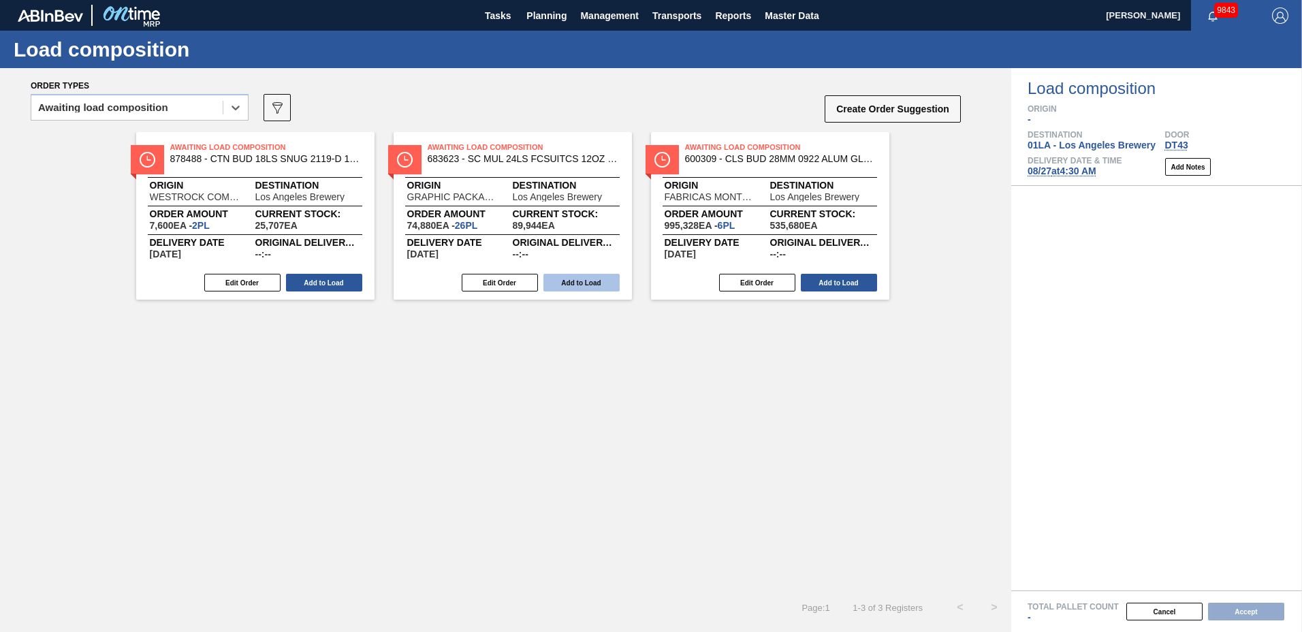
click at [579, 285] on button "Add to Load" at bounding box center [581, 283] width 76 height 18
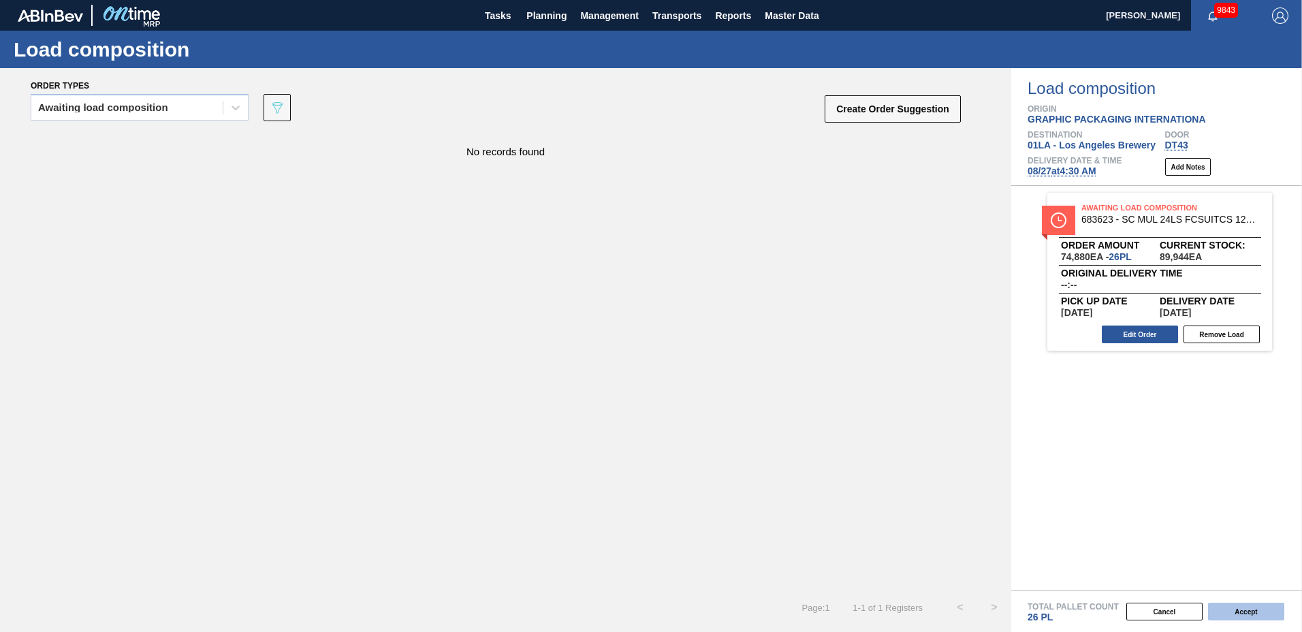
click at [1265, 612] on button "Accept" at bounding box center [1246, 612] width 76 height 18
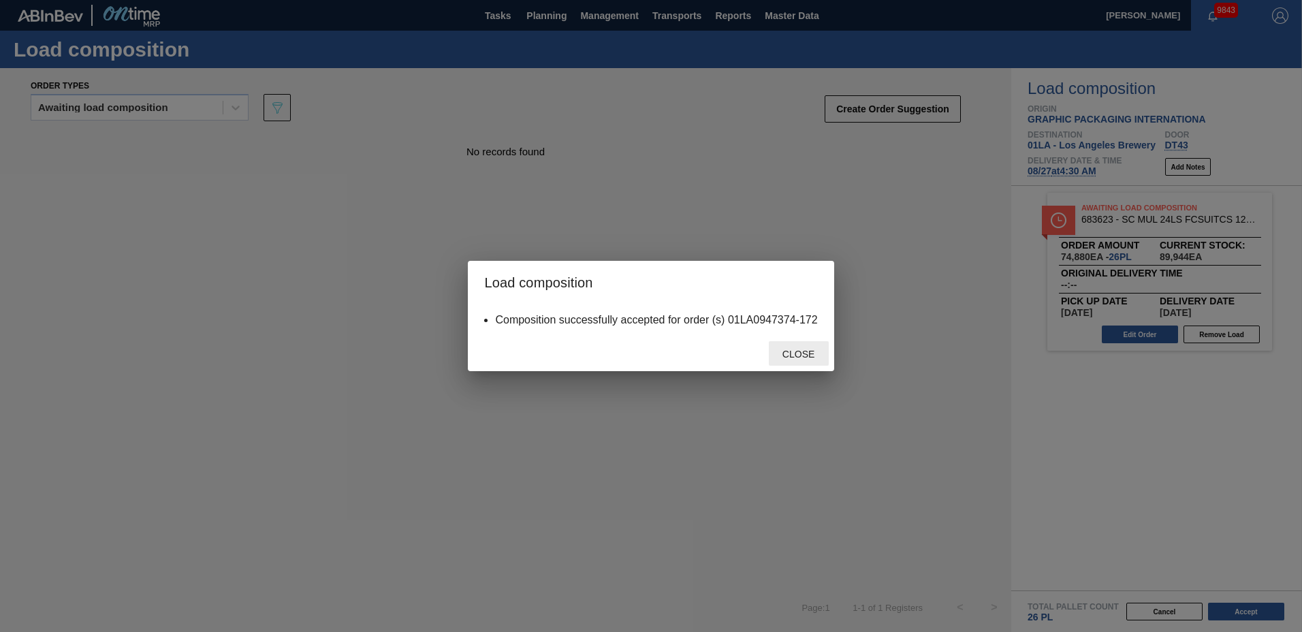
click at [793, 349] on span "Close" at bounding box center [798, 354] width 54 height 11
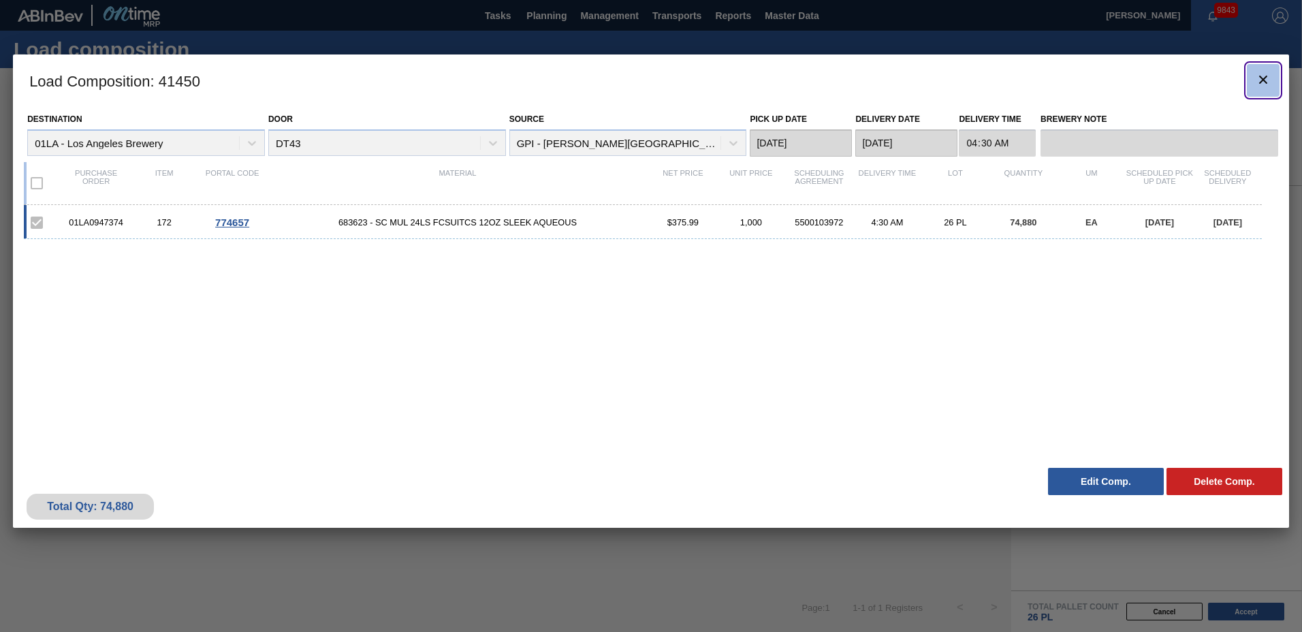
click at [1261, 80] on icon "botão de ícone" at bounding box center [1263, 80] width 8 height 8
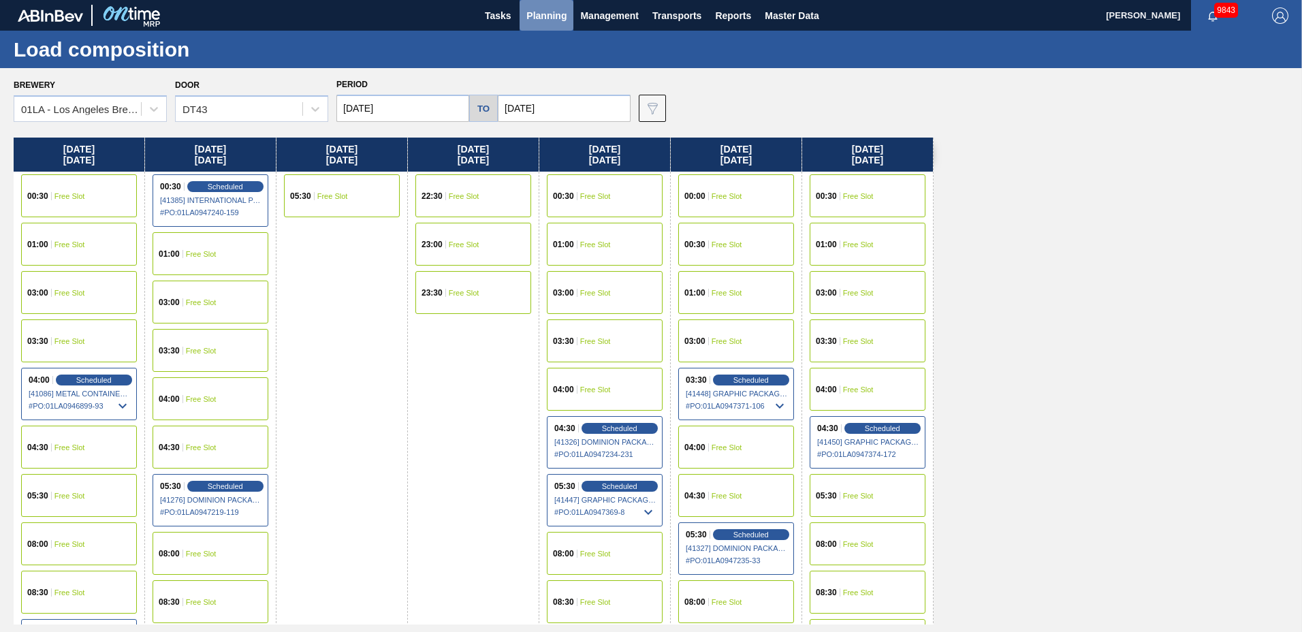
click at [540, 16] on span "Planning" at bounding box center [546, 15] width 40 height 16
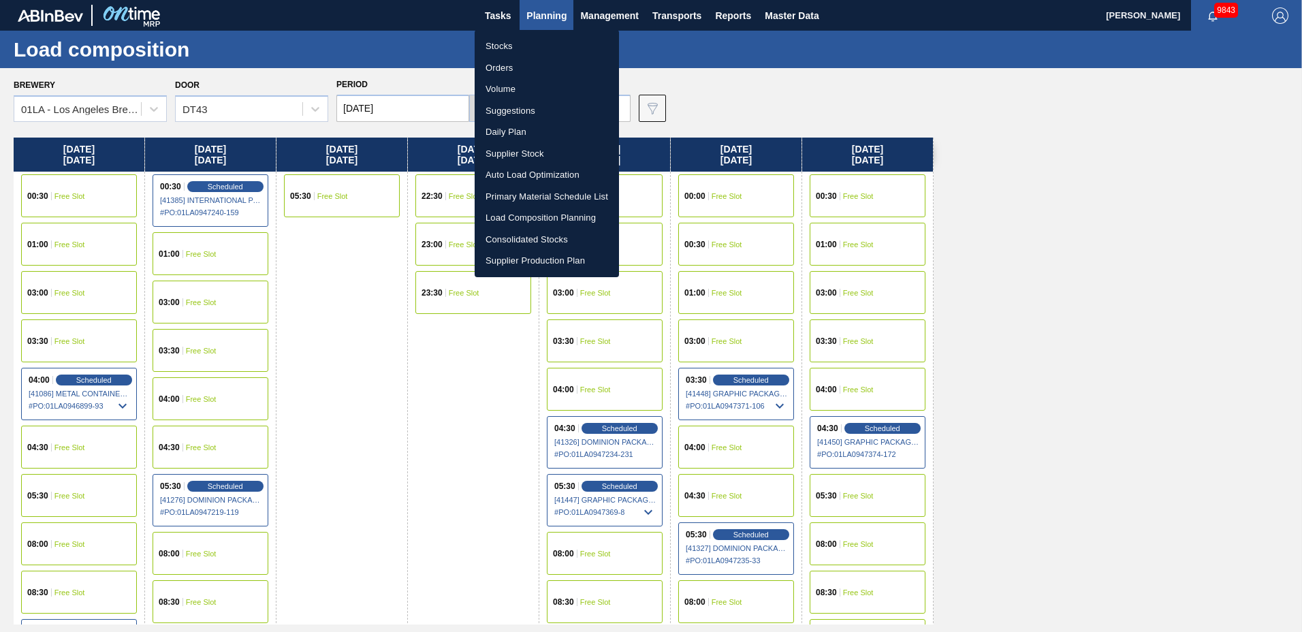
click at [535, 104] on li "Suggestions" at bounding box center [547, 111] width 144 height 22
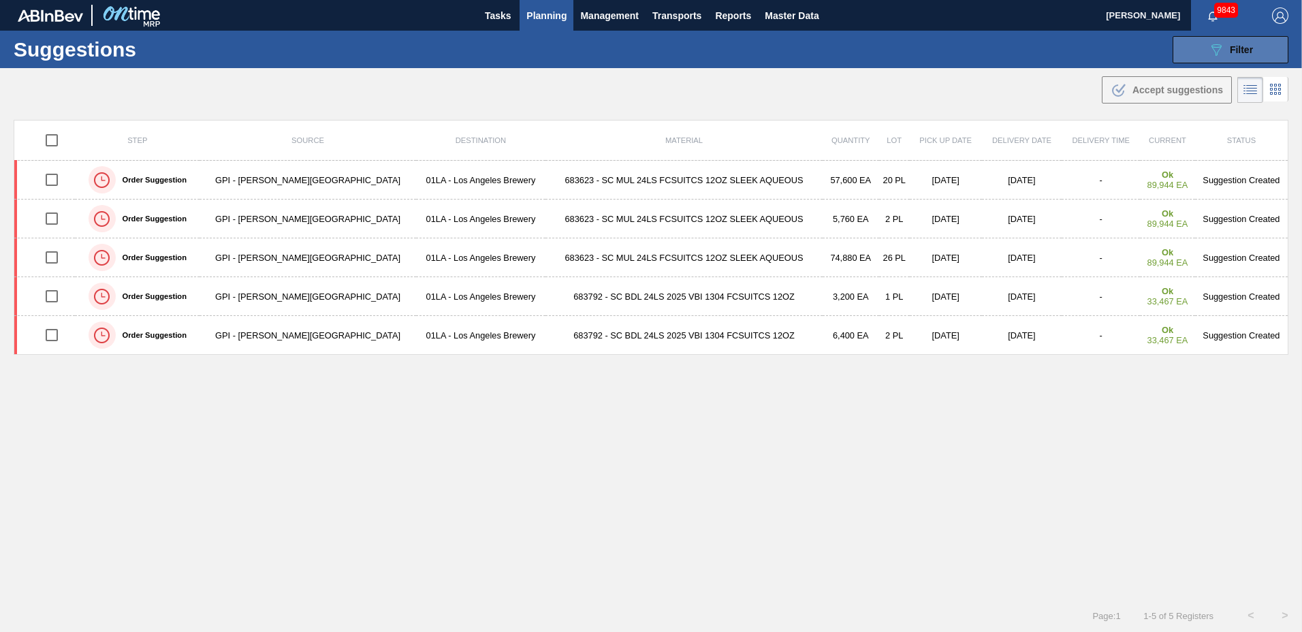
click at [1220, 48] on icon "089F7B8B-B2A5-4AFE-B5C0-19BA573D28AC" at bounding box center [1216, 50] width 16 height 16
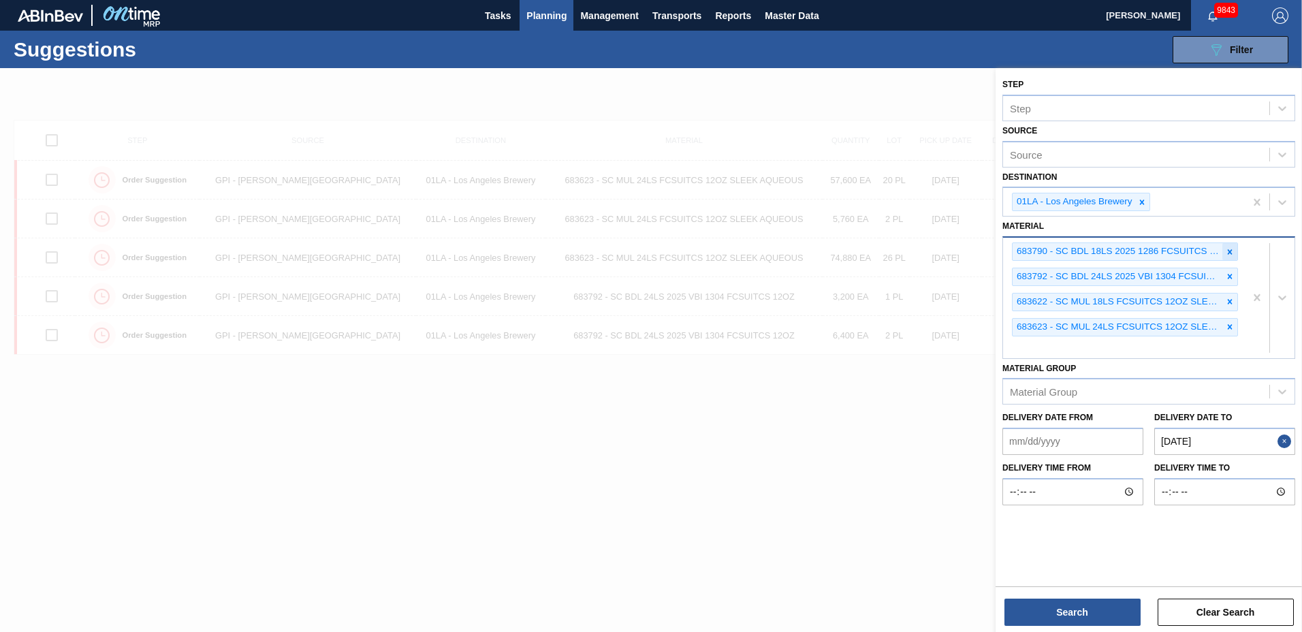
click at [1235, 254] on div at bounding box center [1229, 251] width 15 height 17
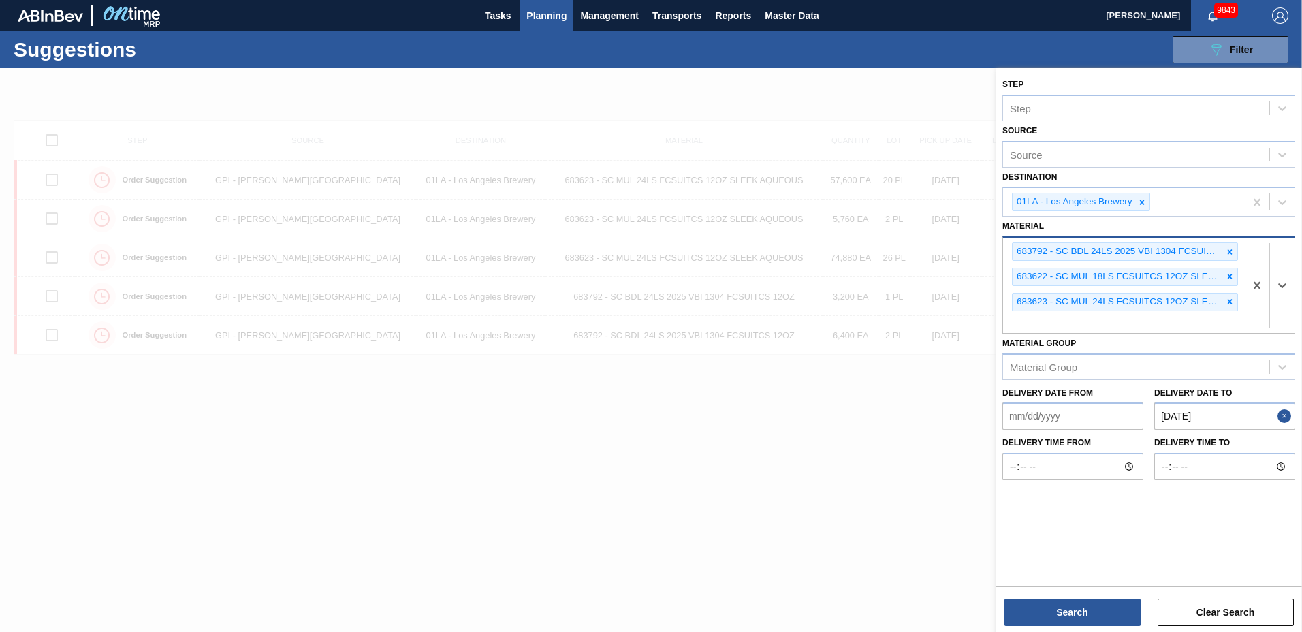
click at [1235, 254] on div at bounding box center [1229, 251] width 15 height 17
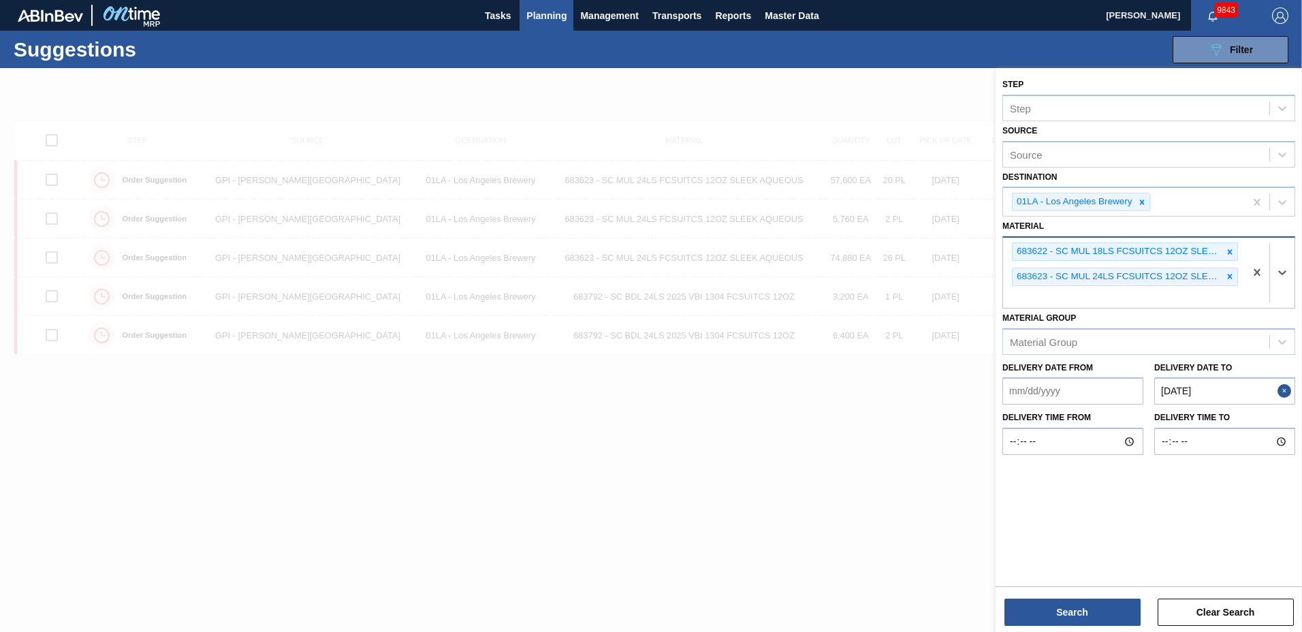
click at [1235, 254] on div at bounding box center [1229, 251] width 15 height 17
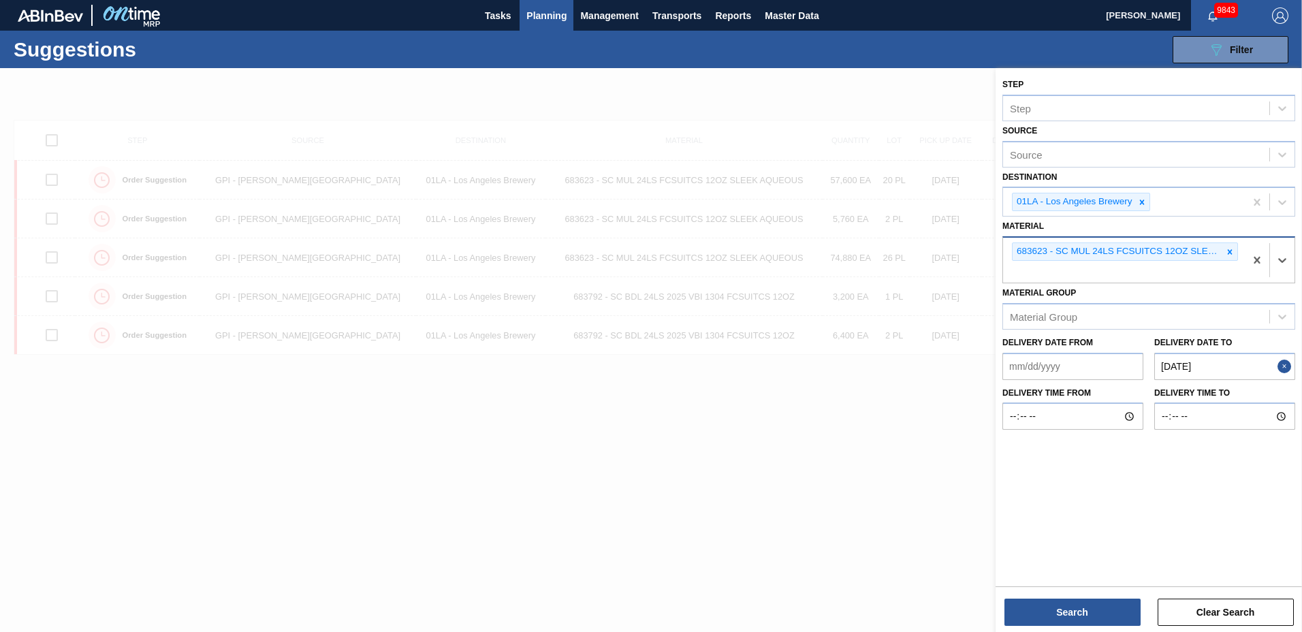
click at [1235, 254] on div at bounding box center [1229, 251] width 15 height 17
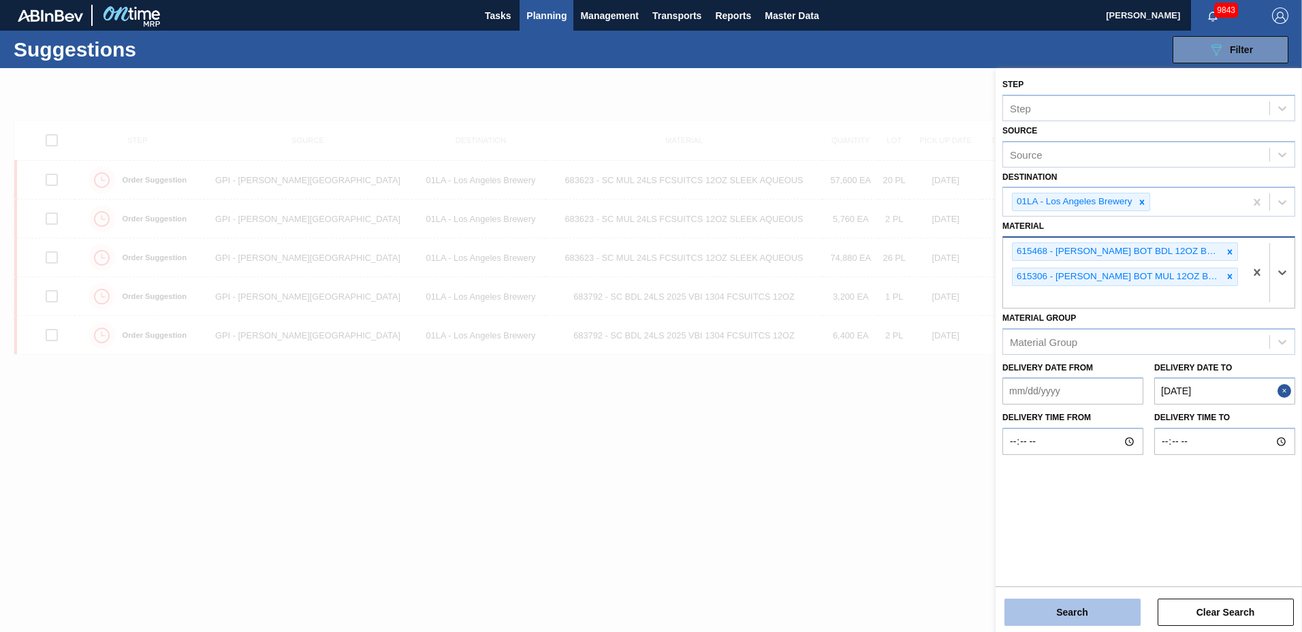
click at [1121, 605] on button "Search" at bounding box center [1072, 612] width 136 height 27
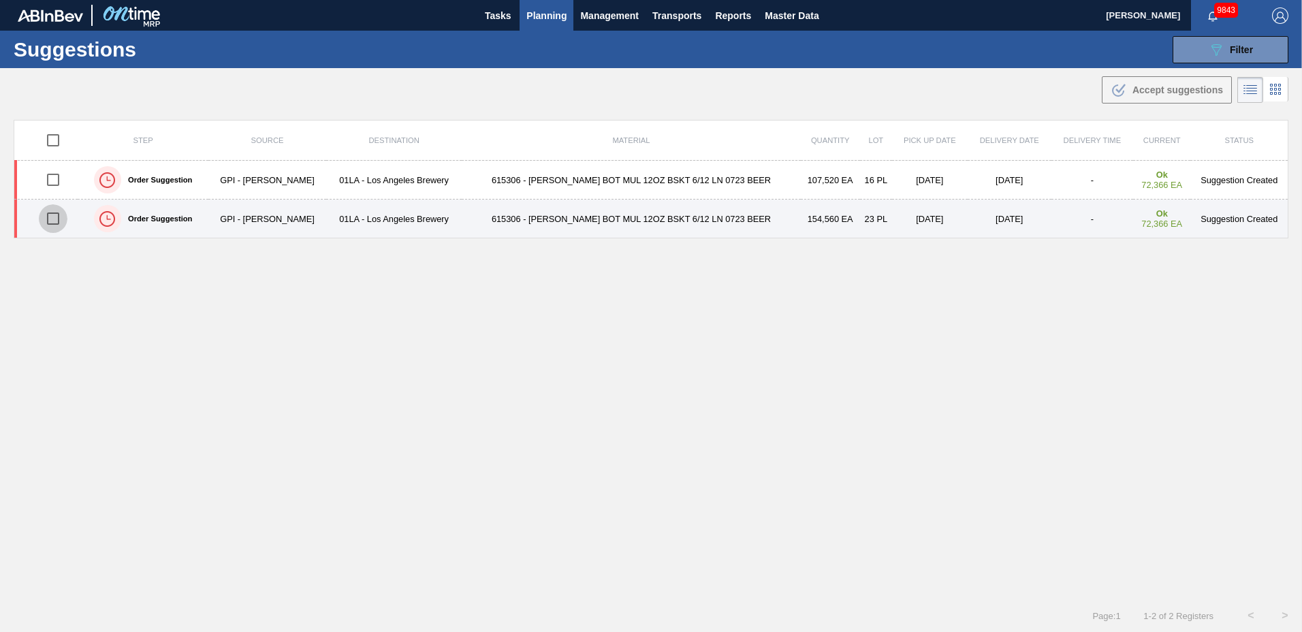
click at [53, 220] on input "checkbox" at bounding box center [53, 218] width 29 height 29
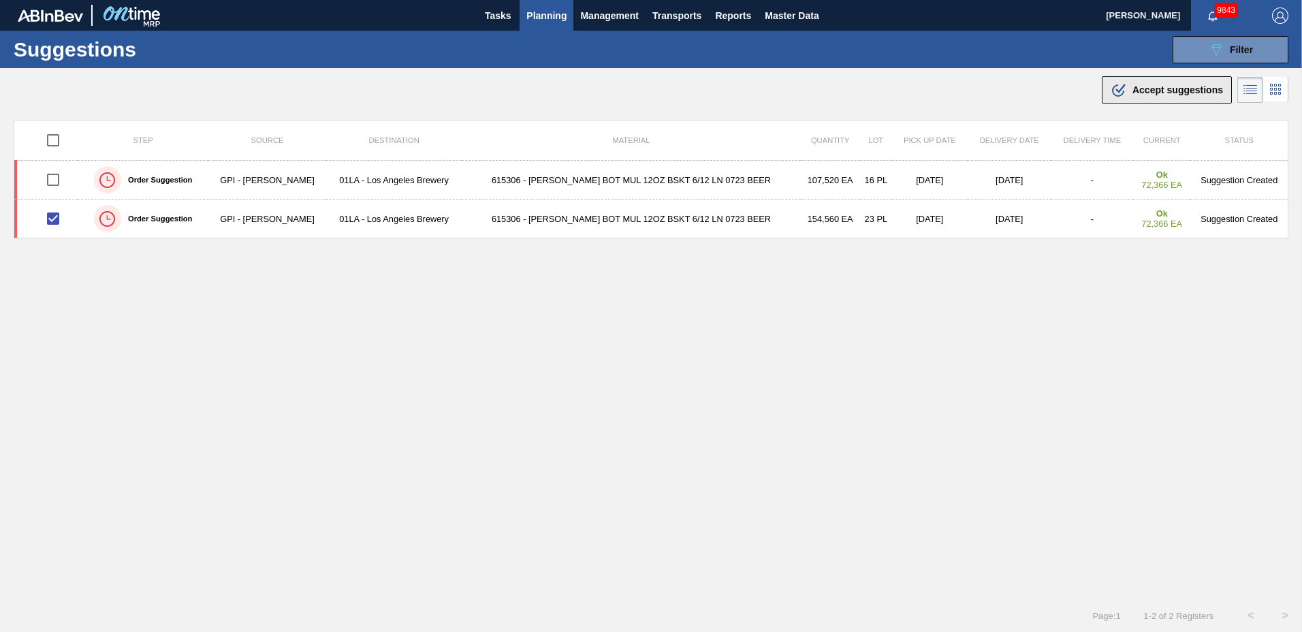
click at [1134, 89] on span "Accept suggestions" at bounding box center [1177, 89] width 91 height 11
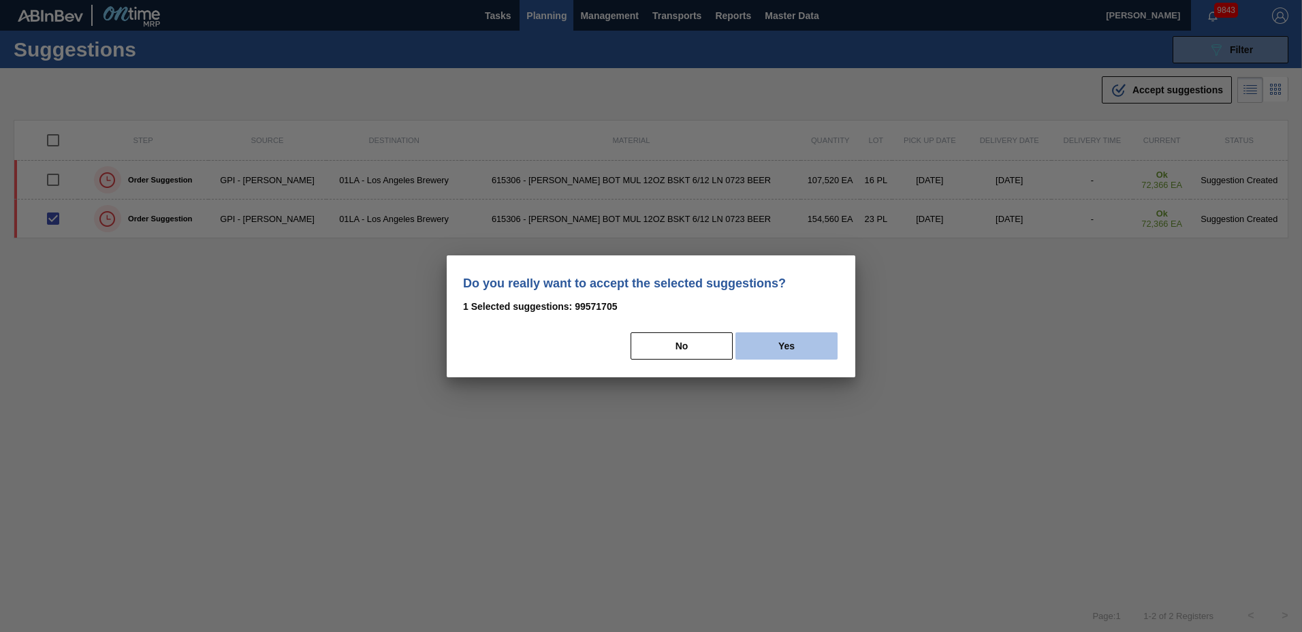
click at [793, 345] on button "Yes" at bounding box center [786, 345] width 102 height 27
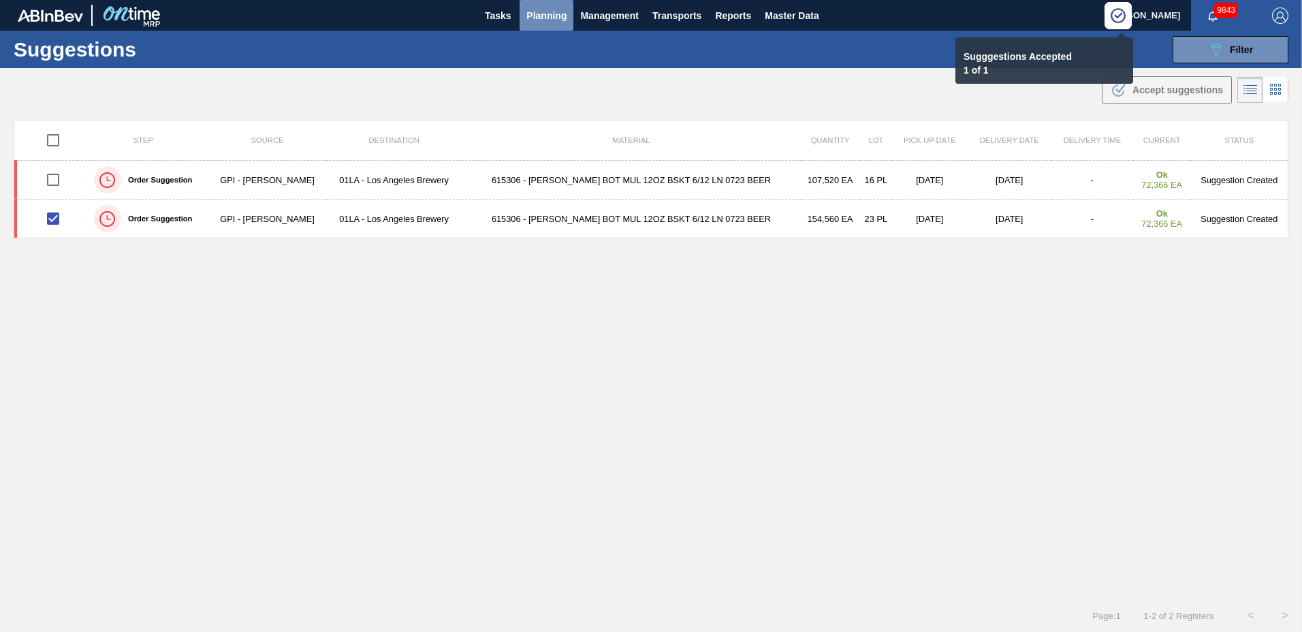
click at [548, 16] on span "Planning" at bounding box center [546, 15] width 40 height 16
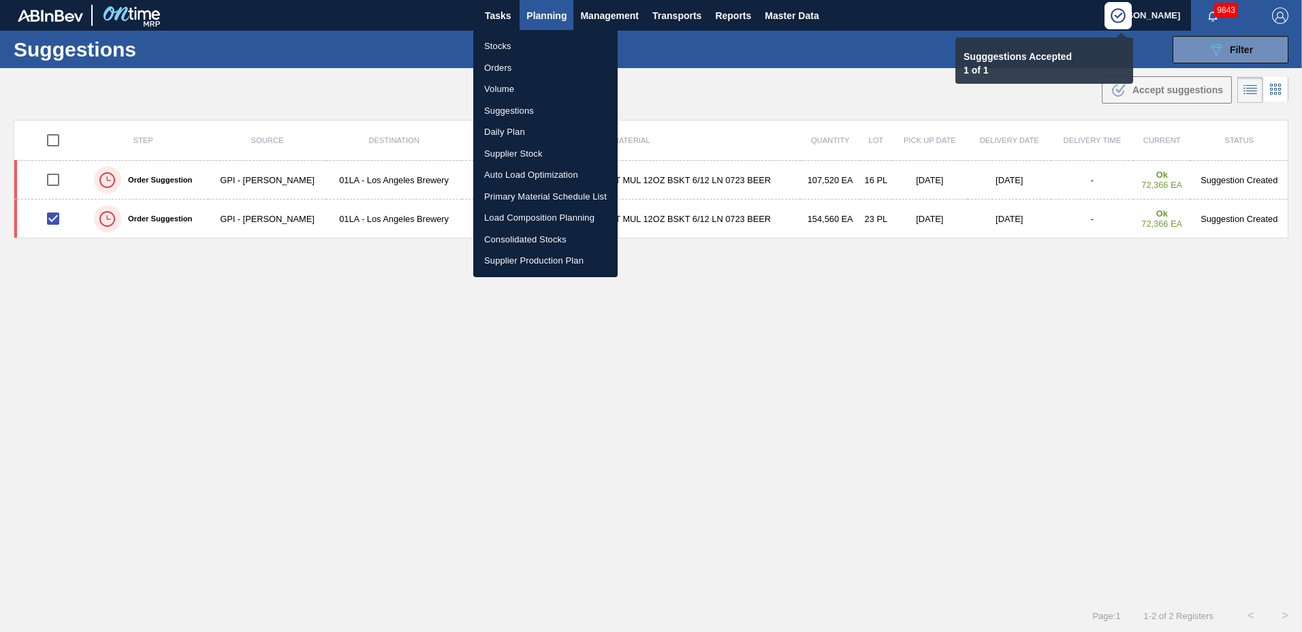
click at [531, 214] on li "Load Composition Planning" at bounding box center [545, 218] width 144 height 22
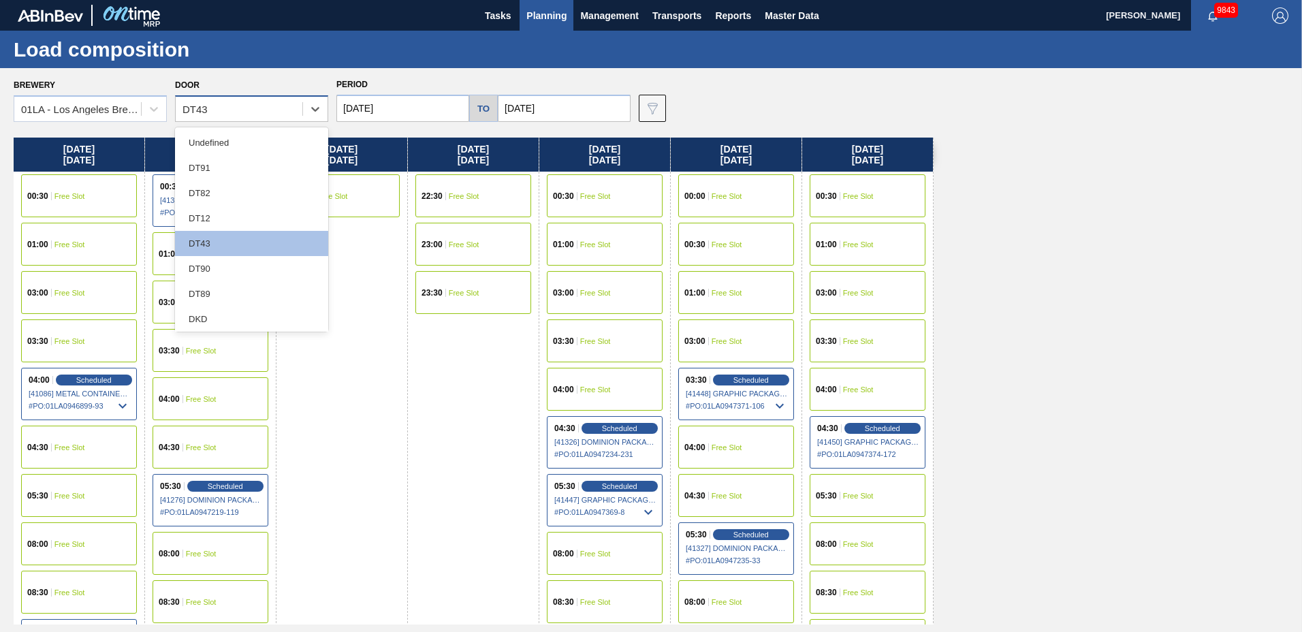
click at [212, 112] on div "DT43" at bounding box center [239, 109] width 127 height 20
click at [219, 159] on div "DT91" at bounding box center [251, 167] width 153 height 25
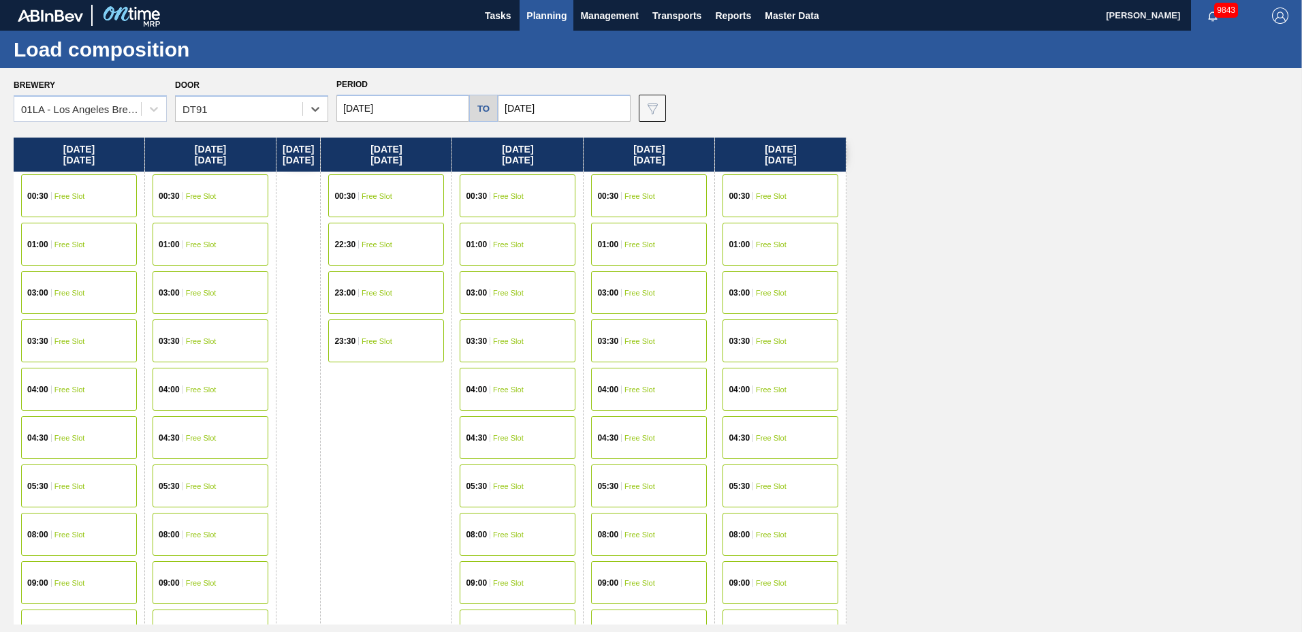
scroll to position [522, 0]
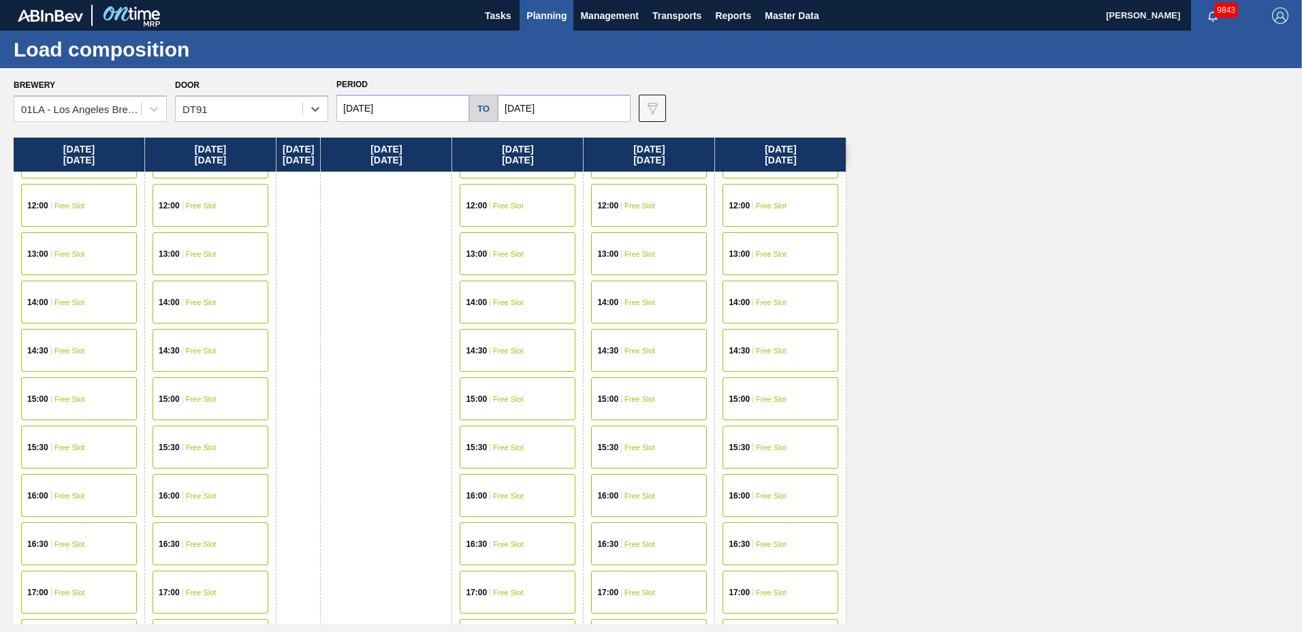
click at [622, 444] on div "15:30" at bounding box center [609, 447] width 25 height 8
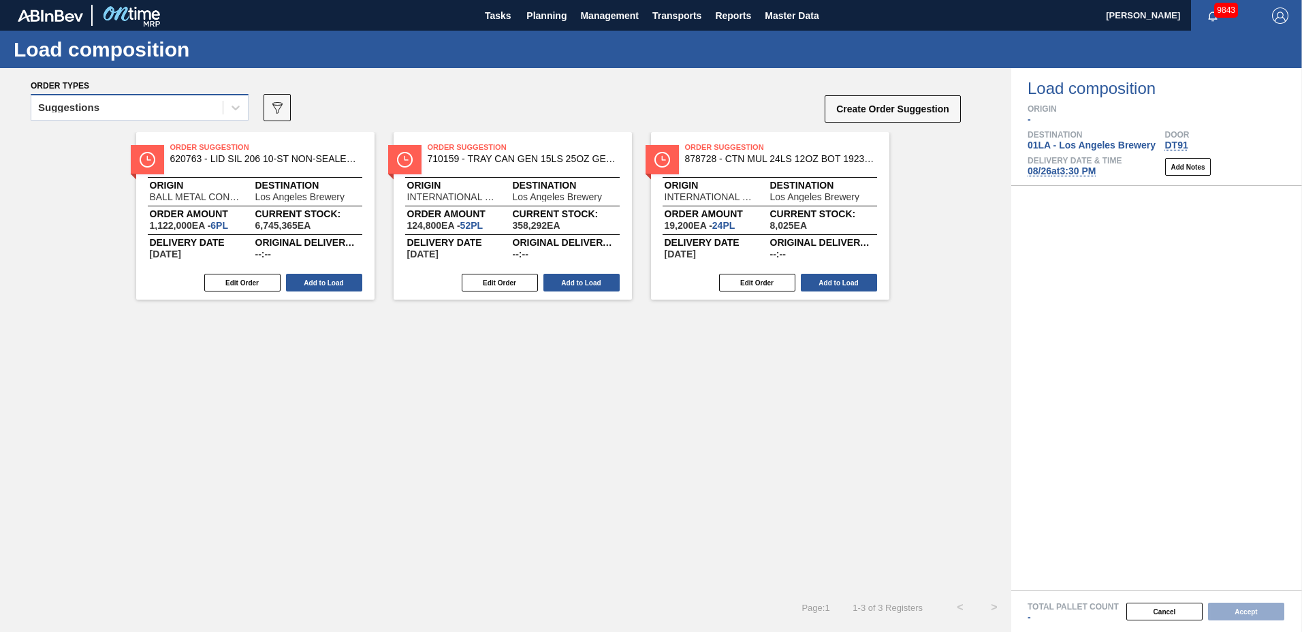
click at [127, 110] on div "Suggestions" at bounding box center [126, 108] width 191 height 20
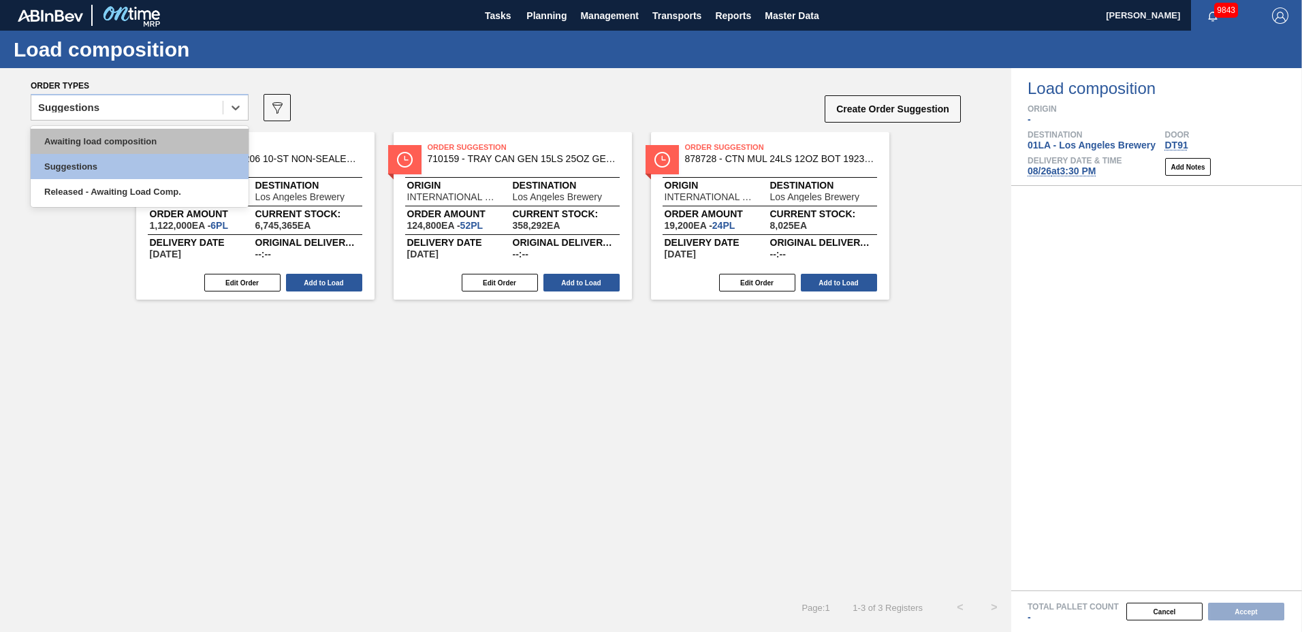
click at [131, 142] on div "Awaiting load composition" at bounding box center [140, 141] width 218 height 25
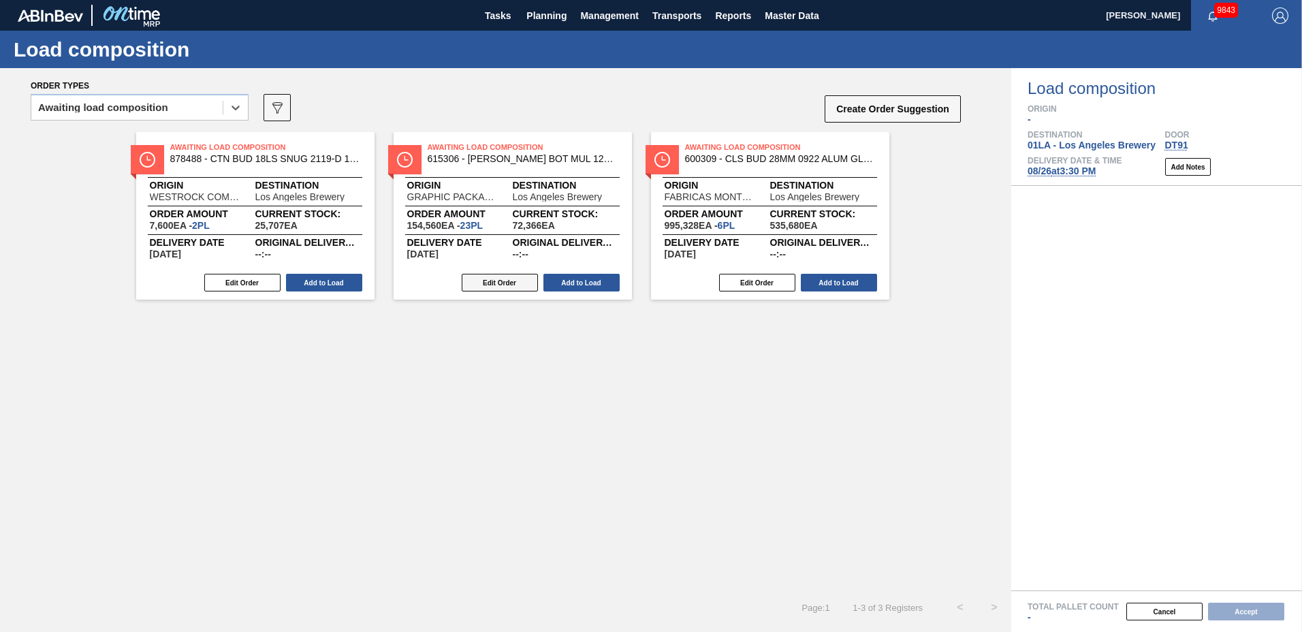
click at [515, 286] on button "Edit Order" at bounding box center [500, 283] width 76 height 18
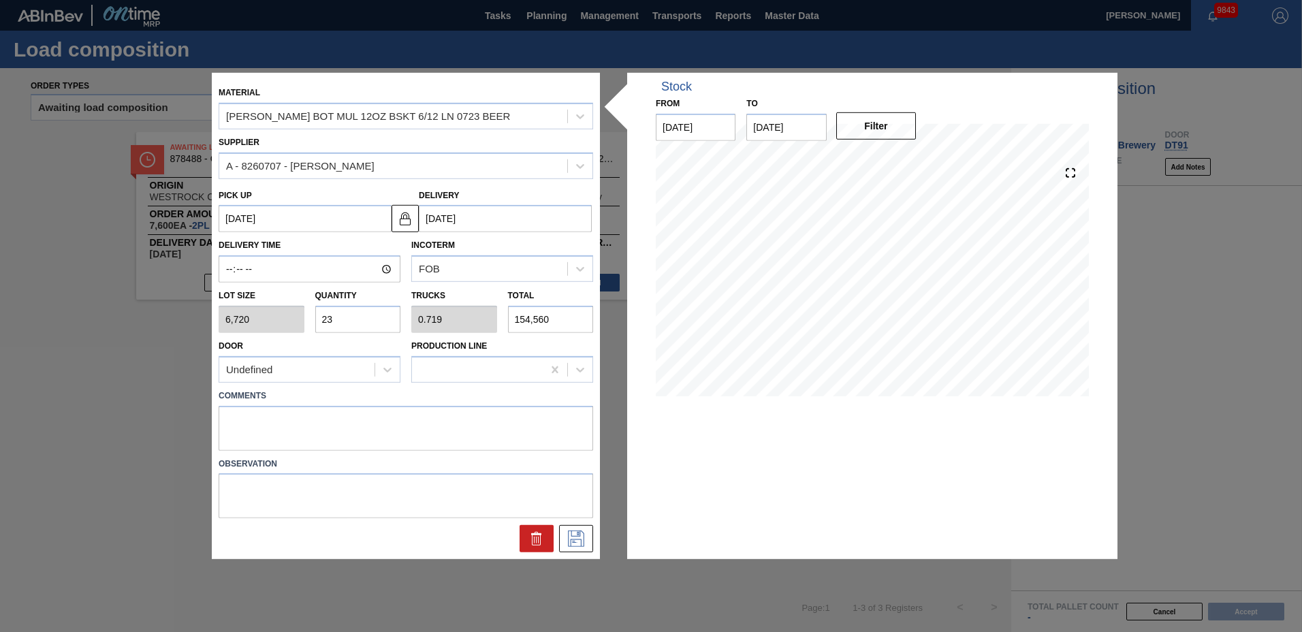
click at [372, 317] on input "23" at bounding box center [358, 319] width 86 height 27
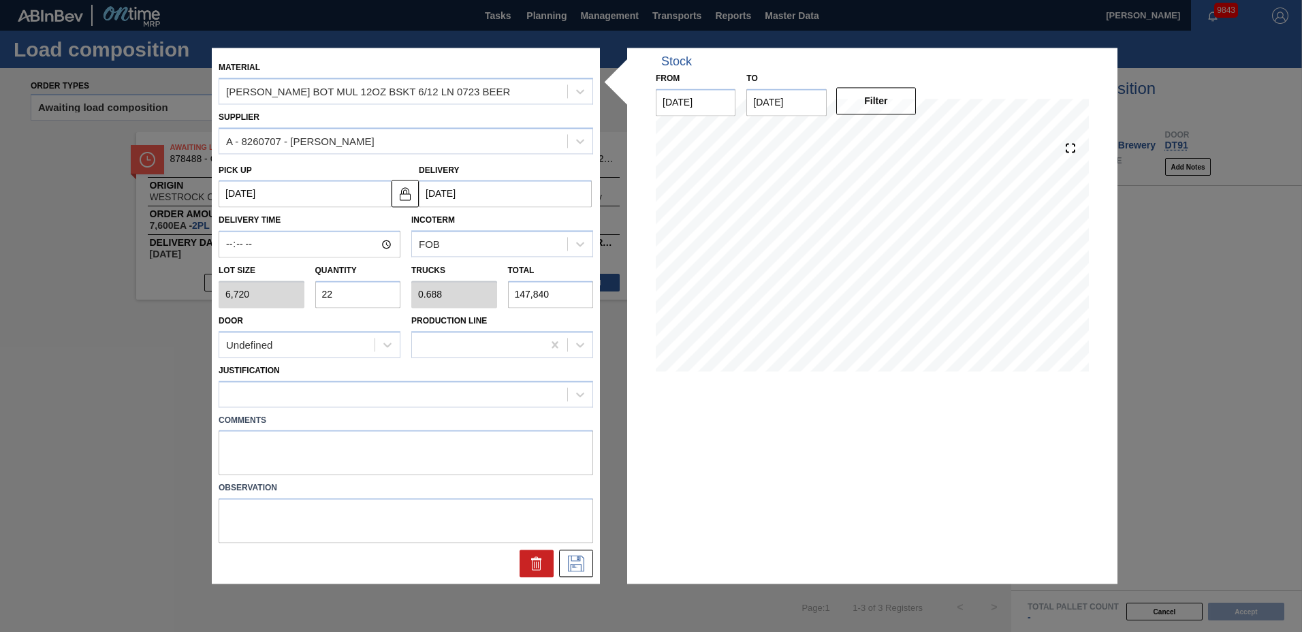
click at [325, 408] on div "Comments" at bounding box center [405, 441] width 385 height 68
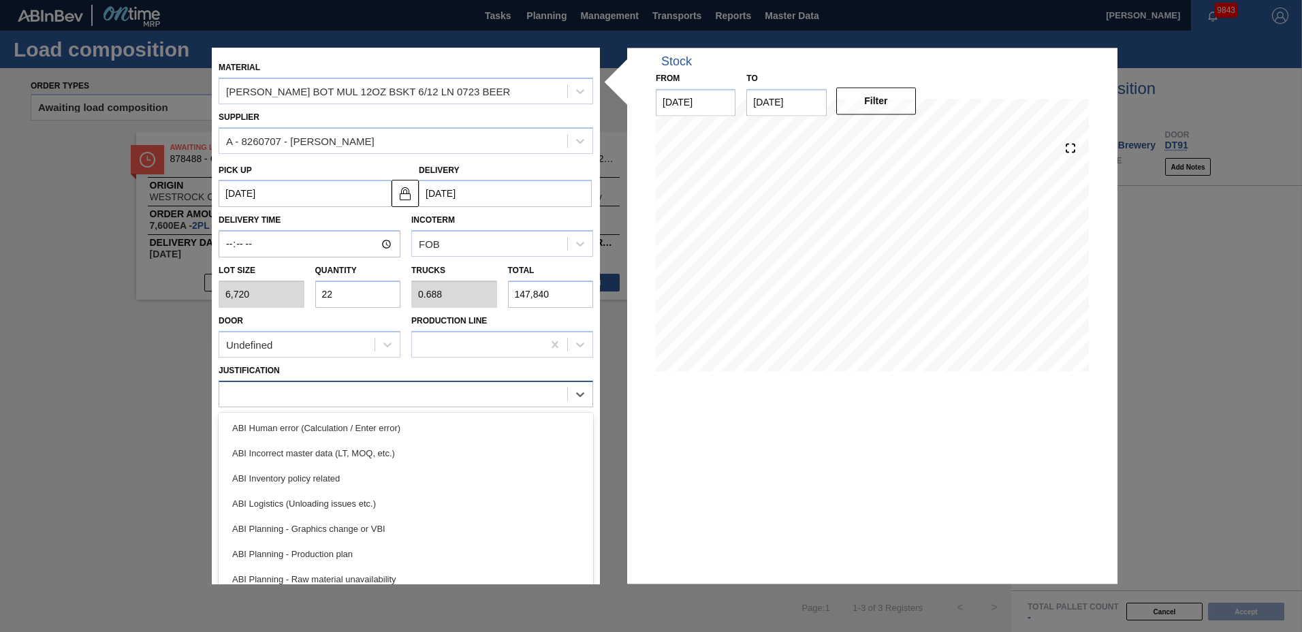
click at [327, 400] on div at bounding box center [393, 394] width 348 height 20
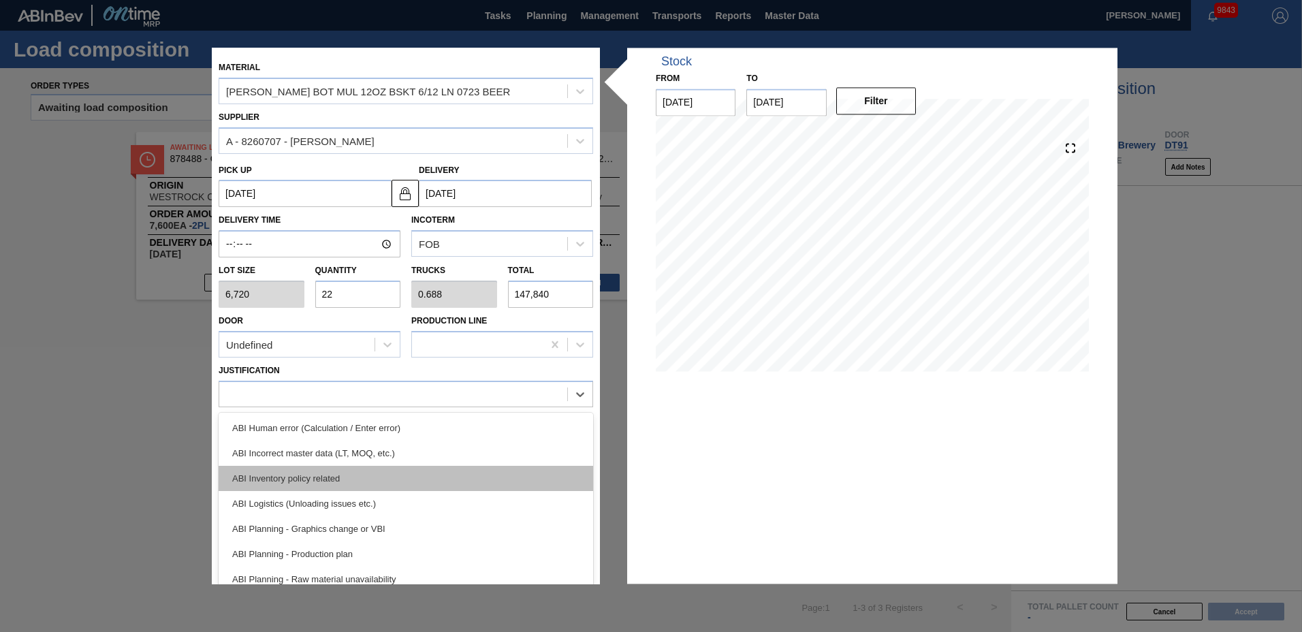
click at [316, 476] on div "ABI Inventory policy related" at bounding box center [406, 478] width 375 height 25
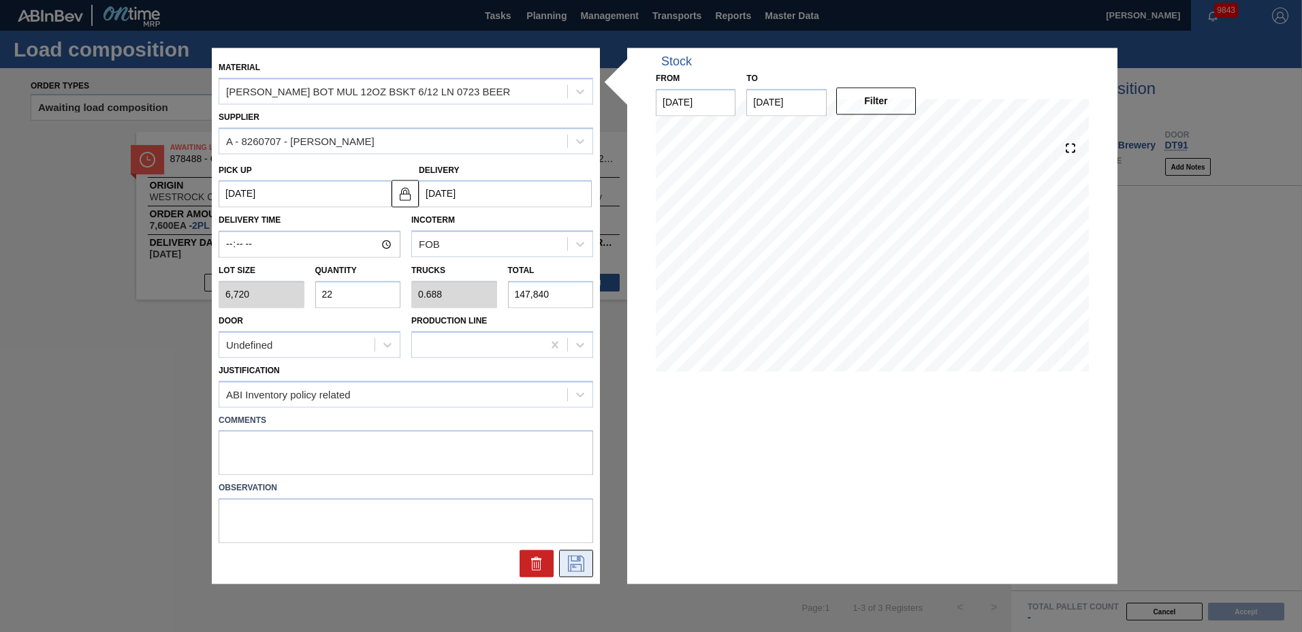
click at [568, 562] on icon at bounding box center [576, 564] width 22 height 16
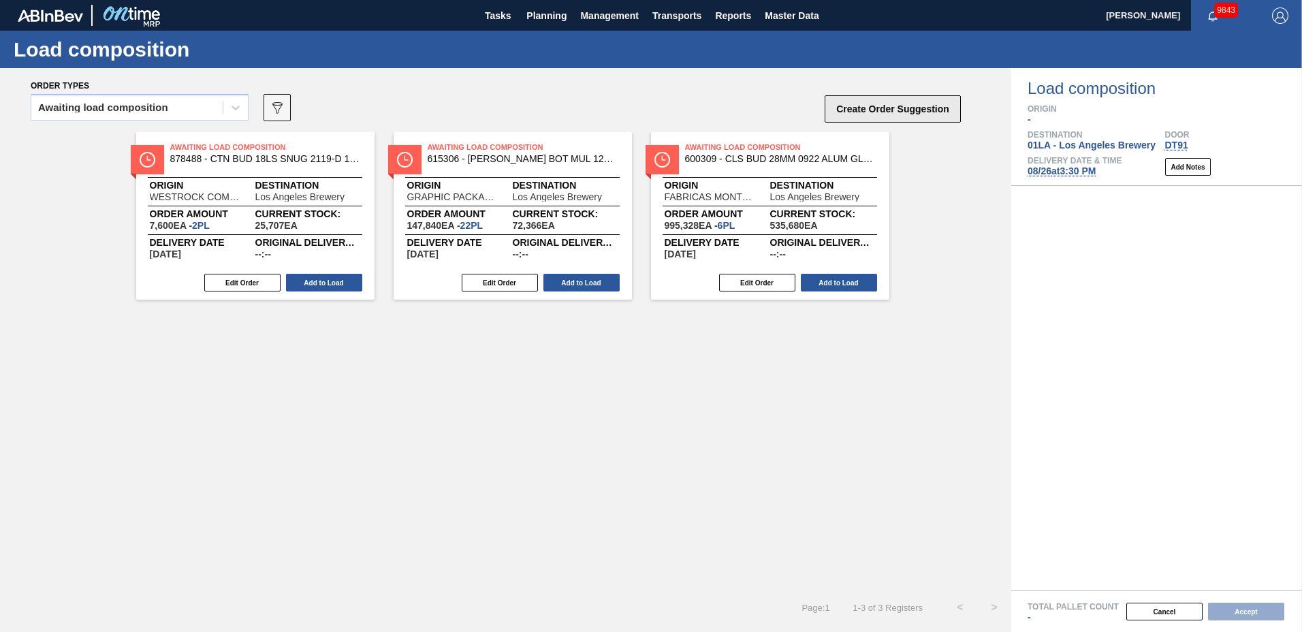
click at [870, 111] on button "Create Order Suggestion" at bounding box center [893, 108] width 136 height 27
click at [570, 283] on button "Add to Load" at bounding box center [581, 283] width 76 height 18
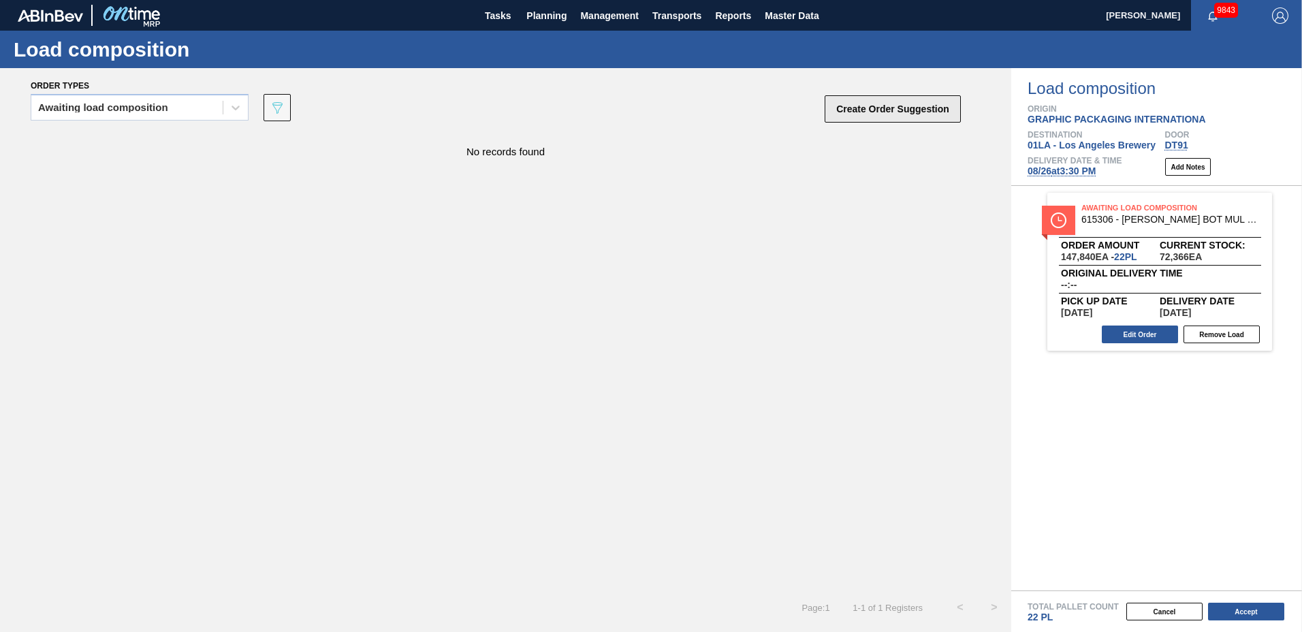
click at [885, 117] on button "Create Order Suggestion" at bounding box center [893, 108] width 136 height 27
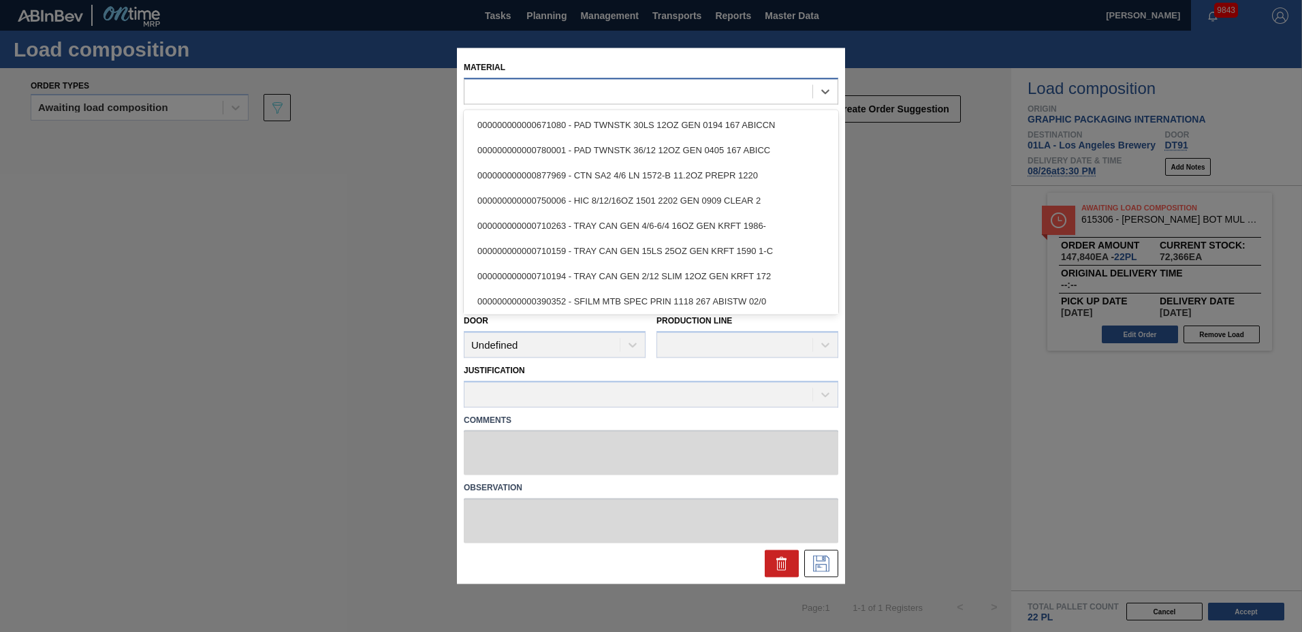
click at [703, 93] on div at bounding box center [638, 92] width 348 height 20
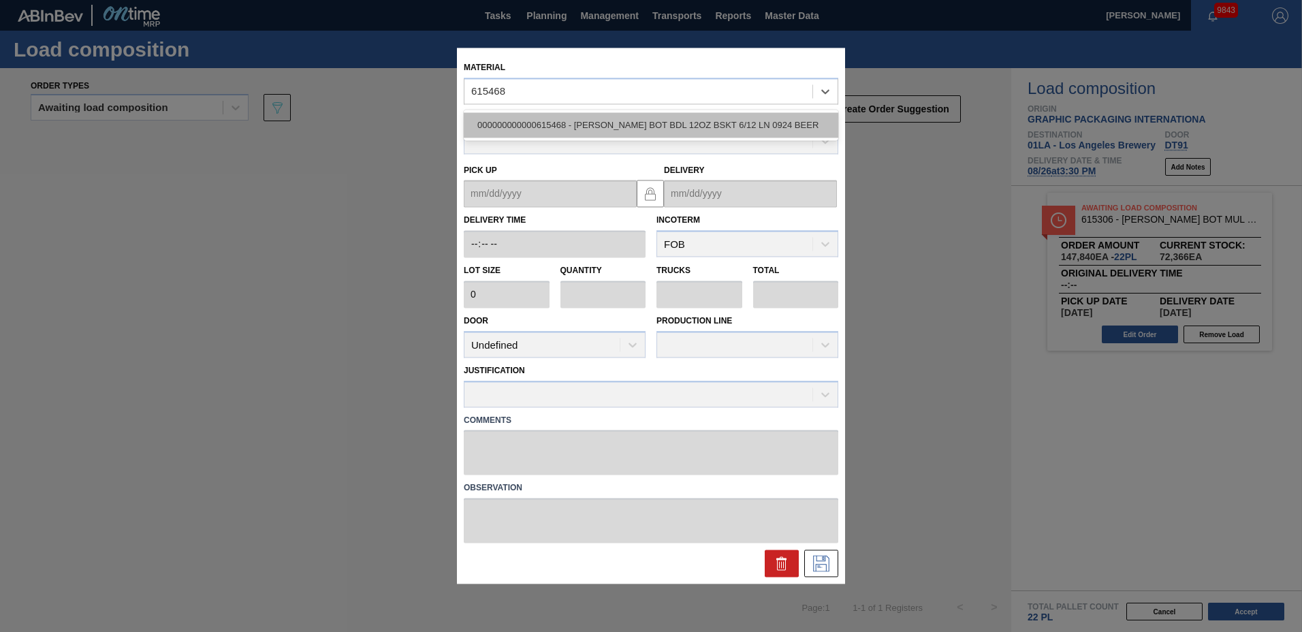
click at [641, 128] on div "000000000000615468 - [PERSON_NAME] BOT BDL 12OZ BSKT 6/12 LN 0924 BEER" at bounding box center [651, 124] width 375 height 25
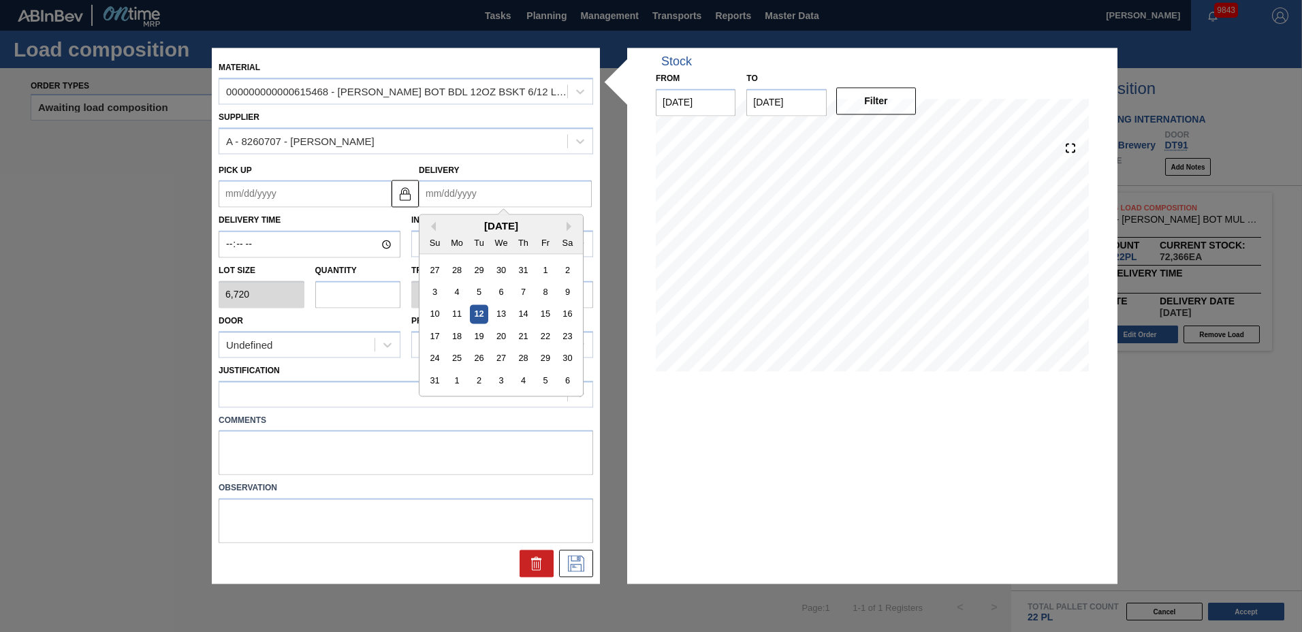
click at [487, 187] on input "Delivery" at bounding box center [505, 193] width 173 height 27
click at [479, 357] on div "26" at bounding box center [479, 358] width 18 height 18
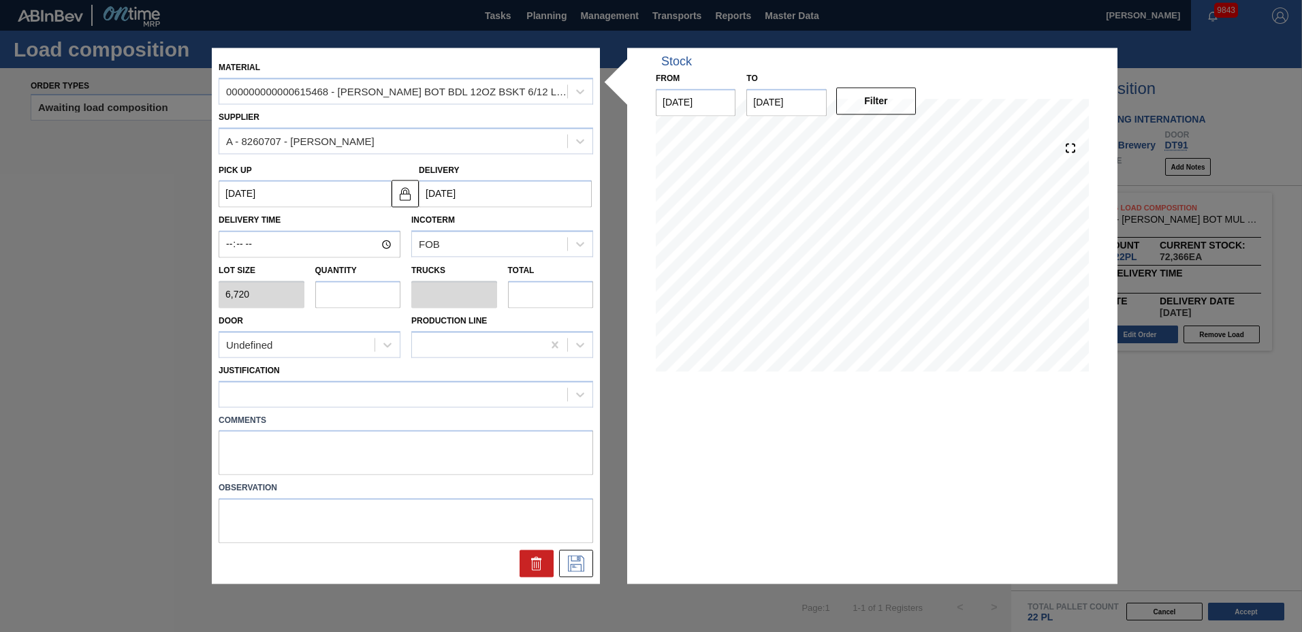
click at [355, 296] on input "text" at bounding box center [358, 294] width 86 height 27
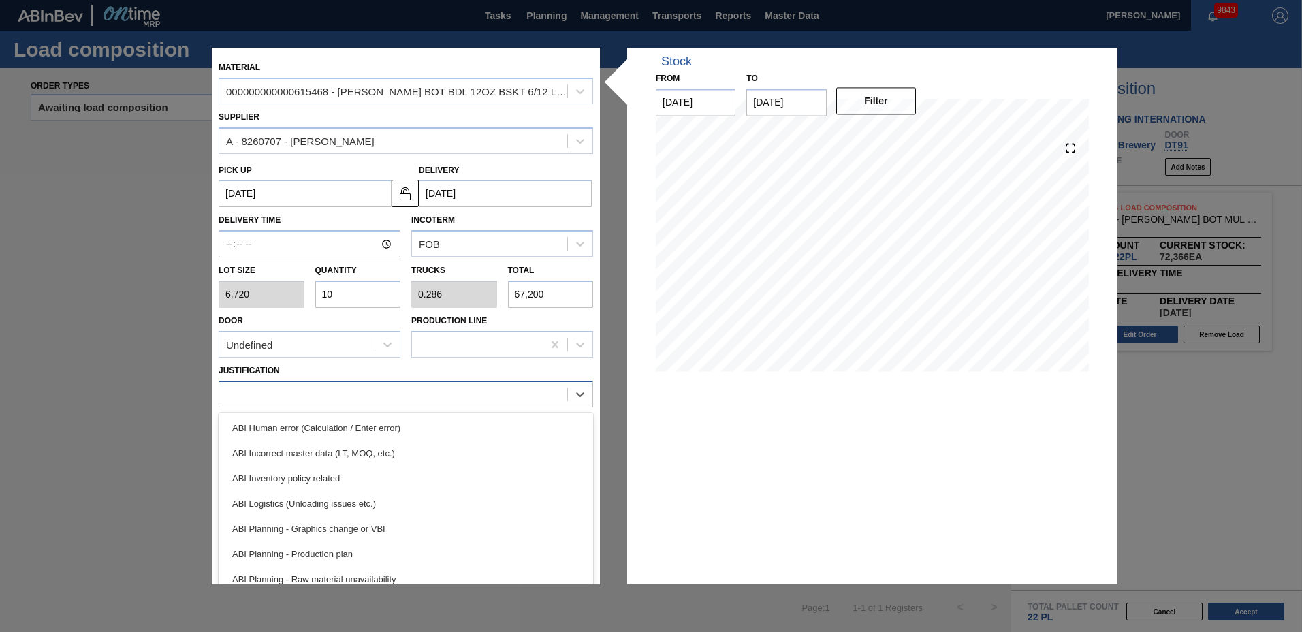
click at [340, 397] on div at bounding box center [393, 394] width 348 height 20
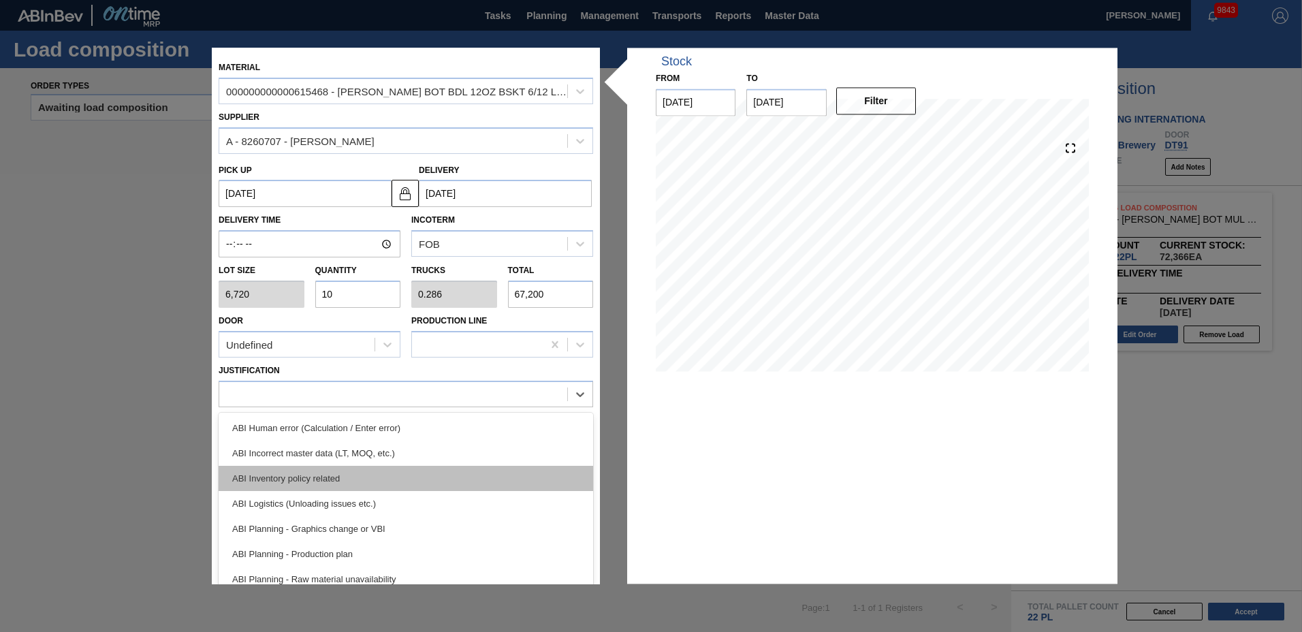
click at [331, 473] on div "ABI Inventory policy related" at bounding box center [406, 478] width 375 height 25
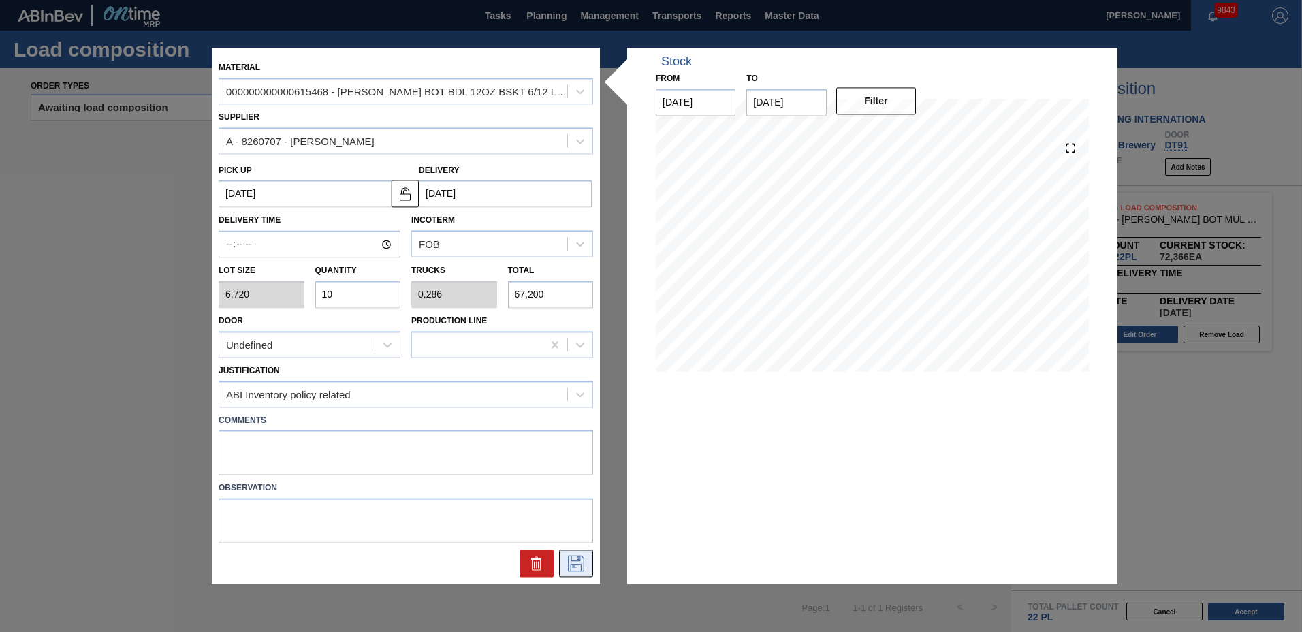
click at [586, 567] on icon at bounding box center [576, 564] width 22 height 16
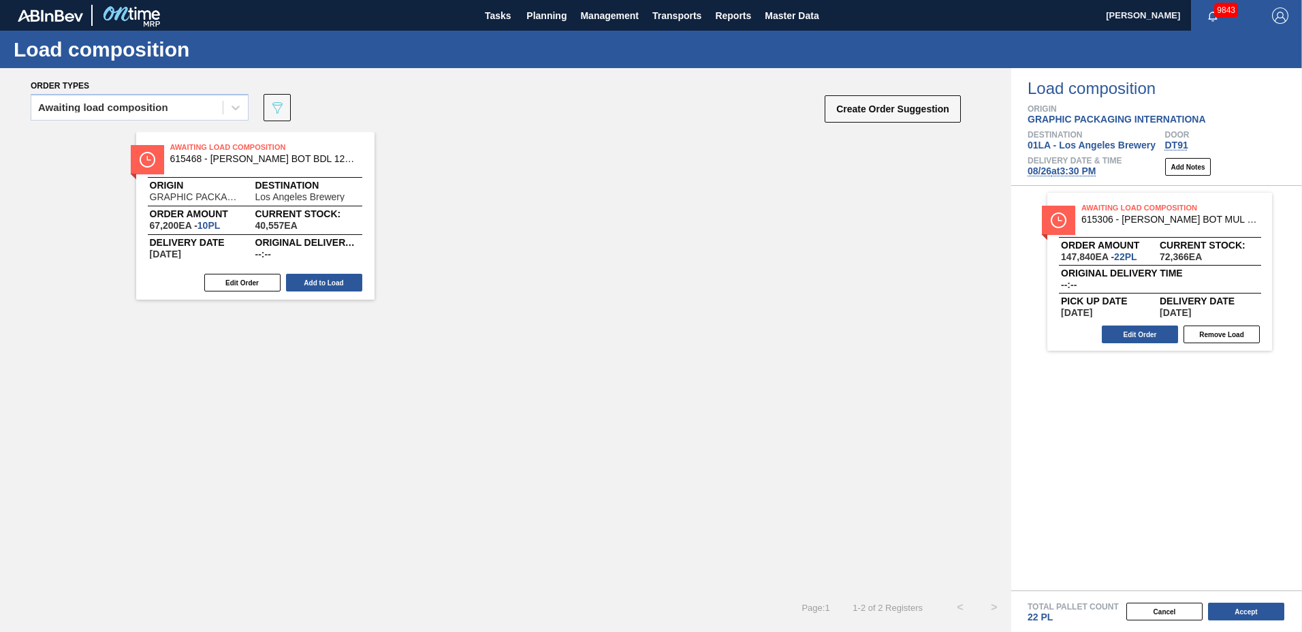
click at [325, 285] on button "Add to Load" at bounding box center [324, 283] width 76 height 18
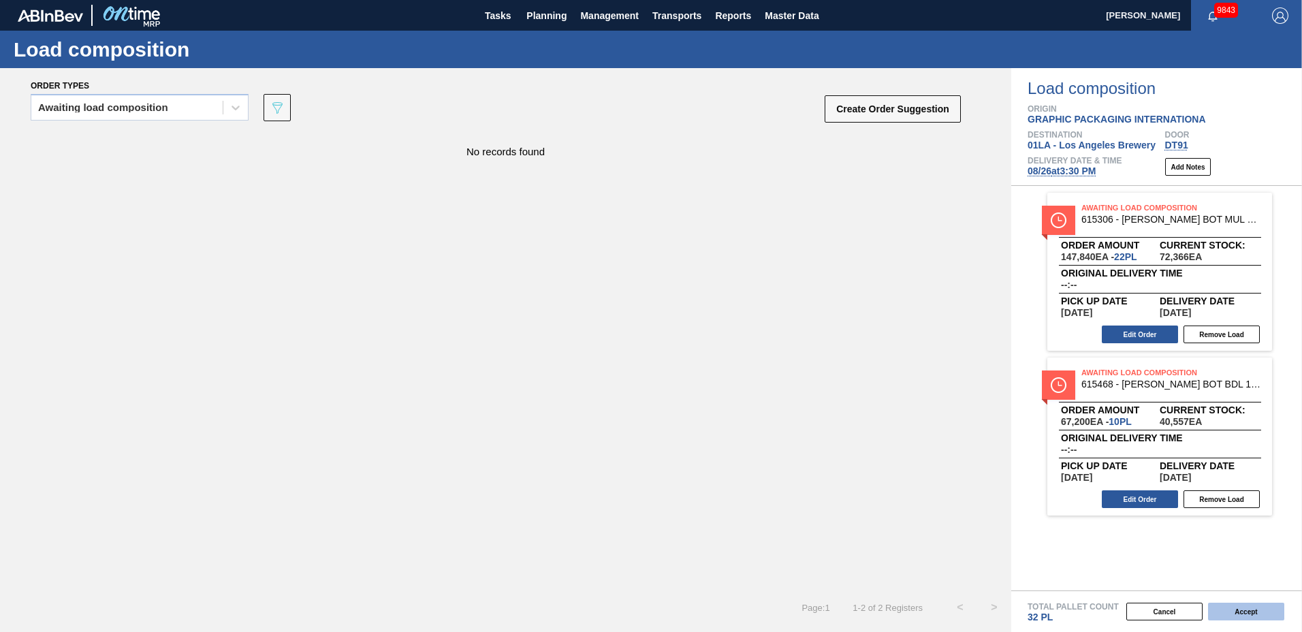
click at [1225, 611] on button "Accept" at bounding box center [1246, 612] width 76 height 18
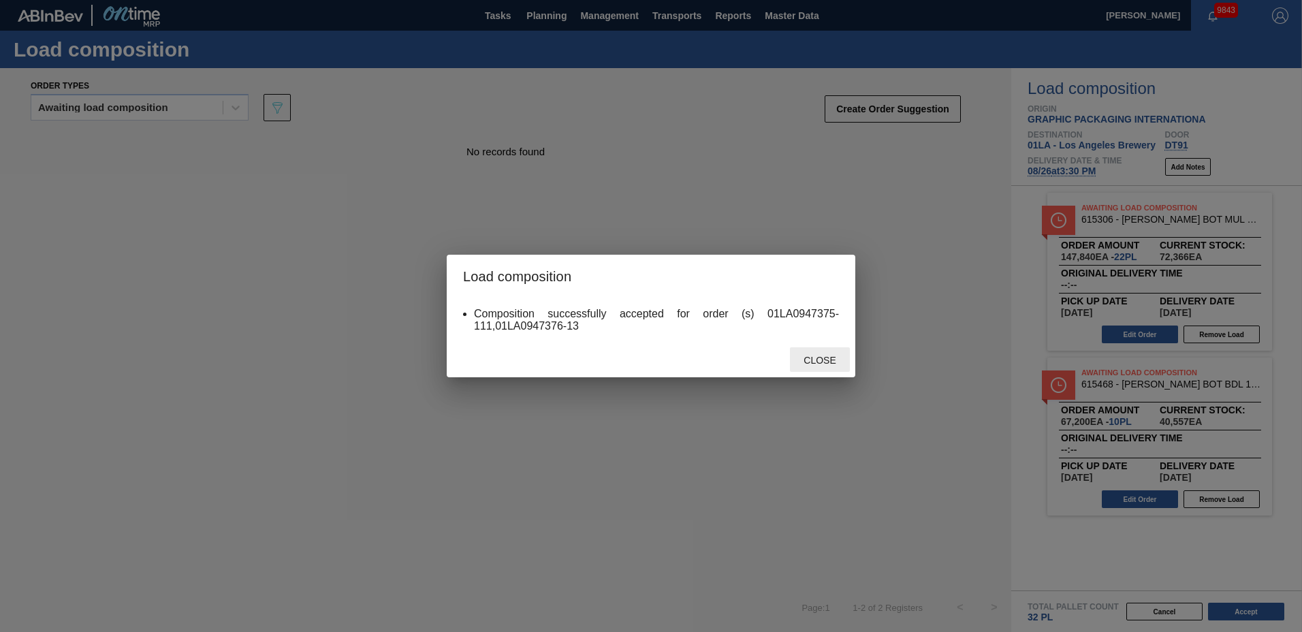
click at [825, 364] on span "Close" at bounding box center [820, 360] width 54 height 11
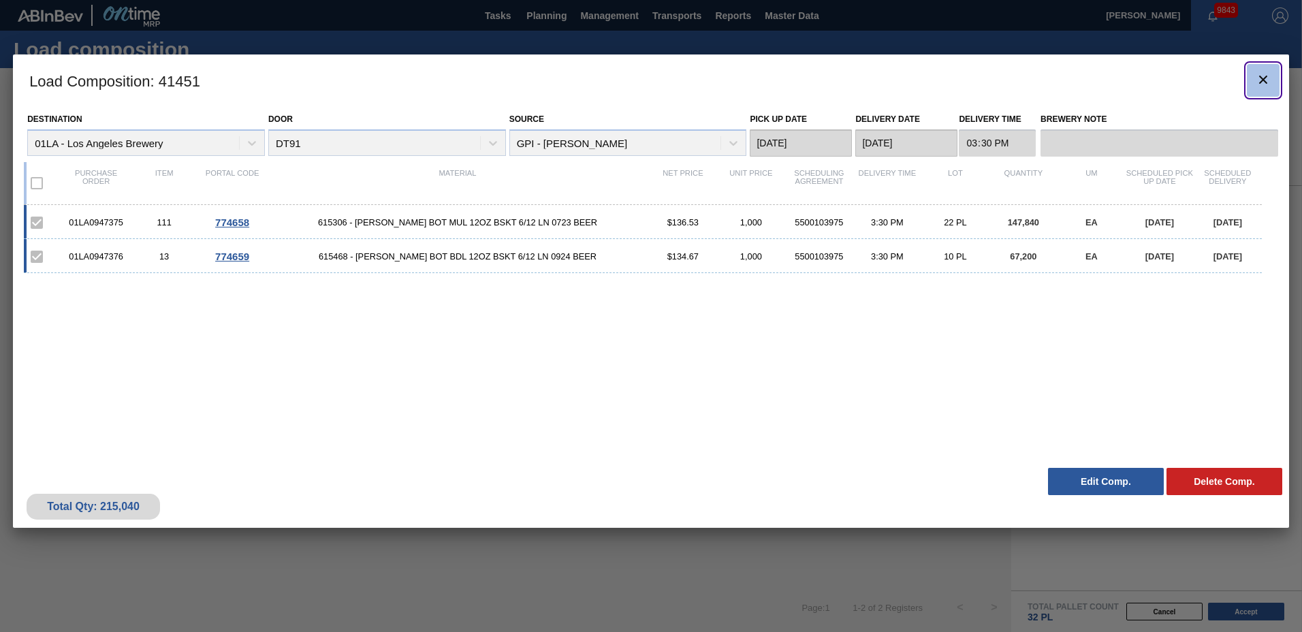
click at [1268, 82] on icon "botão de ícone" at bounding box center [1263, 79] width 16 height 16
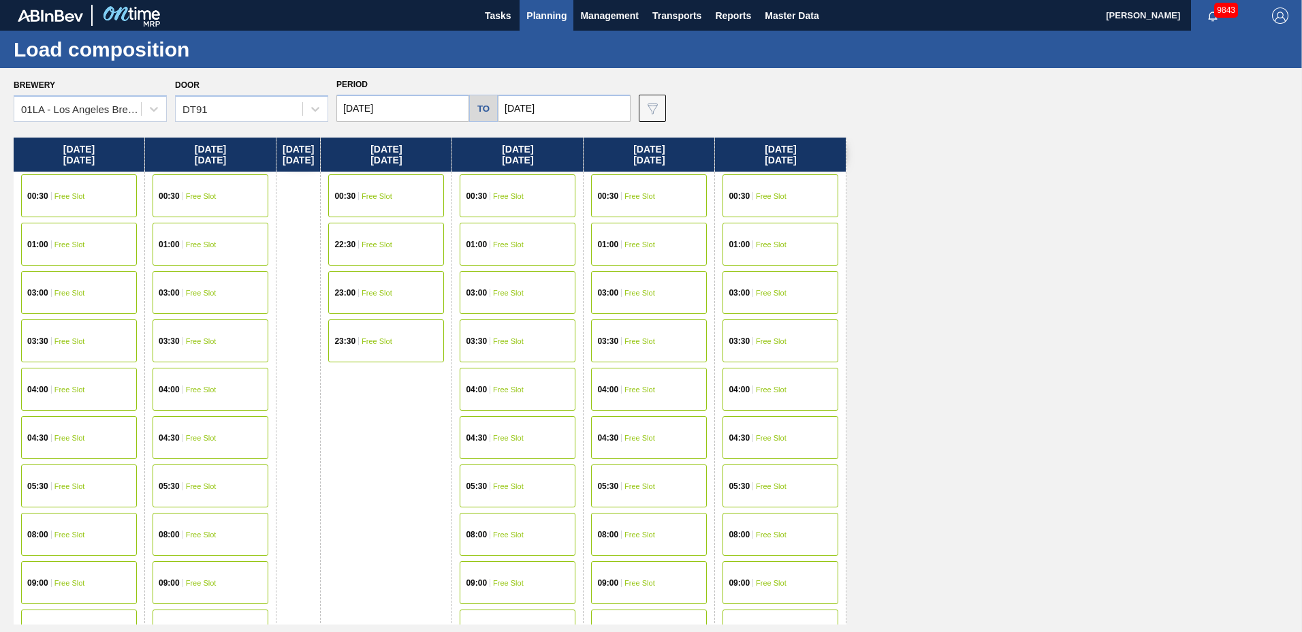
click at [550, 14] on span "Planning" at bounding box center [546, 15] width 40 height 16
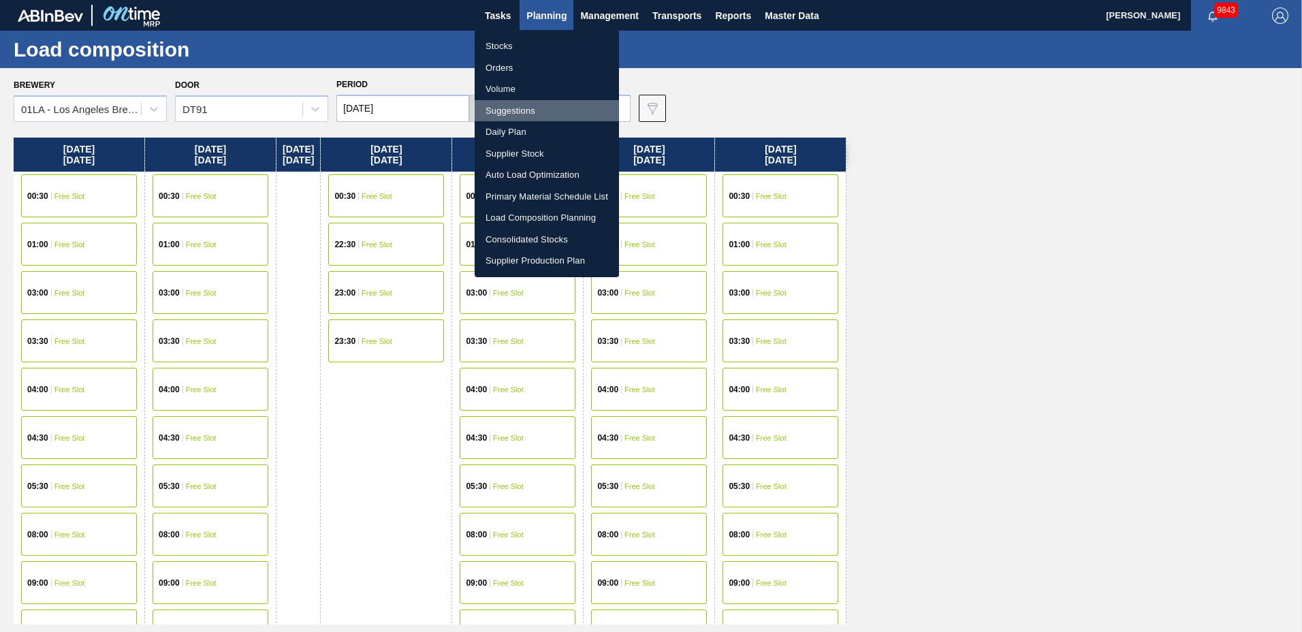
click at [533, 103] on li "Suggestions" at bounding box center [547, 111] width 144 height 22
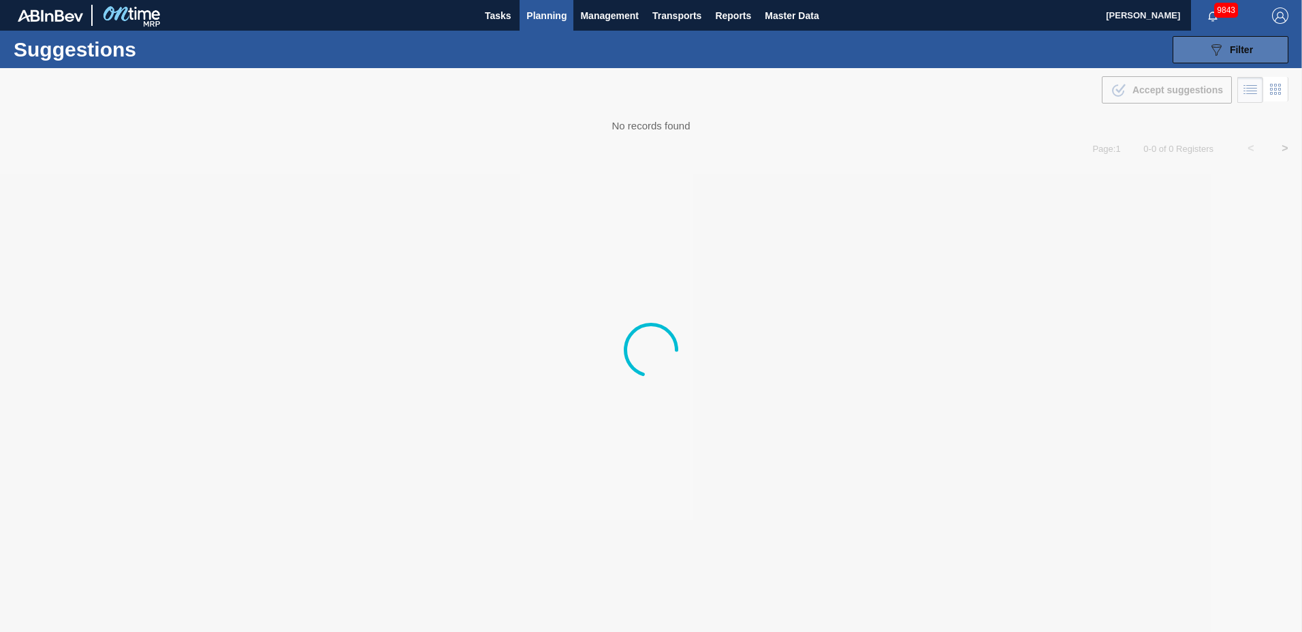
click at [1227, 52] on div "089F7B8B-B2A5-4AFE-B5C0-19BA573D28AC Filter" at bounding box center [1230, 50] width 45 height 16
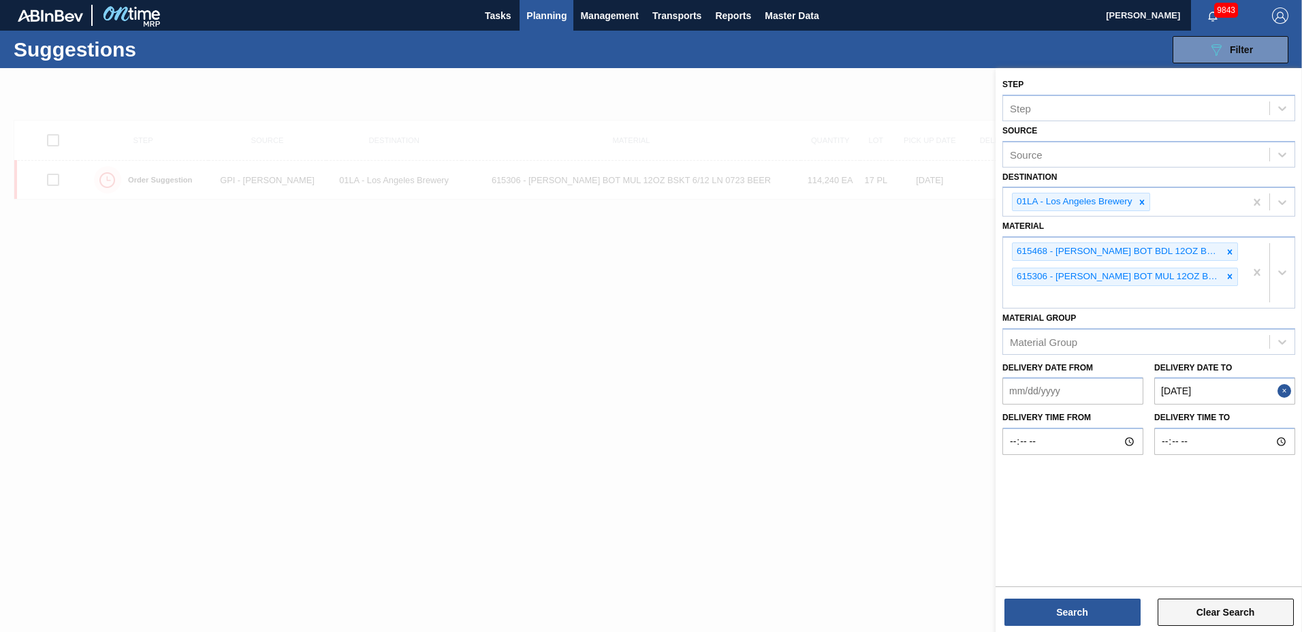
click at [1229, 609] on button "Clear Search" at bounding box center [1226, 612] width 136 height 27
